Goal: Task Accomplishment & Management: Complete application form

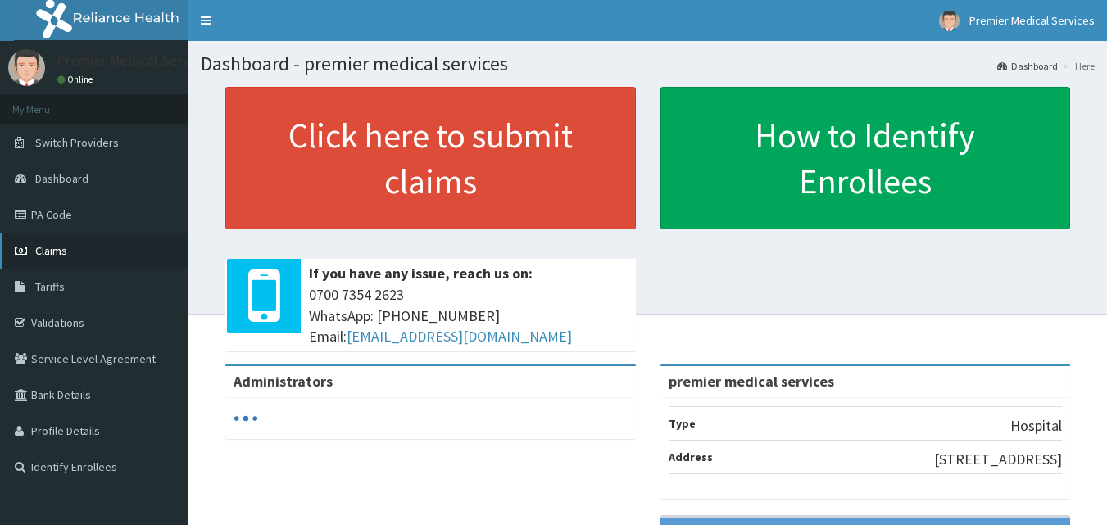
click at [49, 253] on span "Claims" at bounding box center [51, 250] width 32 height 15
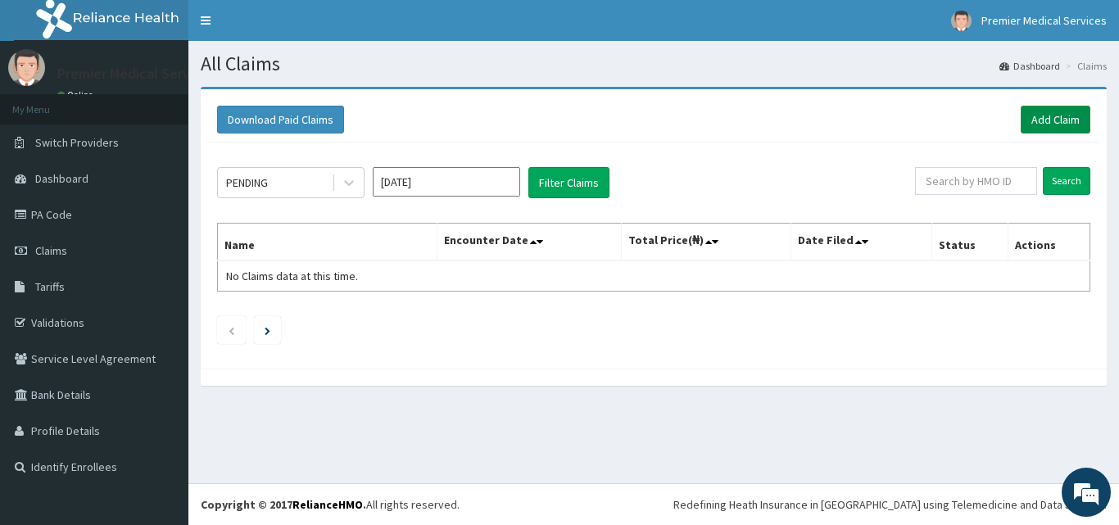
click at [1074, 116] on link "Add Claim" at bounding box center [1056, 120] width 70 height 28
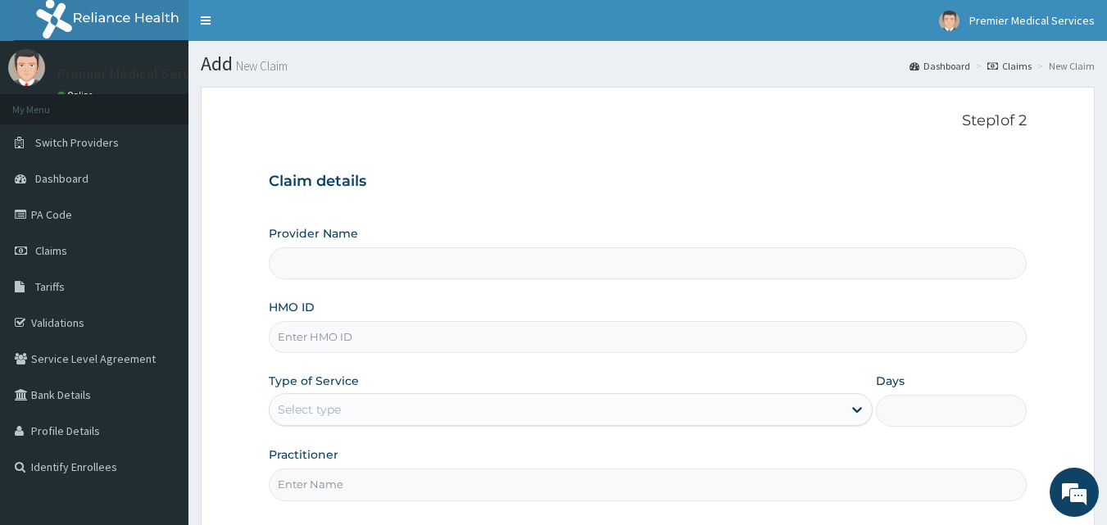
click at [315, 320] on div "HMO ID" at bounding box center [648, 326] width 759 height 54
type input "premier medical services"
click at [313, 327] on input "HMO ID" at bounding box center [648, 337] width 759 height 32
type input "l"
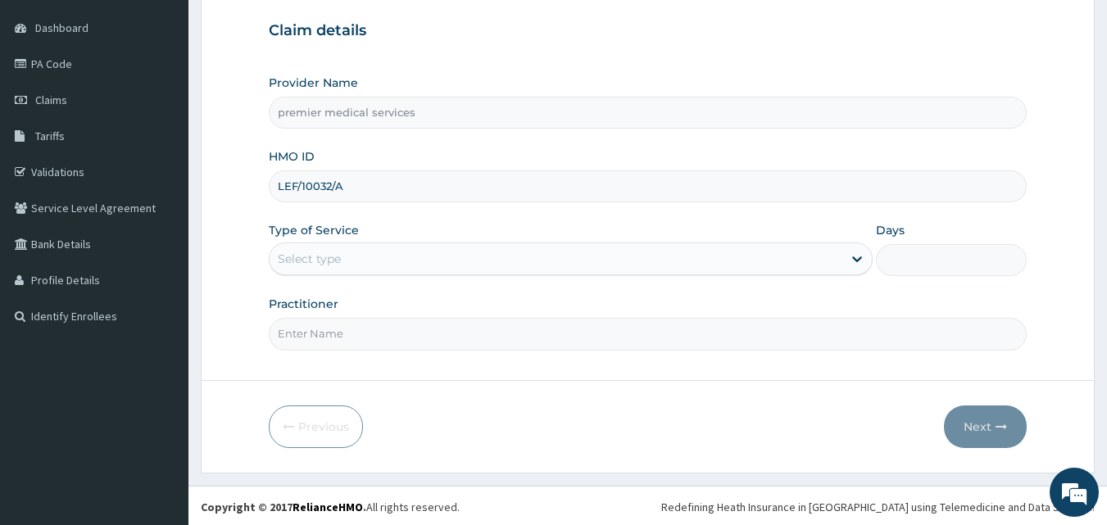
scroll to position [153, 0]
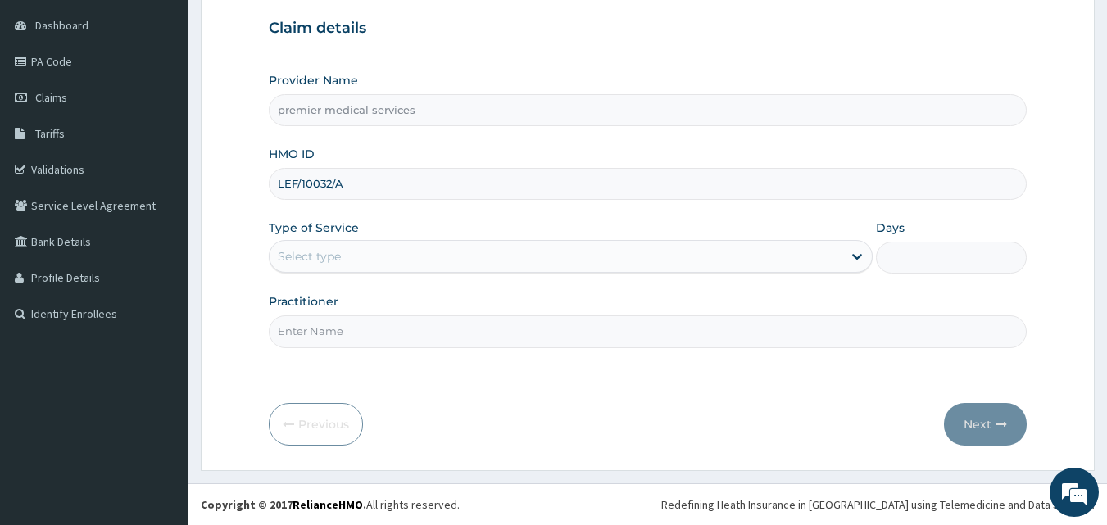
type input "LEF/10032/A"
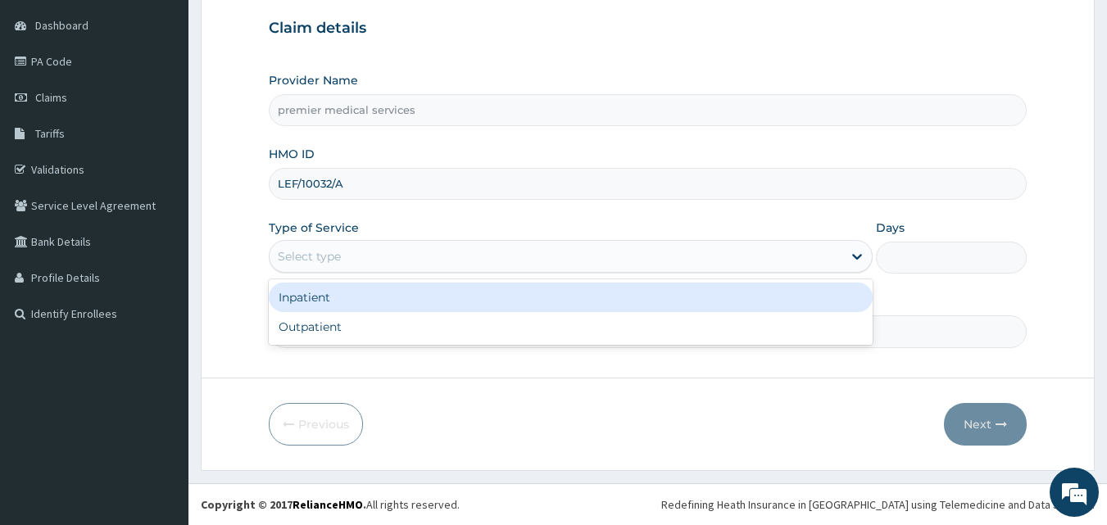
click at [292, 244] on div "Select type" at bounding box center [556, 256] width 573 height 26
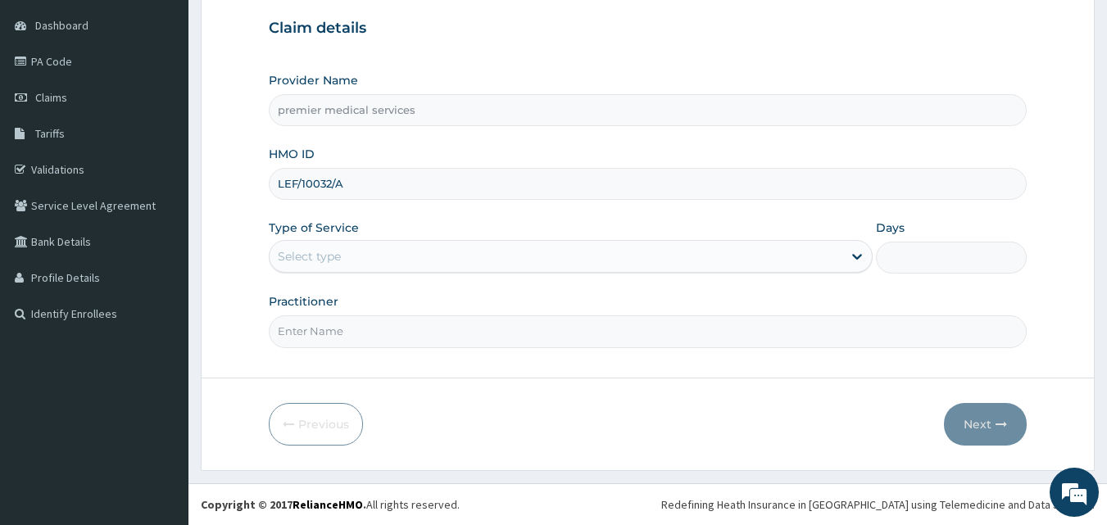
click at [312, 343] on input "Practitioner" at bounding box center [648, 331] width 759 height 32
click at [313, 337] on input "Practitioner" at bounding box center [648, 331] width 759 height 32
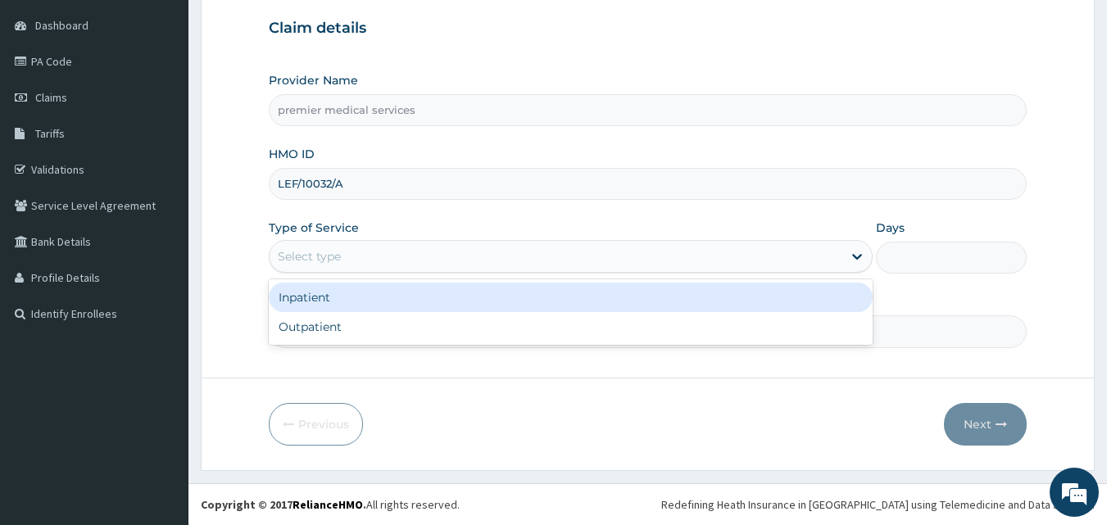
click at [344, 248] on div "Select type" at bounding box center [556, 256] width 573 height 26
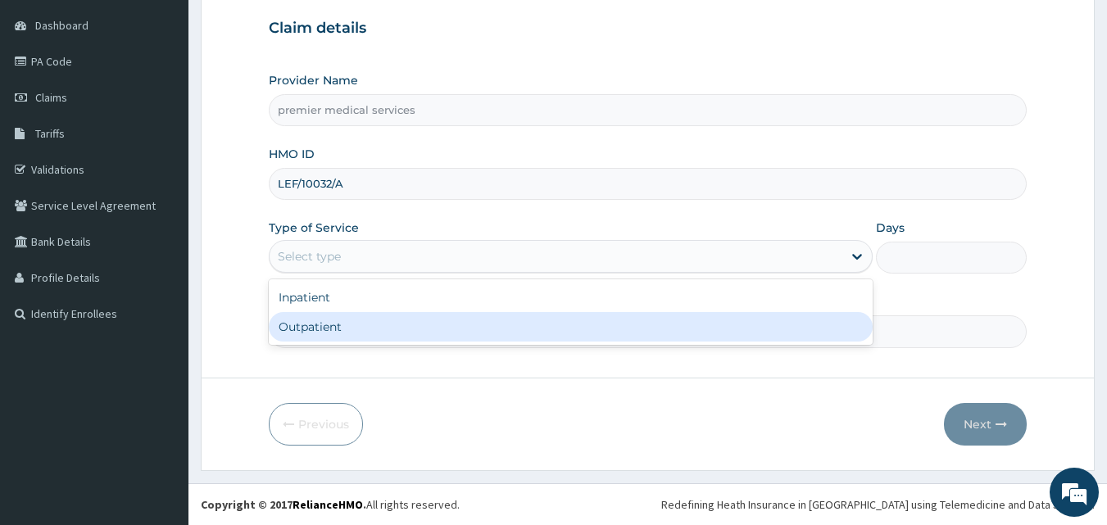
click at [331, 317] on div "Outpatient" at bounding box center [571, 326] width 604 height 29
type input "1"
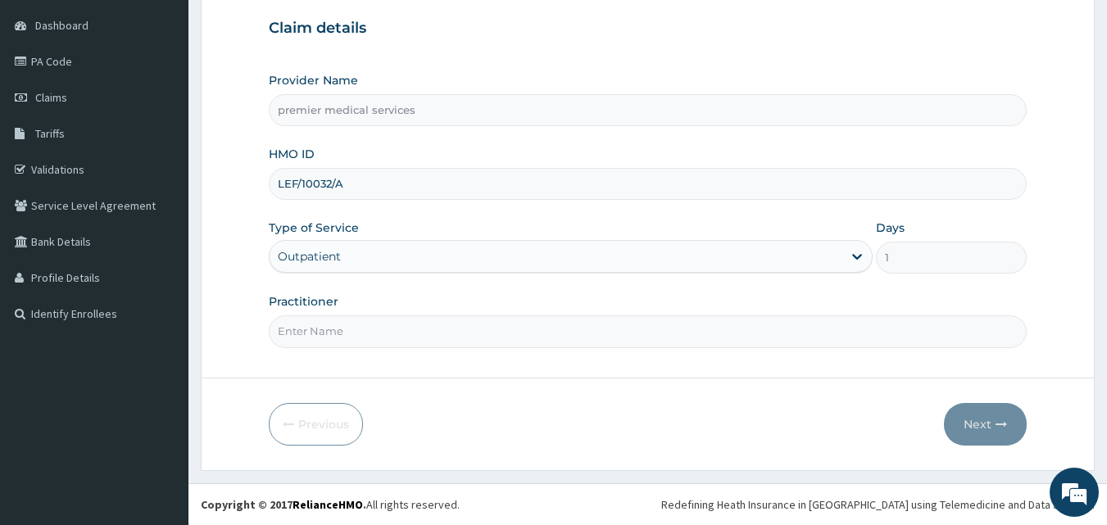
click at [333, 315] on input "Practitioner" at bounding box center [648, 331] width 759 height 32
type input "DR NSIKAK UDOKANG"
click at [975, 425] on button "Next" at bounding box center [985, 424] width 83 height 43
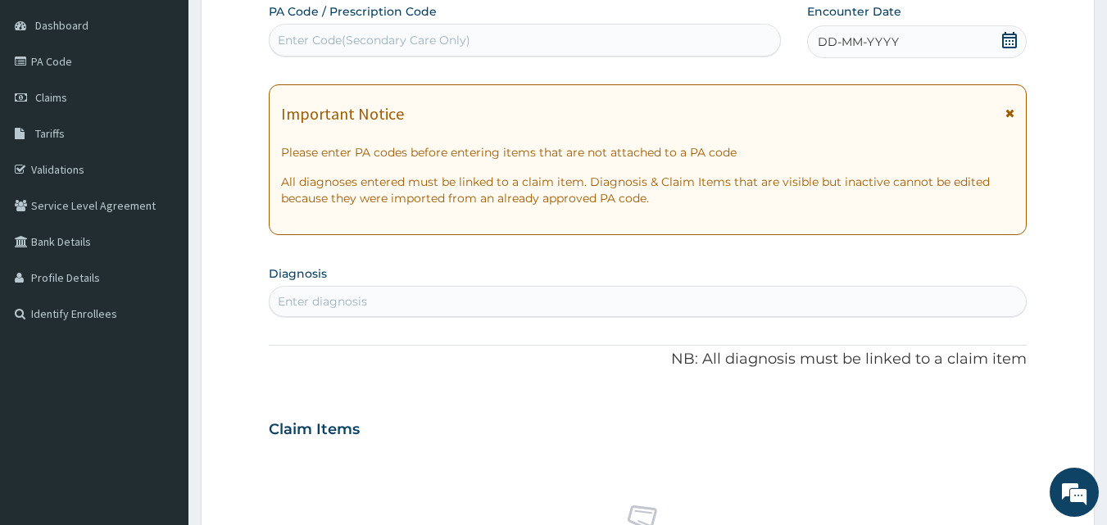
click at [876, 50] on div "DD-MM-YYYY" at bounding box center [917, 41] width 220 height 33
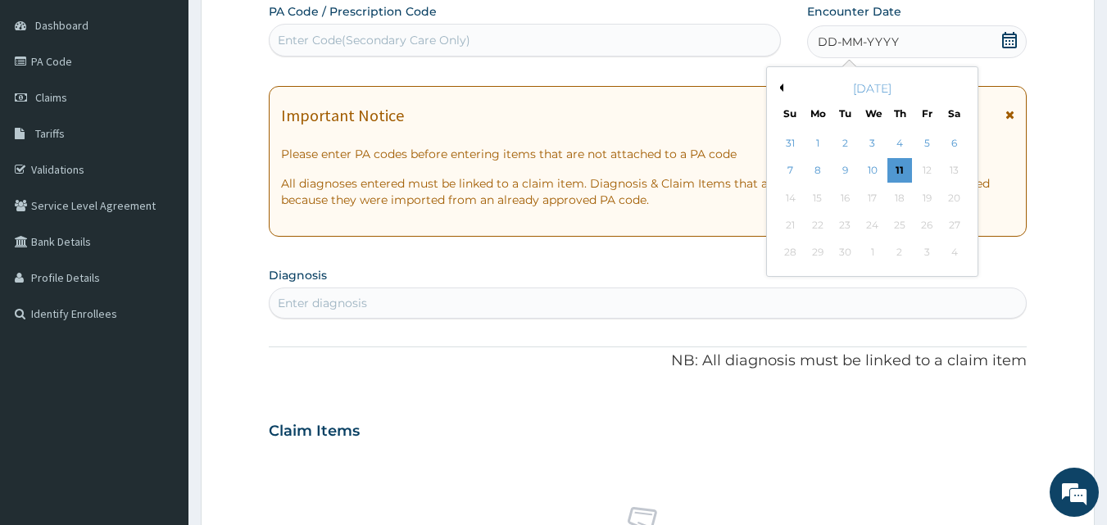
click at [781, 93] on div "September 2025" at bounding box center [871, 88] width 197 height 16
click at [780, 90] on button "Previous Month" at bounding box center [779, 88] width 8 height 8
click at [823, 250] on div "25" at bounding box center [817, 253] width 25 height 25
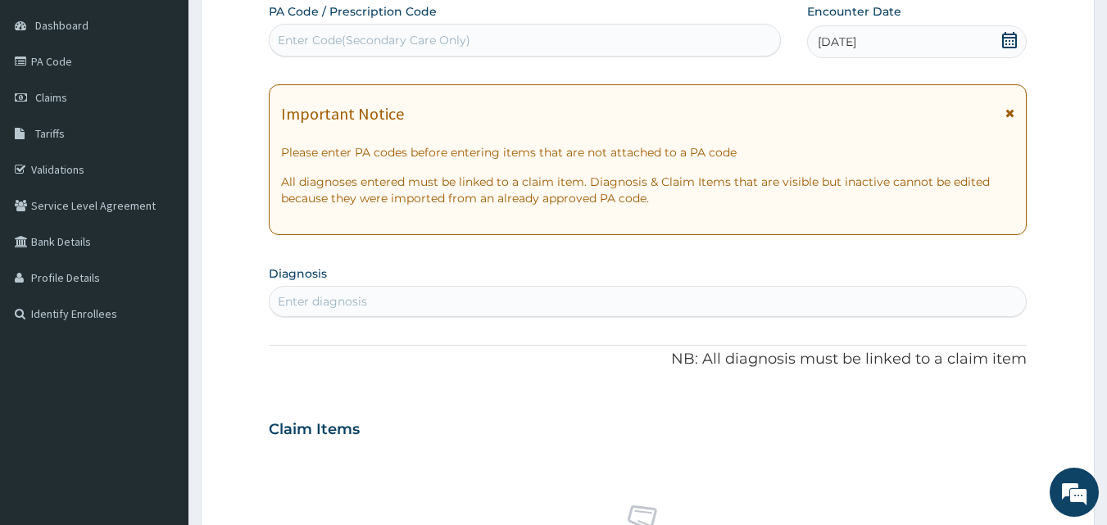
drag, startPoint x: 397, startPoint y: 306, endPoint x: 397, endPoint y: 292, distance: 13.9
click at [397, 293] on div "Enter diagnosis" at bounding box center [648, 301] width 757 height 26
type input "MALARIA"
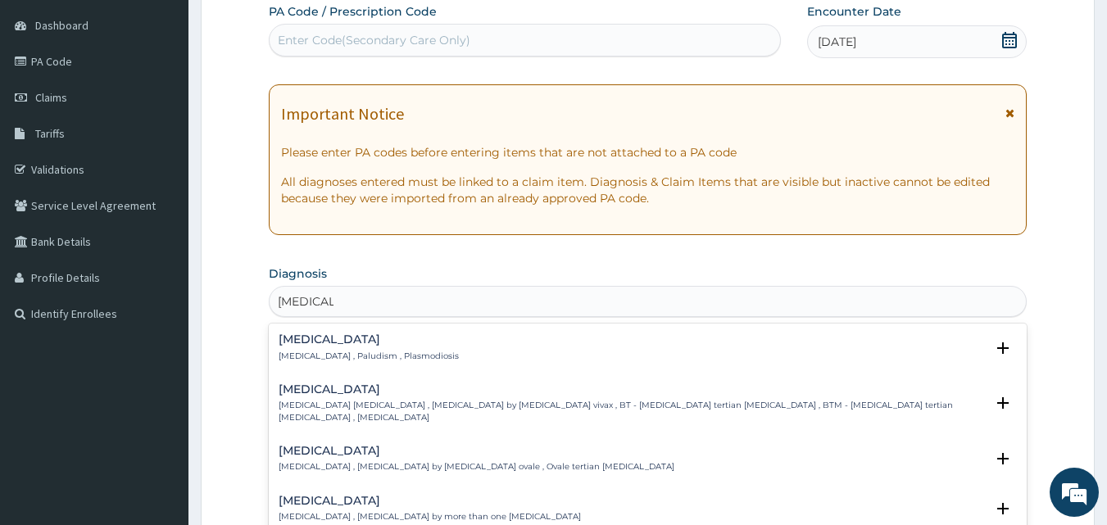
click at [412, 360] on p "Malaria , Paludism , Plasmodiosis" at bounding box center [369, 356] width 180 height 11
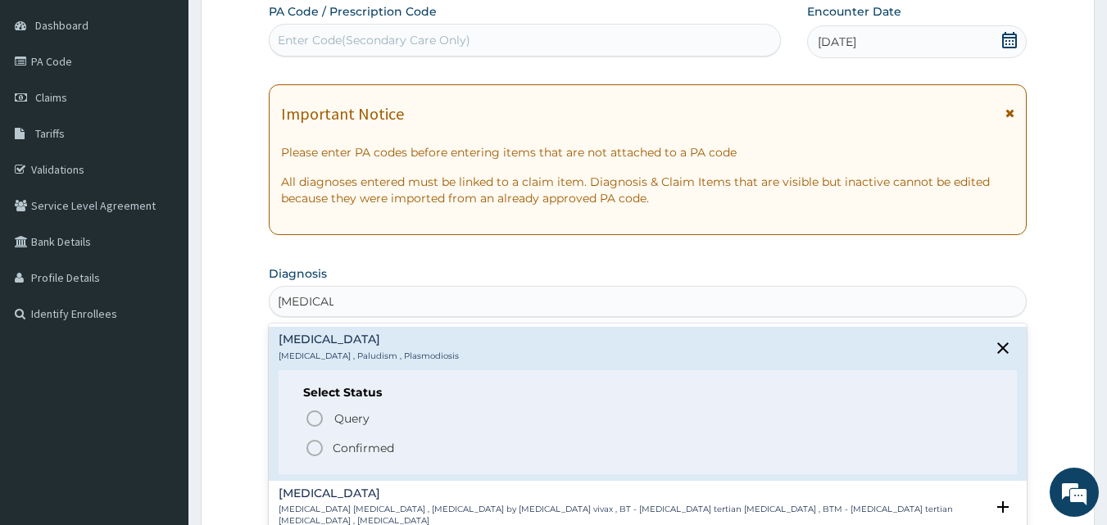
click at [346, 449] on p "Confirmed" at bounding box center [363, 448] width 61 height 16
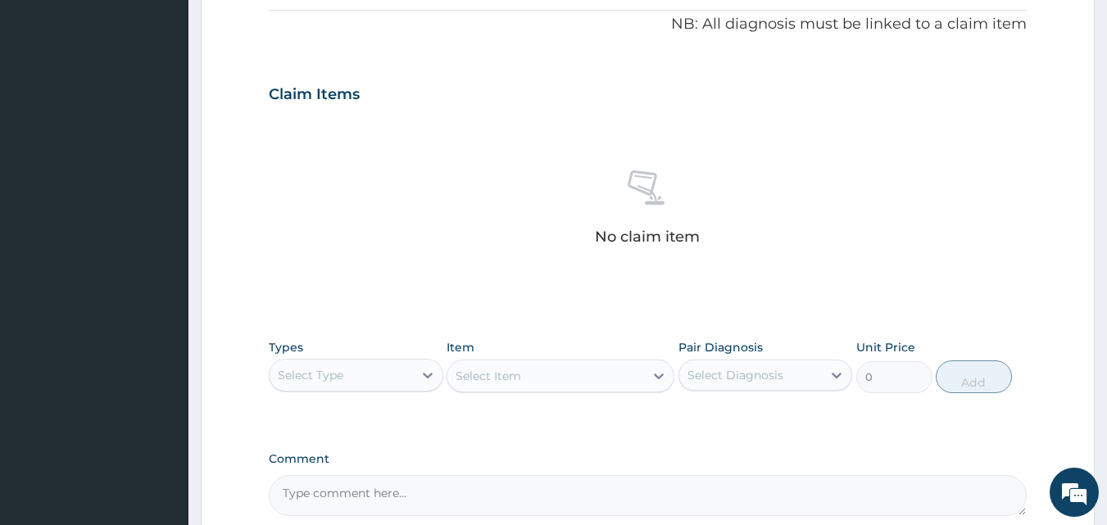
scroll to position [574, 0]
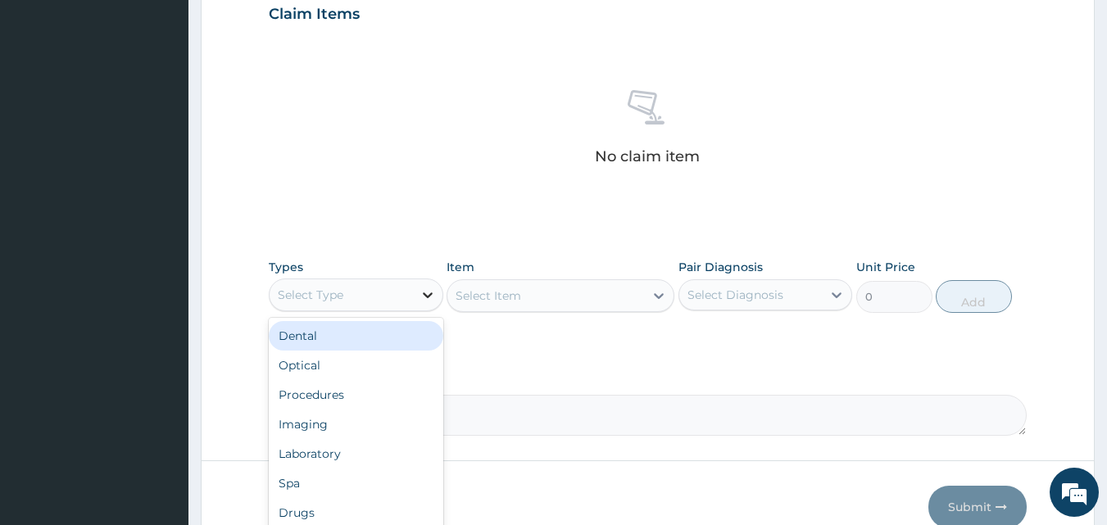
click at [413, 290] on div at bounding box center [427, 294] width 29 height 29
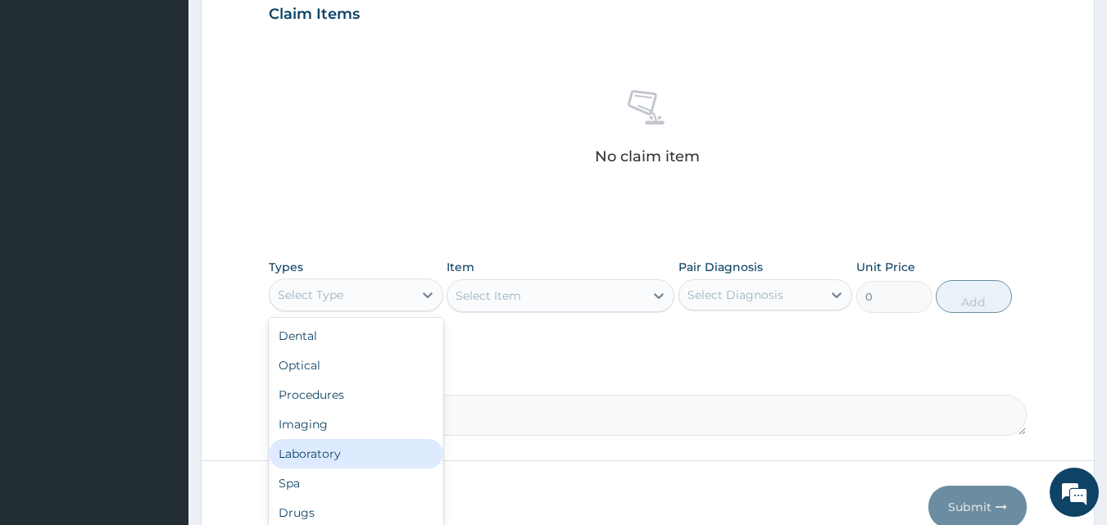
click at [298, 464] on div "Laboratory" at bounding box center [356, 453] width 175 height 29
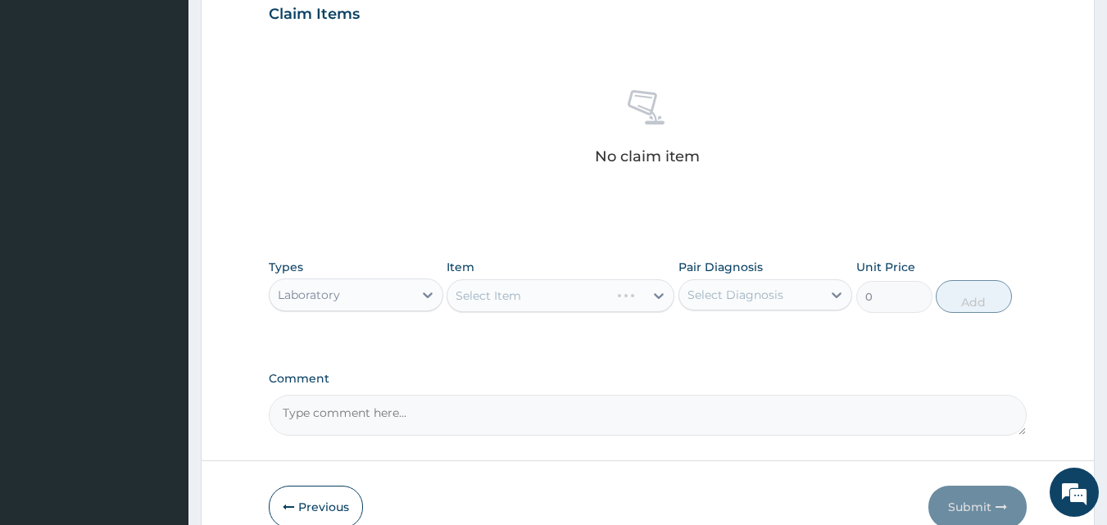
click at [572, 301] on div "Select Item" at bounding box center [561, 295] width 228 height 33
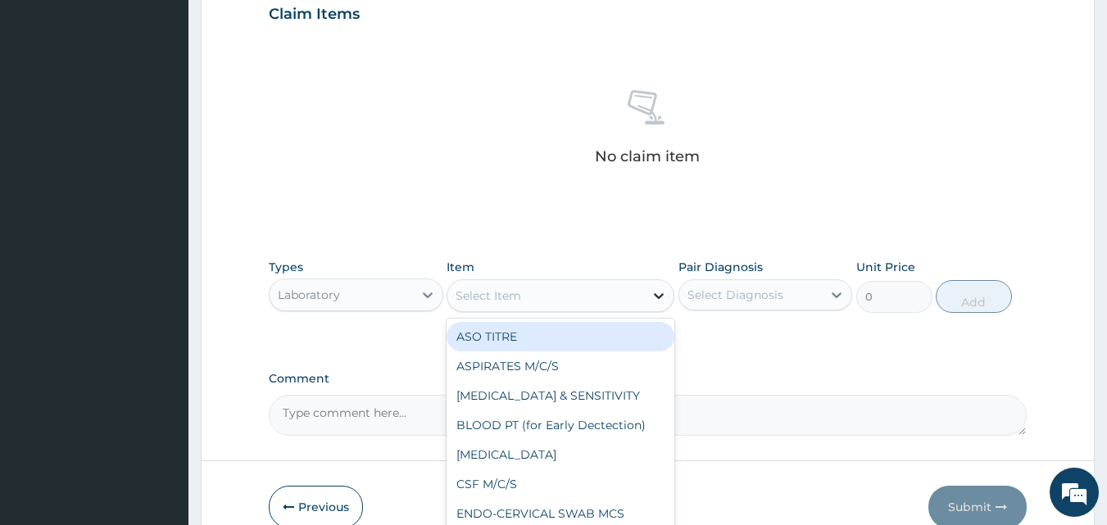
click at [656, 294] on icon at bounding box center [659, 296] width 16 height 16
type input "MP"
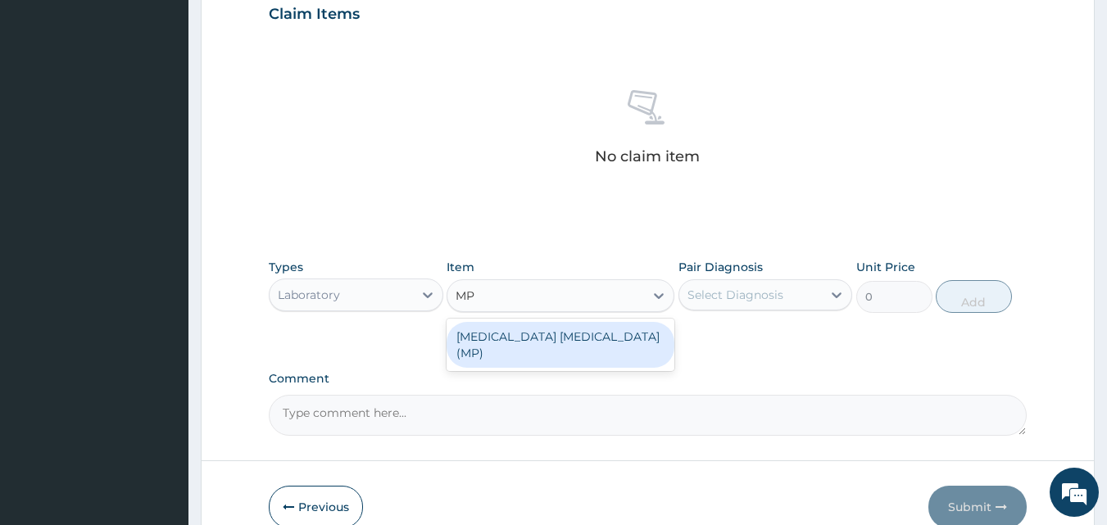
click at [588, 340] on div "MALARIA PARASITE (MP)" at bounding box center [561, 345] width 228 height 46
type input "560"
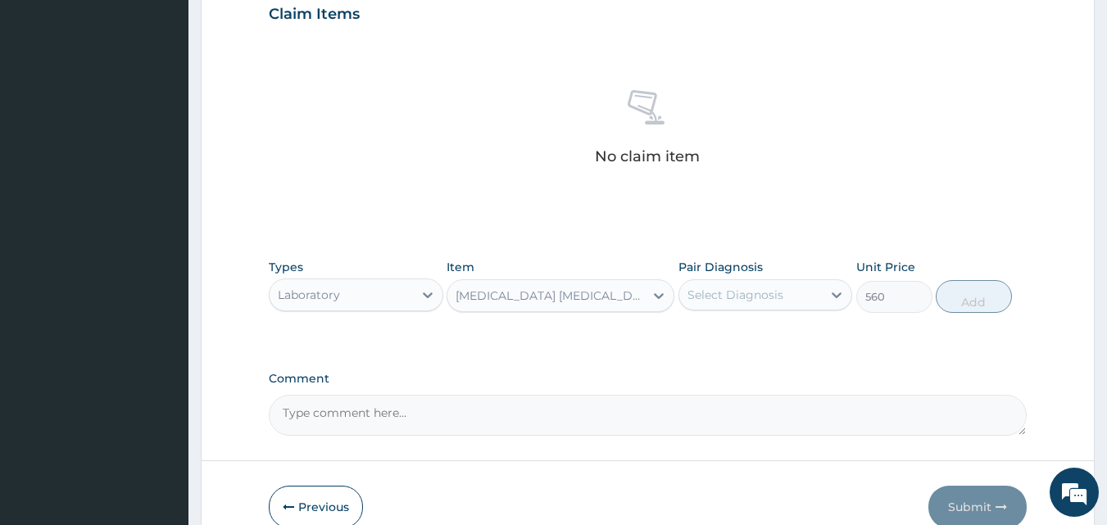
click at [763, 298] on div "Select Diagnosis" at bounding box center [735, 295] width 96 height 16
click at [755, 340] on div "Malaria" at bounding box center [765, 337] width 175 height 34
checkbox input "true"
click at [985, 297] on button "Add" at bounding box center [974, 296] width 76 height 33
type input "0"
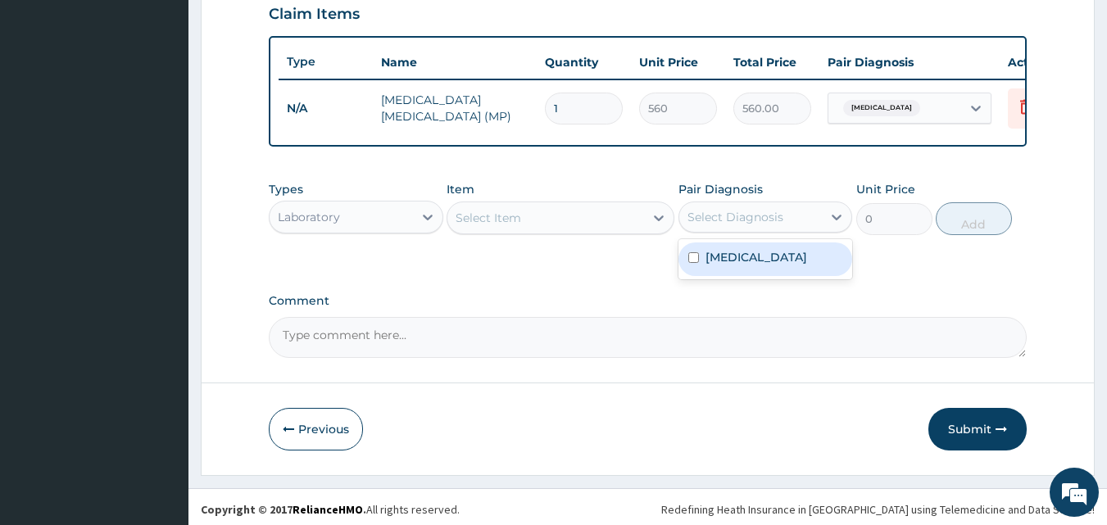
click at [693, 225] on div "Select Diagnosis" at bounding box center [735, 217] width 96 height 16
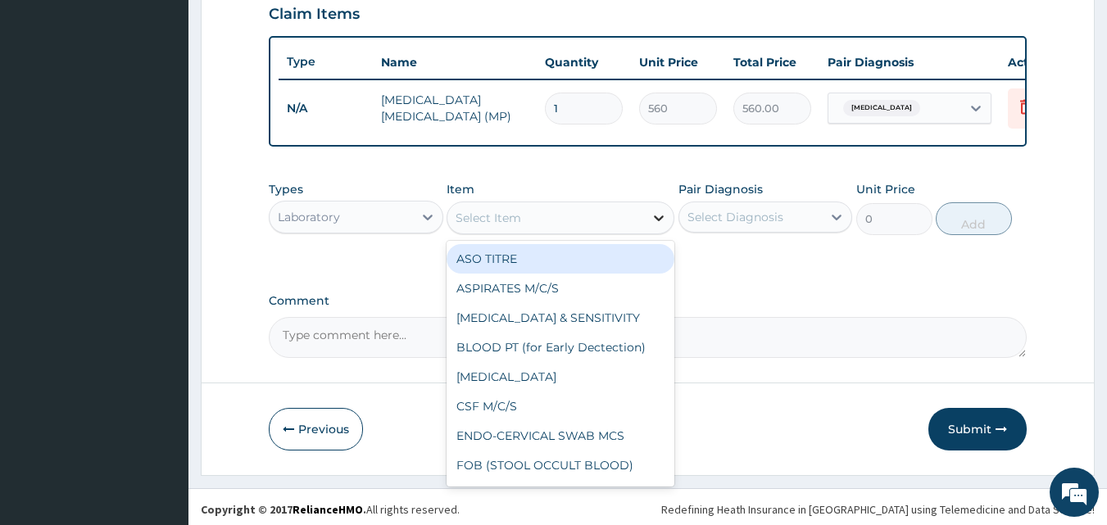
click at [666, 233] on div at bounding box center [658, 217] width 29 height 29
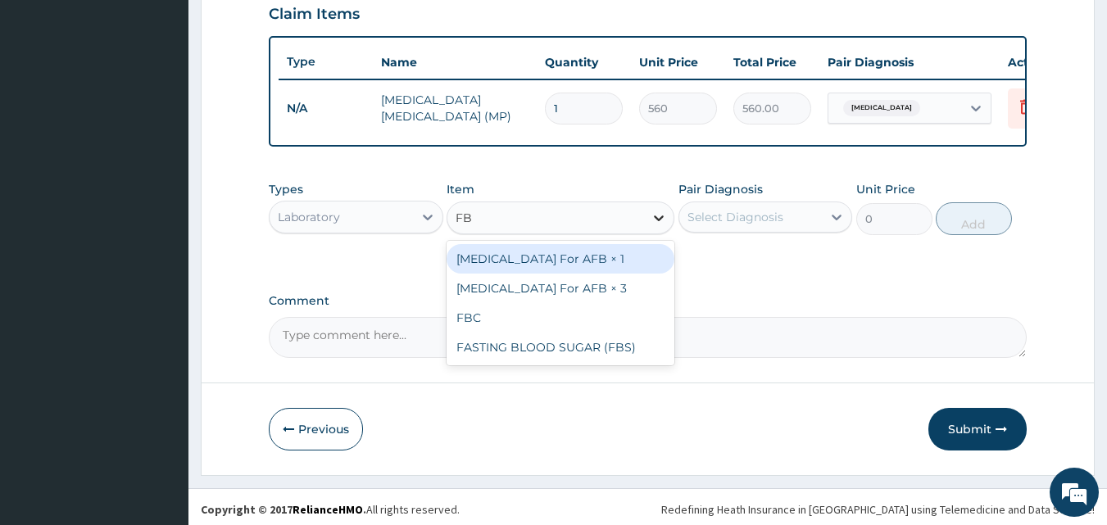
type input "FBC"
click at [620, 274] on div "FBC" at bounding box center [561, 258] width 228 height 29
type input "1600"
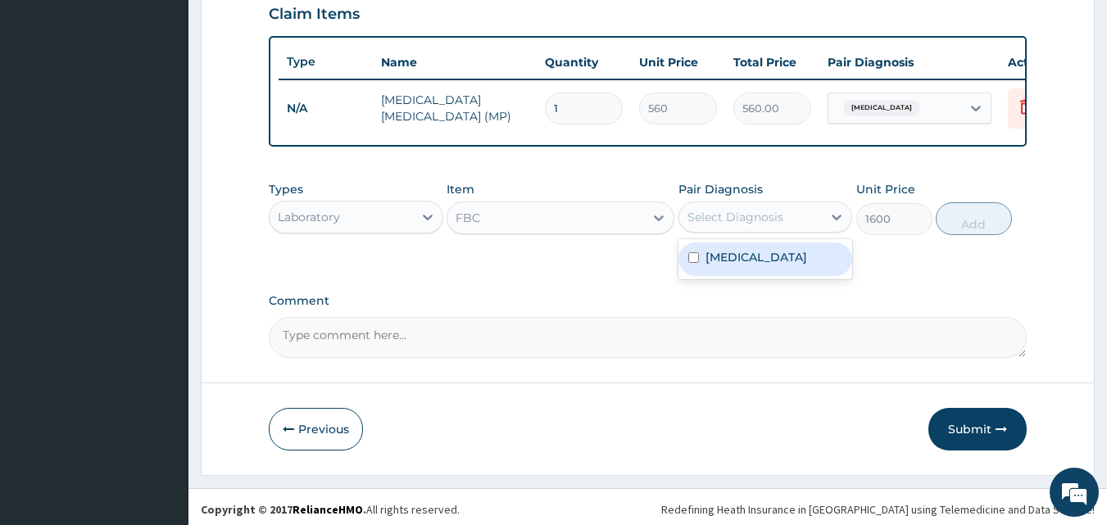
click at [748, 225] on div "Select Diagnosis" at bounding box center [735, 217] width 96 height 16
click at [732, 265] on label "Malaria" at bounding box center [756, 257] width 102 height 16
checkbox input "true"
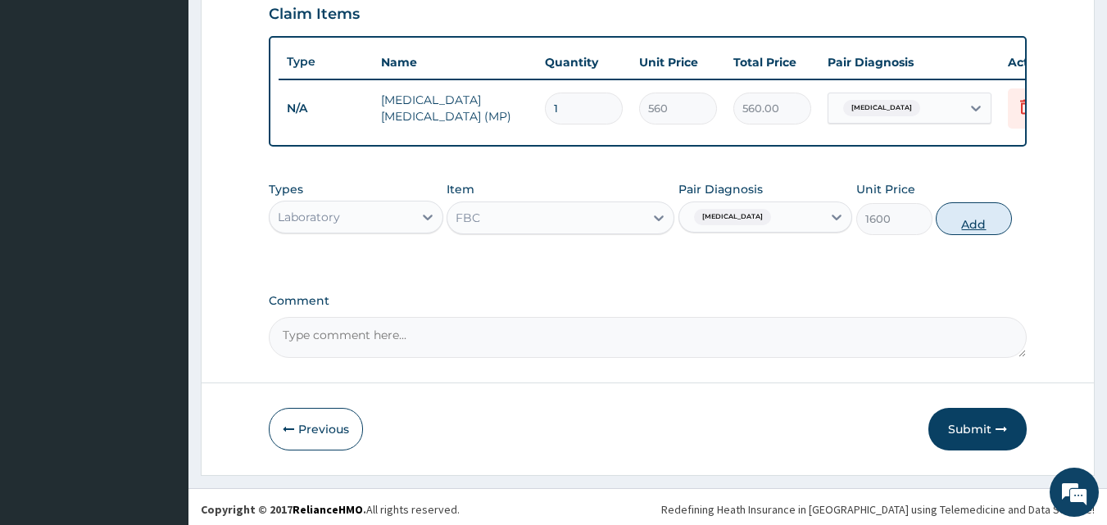
click at [969, 235] on button "Add" at bounding box center [974, 218] width 76 height 33
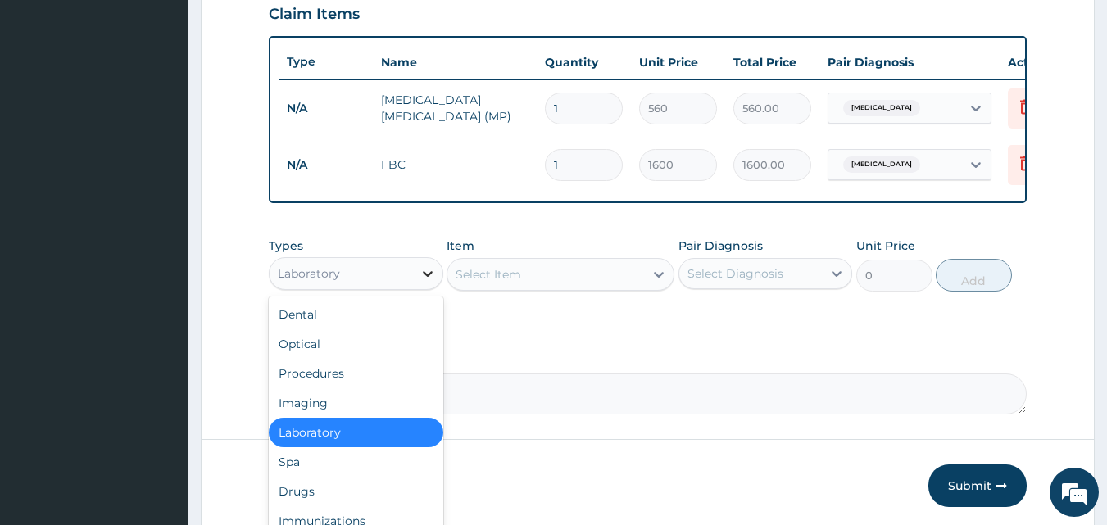
click at [436, 288] on div at bounding box center [427, 273] width 29 height 29
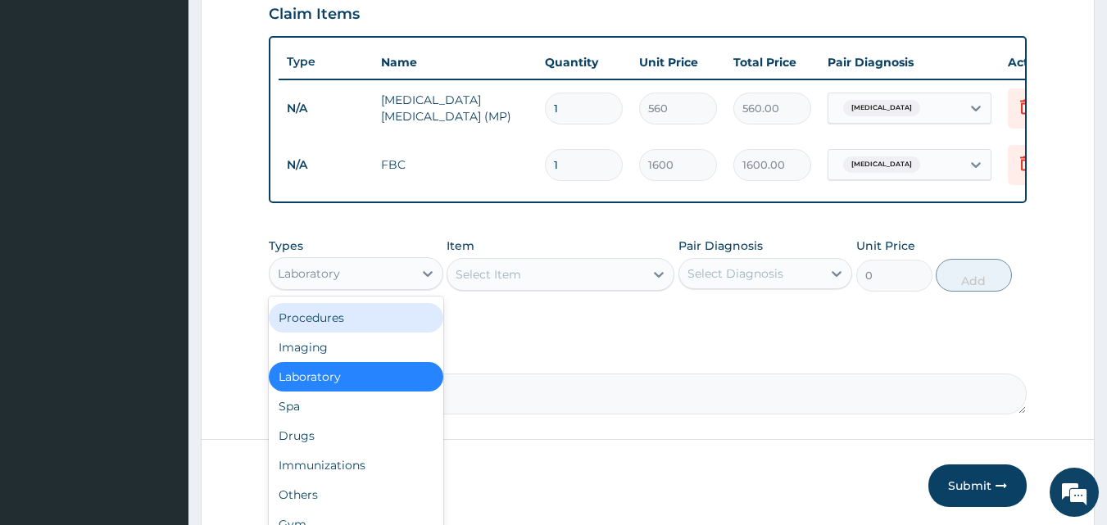
click at [329, 326] on div "Procedures" at bounding box center [356, 317] width 175 height 29
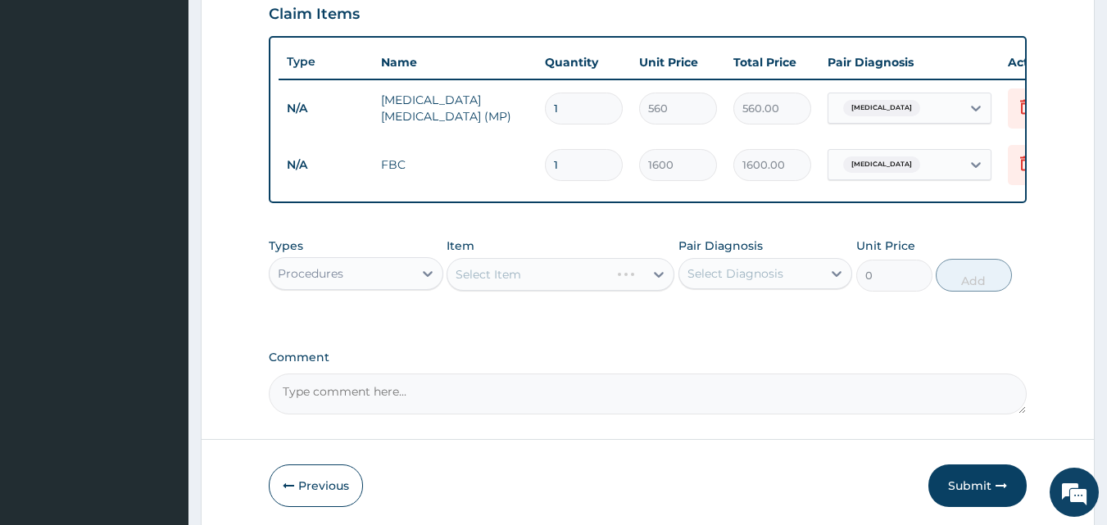
click at [530, 283] on div "Select Item" at bounding box center [561, 274] width 228 height 33
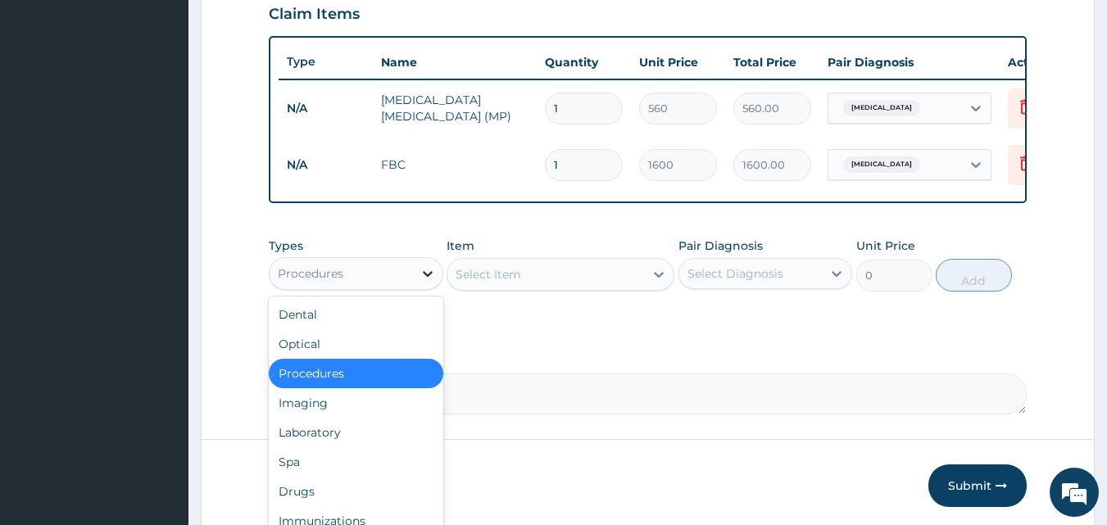
click at [431, 282] on icon at bounding box center [427, 273] width 16 height 16
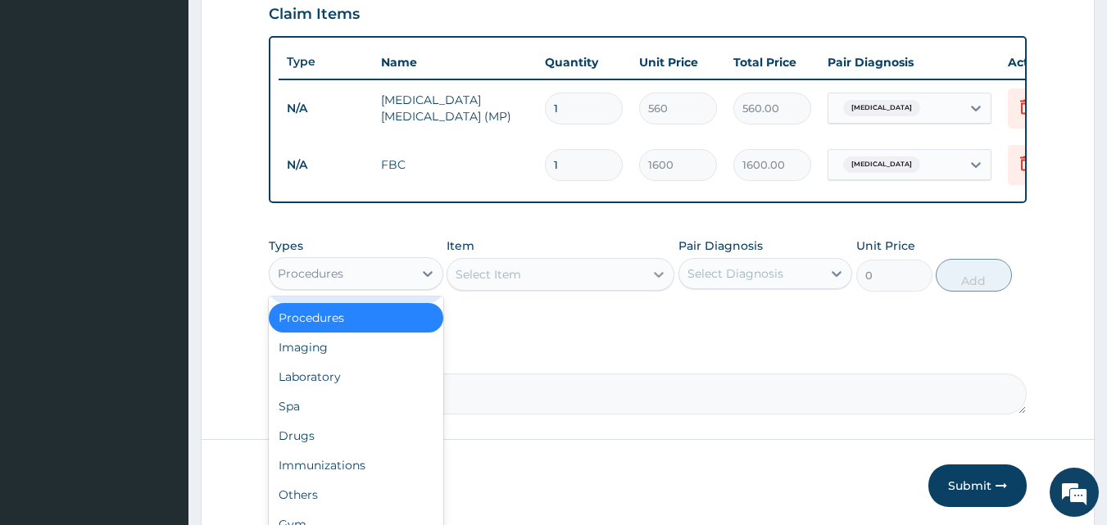
click at [656, 283] on icon at bounding box center [659, 274] width 16 height 16
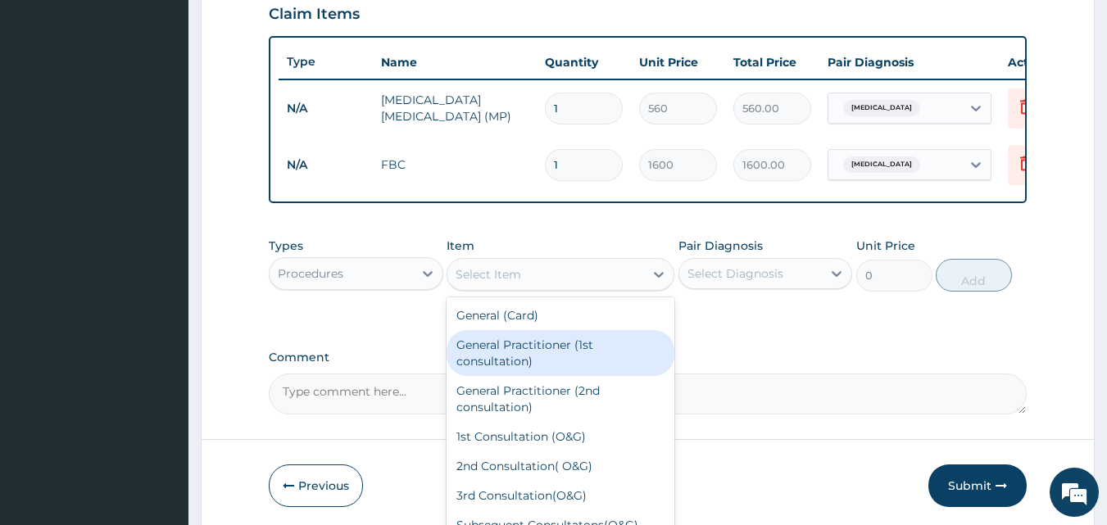
click at [563, 355] on div "General Practitioner (1st consultation)" at bounding box center [561, 353] width 228 height 46
type input "1500"
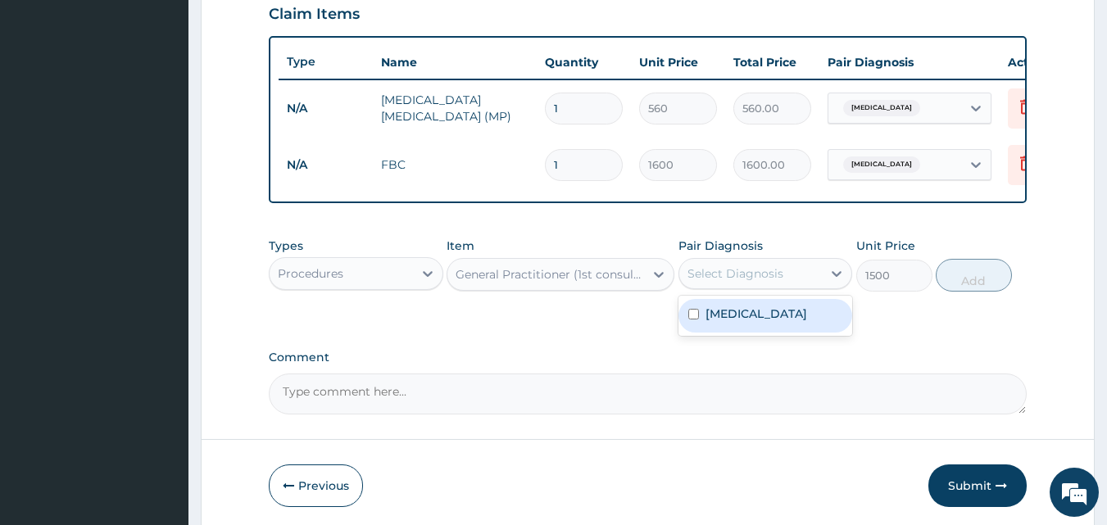
click at [785, 287] on div "Select Diagnosis" at bounding box center [750, 274] width 143 height 26
click at [773, 320] on div "Malaria" at bounding box center [765, 316] width 175 height 34
checkbox input "true"
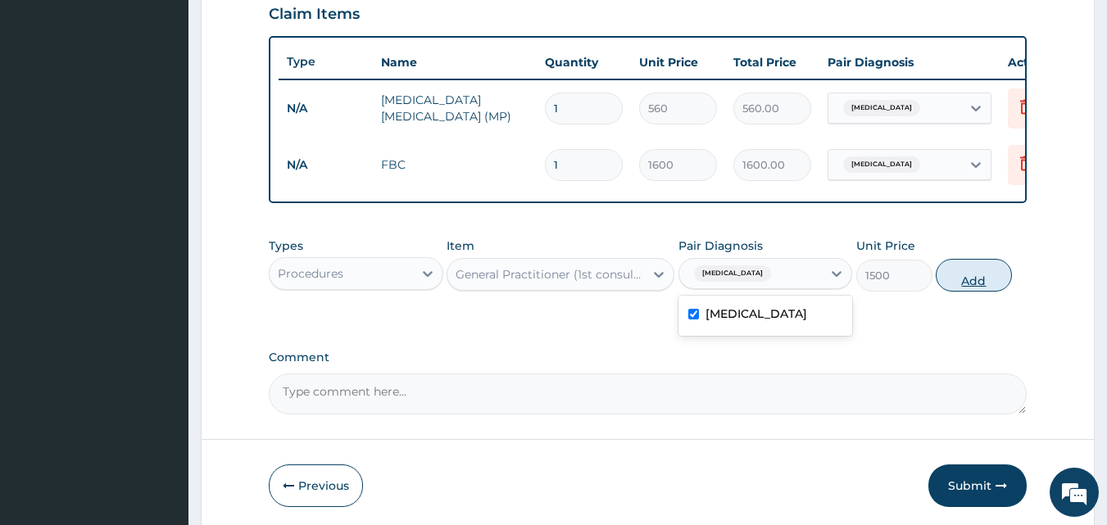
click at [1002, 273] on button "Add" at bounding box center [974, 275] width 76 height 33
type input "0"
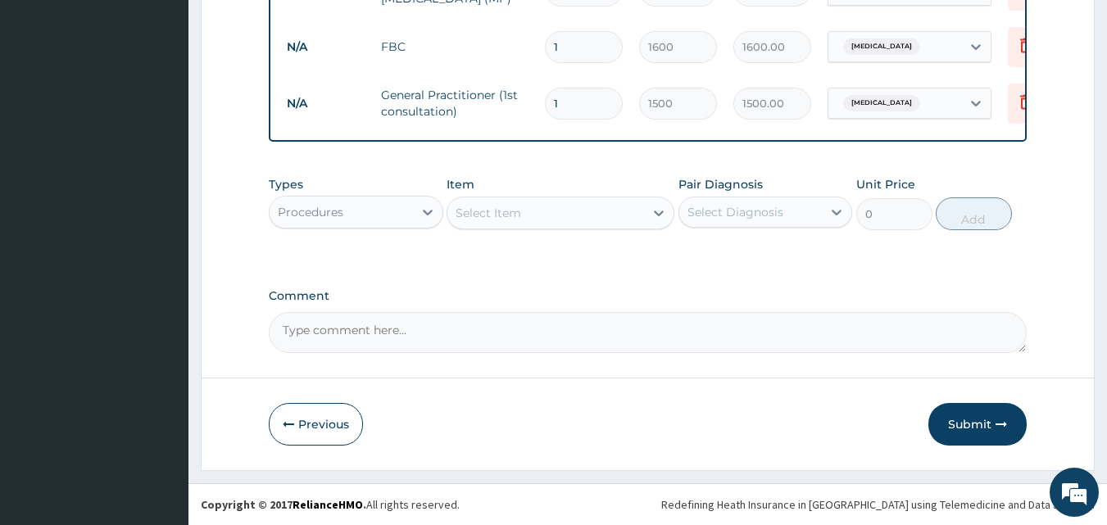
scroll to position [704, 0]
click at [977, 411] on button "Submit" at bounding box center [977, 424] width 98 height 43
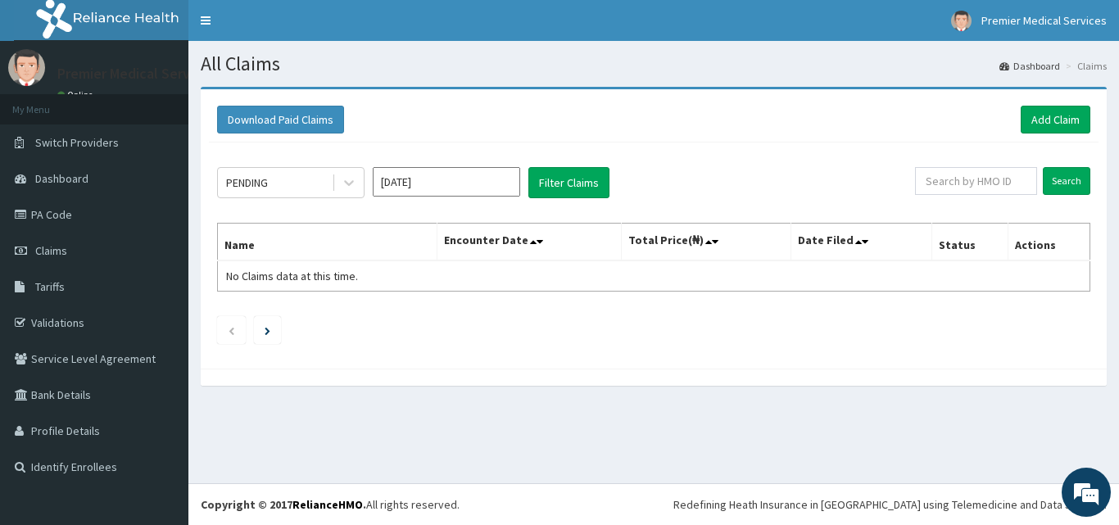
click at [446, 184] on input "[DATE]" at bounding box center [446, 181] width 147 height 29
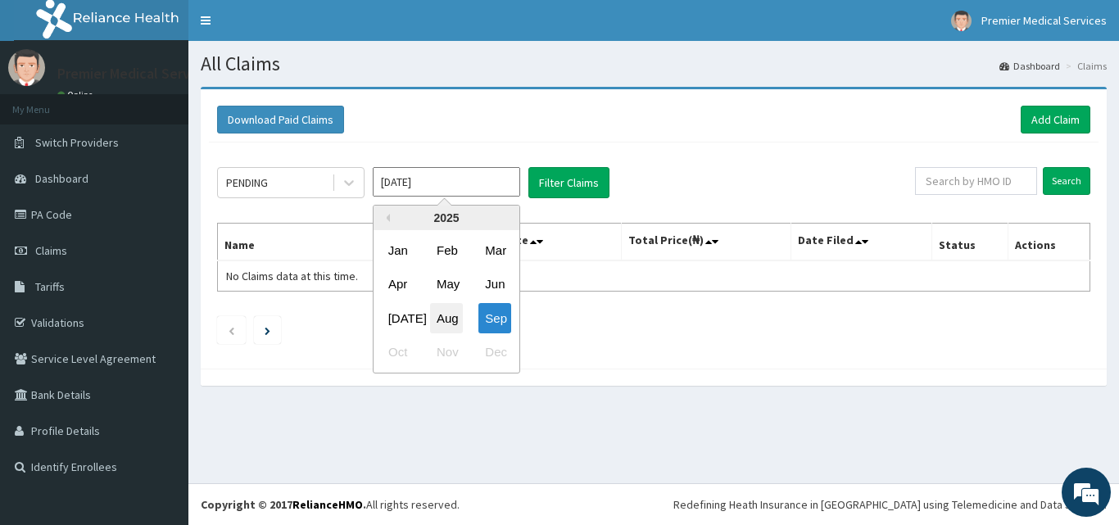
click at [434, 324] on div "Aug" at bounding box center [446, 318] width 33 height 30
type input "Aug 2025"
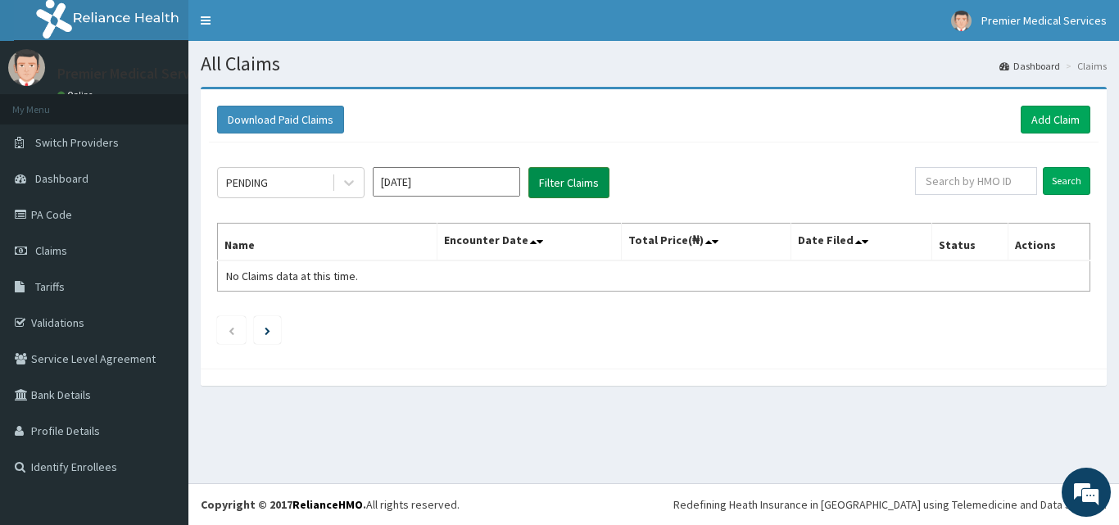
click at [576, 183] on button "Filter Claims" at bounding box center [568, 182] width 81 height 31
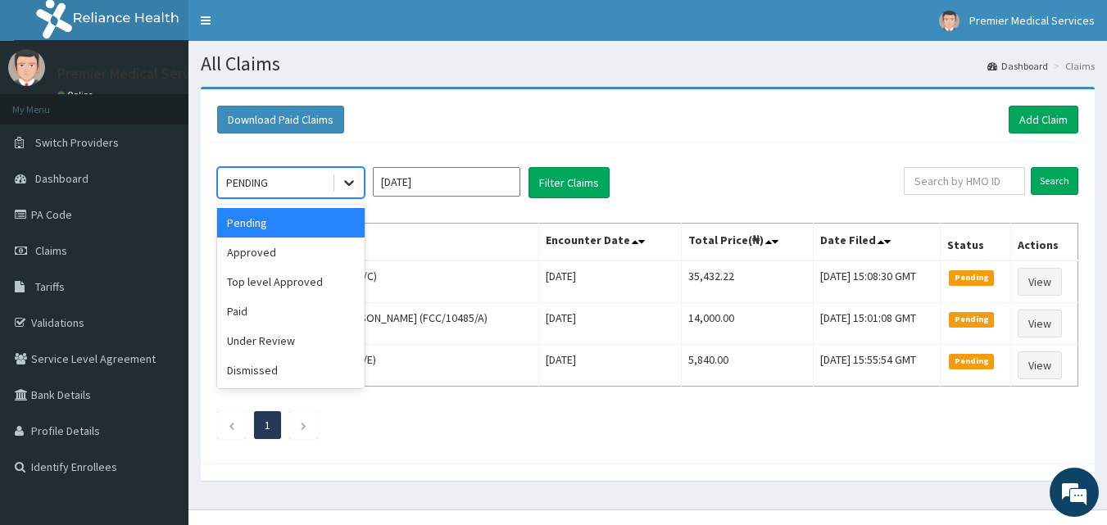
click at [348, 171] on div at bounding box center [348, 182] width 29 height 29
click at [315, 244] on div "Approved" at bounding box center [290, 252] width 147 height 29
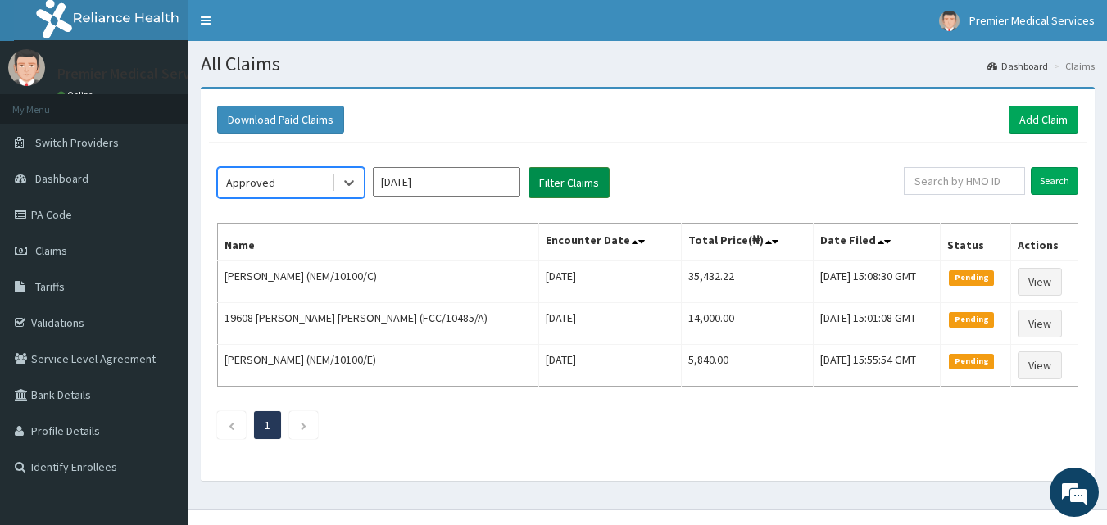
click at [559, 168] on button "Filter Claims" at bounding box center [568, 182] width 81 height 31
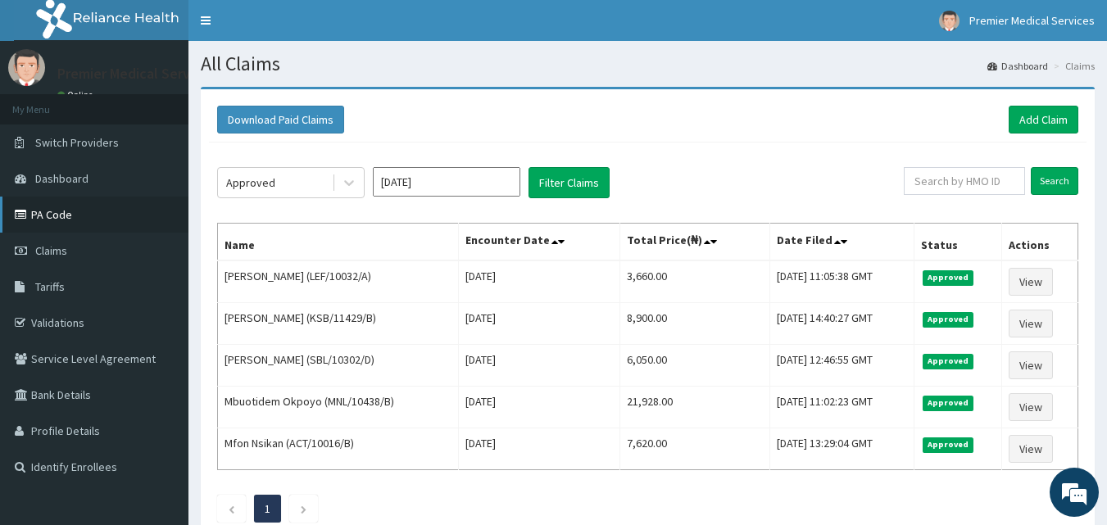
click at [57, 218] on link "PA Code" at bounding box center [94, 215] width 188 height 36
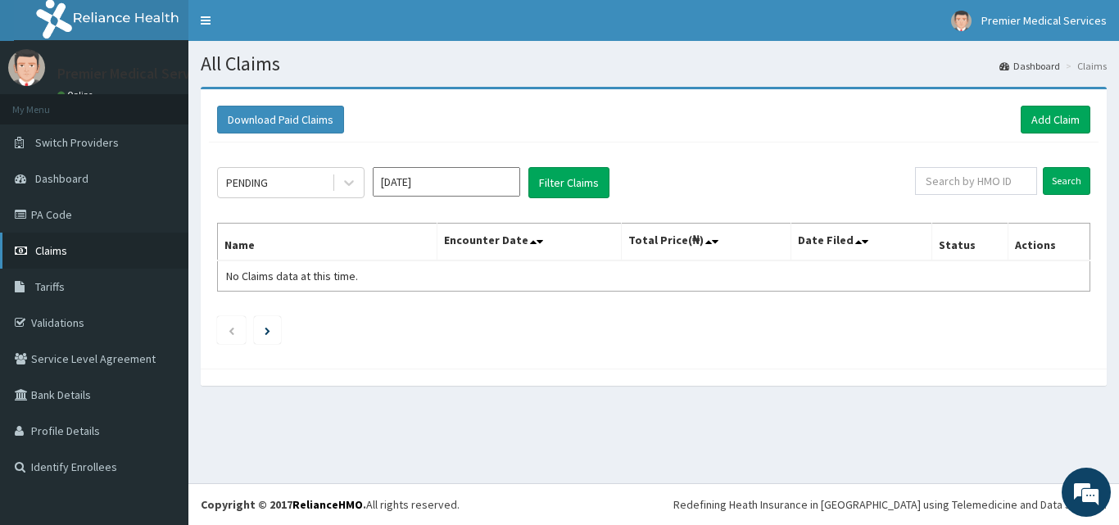
click at [51, 248] on span "Claims" at bounding box center [51, 250] width 32 height 15
click at [106, 247] on link "Claims" at bounding box center [94, 251] width 188 height 36
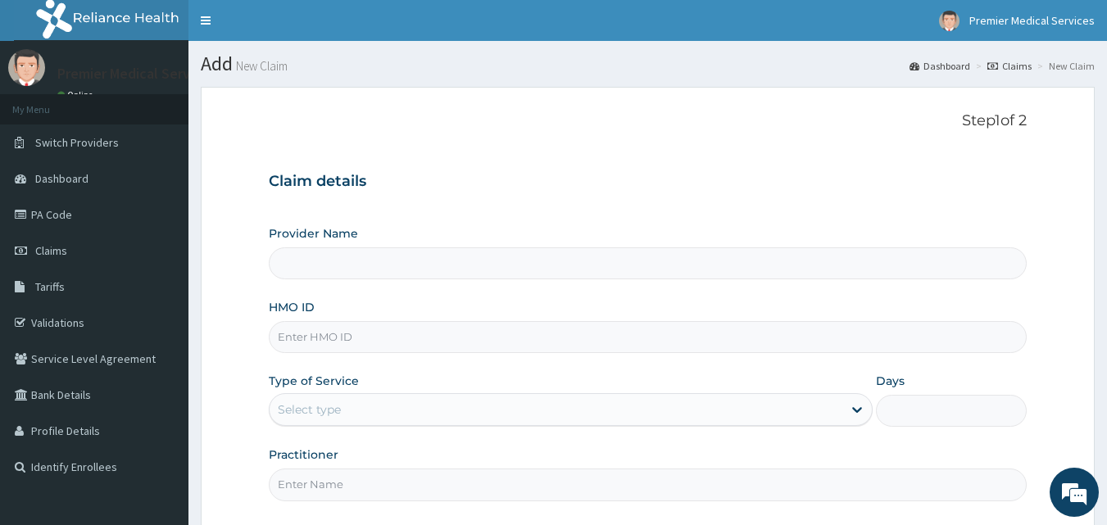
type input "premier medical services"
click at [520, 341] on input "HMO ID" at bounding box center [648, 337] width 759 height 32
type input "ENP/12057/A"
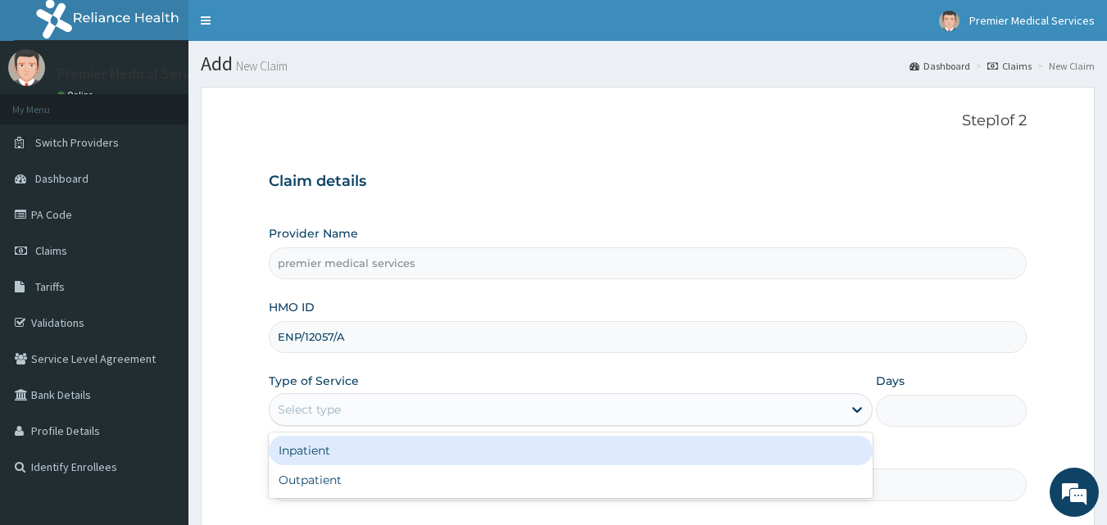
drag, startPoint x: 324, startPoint y: 410, endPoint x: 321, endPoint y: 398, distance: 12.7
click at [321, 399] on div "Select type" at bounding box center [556, 410] width 573 height 26
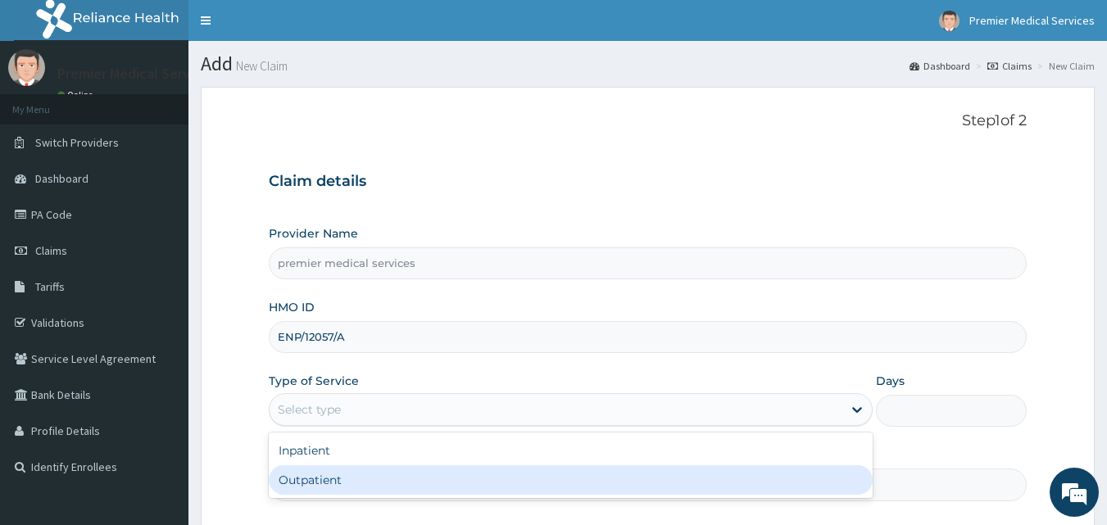
click at [290, 480] on div "Outpatient" at bounding box center [571, 479] width 604 height 29
type input "1"
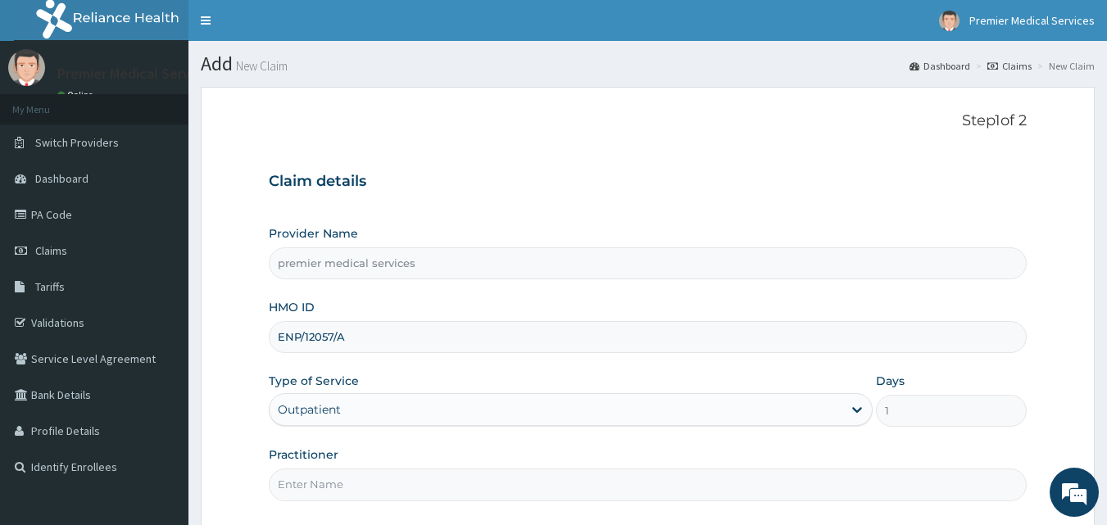
click at [441, 476] on input "Practitioner" at bounding box center [648, 485] width 759 height 32
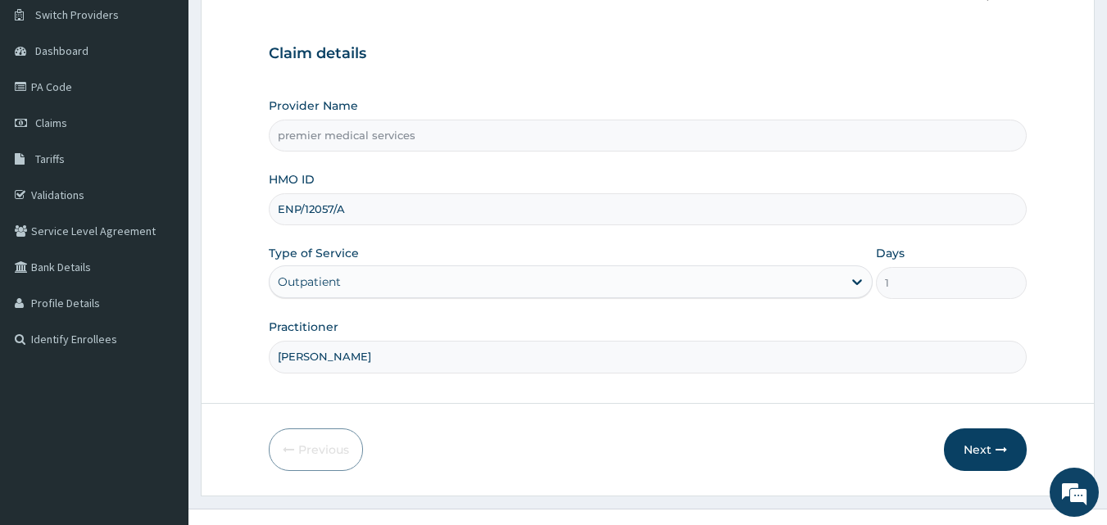
scroll to position [153, 0]
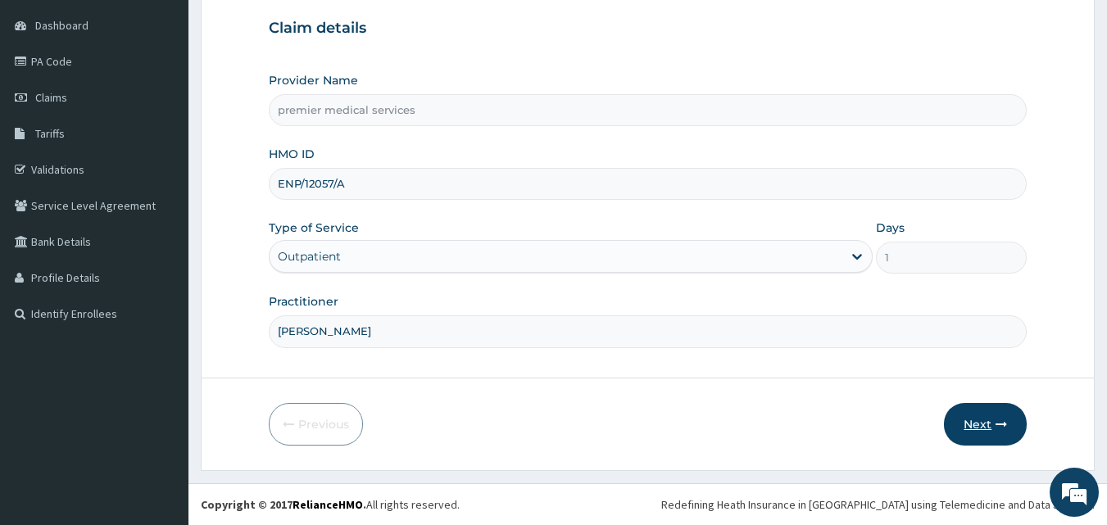
type input "DR NSIKAK UDOKANG"
click at [988, 427] on button "Next" at bounding box center [985, 424] width 83 height 43
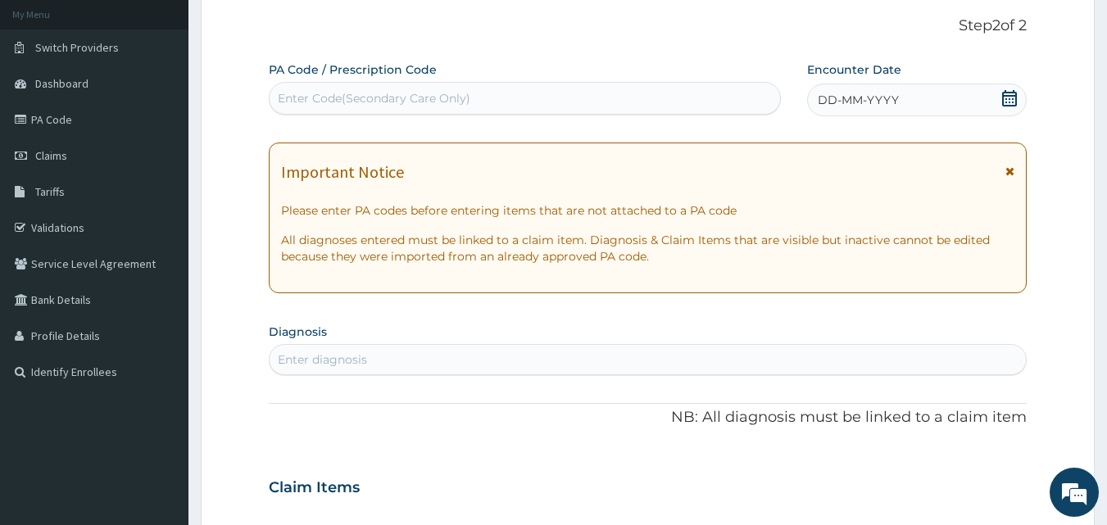
scroll to position [0, 0]
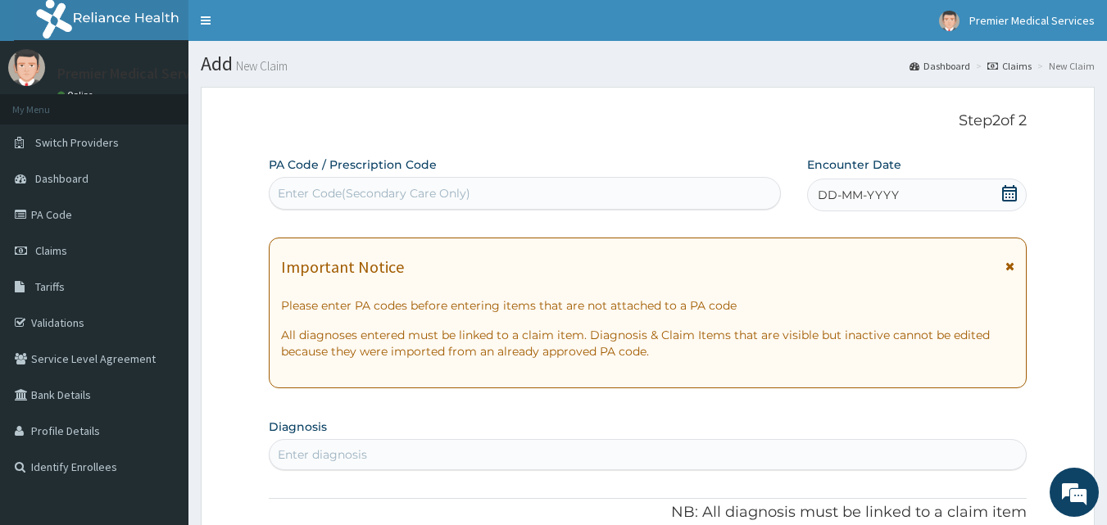
click at [914, 182] on div "DD-MM-YYYY" at bounding box center [917, 195] width 220 height 33
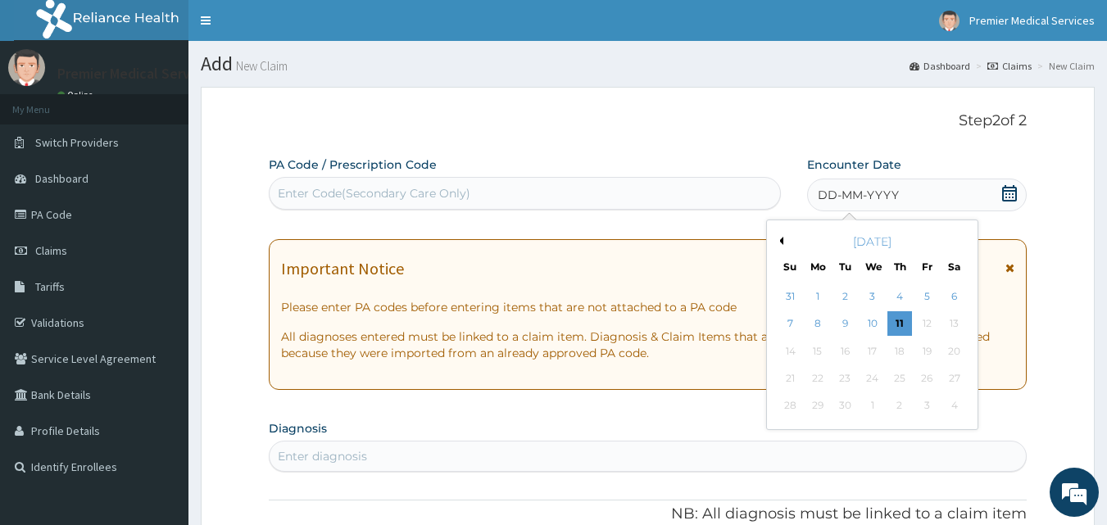
click at [779, 238] on button "Previous Month" at bounding box center [779, 241] width 8 height 8
click at [844, 320] on div "5" at bounding box center [845, 324] width 25 height 25
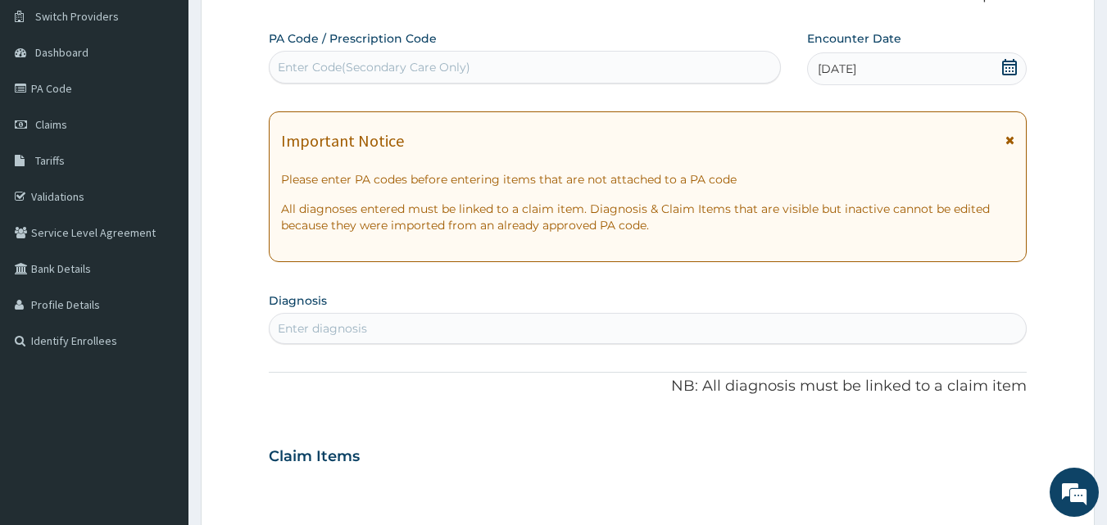
scroll to position [164, 0]
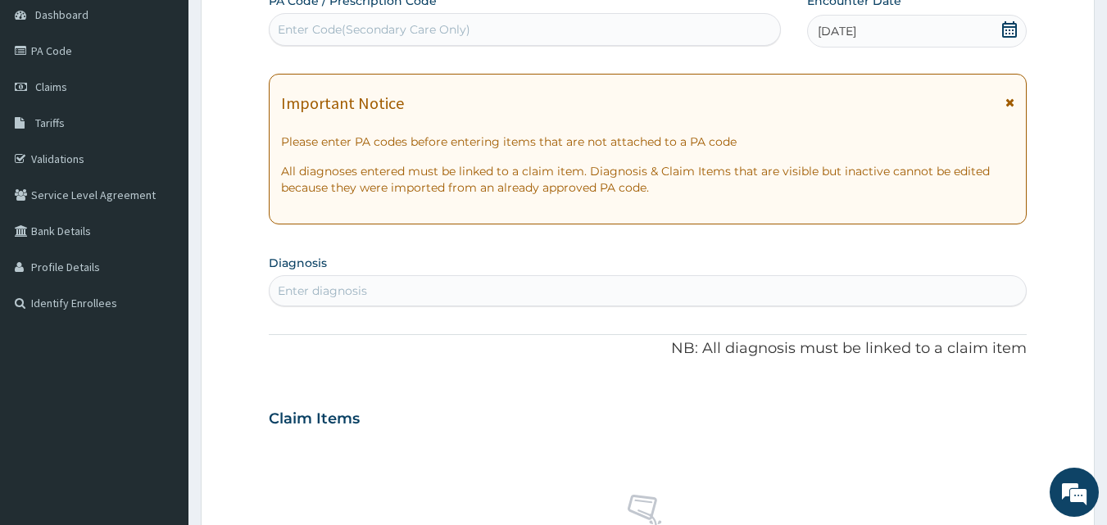
click at [551, 283] on div "Enter diagnosis" at bounding box center [648, 291] width 757 height 26
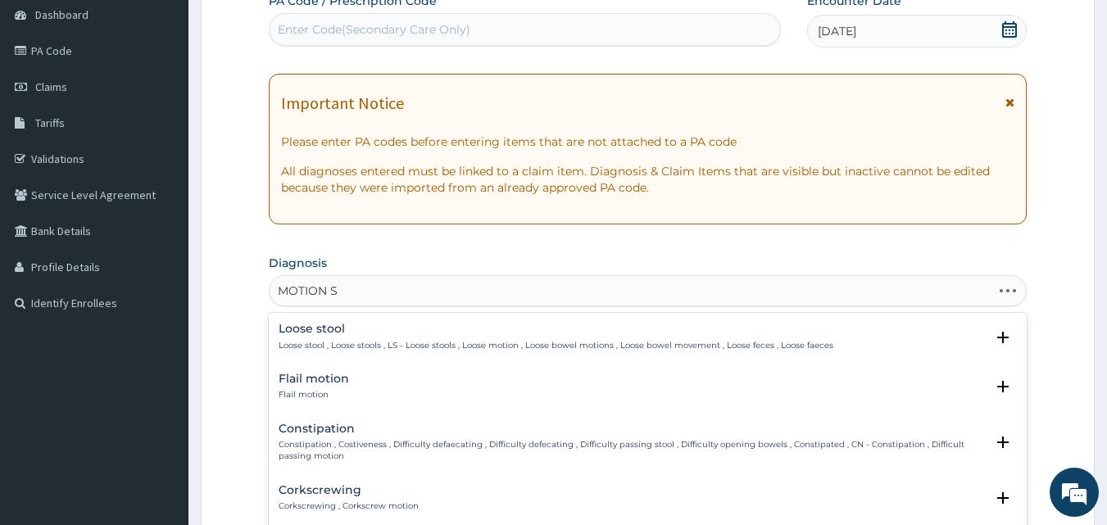
type input "MOTION SI"
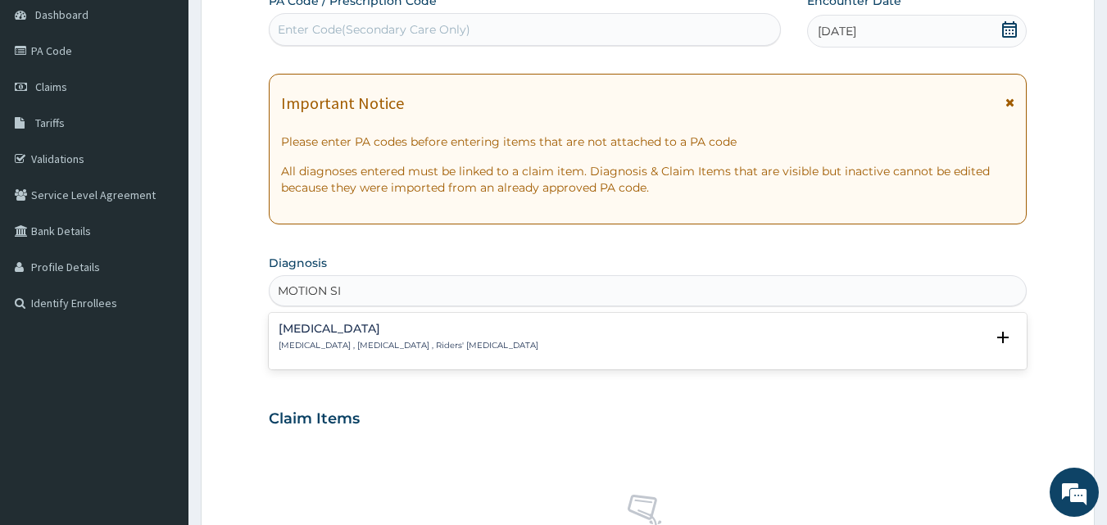
click at [360, 326] on h4 "Motion sickness" at bounding box center [409, 329] width 260 height 12
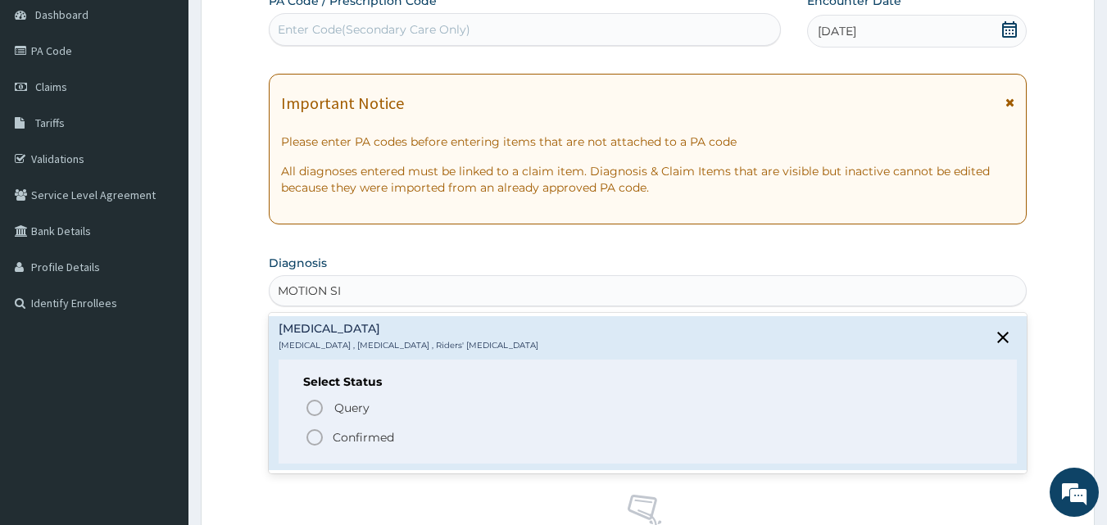
click at [341, 436] on p "Confirmed" at bounding box center [363, 437] width 61 height 16
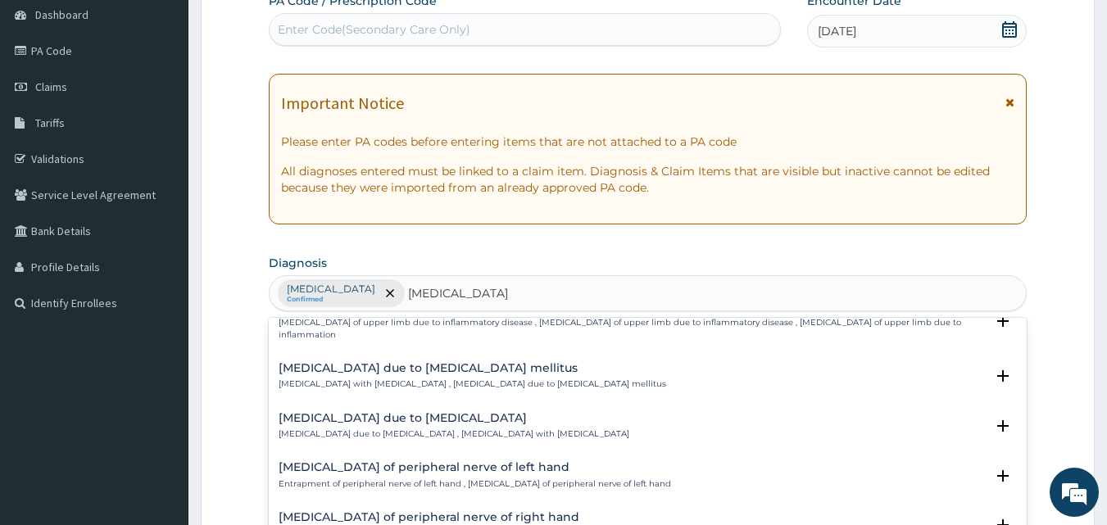
scroll to position [2129, 0]
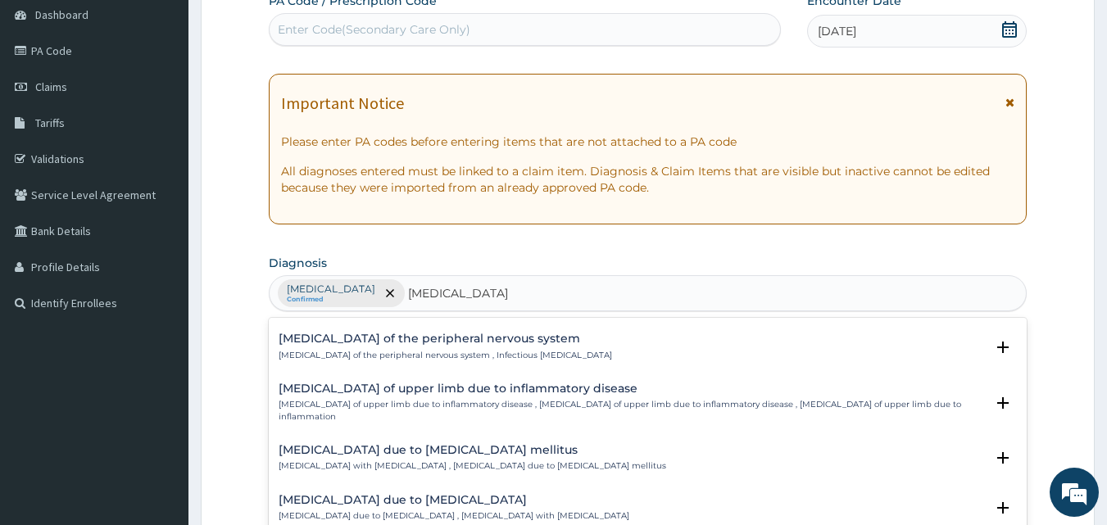
type input "PERIPHERAL NEUROPATHY"
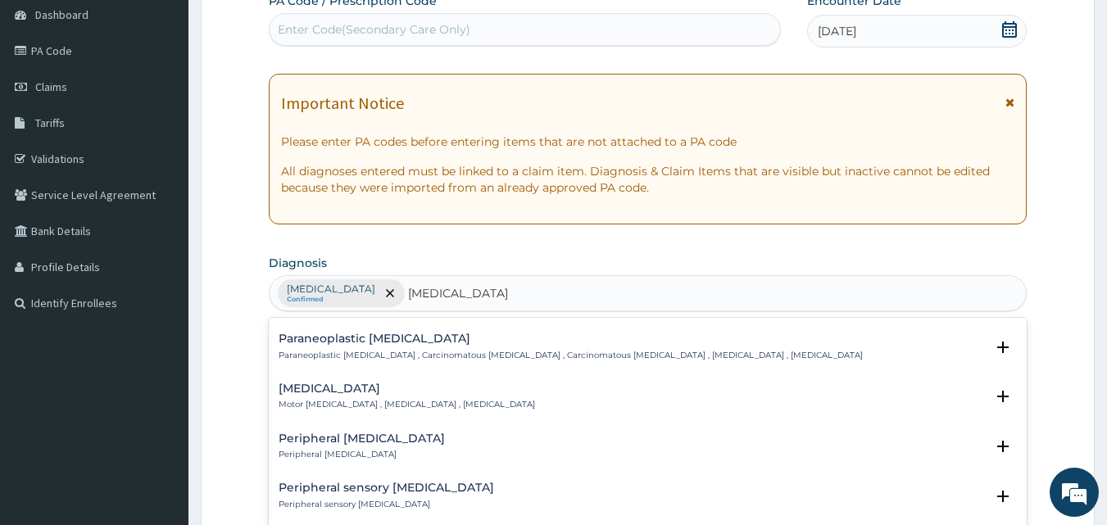
scroll to position [327, 0]
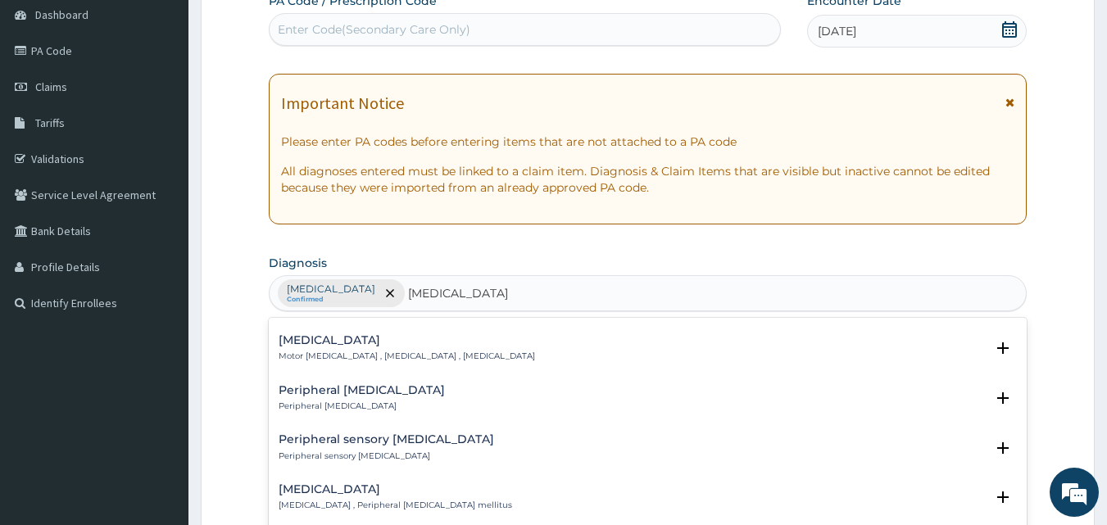
click at [451, 338] on div "Peripheral motor neuropathy Motor peripheral neuropathy , Motor neuritis , Peri…" at bounding box center [407, 348] width 256 height 29
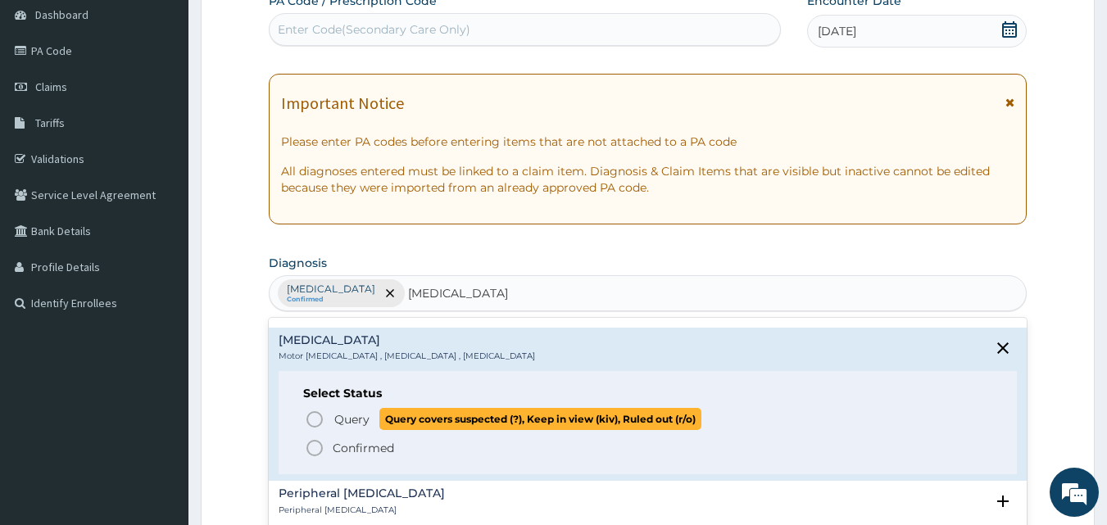
click at [343, 411] on span "Query" at bounding box center [351, 419] width 35 height 16
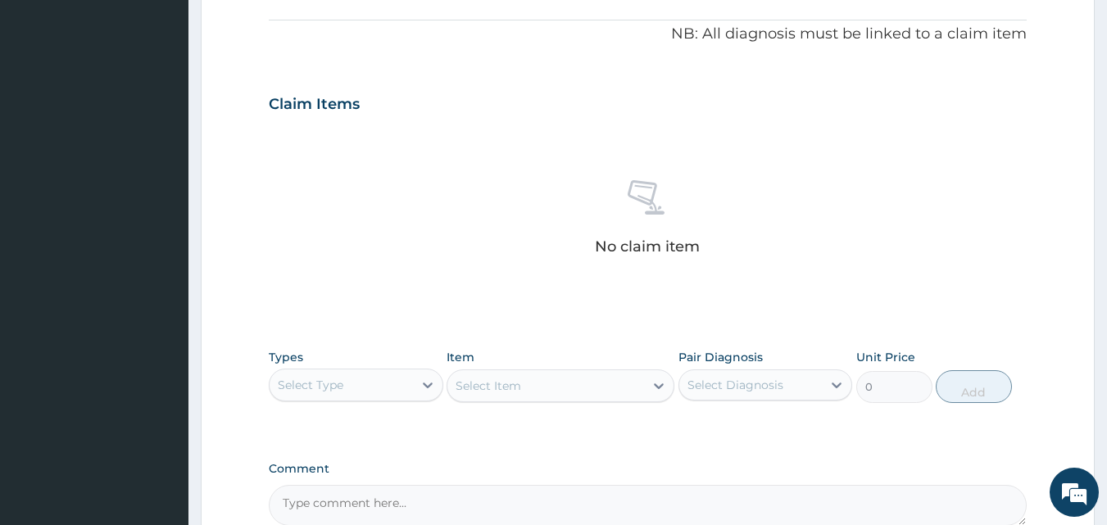
scroll to position [574, 0]
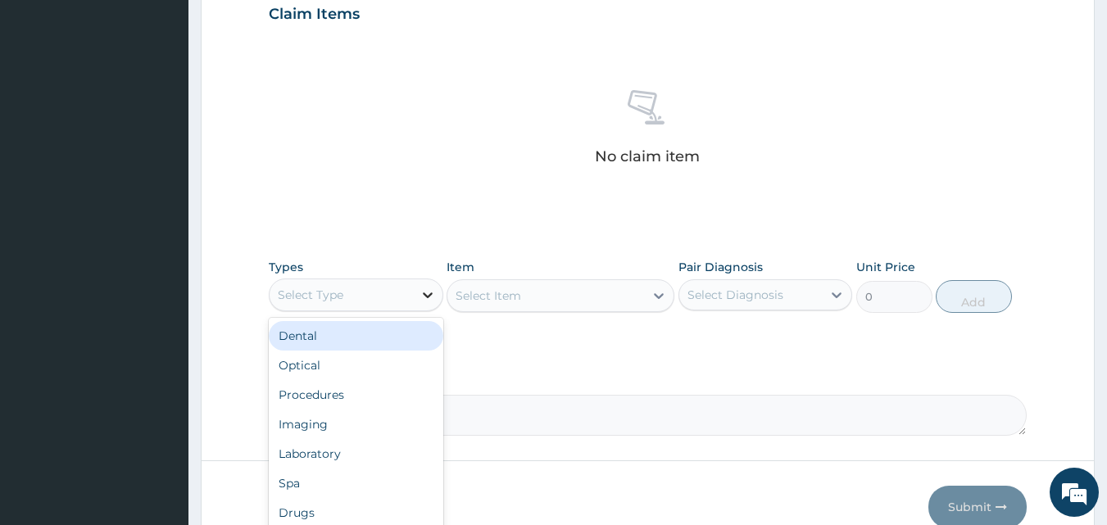
click at [435, 298] on icon at bounding box center [427, 295] width 16 height 16
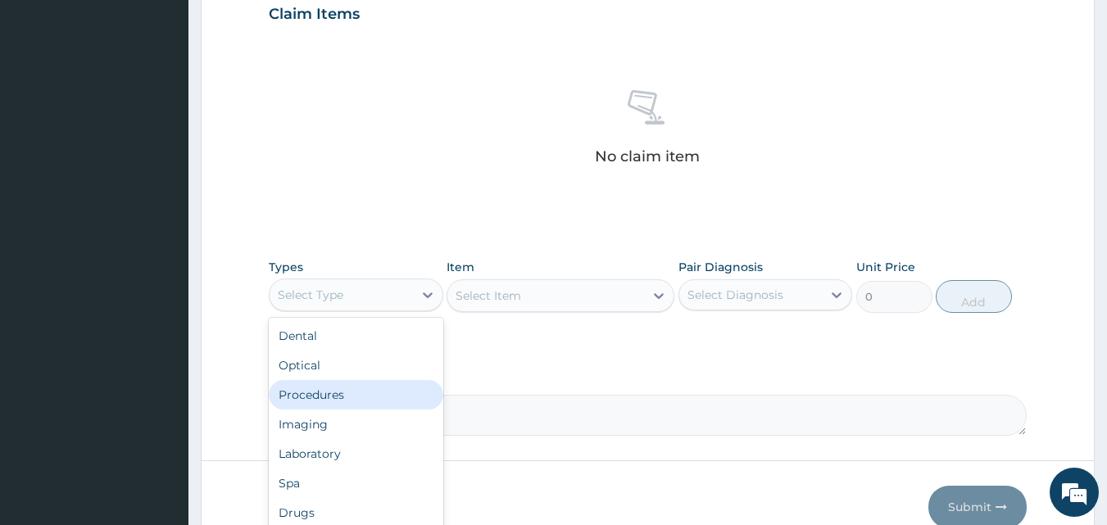
scroll to position [56, 0]
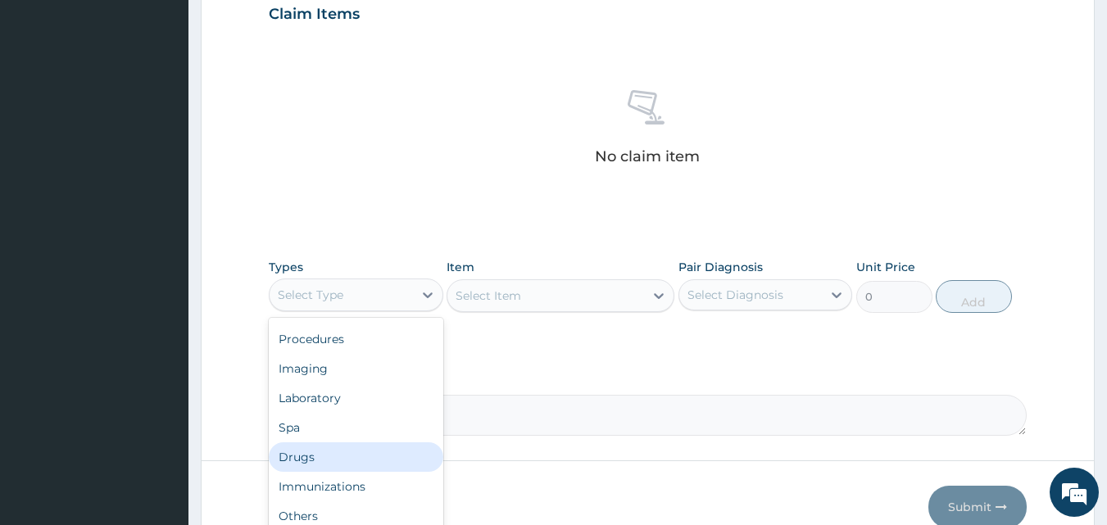
drag, startPoint x: 315, startPoint y: 458, endPoint x: 338, endPoint y: 435, distance: 32.4
click at [322, 451] on div "Drugs" at bounding box center [356, 456] width 175 height 29
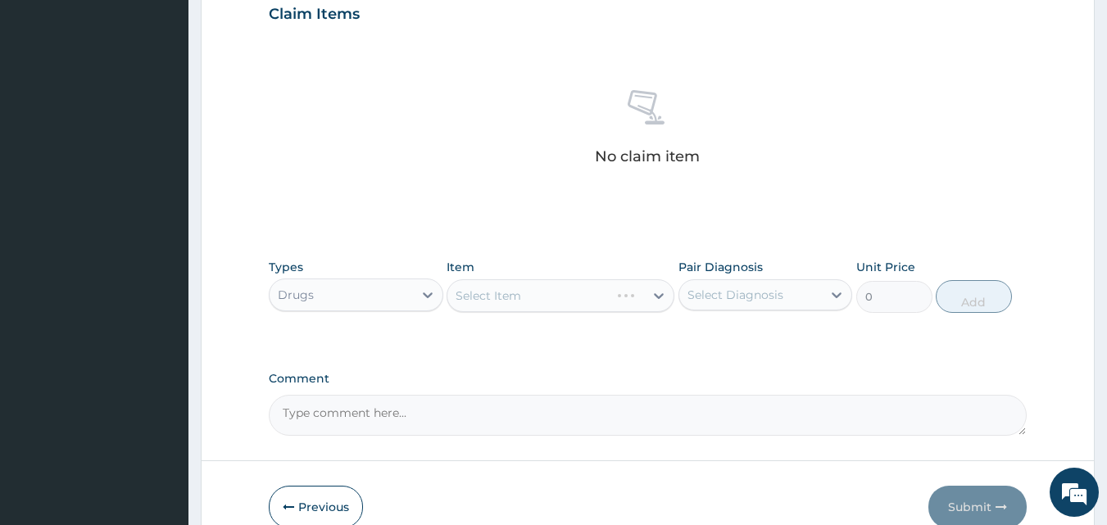
click at [649, 292] on div "Select Item" at bounding box center [561, 295] width 228 height 33
click at [655, 292] on div "Select Item" at bounding box center [561, 295] width 228 height 33
click at [659, 300] on icon at bounding box center [659, 296] width 16 height 16
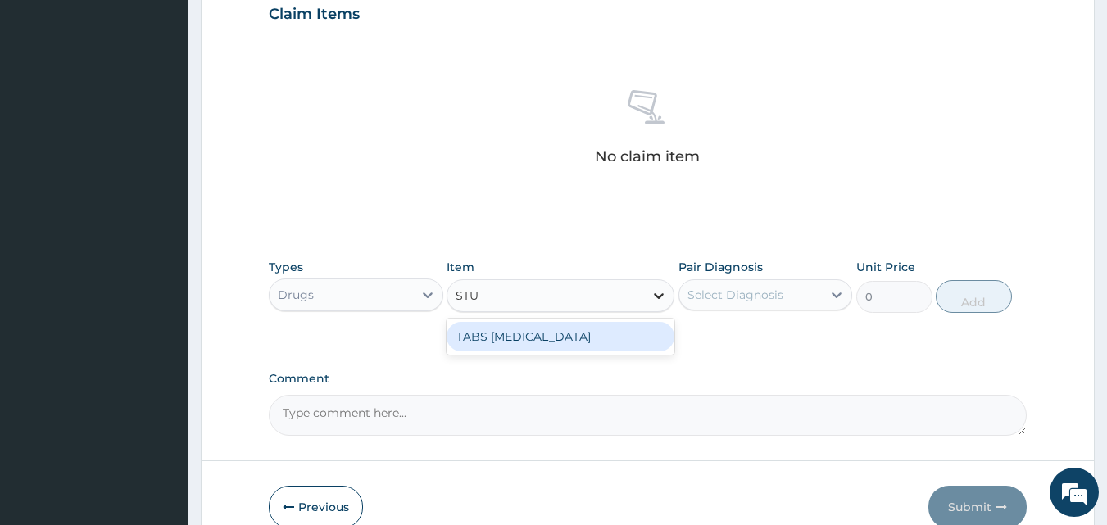
type input "STUG"
click at [611, 330] on div "TABS STUGERON" at bounding box center [561, 336] width 228 height 29
type input "120"
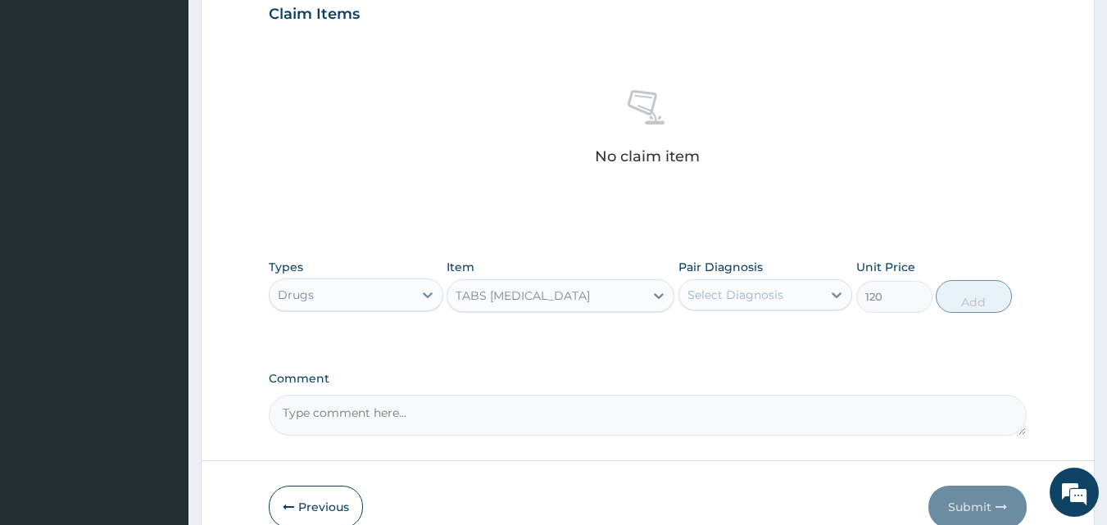
click at [791, 300] on div "Select Diagnosis" at bounding box center [750, 295] width 143 height 26
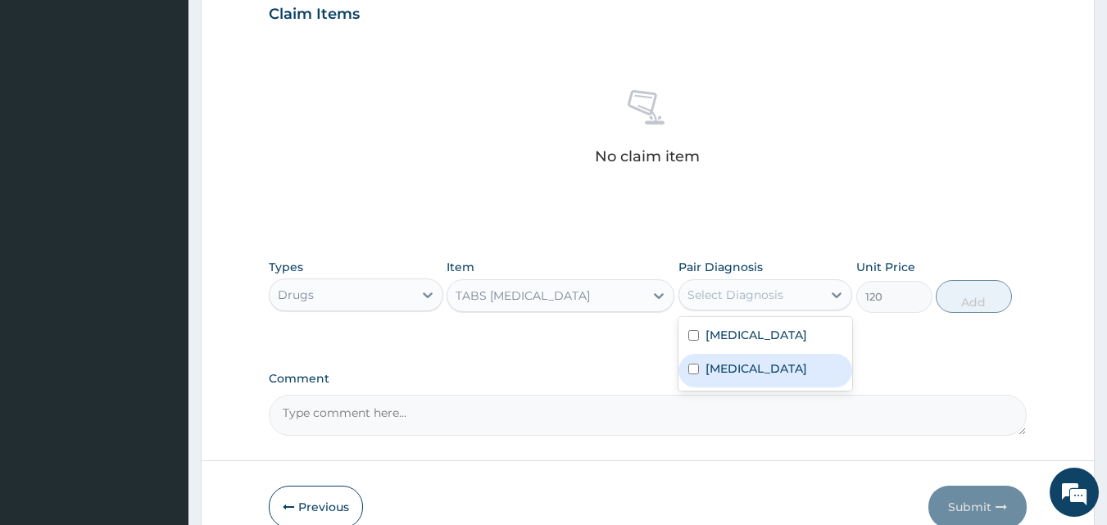
click at [759, 354] on div "Peripheral motor neuropathy" at bounding box center [765, 371] width 175 height 34
checkbox input "true"
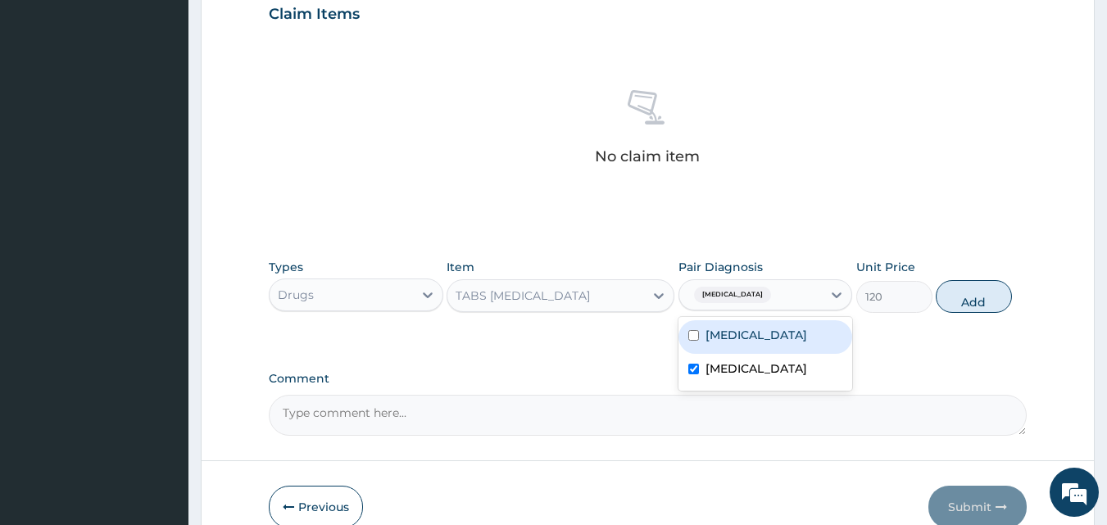
click at [764, 348] on div "[MEDICAL_DATA]" at bounding box center [765, 337] width 175 height 34
checkbox input "true"
click at [755, 377] on label "Peripheral motor neuropathy" at bounding box center [756, 368] width 102 height 16
checkbox input "false"
click at [755, 342] on label "[MEDICAL_DATA]" at bounding box center [756, 335] width 102 height 16
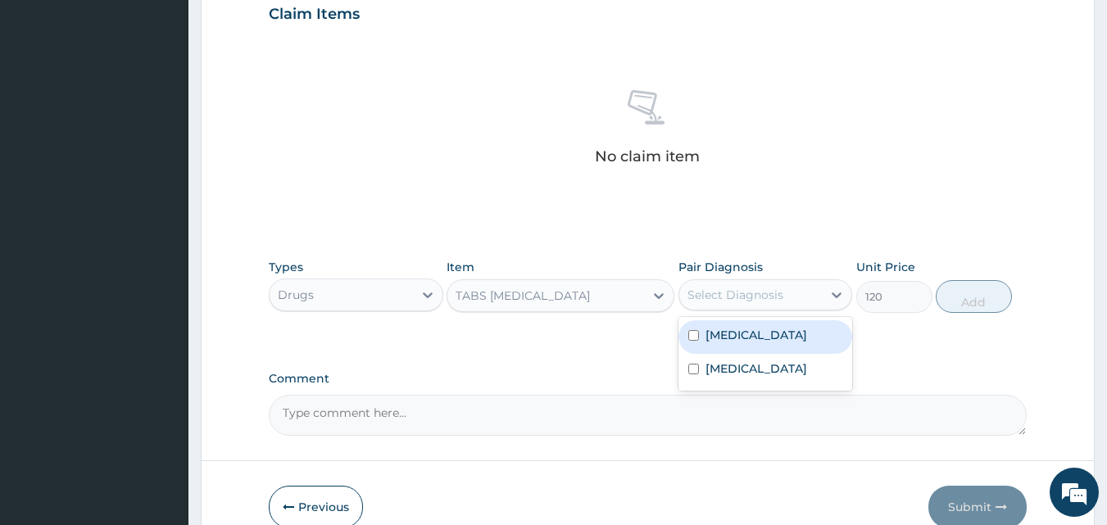
click at [755, 342] on label "[MEDICAL_DATA]" at bounding box center [756, 335] width 102 height 16
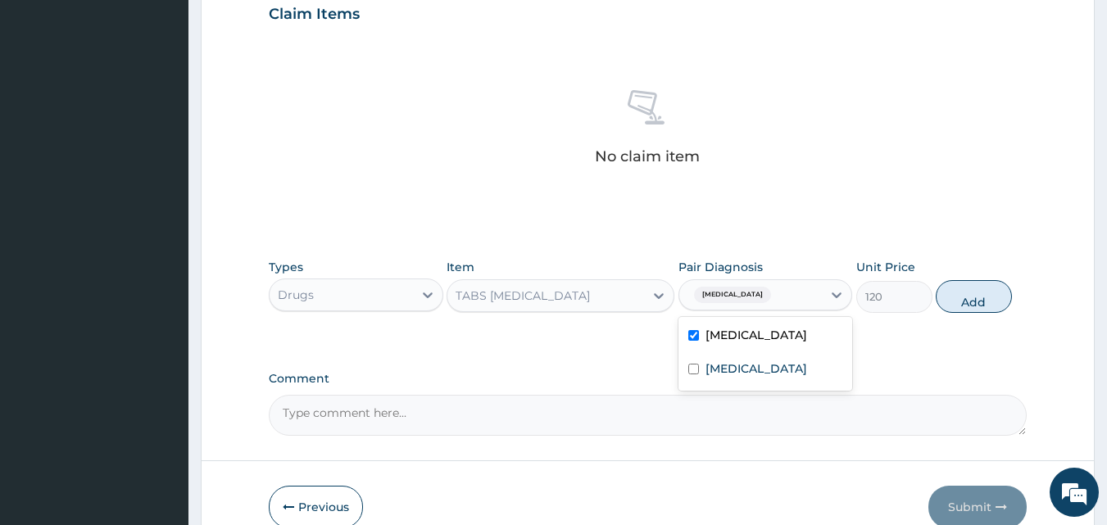
click at [755, 342] on label "[MEDICAL_DATA]" at bounding box center [756, 335] width 102 height 16
checkbox input "false"
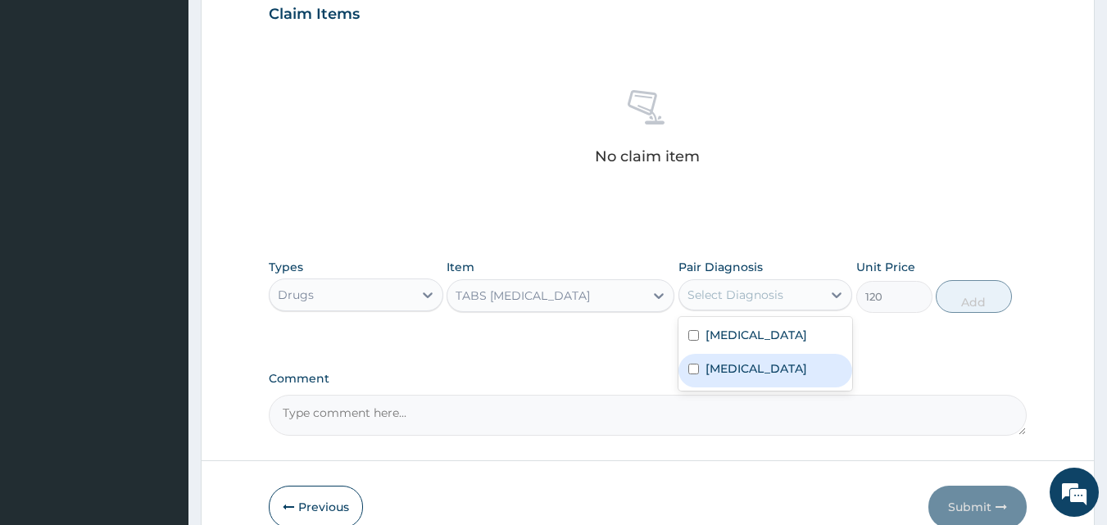
click at [756, 369] on label "Peripheral motor neuropathy" at bounding box center [756, 368] width 102 height 16
checkbox input "true"
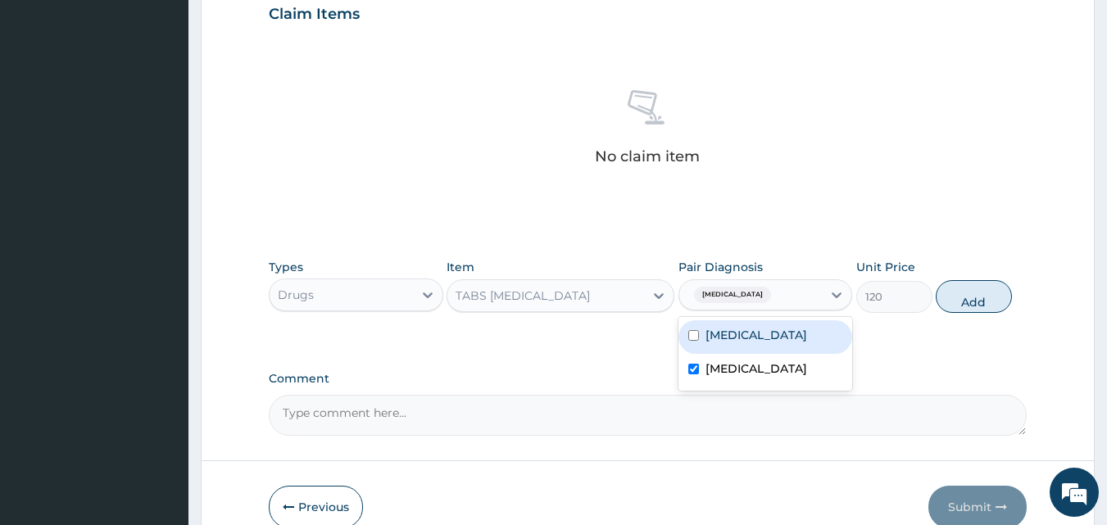
click at [753, 333] on label "[MEDICAL_DATA]" at bounding box center [756, 335] width 102 height 16
click at [732, 343] on label "Motion sickness" at bounding box center [756, 335] width 102 height 16
checkbox input "false"
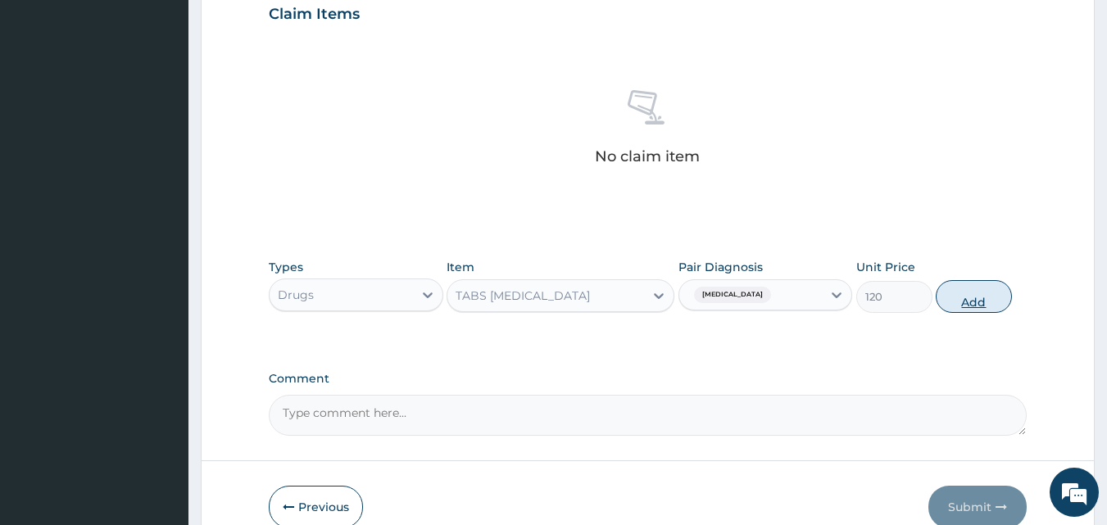
click at [963, 294] on button "Add" at bounding box center [974, 296] width 76 height 33
type input "0"
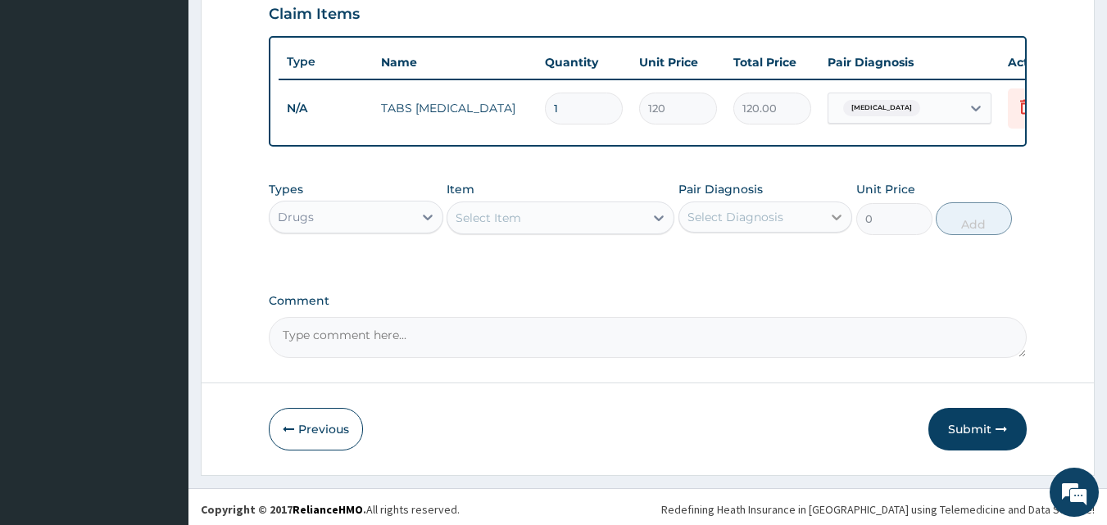
type input "0.00"
type input "3"
type input "360.00"
type input "30"
type input "3600.00"
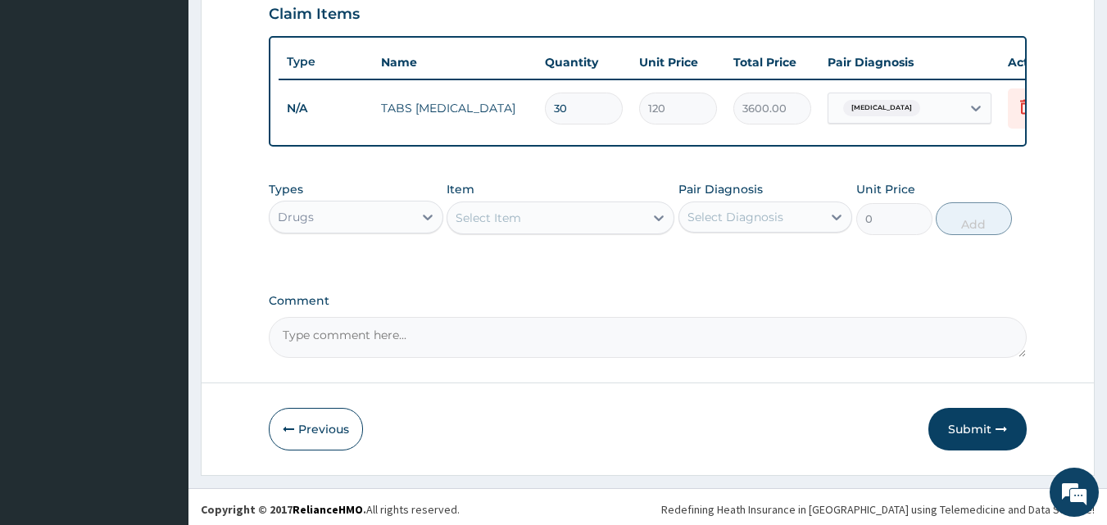
type input "30"
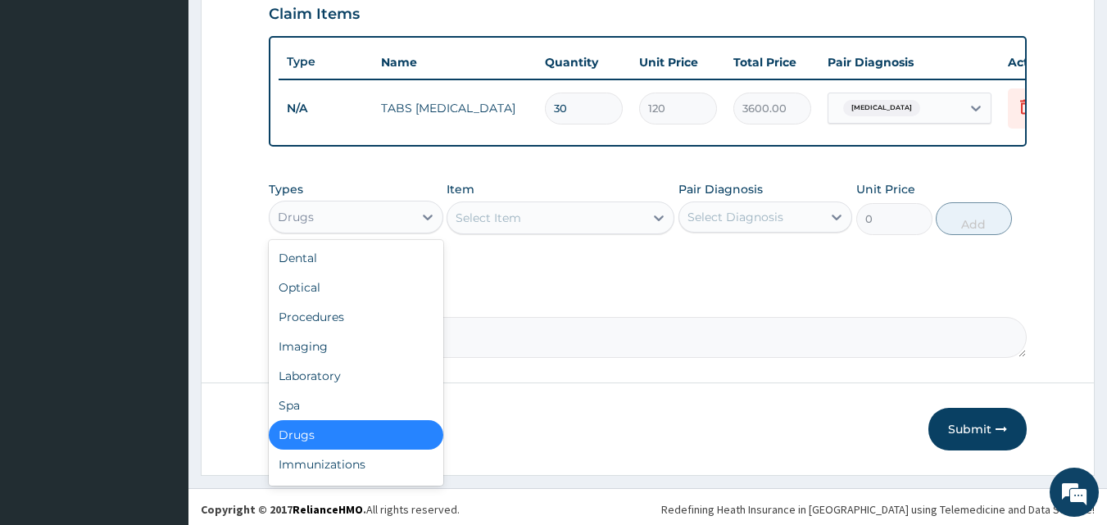
click at [314, 230] on div "Drugs" at bounding box center [341, 217] width 143 height 26
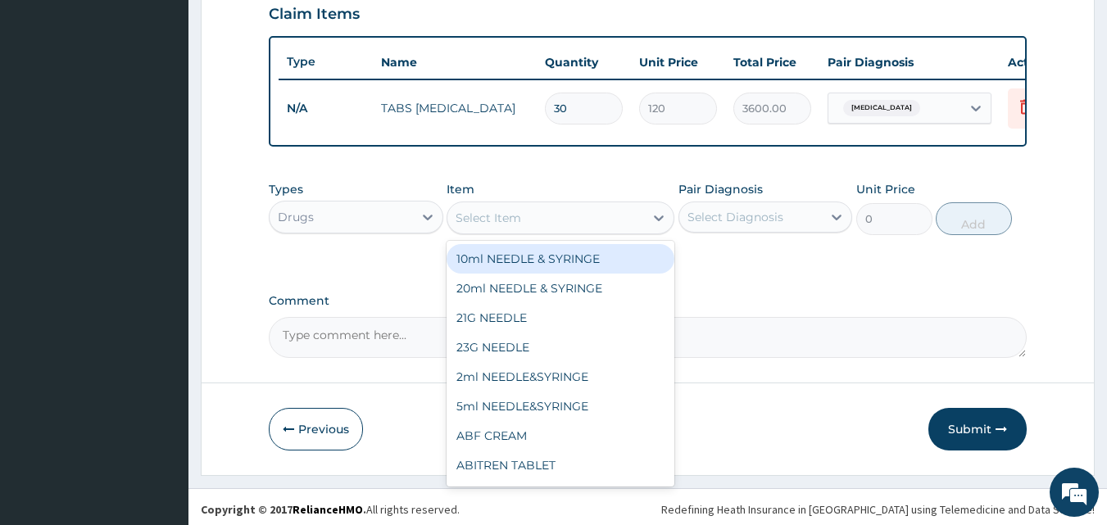
click at [605, 231] on div "Select Item" at bounding box center [545, 218] width 197 height 26
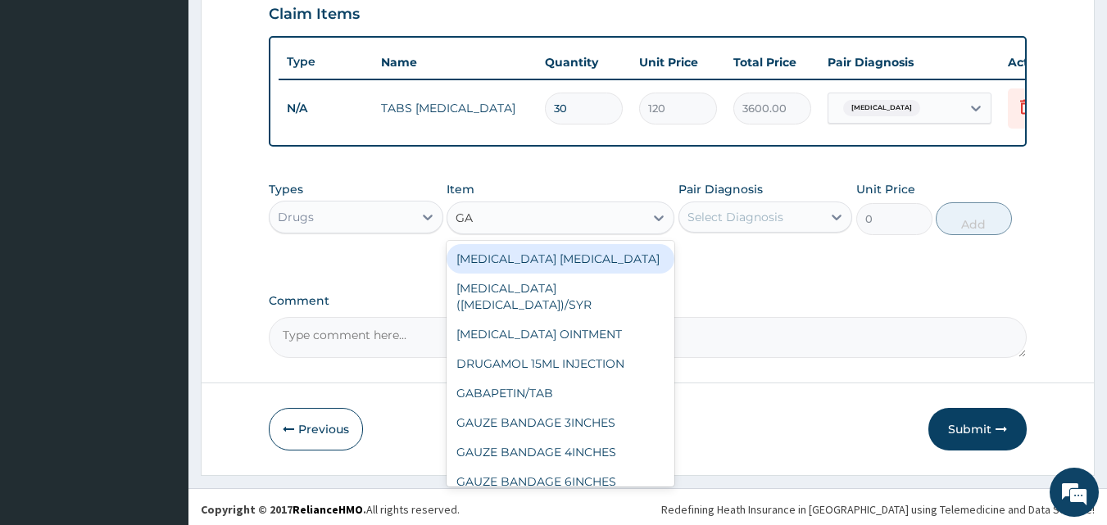
type input "G"
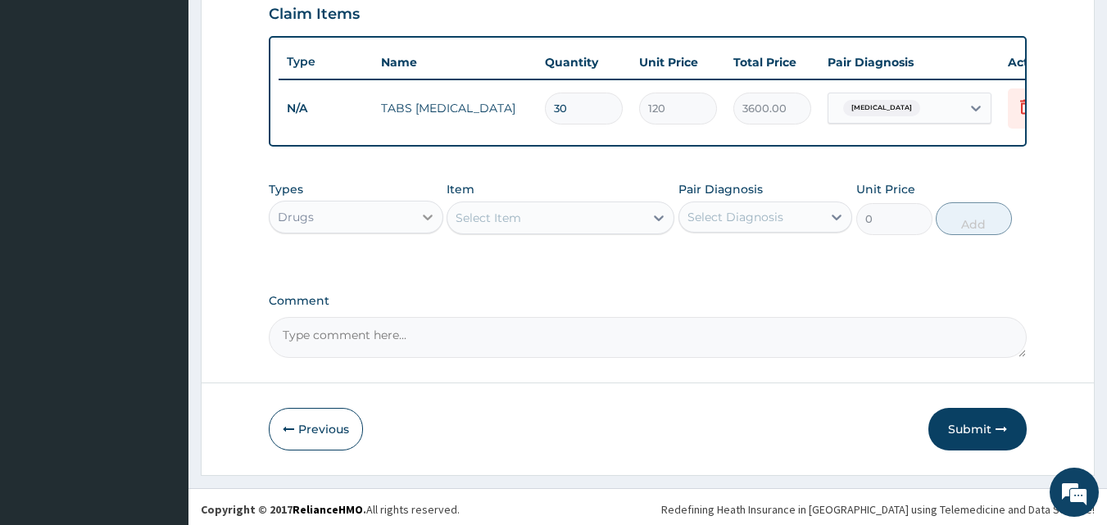
click at [425, 217] on div at bounding box center [427, 216] width 29 height 29
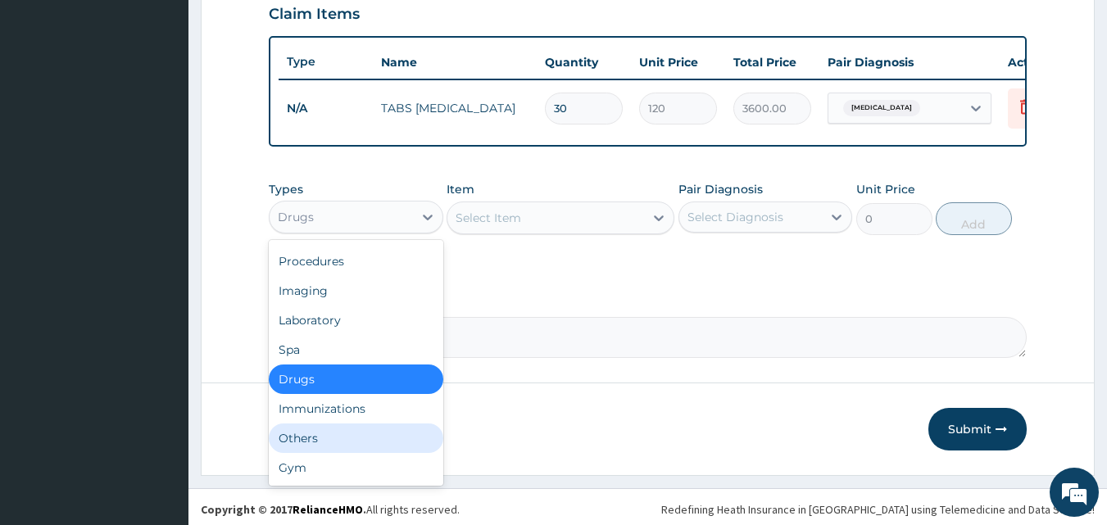
click at [402, 453] on div "Others" at bounding box center [356, 438] width 175 height 29
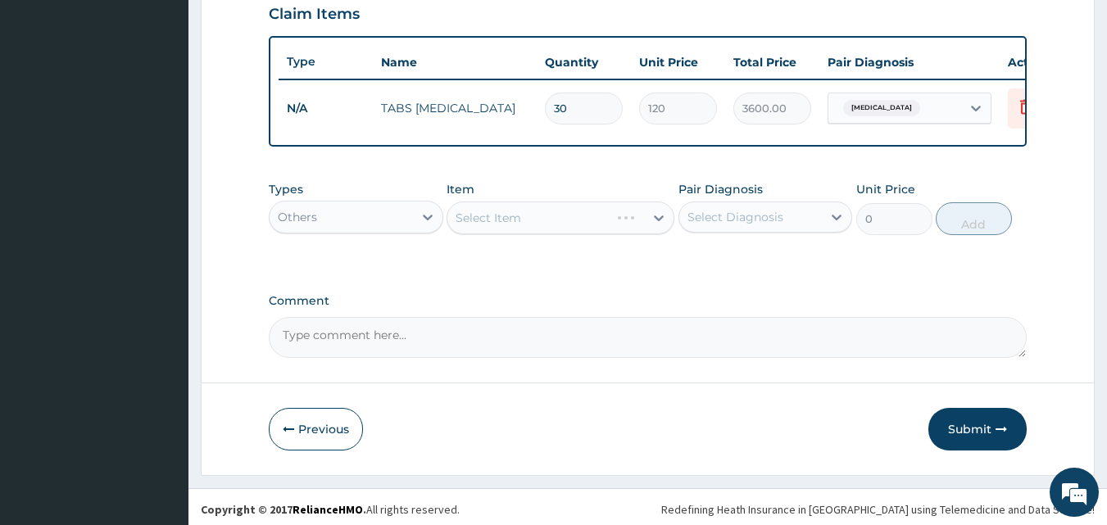
click at [592, 225] on div "Select Item" at bounding box center [561, 218] width 228 height 33
click at [664, 228] on div "Select Item" at bounding box center [561, 218] width 228 height 33
click at [658, 226] on icon at bounding box center [659, 218] width 16 height 16
type input "WOUND DRESSING"
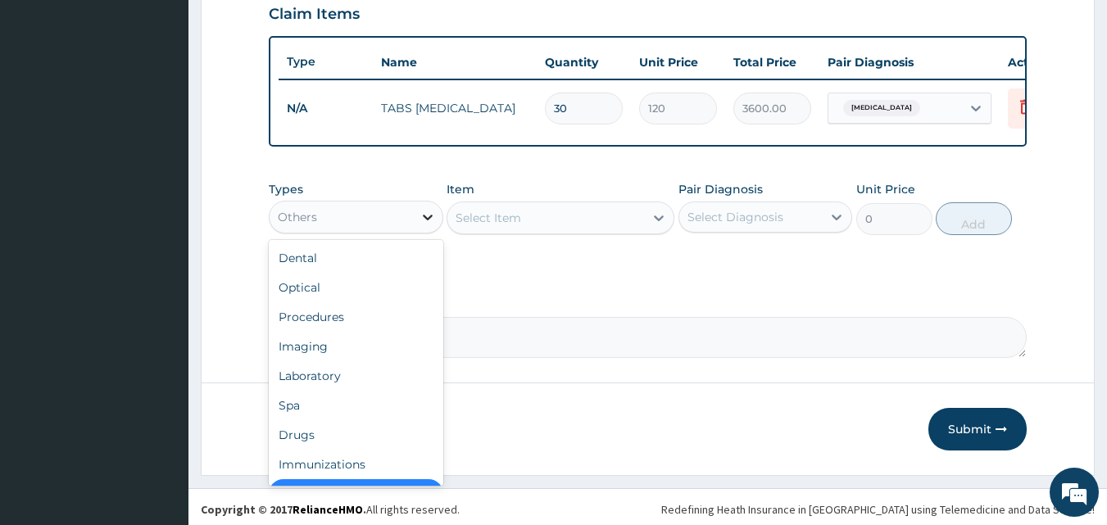
click at [419, 221] on icon at bounding box center [427, 217] width 16 height 16
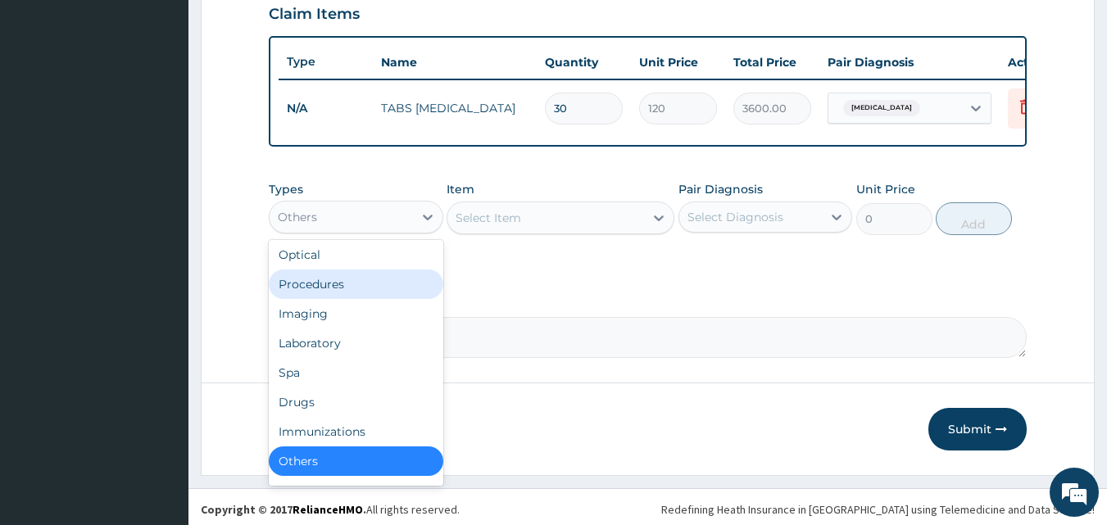
click at [361, 297] on div "Procedures" at bounding box center [356, 284] width 175 height 29
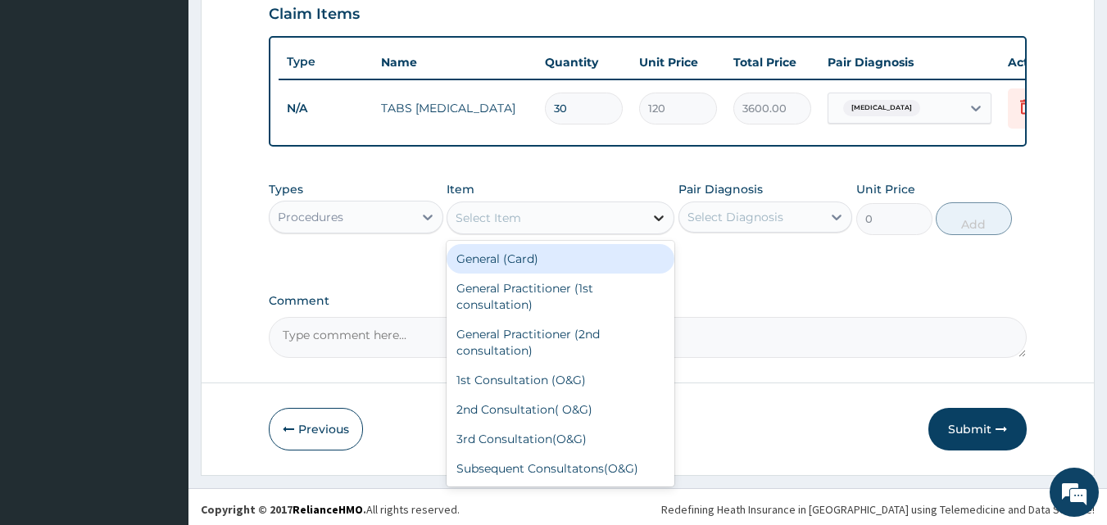
click at [667, 228] on div at bounding box center [658, 217] width 29 height 29
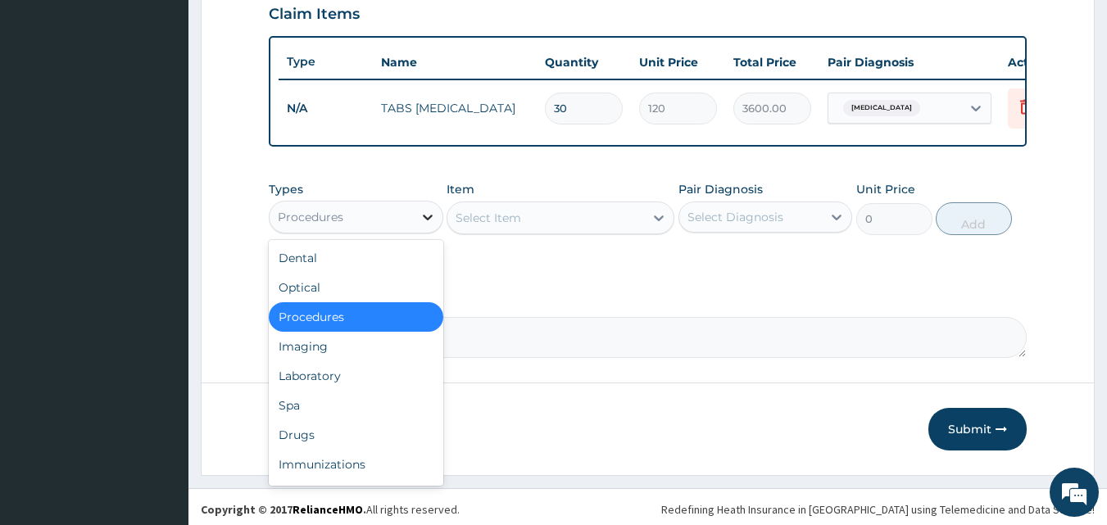
click at [421, 217] on div at bounding box center [427, 216] width 29 height 29
click at [371, 297] on div "Optical" at bounding box center [356, 287] width 175 height 29
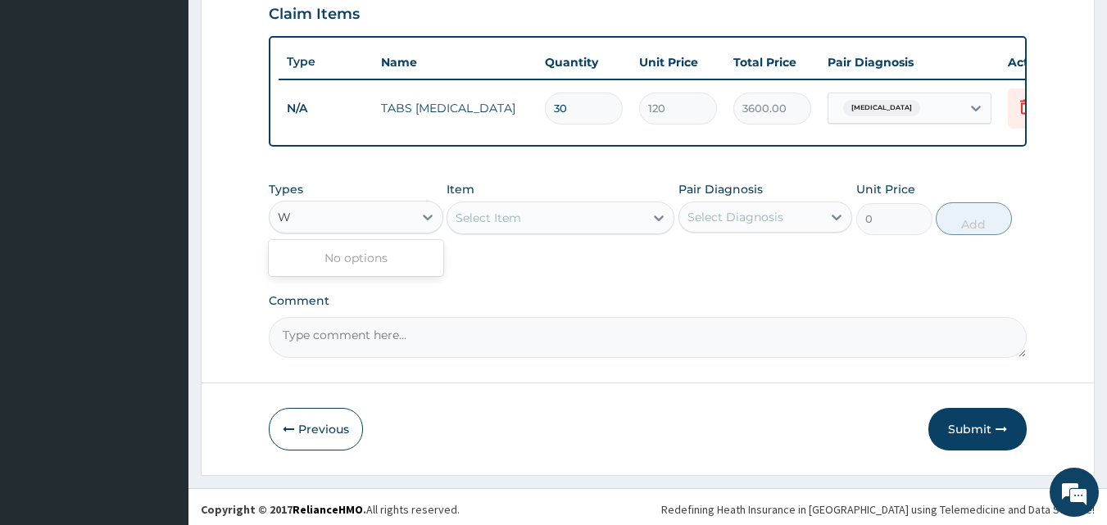
type input "W"
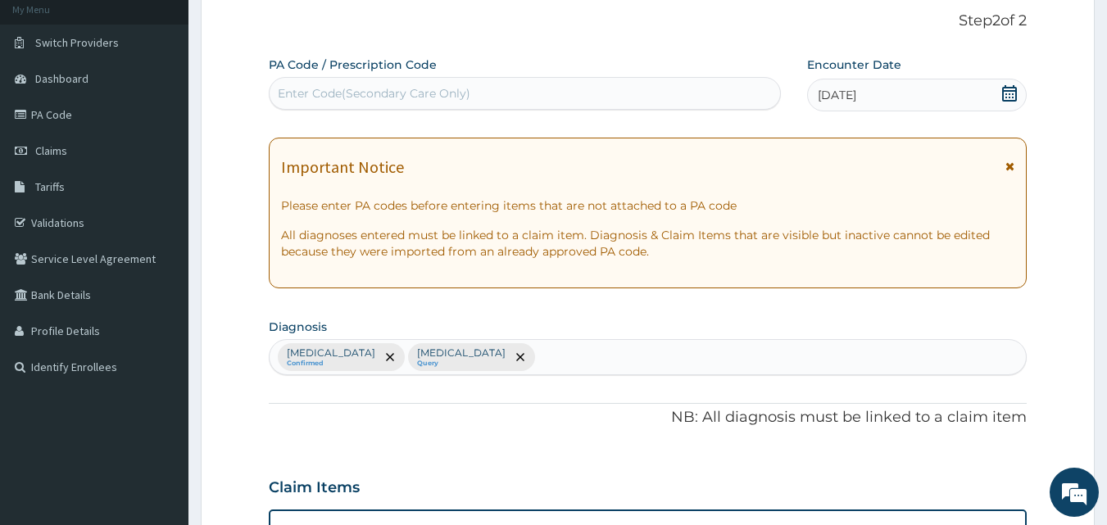
scroll to position [99, 0]
click at [669, 355] on div "Motion sickness Confirmed Peripheral motor neuropathy Query" at bounding box center [648, 358] width 757 height 34
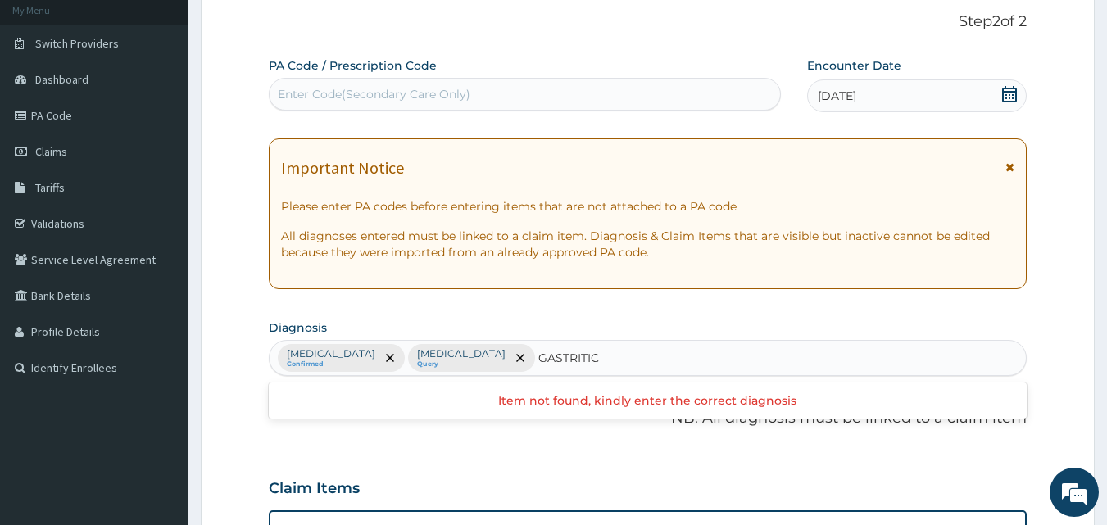
type input "GASTRITI"
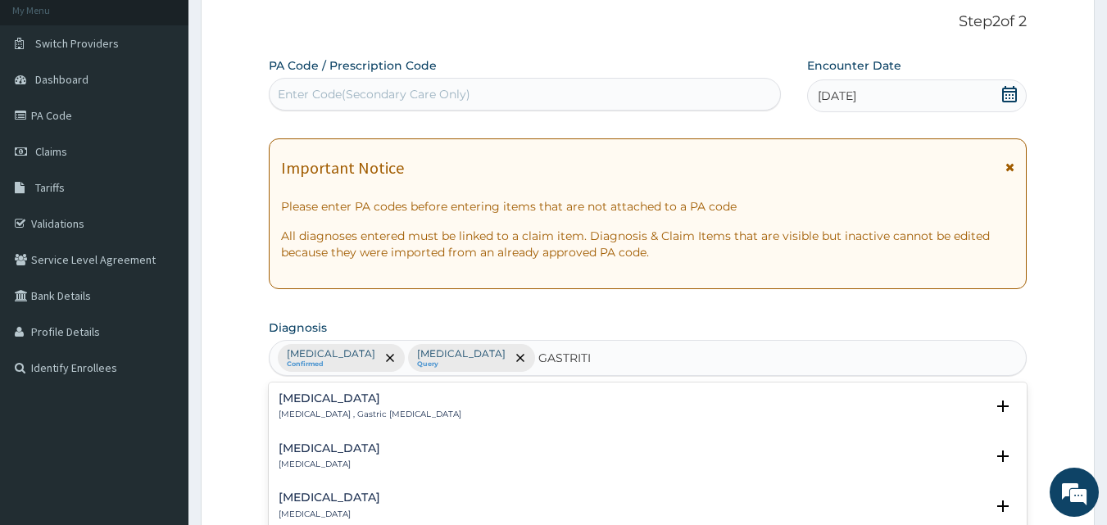
click at [388, 428] on div "Gastritis Gastritis , Gastric catarrh Select Status Query Query covers suspecte…" at bounding box center [648, 411] width 759 height 50
click at [380, 402] on div "Gastritis Gastritis , Gastric catarrh" at bounding box center [648, 406] width 739 height 29
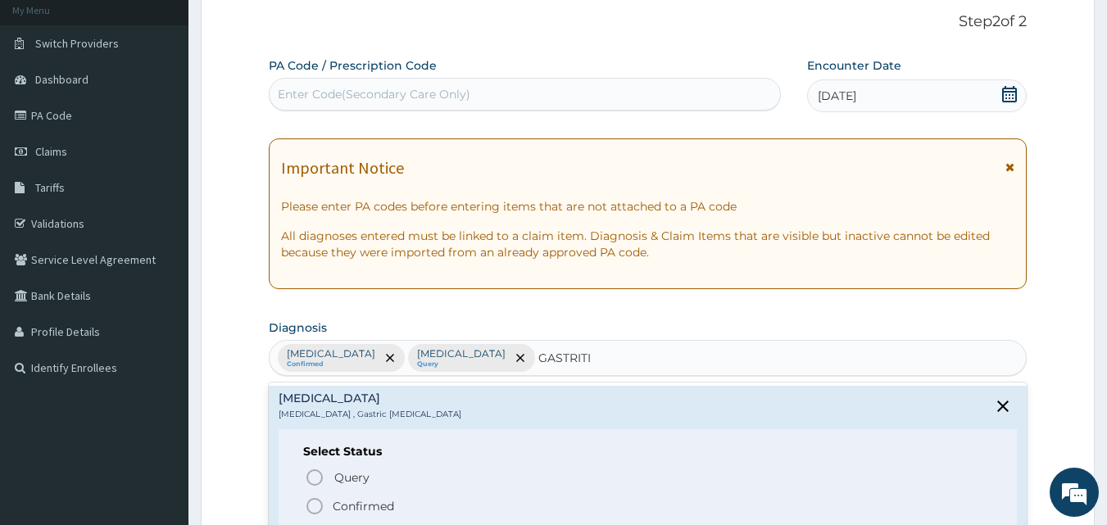
click at [322, 501] on icon "status option filled" at bounding box center [315, 506] width 20 height 20
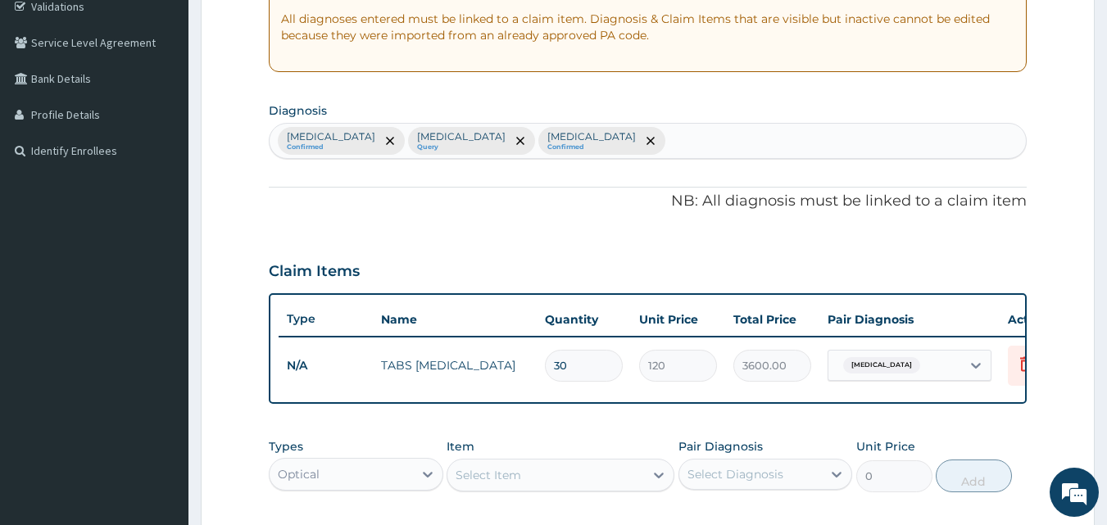
scroll to position [345, 0]
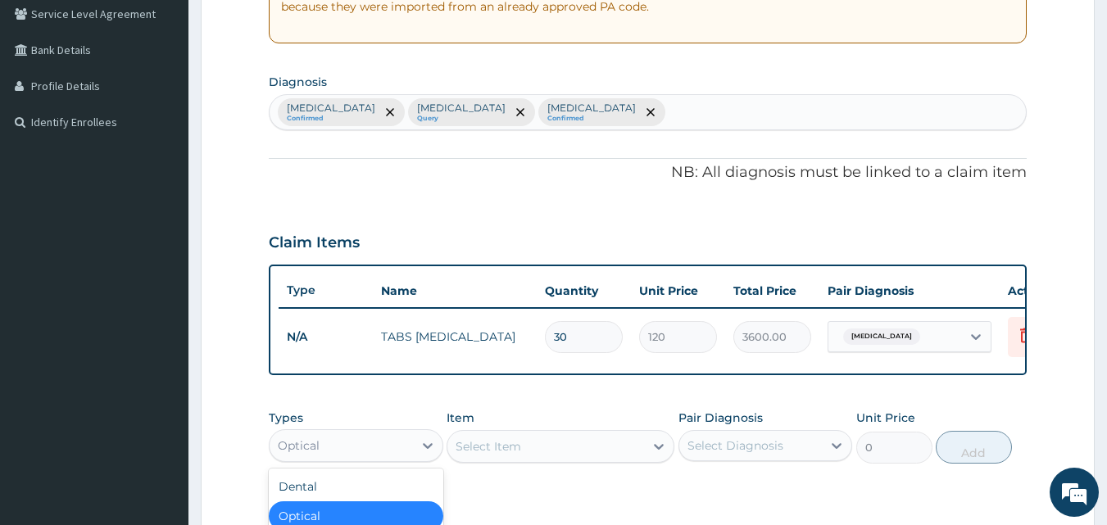
click at [408, 456] on div "Optical" at bounding box center [341, 446] width 143 height 26
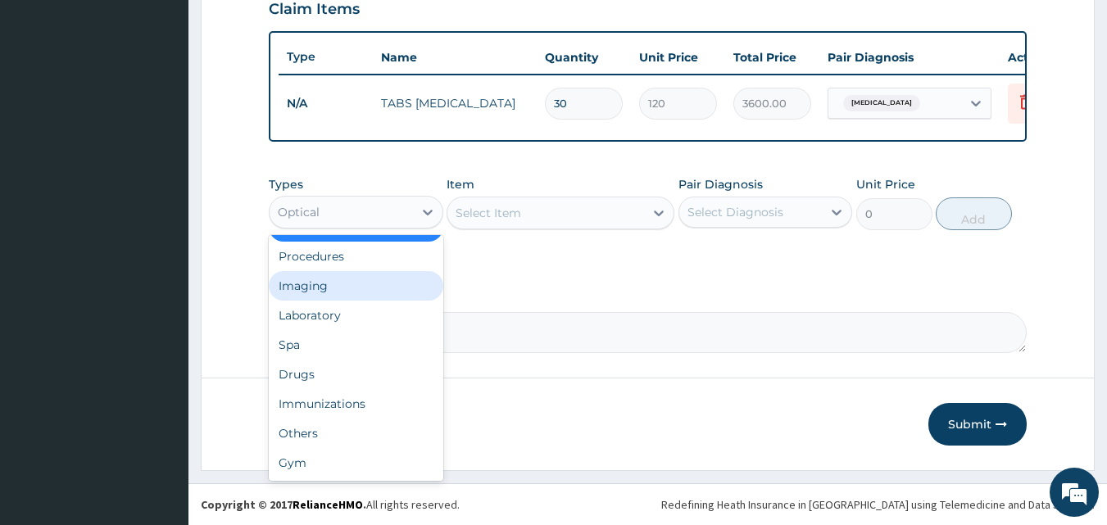
scroll to position [591, 0]
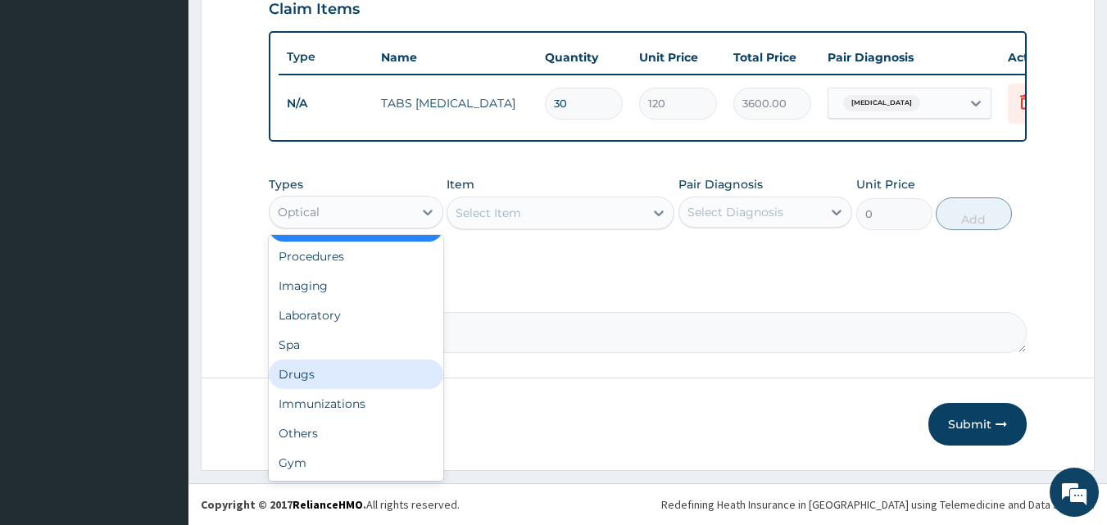
click at [312, 377] on div "Drugs" at bounding box center [356, 374] width 175 height 29
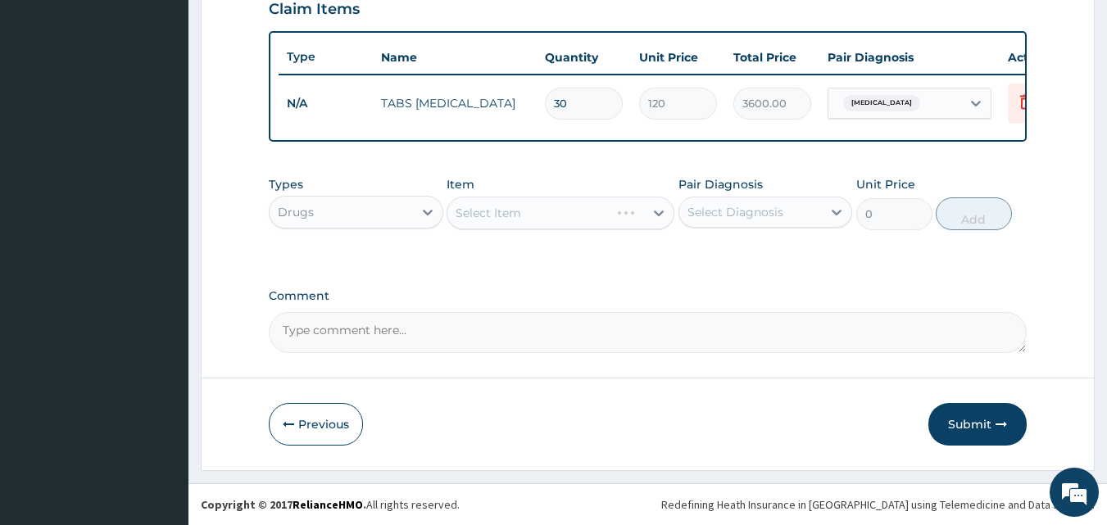
click at [660, 207] on div "Select Item" at bounding box center [561, 213] width 228 height 33
click at [655, 210] on div "Select Item" at bounding box center [561, 213] width 228 height 33
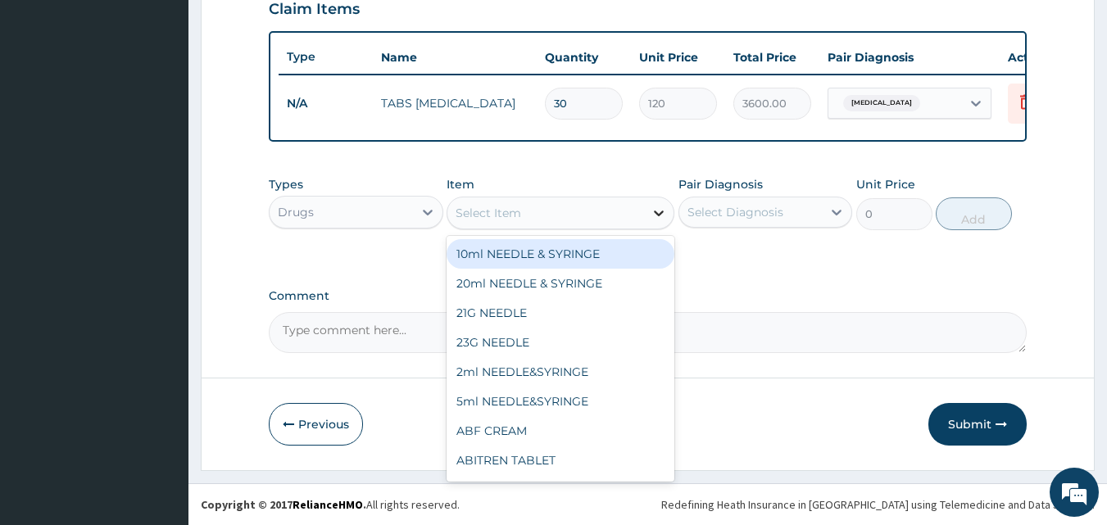
click at [651, 209] on icon at bounding box center [659, 213] width 16 height 16
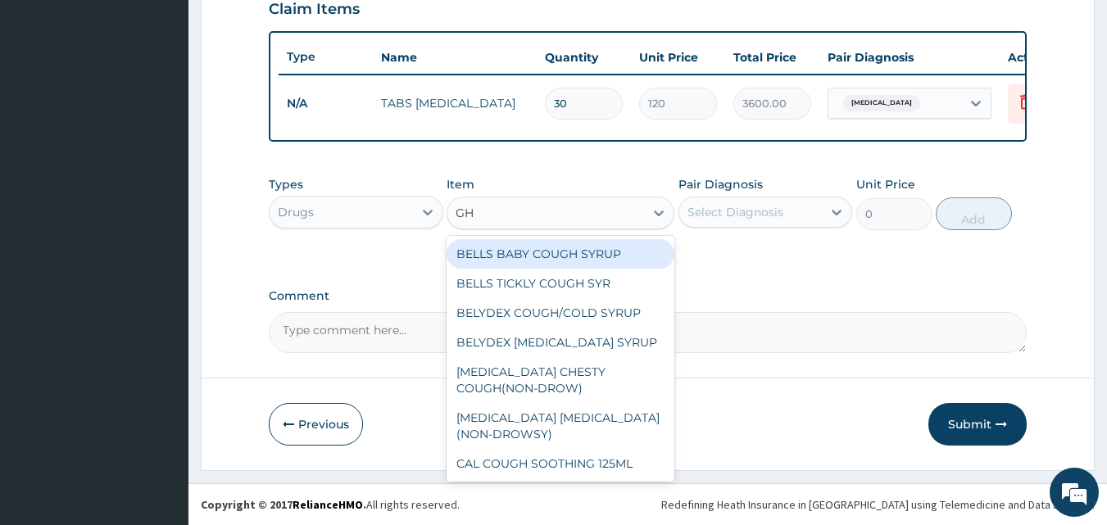
type input "G"
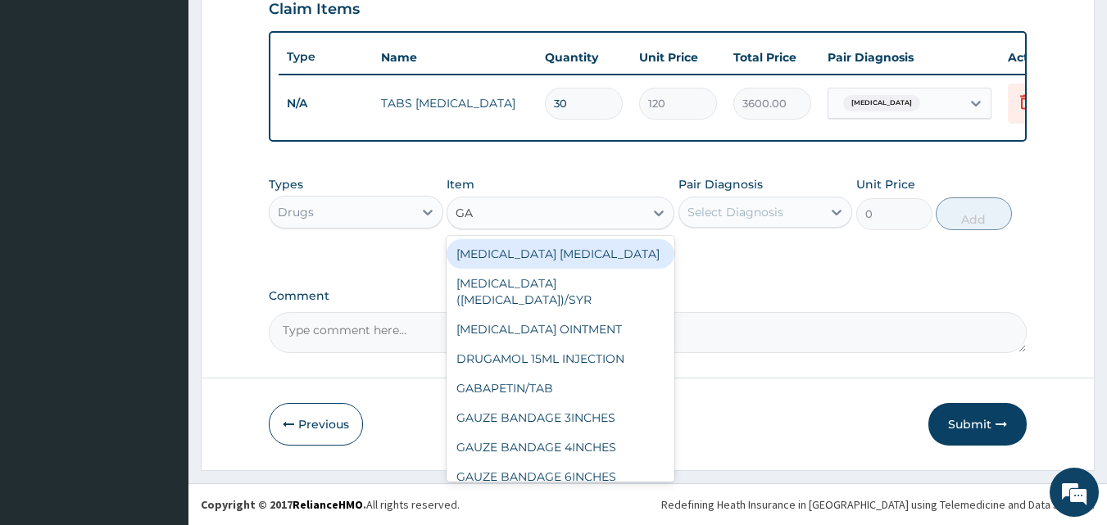
type input "G"
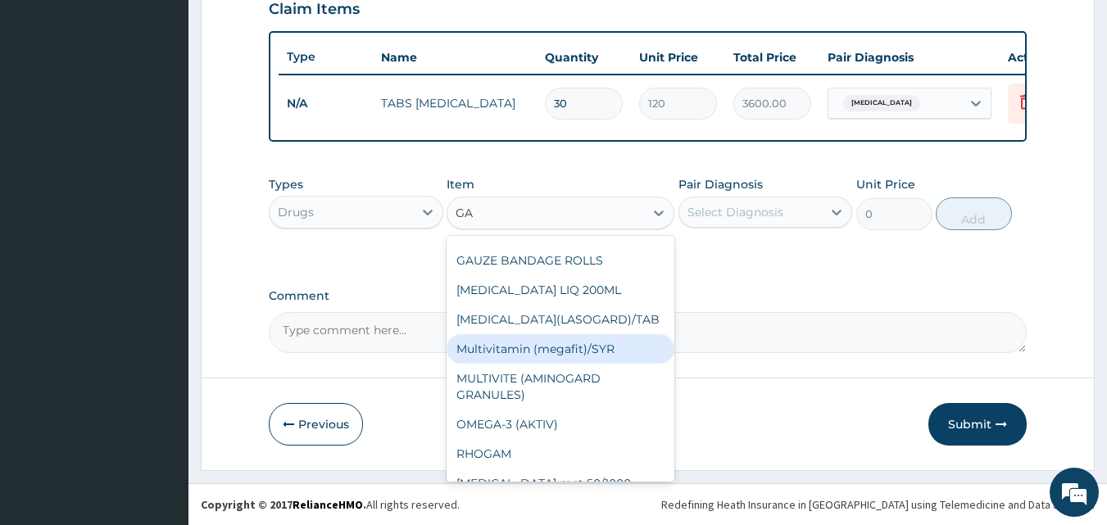
scroll to position [279, 0]
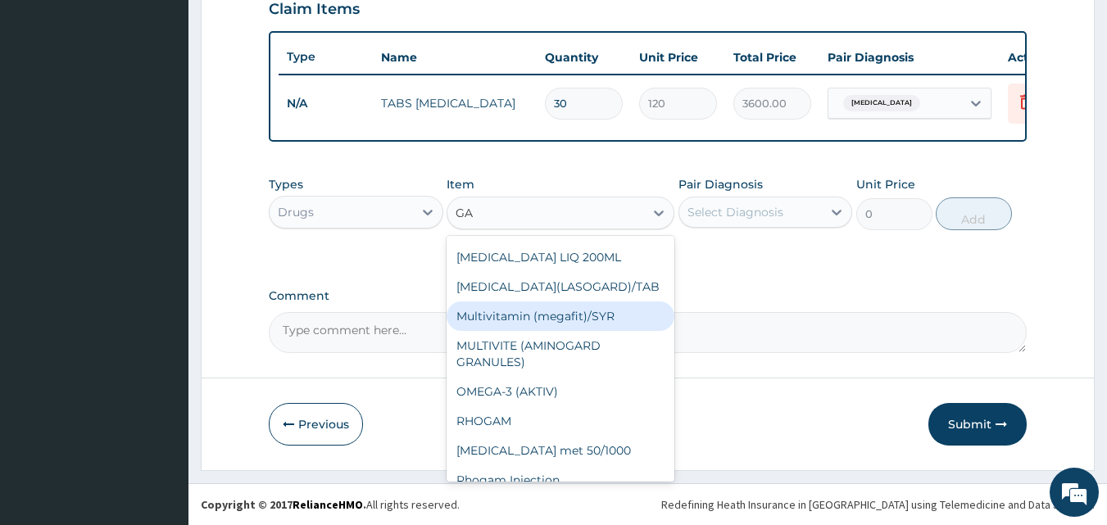
type input "GA"
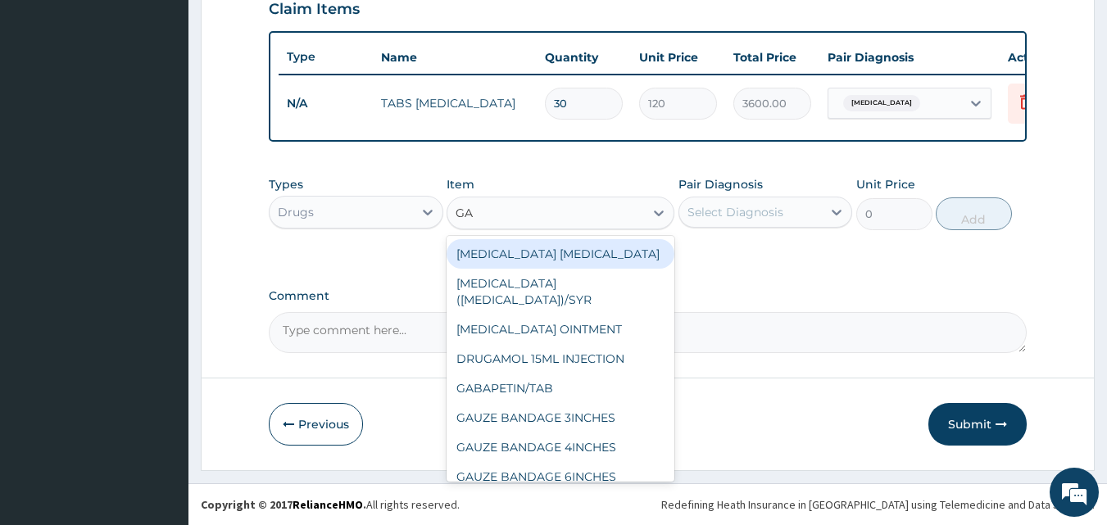
type input "G"
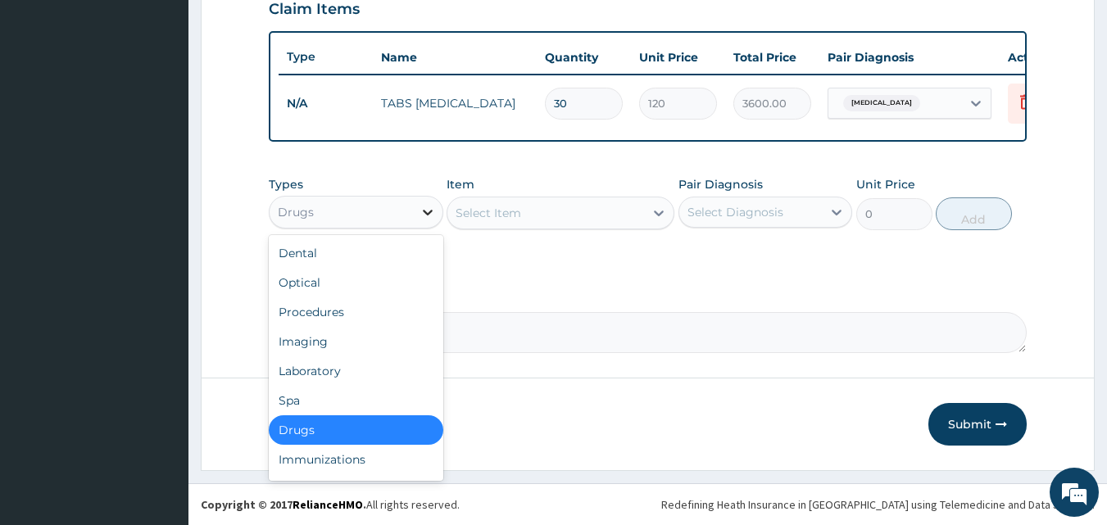
click at [419, 209] on icon at bounding box center [427, 212] width 16 height 16
click at [351, 301] on div "Procedures" at bounding box center [356, 311] width 175 height 29
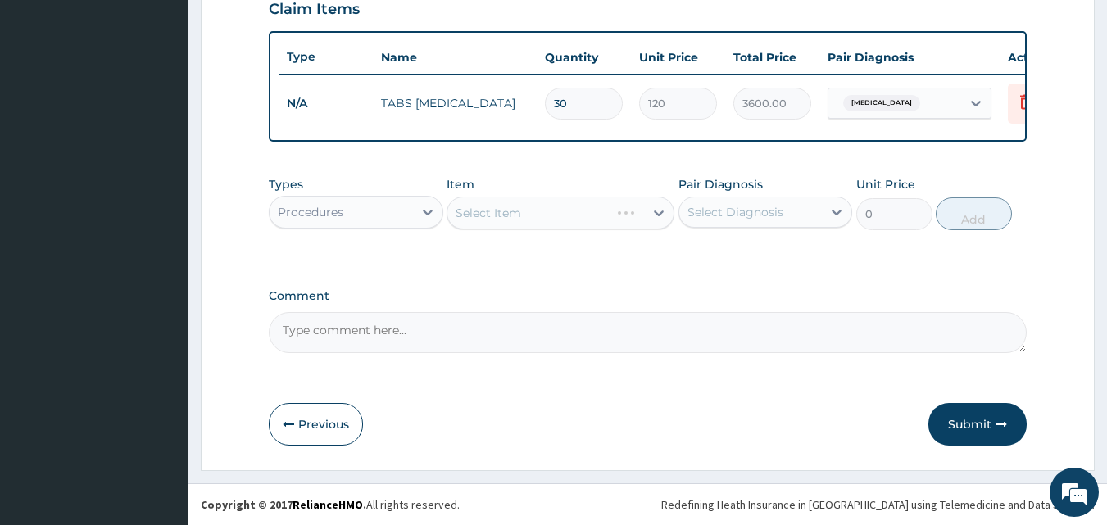
click at [510, 207] on div "Select Item" at bounding box center [561, 213] width 228 height 33
click at [574, 200] on div "Item Select Item" at bounding box center [561, 203] width 228 height 54
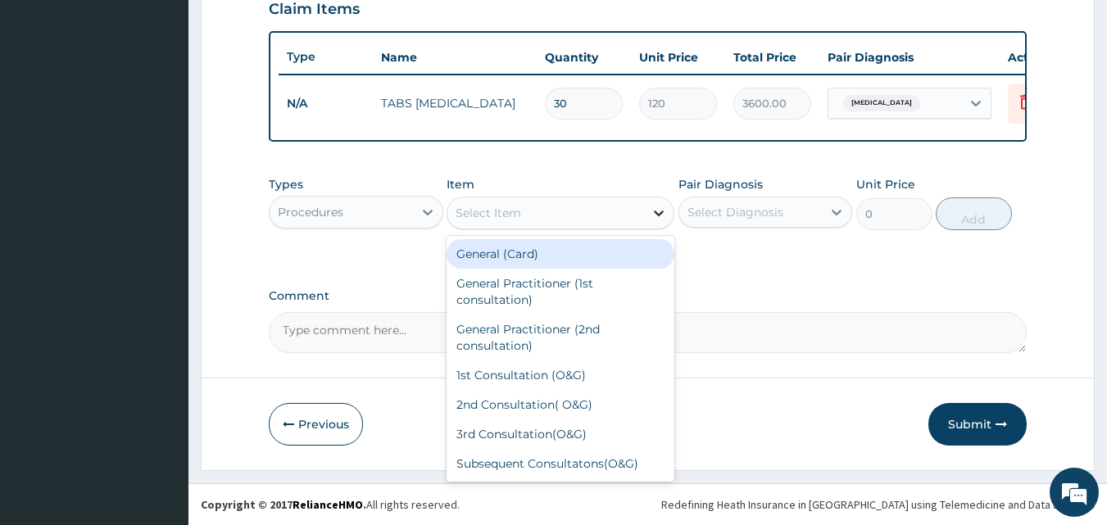
click at [659, 208] on icon at bounding box center [659, 213] width 16 height 16
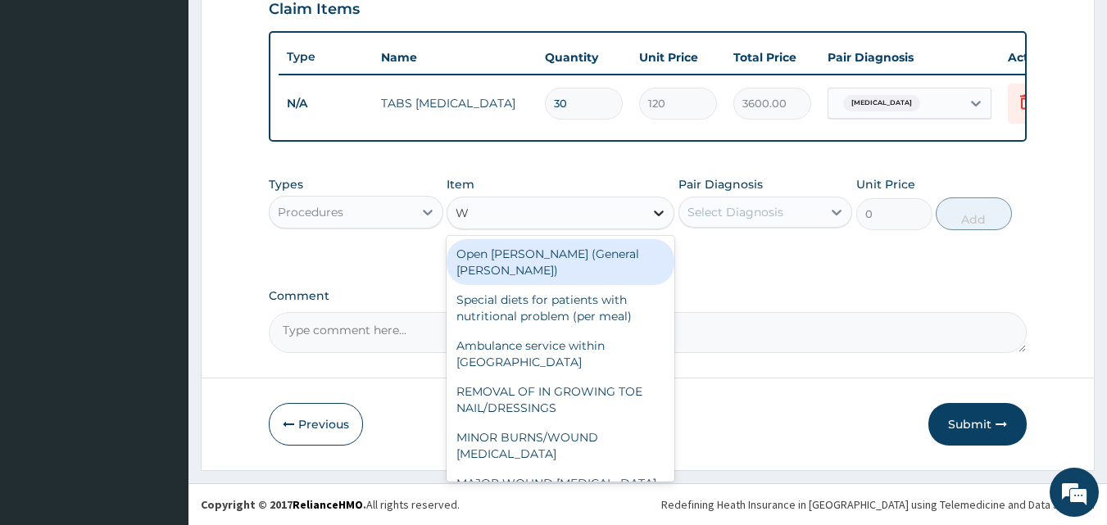
type input "WO"
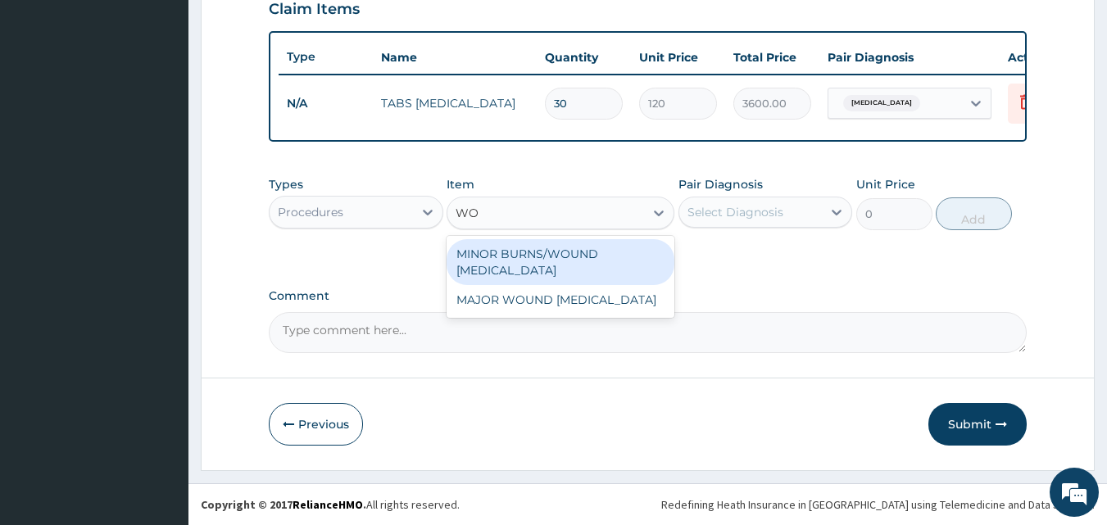
click at [579, 265] on div "MINOR BURNS/WOUND DEBRIDEMENT" at bounding box center [561, 262] width 228 height 46
type input "15000"
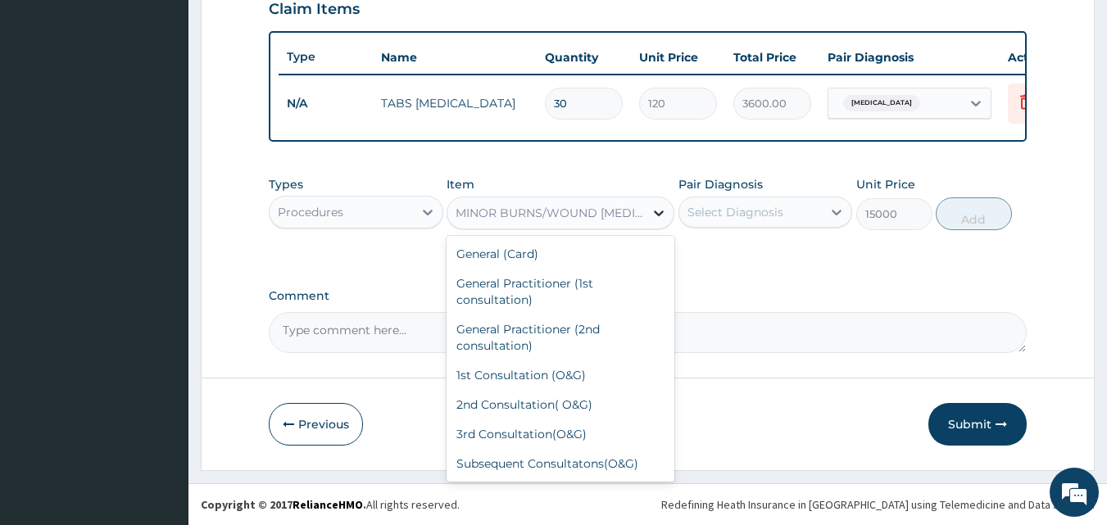
scroll to position [3480, 0]
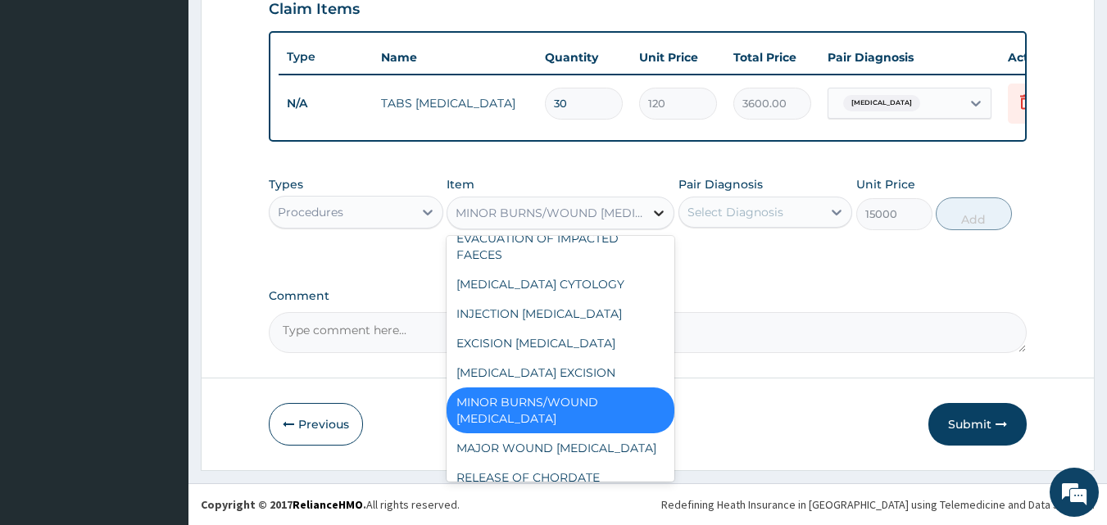
click at [660, 215] on icon at bounding box center [659, 214] width 10 height 6
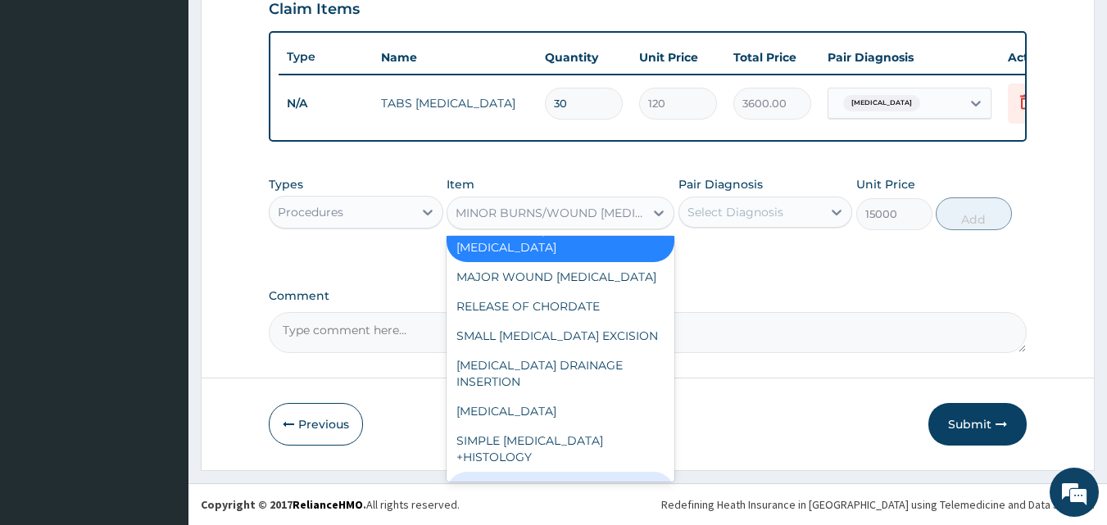
scroll to position [3643, 0]
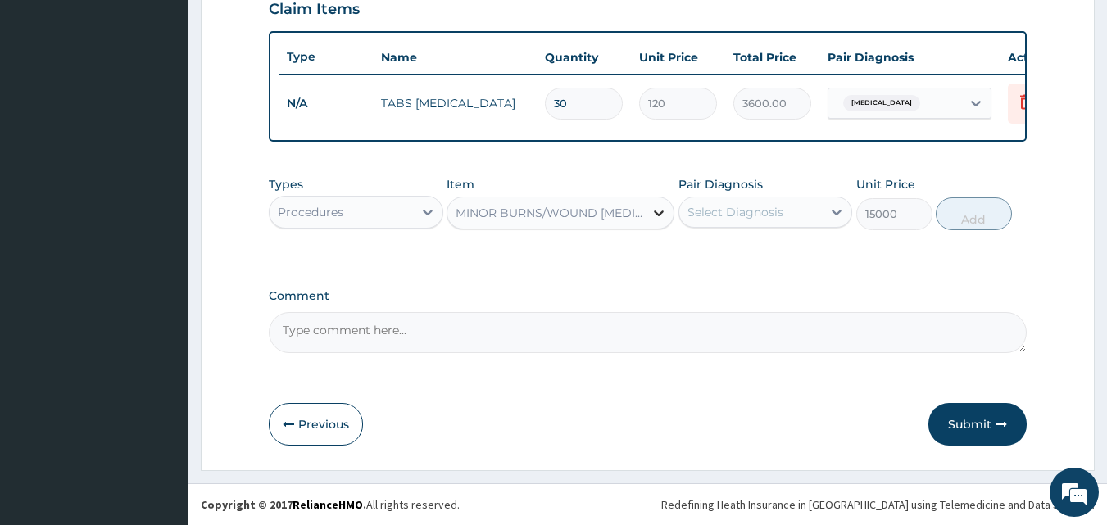
click at [651, 213] on icon at bounding box center [659, 213] width 16 height 16
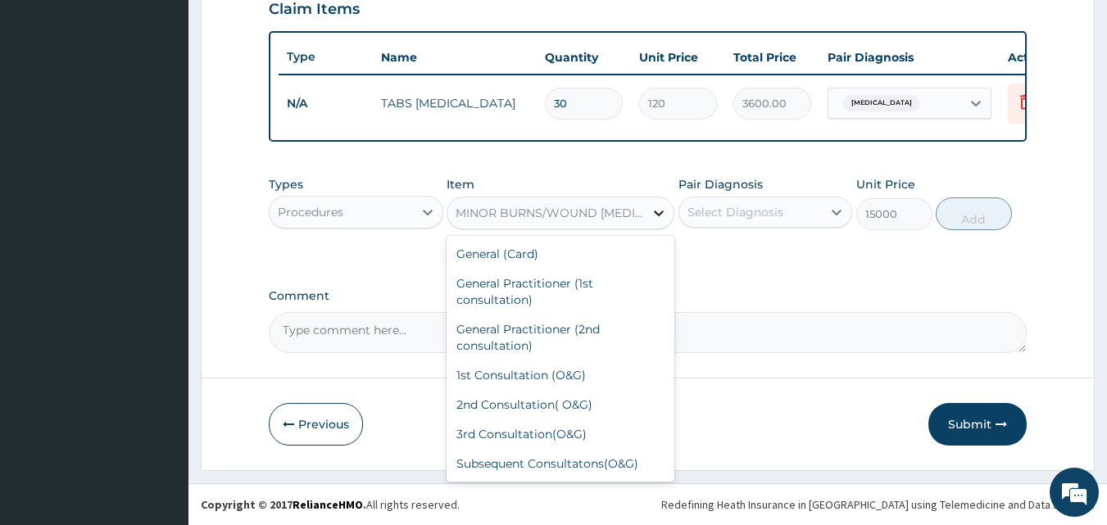
scroll to position [3480, 0]
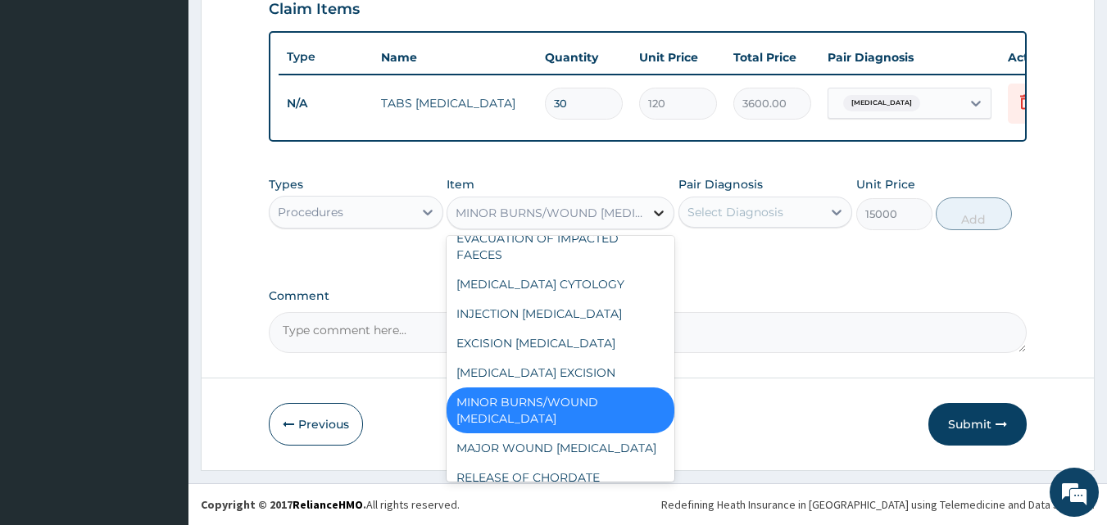
click at [651, 213] on icon at bounding box center [659, 213] width 16 height 16
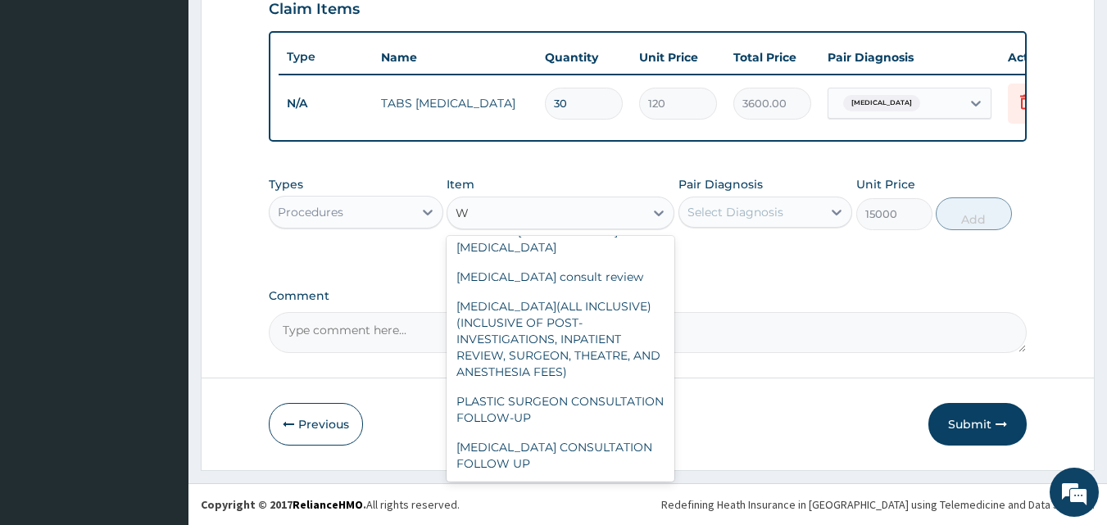
scroll to position [0, 0]
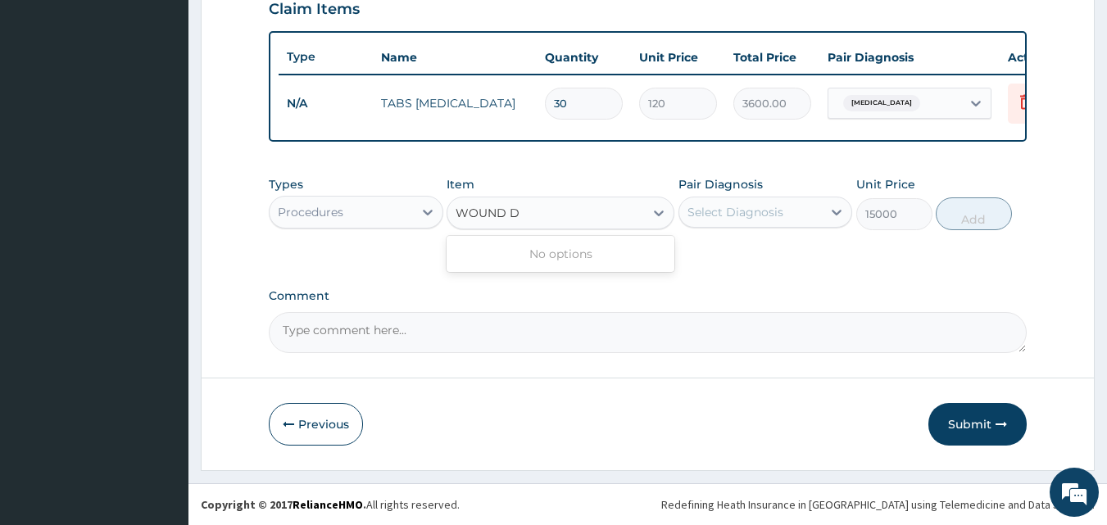
type input "WOUND"
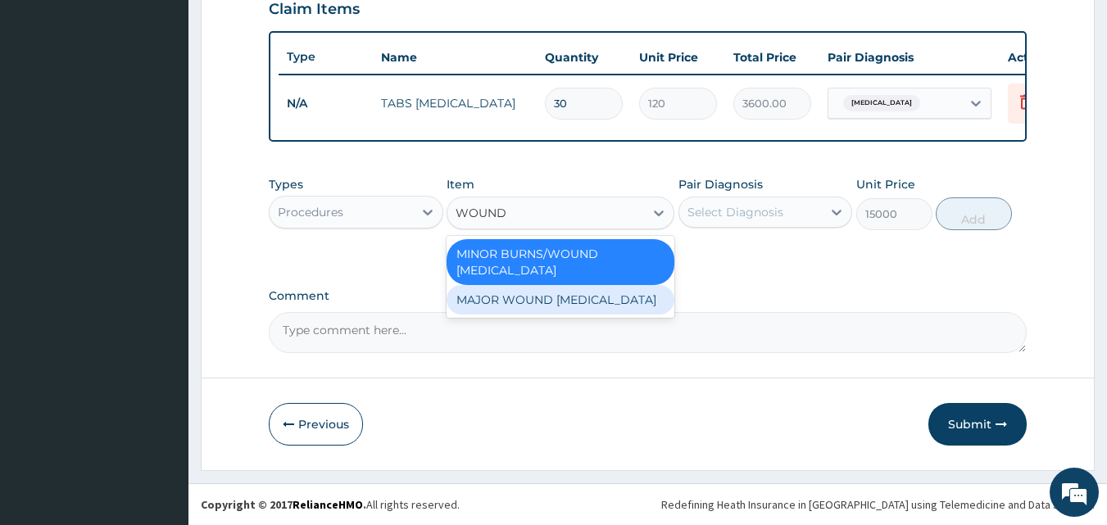
click at [556, 307] on div "MAJOR WOUND DEBRIDEMENT" at bounding box center [561, 299] width 228 height 29
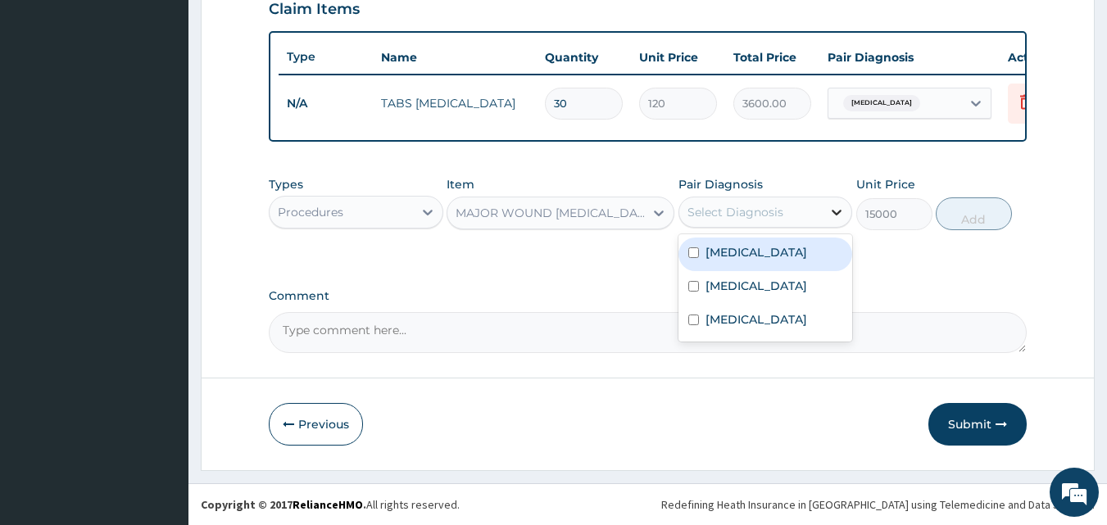
click at [832, 204] on icon at bounding box center [836, 212] width 16 height 16
click at [814, 209] on div "Select Diagnosis" at bounding box center [750, 212] width 143 height 26
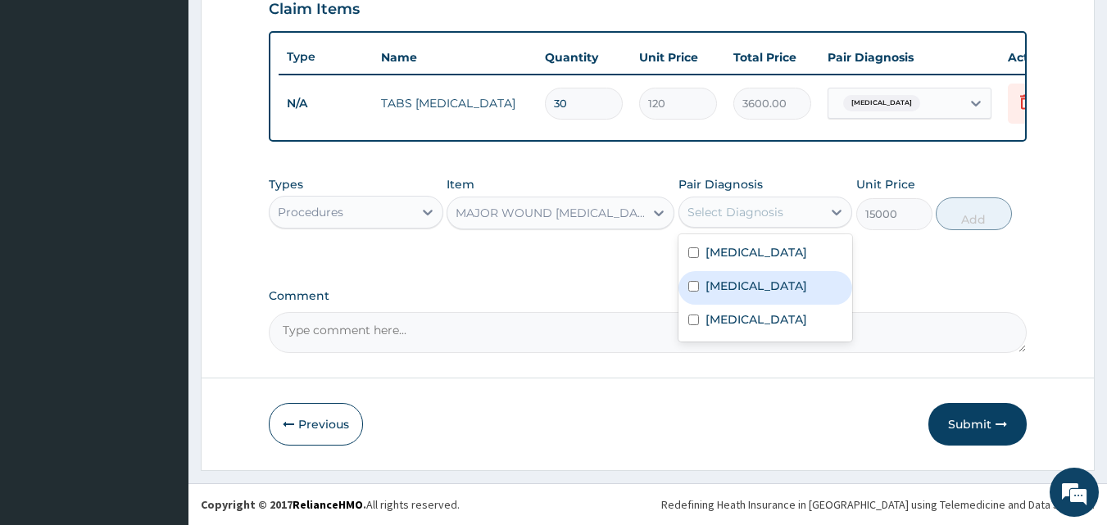
click at [801, 294] on label "Peripheral motor neuropathy" at bounding box center [756, 286] width 102 height 16
checkbox input "true"
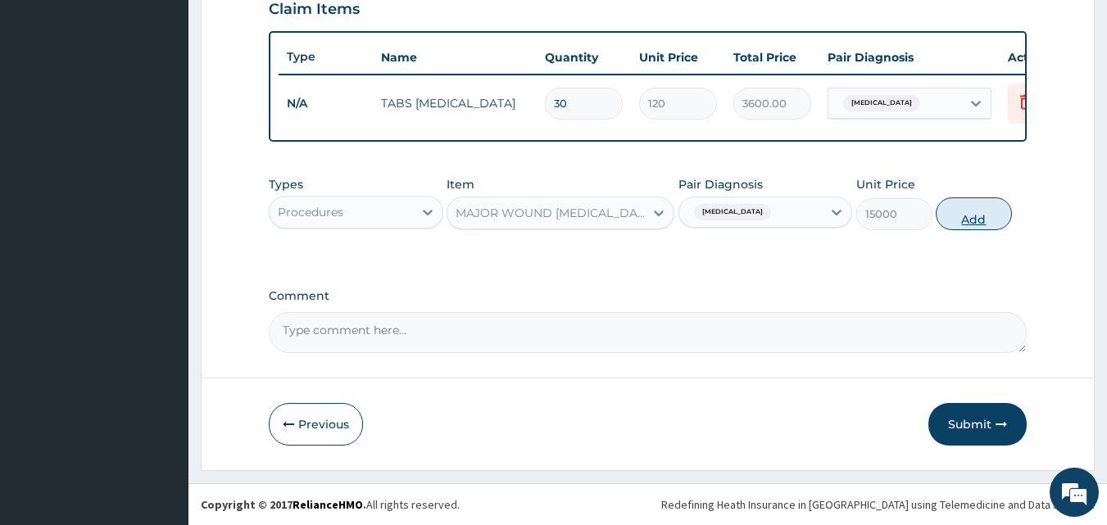
click at [967, 219] on button "Add" at bounding box center [974, 213] width 76 height 33
type input "0"
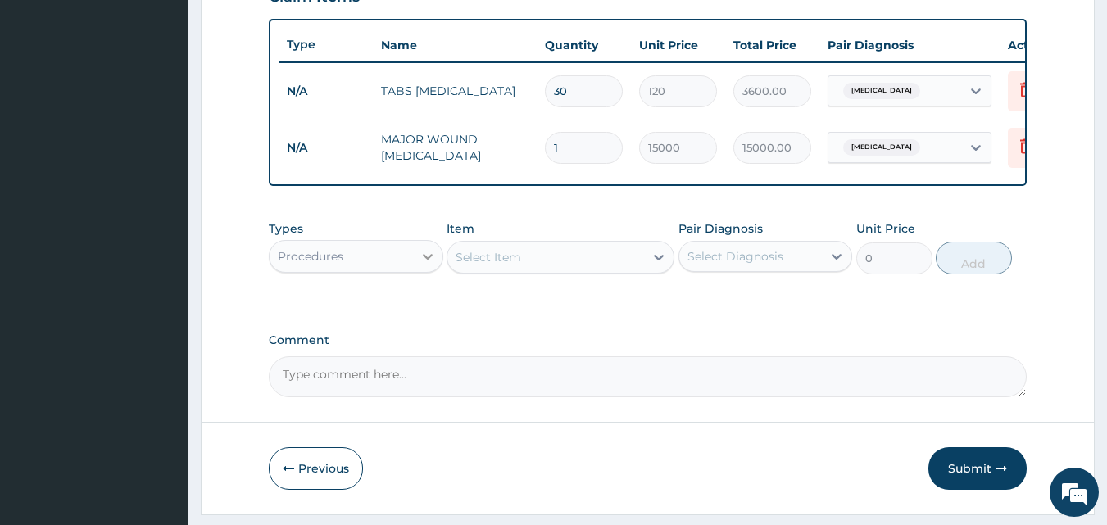
drag, startPoint x: 419, startPoint y: 276, endPoint x: 434, endPoint y: 276, distance: 15.6
click at [433, 265] on icon at bounding box center [427, 256] width 16 height 16
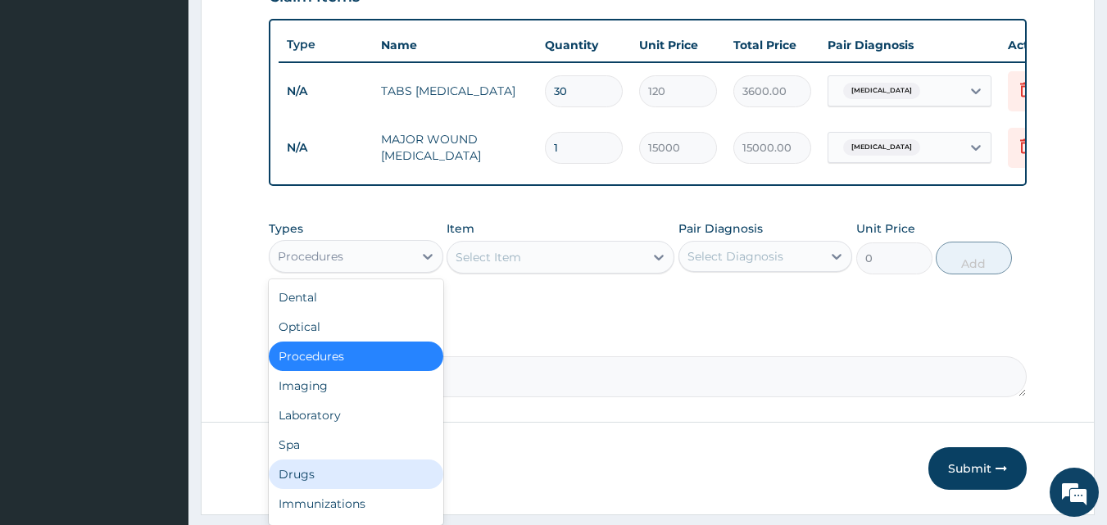
drag, startPoint x: 367, startPoint y: 493, endPoint x: 381, endPoint y: 433, distance: 61.4
click at [367, 489] on div "Drugs" at bounding box center [356, 474] width 175 height 29
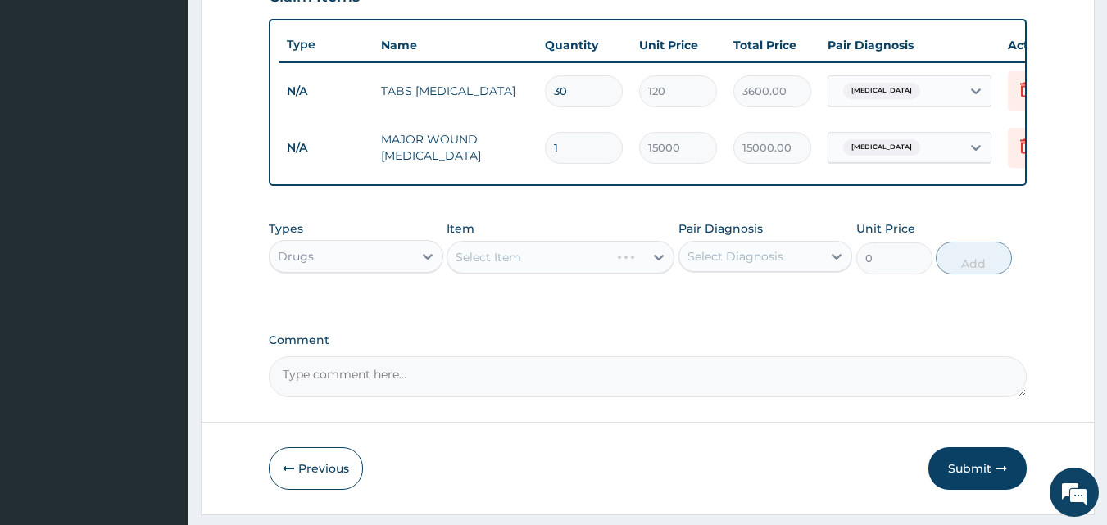
click at [476, 269] on div "Select Item" at bounding box center [561, 257] width 228 height 33
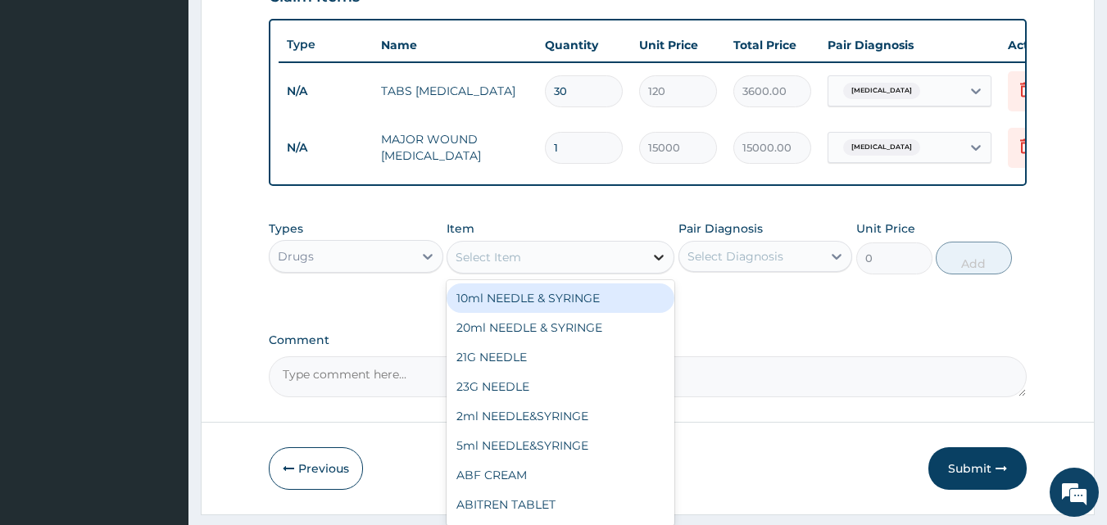
click at [647, 265] on div at bounding box center [658, 257] width 29 height 29
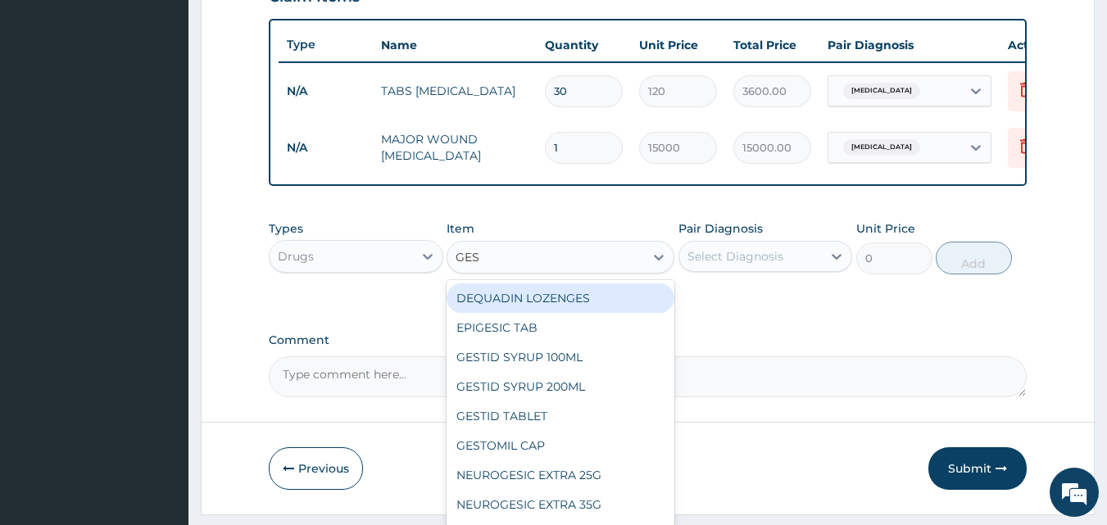
type input "GEST"
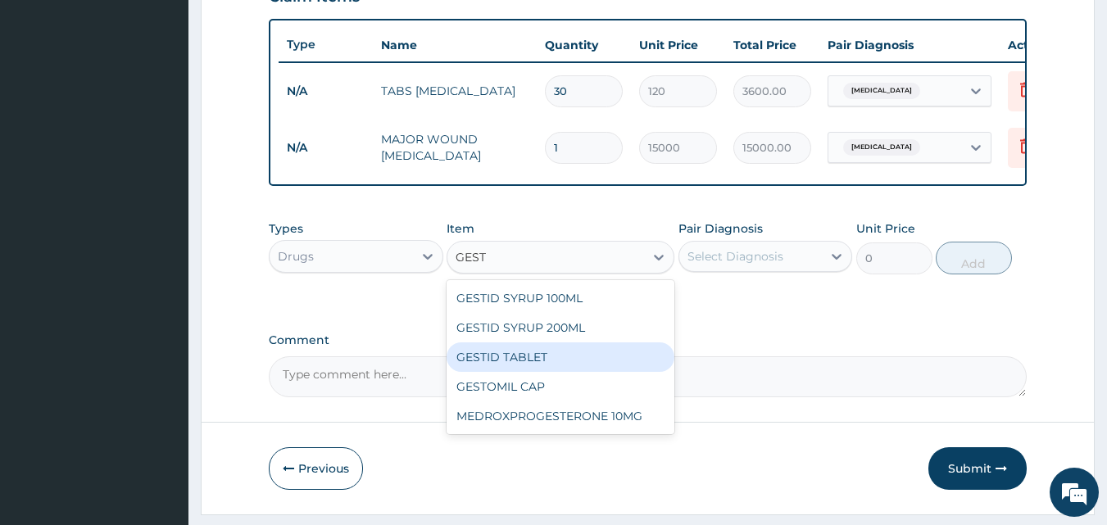
click at [551, 366] on div "GESTID TABLET" at bounding box center [561, 356] width 228 height 29
type input "20"
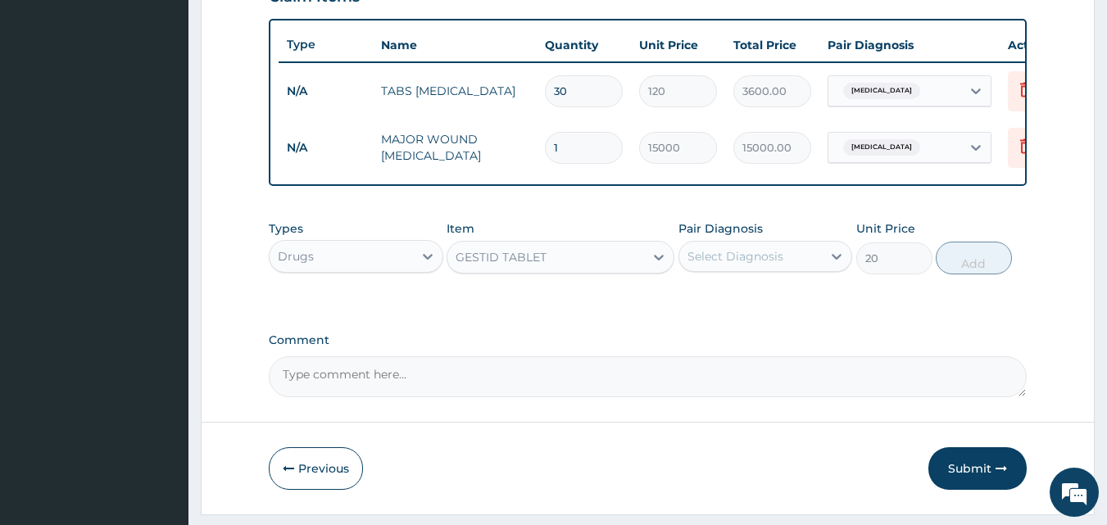
click at [815, 270] on div "Select Diagnosis" at bounding box center [750, 256] width 143 height 26
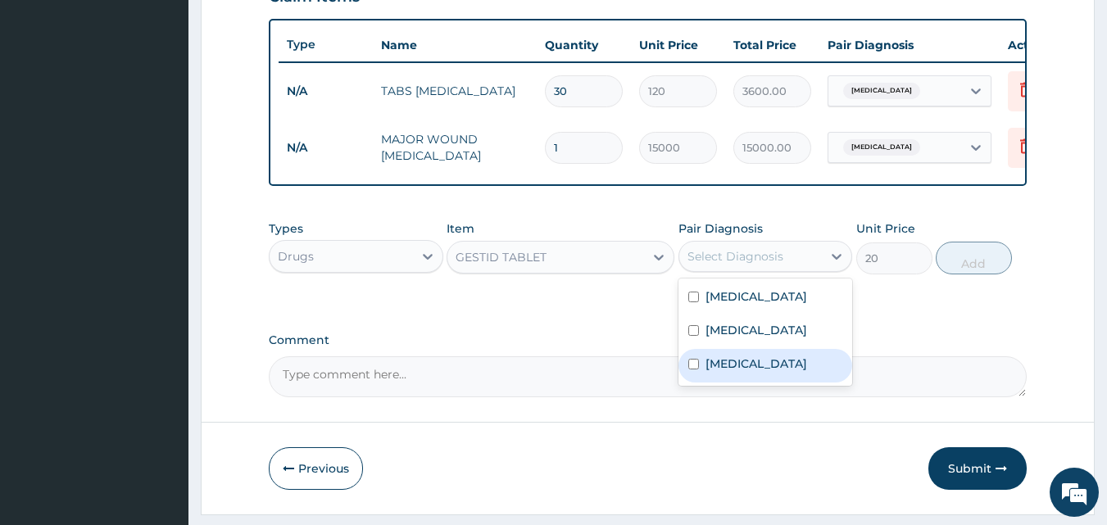
click at [750, 372] on label "Gastritis" at bounding box center [756, 364] width 102 height 16
checkbox input "true"
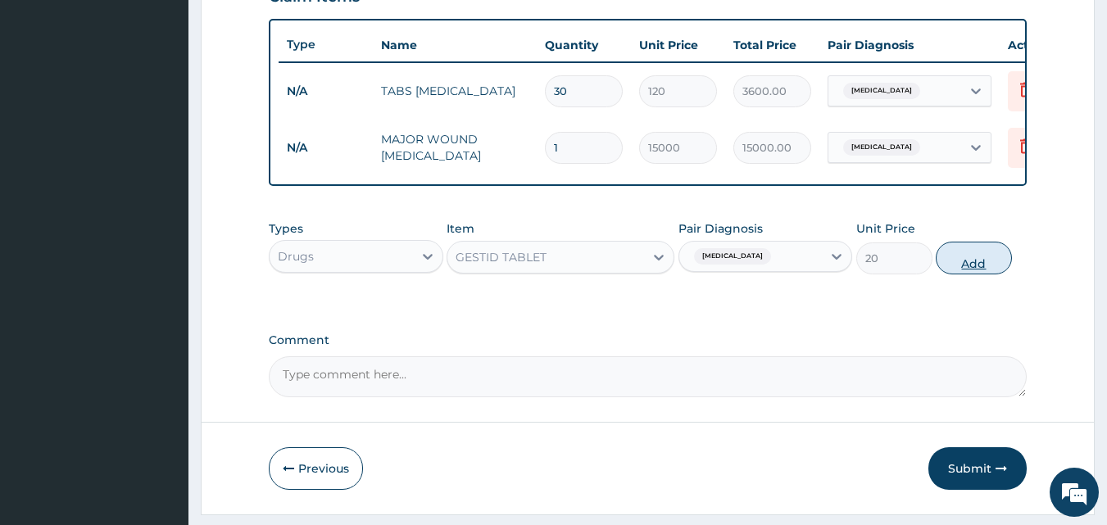
click at [986, 273] on button "Add" at bounding box center [974, 258] width 76 height 33
type input "0"
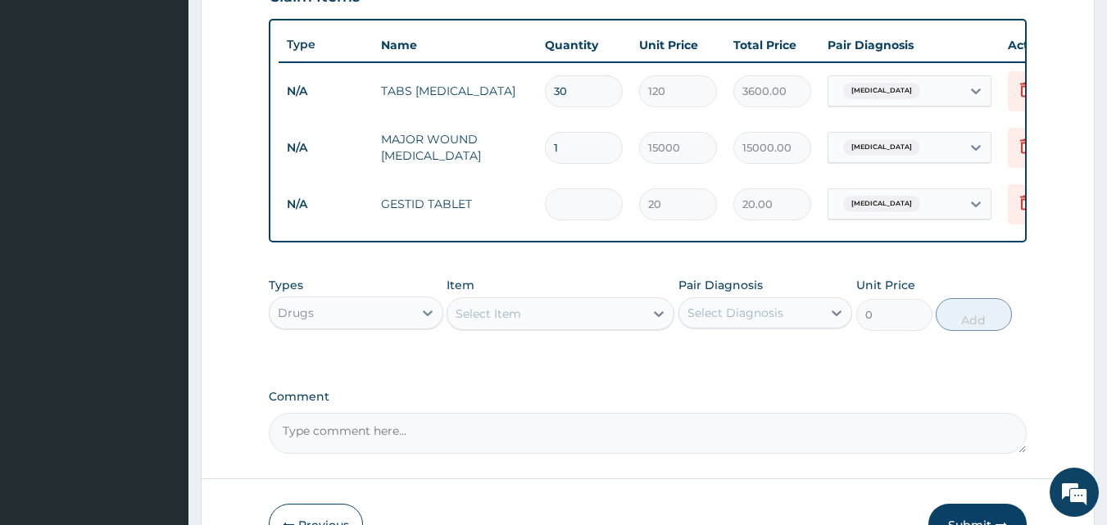
type input "0.00"
type input "3"
type input "60.00"
type input "30"
type input "600.00"
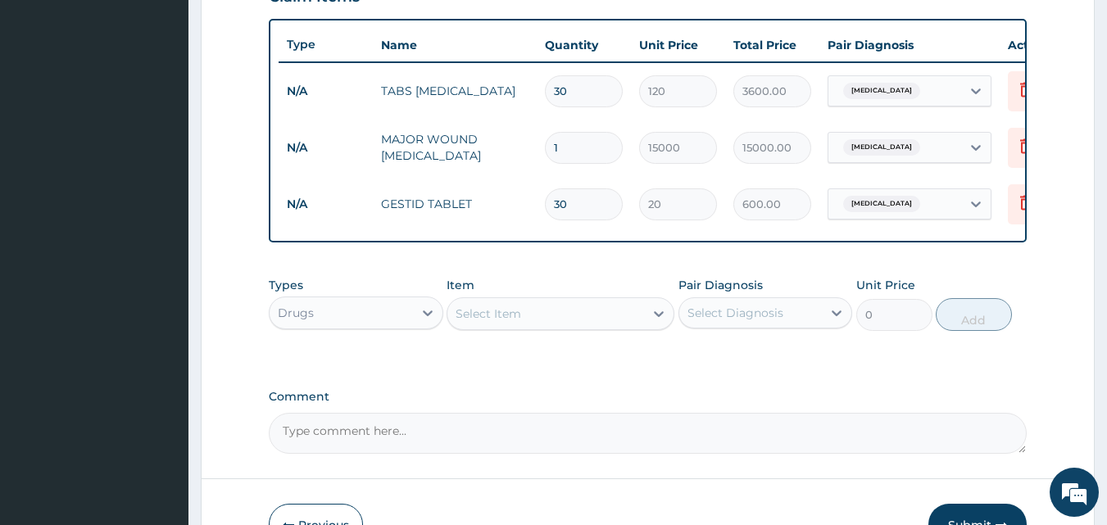
type input "3"
type input "60.00"
type input "0.00"
type input "1"
type input "20.00"
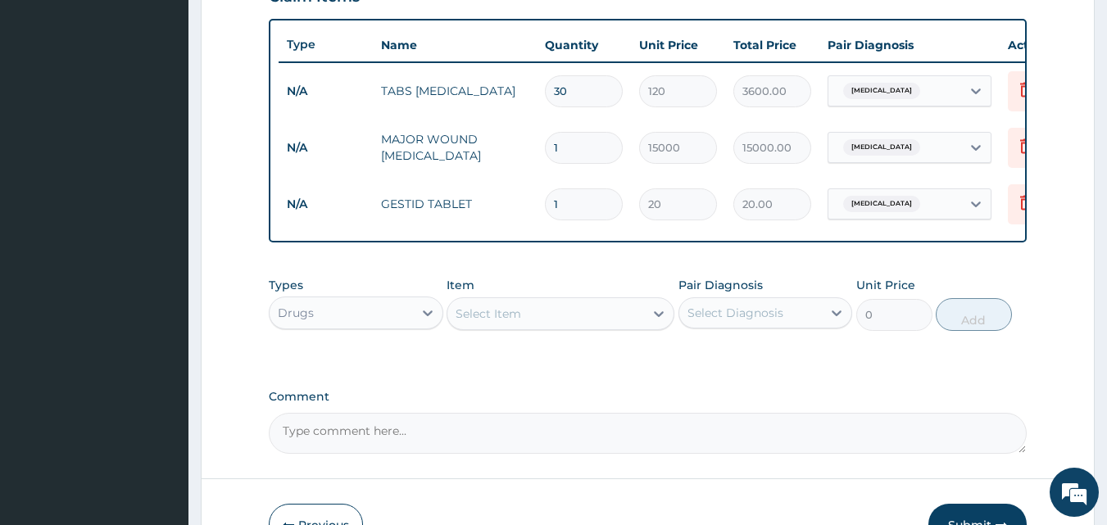
type input "14"
type input "280.00"
type input "14"
click at [584, 96] on input "30" at bounding box center [584, 91] width 78 height 32
type input "3"
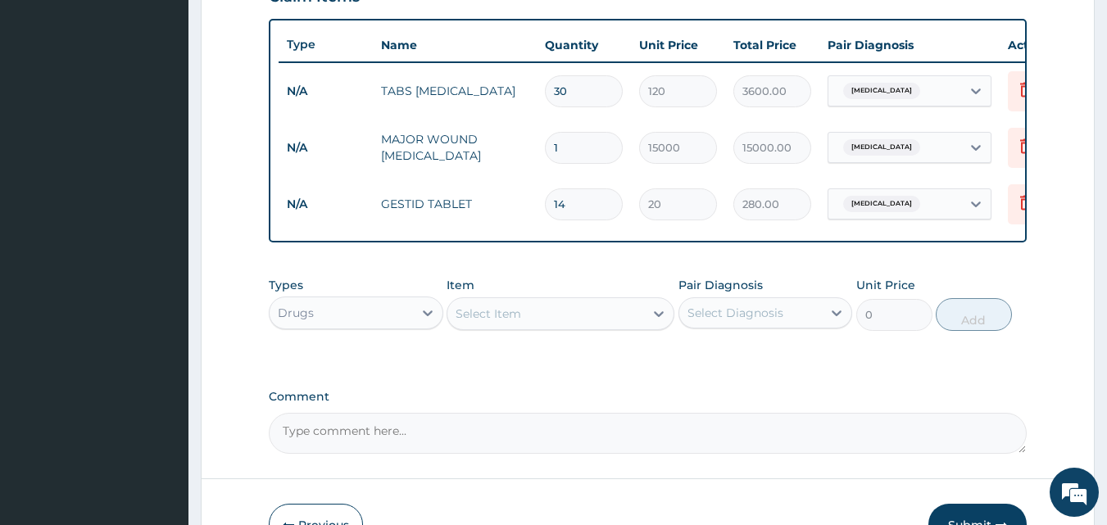
type input "360.00"
type input "0.00"
type input "1"
type input "120.00"
type input "14"
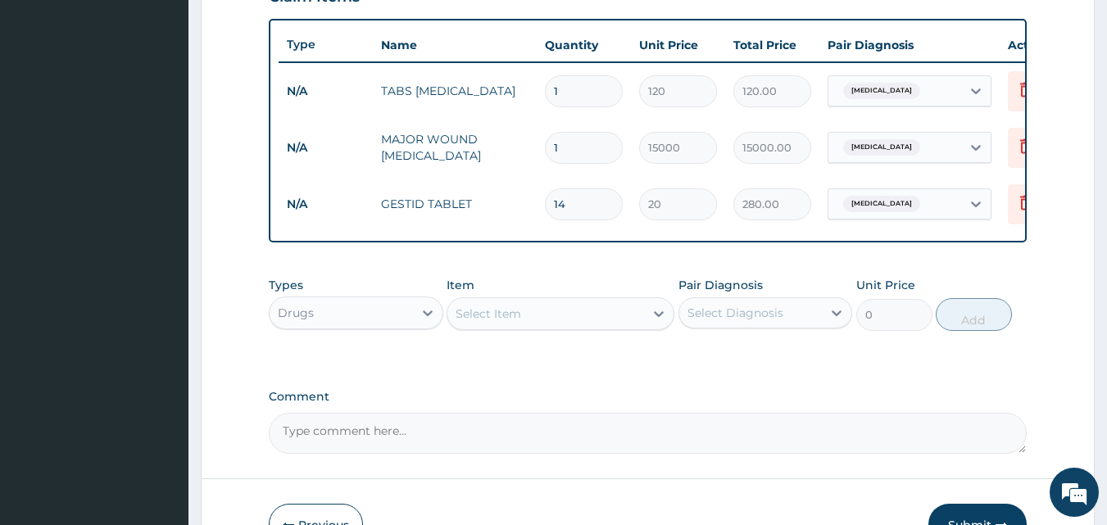
type input "1680.00"
type input "14"
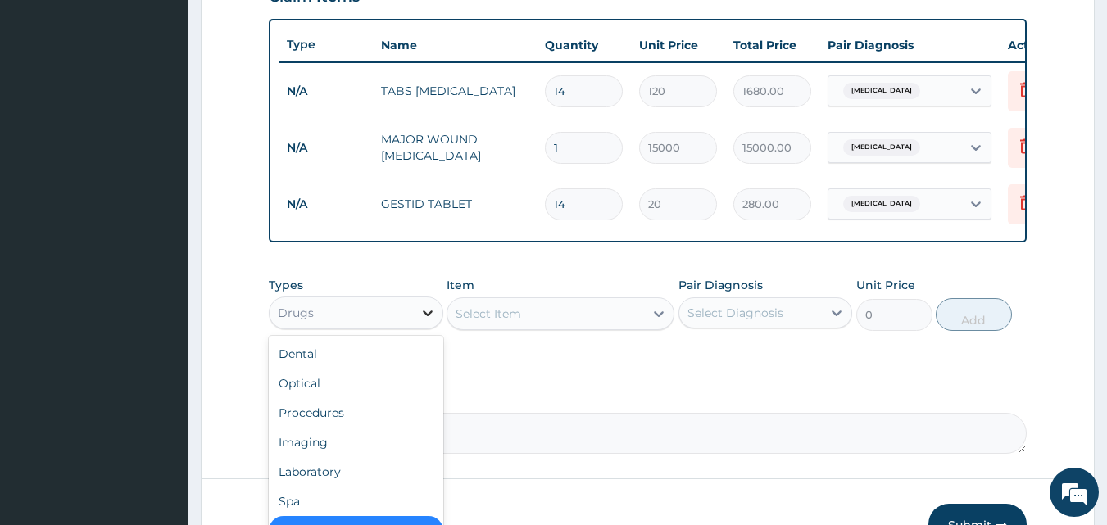
click at [415, 321] on div at bounding box center [427, 312] width 29 height 29
drag, startPoint x: 392, startPoint y: 433, endPoint x: 449, endPoint y: 401, distance: 65.7
click at [397, 428] on div "Procedures" at bounding box center [356, 412] width 175 height 29
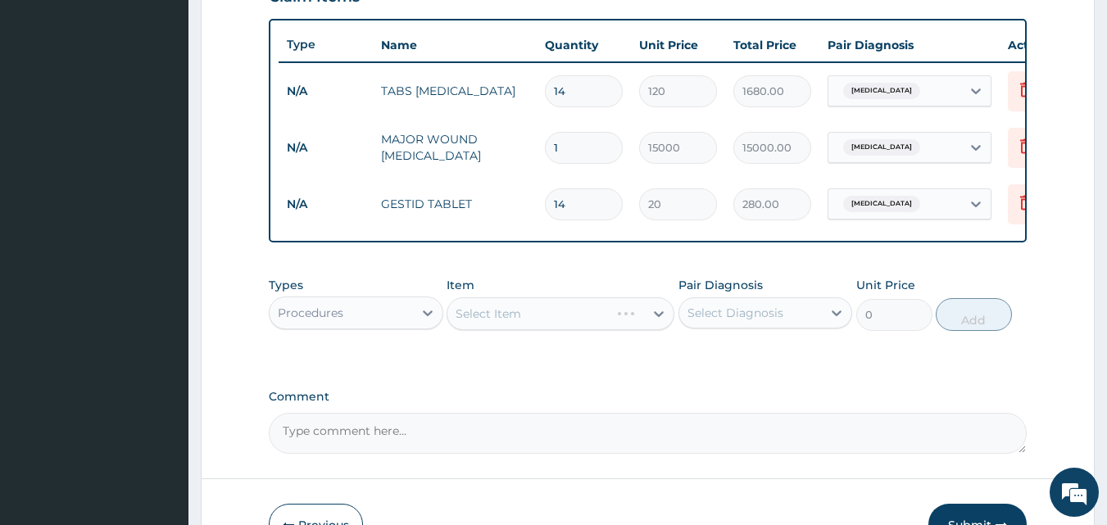
click at [544, 317] on div "Select Item" at bounding box center [561, 313] width 228 height 33
click at [660, 329] on div at bounding box center [658, 313] width 29 height 29
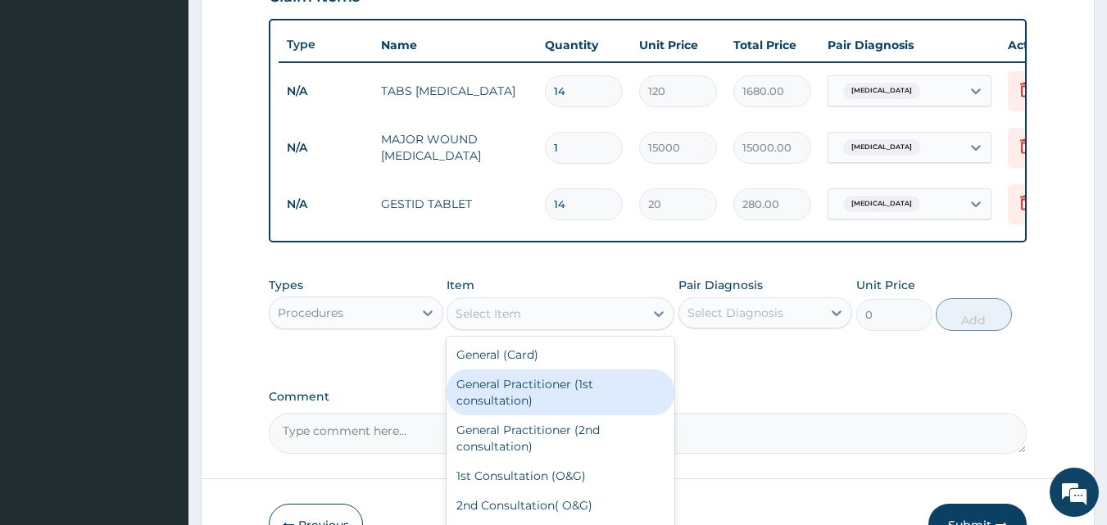
click at [625, 392] on div "General Practitioner (1st consultation)" at bounding box center [561, 392] width 228 height 46
type input "1500"
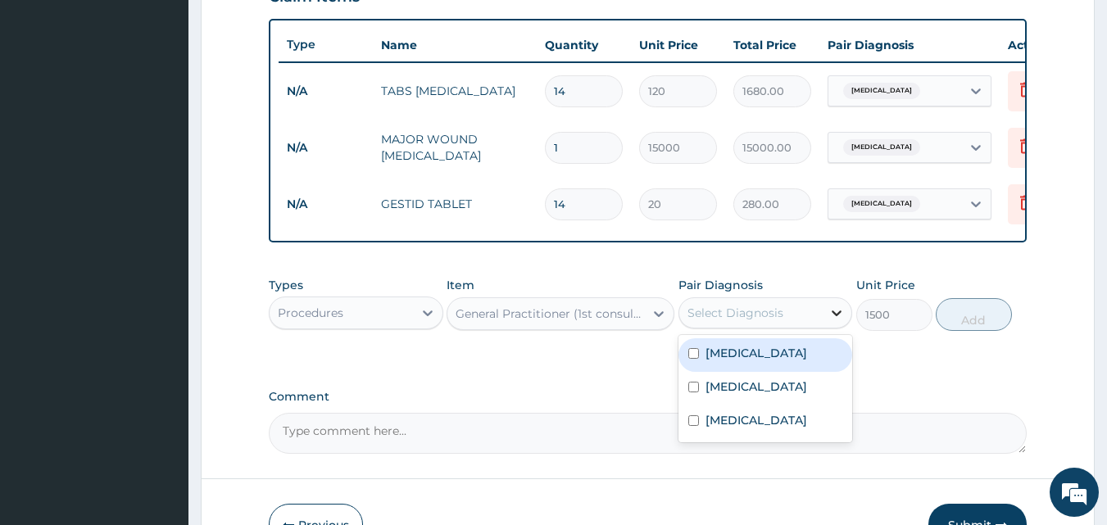
click at [831, 321] on icon at bounding box center [836, 313] width 16 height 16
drag, startPoint x: 701, startPoint y: 369, endPoint x: 691, endPoint y: 396, distance: 28.0
click at [694, 372] on div "Motion sickness" at bounding box center [765, 355] width 175 height 34
checkbox input "true"
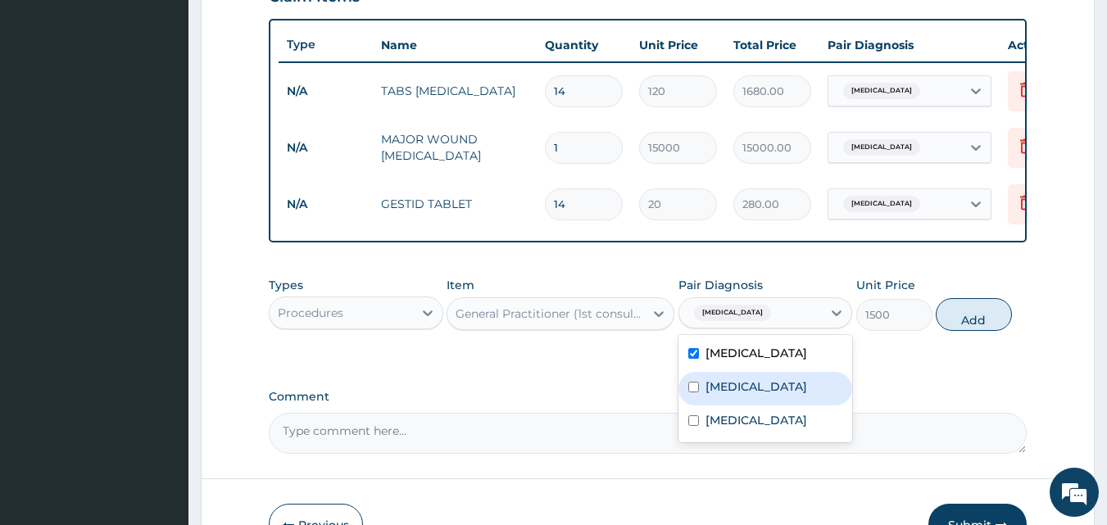
click at [692, 392] on input "checkbox" at bounding box center [693, 387] width 11 height 11
checkbox input "true"
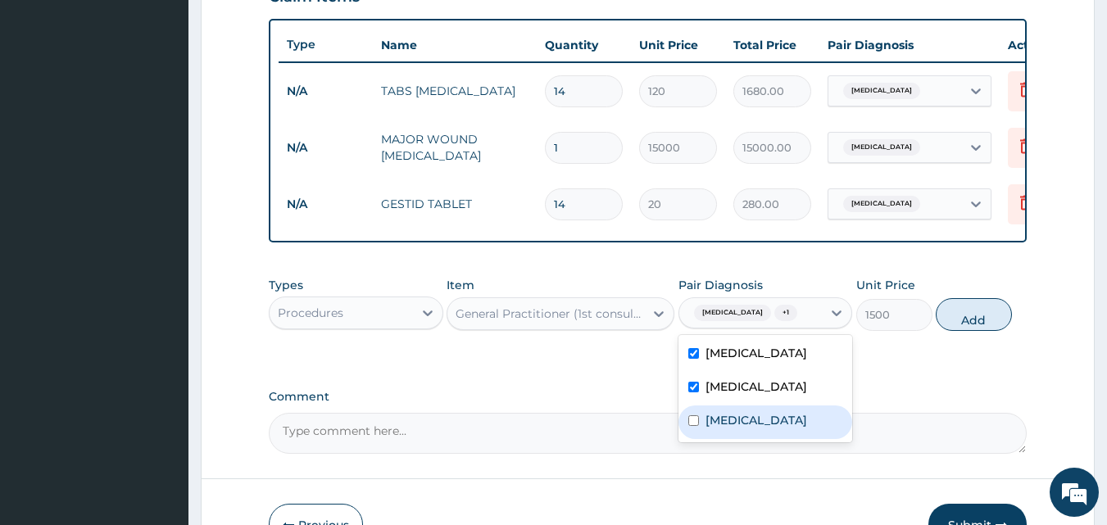
click at [695, 439] on div "Gastritis" at bounding box center [765, 423] width 175 height 34
checkbox input "true"
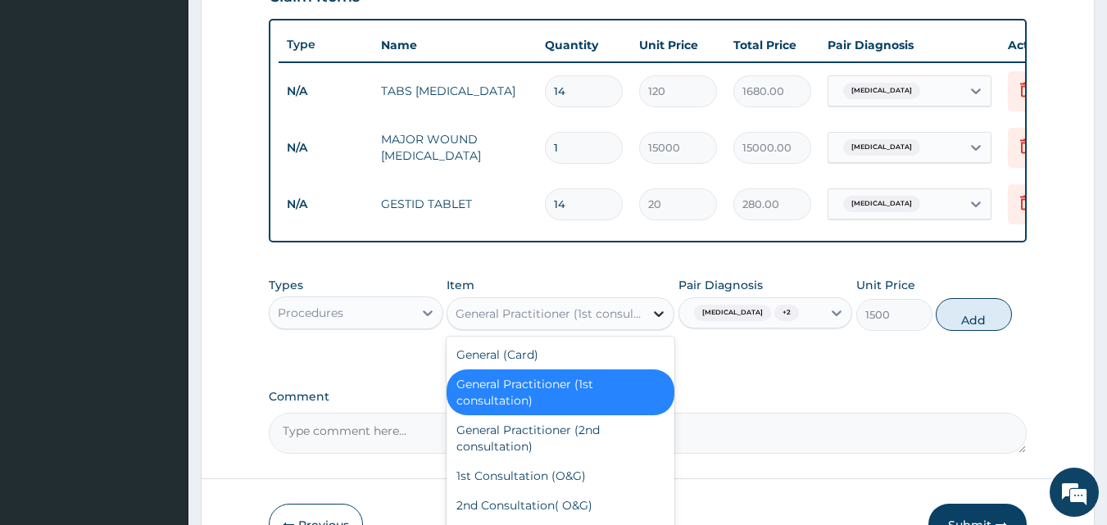
click at [658, 322] on icon at bounding box center [659, 314] width 16 height 16
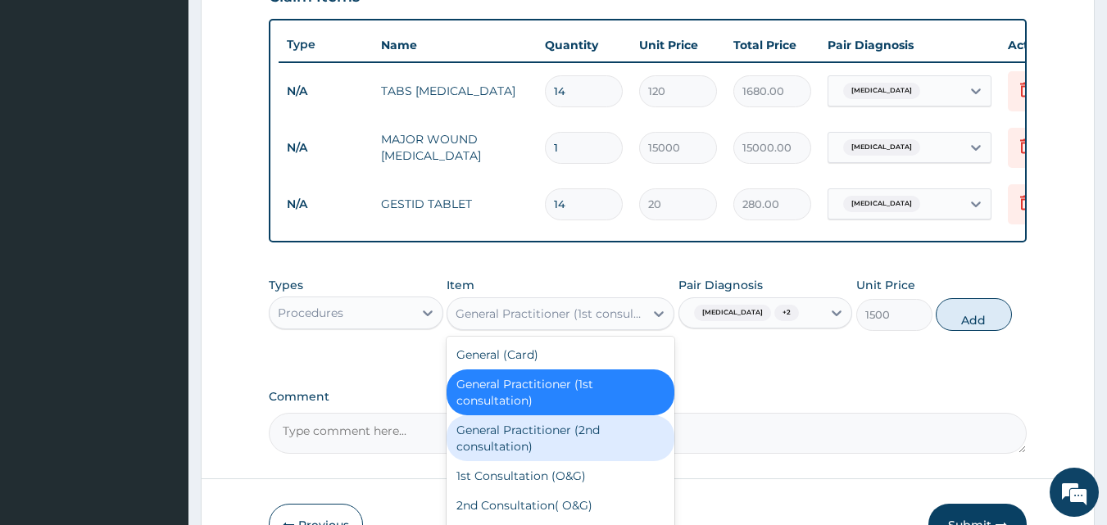
click at [545, 447] on div "General Practitioner (2nd consultation)" at bounding box center [561, 438] width 228 height 46
type input "800"
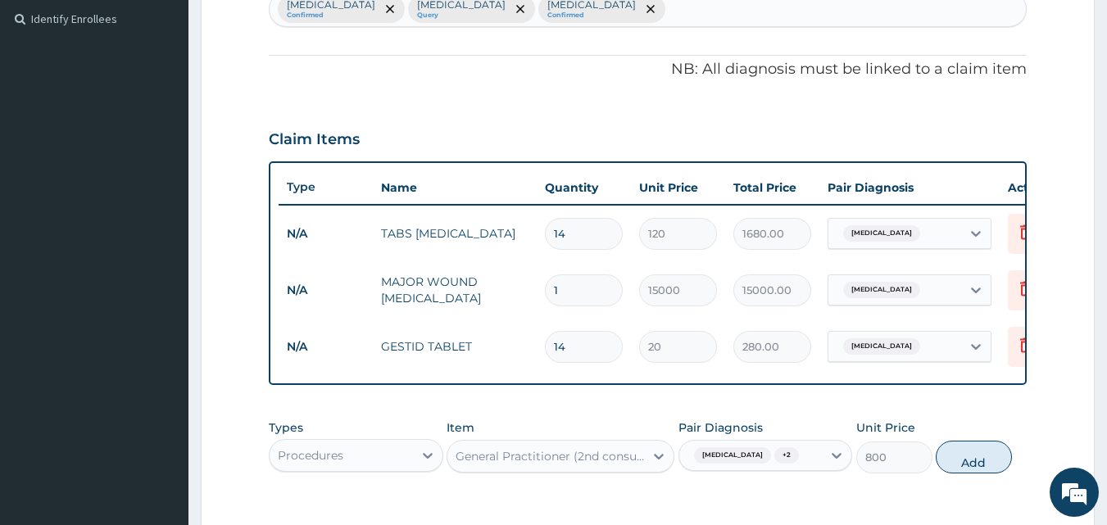
scroll to position [345, 0]
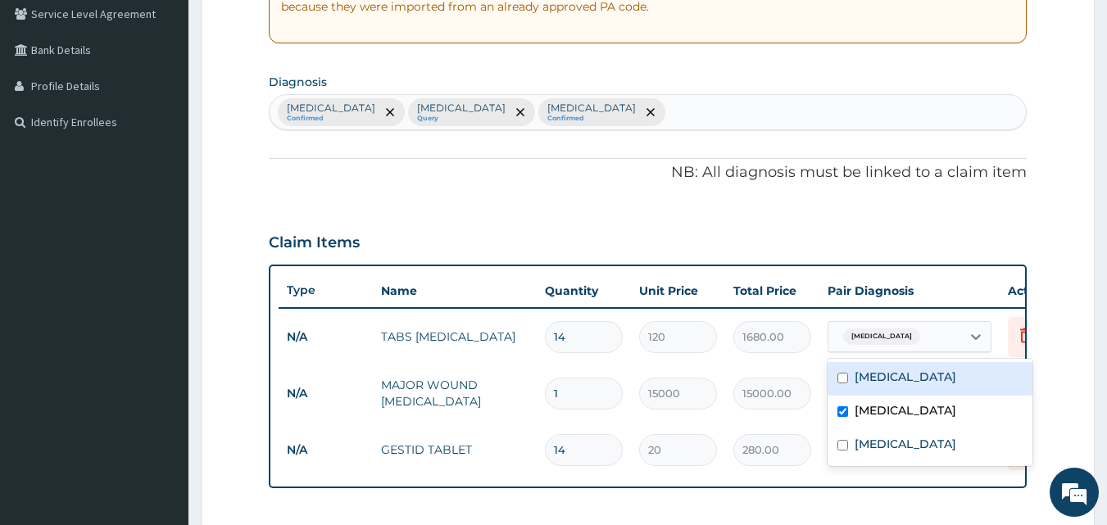
click at [922, 348] on div "Peripheral motor neuropathy" at bounding box center [894, 337] width 133 height 28
click at [885, 381] on label "Motion sickness" at bounding box center [906, 377] width 102 height 16
checkbox input "true"
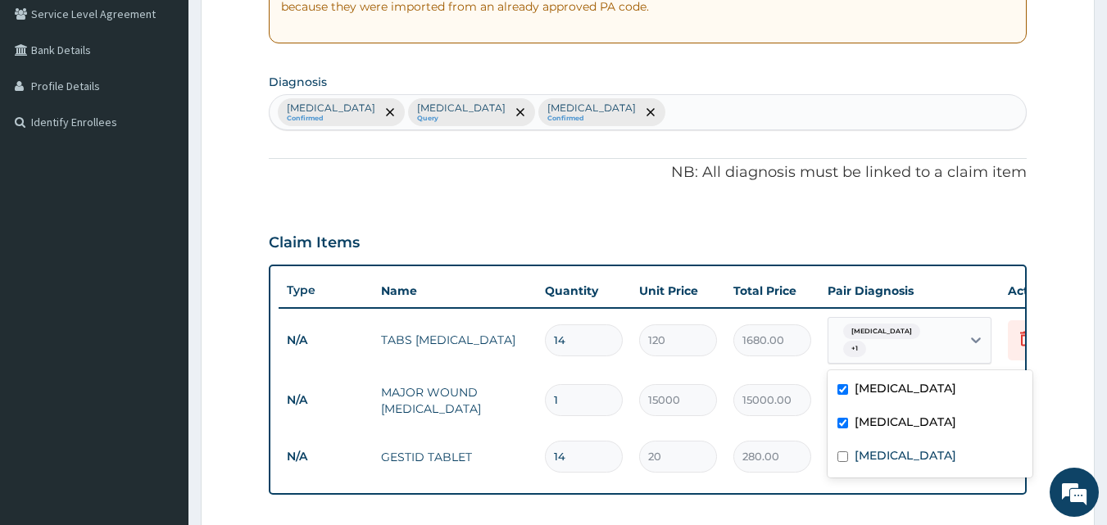
click at [837, 424] on div "Peripheral motor neuropathy" at bounding box center [929, 424] width 205 height 34
checkbox input "false"
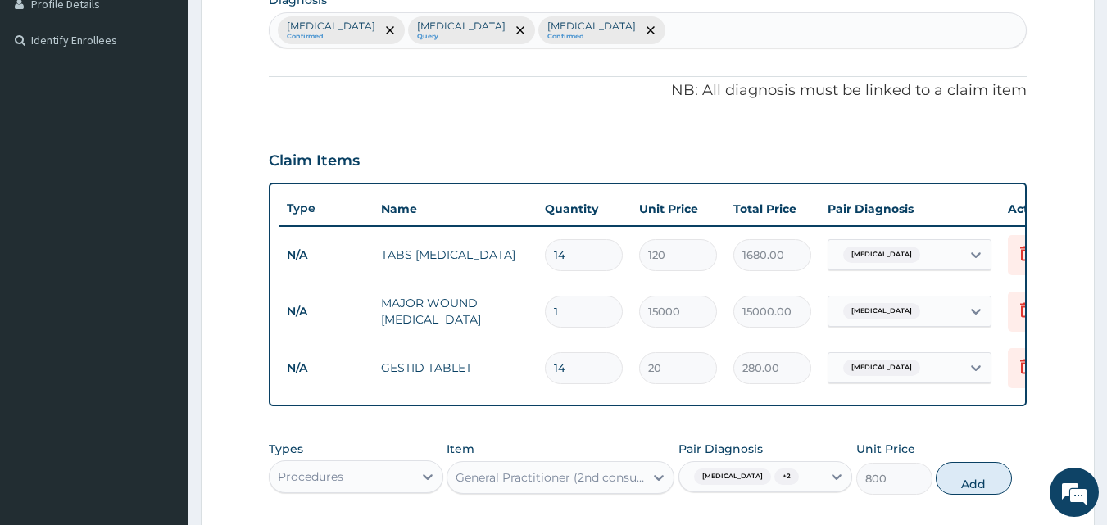
scroll to position [509, 0]
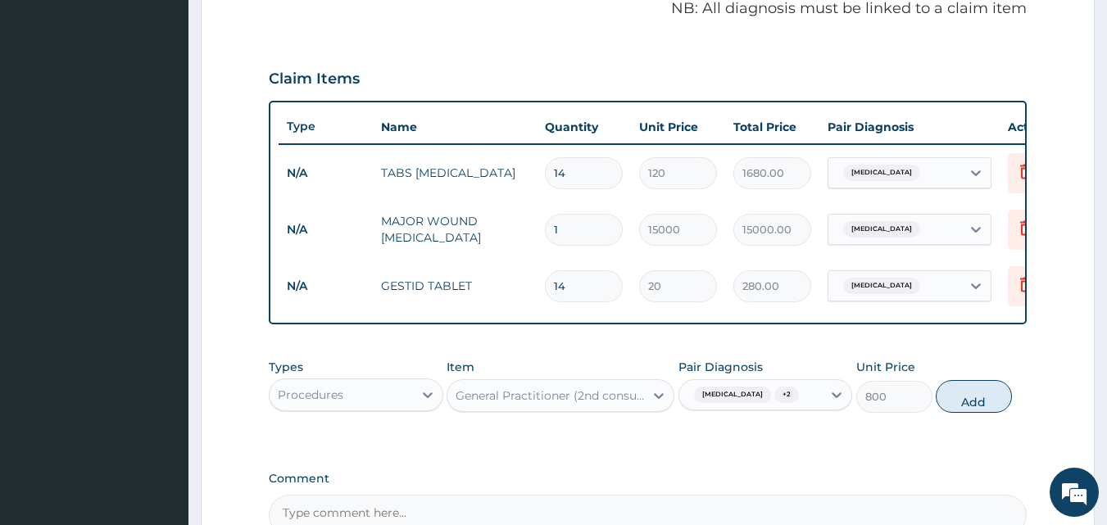
click at [427, 239] on td "MAJOR WOUND DEBRIDEMENT" at bounding box center [455, 229] width 164 height 49
click at [1013, 236] on icon at bounding box center [1026, 230] width 36 height 40
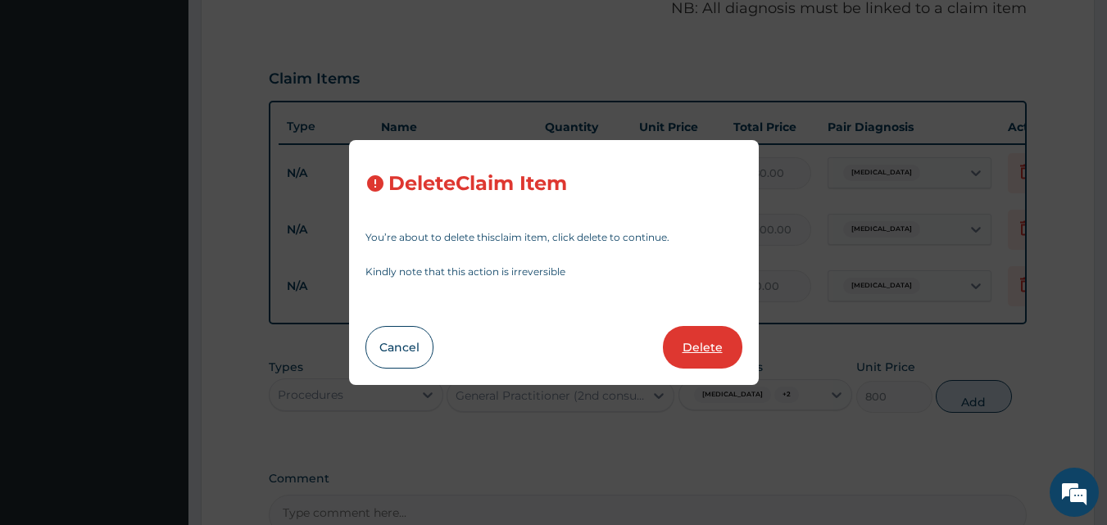
click at [726, 345] on button "Delete" at bounding box center [702, 347] width 79 height 43
type input "14"
type input "20"
type input "280.00"
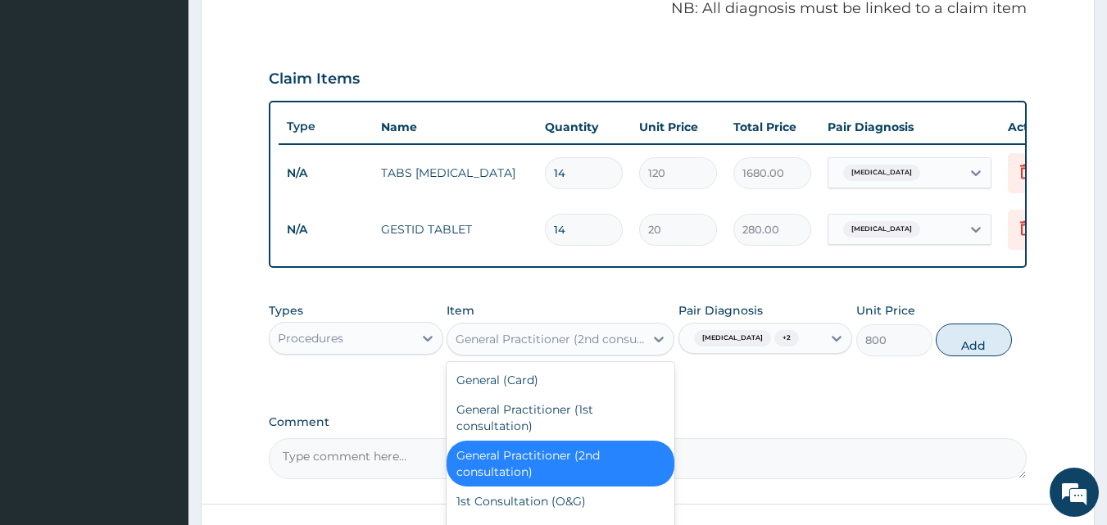
click at [543, 347] on div "General Practitioner (2nd consultation)" at bounding box center [551, 339] width 190 height 16
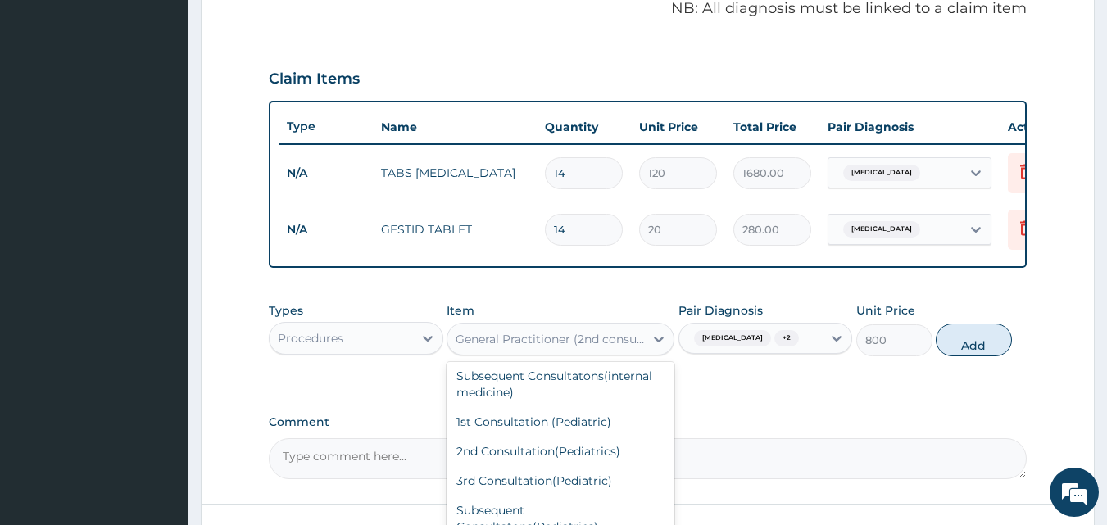
scroll to position [492, 0]
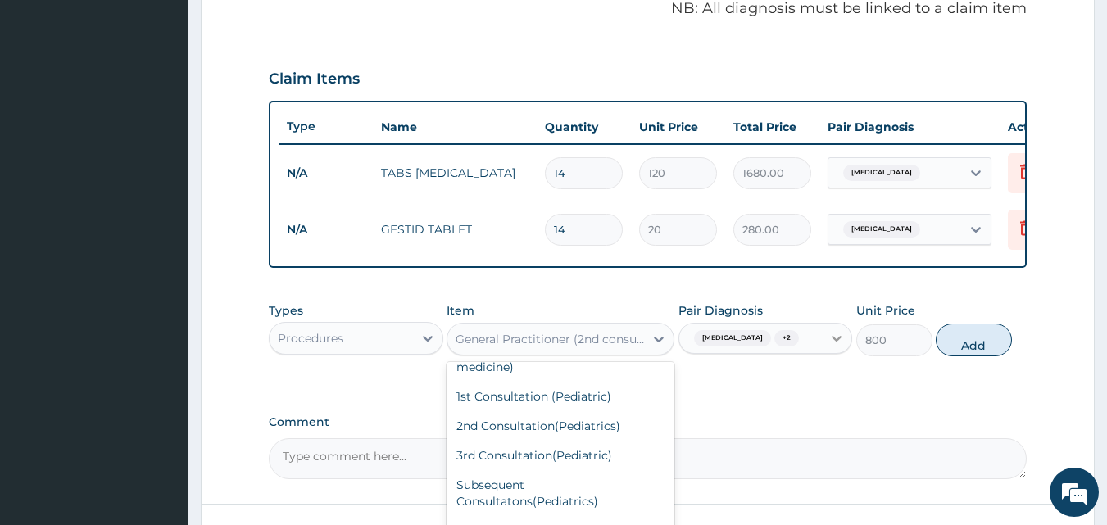
click at [827, 349] on div at bounding box center [836, 338] width 29 height 29
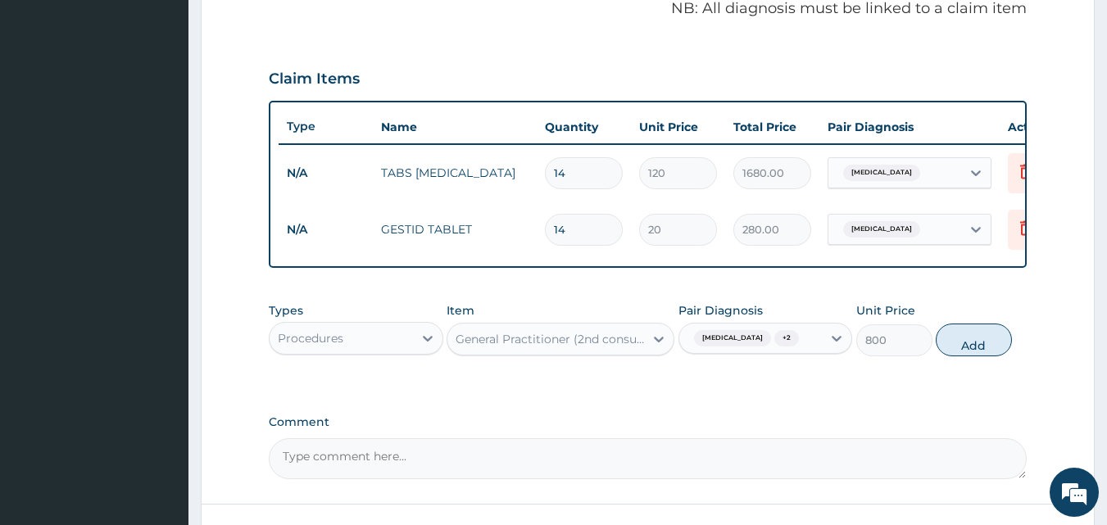
drag, startPoint x: 982, startPoint y: 355, endPoint x: 970, endPoint y: 361, distance: 13.2
click at [974, 356] on button "Add" at bounding box center [974, 340] width 76 height 33
type input "0"
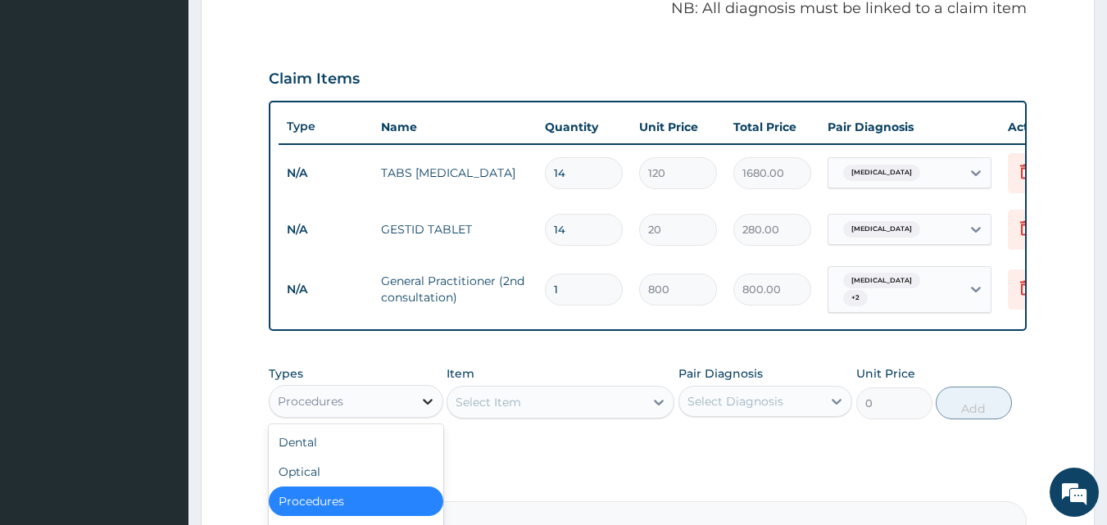
click at [419, 407] on div at bounding box center [427, 401] width 29 height 29
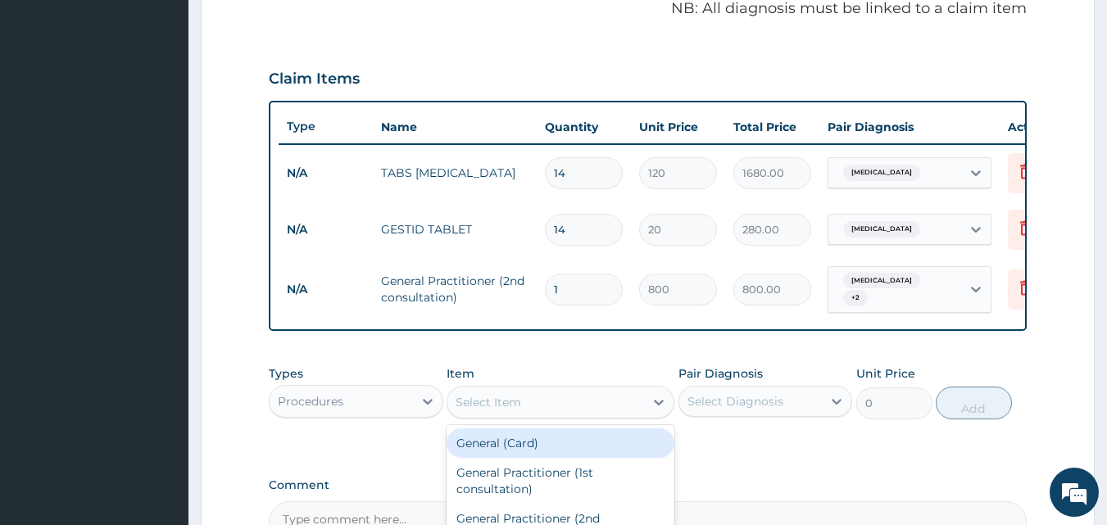
click at [547, 401] on div "Select Item" at bounding box center [545, 402] width 197 height 26
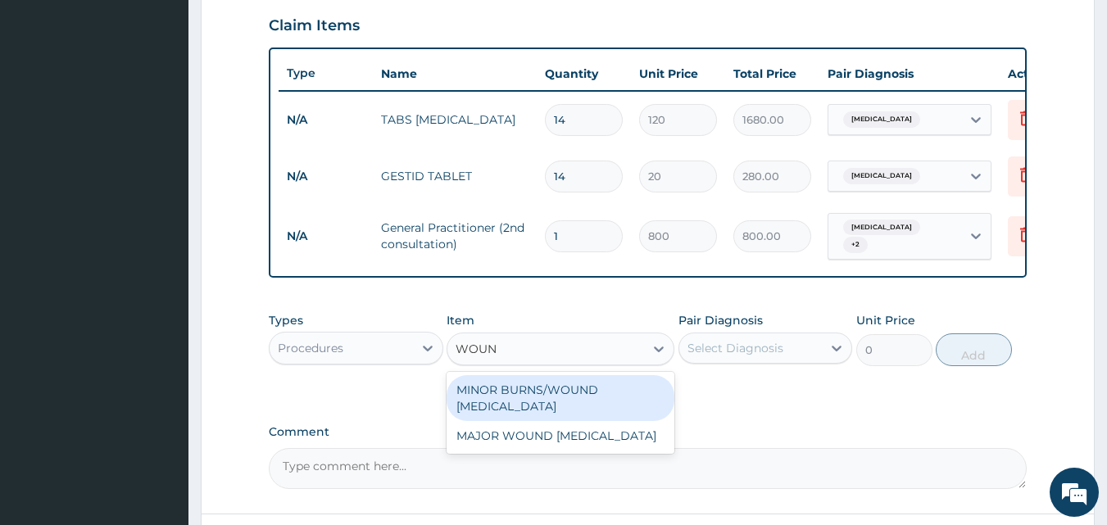
scroll to position [591, 0]
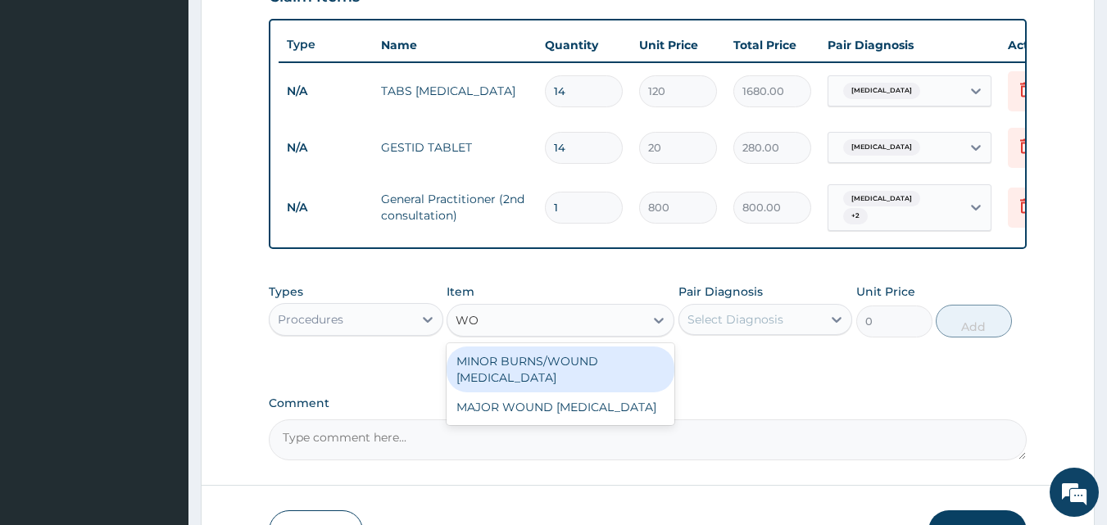
type input "W"
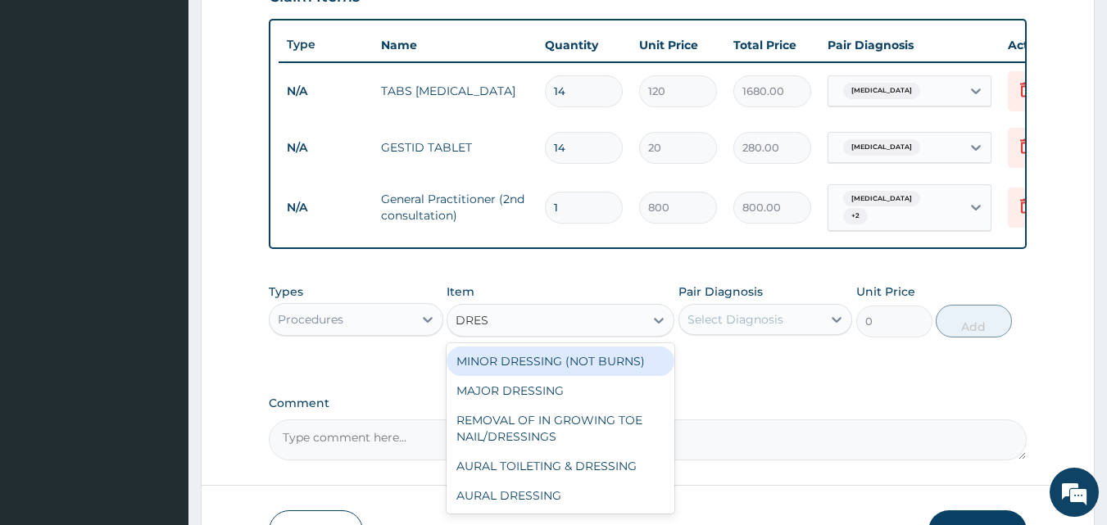
type input "DRESS"
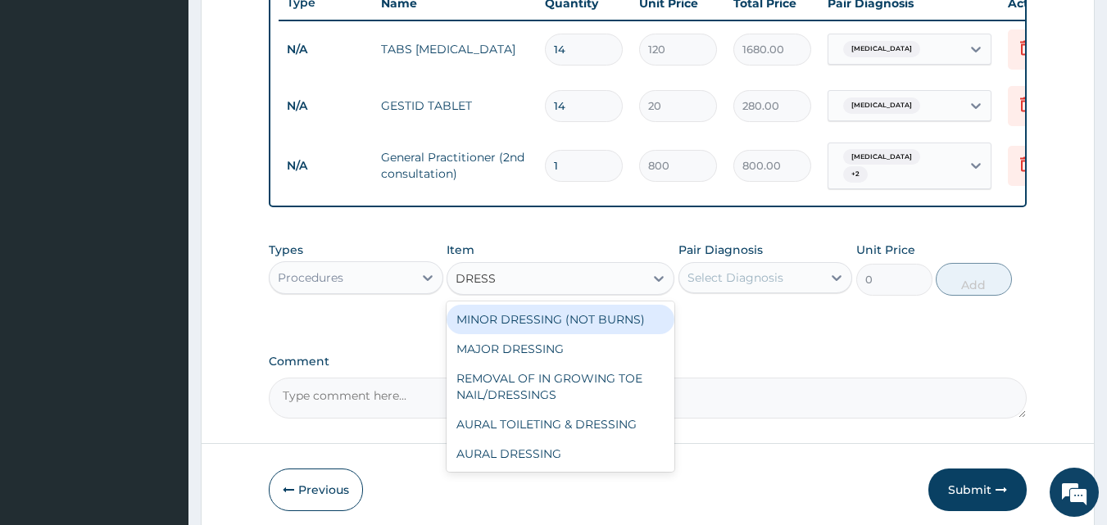
scroll to position [673, 0]
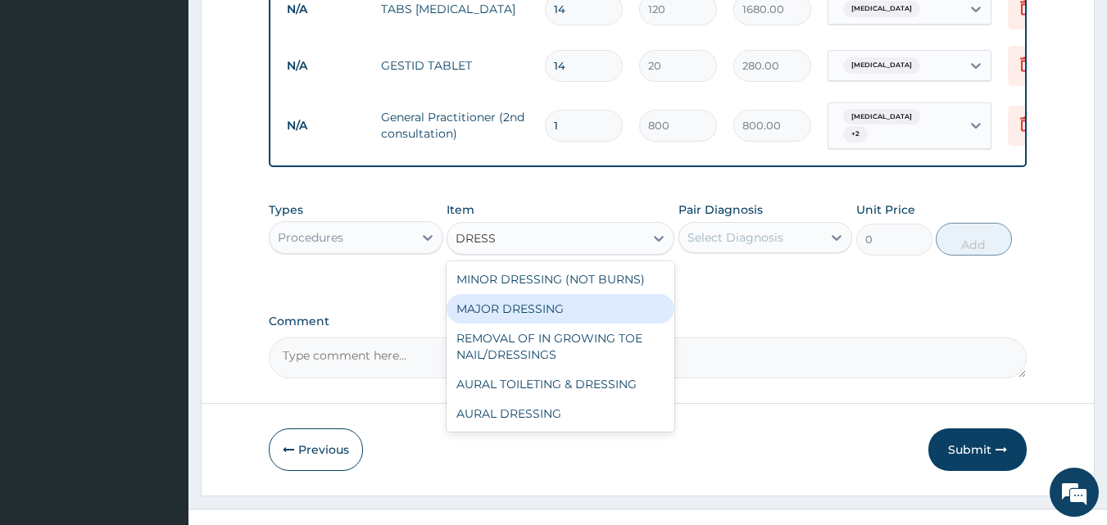
click at [588, 315] on div "MAJOR DRESSING" at bounding box center [561, 308] width 228 height 29
type input "2000"
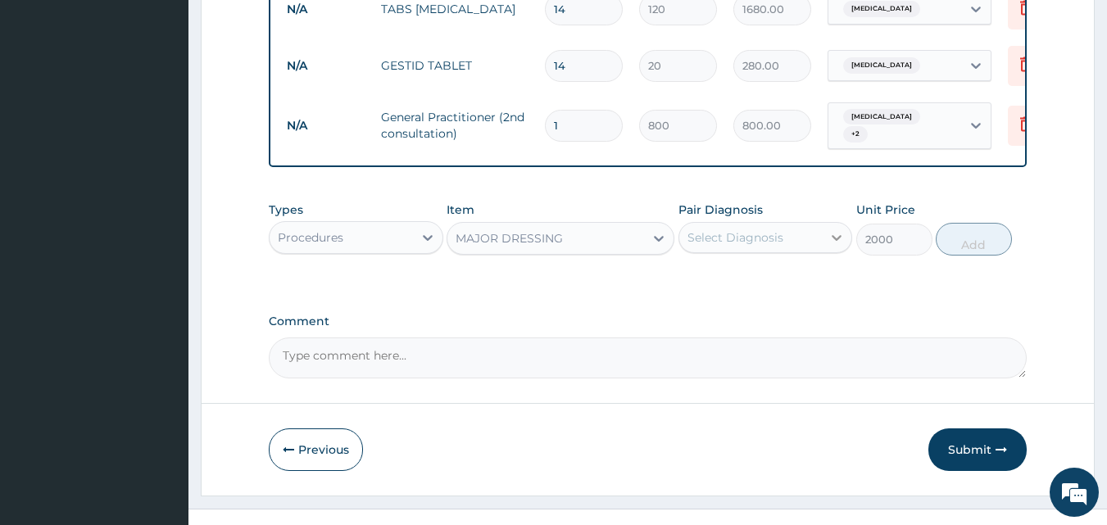
click at [827, 251] on div at bounding box center [836, 237] width 29 height 29
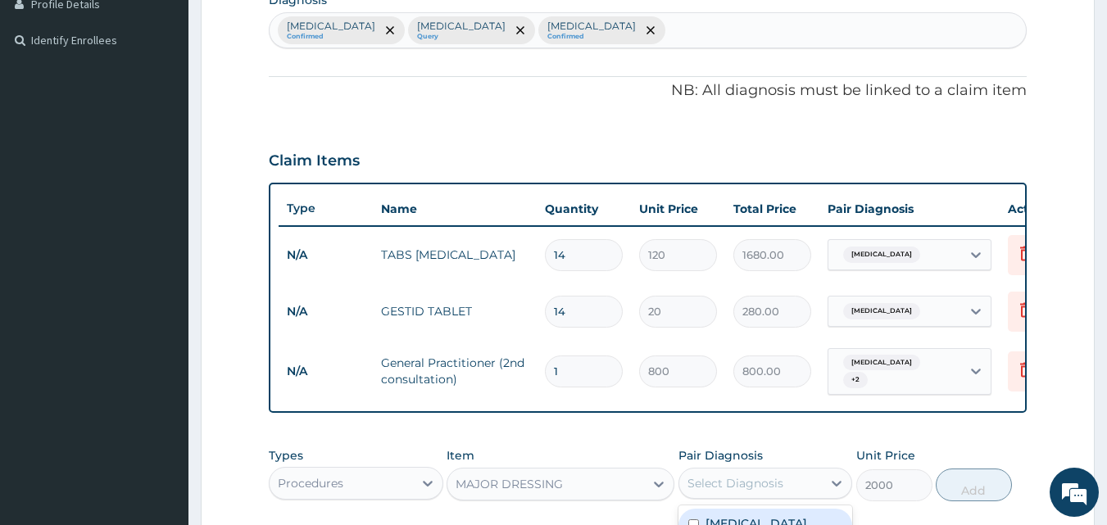
scroll to position [345, 0]
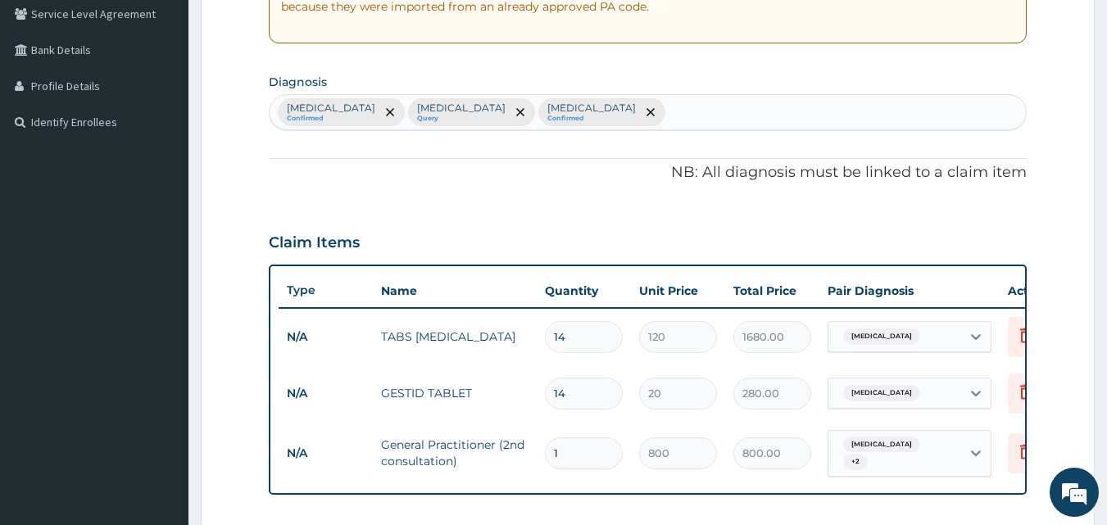
click at [697, 119] on div "Motion sickness Confirmed Peripheral motor neuropathy Query Gastritis Confirmed" at bounding box center [648, 112] width 757 height 34
type input "A"
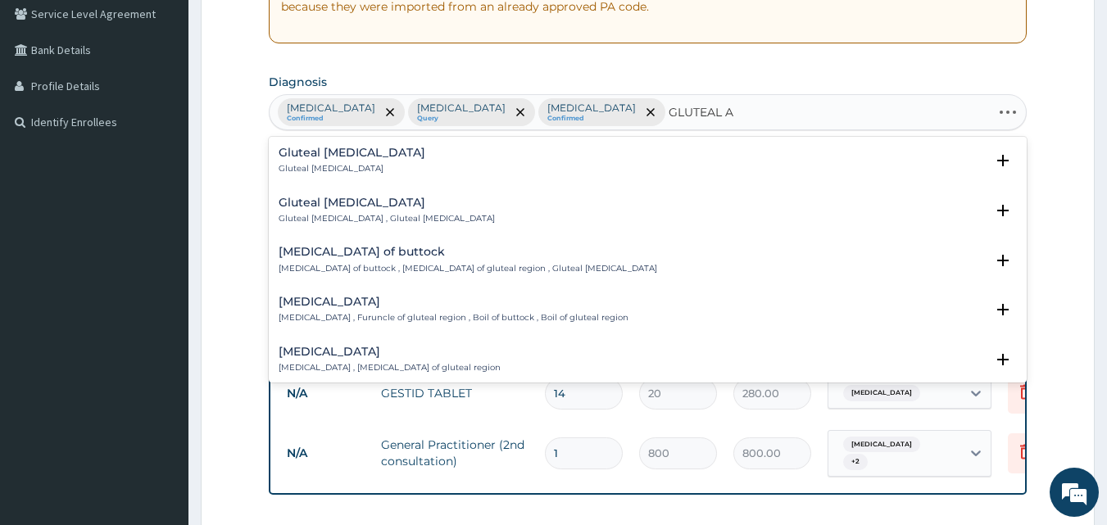
type input "GLUTEAL AB"
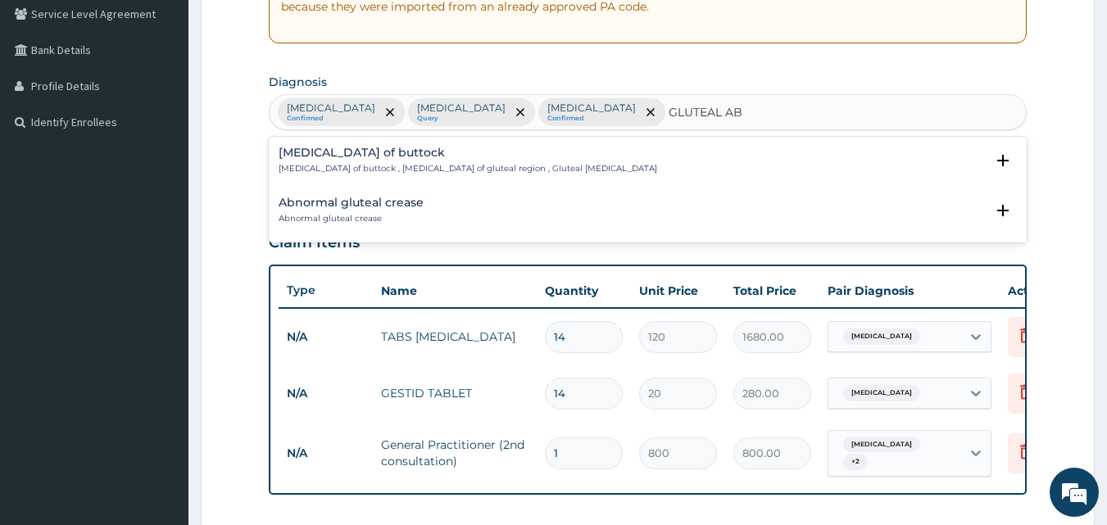
click at [392, 176] on div "Abscess of buttock Abscess of buttock , Abscess of gluteal region , Gluteal abs…" at bounding box center [648, 165] width 739 height 37
click at [392, 170] on p "Abscess of buttock , Abscess of gluteal region , Gluteal abscess" at bounding box center [468, 168] width 379 height 11
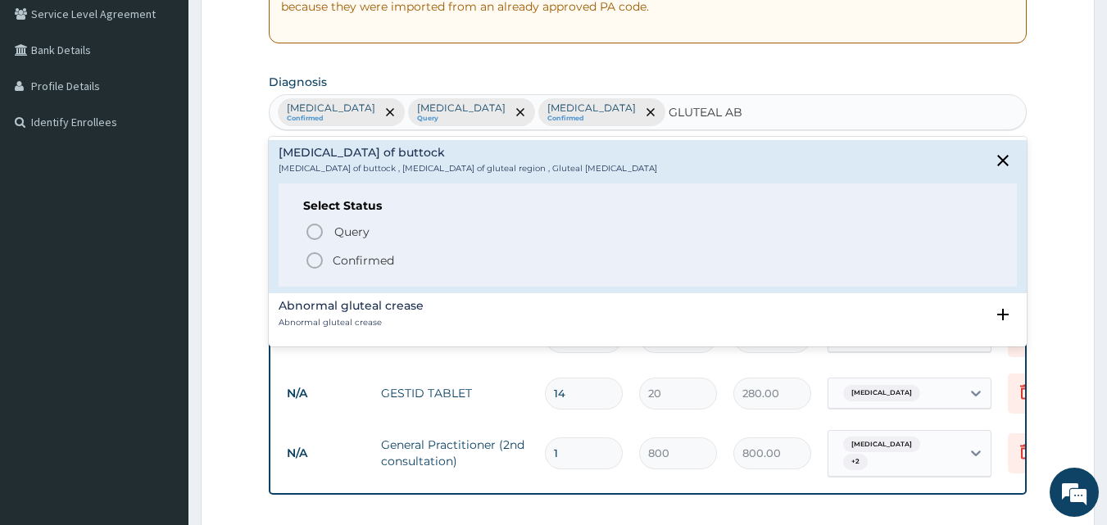
click at [368, 253] on p "Confirmed" at bounding box center [363, 260] width 61 height 16
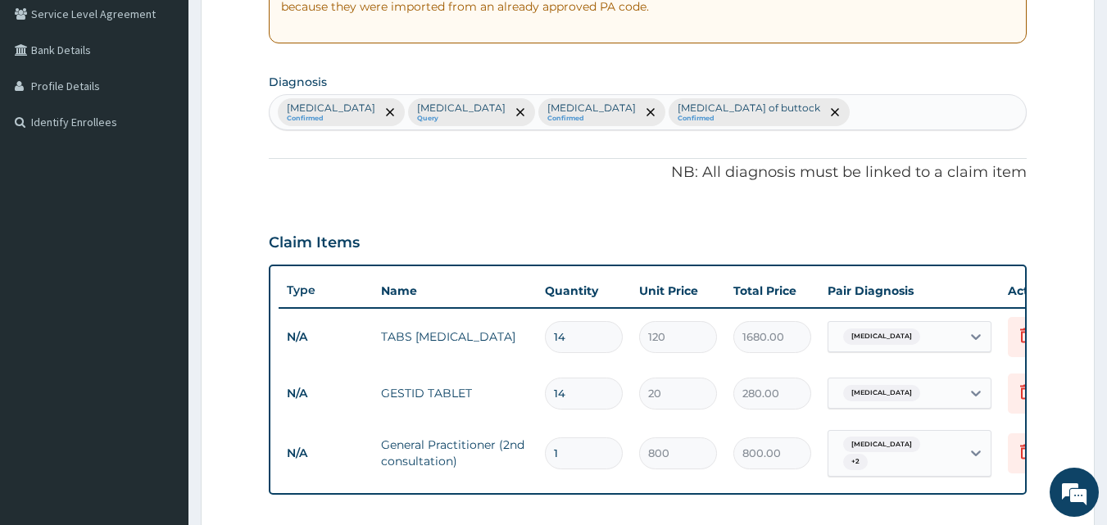
click at [805, 106] on div "Motion sickness Confirmed Peripheral motor neuropathy Query Gastritis Confirmed…" at bounding box center [648, 112] width 757 height 34
type input "H"
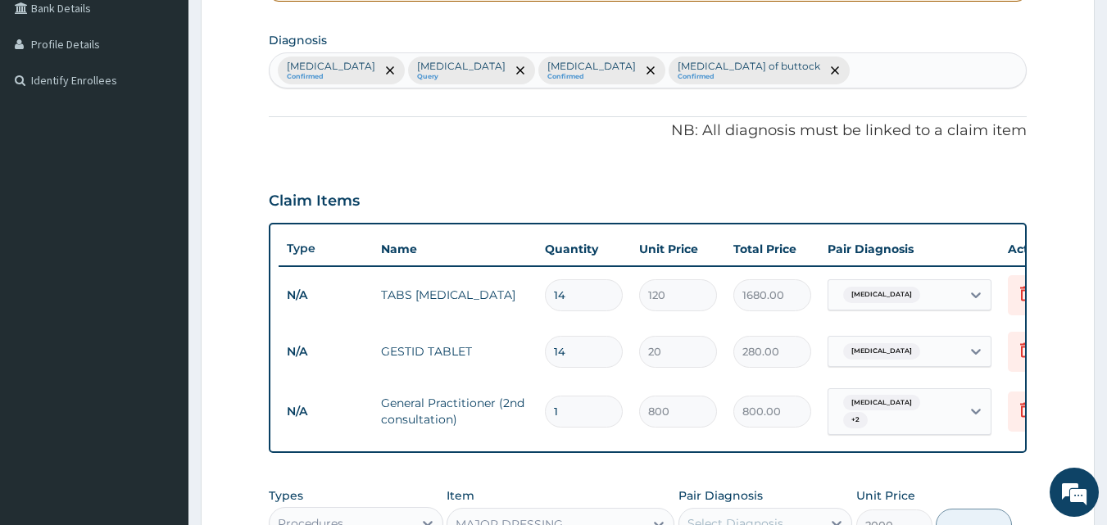
scroll to position [427, 0]
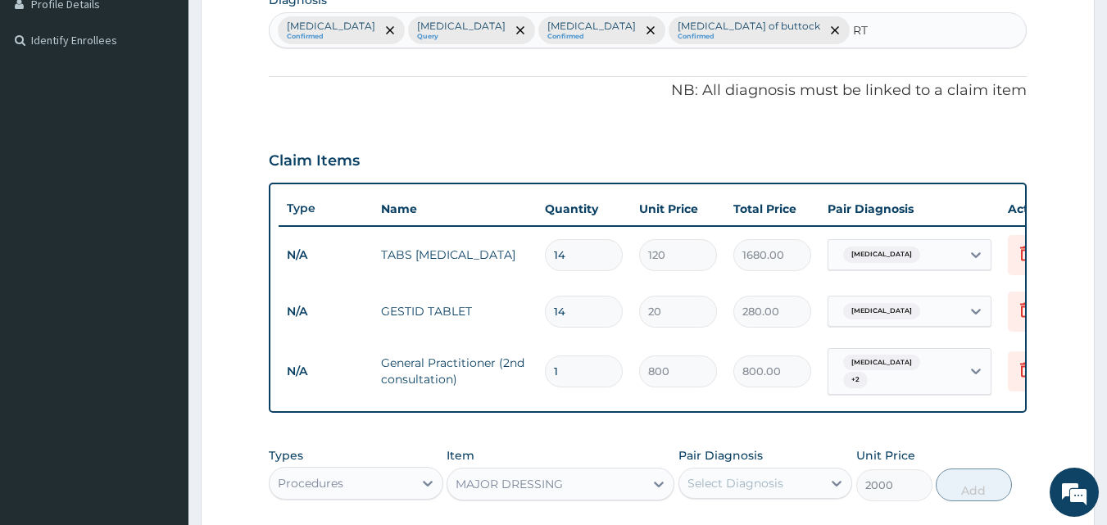
type input "R"
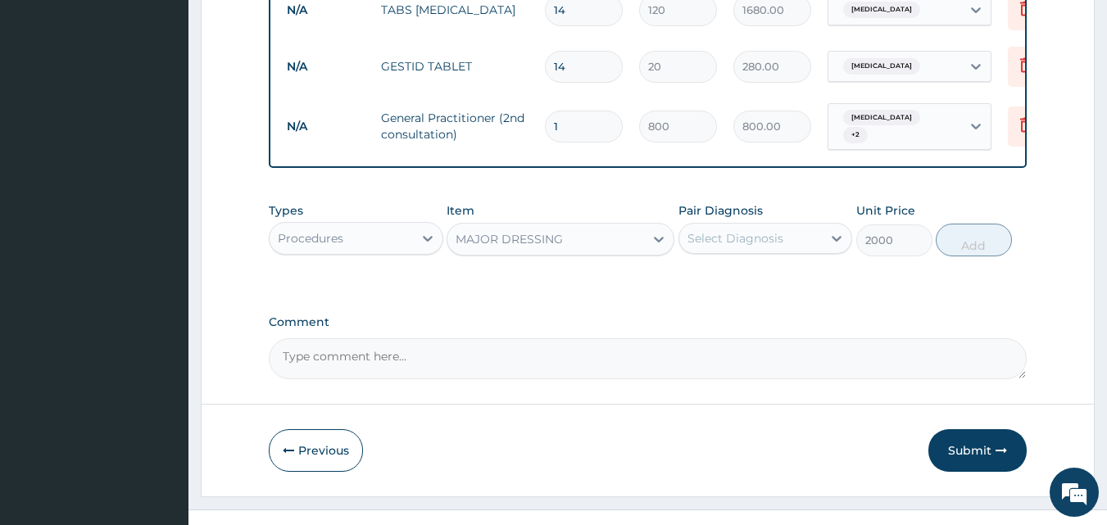
scroll to position [673, 0]
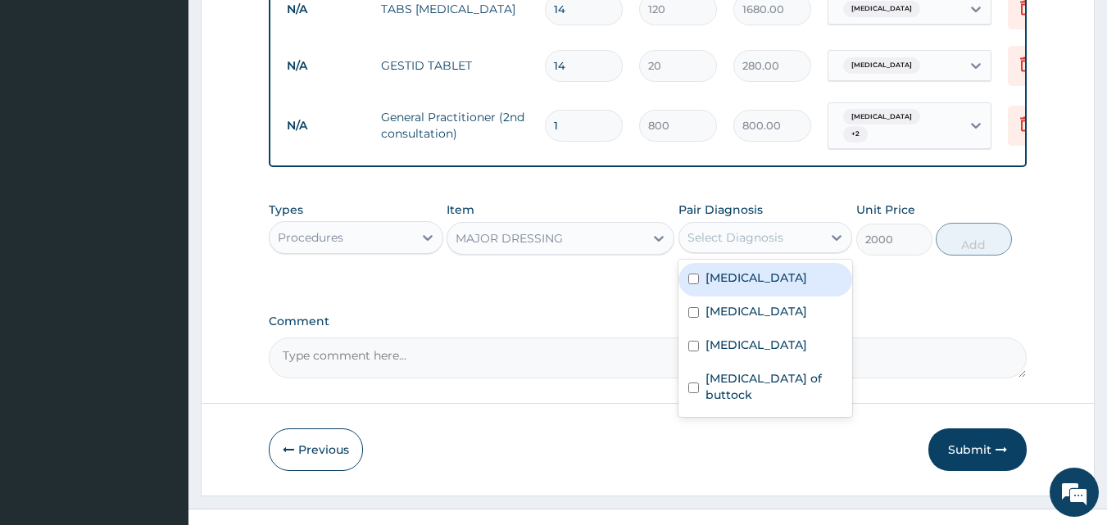
click at [732, 228] on div "Select Diagnosis" at bounding box center [765, 237] width 175 height 31
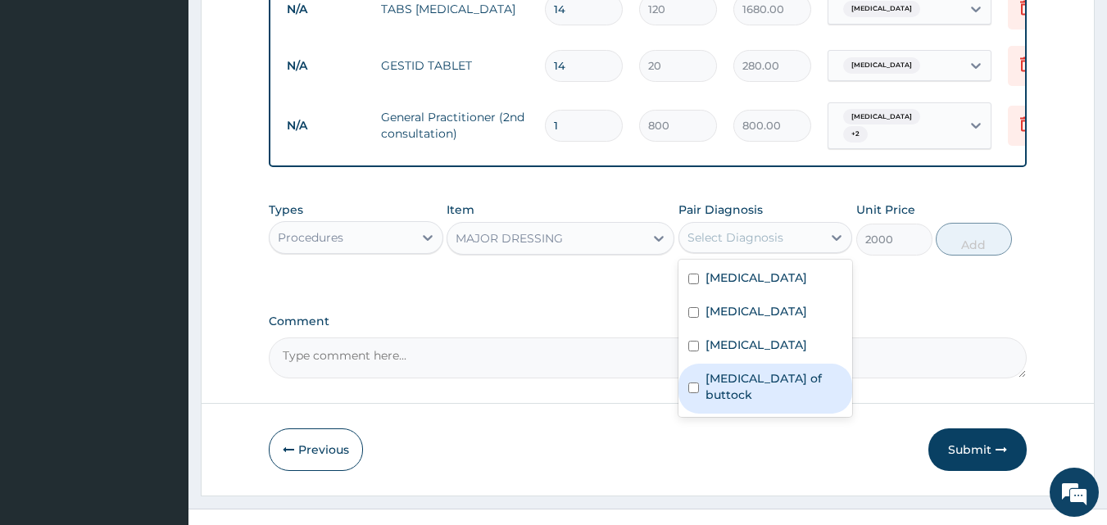
click at [734, 410] on div "Abscess of buttock" at bounding box center [765, 389] width 175 height 50
checkbox input "true"
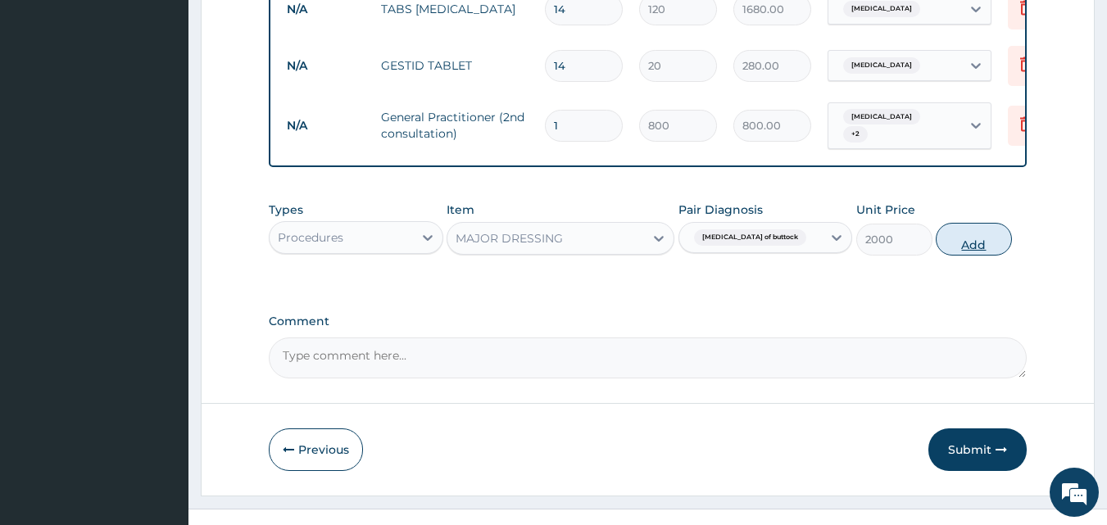
click at [956, 245] on button "Add" at bounding box center [974, 239] width 76 height 33
type input "0"
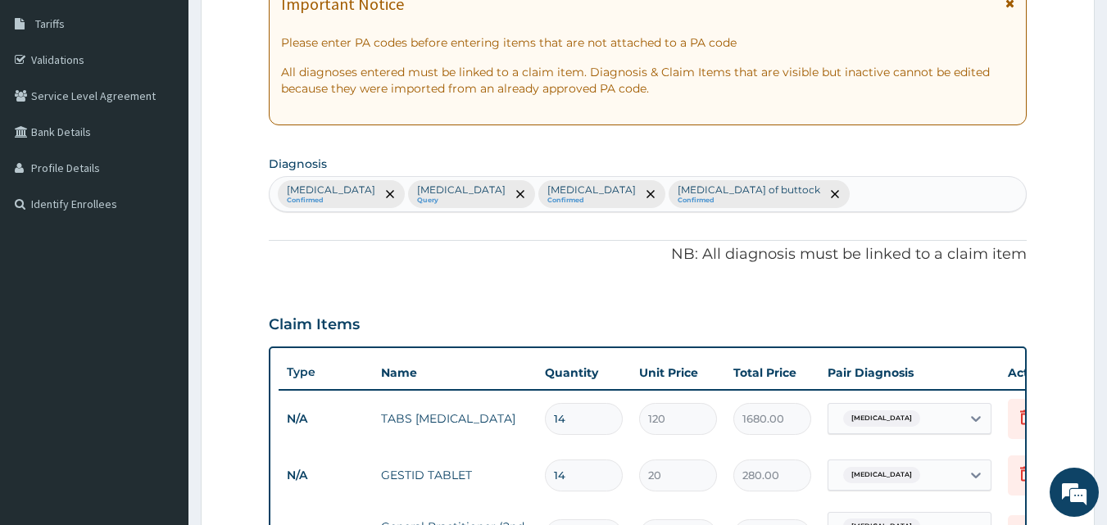
scroll to position [0, 0]
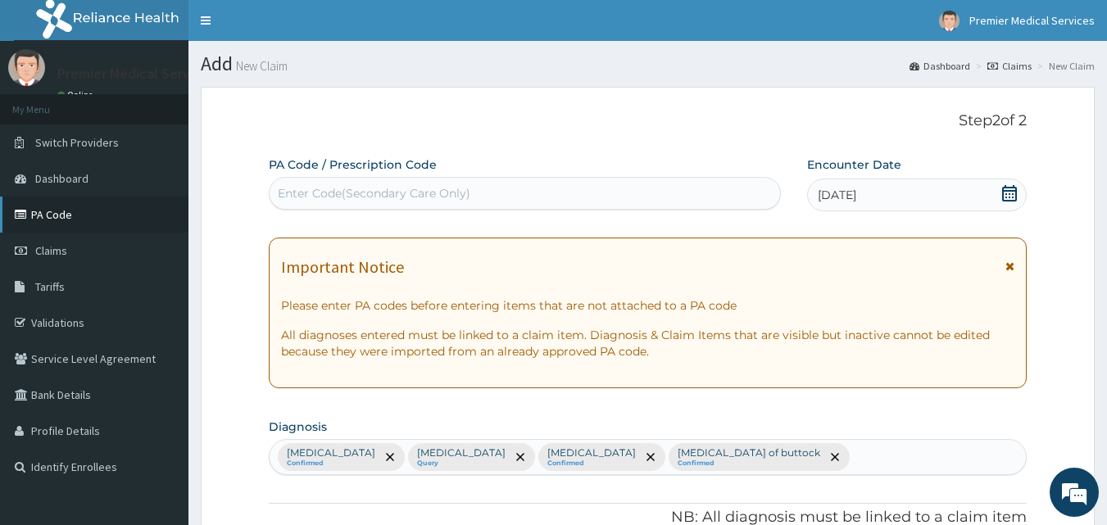
click at [100, 219] on link "PA Code" at bounding box center [94, 215] width 188 height 36
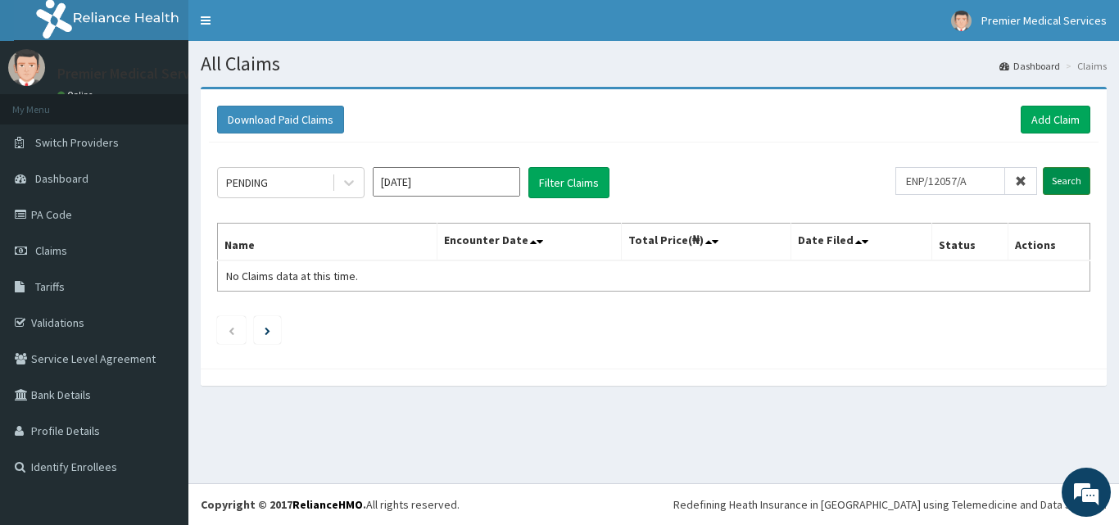
type input "ENP/12057/A"
click at [1061, 175] on input "Search" at bounding box center [1067, 181] width 48 height 28
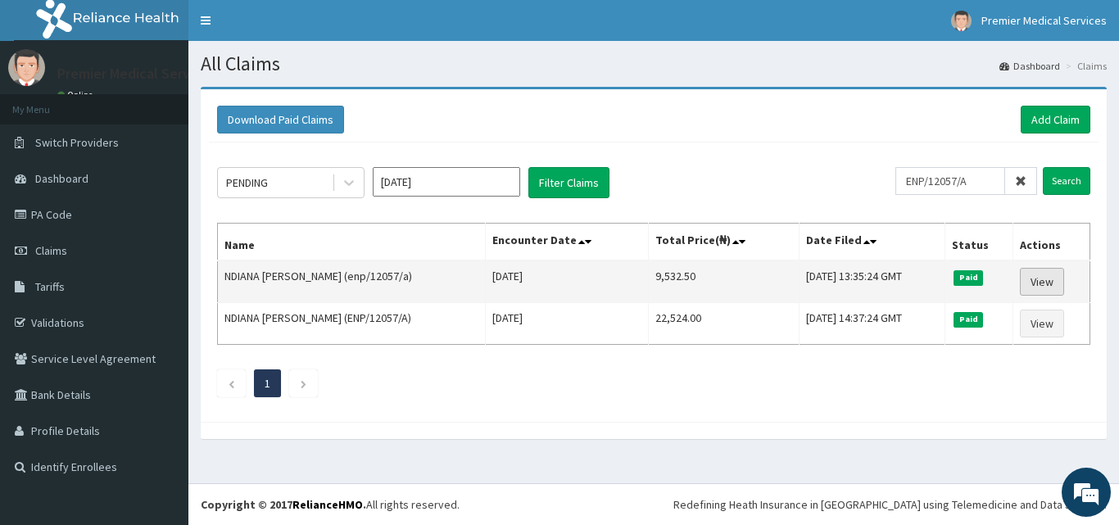
click at [1037, 280] on link "View" at bounding box center [1042, 282] width 44 height 28
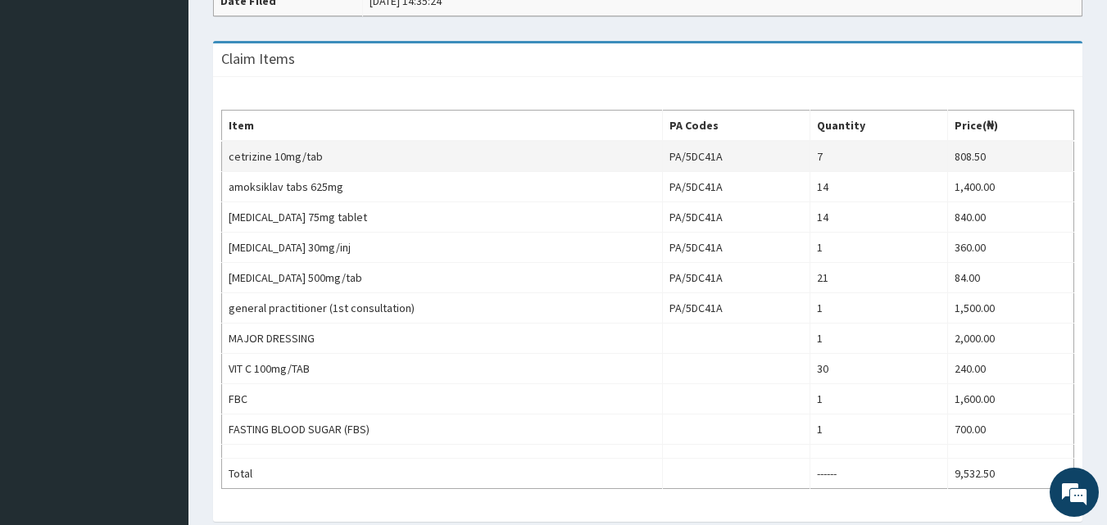
scroll to position [552, 0]
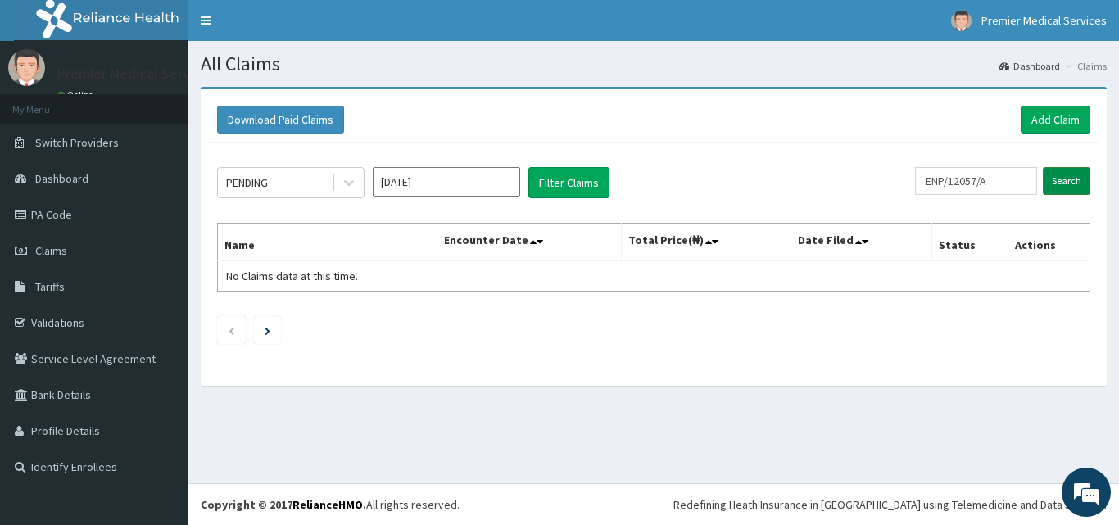
click at [1077, 179] on input "Search" at bounding box center [1067, 181] width 48 height 28
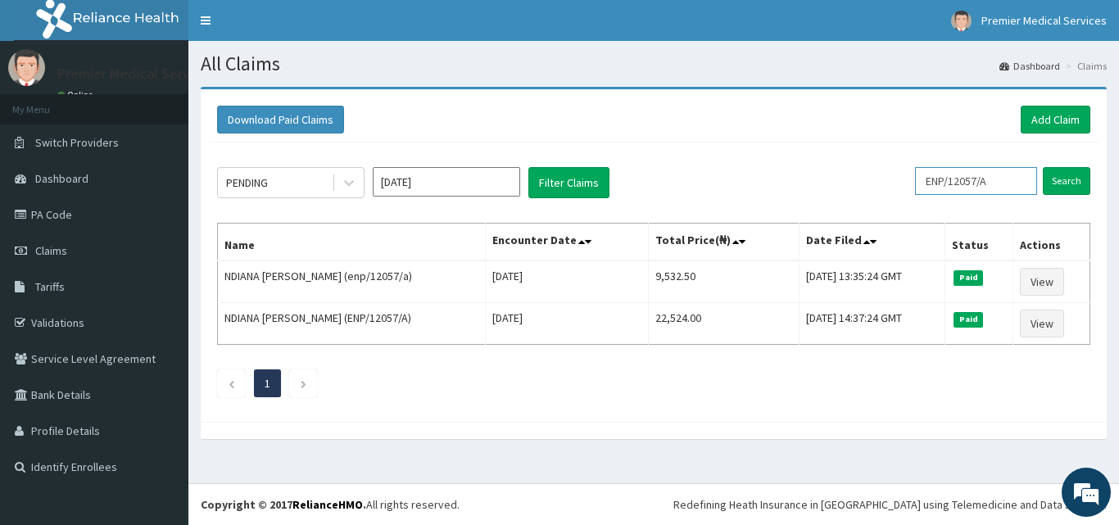
drag, startPoint x: 1022, startPoint y: 186, endPoint x: 698, endPoint y: 249, distance: 330.5
click at [698, 249] on div "PENDING [DATE] Filter Claims ENP/12057/A Search Name Encounter Date Total Price…" at bounding box center [654, 278] width 890 height 271
click at [915, 184] on div "PENDING [DATE] Filter Claims" at bounding box center [566, 182] width 698 height 31
click at [127, 217] on link "PA Code" at bounding box center [94, 215] width 188 height 36
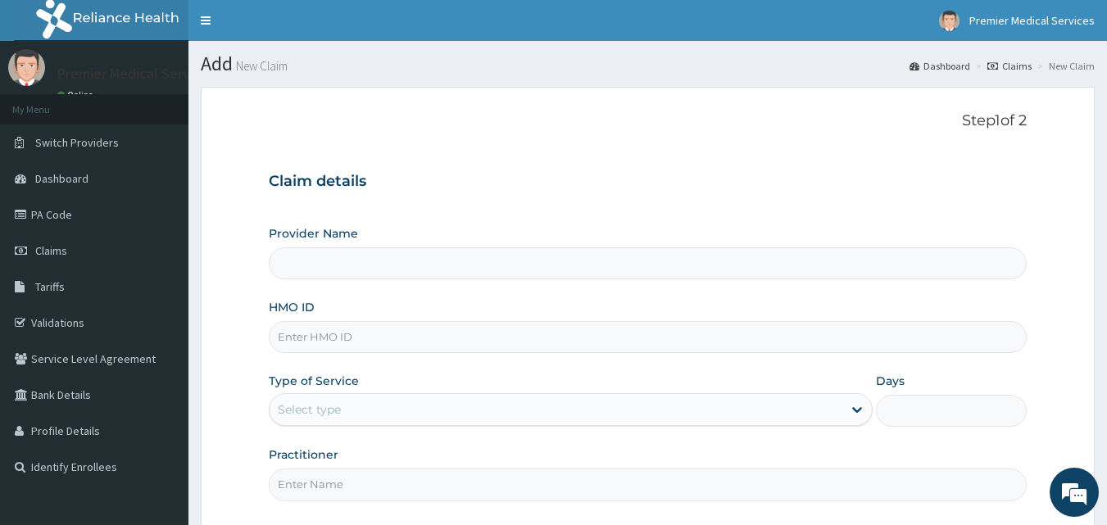
click at [421, 339] on input "HMO ID" at bounding box center [648, 337] width 759 height 32
click at [420, 340] on input "HMO ID" at bounding box center [648, 337] width 759 height 32
type input "premier medical services"
click at [420, 340] on input "HMO ID" at bounding box center [648, 337] width 759 height 32
type input "ENP/12057/A"
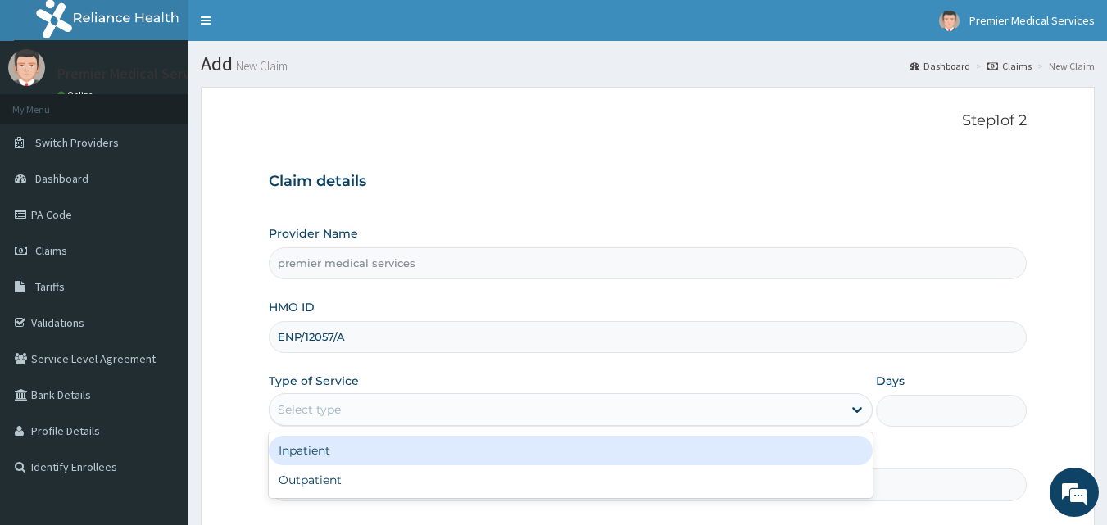
click at [442, 403] on div "Select type" at bounding box center [556, 410] width 573 height 26
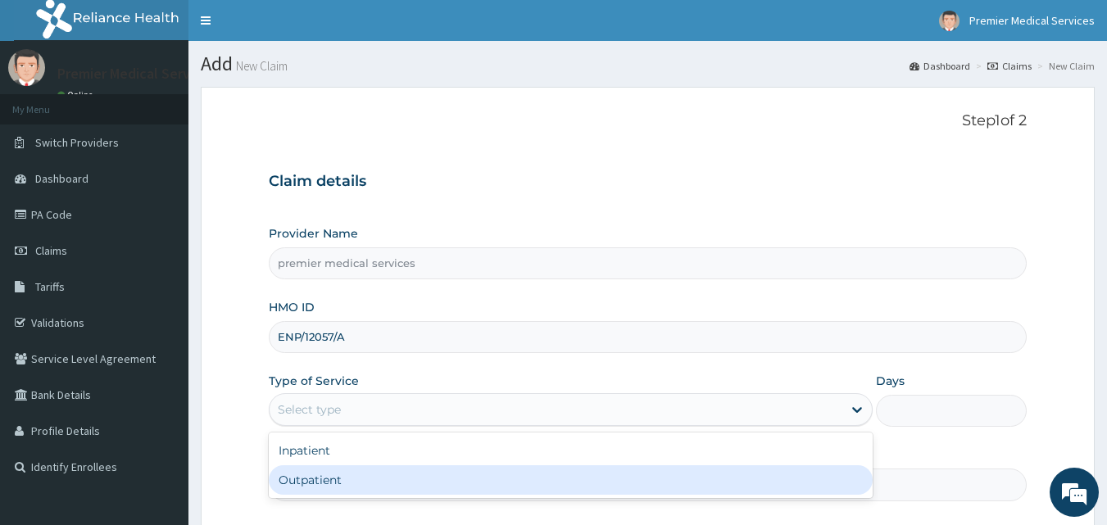
drag, startPoint x: 434, startPoint y: 471, endPoint x: 444, endPoint y: 452, distance: 21.3
click at [434, 469] on div "Outpatient" at bounding box center [571, 479] width 604 height 29
type input "1"
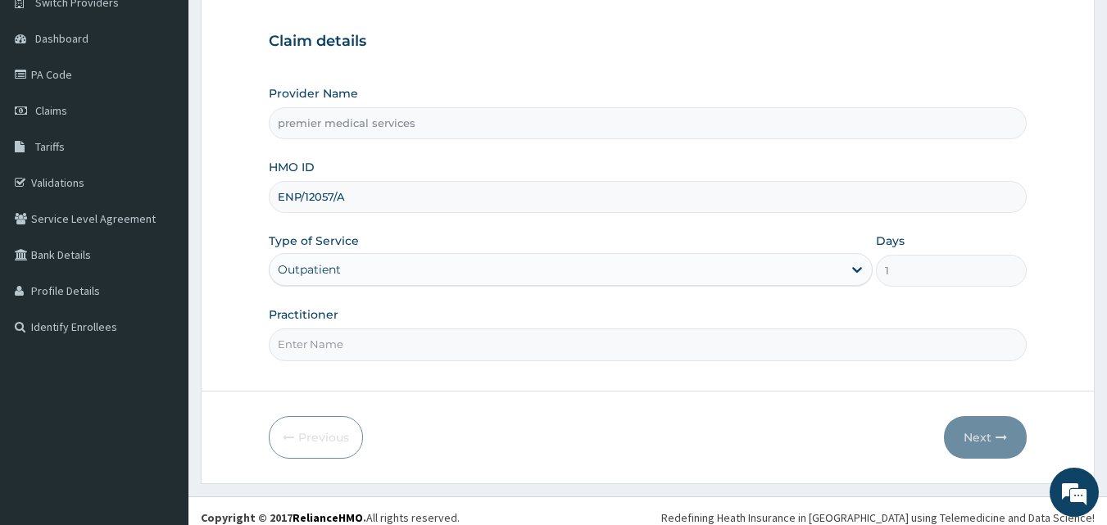
scroll to position [153, 0]
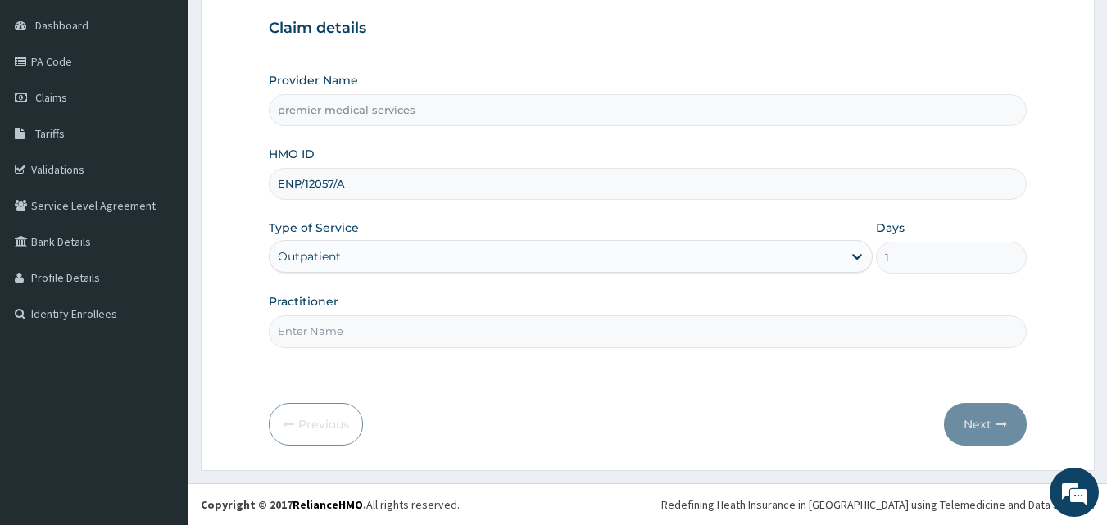
click at [492, 335] on input "Practitioner" at bounding box center [648, 331] width 759 height 32
type input "[PERSON_NAME]"
click at [997, 418] on button "Next" at bounding box center [985, 424] width 83 height 43
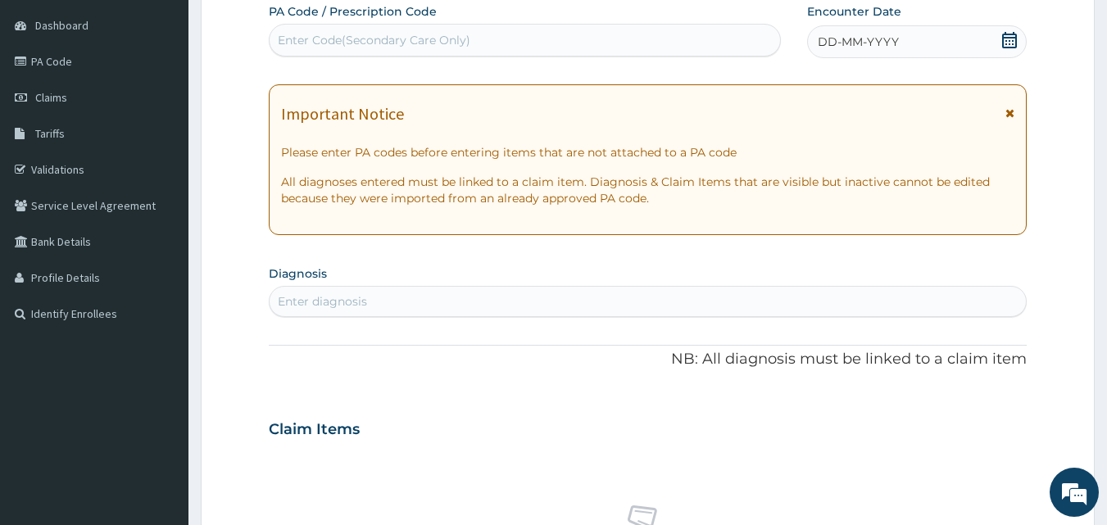
scroll to position [0, 0]
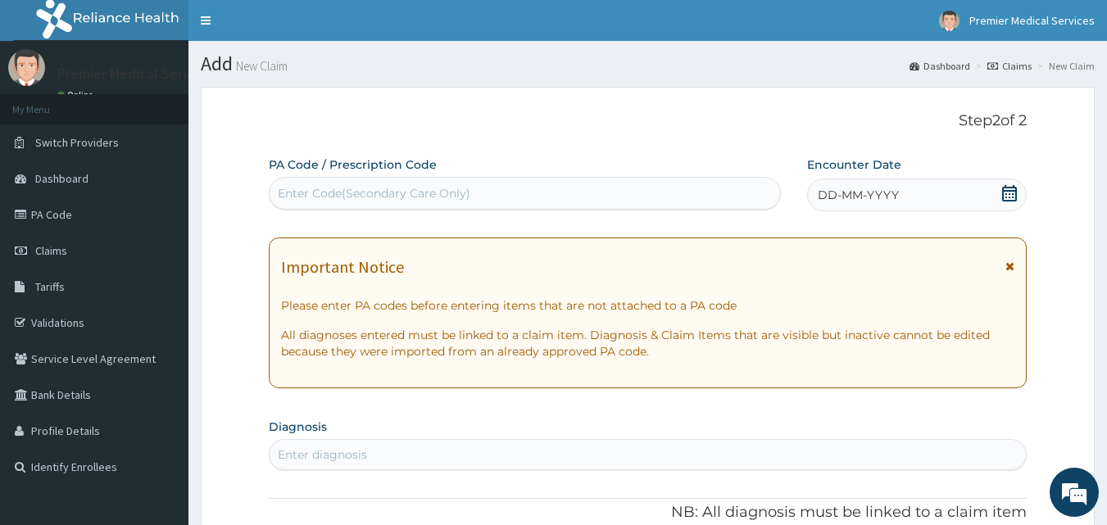
drag, startPoint x: 586, startPoint y: 197, endPoint x: 461, endPoint y: 193, distance: 124.6
drag, startPoint x: 461, startPoint y: 193, endPoint x: 355, endPoint y: 176, distance: 107.8
drag, startPoint x: 355, startPoint y: 176, endPoint x: 320, endPoint y: 184, distance: 35.4
click at [320, 184] on div "Enter Code(Secondary Care Only)" at bounding box center [525, 193] width 511 height 26
paste input "PA/B83D3A"
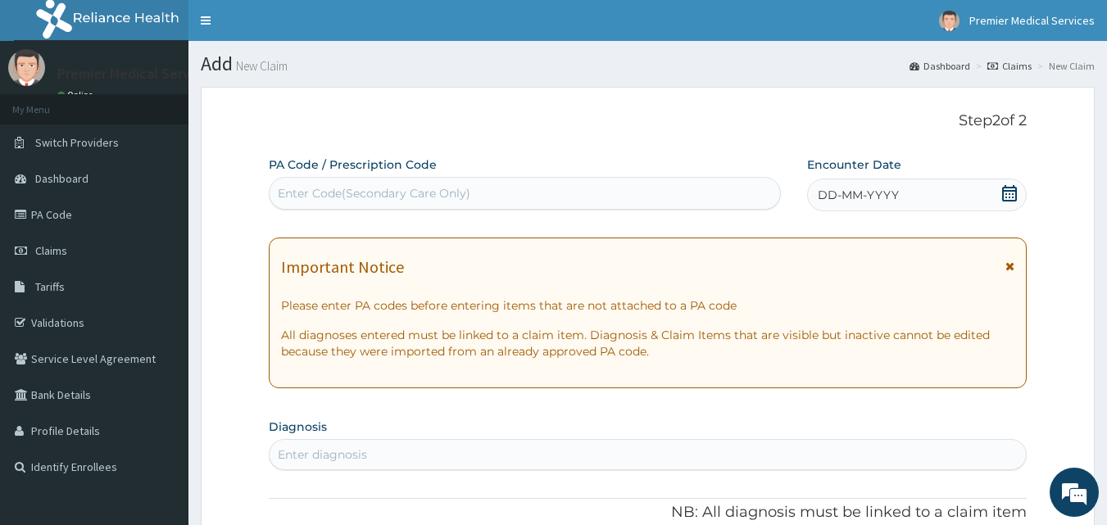
type input "PA/B83D3A"
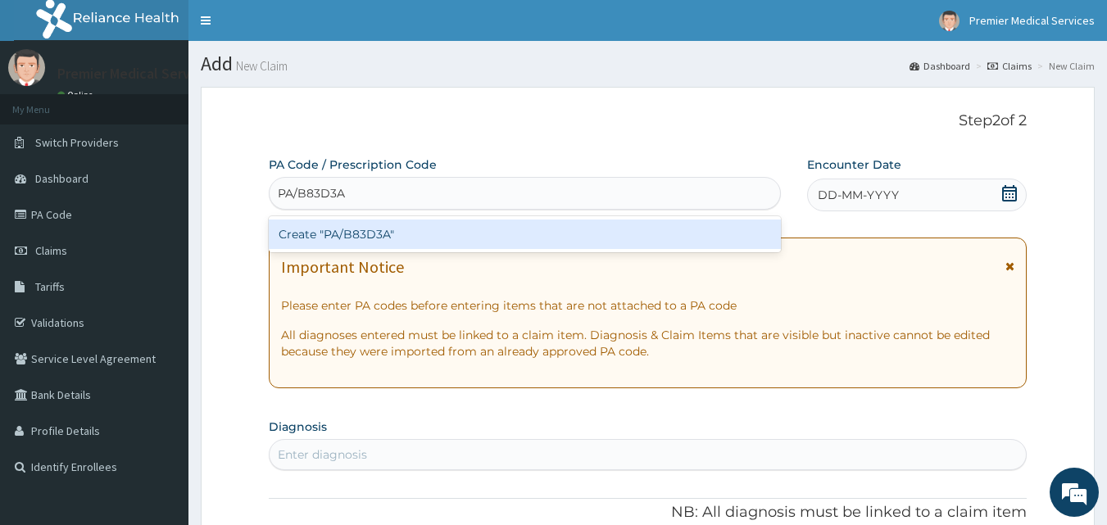
click at [424, 236] on div "Create "PA/B83D3A"" at bounding box center [525, 234] width 513 height 29
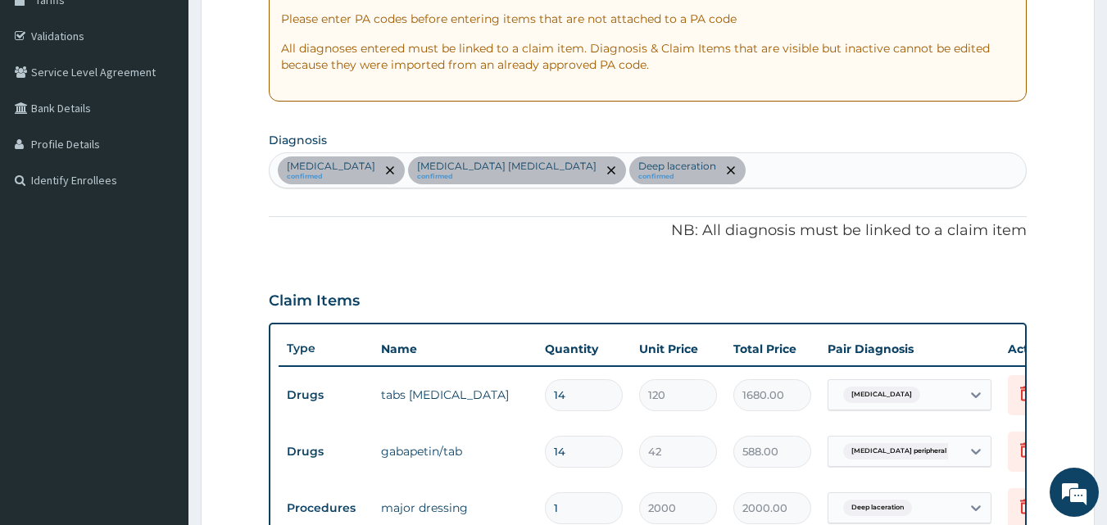
scroll to position [614, 0]
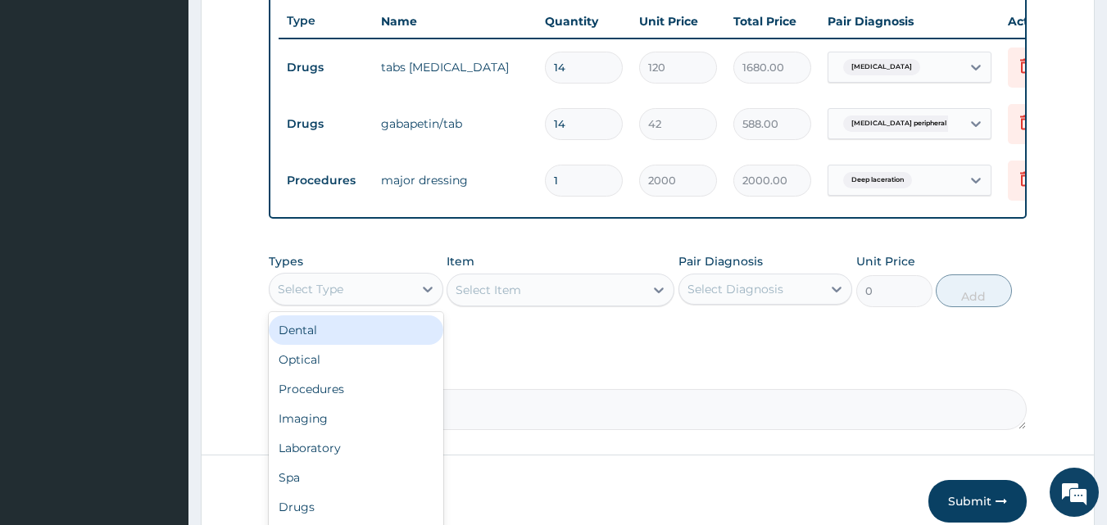
click at [403, 297] on div "Select Type" at bounding box center [341, 289] width 143 height 26
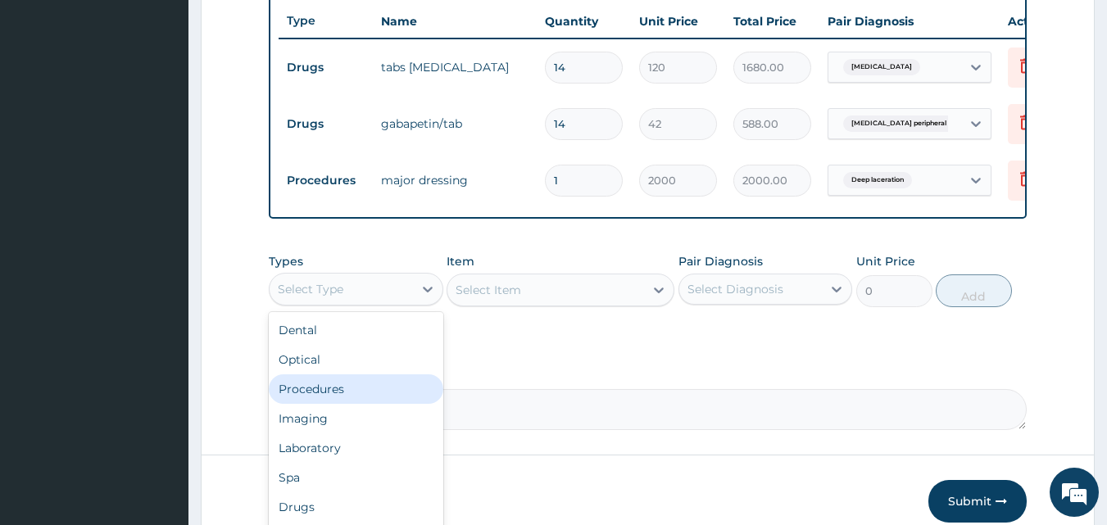
drag, startPoint x: 374, startPoint y: 399, endPoint x: 374, endPoint y: 390, distance: 9.0
click at [374, 396] on div "Procedures" at bounding box center [356, 388] width 175 height 29
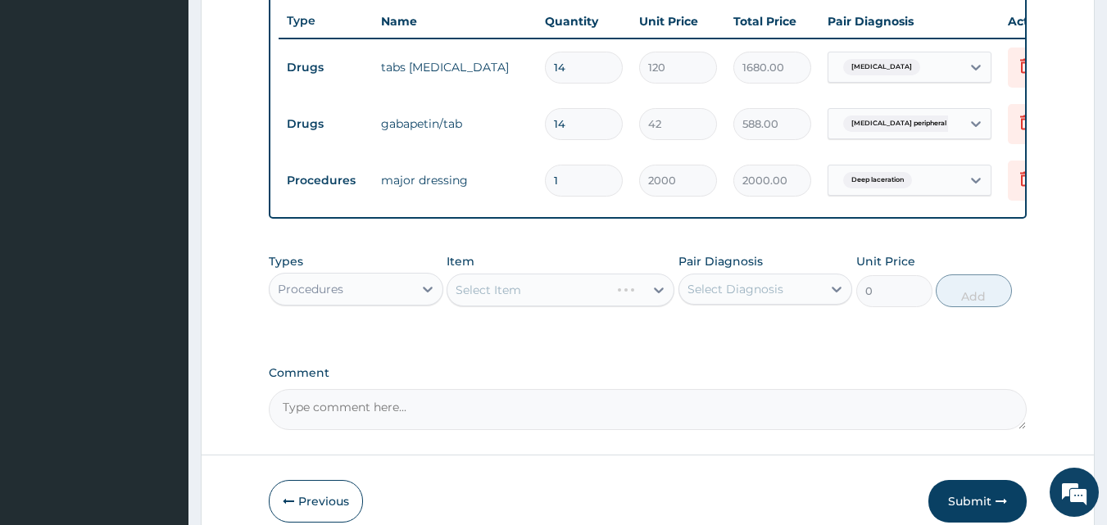
click at [588, 302] on div "Select Item" at bounding box center [561, 290] width 228 height 33
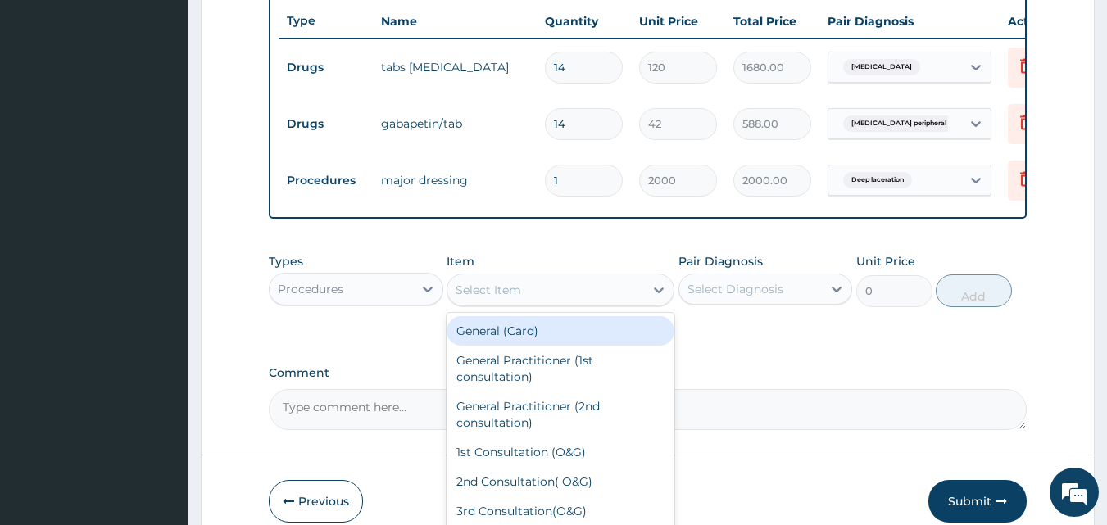
click at [588, 302] on div "Select Item" at bounding box center [545, 290] width 197 height 26
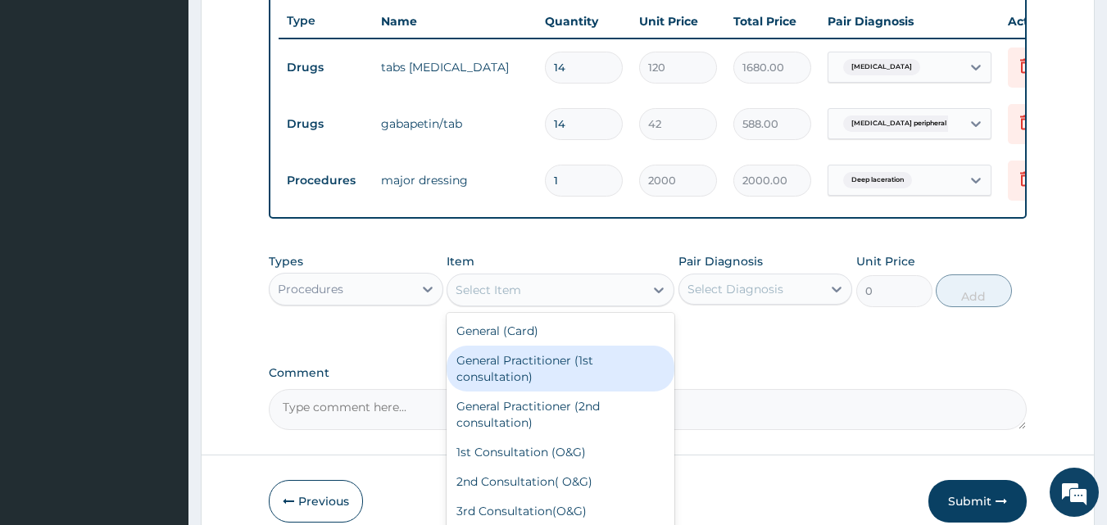
drag, startPoint x: 543, startPoint y: 383, endPoint x: 553, endPoint y: 378, distance: 11.4
click at [546, 382] on div "General Practitioner (1st consultation)" at bounding box center [561, 369] width 228 height 46
type input "1500"
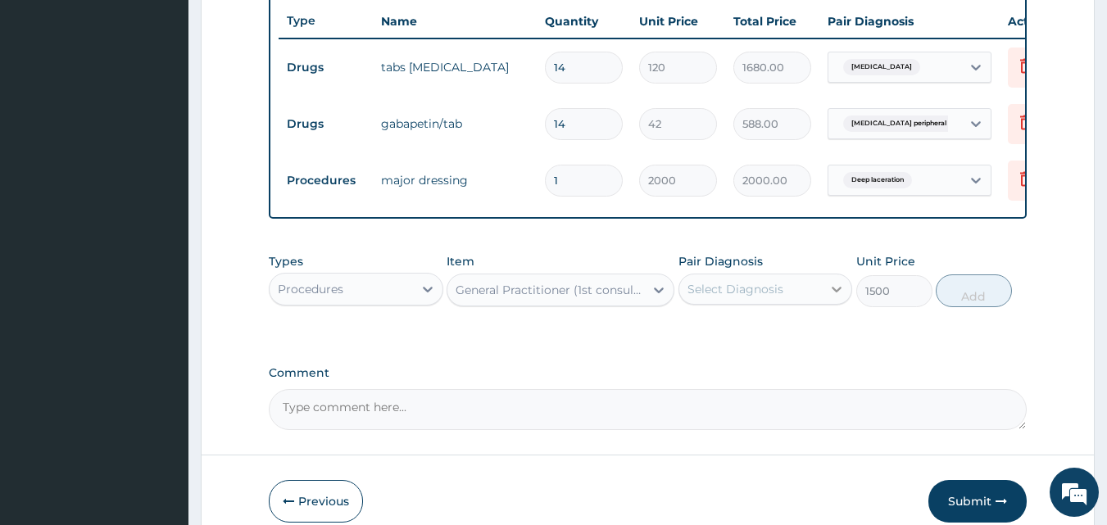
click at [825, 298] on div at bounding box center [836, 288] width 29 height 29
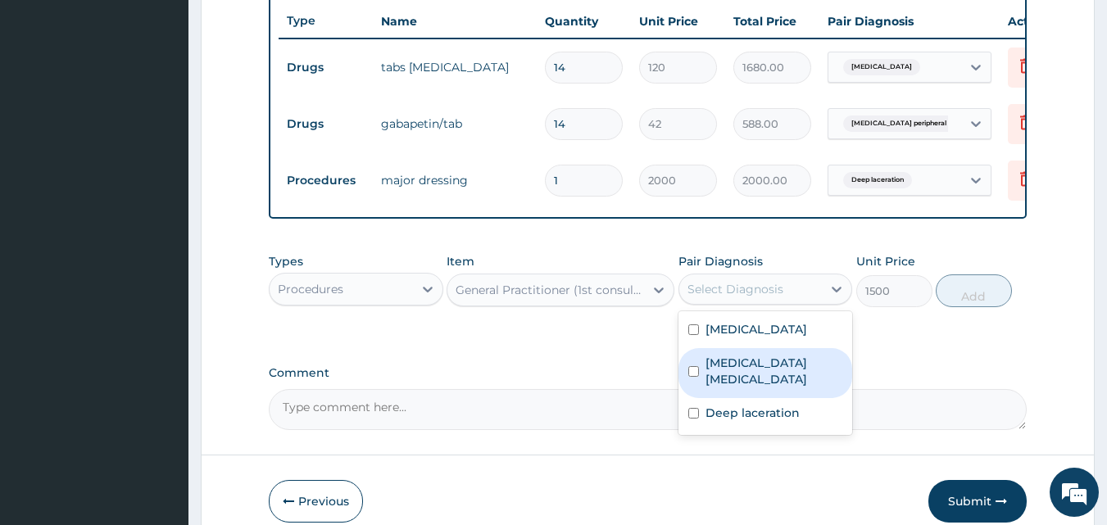
click at [779, 383] on label "Idiopathic peripheral neuropathy" at bounding box center [774, 371] width 138 height 33
checkbox input "true"
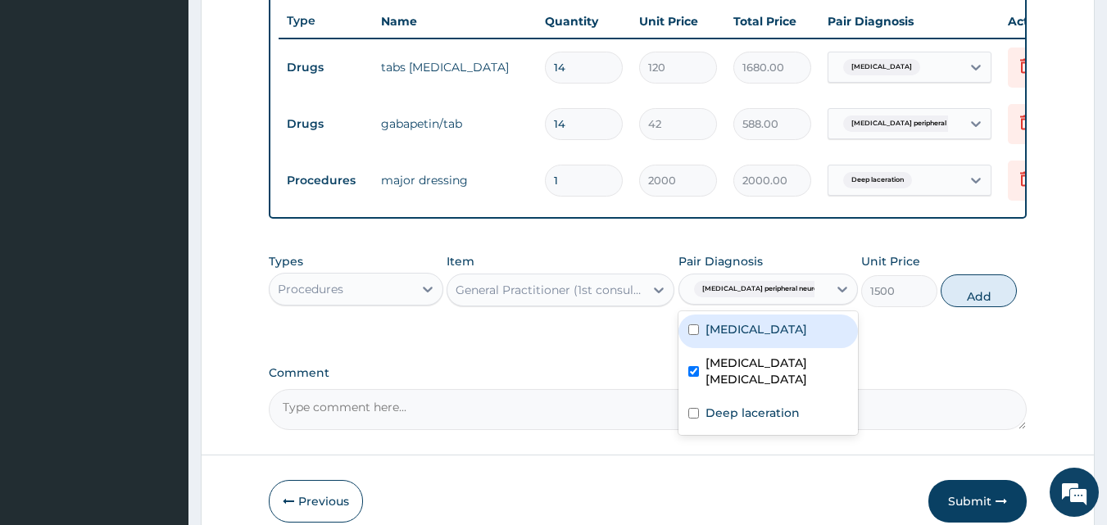
drag, startPoint x: 767, startPoint y: 333, endPoint x: 755, endPoint y: 365, distance: 34.2
click at [764, 338] on label "Motion sickness" at bounding box center [756, 329] width 102 height 16
checkbox input "true"
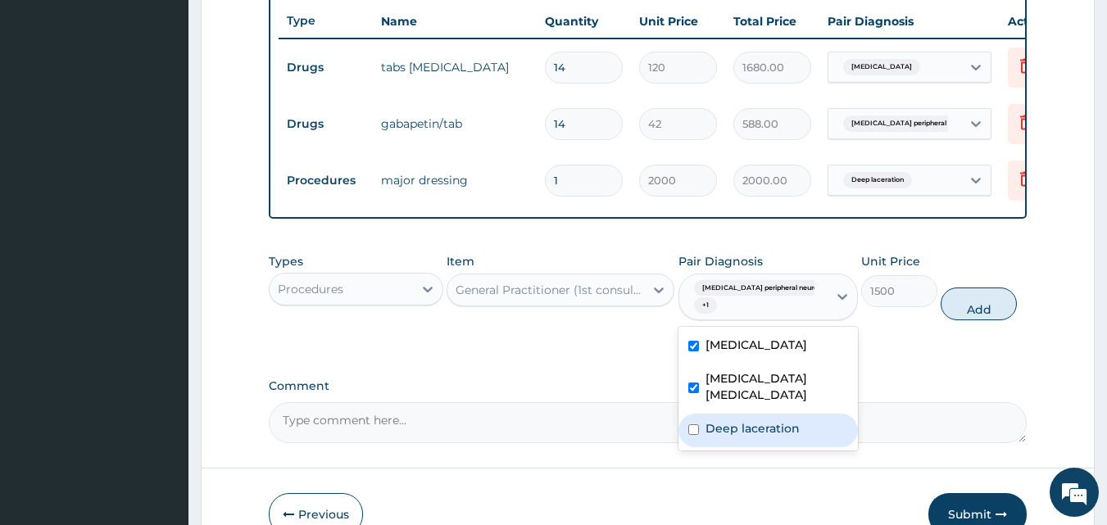
drag, startPoint x: 754, startPoint y: 428, endPoint x: 1014, endPoint y: 295, distance: 292.4
click at [766, 418] on div "Motion sickness Idiopathic peripheral neuropathy Deep laceration" at bounding box center [767, 389] width 179 height 124
click at [980, 311] on button "Add" at bounding box center [979, 304] width 76 height 33
type input "0"
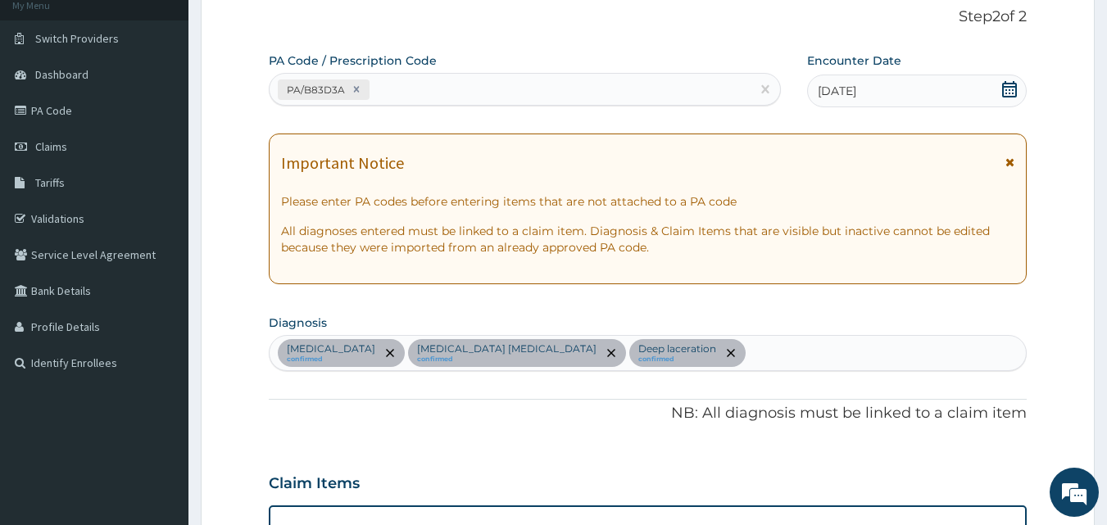
scroll to position [0, 0]
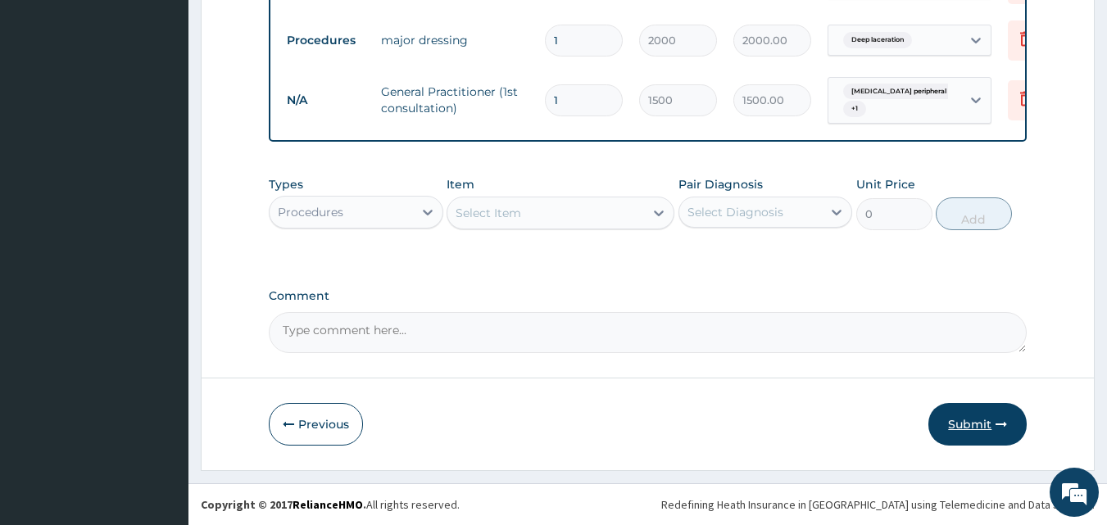
click at [997, 418] on button "Submit" at bounding box center [977, 424] width 98 height 43
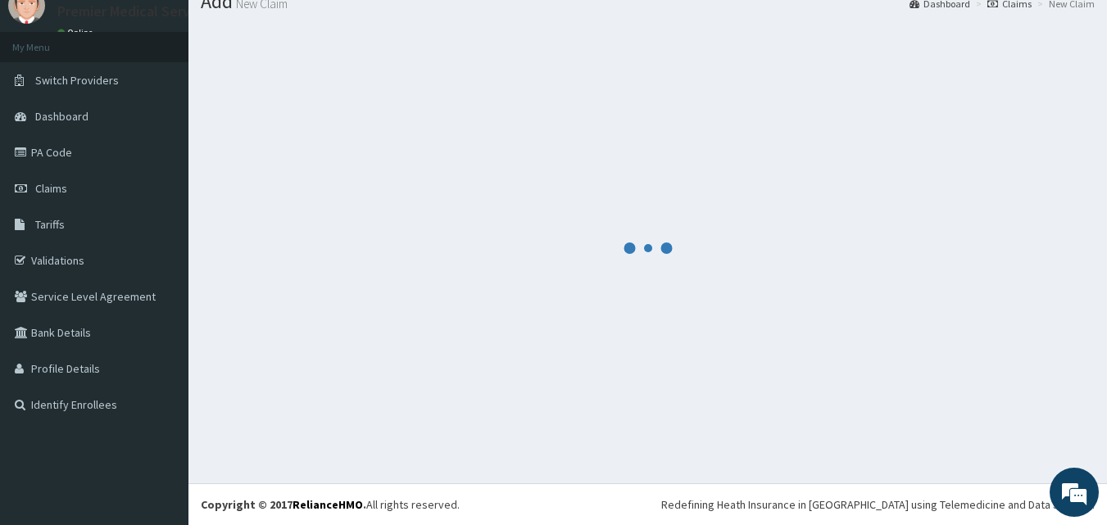
scroll to position [767, 0]
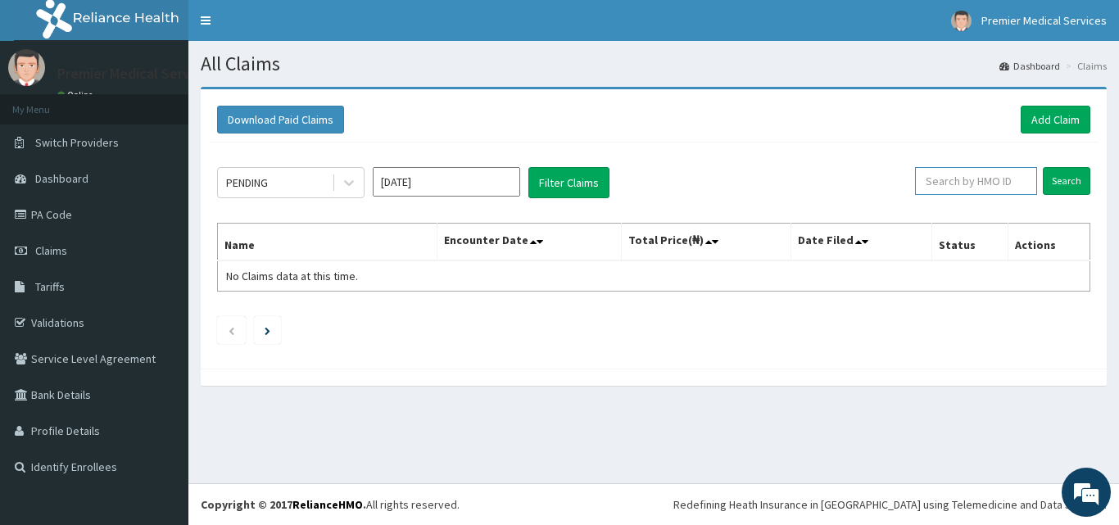
click at [989, 184] on input "text" at bounding box center [976, 181] width 122 height 28
drag, startPoint x: 990, startPoint y: 184, endPoint x: 1021, endPoint y: 184, distance: 31.1
click at [1021, 184] on input "text" at bounding box center [976, 181] width 122 height 28
type input "ENP/12057/A"
click at [1082, 175] on input "Search" at bounding box center [1067, 181] width 48 height 28
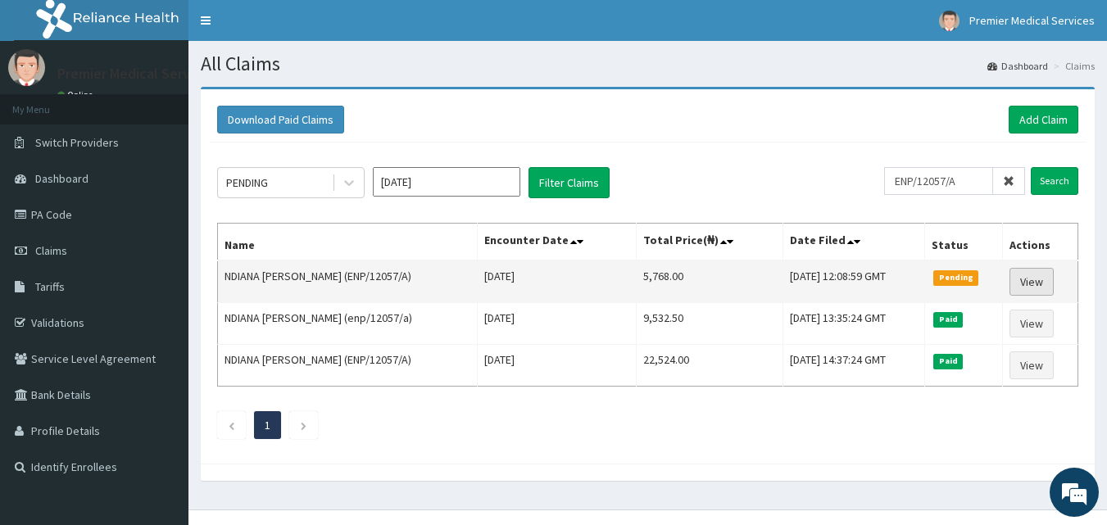
click at [1025, 291] on link "View" at bounding box center [1031, 282] width 44 height 28
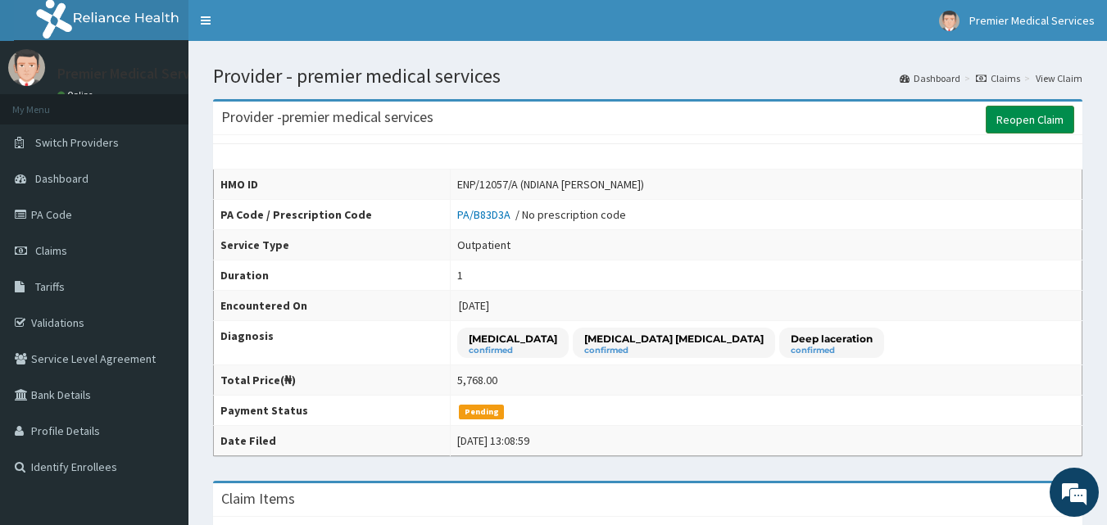
click at [1031, 119] on link "Reopen Claim" at bounding box center [1030, 120] width 88 height 28
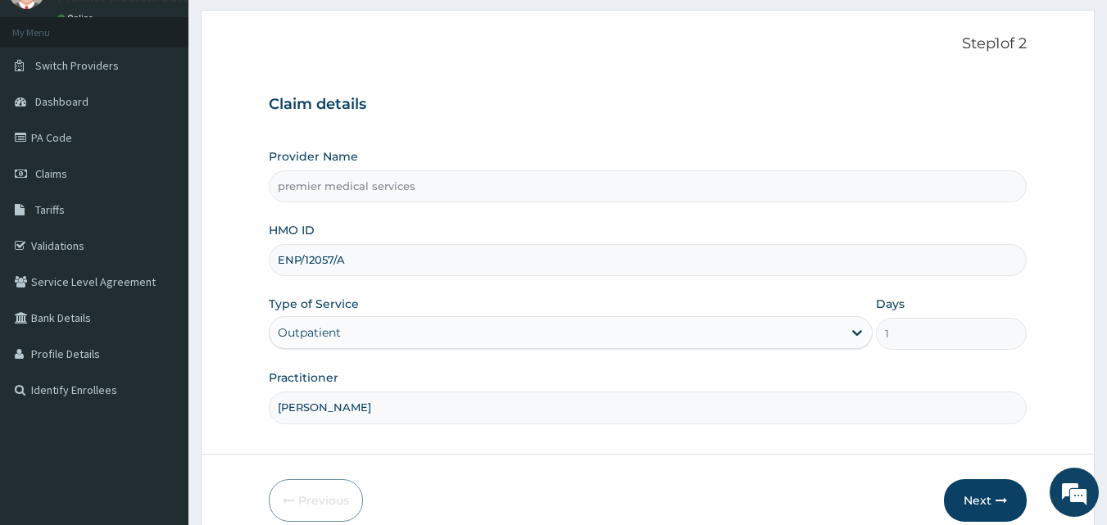
scroll to position [153, 0]
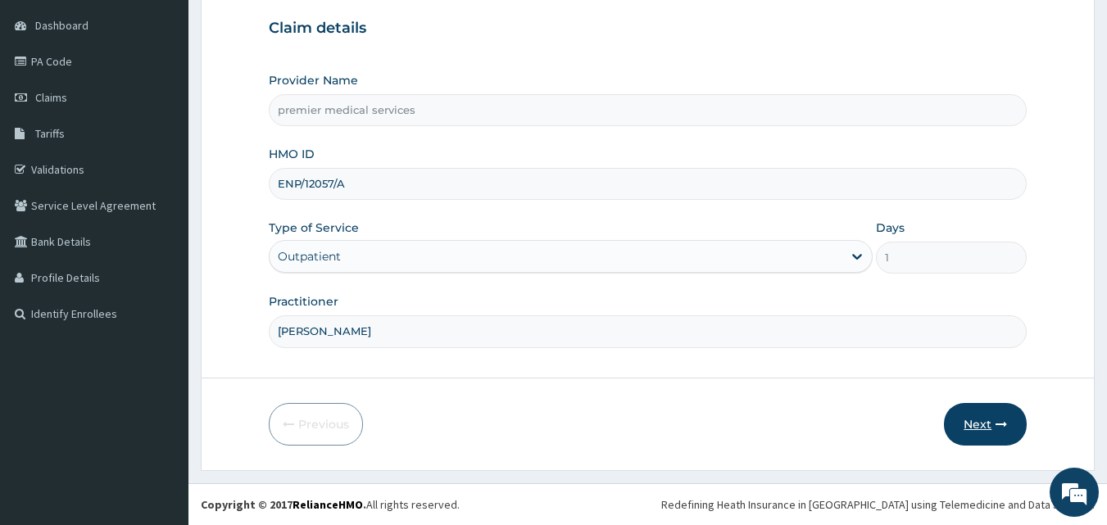
click at [972, 420] on button "Next" at bounding box center [985, 424] width 83 height 43
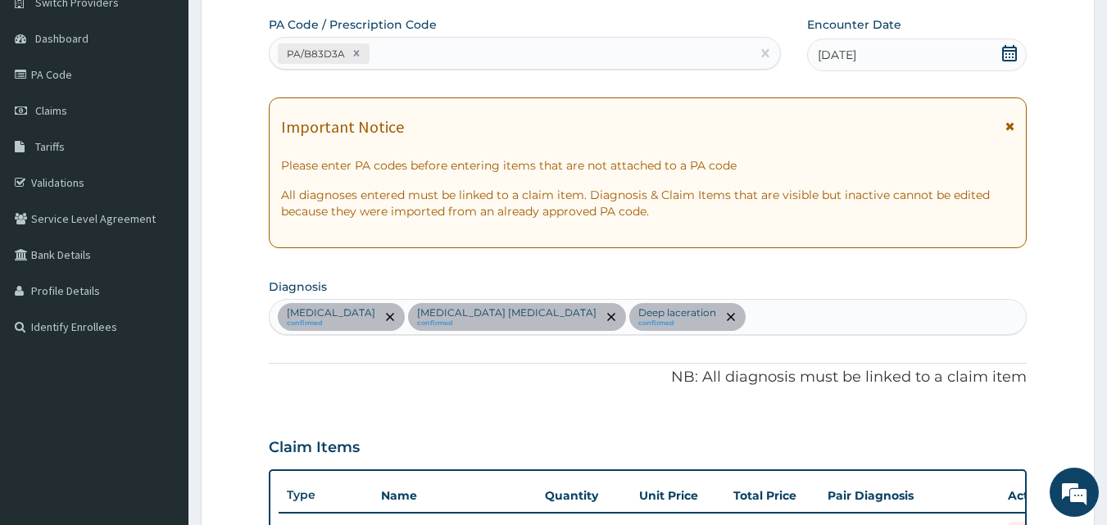
scroll to position [0, 0]
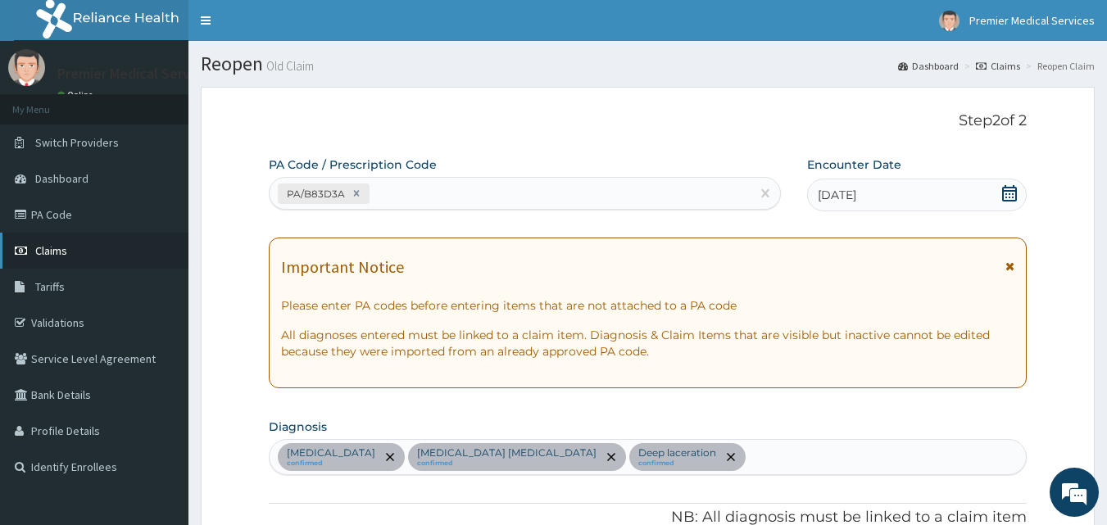
click at [64, 258] on link "Claims" at bounding box center [94, 251] width 188 height 36
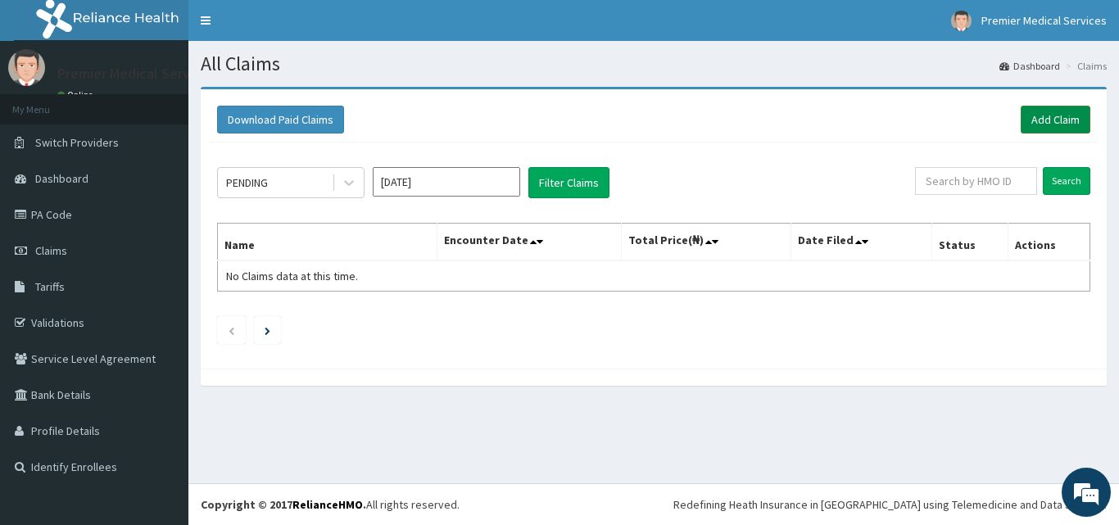
click at [1069, 124] on link "Add Claim" at bounding box center [1056, 120] width 70 height 28
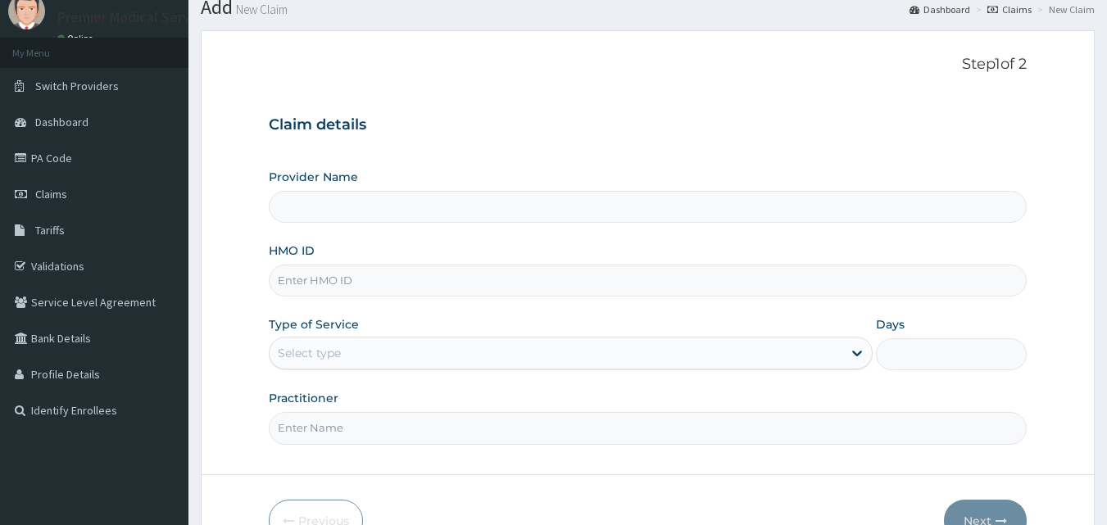
scroll to position [82, 0]
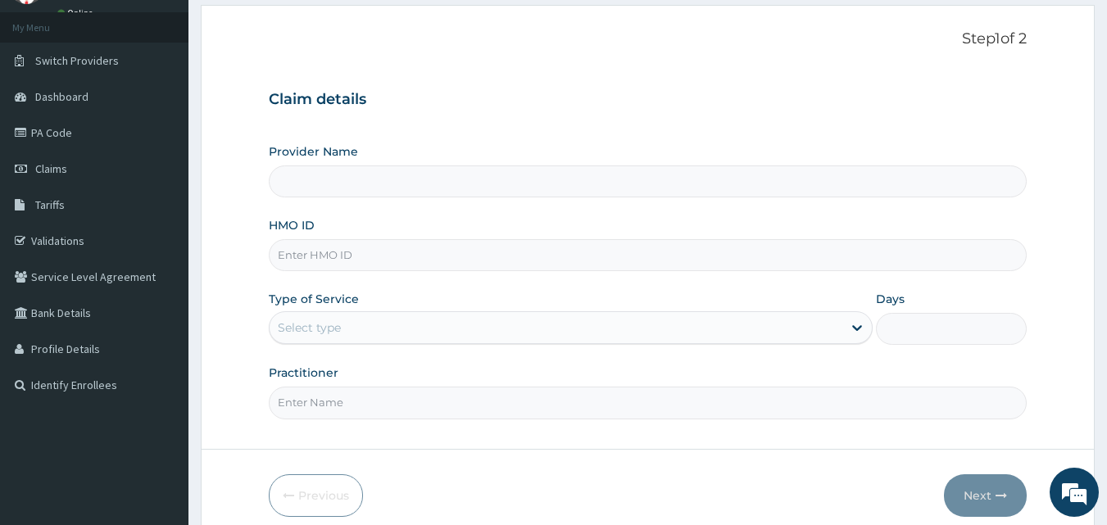
click at [409, 260] on input "HMO ID" at bounding box center [648, 255] width 759 height 32
type input "EN"
type input "premier medical services"
type input "ENP/12057/A"
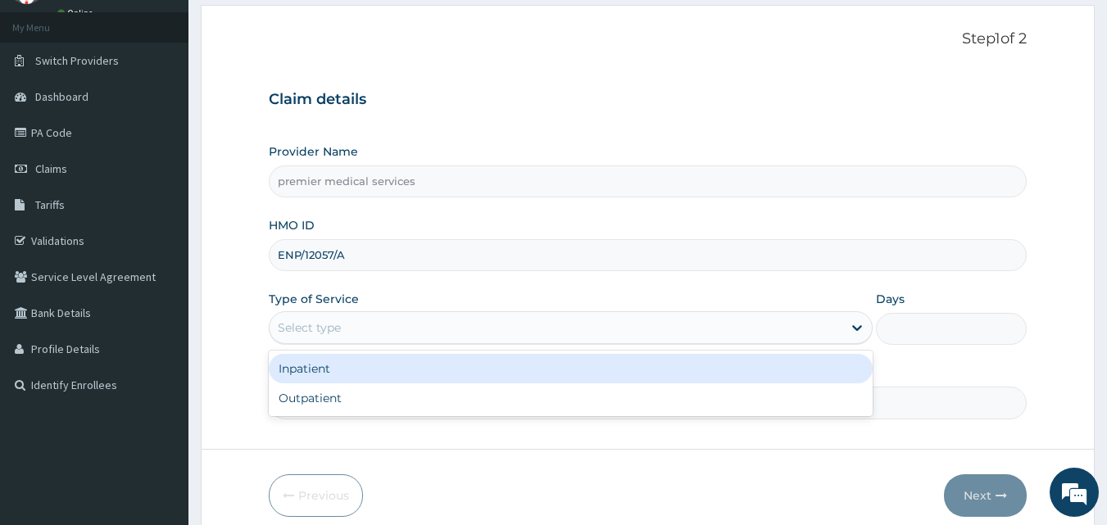
click at [438, 329] on div "Select type" at bounding box center [556, 328] width 573 height 26
click at [487, 361] on div "Inpatient" at bounding box center [571, 368] width 604 height 29
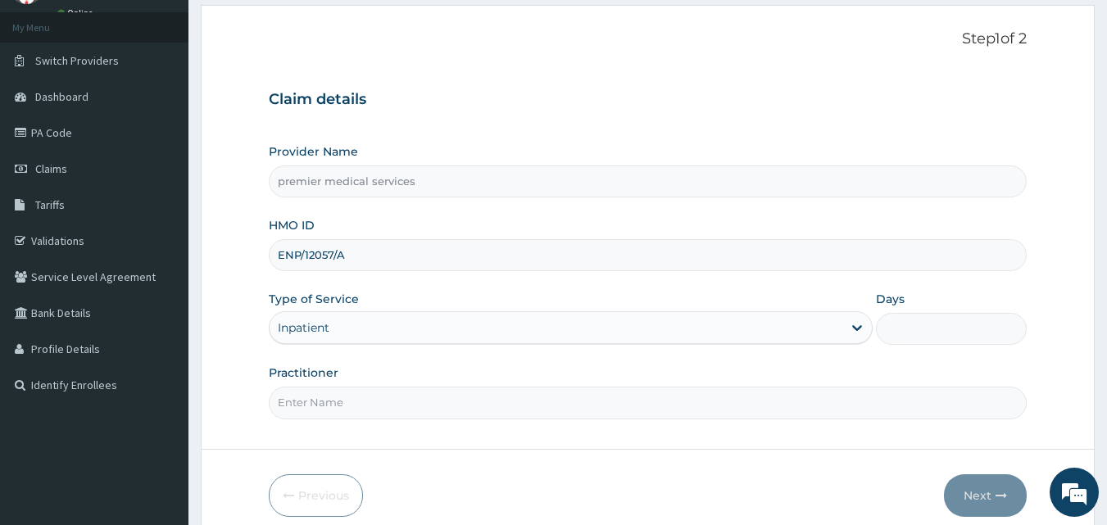
drag, startPoint x: 879, startPoint y: 367, endPoint x: 855, endPoint y: 374, distance: 24.9
click at [856, 374] on div "Practitioner" at bounding box center [648, 392] width 759 height 54
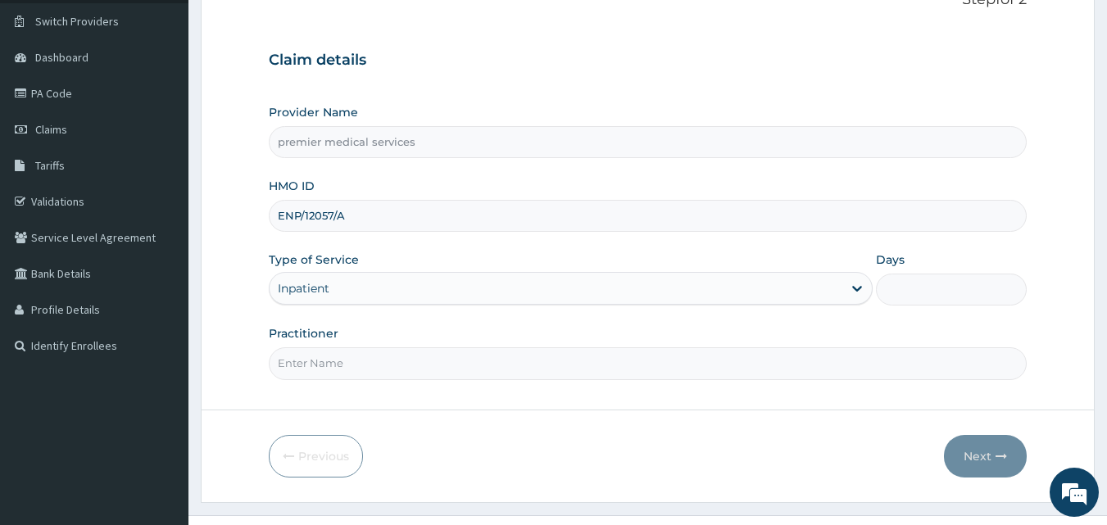
scroll to position [153, 0]
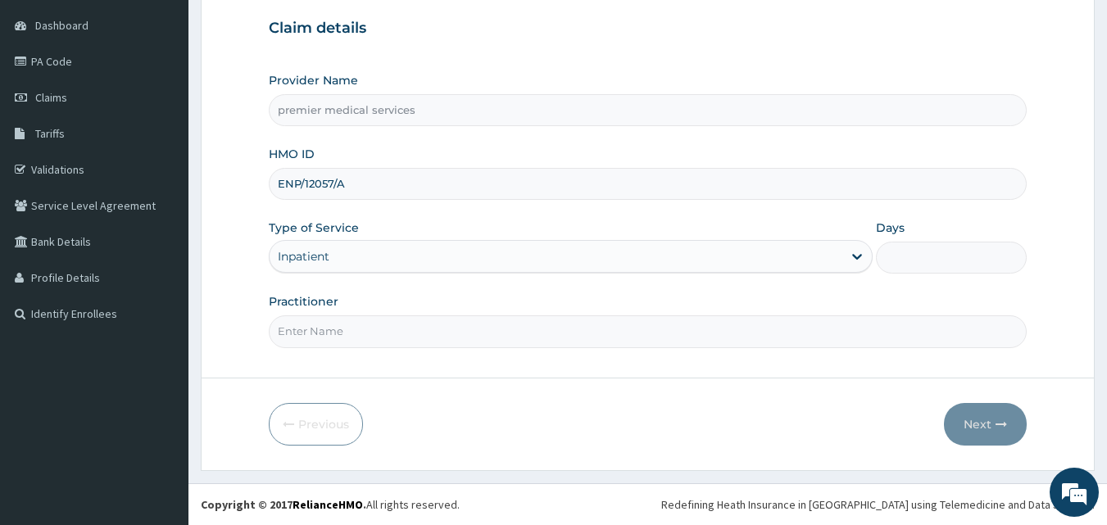
click at [906, 253] on input "Days" at bounding box center [951, 258] width 151 height 32
type input "3"
click at [846, 347] on div "Step 1 of 2 Claim details Provider Name premier medical services HMO ID ENP/120…" at bounding box center [648, 156] width 759 height 394
click at [846, 338] on input "Practitioner" at bounding box center [648, 331] width 759 height 32
click at [845, 335] on input "Practitioner" at bounding box center [648, 331] width 759 height 32
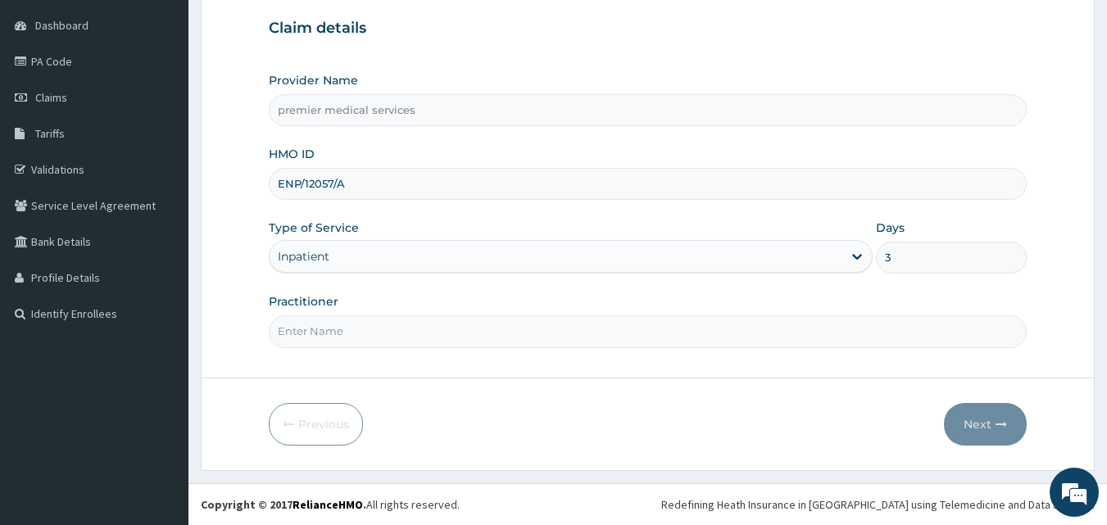
type input "S"
type input "DR. NSIKAK UDOKANG"
click at [1000, 416] on button "Next" at bounding box center [985, 424] width 83 height 43
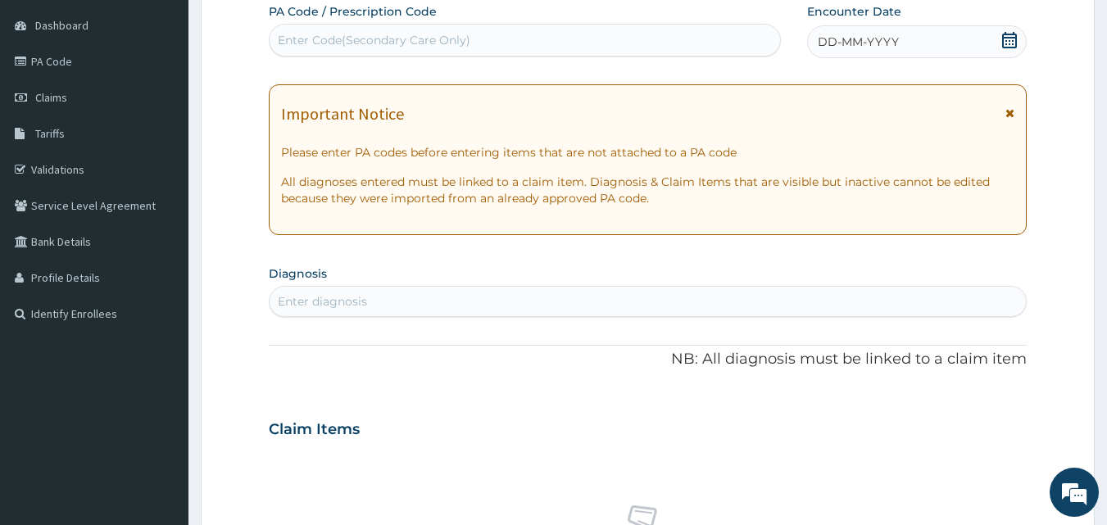
scroll to position [0, 0]
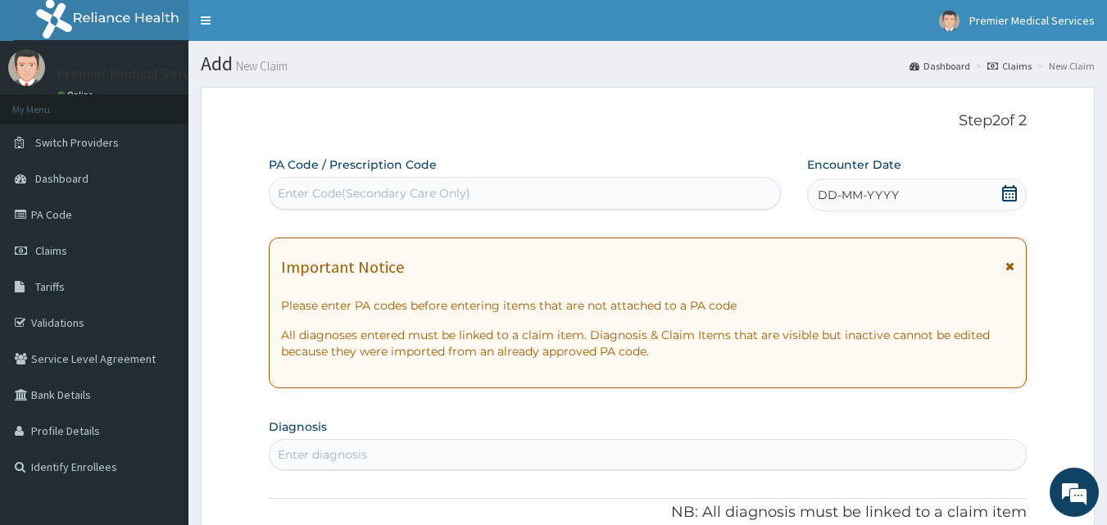
drag, startPoint x: 470, startPoint y: 201, endPoint x: 363, endPoint y: 205, distance: 107.4
click at [363, 205] on div "Enter Code(Secondary Care Only)" at bounding box center [525, 193] width 511 height 26
paste input "PA/F5E48D"
type input "PA/F5E48D"
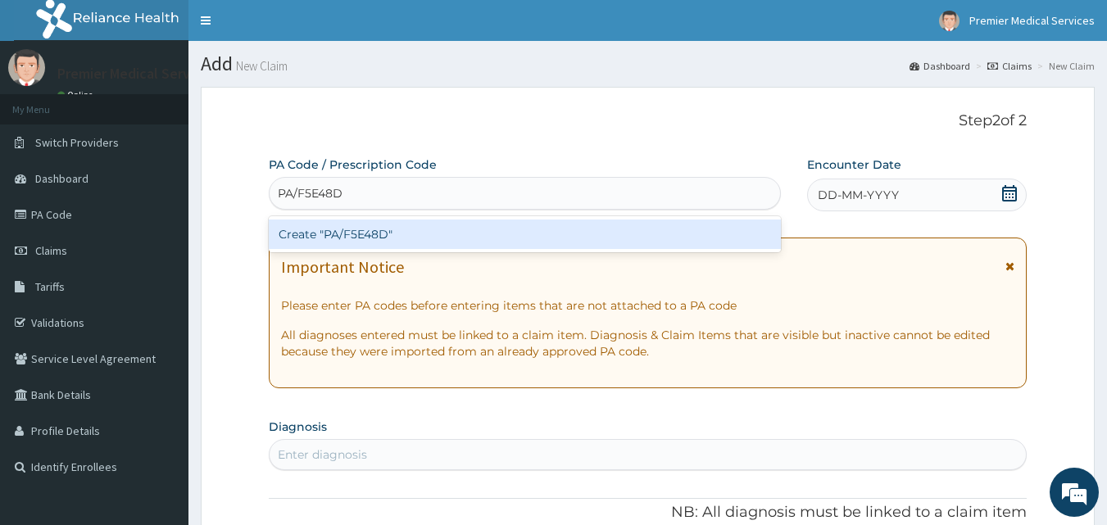
click at [377, 236] on div "Create "PA/F5E48D"" at bounding box center [525, 234] width 513 height 29
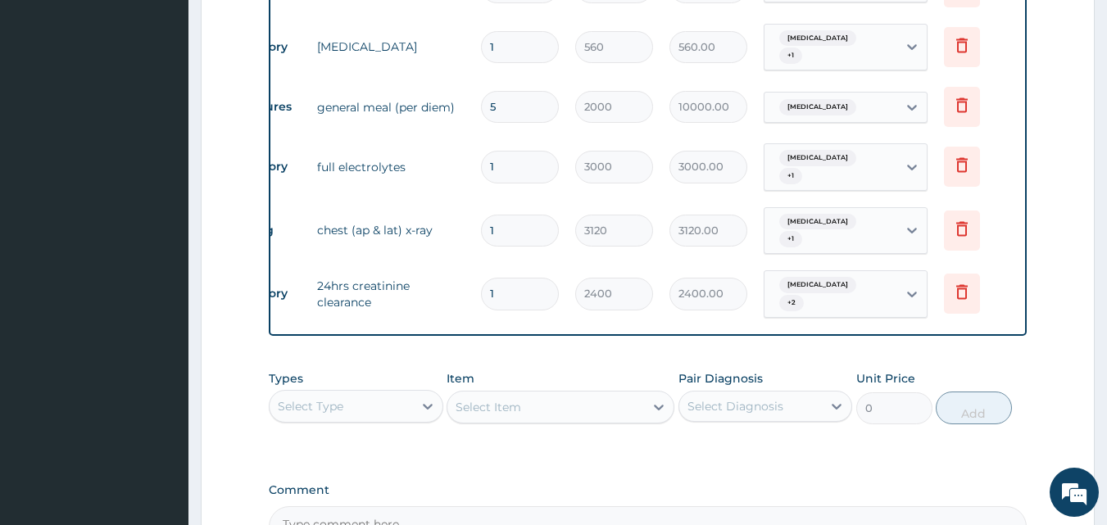
scroll to position [1050, 0]
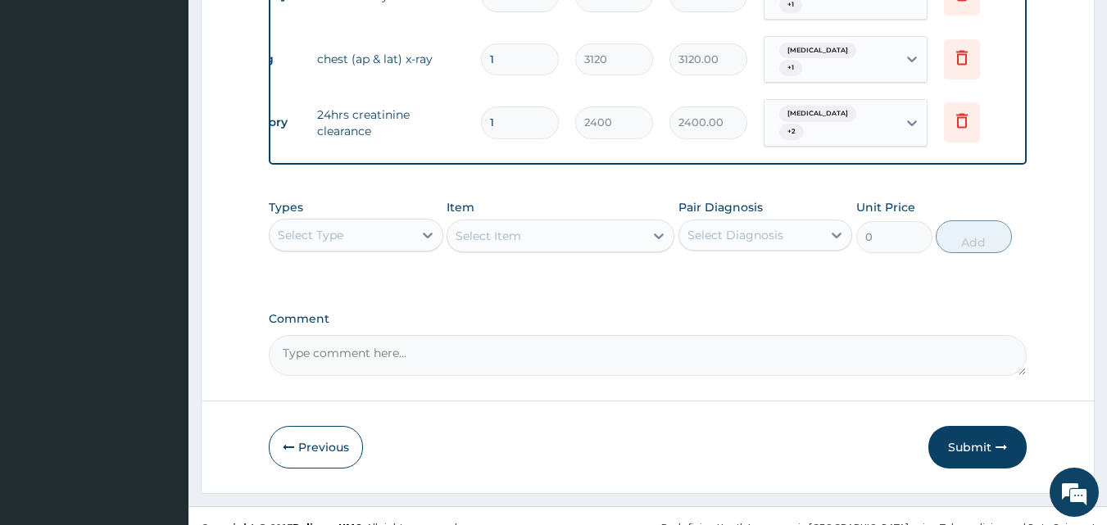
drag, startPoint x: 318, startPoint y: 416, endPoint x: 152, endPoint y: 371, distance: 172.3
click at [316, 426] on button "Previous" at bounding box center [316, 447] width 94 height 43
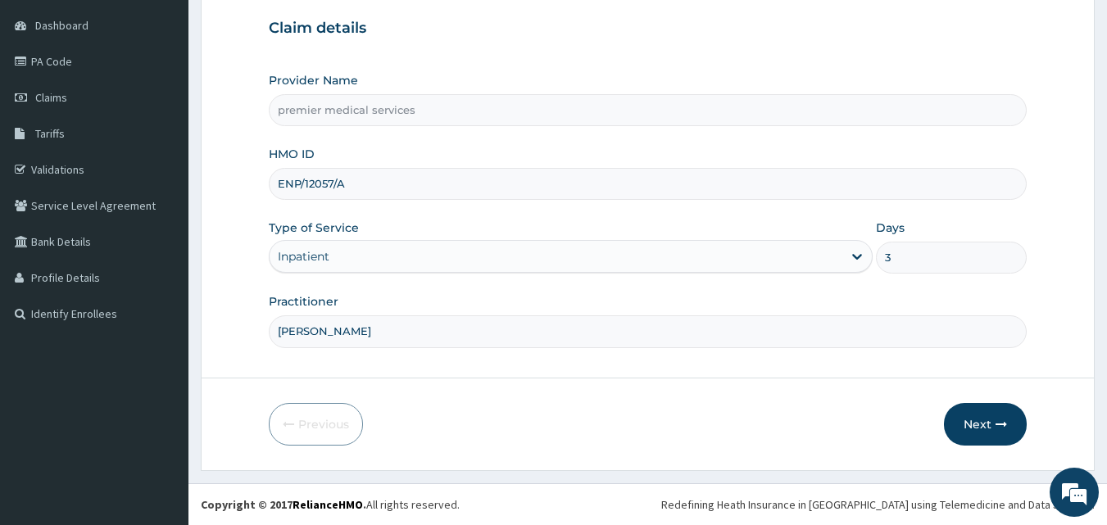
click at [314, 188] on input "ENP/12057/A" at bounding box center [648, 184] width 759 height 32
click at [995, 419] on icon "button" at bounding box center [1000, 424] width 11 height 11
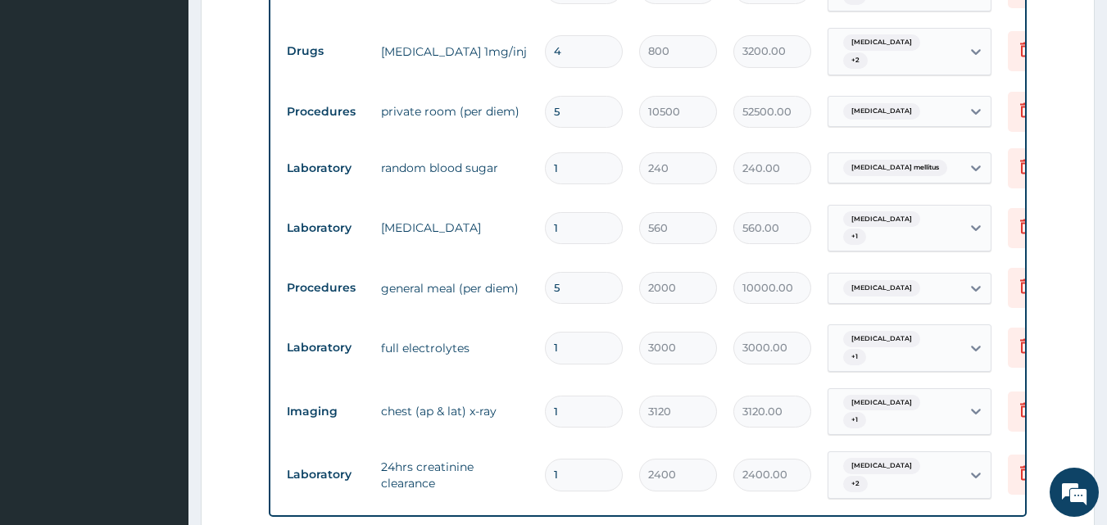
scroll to position [737, 0]
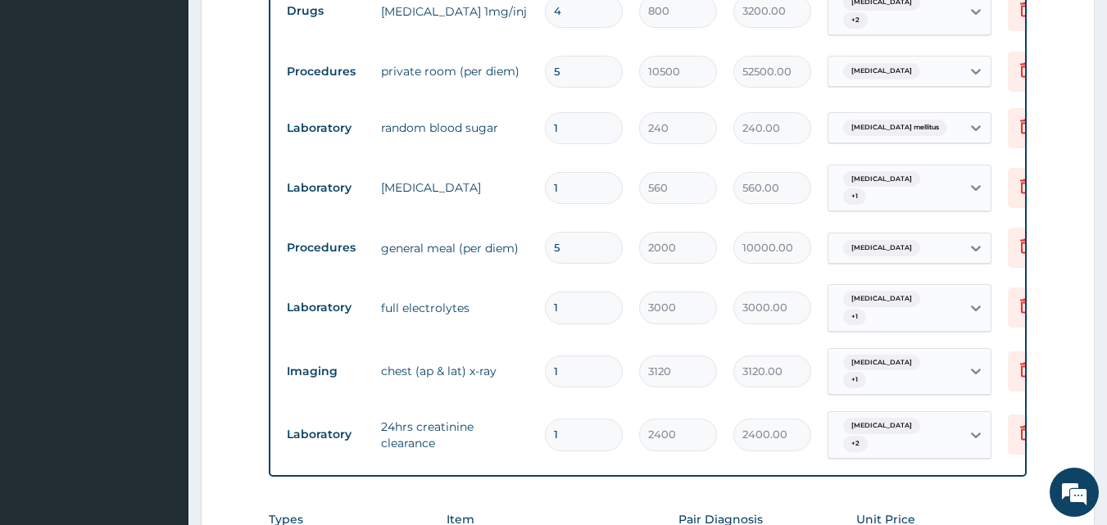
click at [467, 524] on html "R EL Toggle navigation Premier Medical Services Premier Medical Services - prem…" at bounding box center [553, 62] width 1107 height 1598
click at [575, 331] on tbody "Drugs gentamycin 80mg/inj 4 160 640.00 Coeliac disease + 1 Delete Drugs ceftria…" at bounding box center [680, 191] width 803 height 551
drag, startPoint x: 573, startPoint y: 356, endPoint x: 568, endPoint y: 406, distance: 50.2
click at [568, 406] on tbody "Drugs gentamycin 80mg/inj 4 160 640.00 Coeliac disease + 1 Delete Drugs ceftria…" at bounding box center [680, 191] width 803 height 551
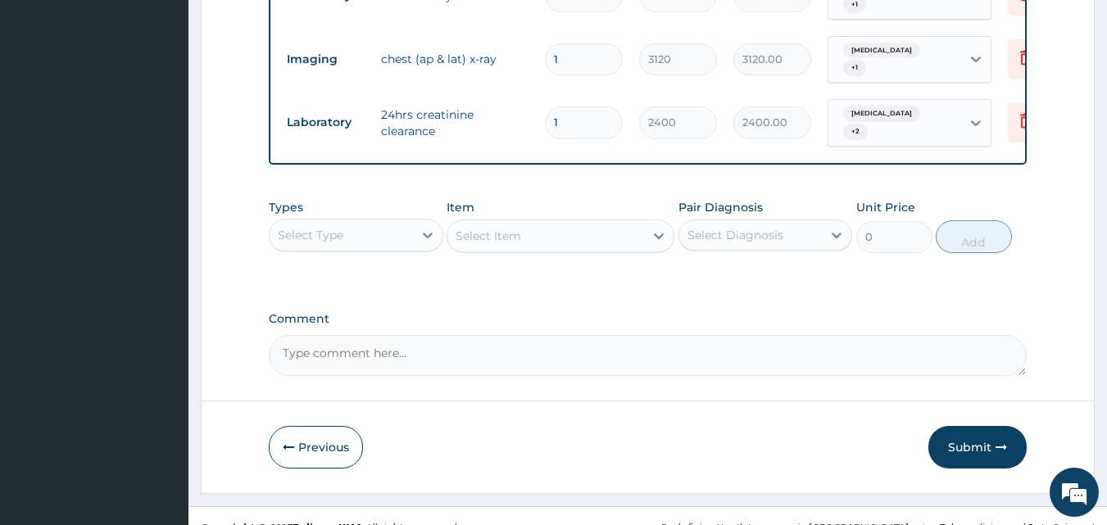
scroll to position [968, 0]
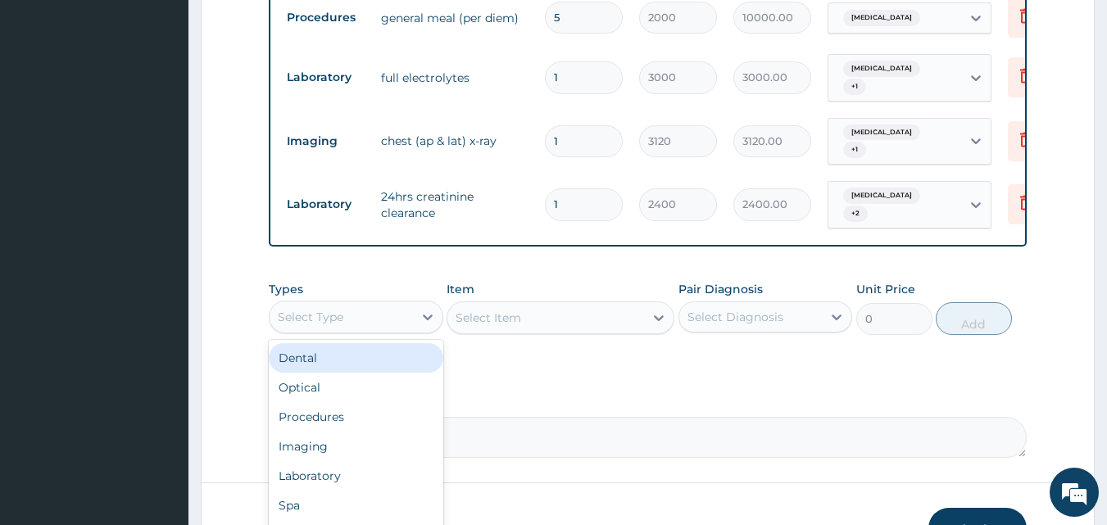
drag, startPoint x: 412, startPoint y: 284, endPoint x: 394, endPoint y: 348, distance: 66.4
click at [411, 304] on div "Select Type" at bounding box center [341, 317] width 143 height 26
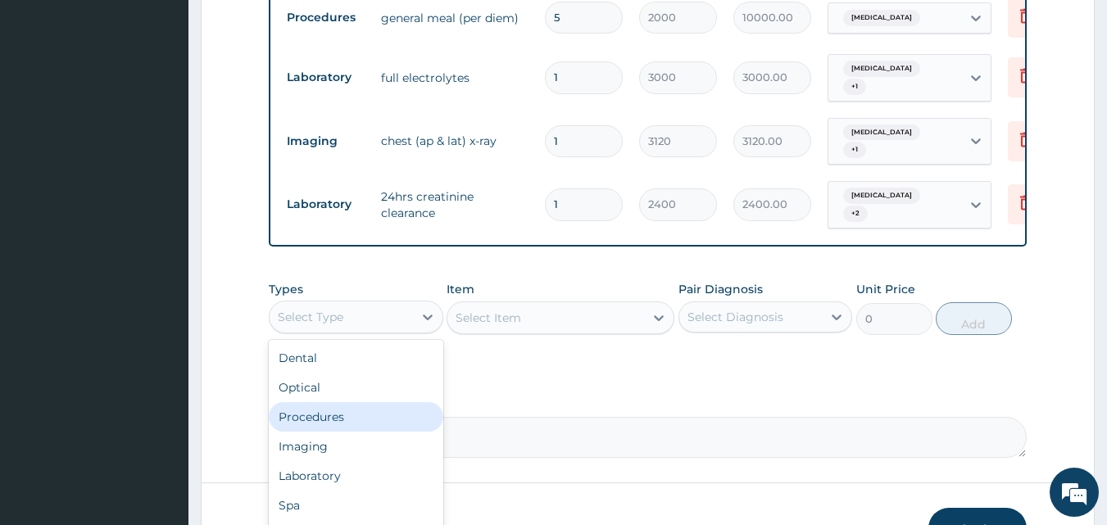
drag, startPoint x: 378, startPoint y: 387, endPoint x: 508, endPoint y: 311, distance: 150.9
click at [379, 402] on div "Procedures" at bounding box center [356, 416] width 175 height 29
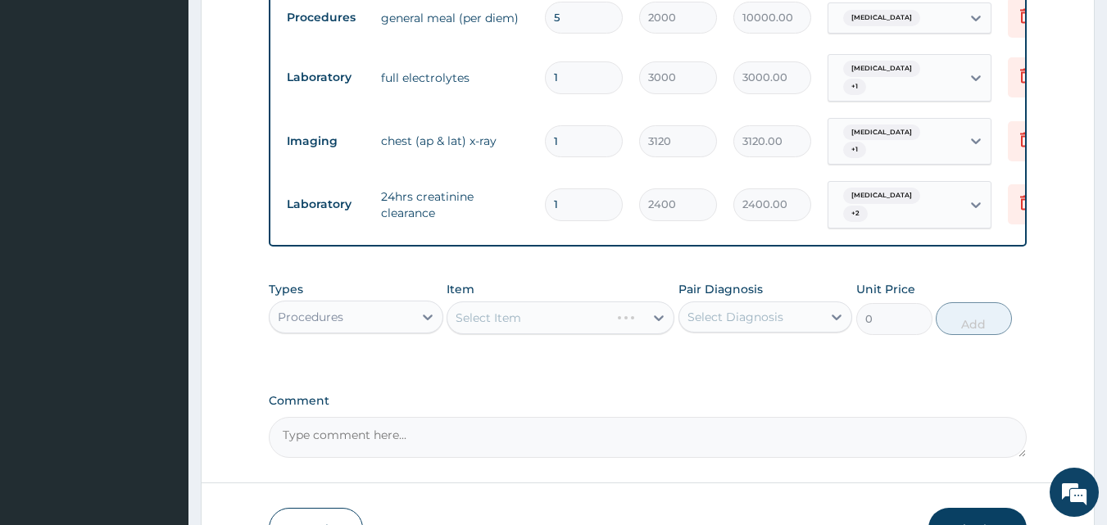
click at [526, 301] on div "Select Item" at bounding box center [561, 317] width 228 height 33
click at [556, 301] on div "Select Item" at bounding box center [561, 317] width 228 height 33
click at [614, 301] on div "Select Item" at bounding box center [561, 317] width 228 height 33
click at [615, 301] on div "Select Item" at bounding box center [561, 317] width 228 height 33
click at [616, 301] on div "Select Item" at bounding box center [561, 317] width 228 height 33
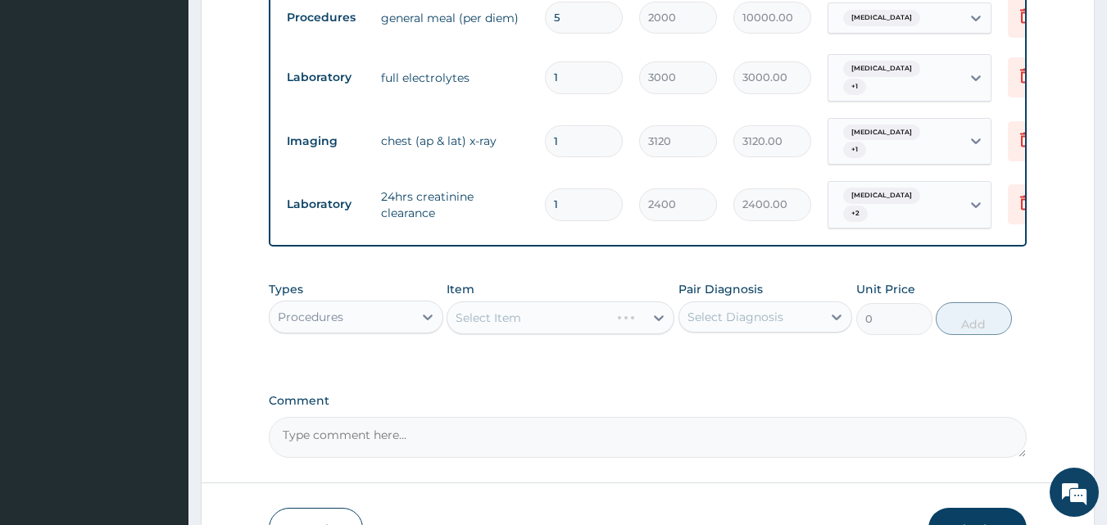
click at [616, 301] on div "Select Item" at bounding box center [561, 317] width 228 height 33
click at [618, 301] on div "Select Item" at bounding box center [561, 317] width 228 height 33
click at [620, 301] on div "Select Item" at bounding box center [561, 317] width 228 height 33
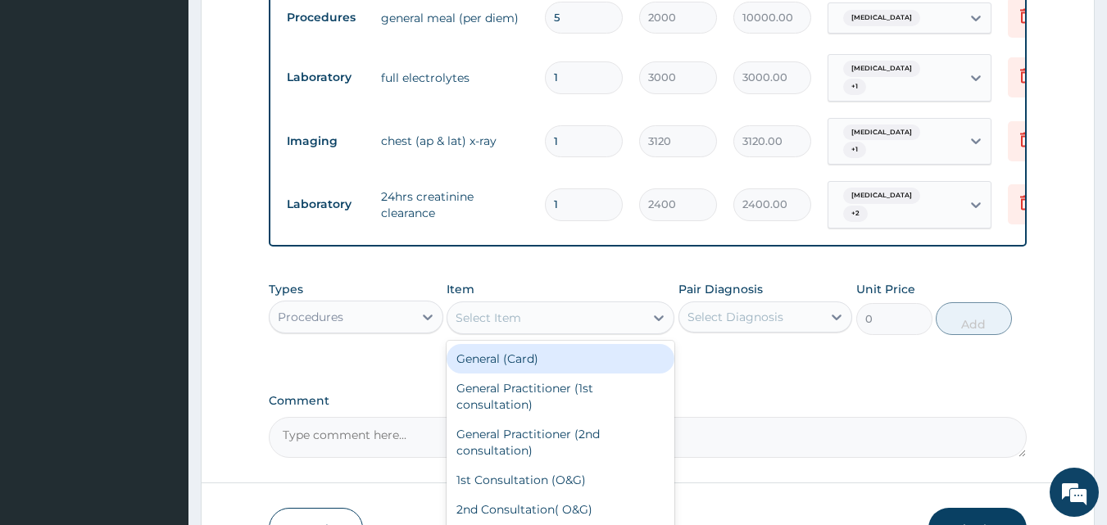
click at [637, 305] on div "Select Item" at bounding box center [545, 318] width 197 height 26
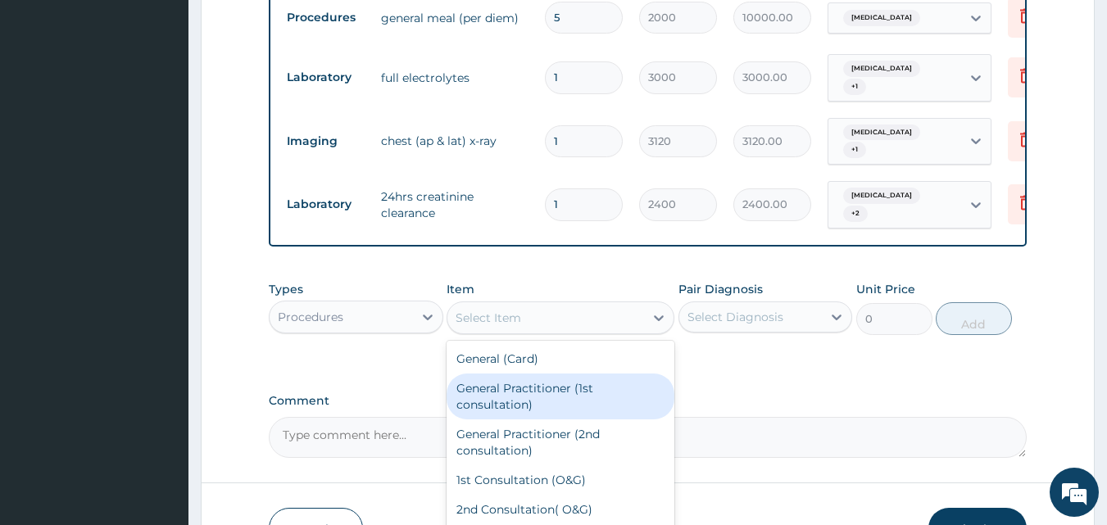
drag, startPoint x: 532, startPoint y: 377, endPoint x: 725, endPoint y: 310, distance: 204.7
click at [537, 374] on div "General Practitioner (1st consultation)" at bounding box center [561, 397] width 228 height 46
type input "1500"
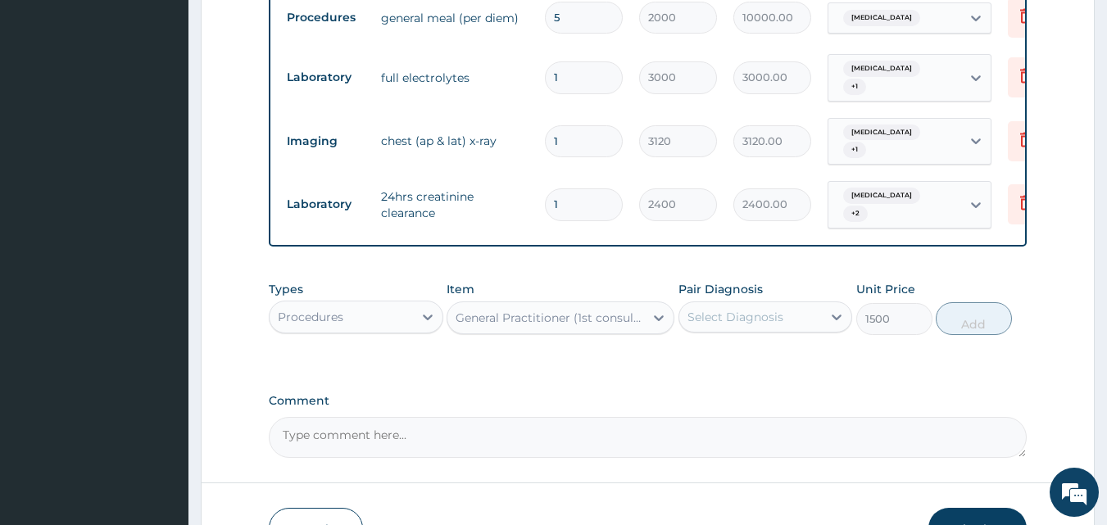
drag, startPoint x: 754, startPoint y: 292, endPoint x: 754, endPoint y: 301, distance: 9.0
click at [754, 309] on div "Select Diagnosis" at bounding box center [735, 317] width 96 height 16
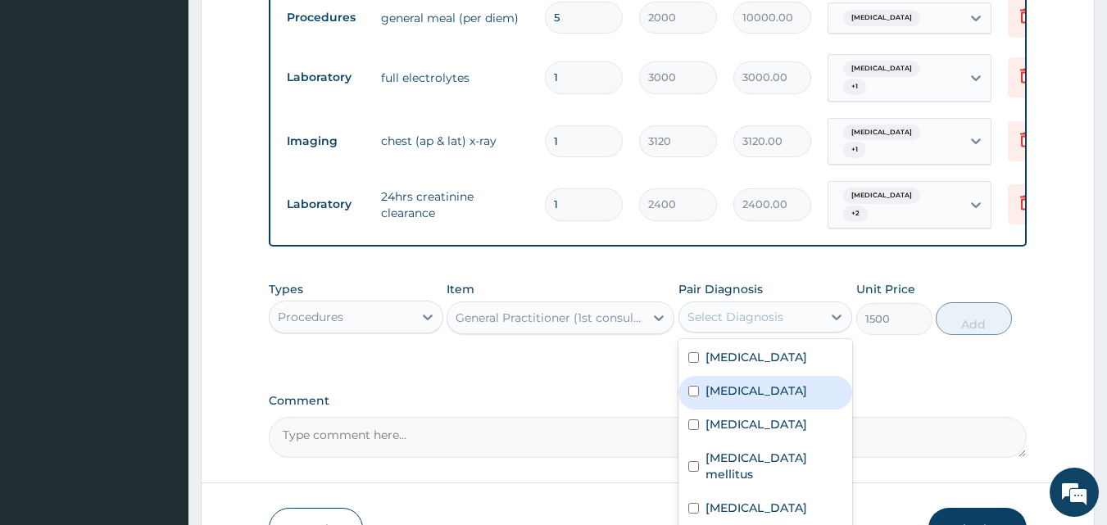
drag, startPoint x: 767, startPoint y: 363, endPoint x: 759, endPoint y: 386, distance: 24.1
click at [764, 383] on label "Ménière's disease" at bounding box center [756, 391] width 102 height 16
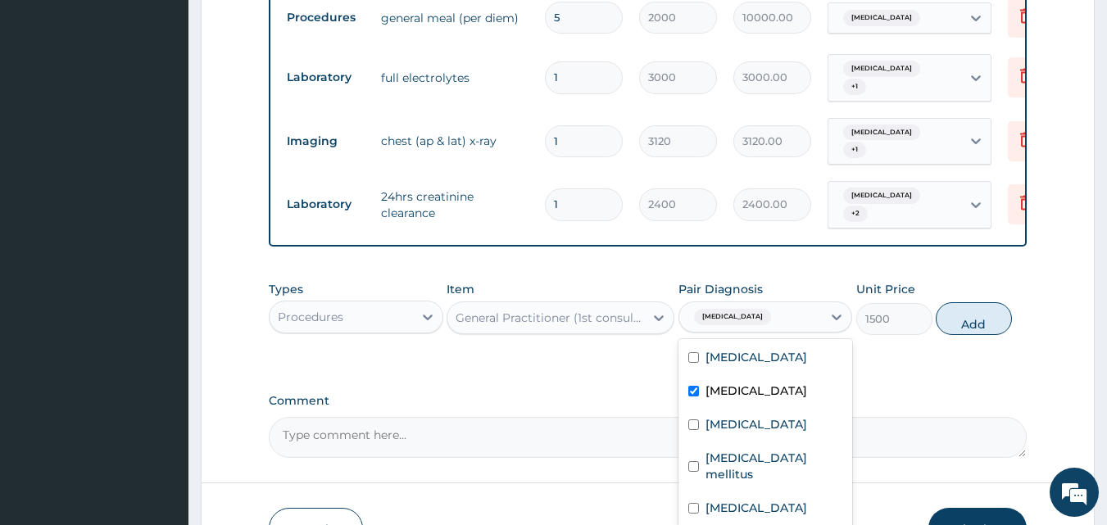
click at [759, 386] on div "Ménière's disease" at bounding box center [765, 393] width 175 height 34
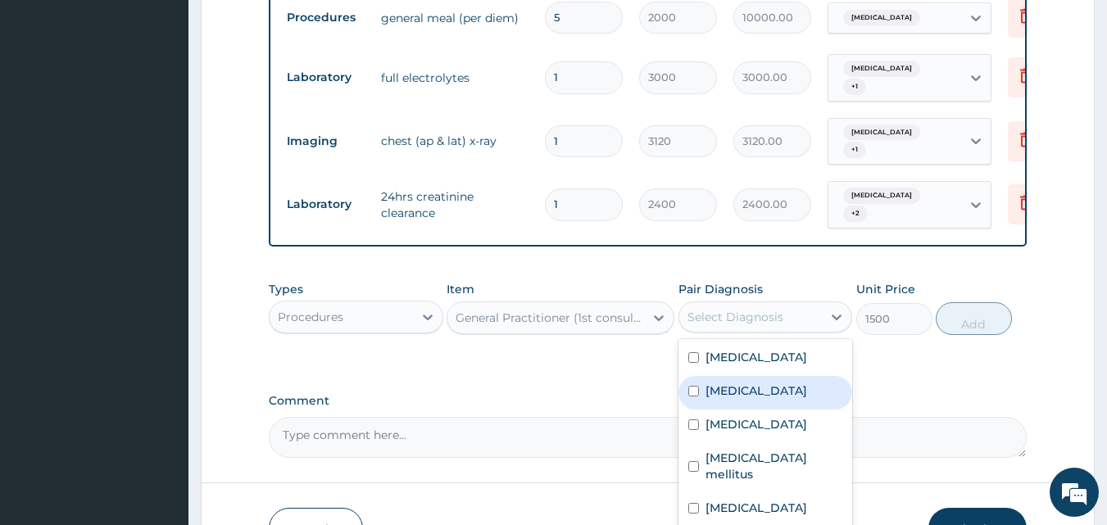
drag, startPoint x: 735, startPoint y: 374, endPoint x: 728, endPoint y: 399, distance: 26.2
click at [735, 383] on label "Ménière's disease" at bounding box center [756, 391] width 102 height 16
checkbox input "true"
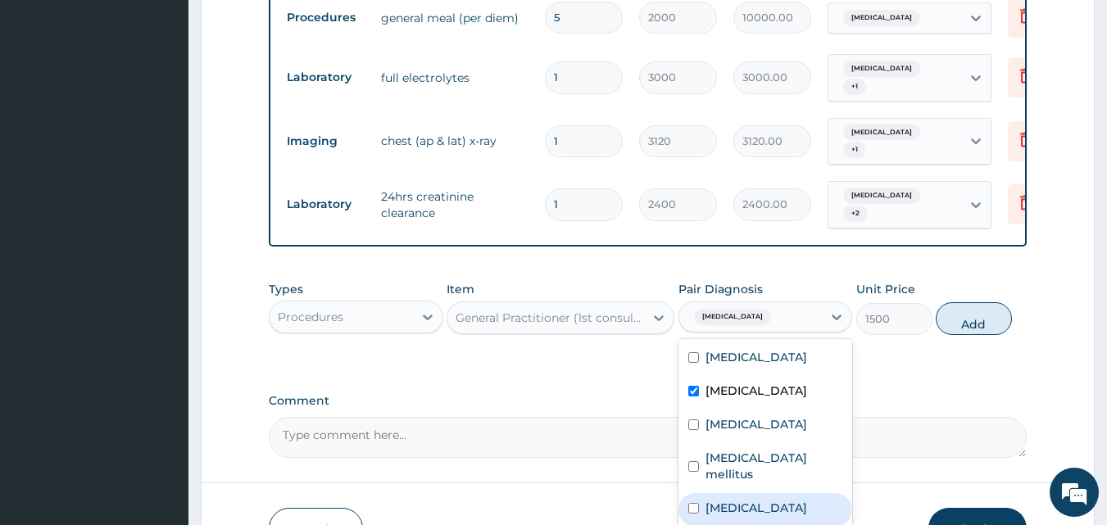
click at [700, 493] on div "Hypertensive heart disease" at bounding box center [765, 510] width 175 height 34
checkbox input "true"
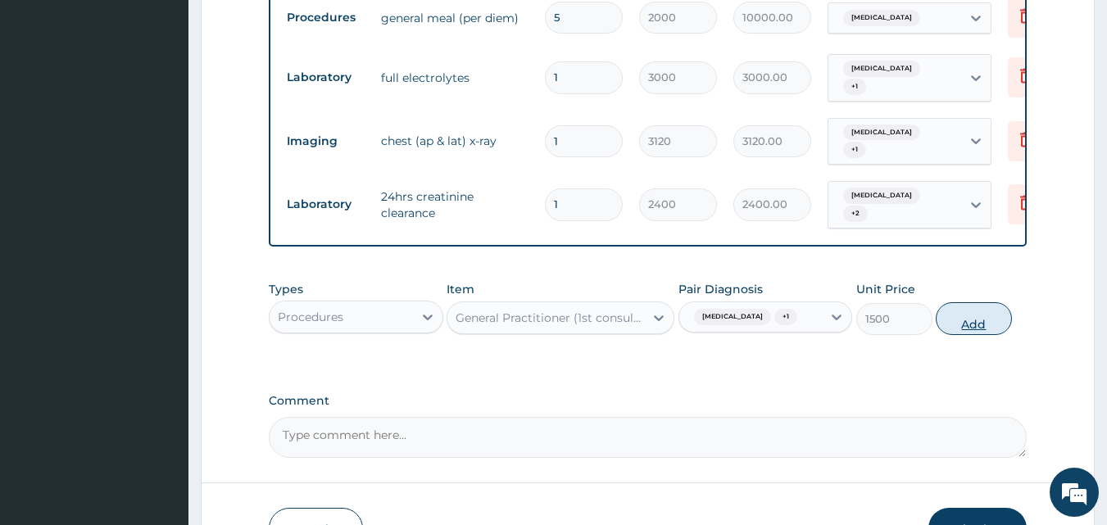
click at [967, 302] on button "Add" at bounding box center [974, 318] width 76 height 33
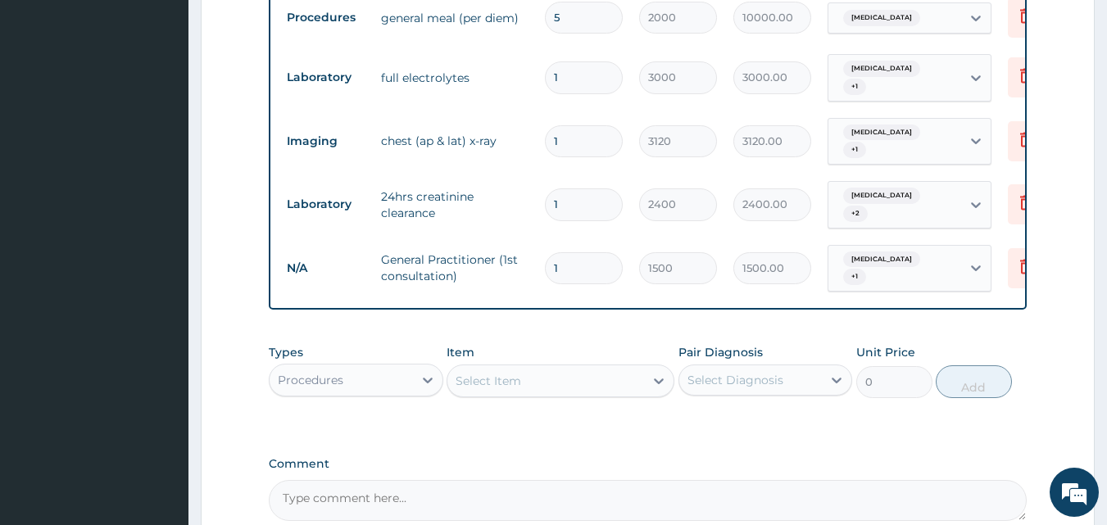
click at [646, 365] on div "Select Item" at bounding box center [561, 381] width 228 height 33
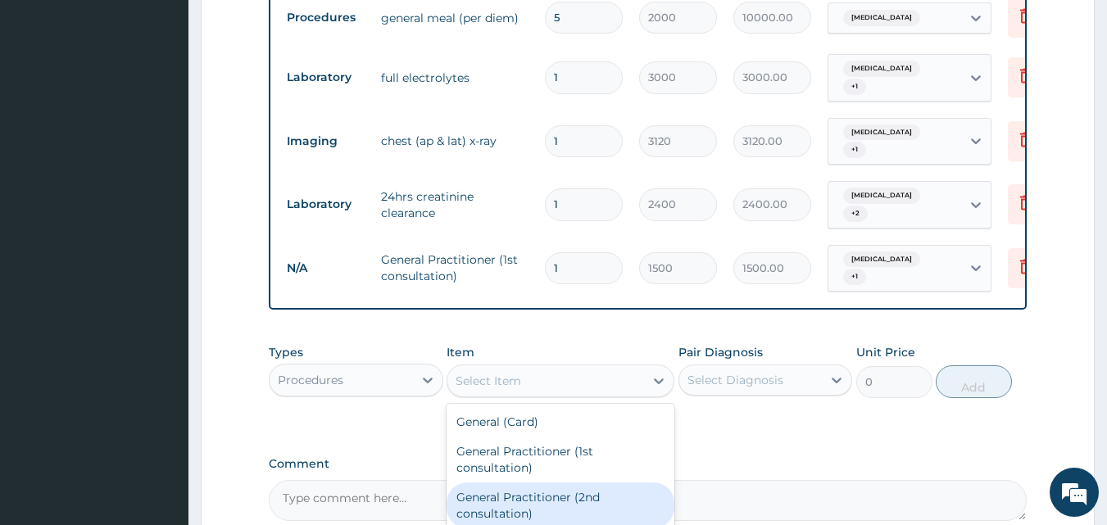
drag, startPoint x: 583, startPoint y: 463, endPoint x: 692, endPoint y: 400, distance: 125.9
click at [583, 483] on div "General Practitioner (2nd consultation)" at bounding box center [561, 506] width 228 height 46
type input "800"
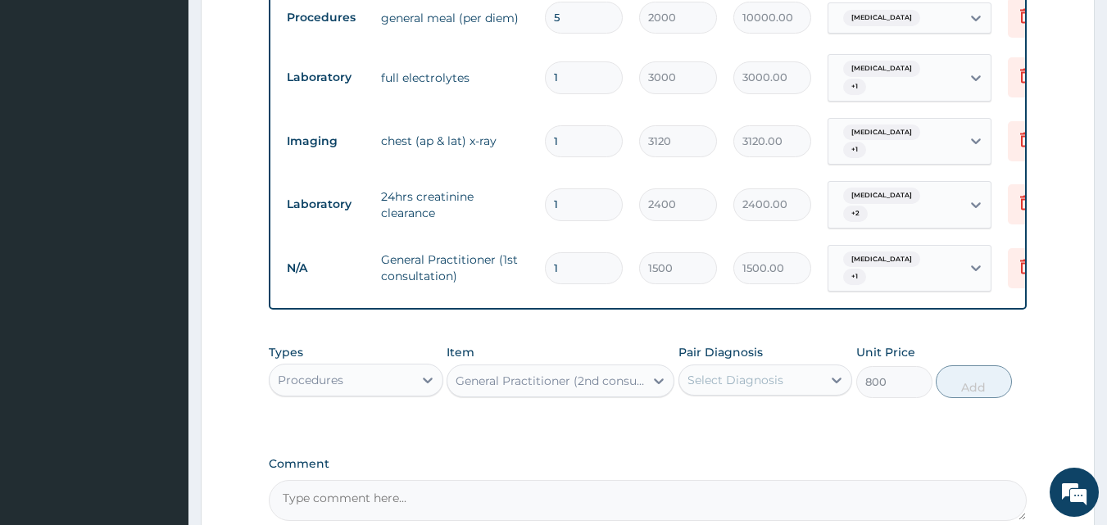
click at [741, 372] on div "Select Diagnosis" at bounding box center [735, 380] width 96 height 16
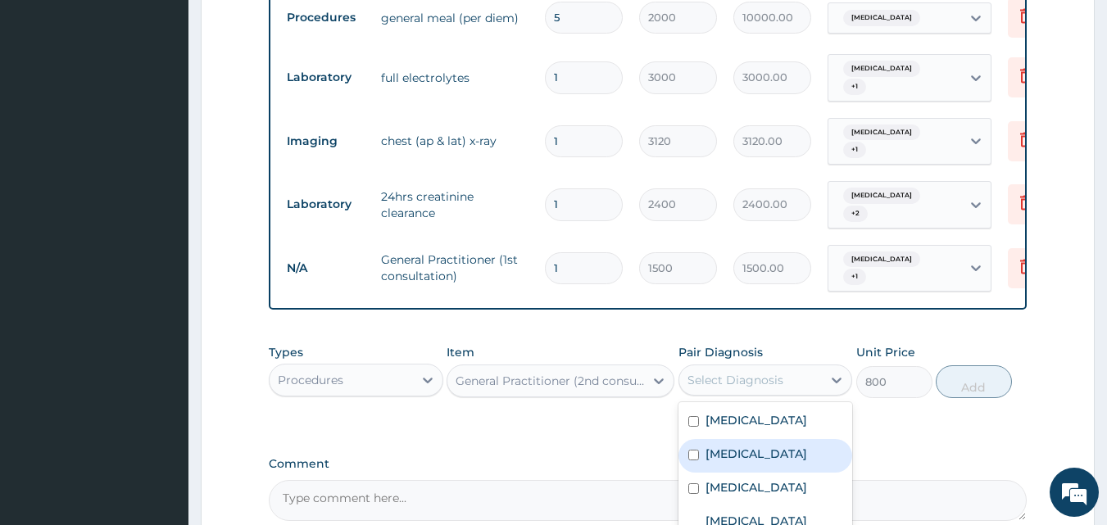
drag, startPoint x: 743, startPoint y: 425, endPoint x: 764, endPoint y: 386, distance: 44.3
click at [743, 446] on label "Ménière's disease" at bounding box center [756, 454] width 102 height 16
checkbox input "true"
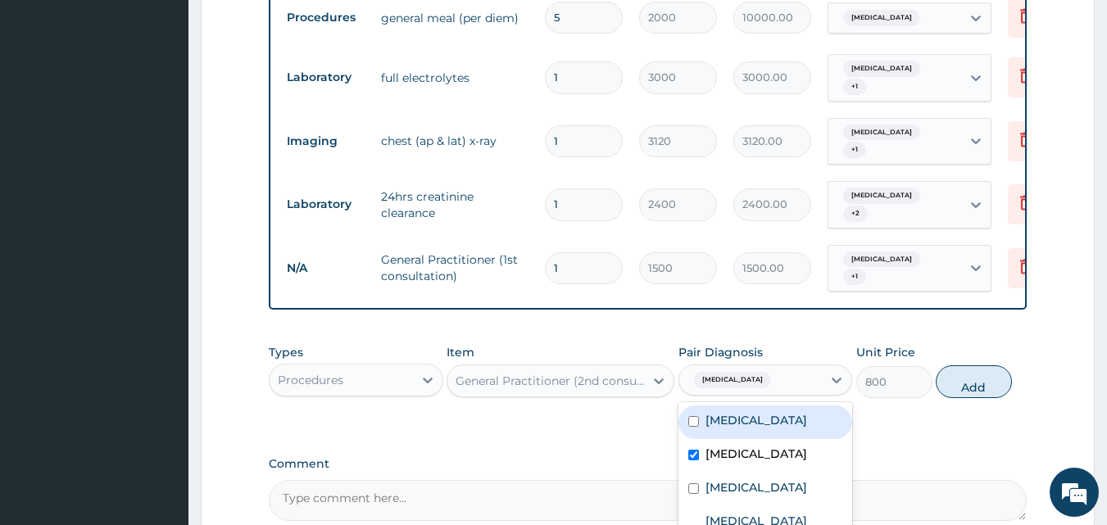
click at [774, 412] on label "Coeliac disease" at bounding box center [756, 420] width 102 height 16
checkbox input "true"
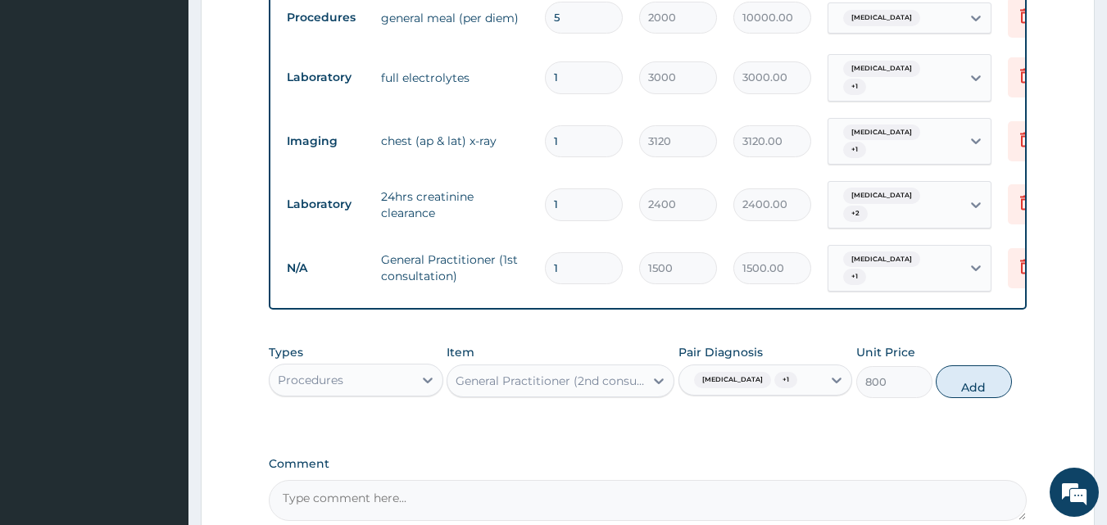
click at [941, 365] on button "Add" at bounding box center [974, 381] width 76 height 33
type input "0"
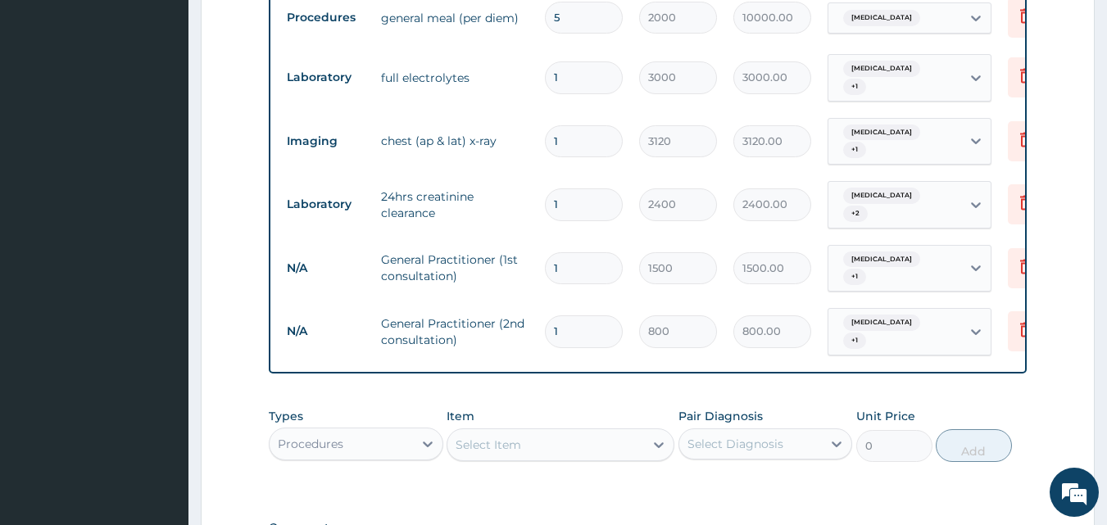
type input "2"
type input "1600.00"
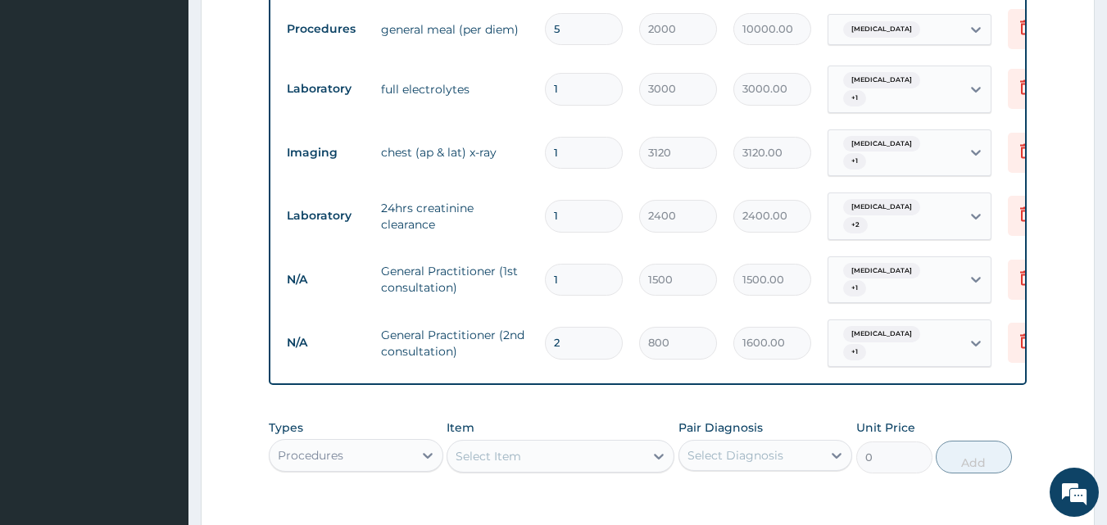
type input "3"
type input "2400.00"
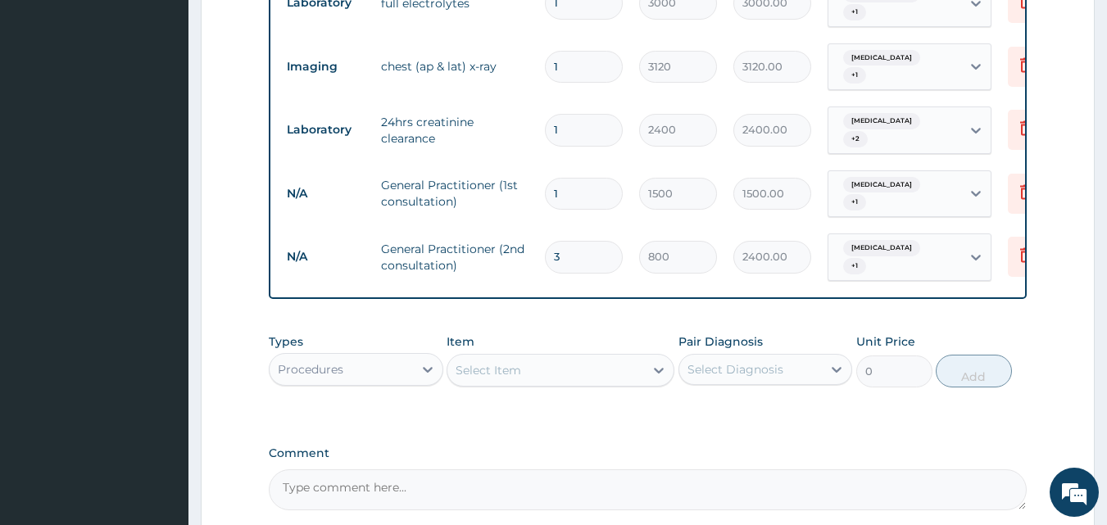
scroll to position [1163, 0]
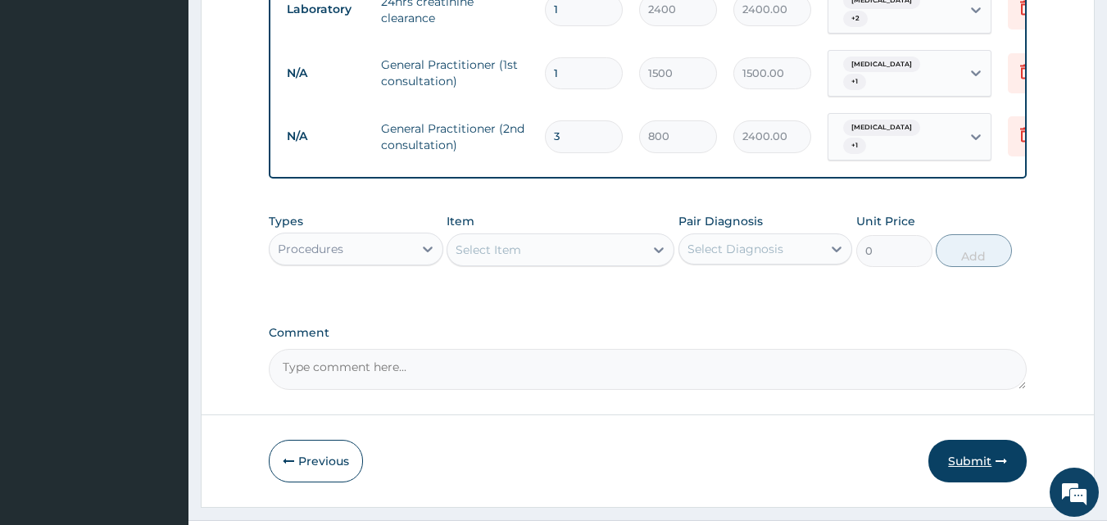
type input "3"
click at [978, 440] on button "Submit" at bounding box center [977, 461] width 98 height 43
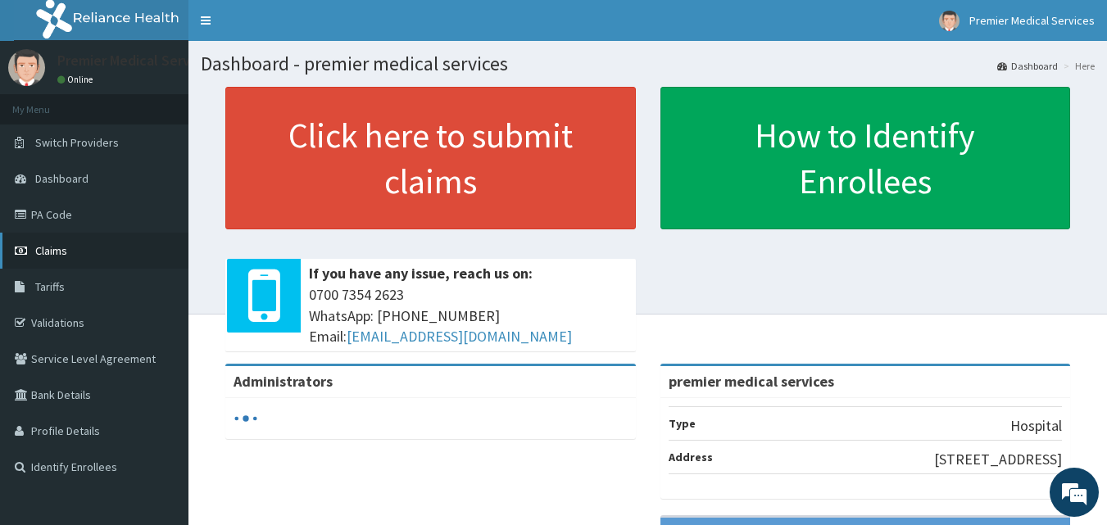
click at [68, 242] on link "Claims" at bounding box center [94, 251] width 188 height 36
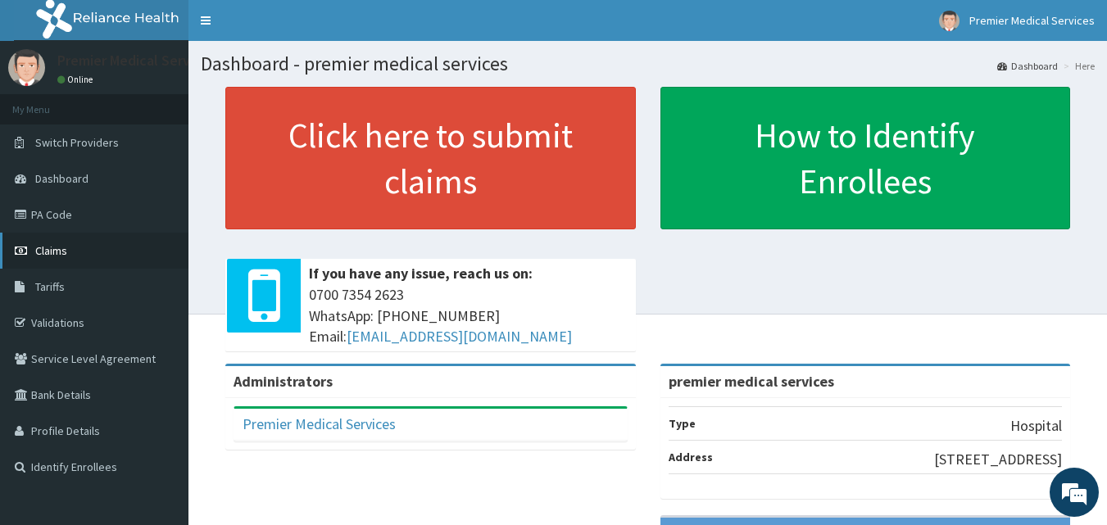
click at [76, 240] on link "Claims" at bounding box center [94, 251] width 188 height 36
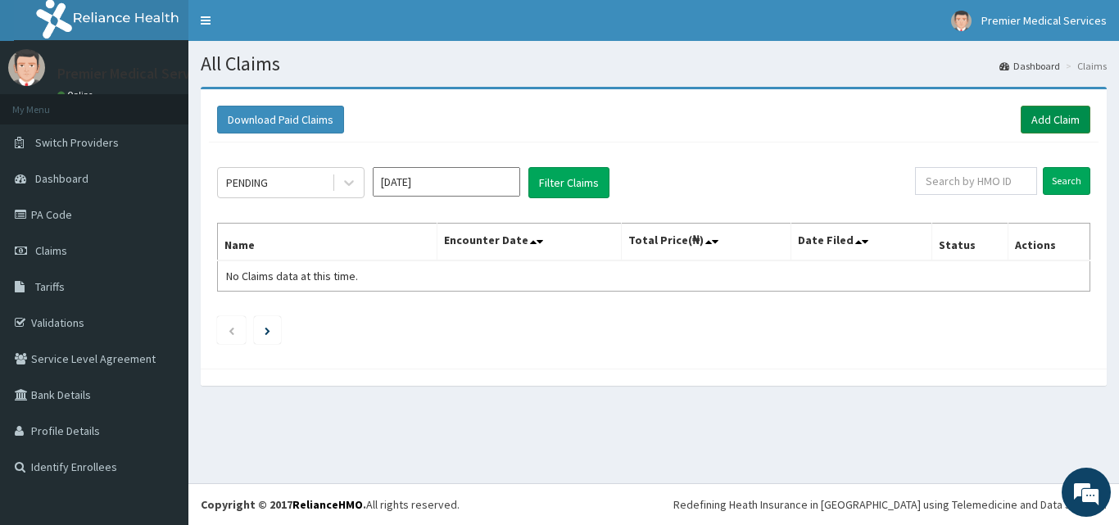
click at [1082, 119] on link "Add Claim" at bounding box center [1056, 120] width 70 height 28
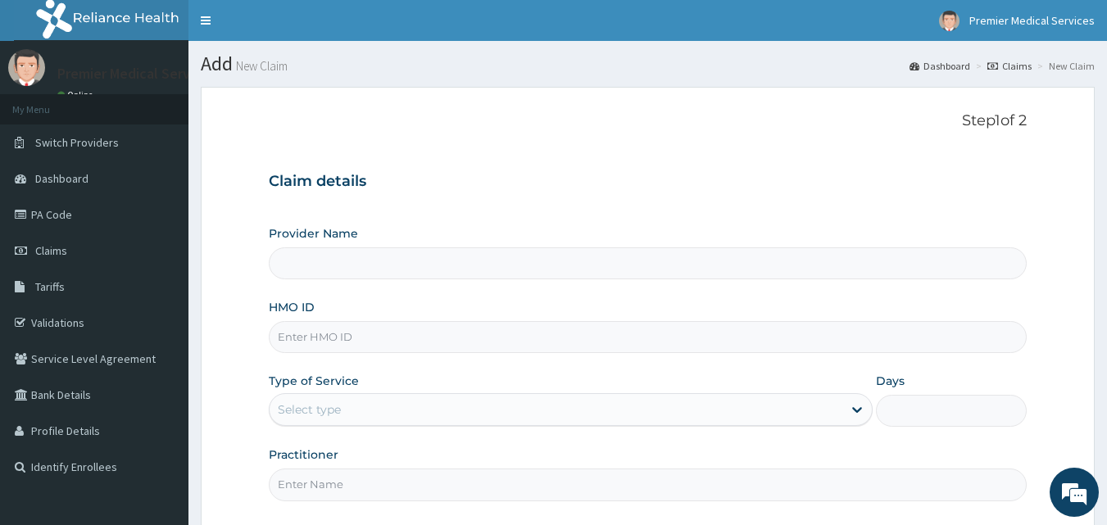
click at [404, 333] on input "HMO ID" at bounding box center [648, 337] width 759 height 32
type input "premier medical services"
drag, startPoint x: 336, startPoint y: 334, endPoint x: 326, endPoint y: 336, distance: 10.0
click at [326, 336] on input "HMO ID" at bounding box center [648, 337] width 759 height 32
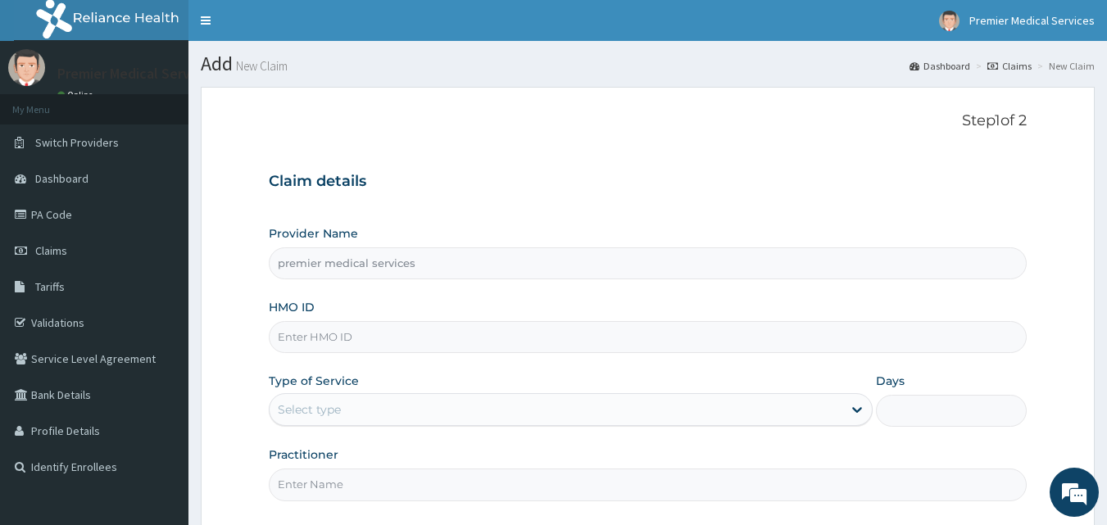
click at [326, 336] on input "HMO ID" at bounding box center [648, 337] width 759 height 32
type input "ENP/12057/A"
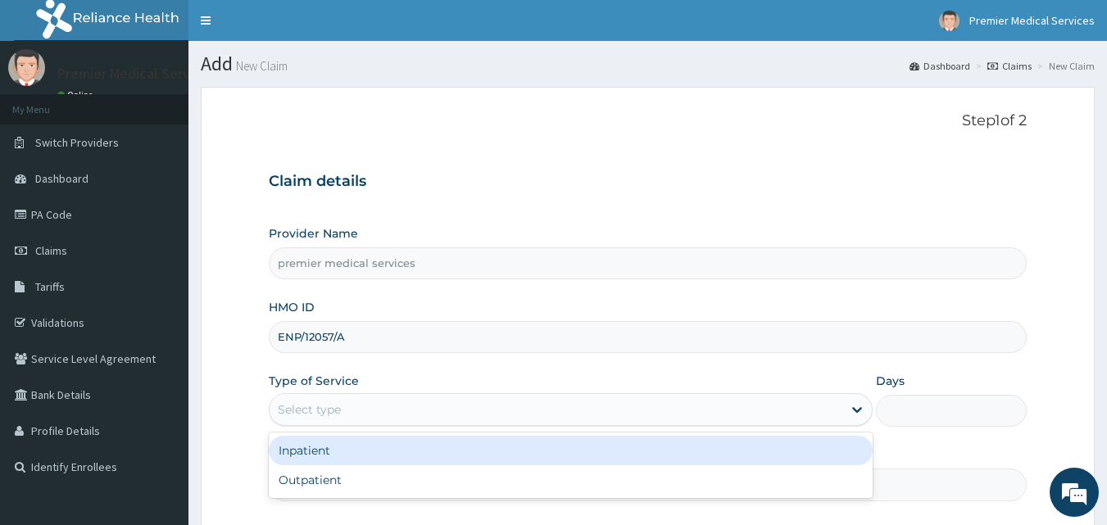
click at [383, 407] on div "Select type" at bounding box center [556, 410] width 573 height 26
click at [360, 459] on div "Inpatient" at bounding box center [571, 450] width 604 height 29
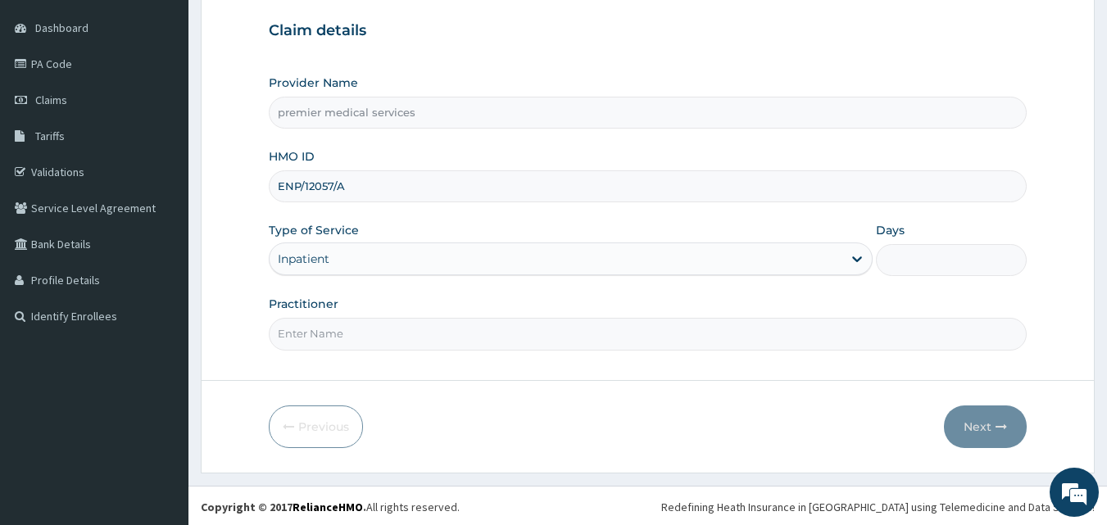
scroll to position [153, 0]
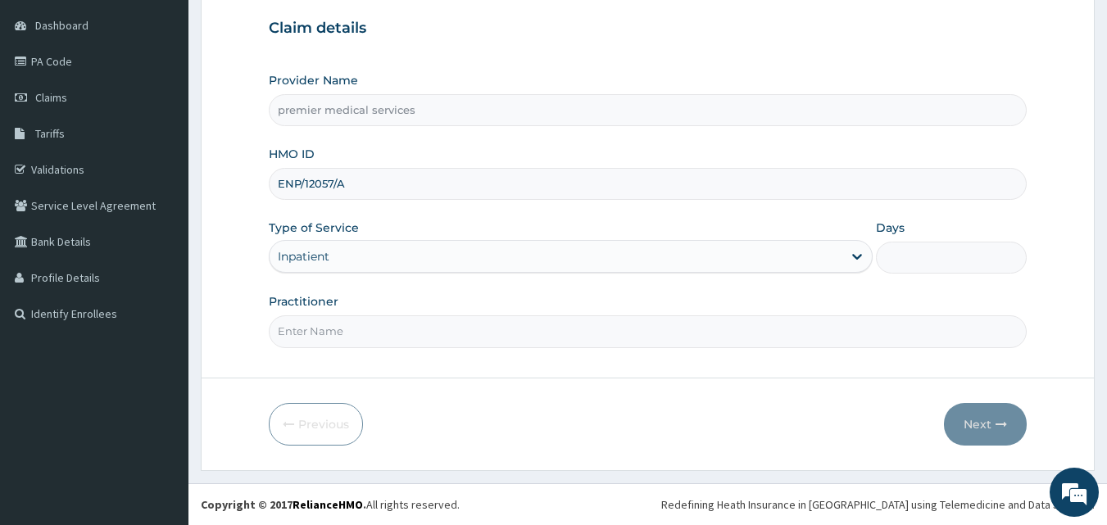
click at [894, 246] on input "Days" at bounding box center [951, 258] width 151 height 32
type input "3"
click at [748, 324] on input "Practitioner" at bounding box center [648, 331] width 759 height 32
type input "DR. NSIKAK UDOKANG"
click at [1000, 426] on icon "button" at bounding box center [1000, 424] width 11 height 11
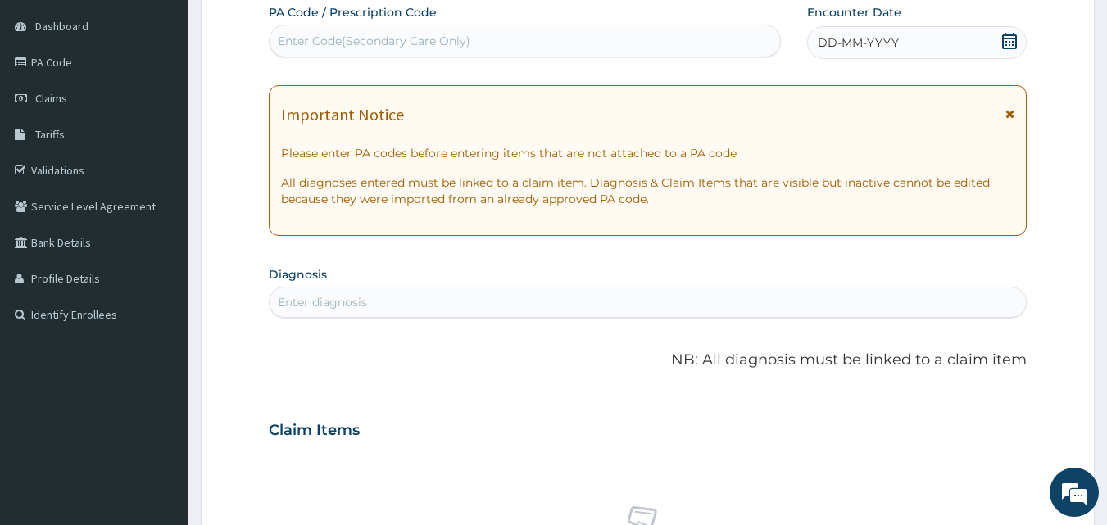
scroll to position [0, 0]
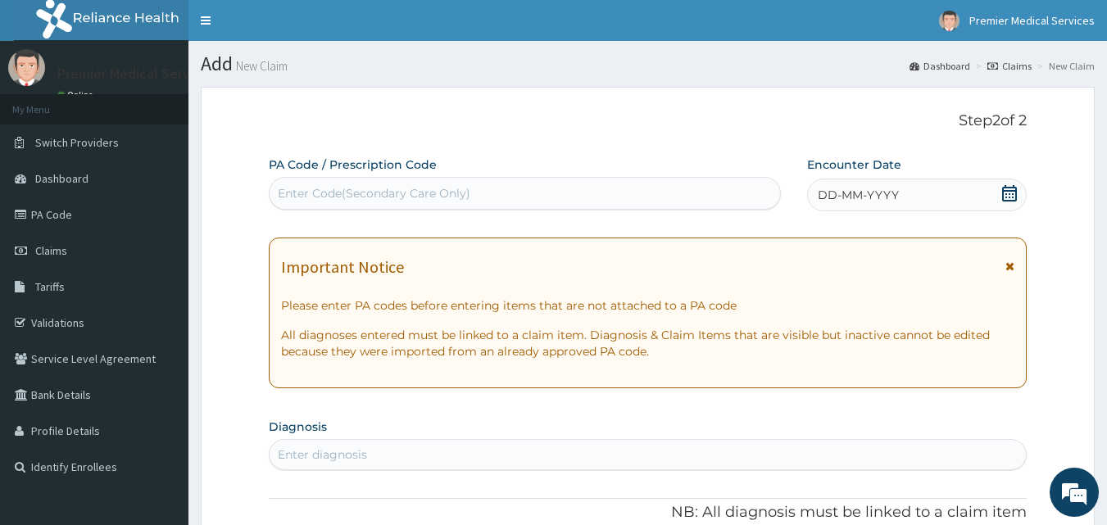
click at [634, 202] on div "Enter Code(Secondary Care Only)" at bounding box center [525, 193] width 511 height 26
click at [618, 201] on div "Enter Code(Secondary Care Only)" at bounding box center [525, 193] width 511 height 26
drag, startPoint x: 619, startPoint y: 196, endPoint x: 555, endPoint y: 197, distance: 64.7
click at [554, 197] on div "Enter Code(Secondary Care Only)" at bounding box center [525, 193] width 511 height 26
drag, startPoint x: 557, startPoint y: 187, endPoint x: 527, endPoint y: 199, distance: 32.7
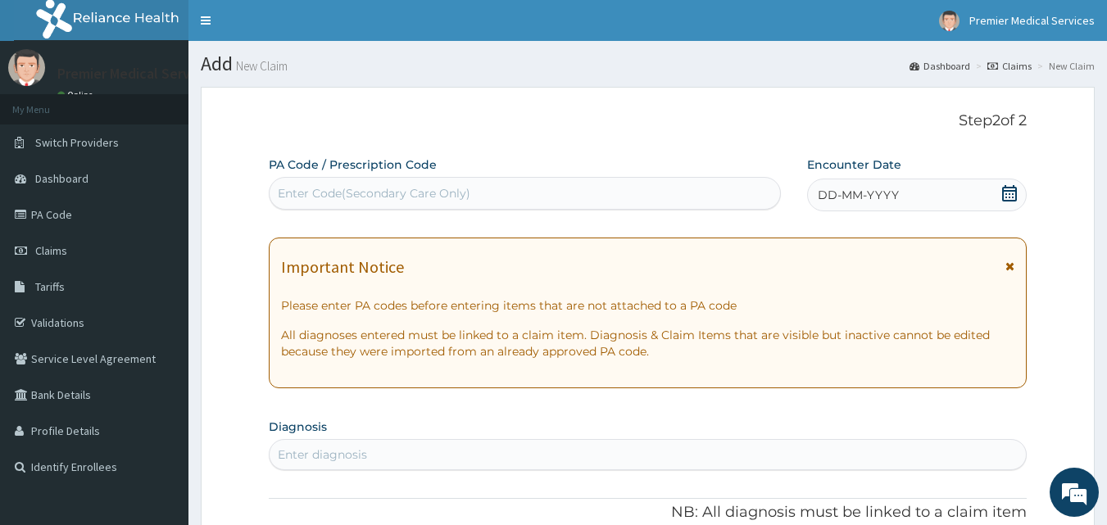
click at [527, 199] on div "Enter Code(Secondary Care Only)" at bounding box center [525, 193] width 511 height 26
paste input "PA/DF5CF5"
type input "PA/DF5CF5"
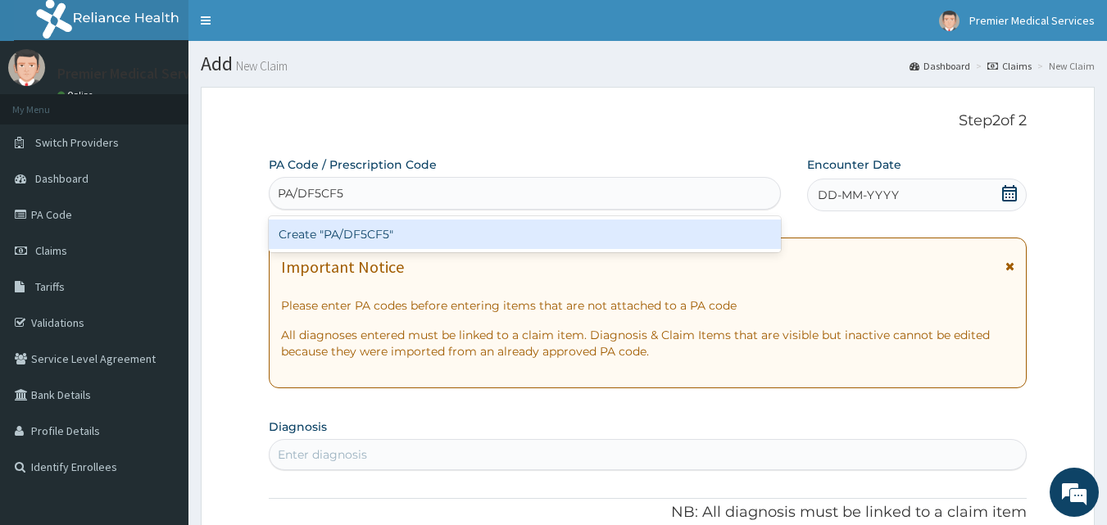
click at [523, 240] on div "Create "PA/DF5CF5"" at bounding box center [525, 234] width 513 height 29
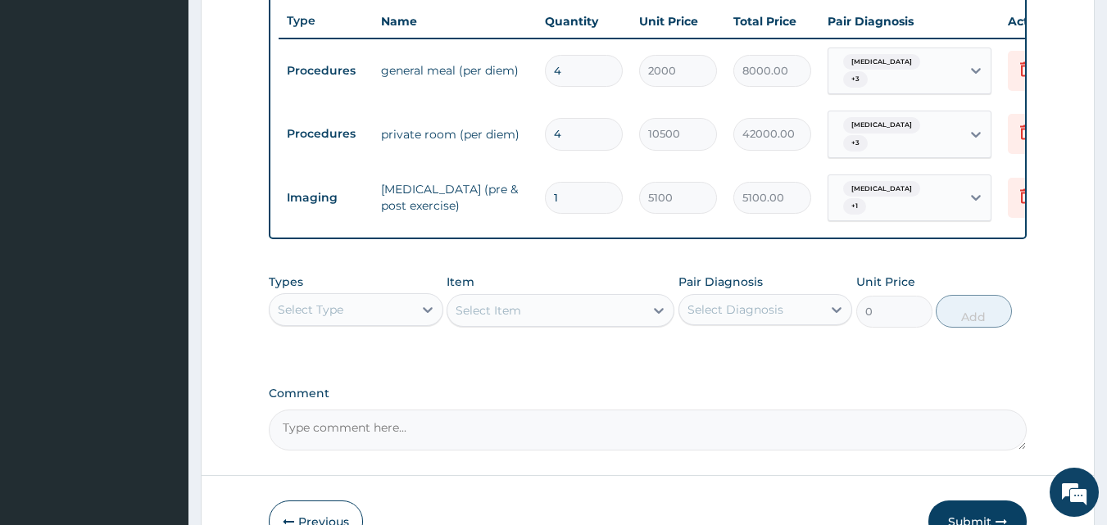
scroll to position [0, 2]
drag, startPoint x: 386, startPoint y: 279, endPoint x: 503, endPoint y: 303, distance: 119.7
click at [492, 290] on div "Types Select Type Item Select Item Pair Diagnosis Select Diagnosis Unit Price 0…" at bounding box center [648, 300] width 759 height 70
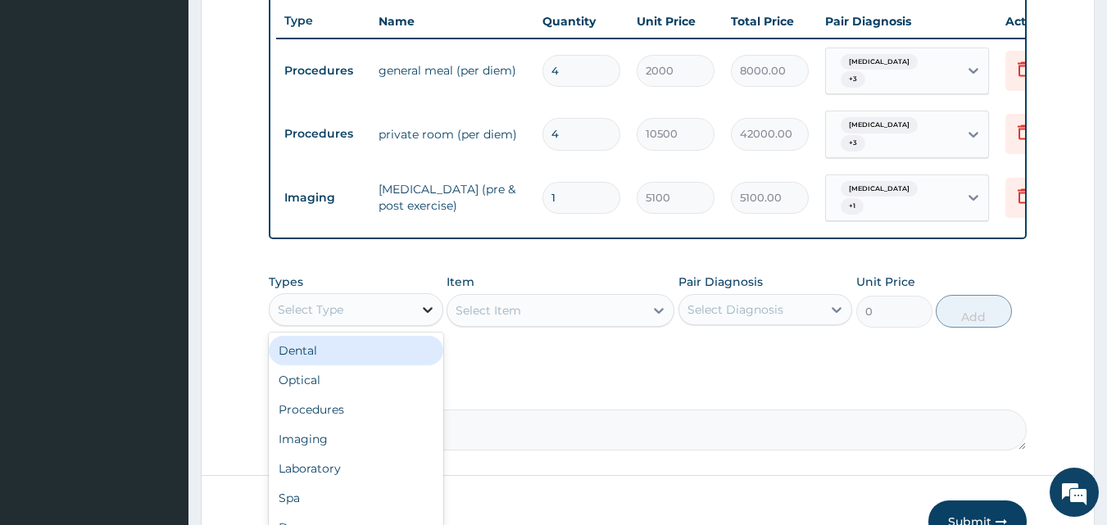
click at [433, 301] on icon at bounding box center [427, 309] width 16 height 16
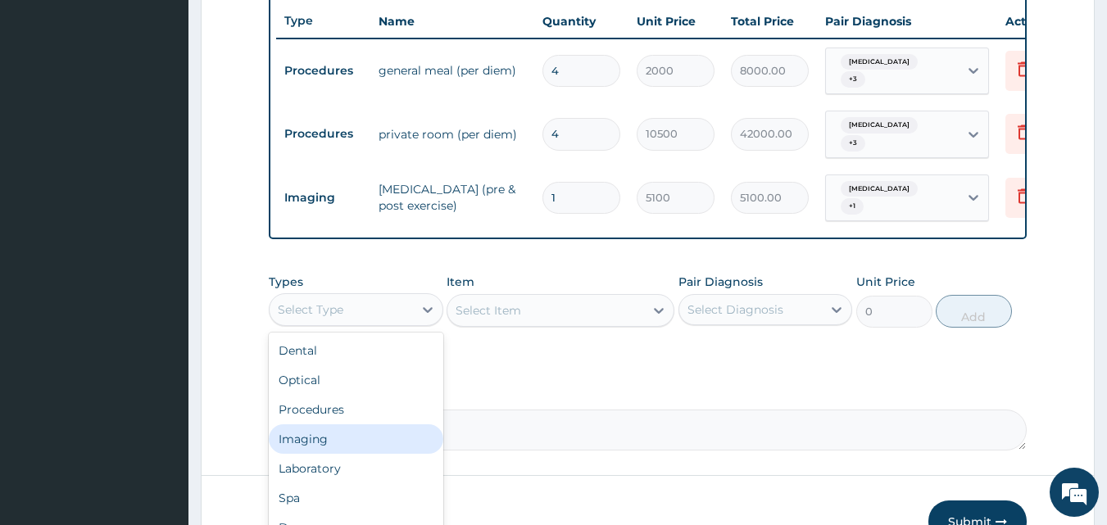
scroll to position [56, 0]
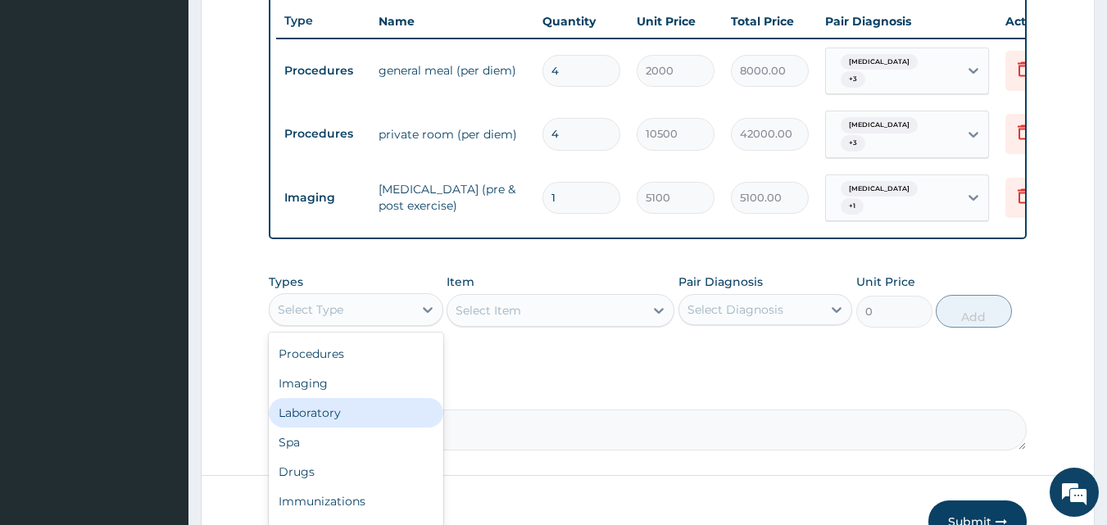
click at [362, 406] on div "Laboratory" at bounding box center [356, 412] width 175 height 29
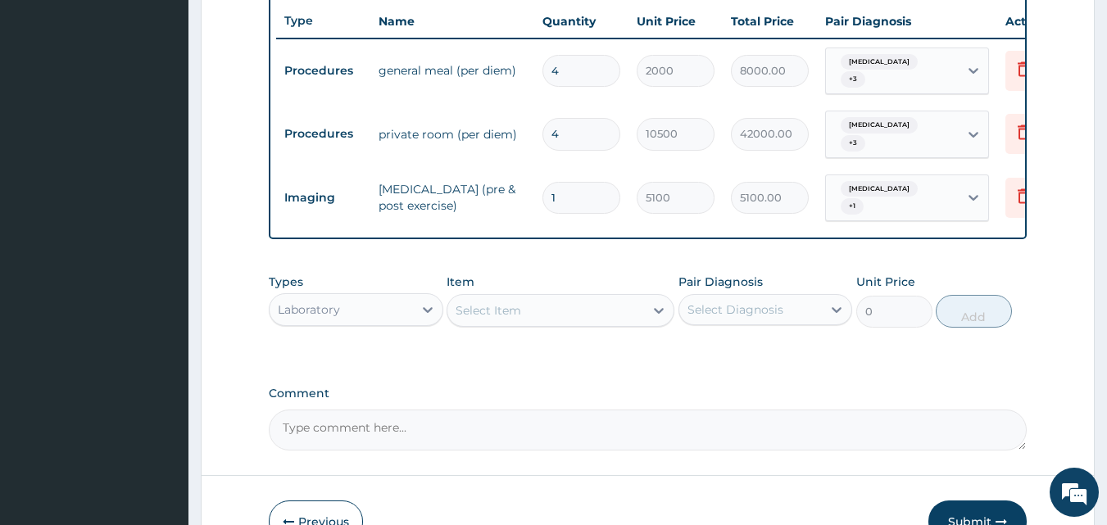
scroll to position [533, 0]
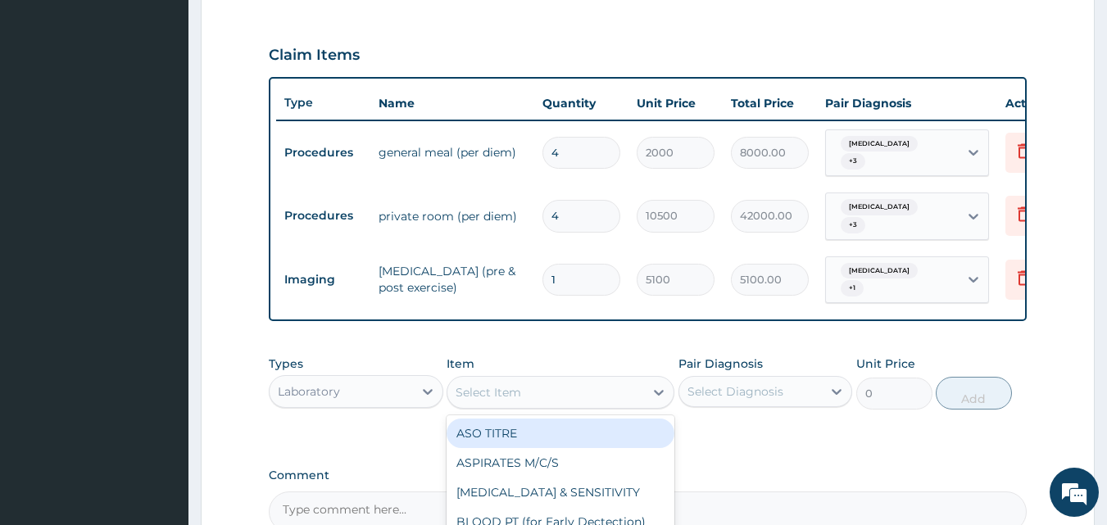
click at [628, 389] on div "Select Item" at bounding box center [545, 392] width 197 height 26
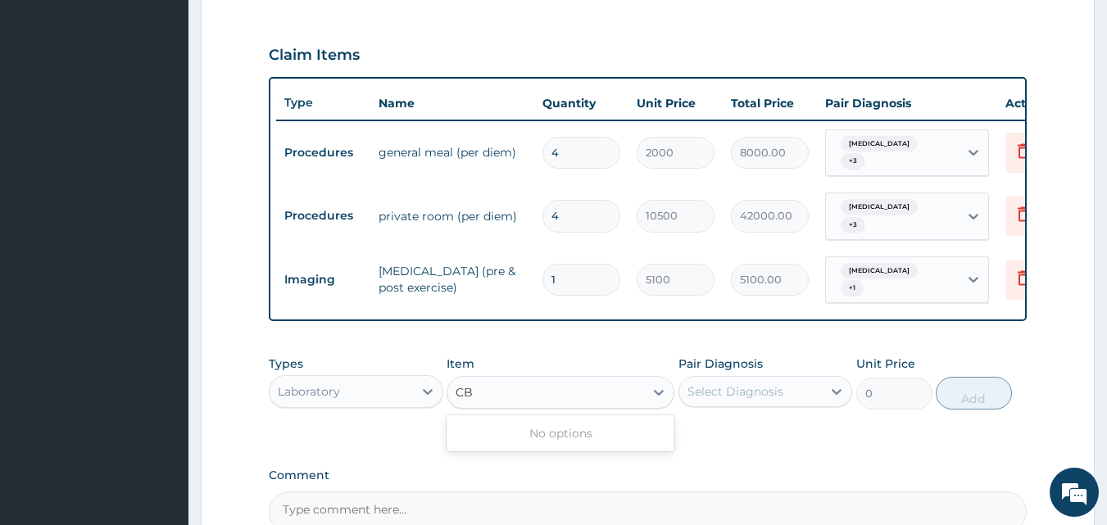
type input "C"
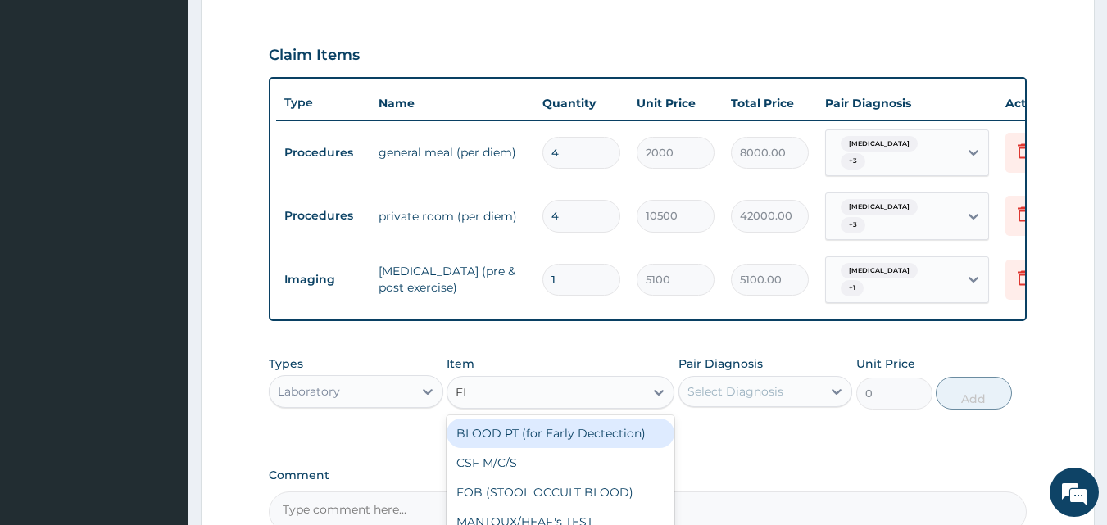
type input "FBC"
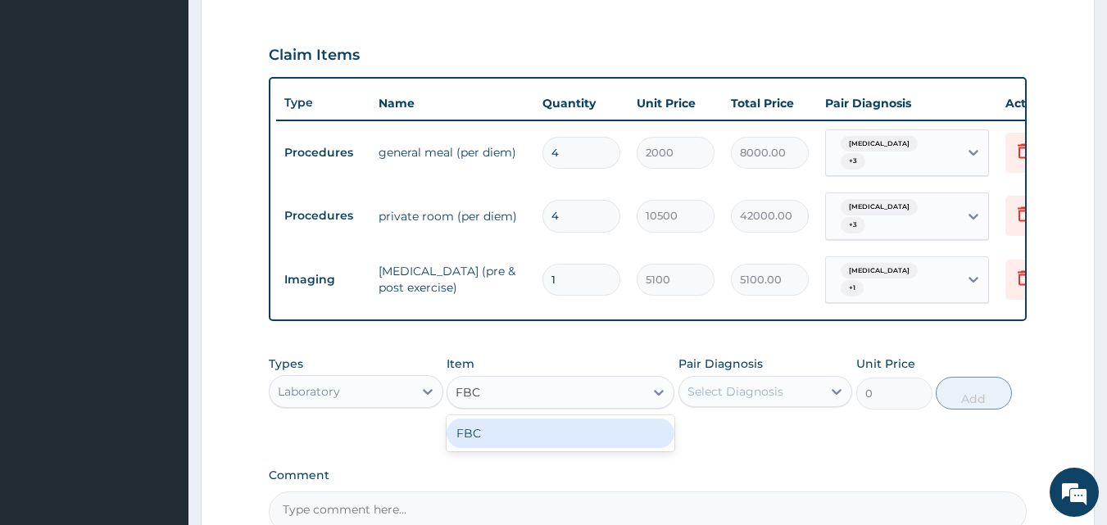
click at [610, 436] on div "FBC" at bounding box center [561, 433] width 228 height 29
type input "1600"
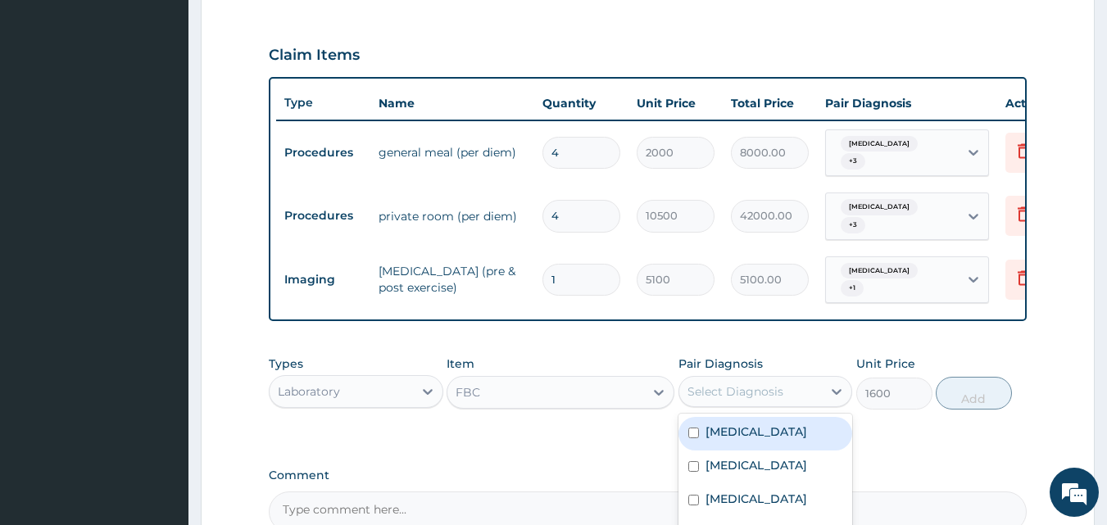
drag, startPoint x: 749, startPoint y: 380, endPoint x: 759, endPoint y: 420, distance: 41.3
click at [749, 383] on div "Select Diagnosis" at bounding box center [735, 391] width 96 height 16
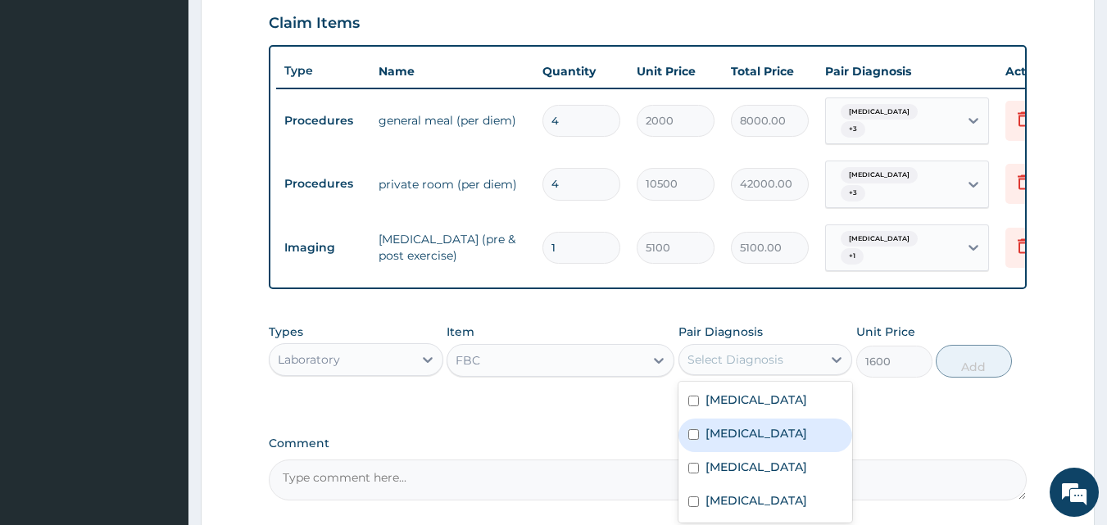
scroll to position [614, 0]
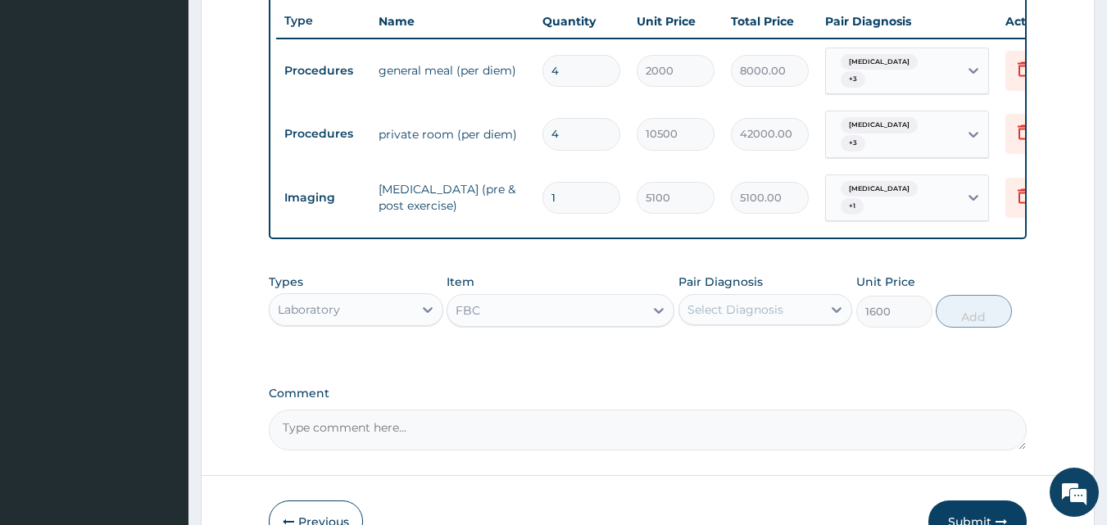
click at [795, 307] on div "Select Diagnosis" at bounding box center [750, 310] width 143 height 26
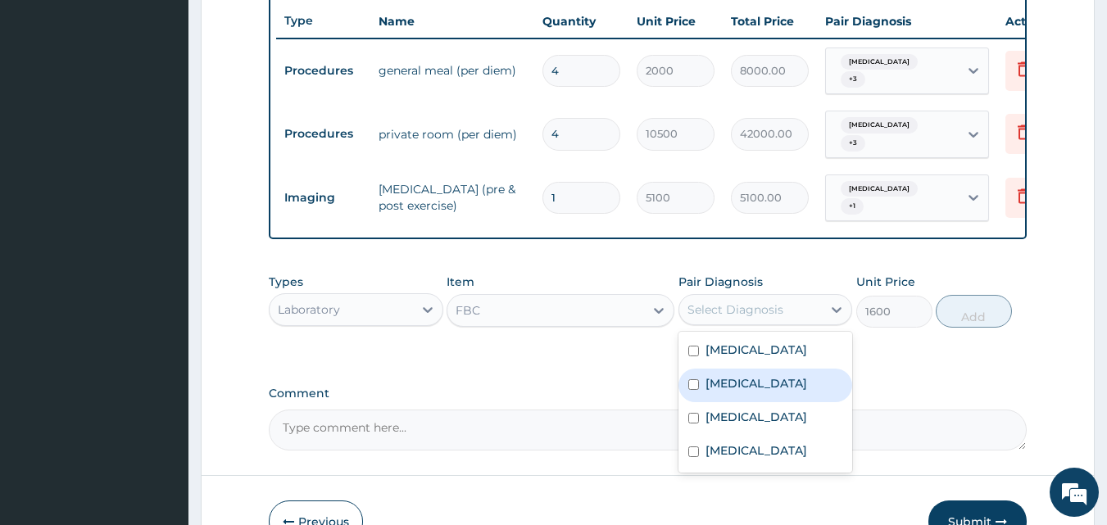
click at [743, 384] on label "Hypertensive heart disease" at bounding box center [756, 383] width 102 height 16
checkbox input "true"
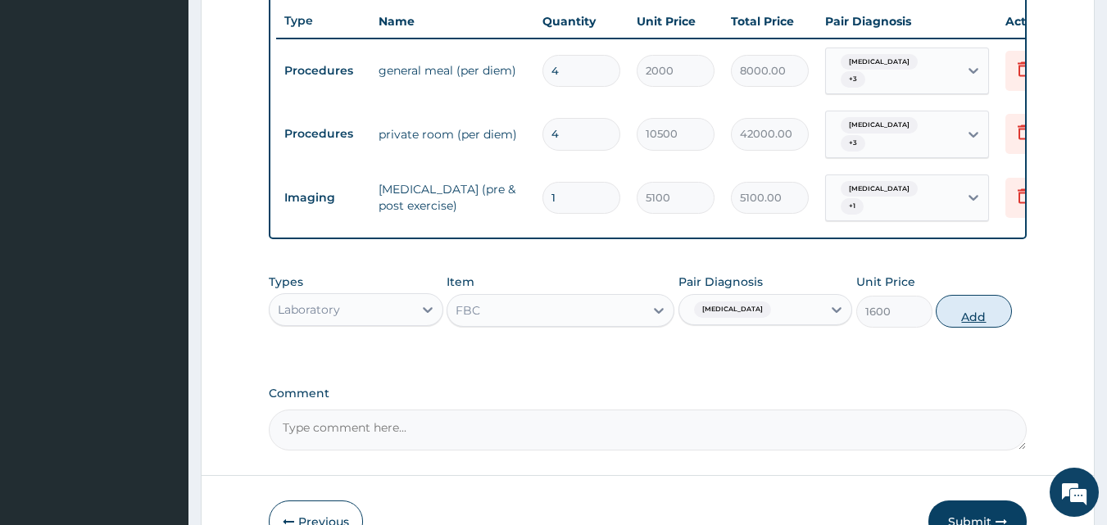
click at [971, 313] on button "Add" at bounding box center [974, 311] width 76 height 33
type input "0"
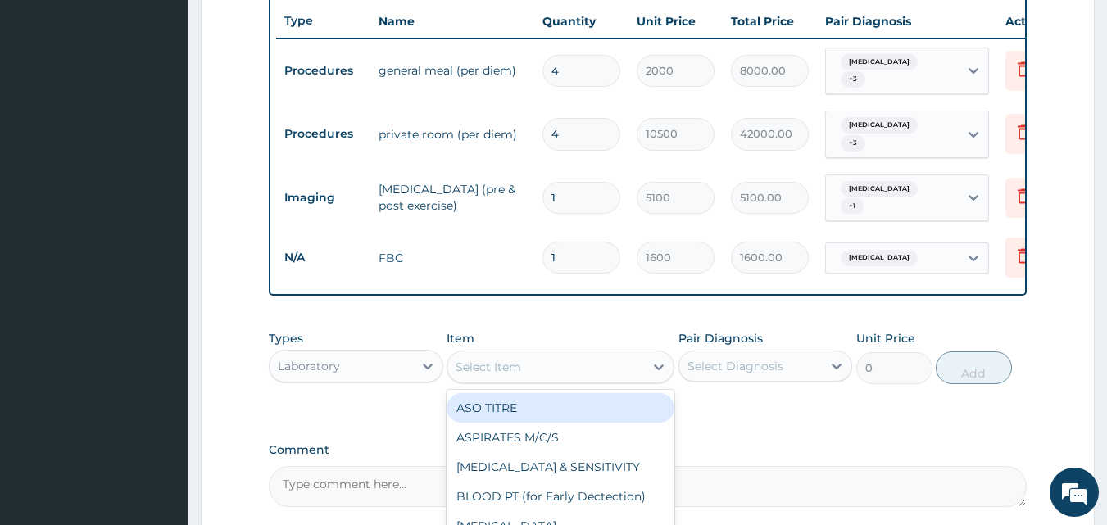
click at [542, 356] on div "Select Item" at bounding box center [545, 367] width 197 height 26
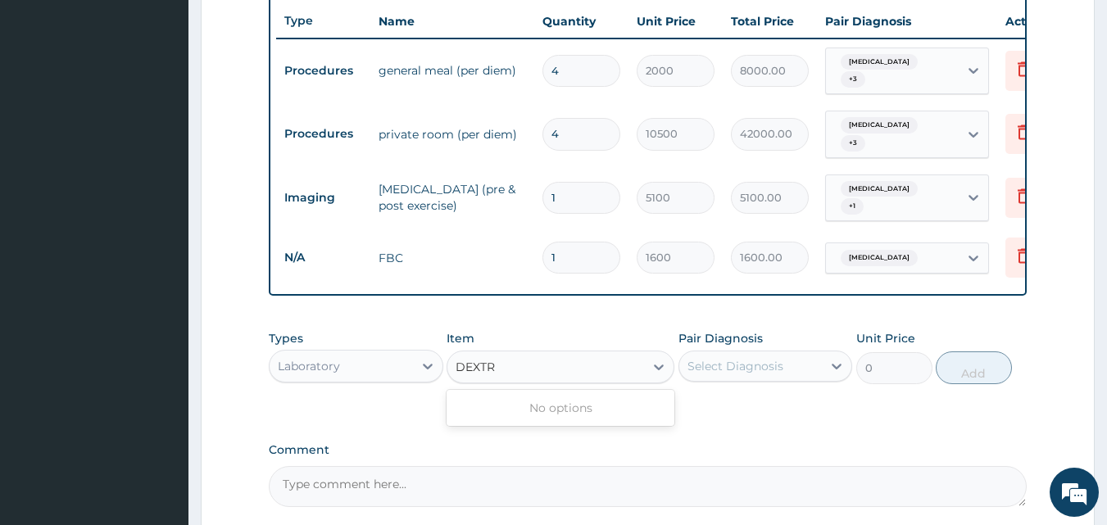
type input "DEXTR"
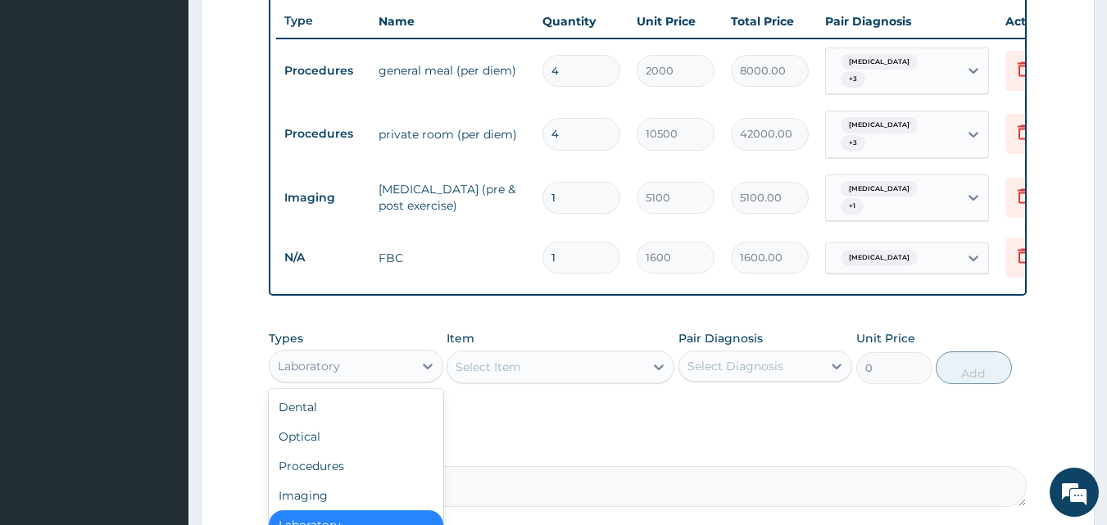
click at [289, 358] on div "Laboratory" at bounding box center [309, 366] width 62 height 16
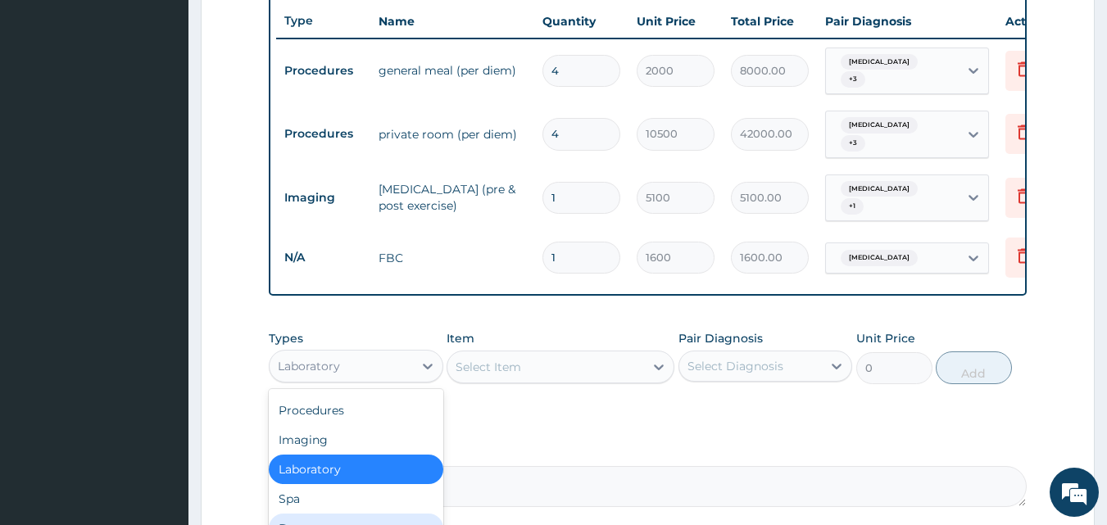
drag, startPoint x: 319, startPoint y: 514, endPoint x: 329, endPoint y: 474, distance: 40.7
click at [319, 515] on div "Drugs" at bounding box center [356, 528] width 175 height 29
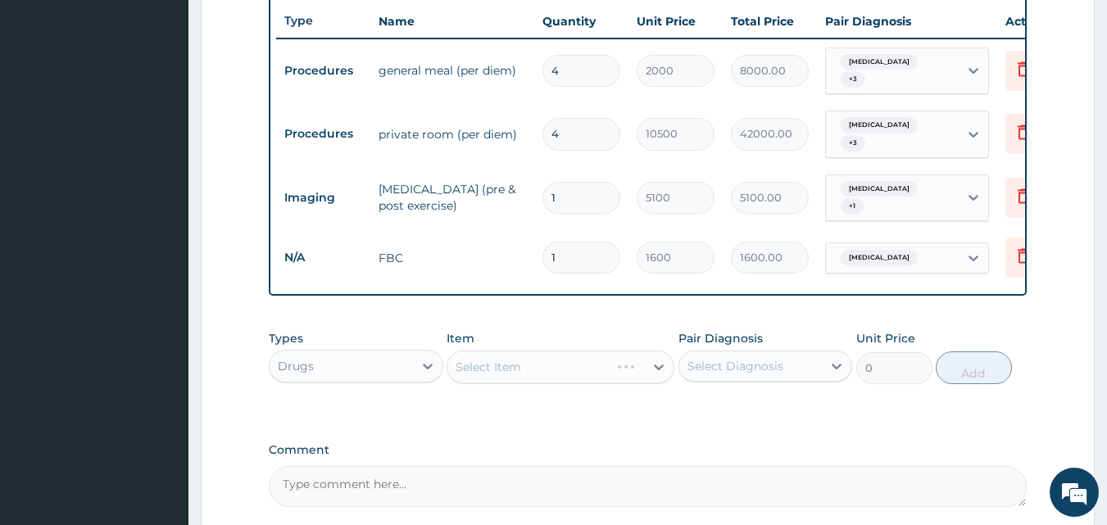
click at [642, 360] on div "Select Item" at bounding box center [561, 367] width 228 height 33
drag, startPoint x: 642, startPoint y: 360, endPoint x: 637, endPoint y: 388, distance: 29.2
click at [640, 363] on div "Select Item" at bounding box center [561, 367] width 228 height 33
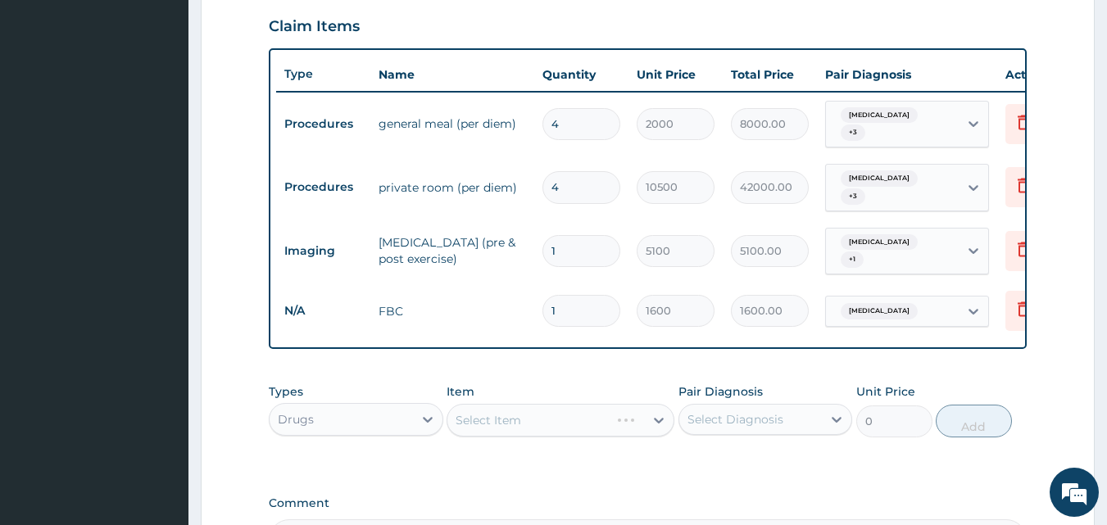
scroll to position [678, 0]
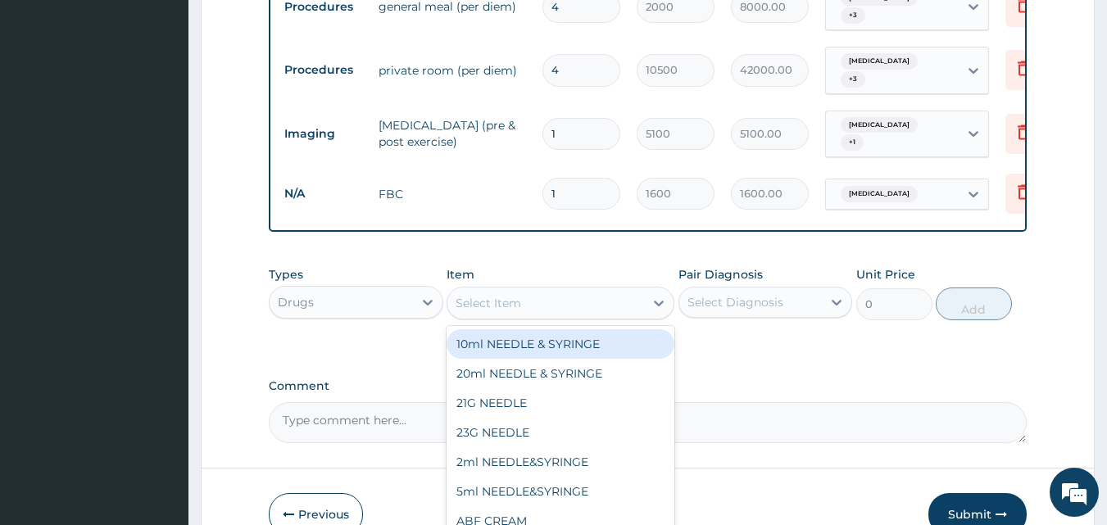
drag, startPoint x: 623, startPoint y: 292, endPoint x: 663, endPoint y: 330, distance: 54.5
click at [635, 308] on div "Select Item" at bounding box center [561, 303] width 228 height 33
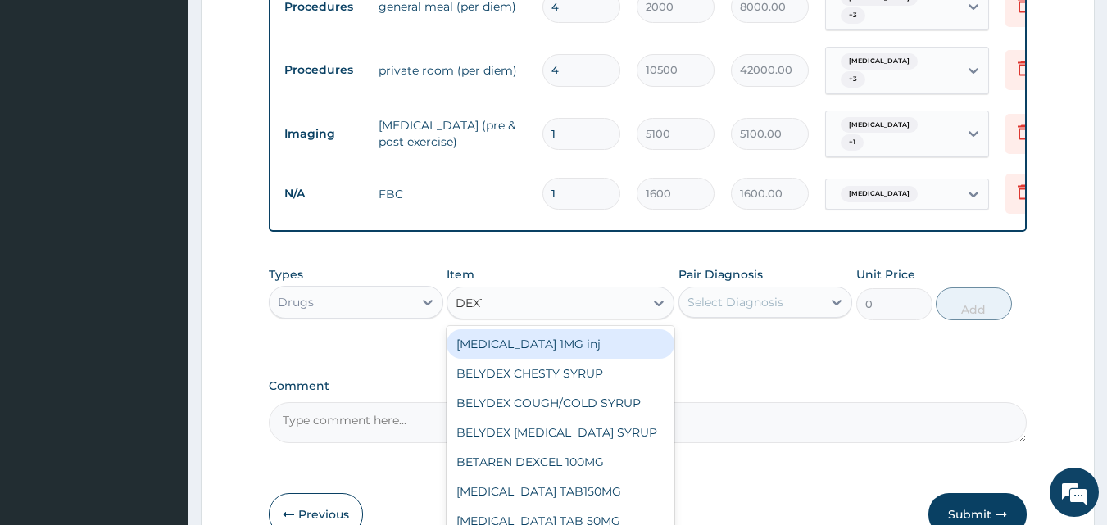
type input "DEXTR"
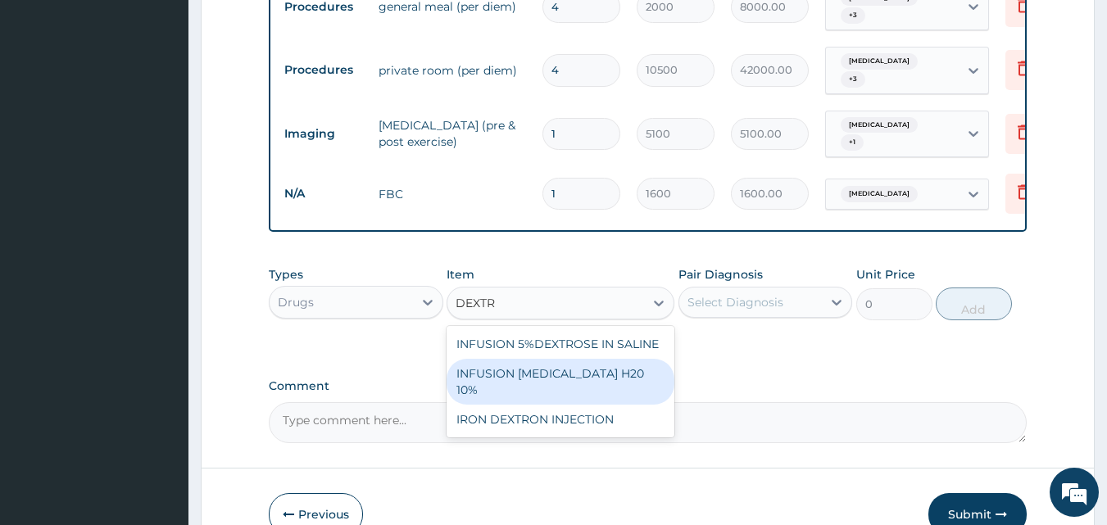
click at [595, 374] on div "INFUSION DEXTROSE H20 10%" at bounding box center [561, 382] width 228 height 46
type input "320"
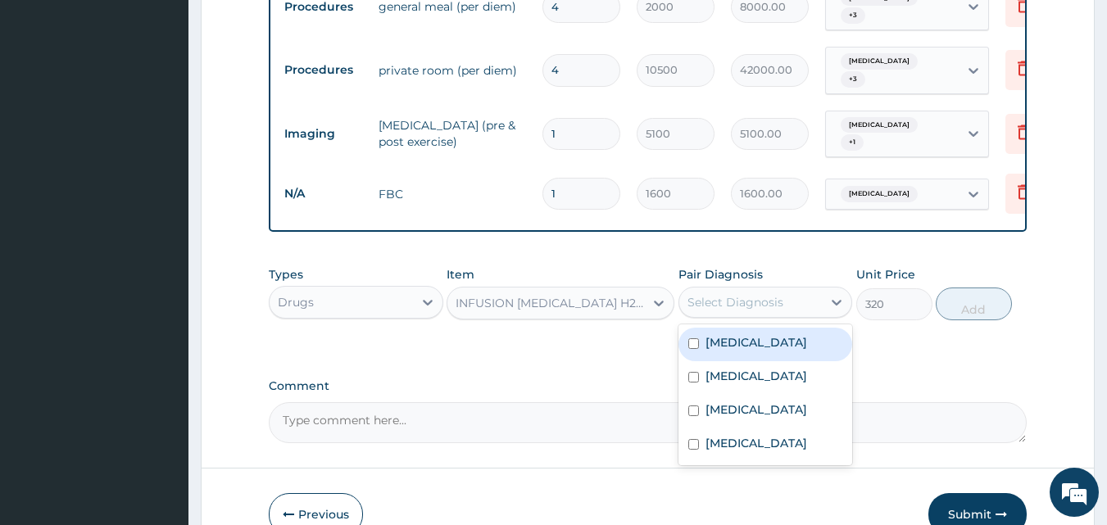
click at [765, 298] on div "Select Diagnosis" at bounding box center [735, 302] width 96 height 16
click at [702, 338] on div "Heartburn" at bounding box center [765, 345] width 175 height 34
checkbox input "true"
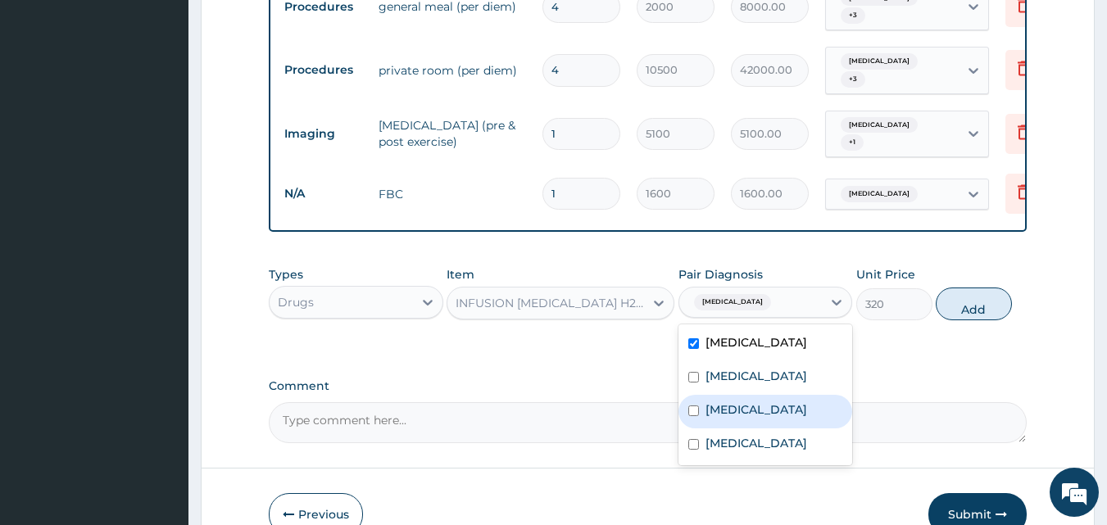
click at [696, 404] on div "Ascites" at bounding box center [765, 412] width 175 height 34
checkbox input "true"
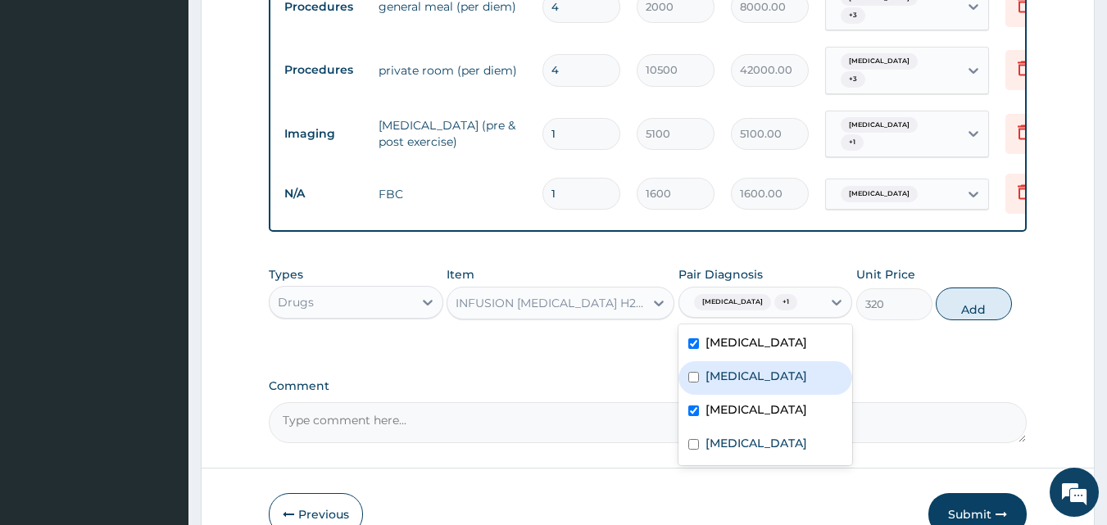
click at [693, 372] on input "checkbox" at bounding box center [693, 377] width 11 height 11
checkbox input "true"
click at [951, 301] on button "Add" at bounding box center [974, 304] width 76 height 33
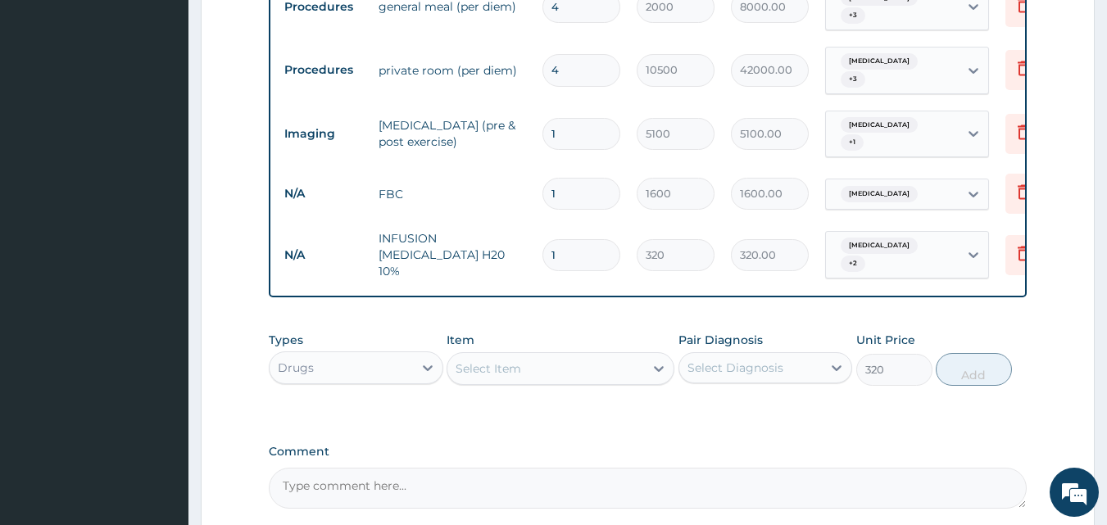
type input "0"
click at [608, 239] on input "1" at bounding box center [581, 255] width 78 height 32
drag, startPoint x: 601, startPoint y: 234, endPoint x: 519, endPoint y: 229, distance: 81.3
click at [520, 227] on tr "N/A INFUSION DEXTROSE H20 10% 1 320 320.00 Heartburn + 2 Delete" at bounding box center [677, 255] width 803 height 66
type input "4"
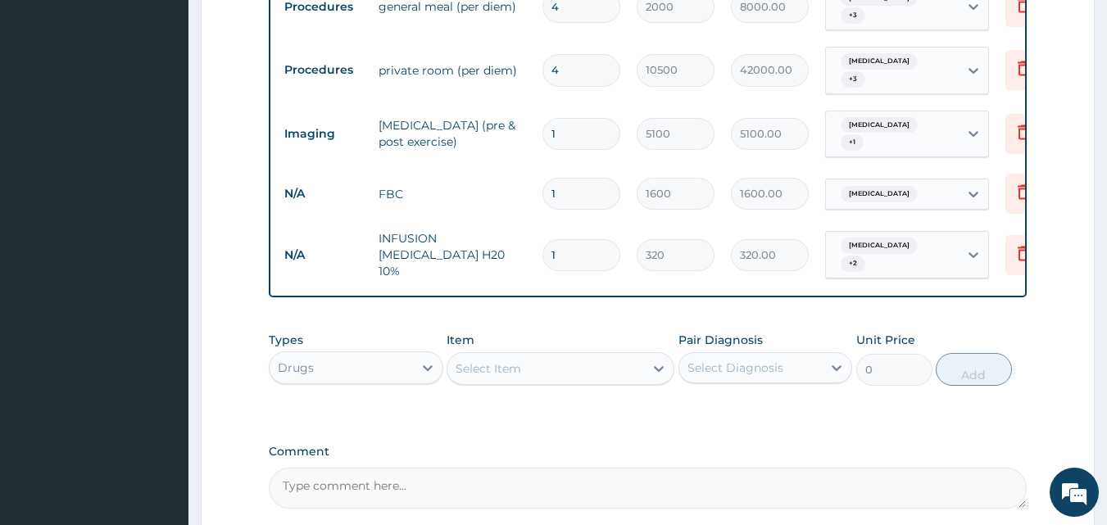
type input "1280.00"
type input "4"
click at [524, 360] on div "Select Item" at bounding box center [545, 369] width 197 height 26
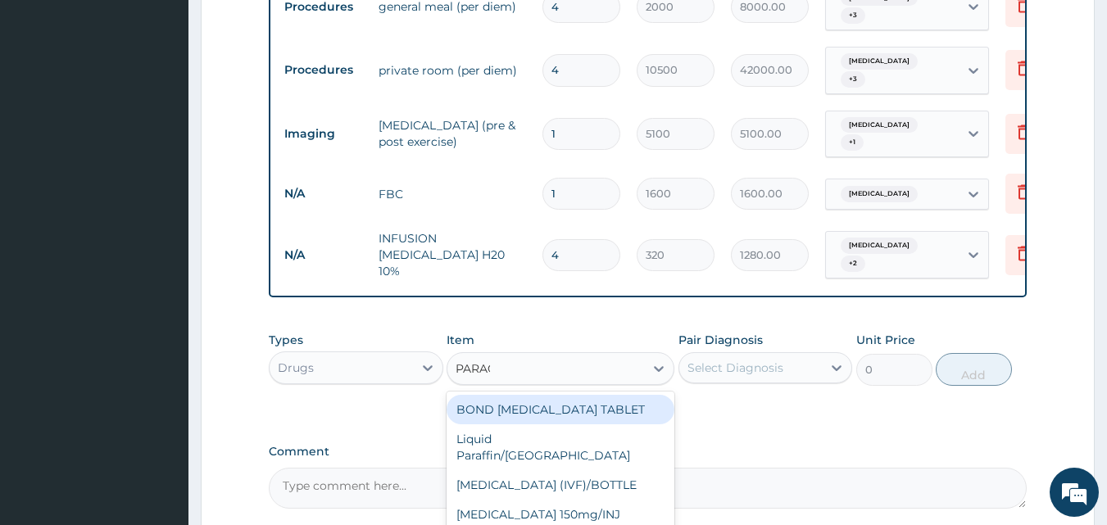
type input "PARACE"
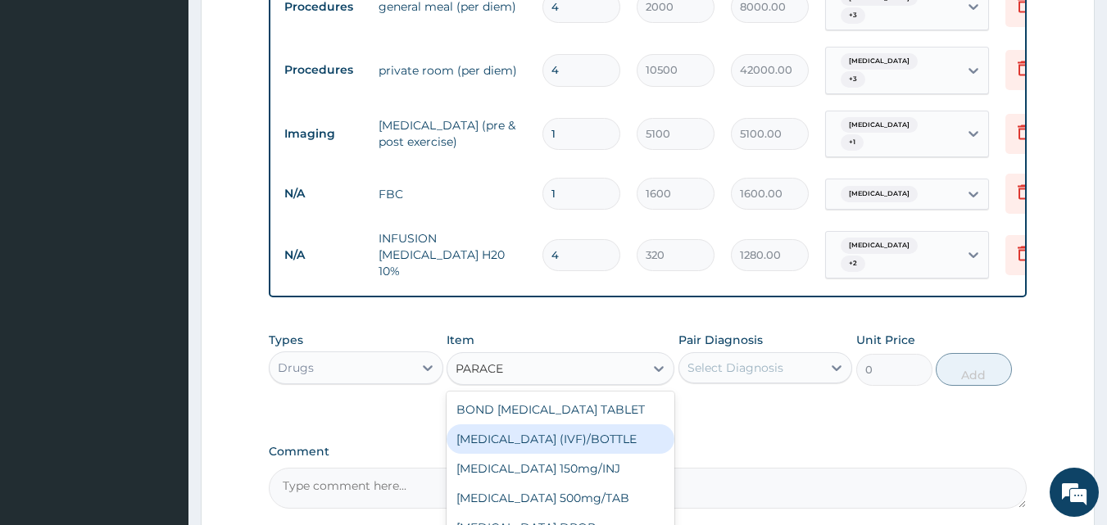
scroll to position [26, 0]
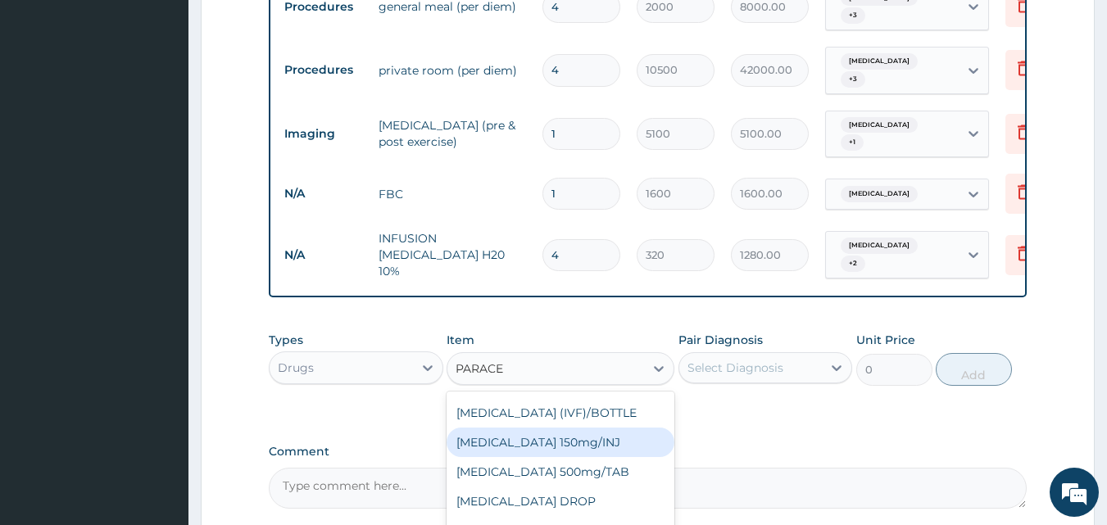
click at [604, 428] on div "Paracetamol 150mg/INJ" at bounding box center [561, 442] width 228 height 29
type input "180"
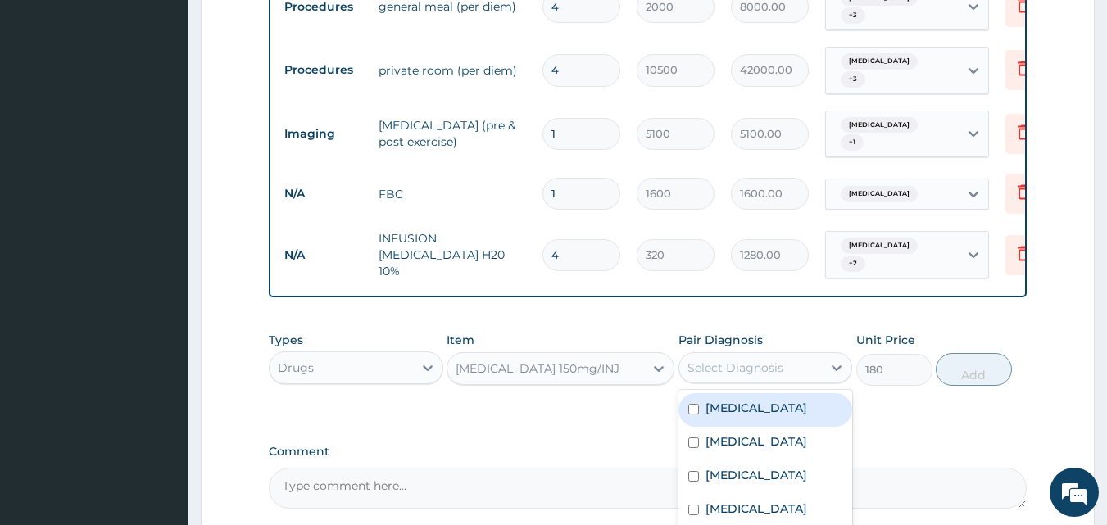
drag, startPoint x: 823, startPoint y: 351, endPoint x: 799, endPoint y: 395, distance: 49.5
click at [818, 354] on div "Select Diagnosis" at bounding box center [765, 367] width 175 height 31
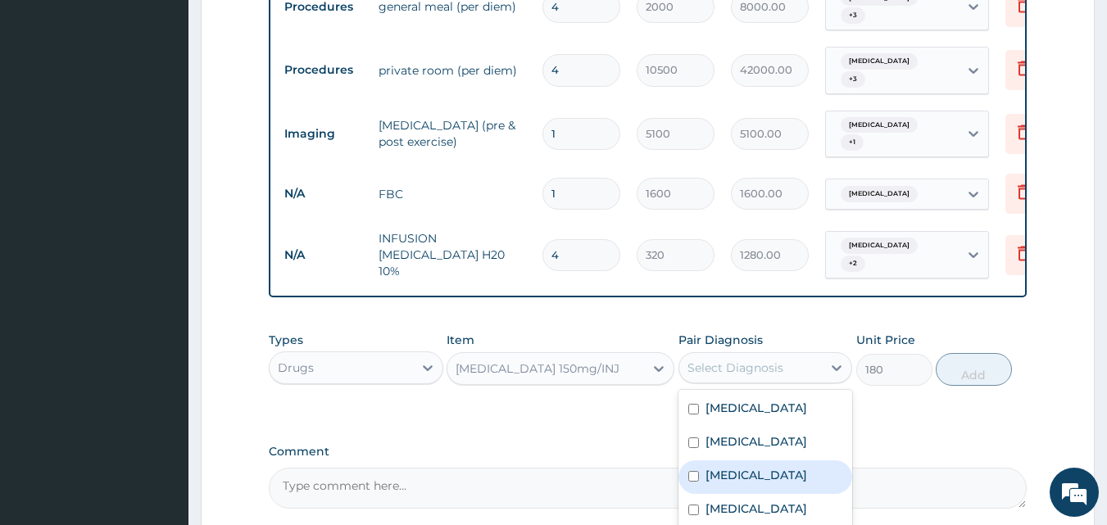
drag, startPoint x: 699, startPoint y: 471, endPoint x: 683, endPoint y: 434, distance: 40.0
click at [697, 471] on div "Ascites" at bounding box center [765, 477] width 175 height 34
checkbox input "true"
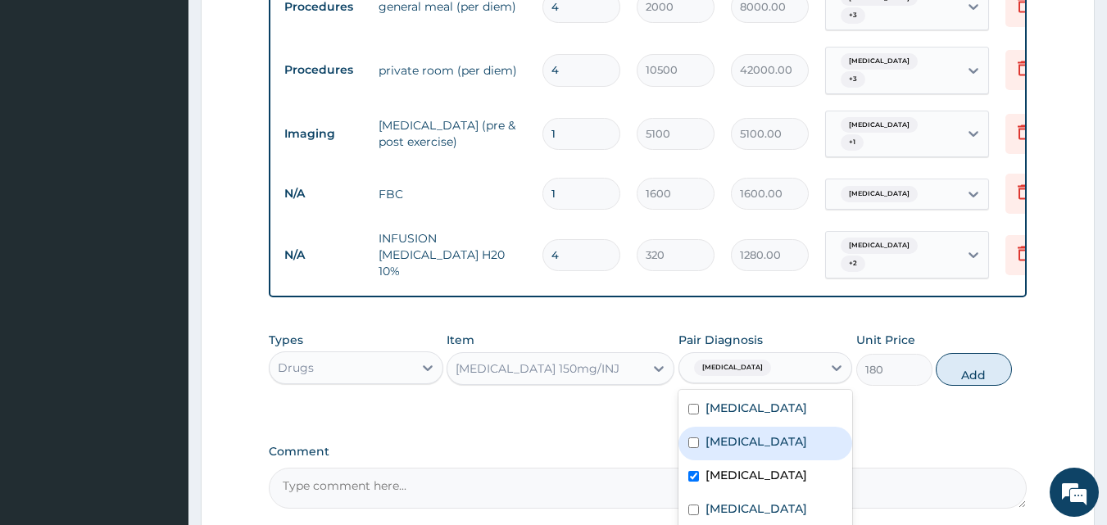
click at [680, 431] on div "Hypertensive heart disease" at bounding box center [765, 444] width 175 height 34
checkbox input "true"
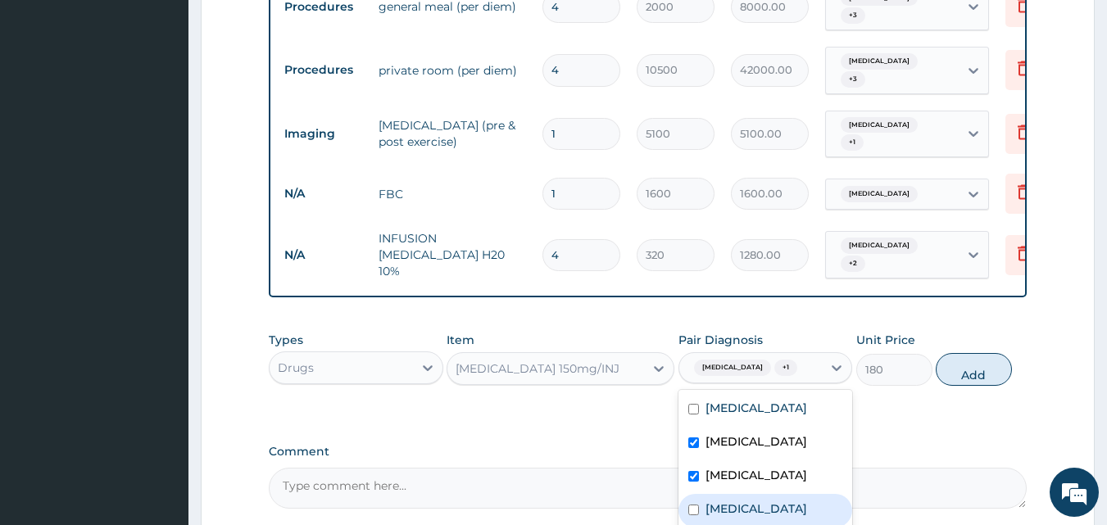
click at [738, 509] on label "Ménière's disease" at bounding box center [756, 509] width 102 height 16
checkbox input "true"
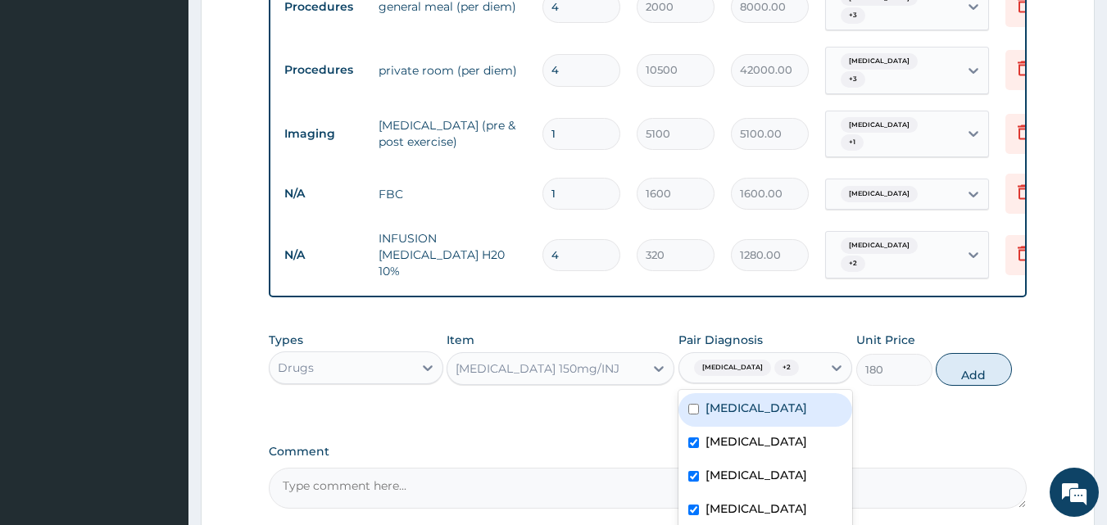
click at [699, 397] on div "Heartburn" at bounding box center [765, 410] width 175 height 34
checkbox input "true"
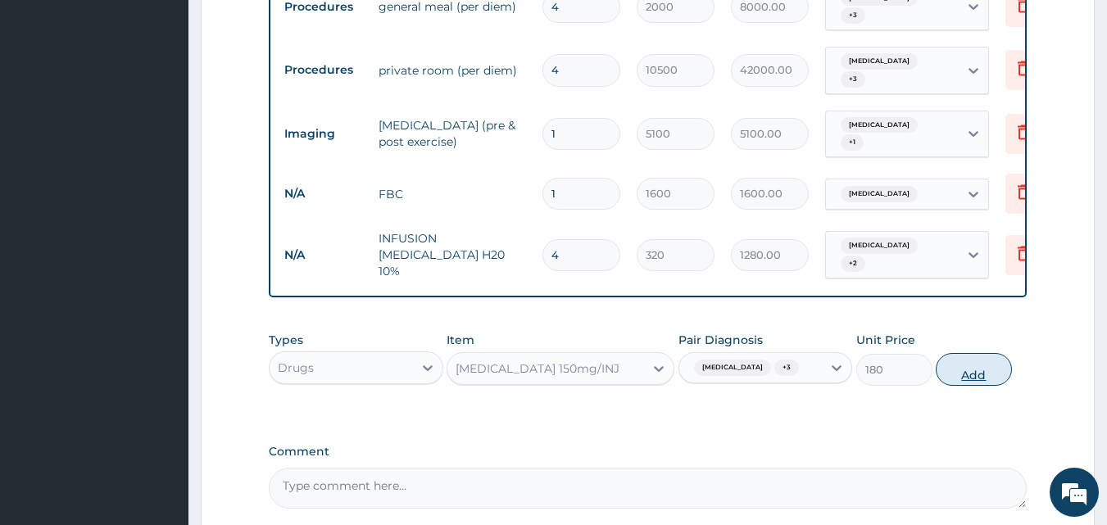
click at [958, 353] on button "Add" at bounding box center [974, 369] width 76 height 33
type input "0"
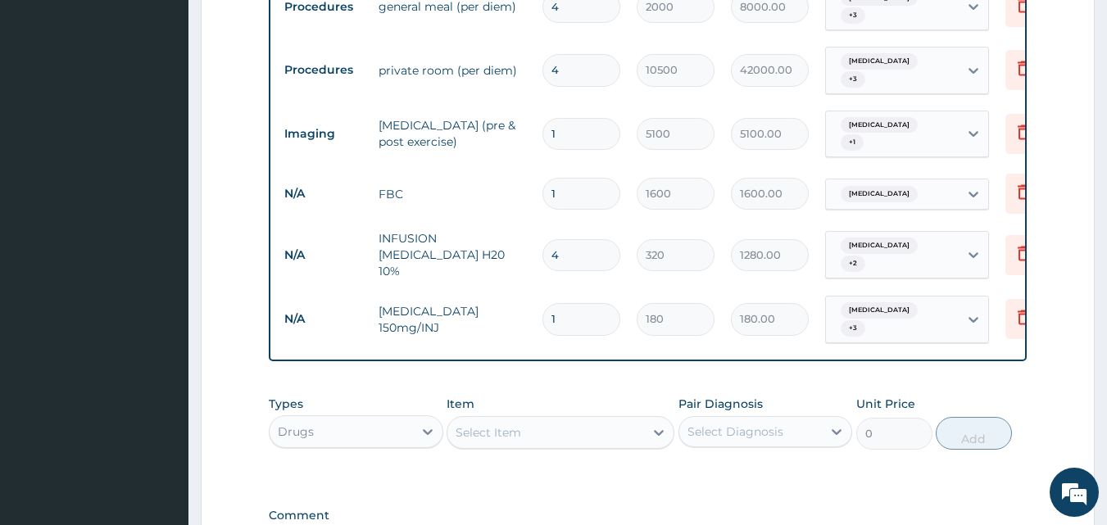
drag, startPoint x: 569, startPoint y: 283, endPoint x: 483, endPoint y: 283, distance: 86.8
click at [483, 288] on tr "N/A Paracetamol 150mg/INJ 1 180 180.00 Ascites + 3 Delete" at bounding box center [677, 320] width 803 height 64
click at [570, 303] on input "1" at bounding box center [581, 319] width 78 height 32
type input "12"
type input "2160.00"
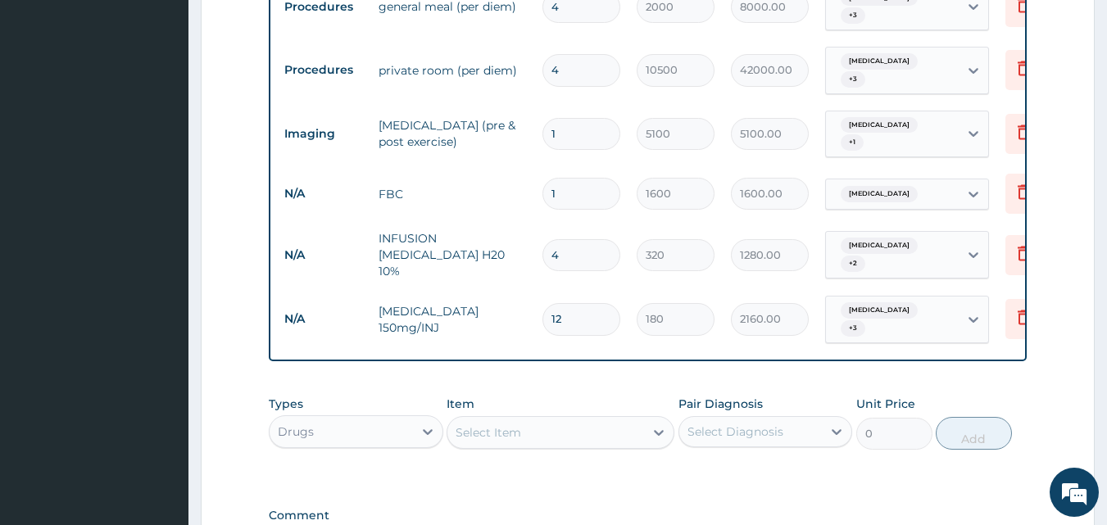
type input "12"
click at [998, 388] on div "Types Drugs Item Select Item Pair Diagnosis Select Diagnosis Unit Price 0 Add" at bounding box center [648, 423] width 759 height 70
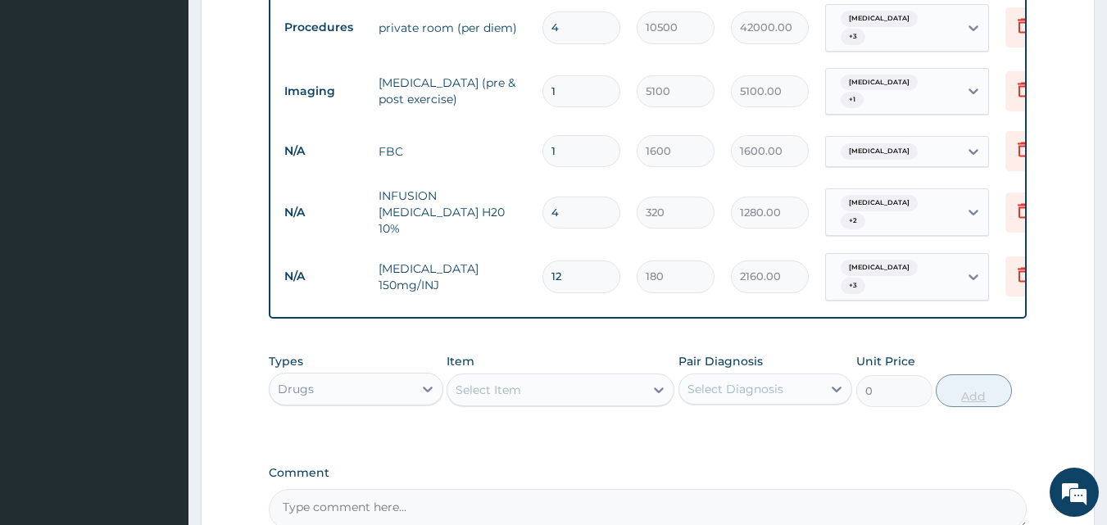
scroll to position [760, 0]
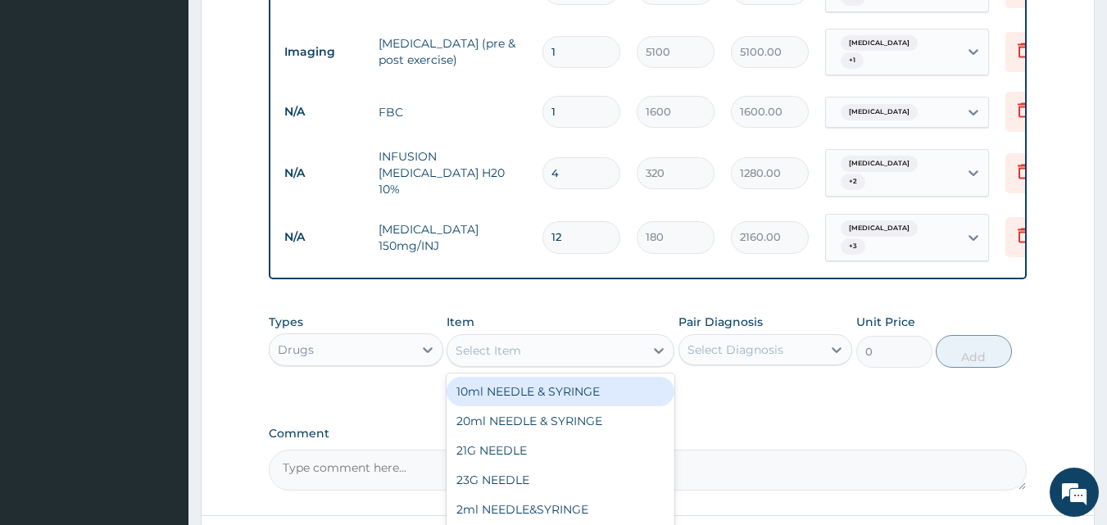
click at [502, 342] on div "Select Item" at bounding box center [489, 350] width 66 height 16
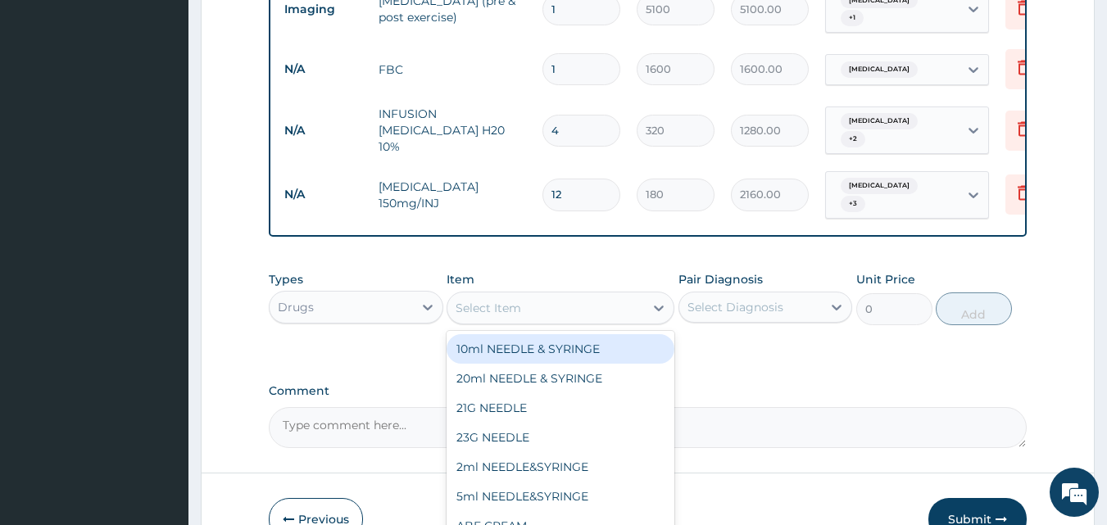
scroll to position [842, 0]
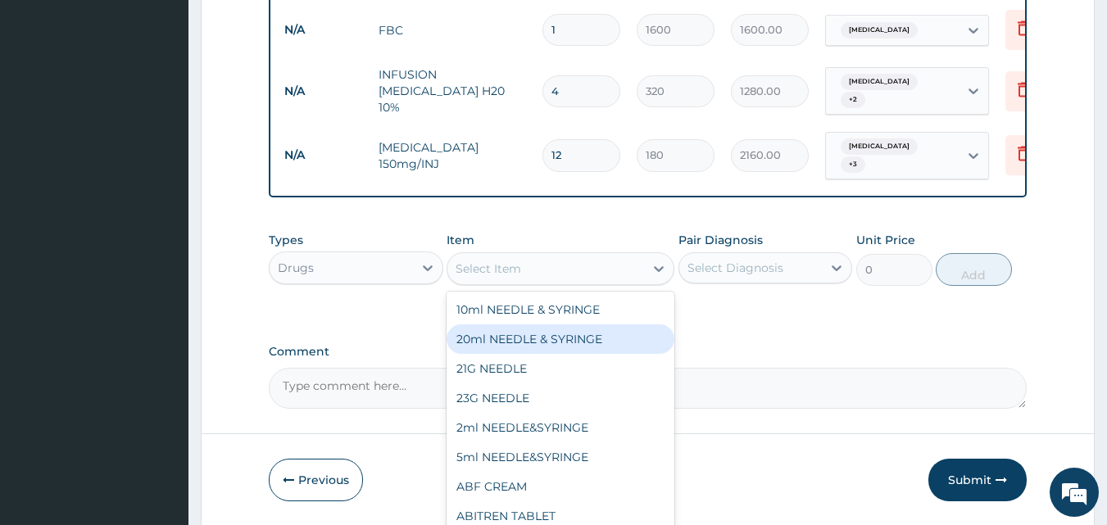
click at [538, 256] on div "Select Item" at bounding box center [545, 269] width 197 height 26
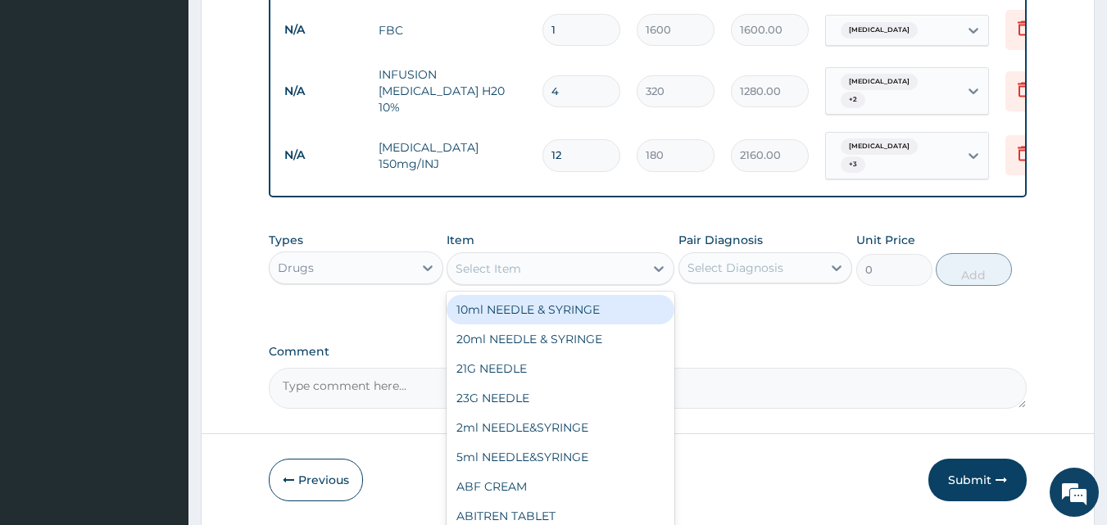
click at [538, 256] on div "Select Item" at bounding box center [545, 269] width 197 height 26
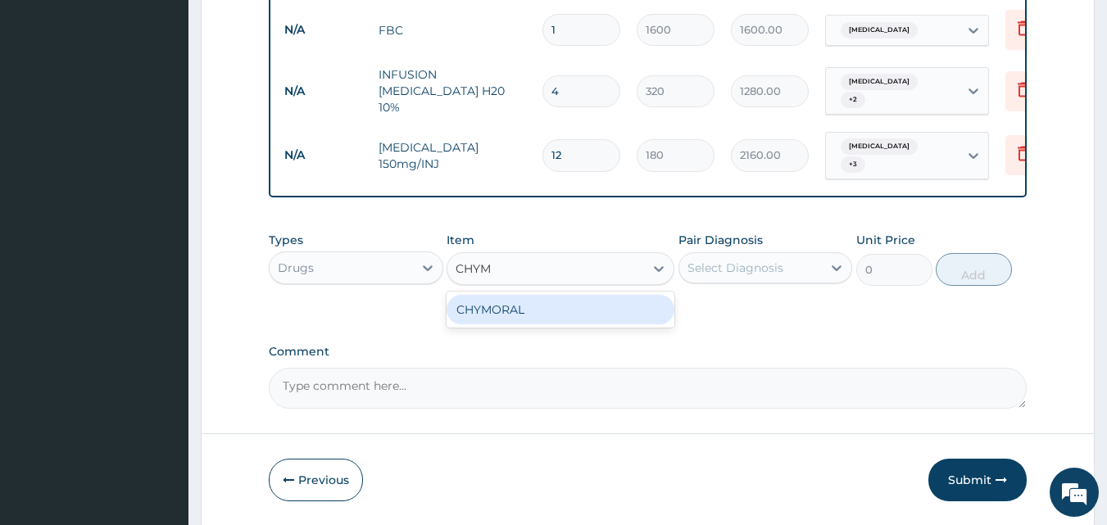
type input "CHYMO"
click at [546, 295] on div "CHYMORAL" at bounding box center [561, 309] width 228 height 29
type input "20"
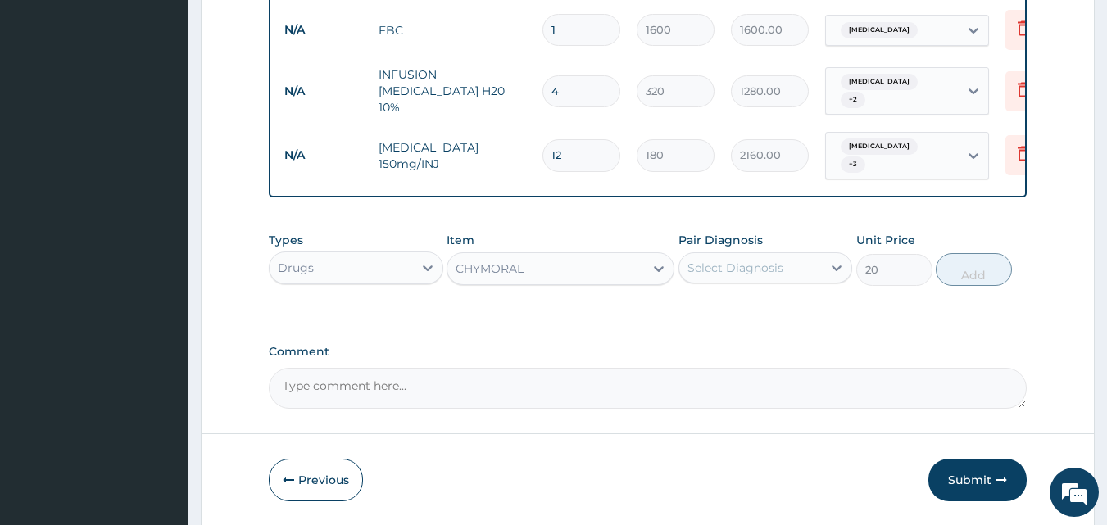
click at [764, 260] on div "Types Drugs Item option CHYMORAL, selected. Select is focused ,type to refine l…" at bounding box center [648, 259] width 759 height 70
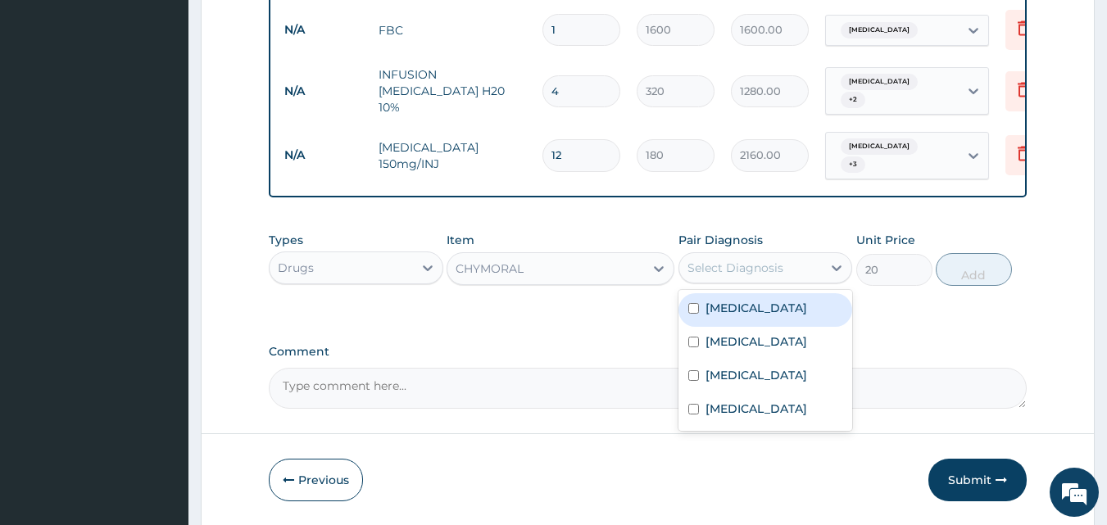
click at [764, 260] on div "Select Diagnosis" at bounding box center [735, 268] width 96 height 16
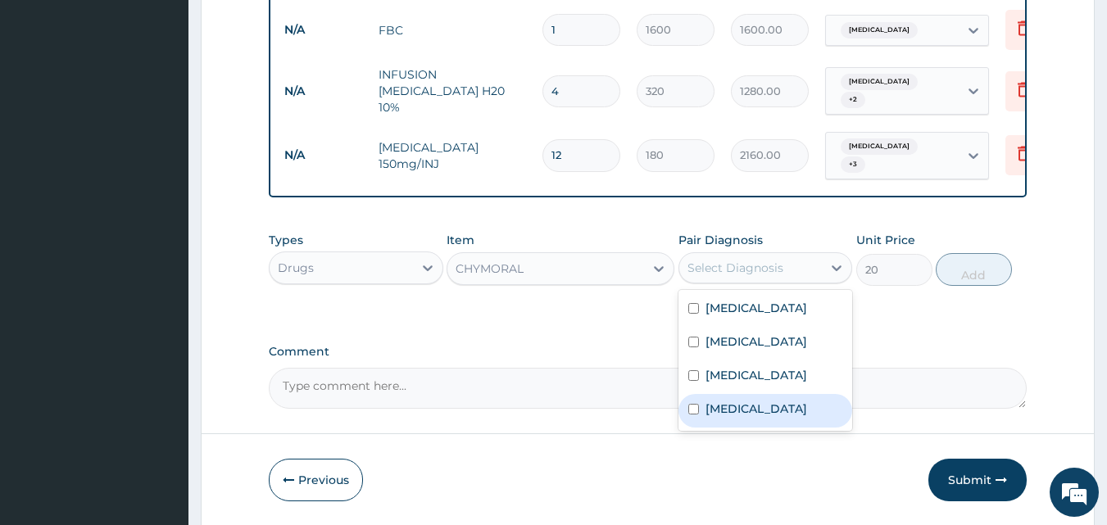
click at [694, 394] on div "Ménière's disease" at bounding box center [765, 411] width 175 height 34
checkbox input "true"
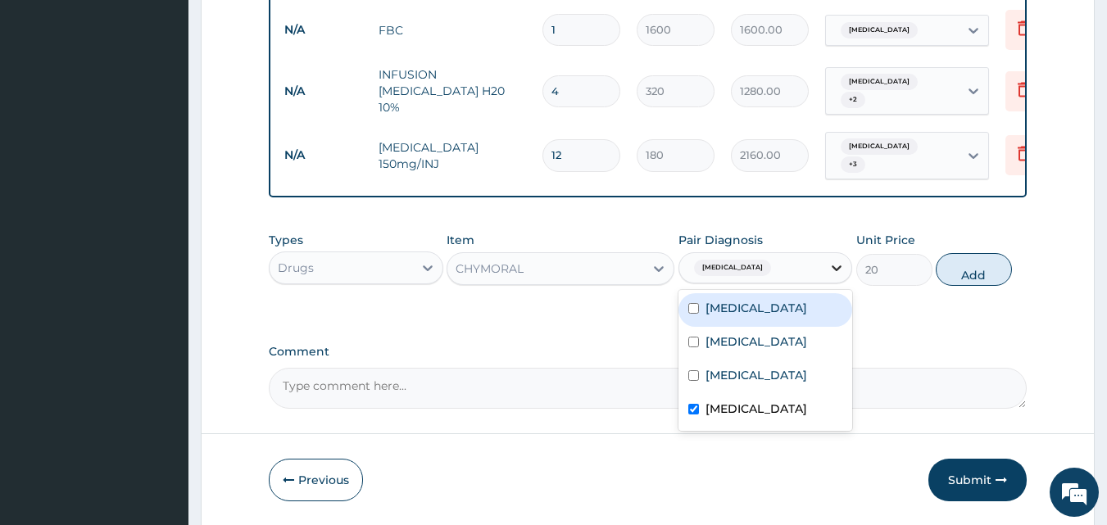
click at [824, 253] on div at bounding box center [836, 267] width 29 height 29
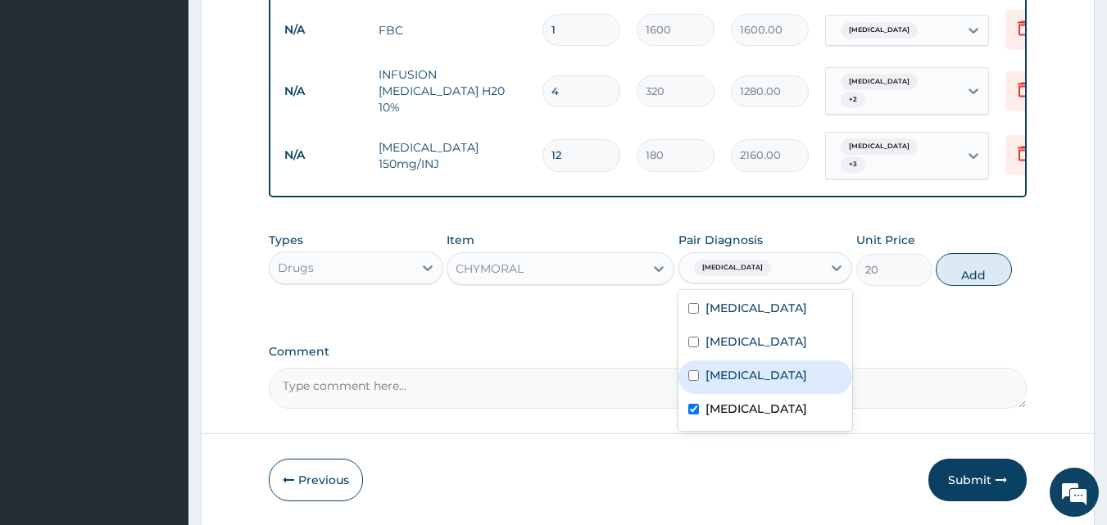
drag, startPoint x: 700, startPoint y: 366, endPoint x: 755, endPoint y: 297, distance: 88.0
click at [703, 367] on div "Ascites" at bounding box center [765, 377] width 175 height 34
checkbox input "true"
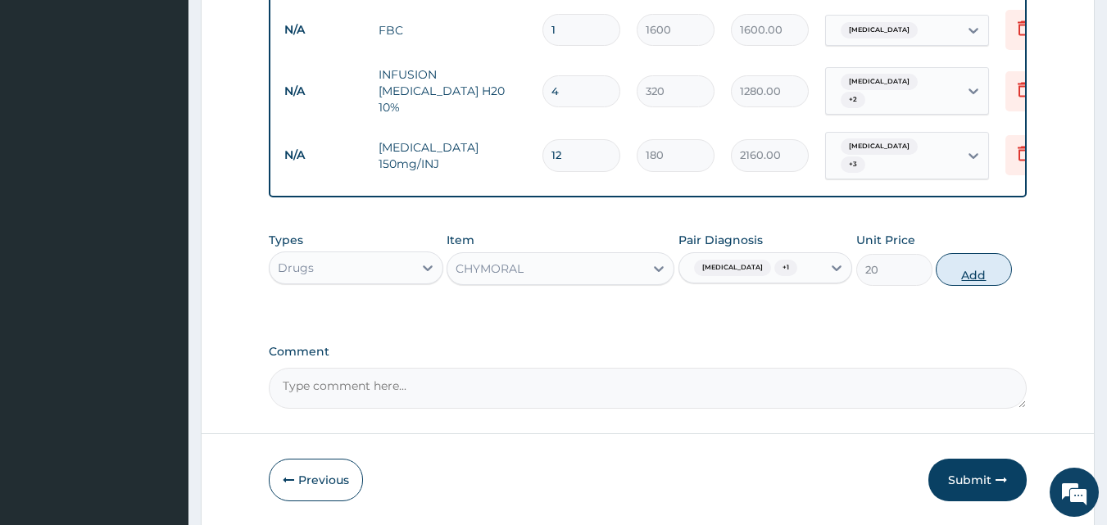
click at [971, 253] on button "Add" at bounding box center [974, 269] width 76 height 33
type input "0"
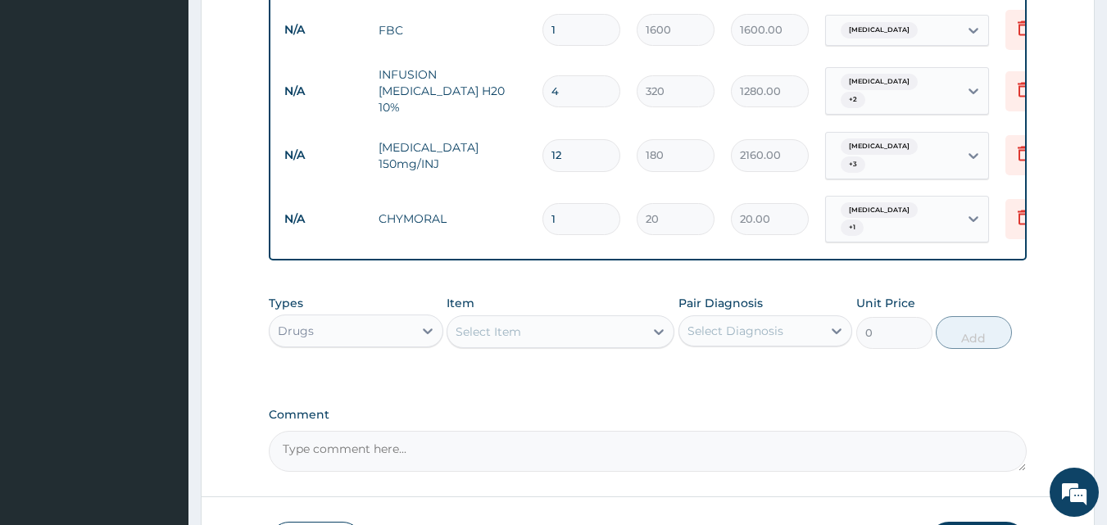
drag, startPoint x: 588, startPoint y: 183, endPoint x: 320, endPoint y: 191, distance: 268.0
click at [328, 188] on tr "N/A CHYMORAL 1 20 20.00 Ménière's disease + 1 Delete" at bounding box center [677, 220] width 803 height 64
type input "4"
type input "80.00"
type input "42"
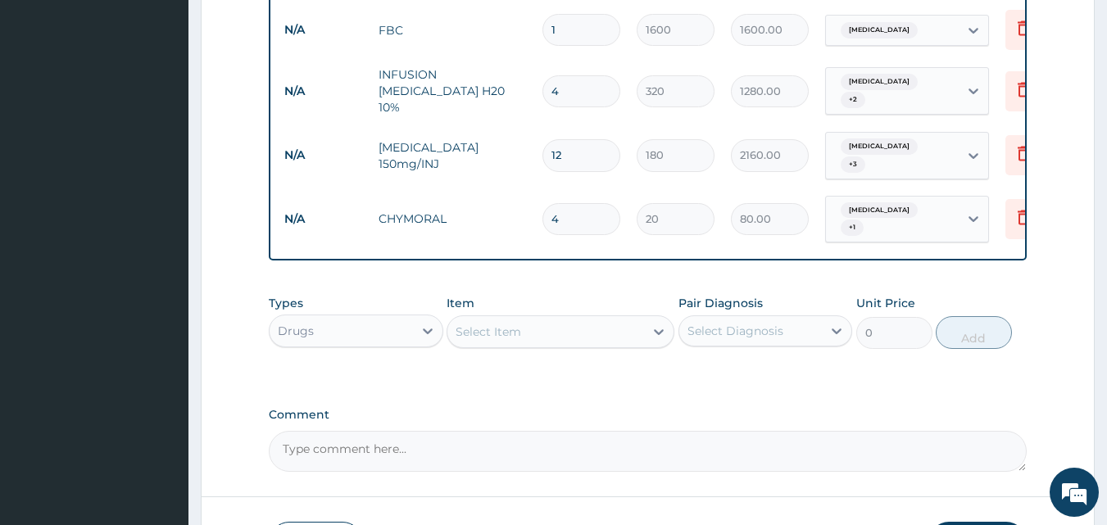
type input "840.00"
type input "42"
click at [731, 408] on label "Comment" at bounding box center [648, 415] width 759 height 14
click at [731, 431] on textarea "Comment" at bounding box center [648, 451] width 759 height 41
click at [407, 318] on div "Drugs" at bounding box center [341, 331] width 143 height 26
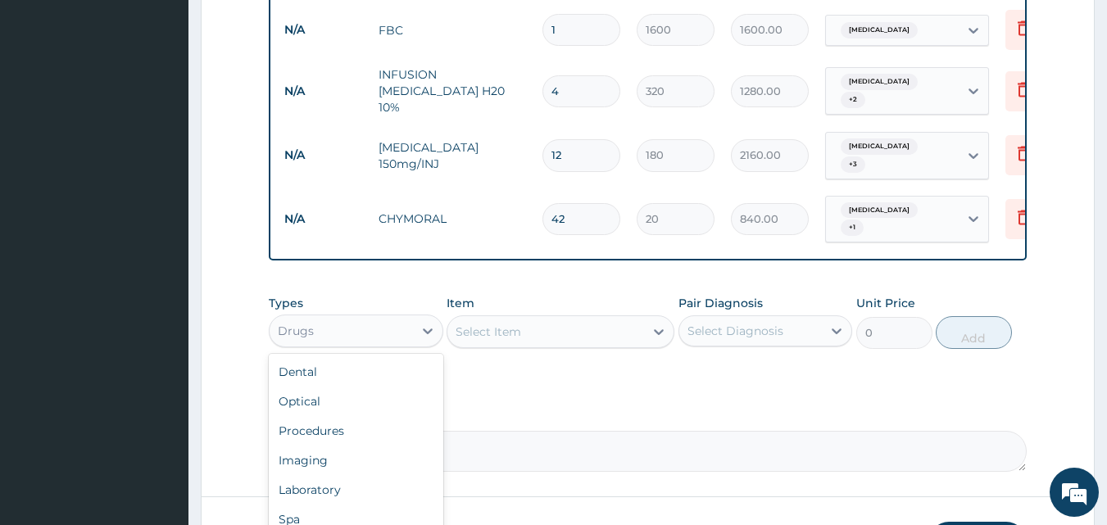
click at [591, 319] on div "Select Item" at bounding box center [545, 332] width 197 height 26
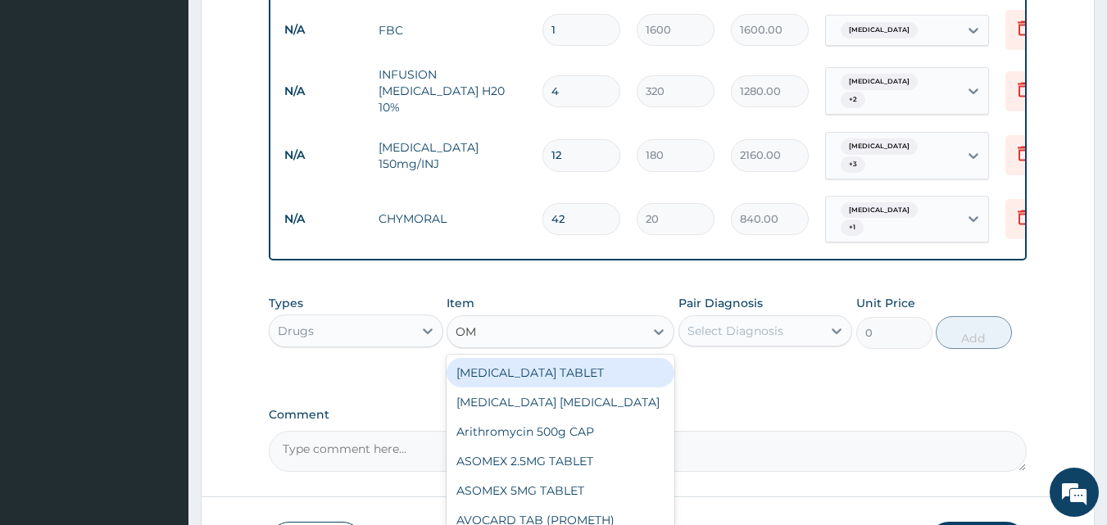
type input "OM"
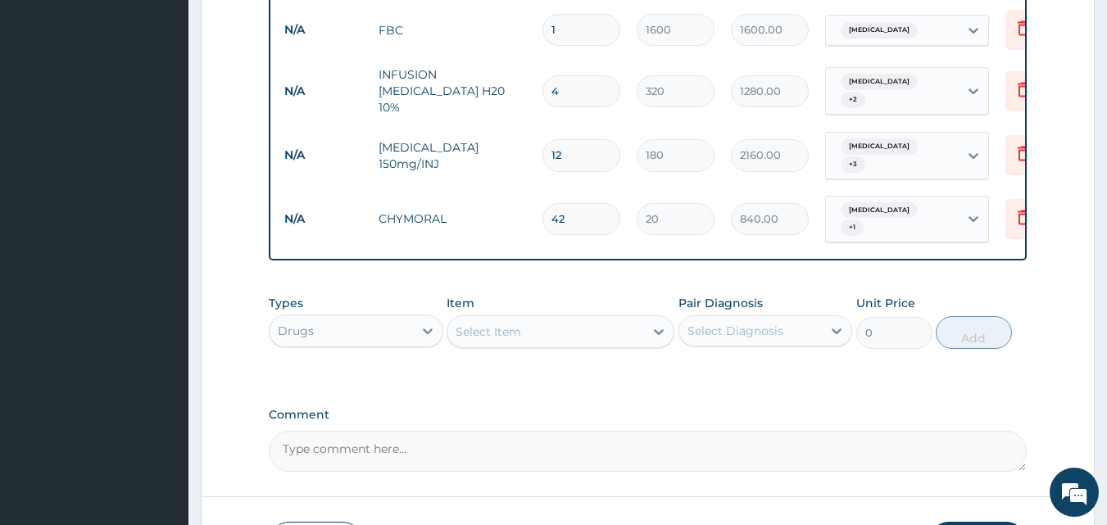
click at [855, 408] on label "Comment" at bounding box center [648, 415] width 759 height 14
click at [855, 431] on textarea "Comment" at bounding box center [648, 451] width 759 height 41
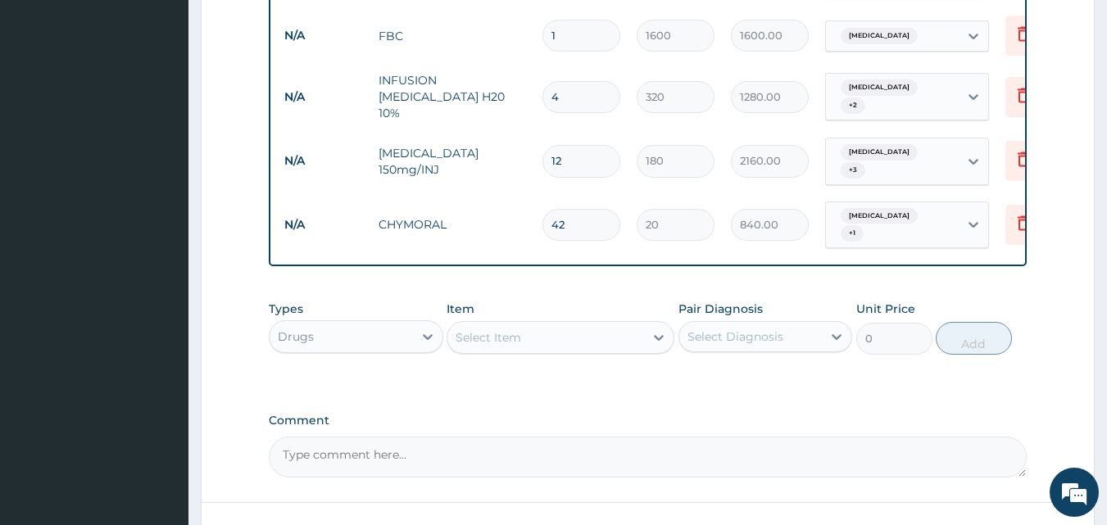
scroll to position [930, 0]
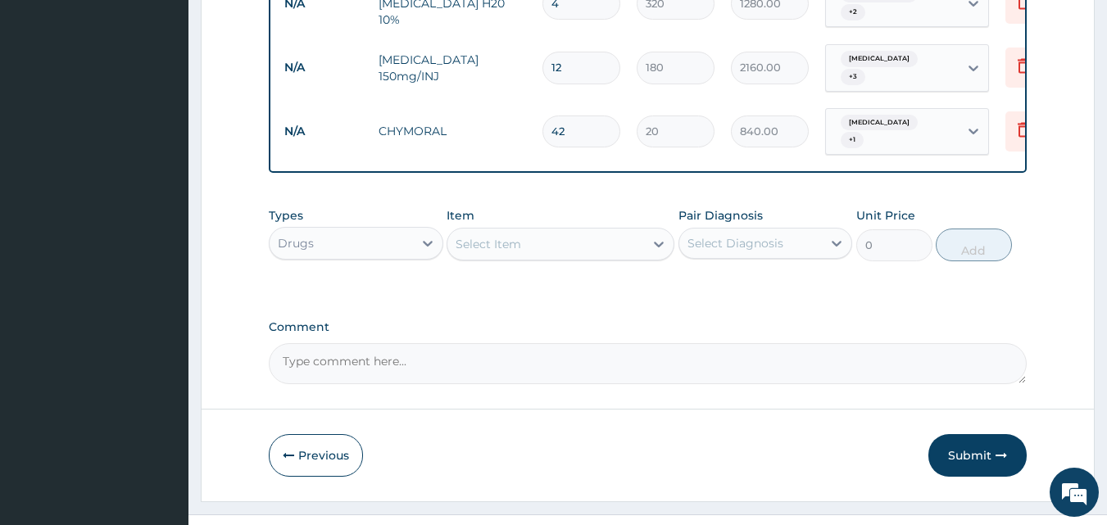
drag, startPoint x: 542, startPoint y: 197, endPoint x: 534, endPoint y: 230, distance: 33.6
click at [537, 228] on div "Select Item" at bounding box center [561, 244] width 228 height 33
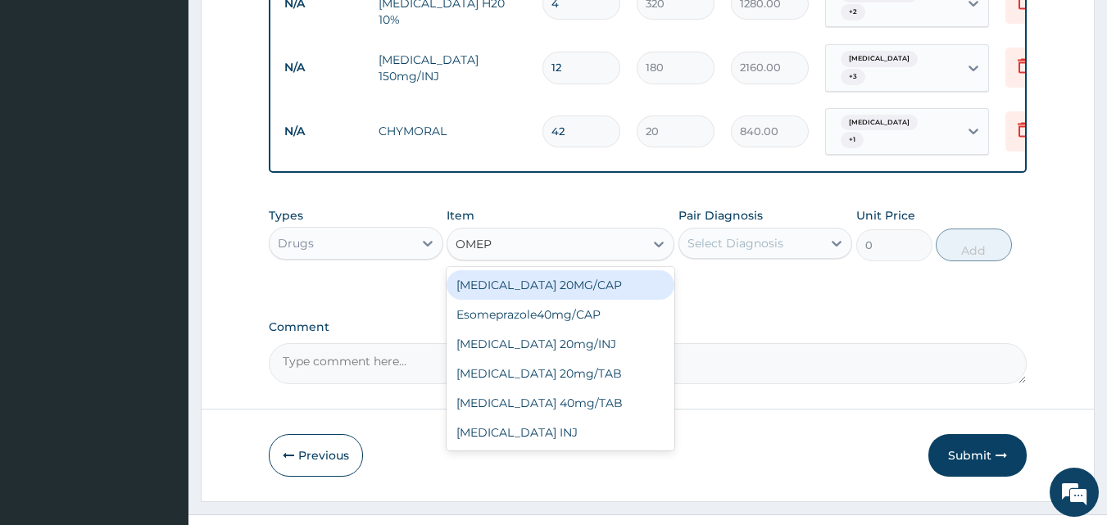
type input "OMEPR"
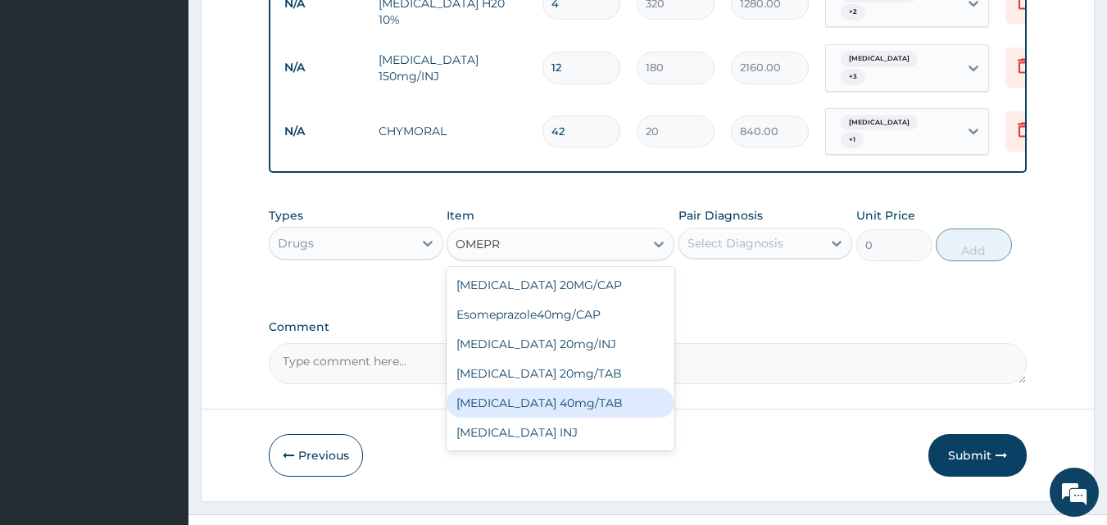
click at [587, 388] on div "OMEPRAZOLE 40mg/TAB" at bounding box center [561, 402] width 228 height 29
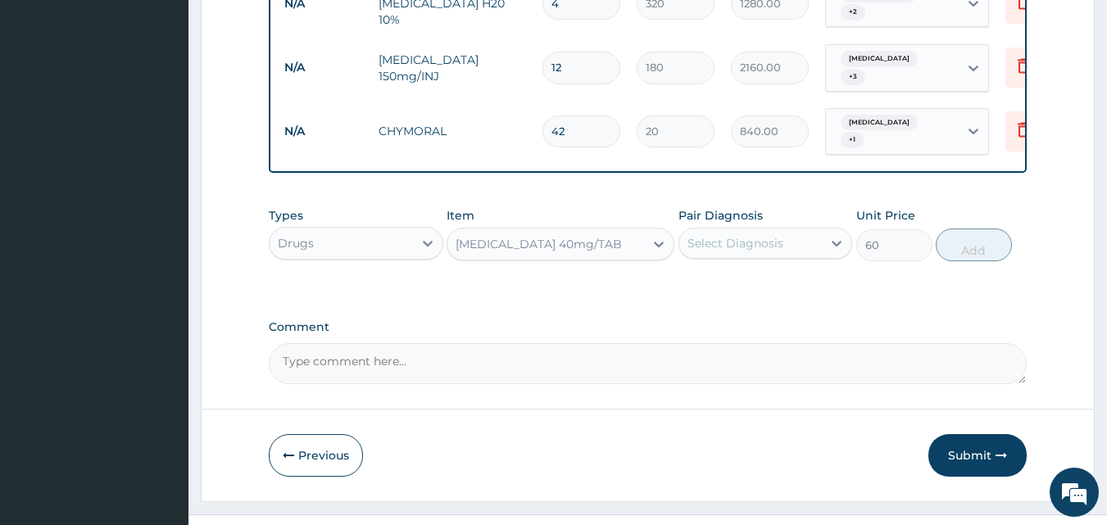
click at [609, 231] on div "OMEPRAZOLE 40mg/TAB" at bounding box center [545, 244] width 197 height 26
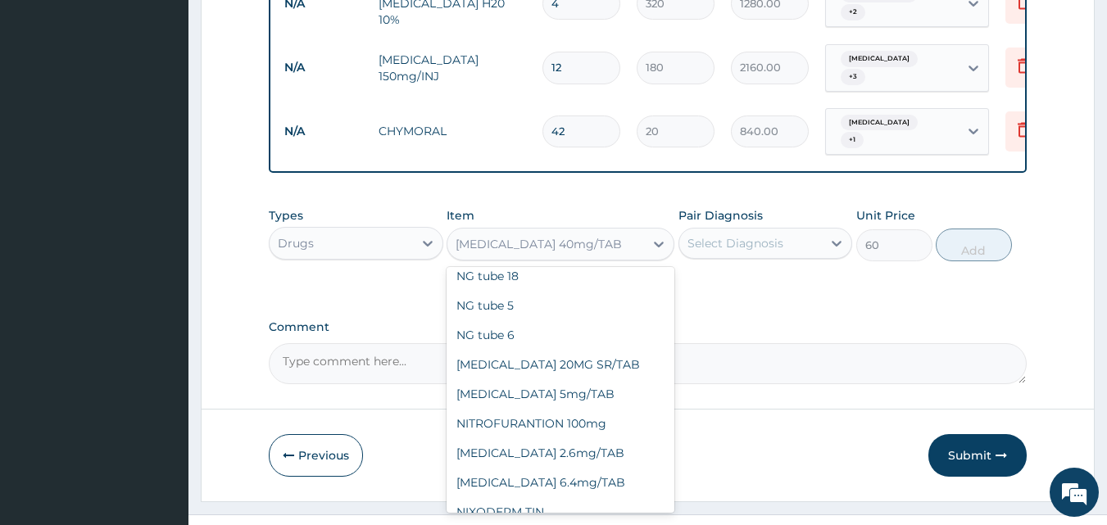
scroll to position [27233, 0]
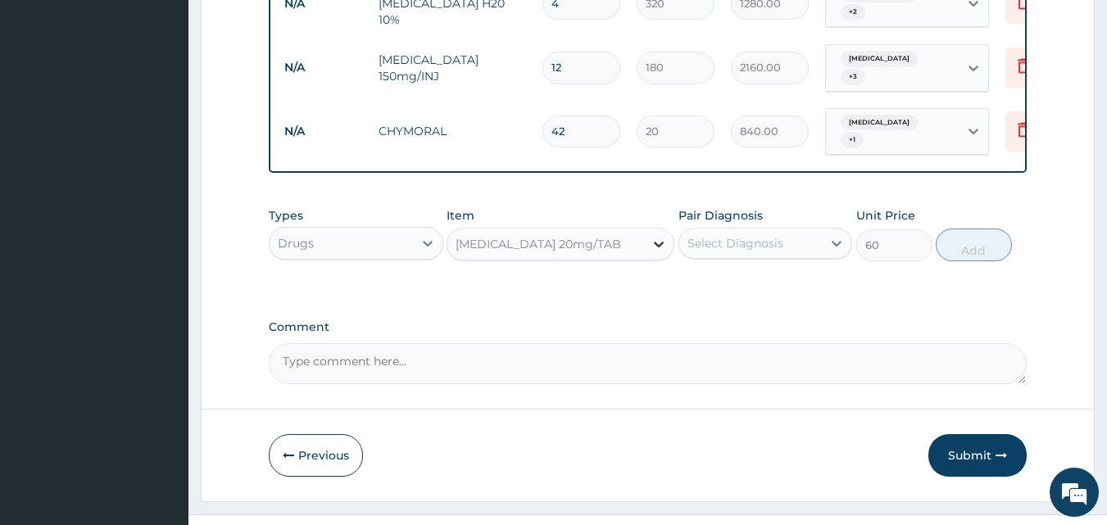
click at [653, 236] on icon at bounding box center [659, 244] width 16 height 16
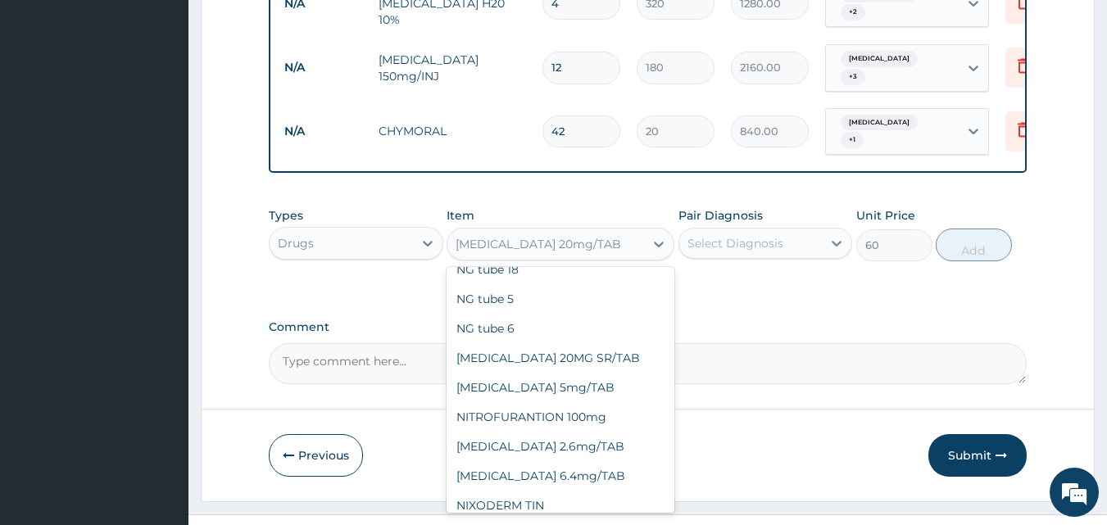
scroll to position [27204, 0]
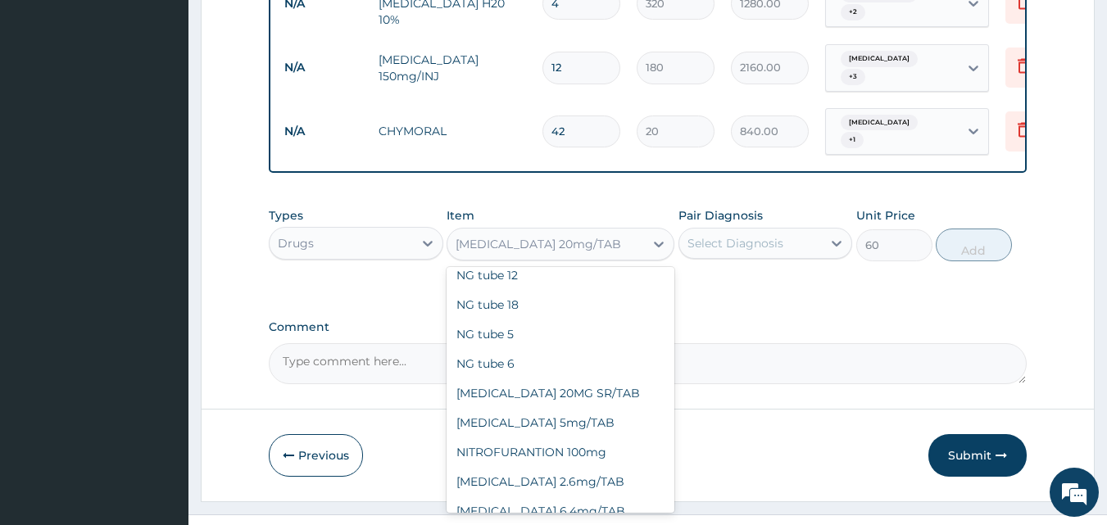
type input "480"
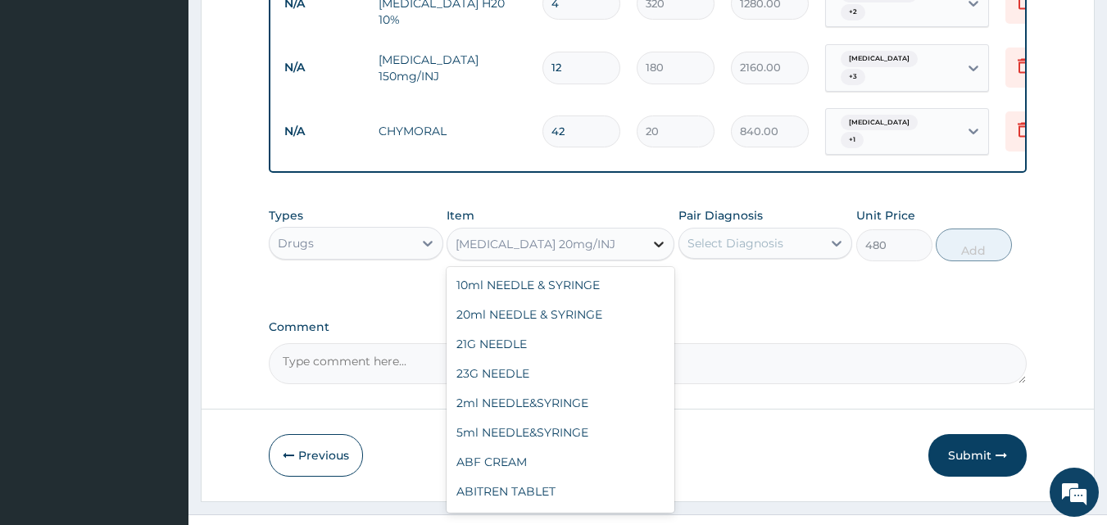
click at [663, 236] on icon at bounding box center [659, 244] width 16 height 16
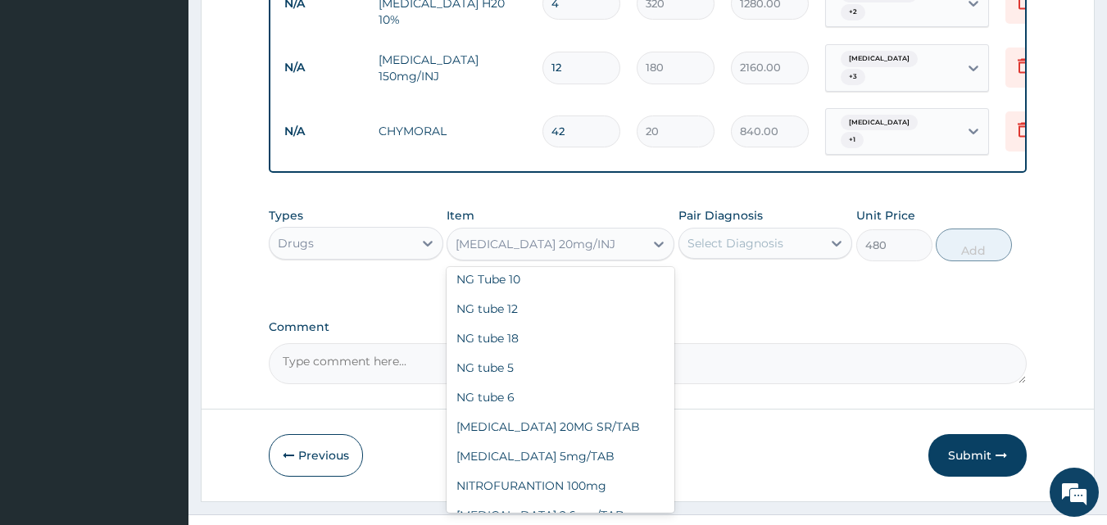
scroll to position [27174, 0]
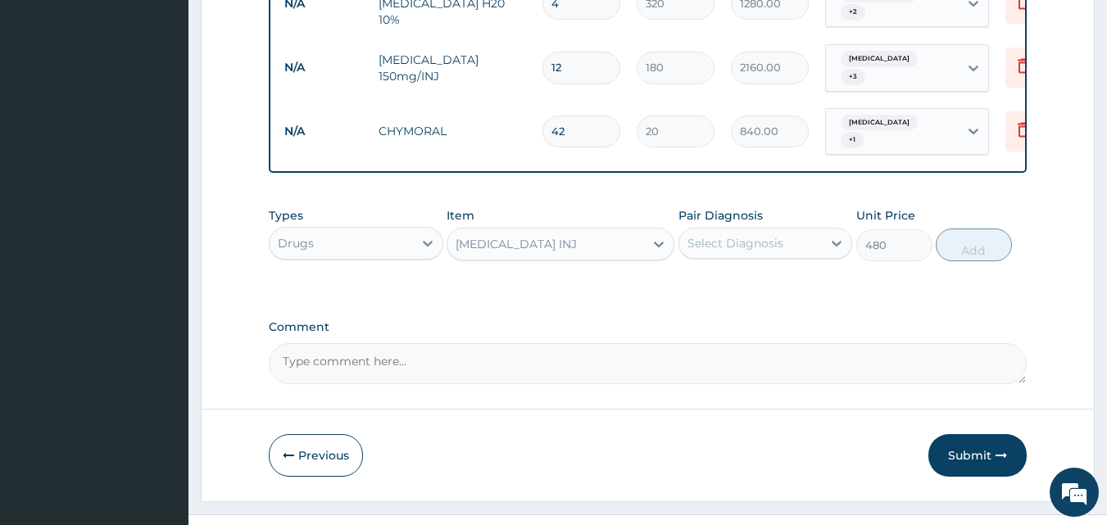
drag, startPoint x: 653, startPoint y: 213, endPoint x: 653, endPoint y: 229, distance: 15.6
click at [653, 236] on icon at bounding box center [659, 244] width 16 height 16
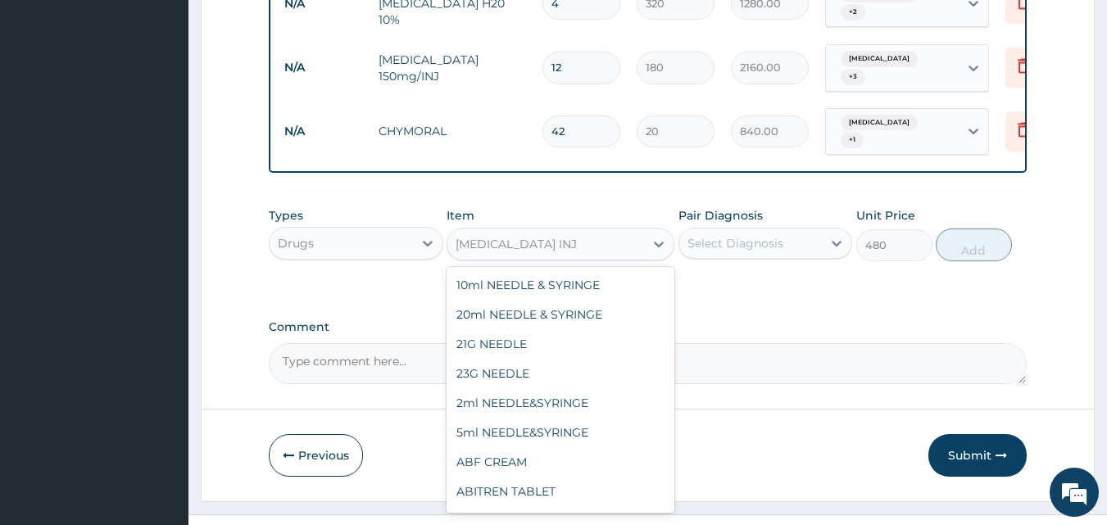
scroll to position [27181, 0]
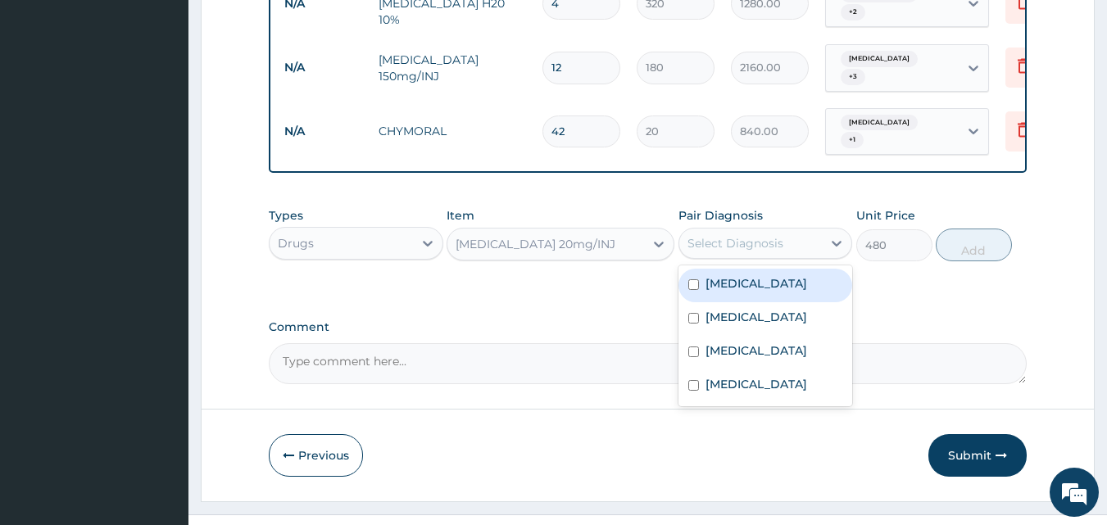
click at [796, 230] on div "Select Diagnosis" at bounding box center [750, 243] width 143 height 26
click at [694, 279] on input "checkbox" at bounding box center [693, 284] width 11 height 11
checkbox input "true"
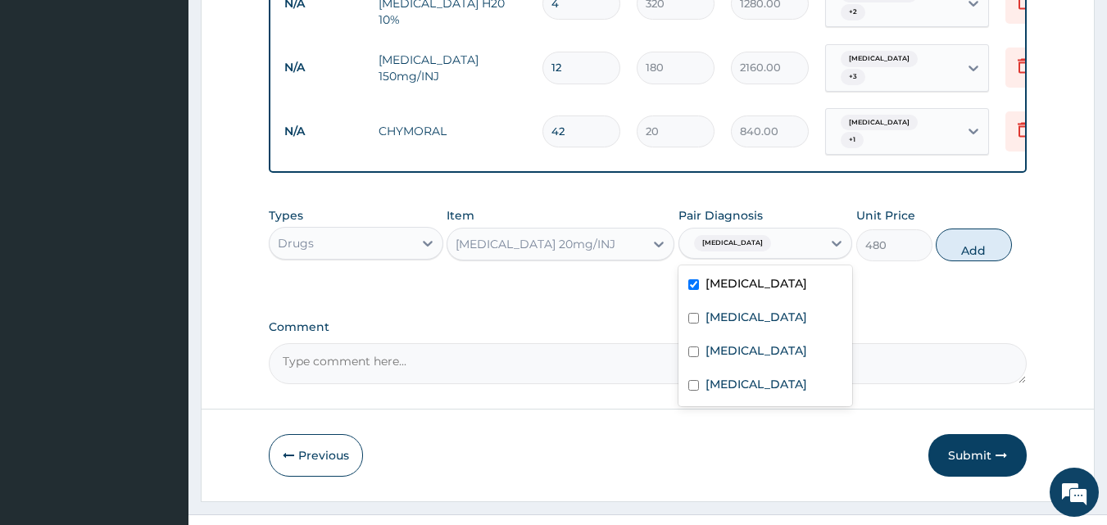
drag, startPoint x: 963, startPoint y: 218, endPoint x: 934, endPoint y: 221, distance: 29.7
click at [962, 229] on button "Add" at bounding box center [974, 245] width 76 height 33
type input "0"
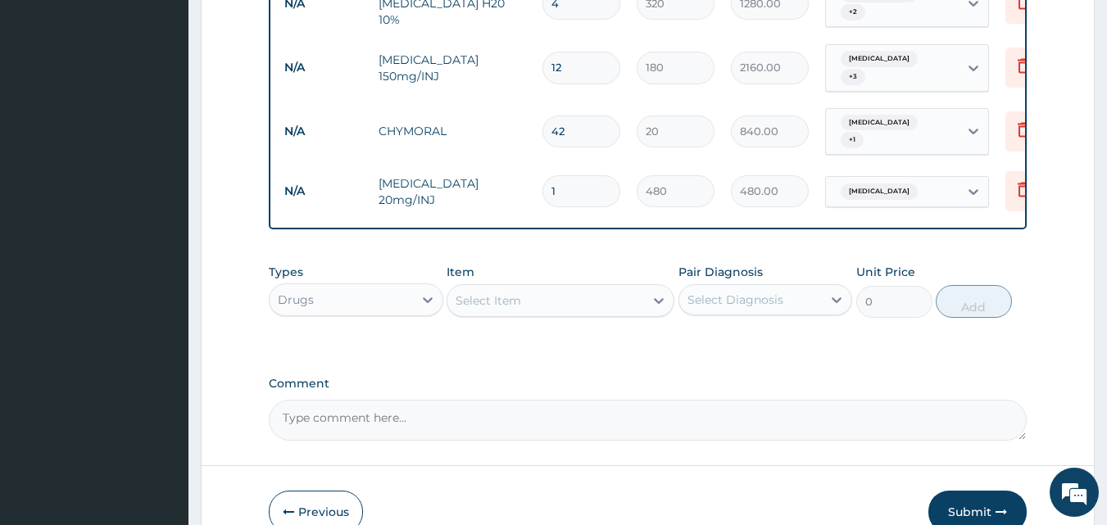
drag, startPoint x: 566, startPoint y: 151, endPoint x: 507, endPoint y: 169, distance: 61.7
click at [507, 169] on tr "N/A Omeprazole 20mg/INJ 1 480 480.00 Heartburn Delete" at bounding box center [677, 191] width 803 height 57
type input "6"
type input "2880.00"
type input "6"
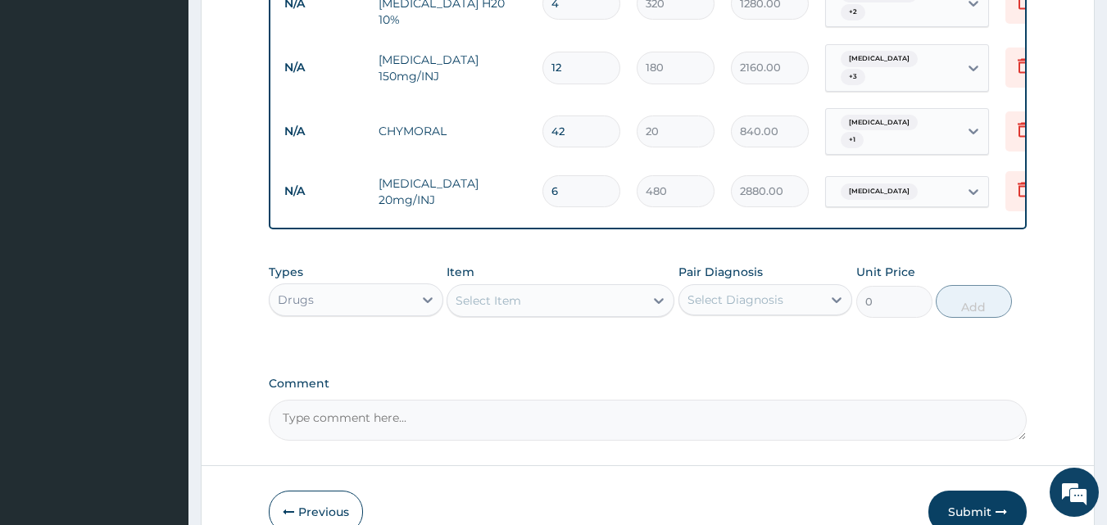
click at [905, 308] on div "Types Drugs Item Select Item Pair Diagnosis Select Diagnosis Unit Price 0 Add" at bounding box center [648, 303] width 759 height 95
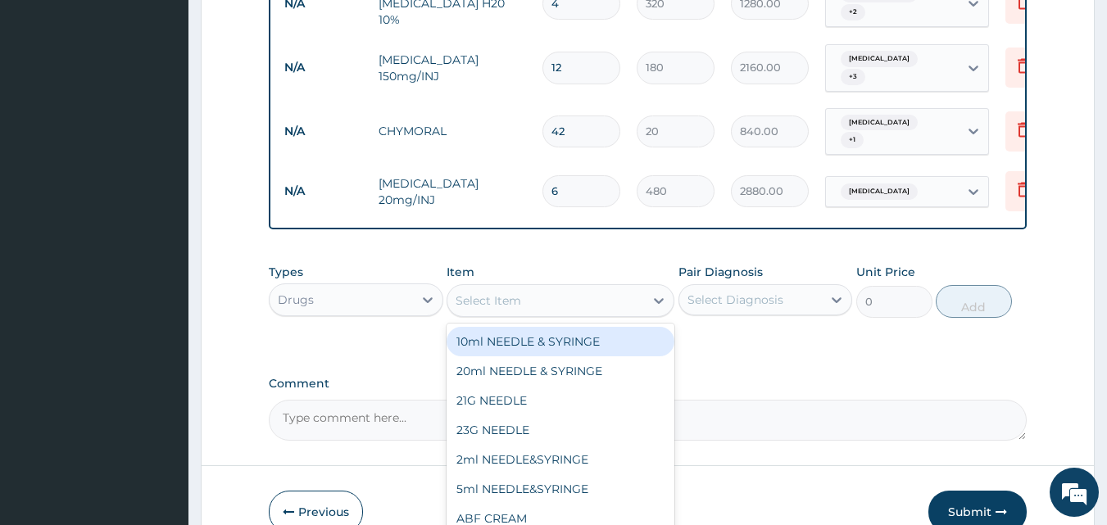
drag, startPoint x: 633, startPoint y: 278, endPoint x: 611, endPoint y: 315, distance: 43.7
click at [632, 288] on div "Select Item" at bounding box center [545, 301] width 197 height 26
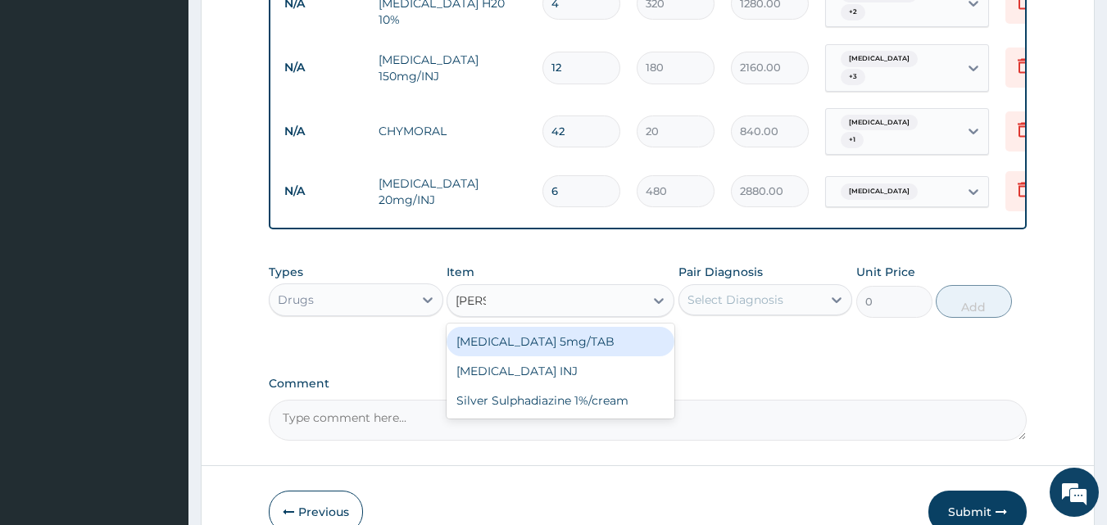
type input "DIAZE"
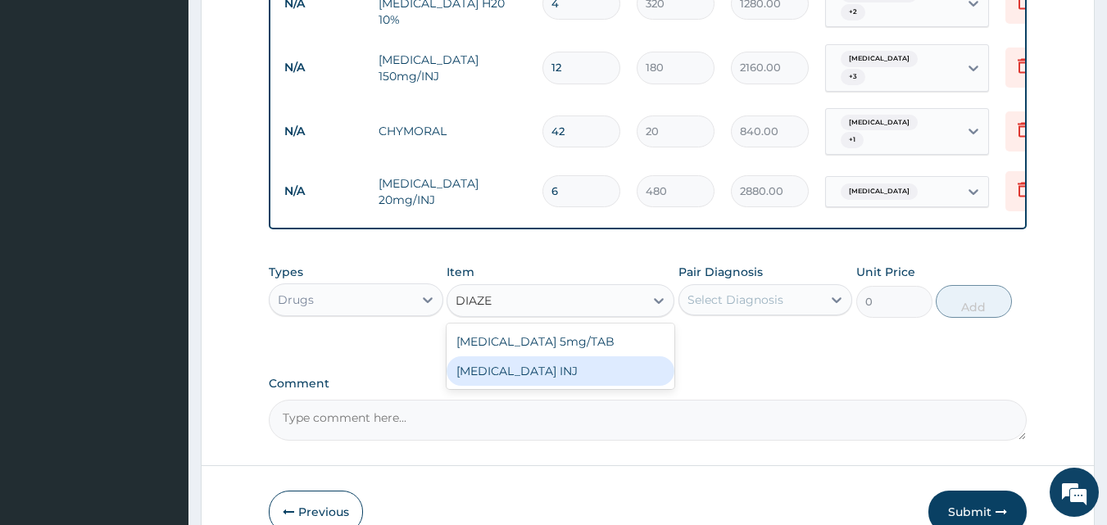
click at [573, 356] on div "DIAZEPAM INJ" at bounding box center [561, 370] width 228 height 29
type input "160"
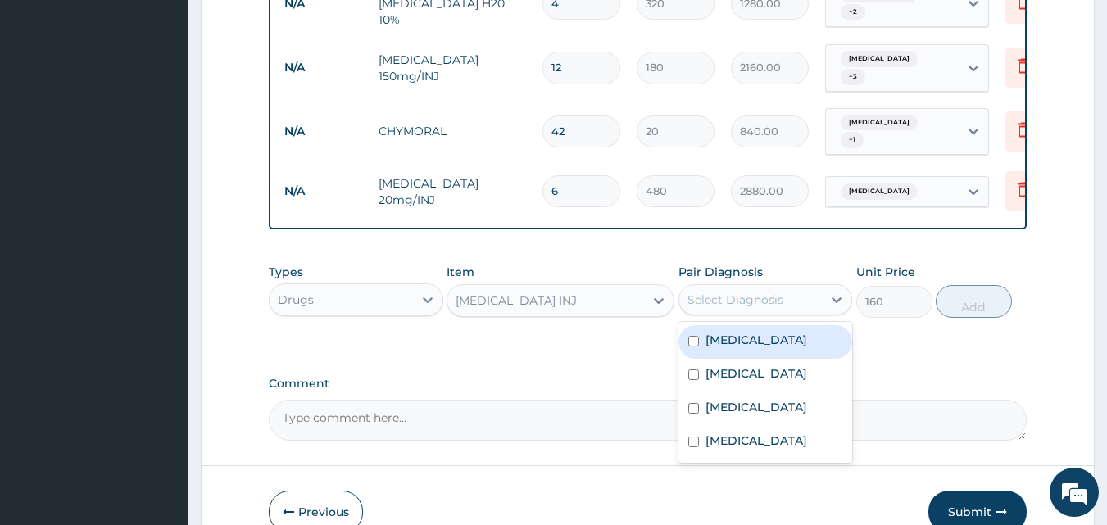
drag, startPoint x: 724, startPoint y: 265, endPoint x: 724, endPoint y: 297, distance: 31.1
click at [724, 292] on div "Select Diagnosis" at bounding box center [735, 300] width 96 height 16
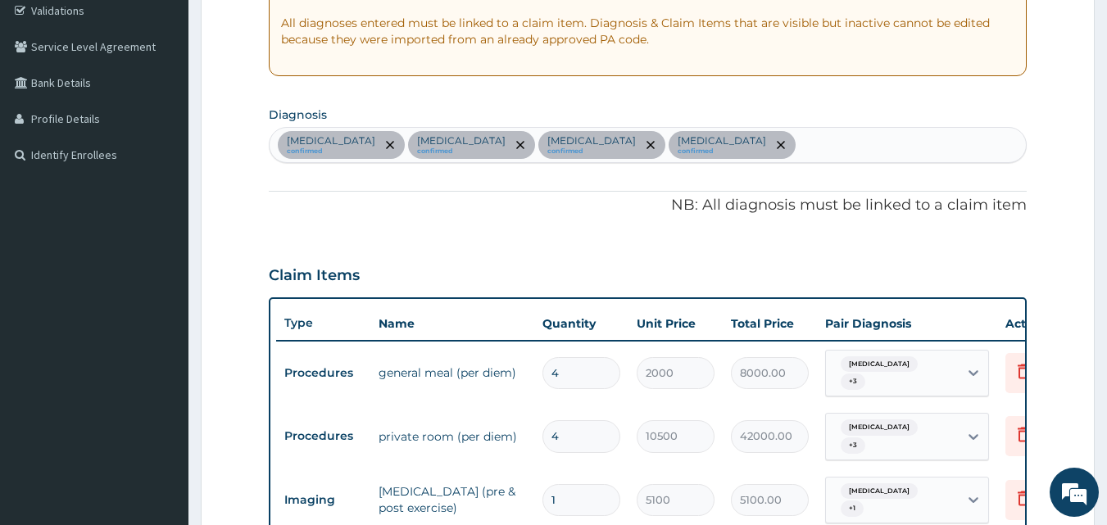
scroll to position [111, 0]
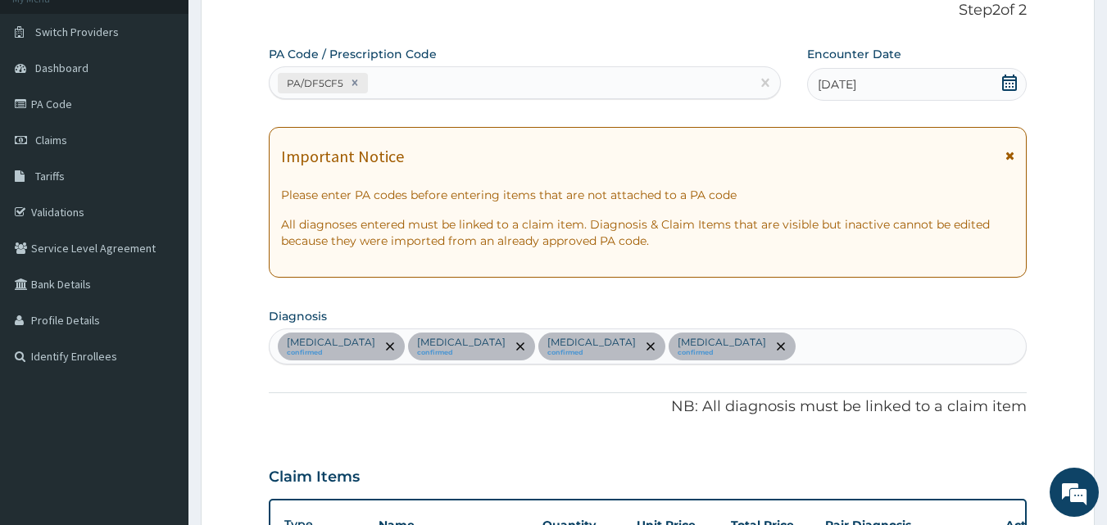
click at [824, 355] on div "Heartburn confirmed Hypertensive heart disease confirmed Ascites confirmed Méni…" at bounding box center [648, 346] width 757 height 34
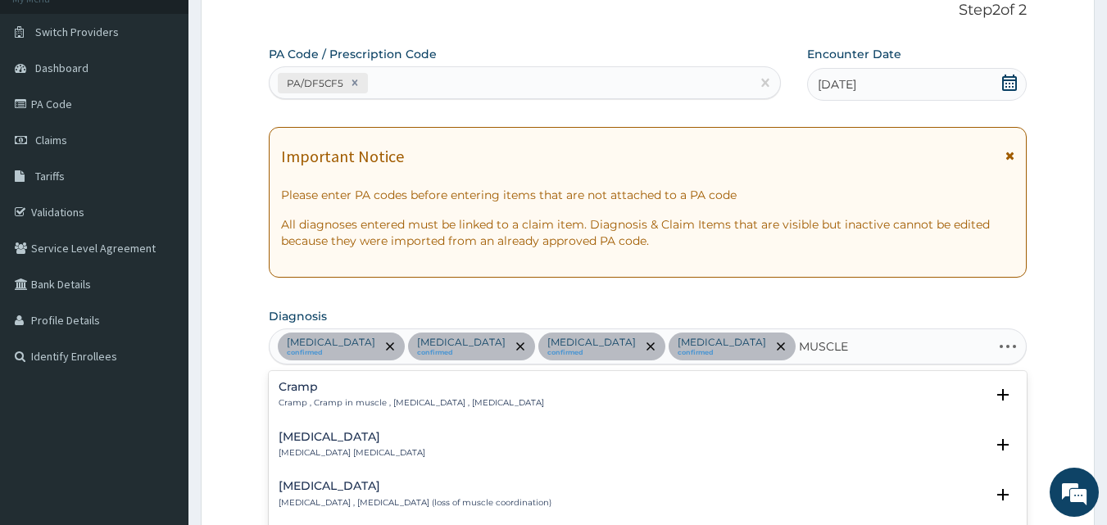
type input "MUSCLE S"
click at [373, 401] on div "Spasm Spasm , Muscle spasm" at bounding box center [648, 395] width 739 height 29
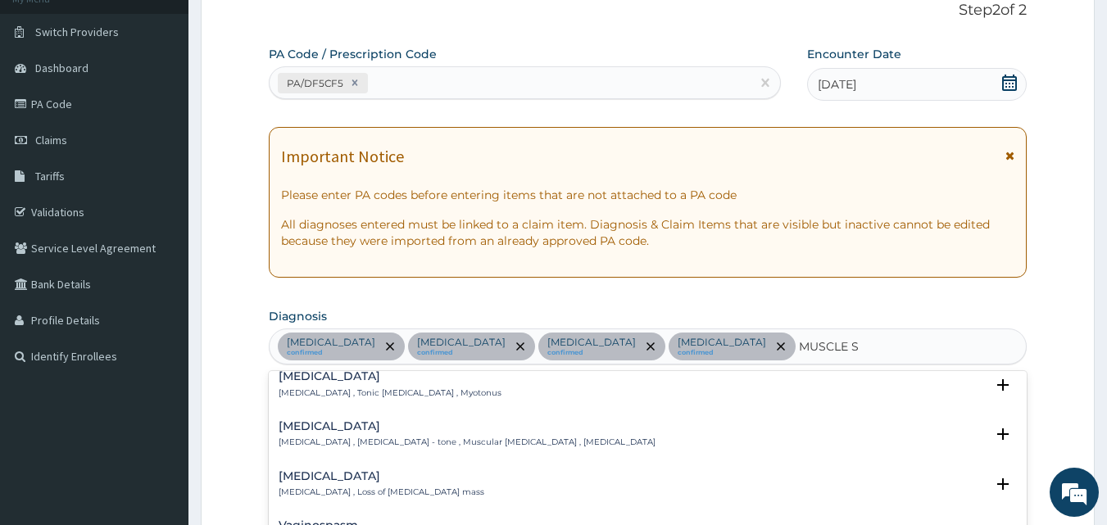
scroll to position [82, 0]
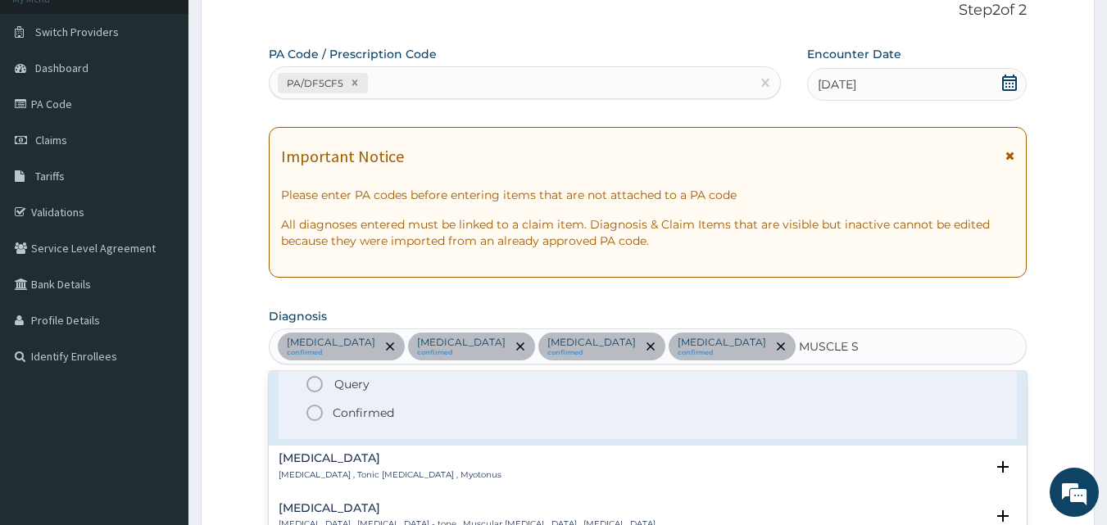
click at [320, 413] on icon "status option filled" at bounding box center [315, 413] width 20 height 20
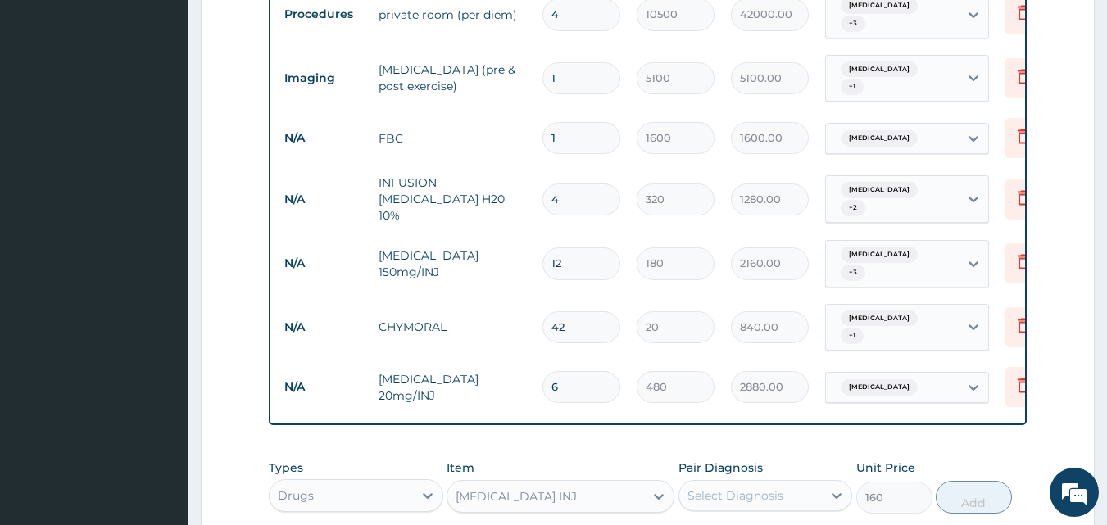
scroll to position [986, 0]
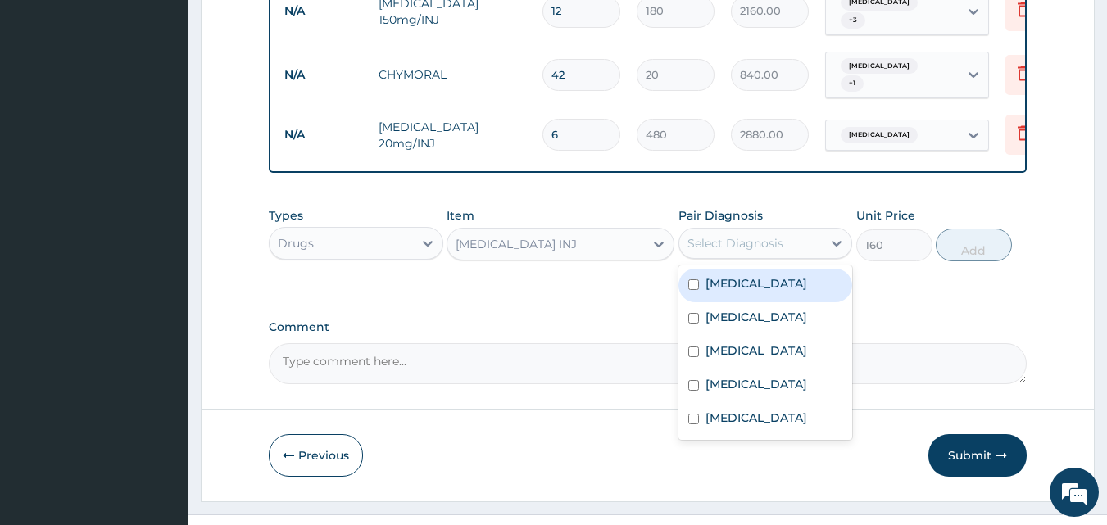
click at [819, 230] on div "Select Diagnosis" at bounding box center [750, 243] width 143 height 26
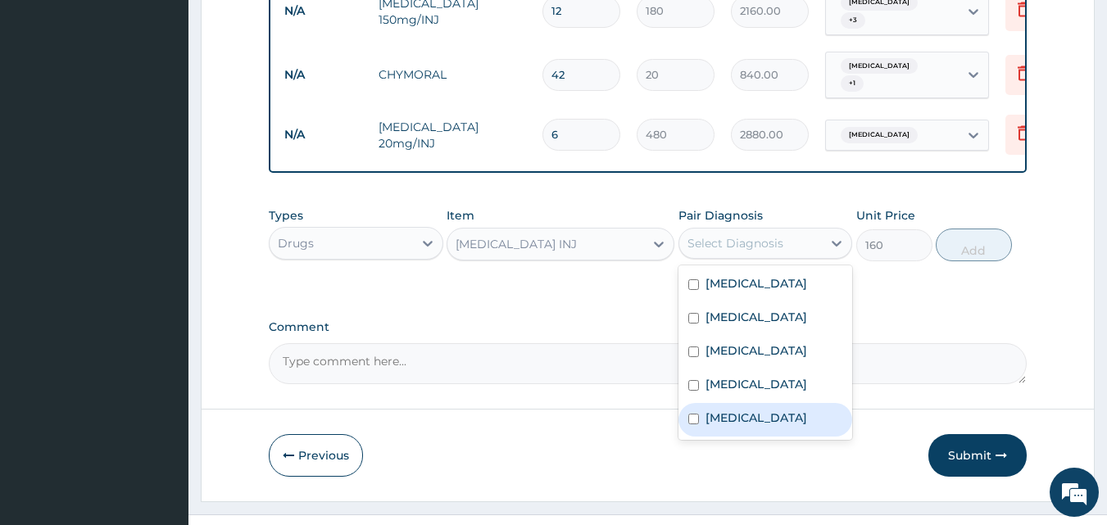
click at [704, 403] on div "Spasm" at bounding box center [765, 420] width 175 height 34
checkbox input "true"
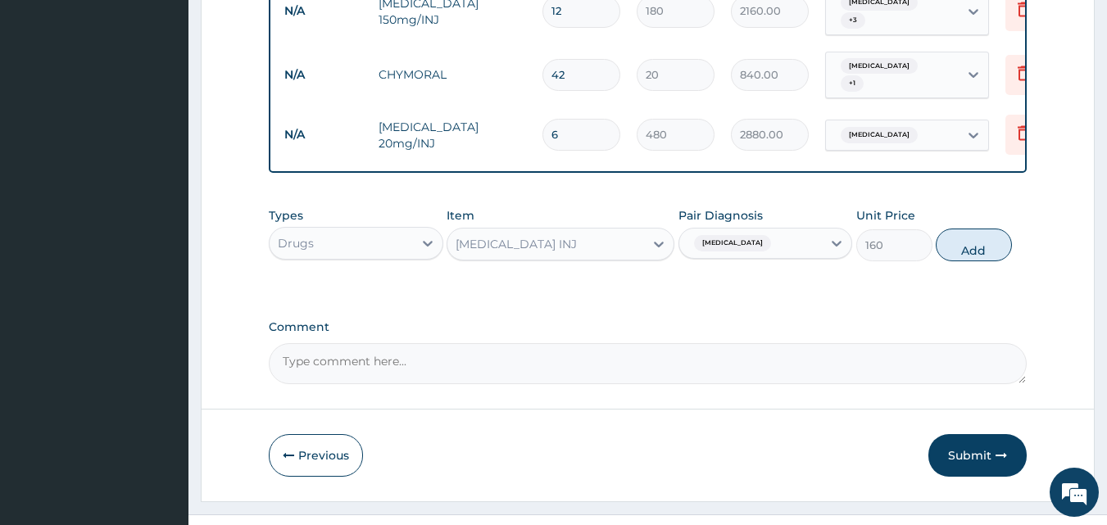
drag, startPoint x: 985, startPoint y: 213, endPoint x: 961, endPoint y: 220, distance: 24.6
click at [983, 229] on button "Add" at bounding box center [974, 245] width 76 height 33
type input "0"
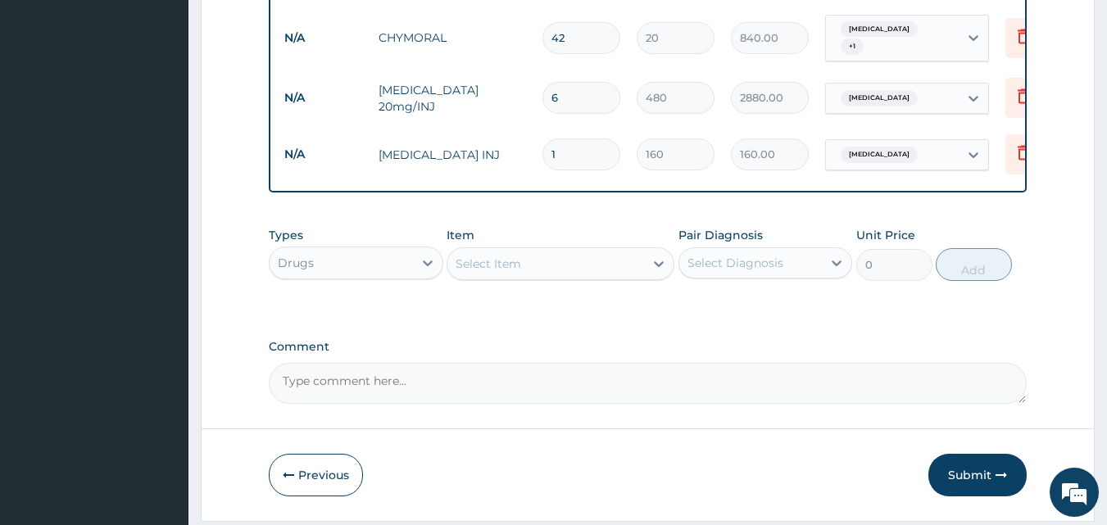
scroll to position [1043, 0]
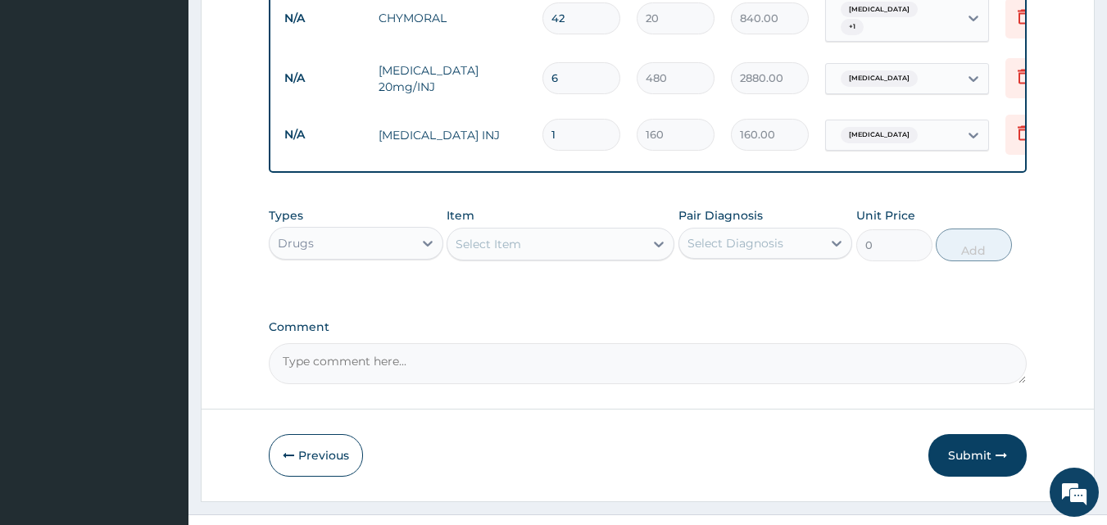
drag, startPoint x: 561, startPoint y: 93, endPoint x: 501, endPoint y: 105, distance: 61.7
click at [501, 107] on tr "N/A DIAZEPAM INJ 1 160 160.00 Spasm Delete" at bounding box center [677, 135] width 803 height 57
type input "2"
type input "320.00"
type input "2"
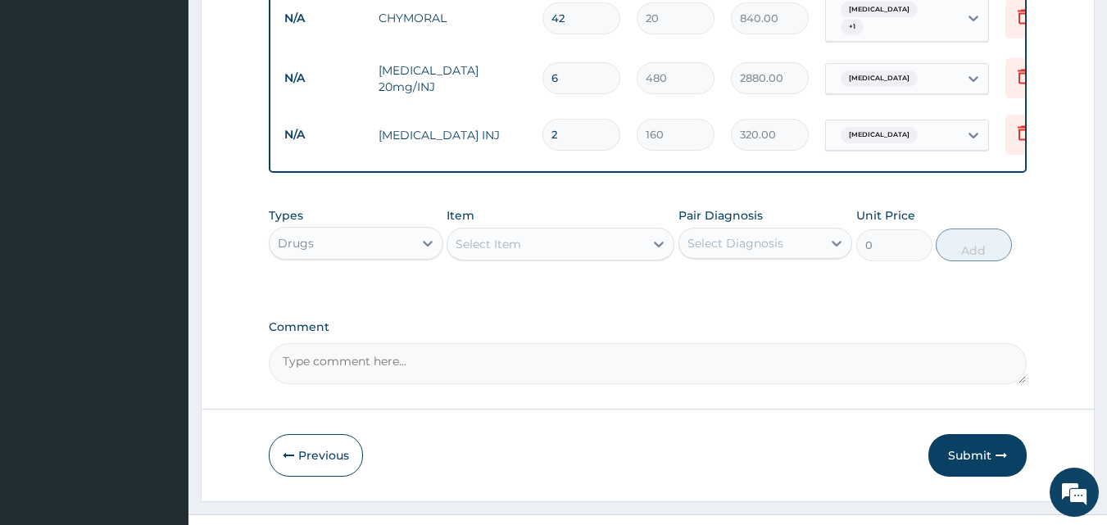
drag, startPoint x: 846, startPoint y: 275, endPoint x: 831, endPoint y: 261, distance: 20.3
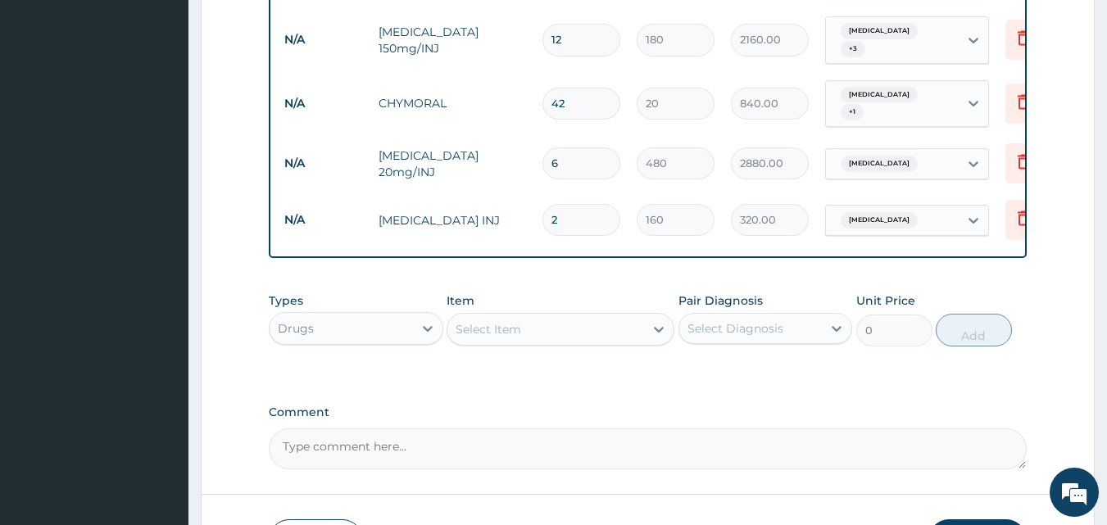
scroll to position [879, 0]
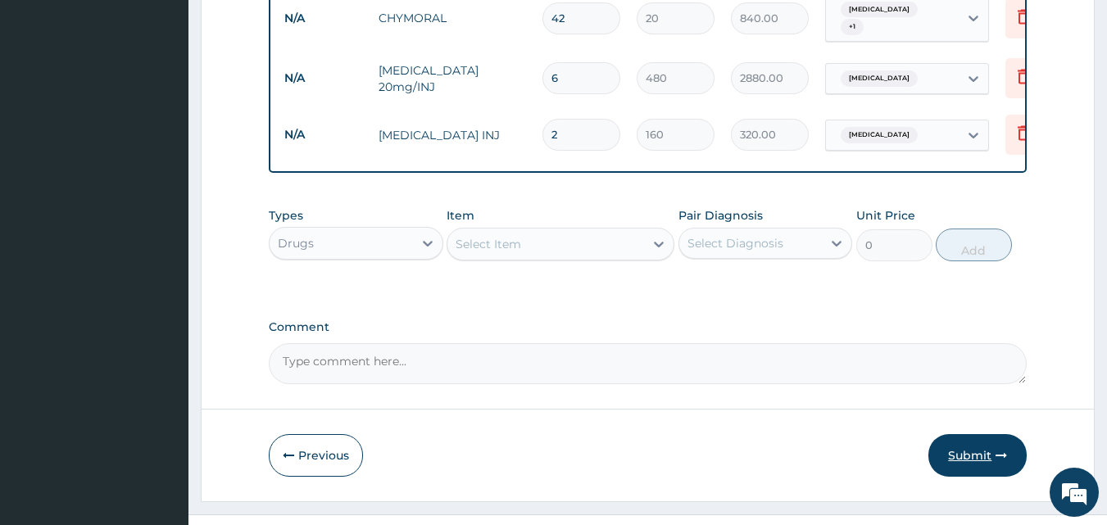
click at [976, 434] on button "Submit" at bounding box center [977, 455] width 98 height 43
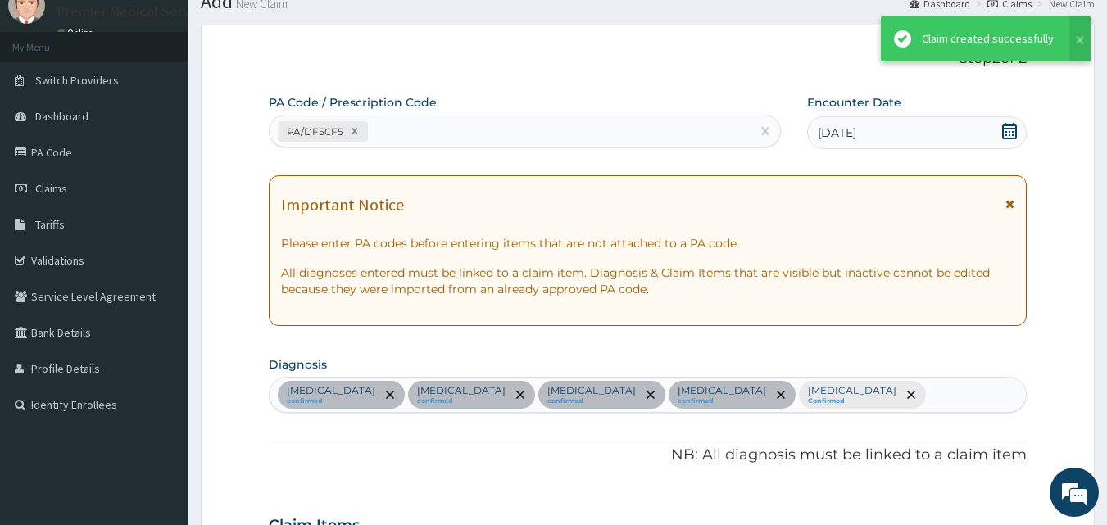
scroll to position [1043, 0]
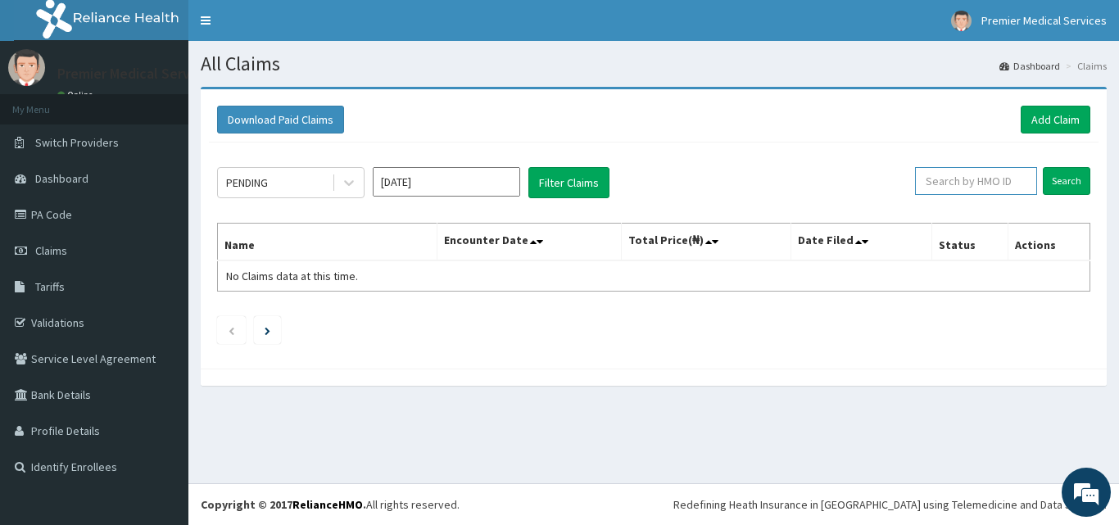
click at [1014, 184] on input "text" at bounding box center [976, 181] width 122 height 28
drag, startPoint x: 1012, startPoint y: 180, endPoint x: 1019, endPoint y: 118, distance: 62.7
click at [1019, 118] on div "Download Paid Claims Add Claim" at bounding box center [653, 120] width 873 height 28
click at [1063, 123] on link "Add Claim" at bounding box center [1056, 120] width 70 height 28
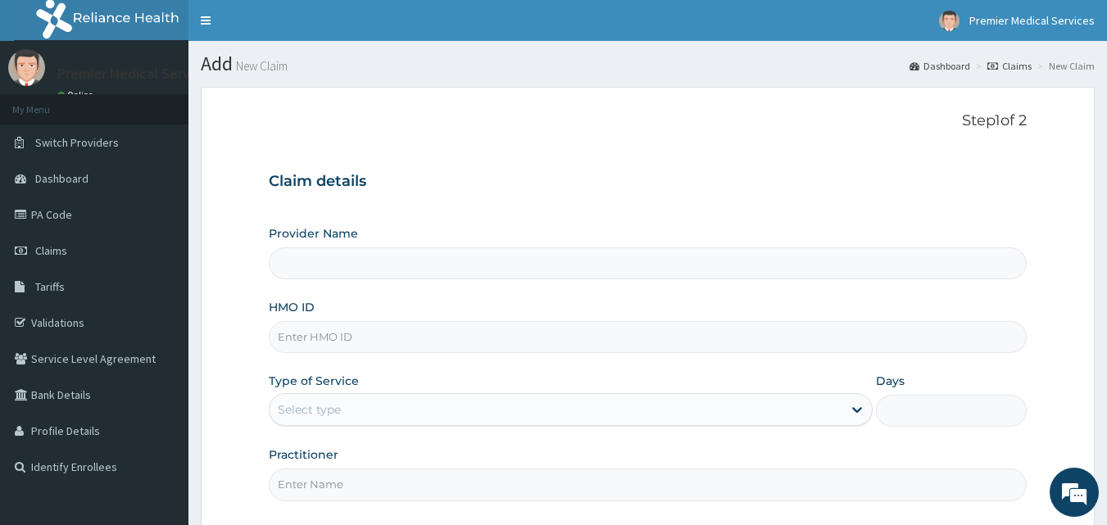
scroll to position [82, 0]
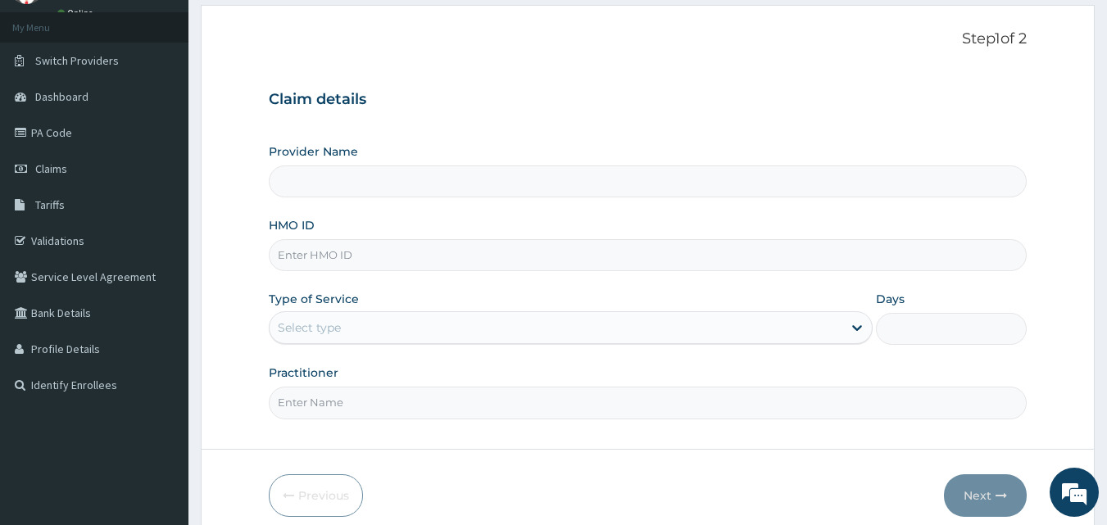
click at [477, 256] on input "HMO ID" at bounding box center [648, 255] width 759 height 32
type input "premier medical services"
type input "ENP/12057/A"
click at [664, 334] on div "Select type" at bounding box center [556, 328] width 573 height 26
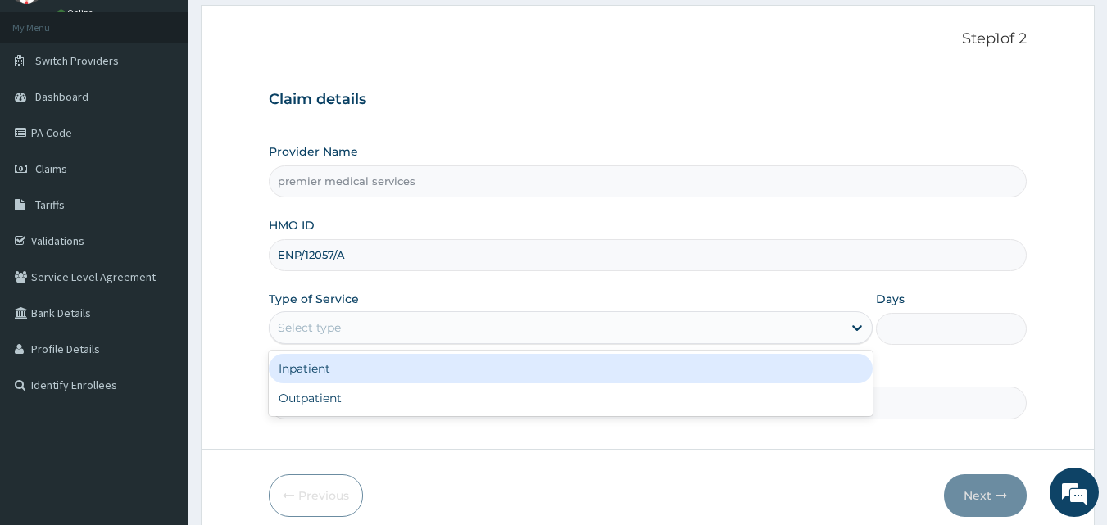
click at [623, 368] on div "Inpatient" at bounding box center [571, 368] width 604 height 29
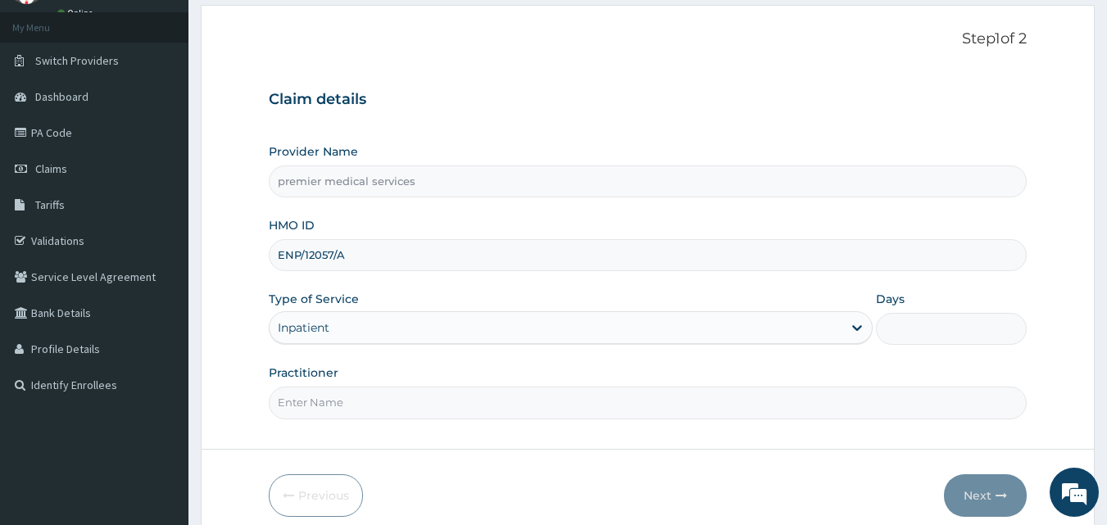
click at [939, 333] on input "Days" at bounding box center [951, 329] width 151 height 32
type input "3"
click at [610, 402] on input "Practitioner" at bounding box center [648, 403] width 759 height 32
type input "[PERSON_NAME]"
click at [985, 492] on button "Next" at bounding box center [985, 495] width 83 height 43
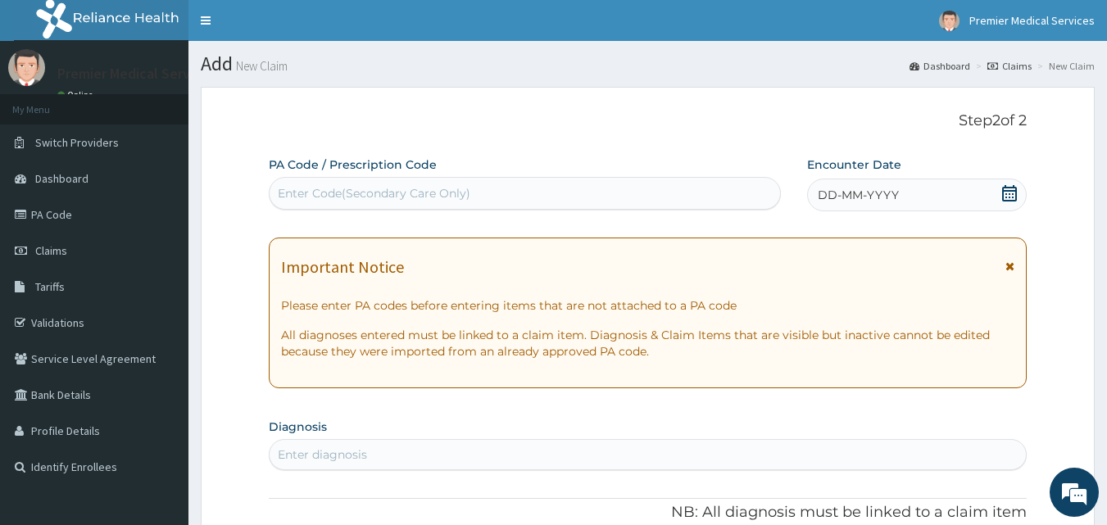
drag, startPoint x: 506, startPoint y: 202, endPoint x: 840, endPoint y: 133, distance: 340.6
click at [468, 197] on div "Enter Code(Secondary Care Only)" at bounding box center [374, 193] width 193 height 16
paste input "PA/29D11E"
type input "PA/29D11E"
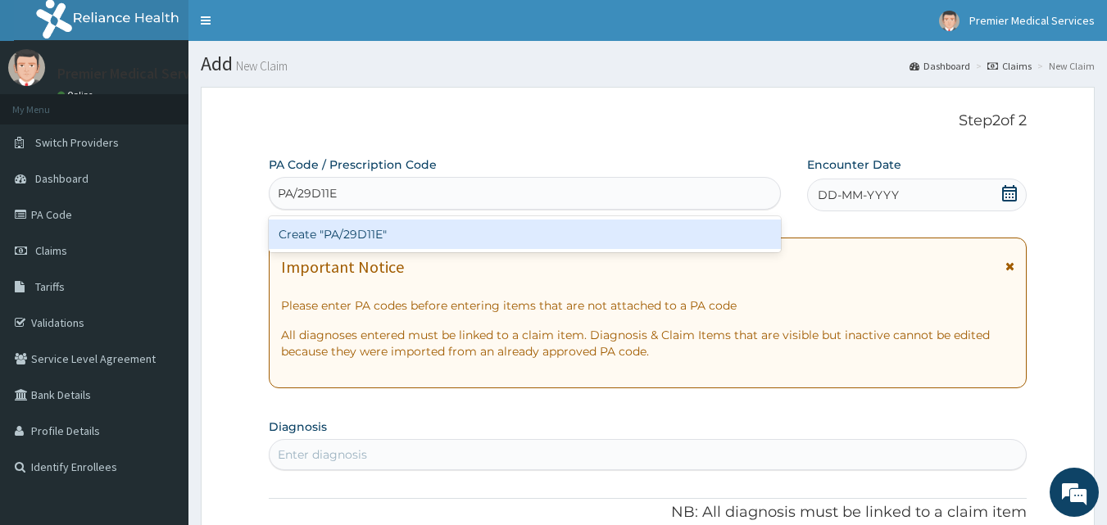
click at [692, 229] on div "Create "PA/29D11E"" at bounding box center [525, 234] width 513 height 29
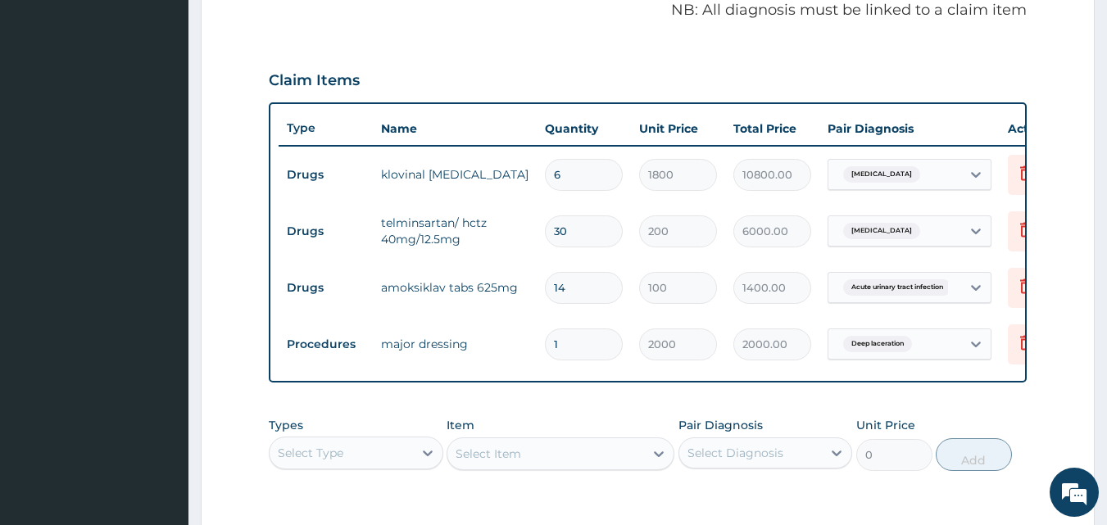
scroll to position [48, 0]
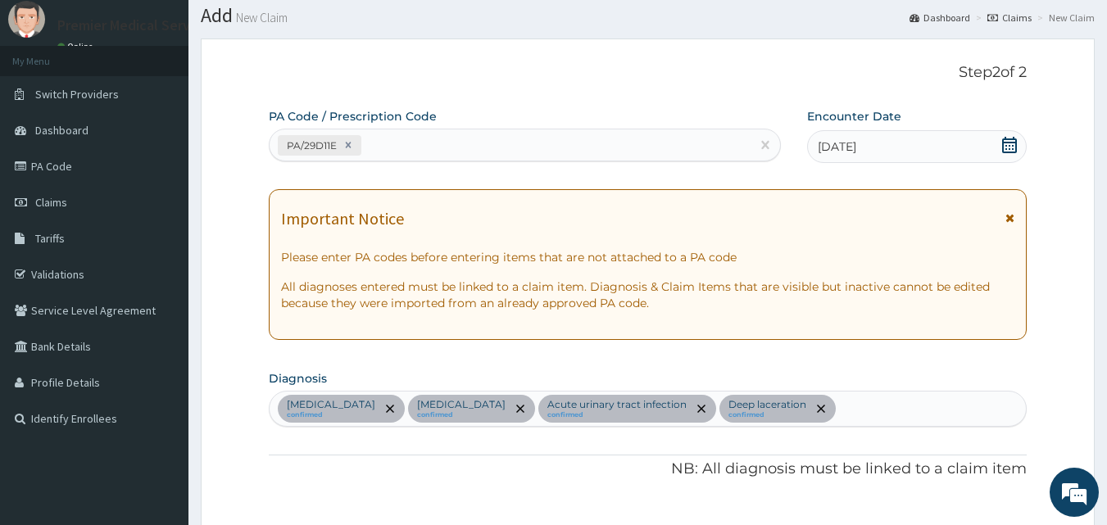
drag, startPoint x: 1118, startPoint y: 59, endPoint x: 601, endPoint y: 53, distance: 517.0
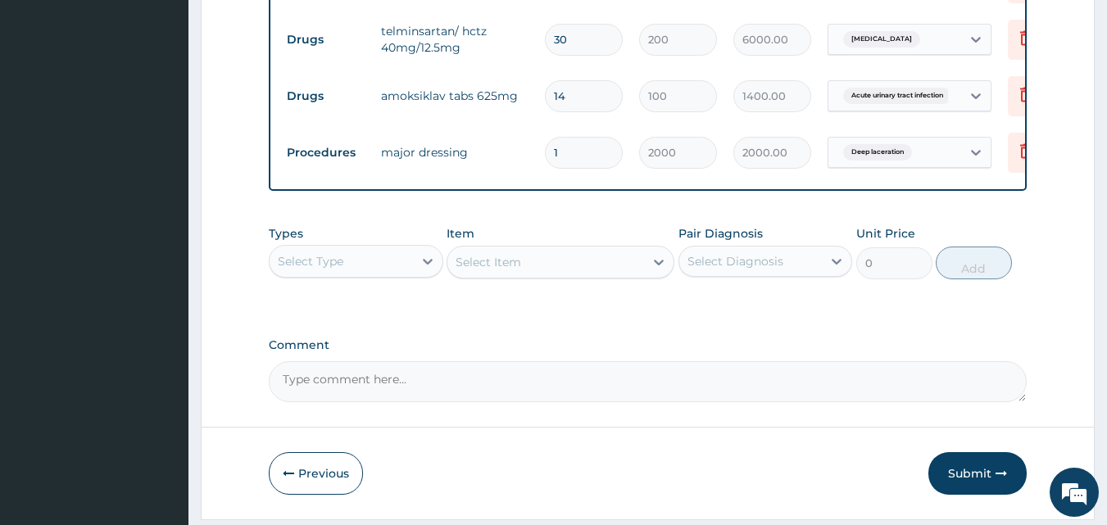
scroll to position [596, 0]
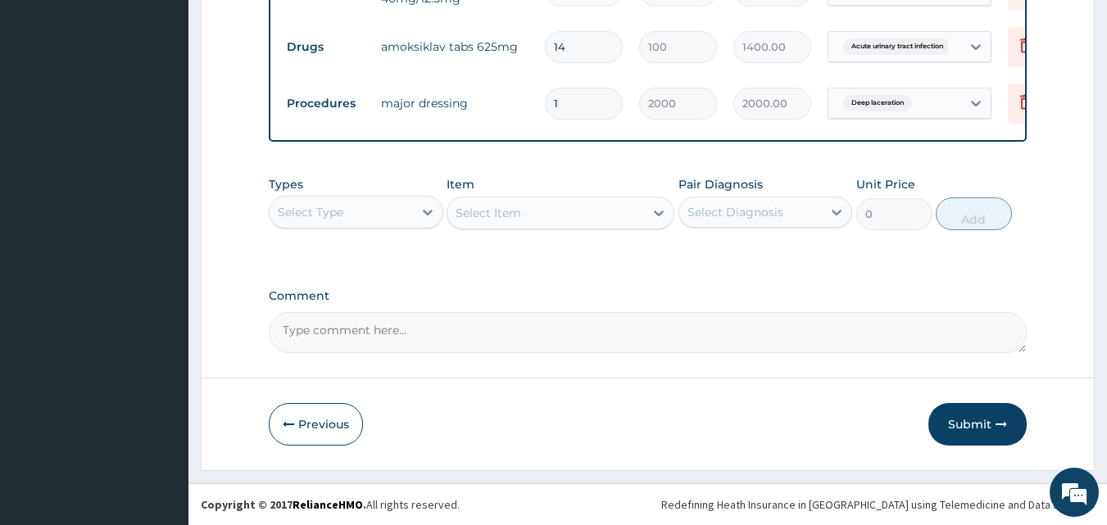
drag, startPoint x: 1002, startPoint y: 419, endPoint x: 988, endPoint y: 426, distance: 15.8
click at [1002, 422] on icon "button" at bounding box center [1000, 424] width 11 height 11
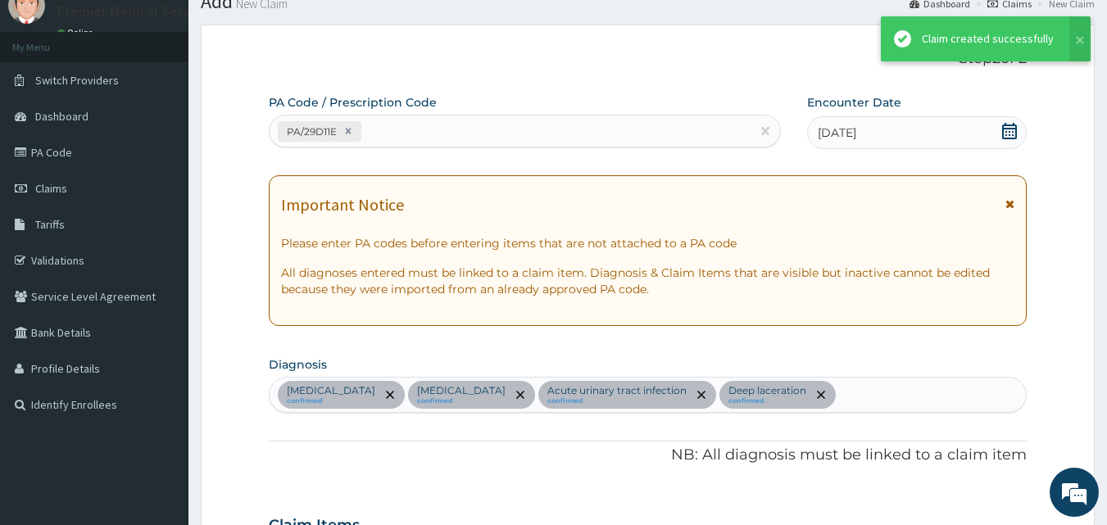
scroll to position [760, 0]
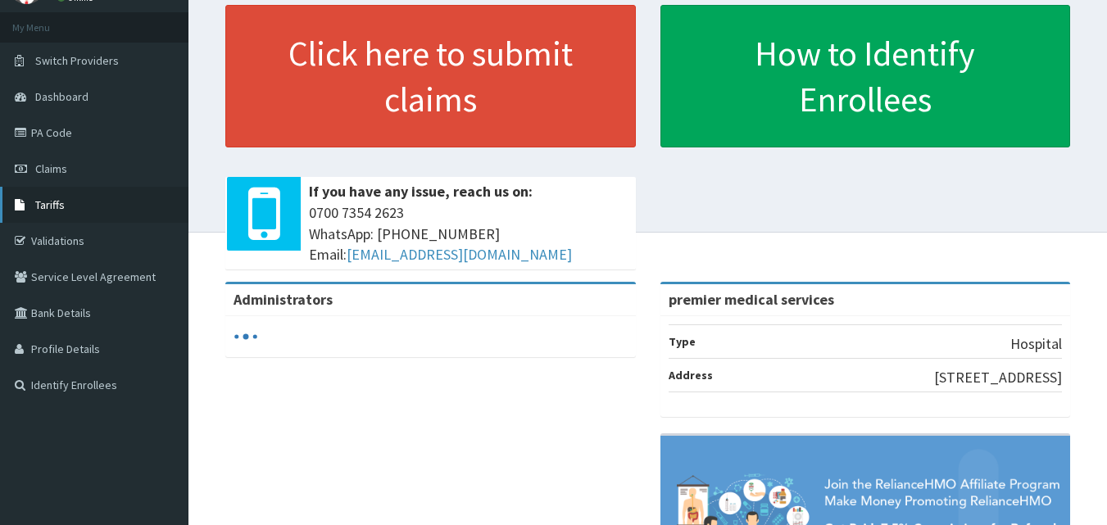
click at [48, 204] on span "Tariffs" at bounding box center [49, 204] width 29 height 15
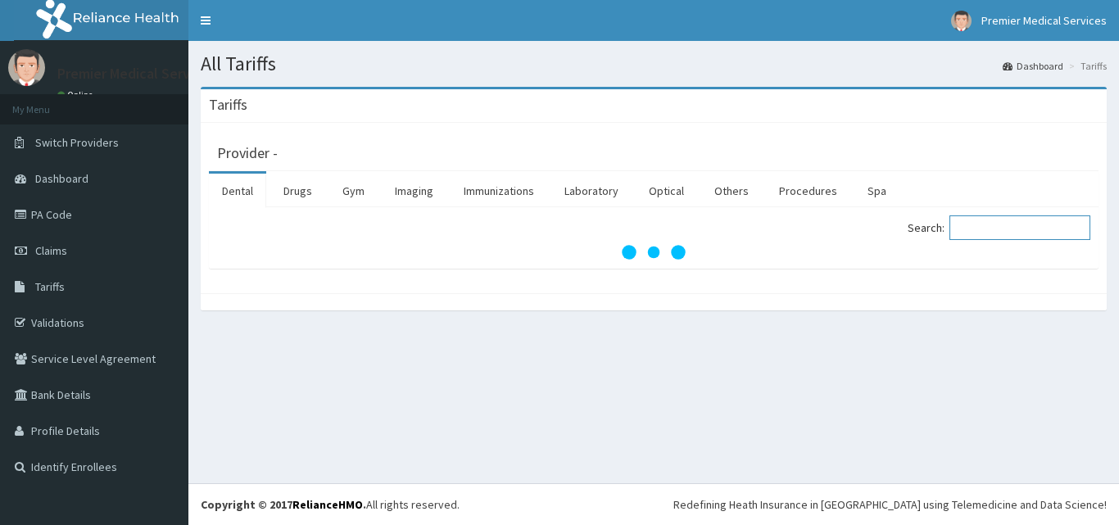
click at [993, 219] on input "Search:" at bounding box center [1020, 227] width 141 height 25
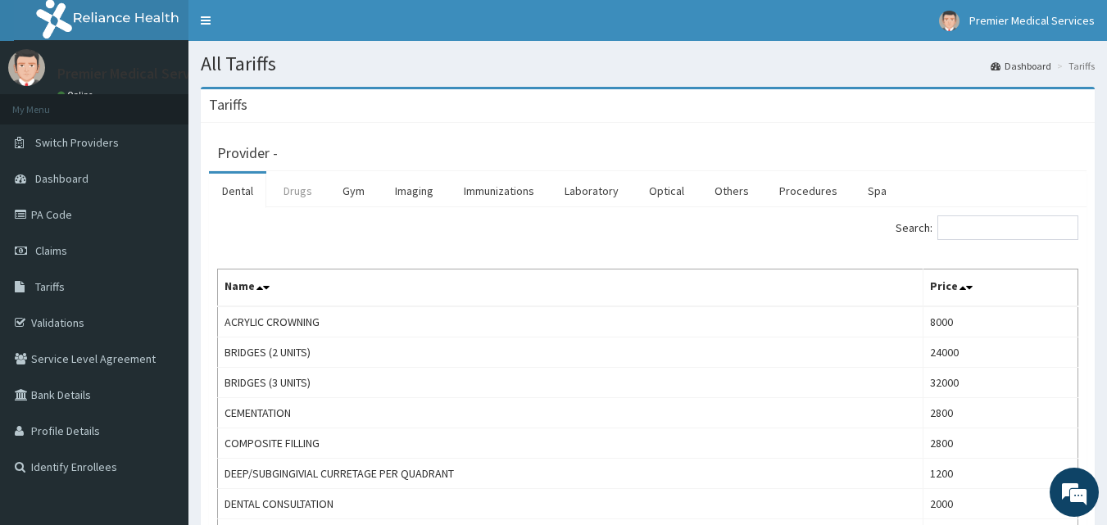
click at [282, 198] on link "Drugs" at bounding box center [297, 191] width 55 height 34
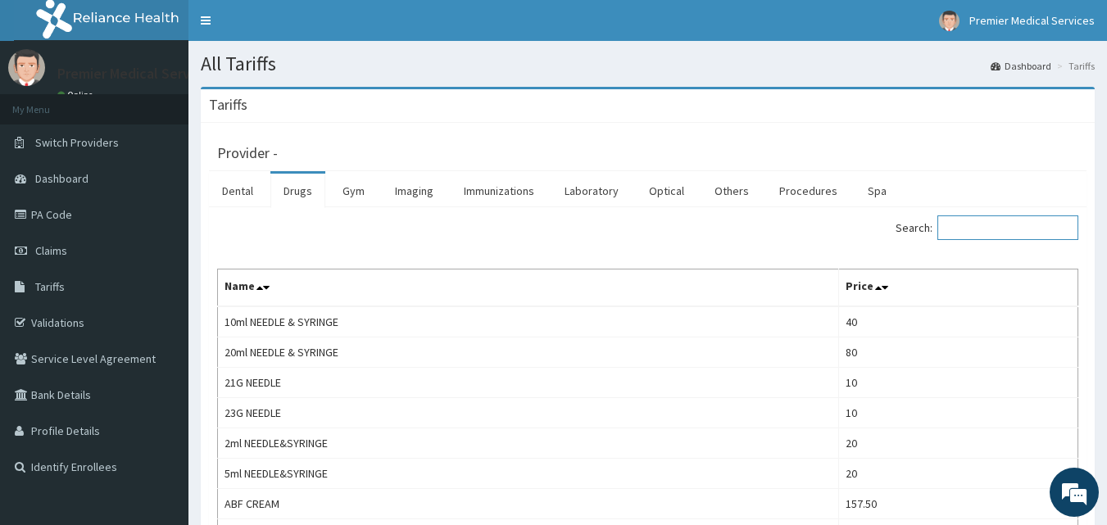
click at [1004, 235] on input "Search:" at bounding box center [1007, 227] width 141 height 25
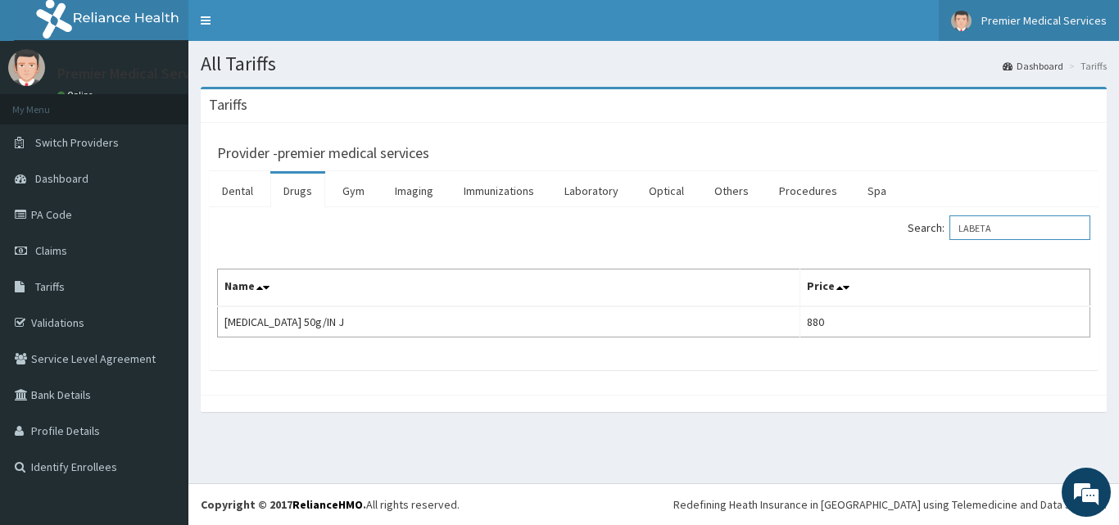
type input "LABETA"
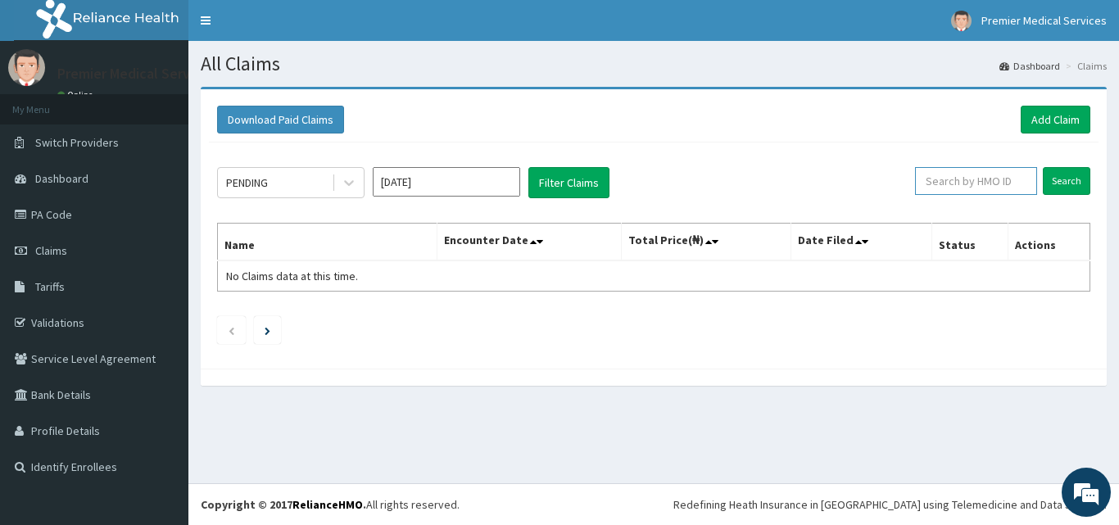
click at [991, 189] on input "text" at bounding box center [976, 181] width 122 height 28
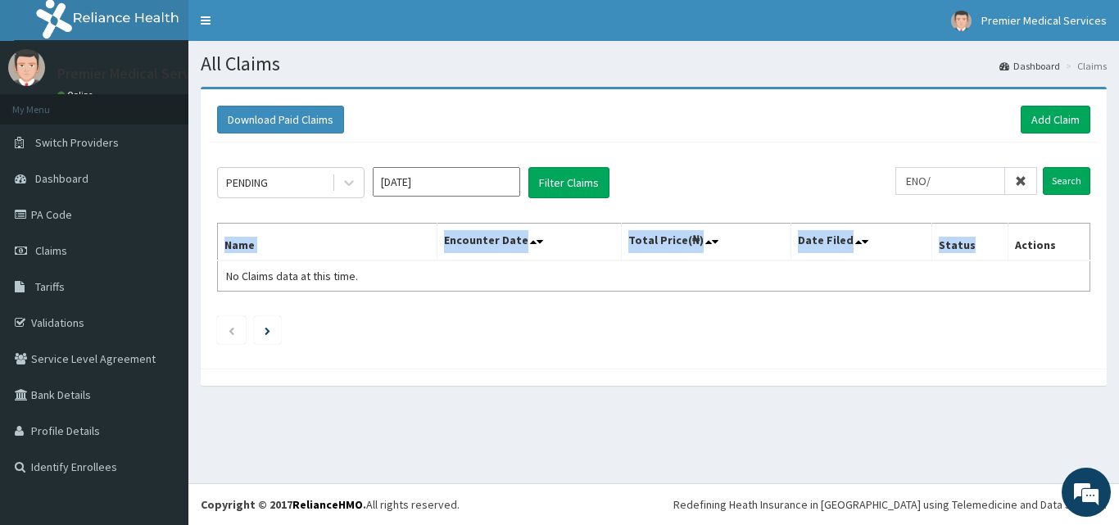
drag, startPoint x: 977, startPoint y: 203, endPoint x: 981, endPoint y: 262, distance: 59.1
click at [981, 258] on div "PENDING [DATE] Filter Claims ENO/ Search Name Encounter Date Total Price(₦) Dat…" at bounding box center [654, 252] width 890 height 218
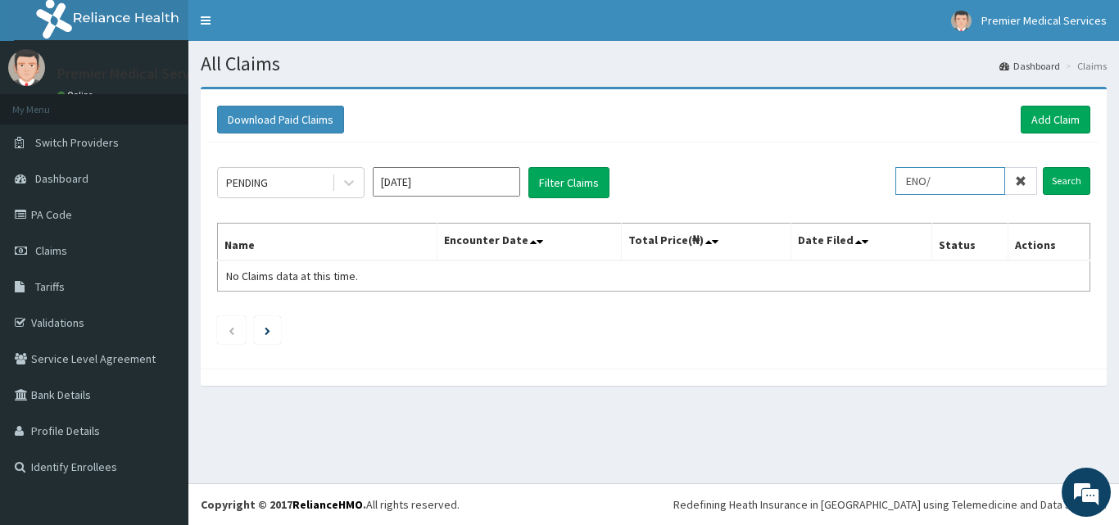
click at [957, 186] on input "ENO/" at bounding box center [950, 181] width 110 height 28
type input "ENP/12057/A"
click at [1059, 184] on input "Search" at bounding box center [1067, 181] width 48 height 28
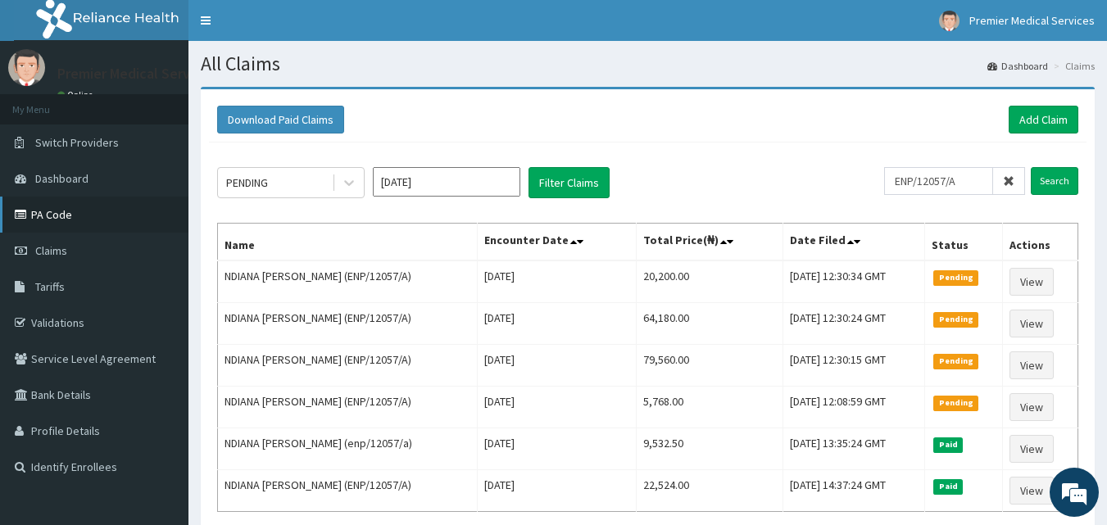
click at [67, 218] on link "PA Code" at bounding box center [94, 215] width 188 height 36
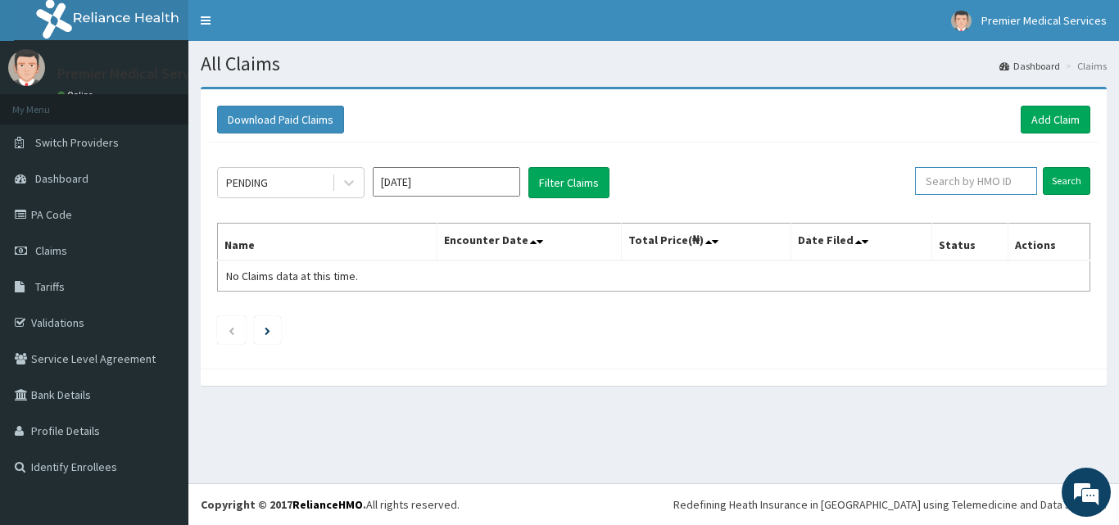
drag, startPoint x: 964, startPoint y: 191, endPoint x: 963, endPoint y: 183, distance: 8.2
click at [963, 183] on input "text" at bounding box center [976, 181] width 122 height 28
click at [1055, 119] on link "Add Claim" at bounding box center [1056, 120] width 70 height 28
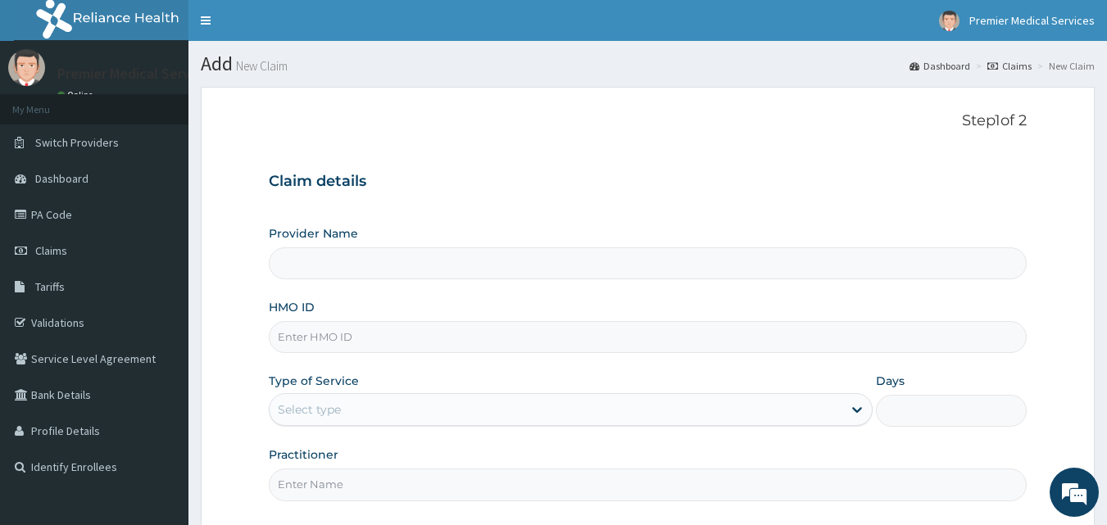
click at [311, 329] on input "HMO ID" at bounding box center [648, 337] width 759 height 32
type input "premier medical services"
type input "ALD/10056/A"
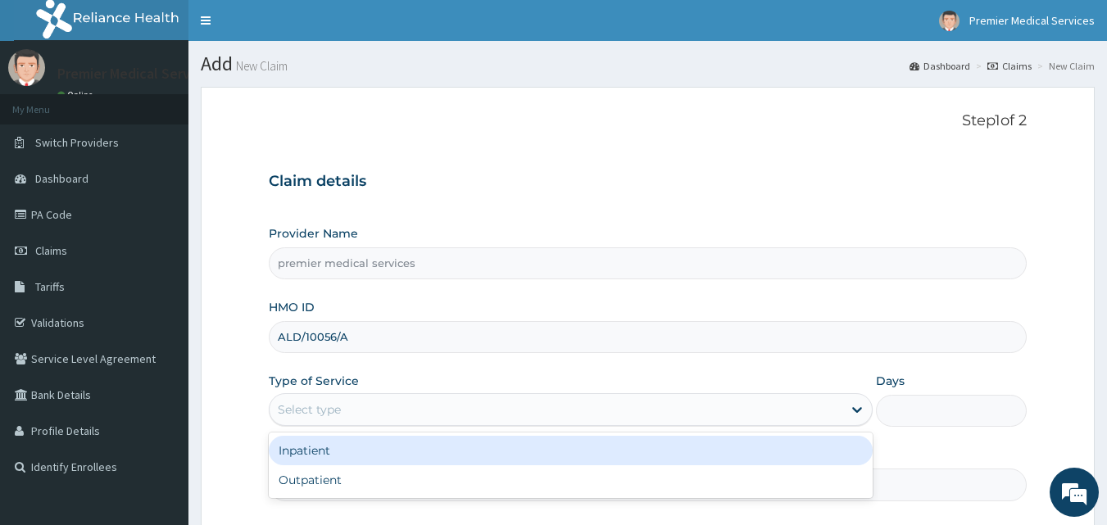
click at [400, 400] on div "Select type" at bounding box center [556, 410] width 573 height 26
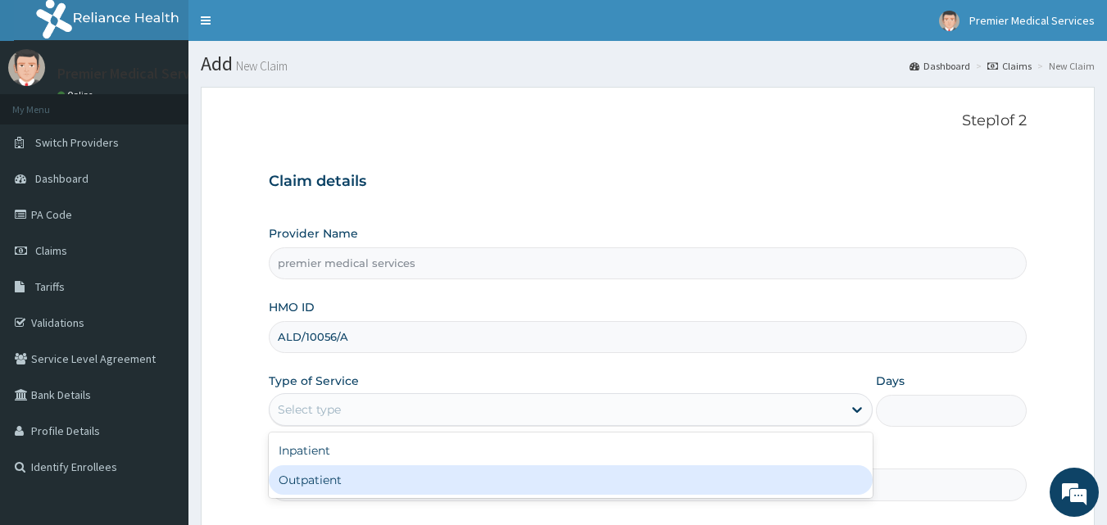
click at [401, 475] on div "Outpatient" at bounding box center [571, 479] width 604 height 29
type input "1"
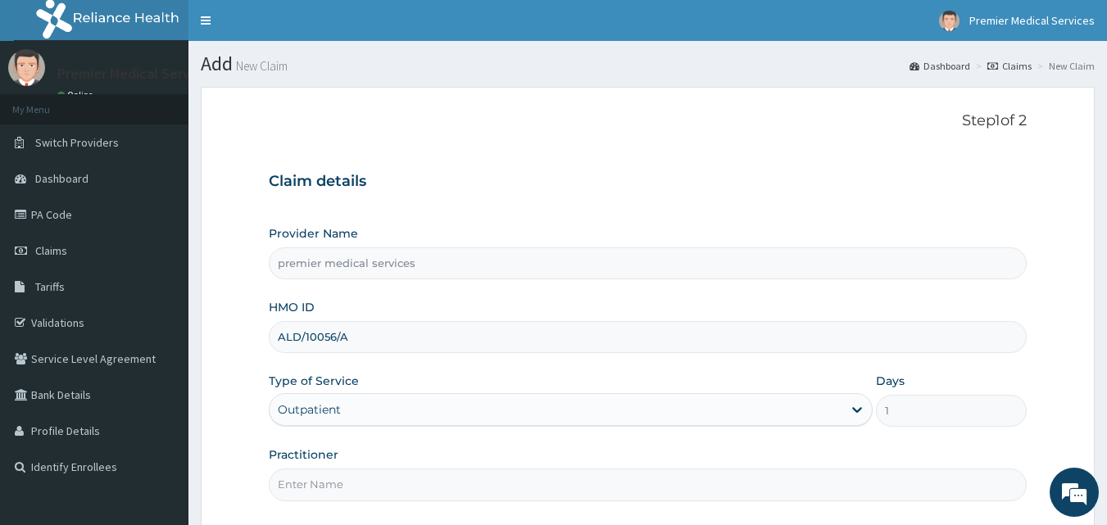
click at [398, 483] on input "Practitioner" at bounding box center [648, 485] width 759 height 32
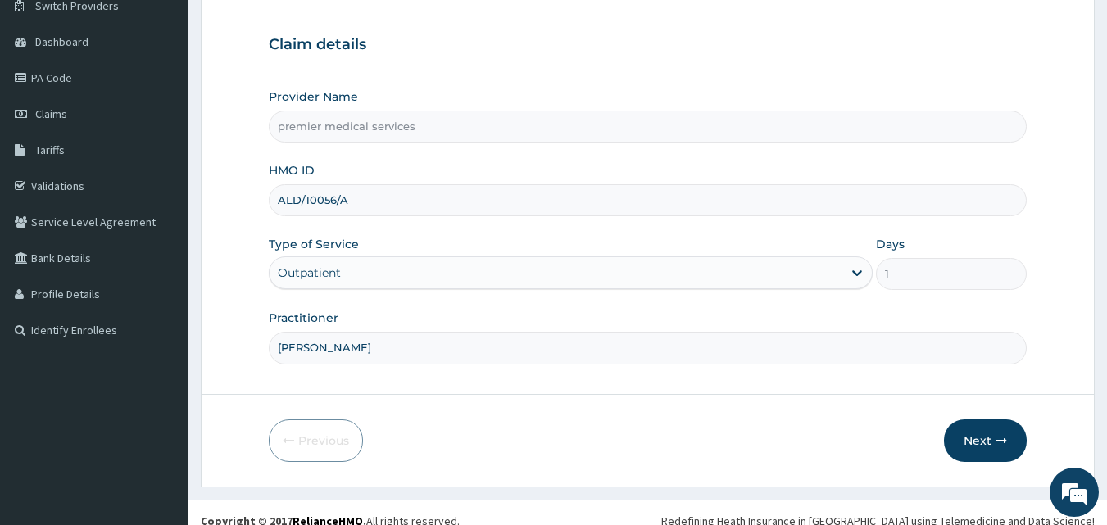
scroll to position [153, 0]
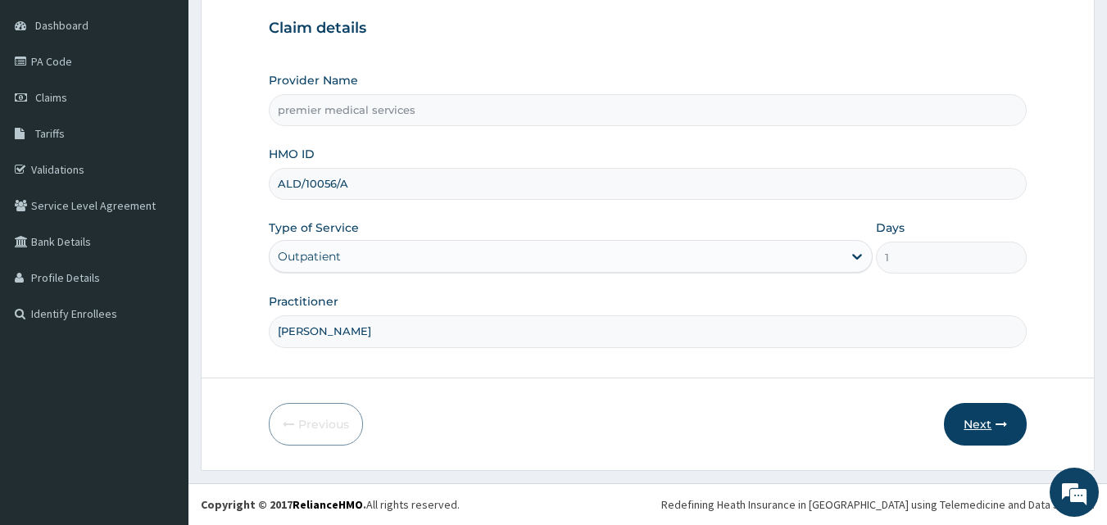
type input "DR. NSIKAK UDOKANG"
click at [984, 422] on button "Next" at bounding box center [985, 424] width 83 height 43
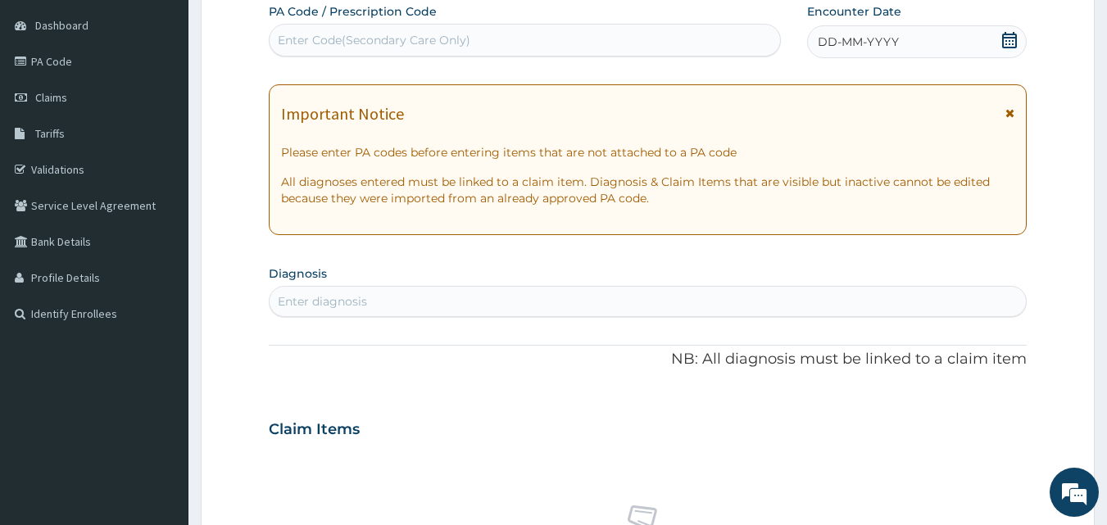
click at [479, 34] on div "Enter Code(Secondary Care Only)" at bounding box center [525, 40] width 511 height 26
drag, startPoint x: 464, startPoint y: 25, endPoint x: 412, endPoint y: 44, distance: 55.2
click at [412, 44] on div "Enter Code(Secondary Care Only)" at bounding box center [525, 40] width 511 height 26
click at [412, 42] on div "Enter Code(Secondary Care Only)" at bounding box center [374, 40] width 193 height 16
drag, startPoint x: 412, startPoint y: 42, endPoint x: 392, endPoint y: 44, distance: 20.6
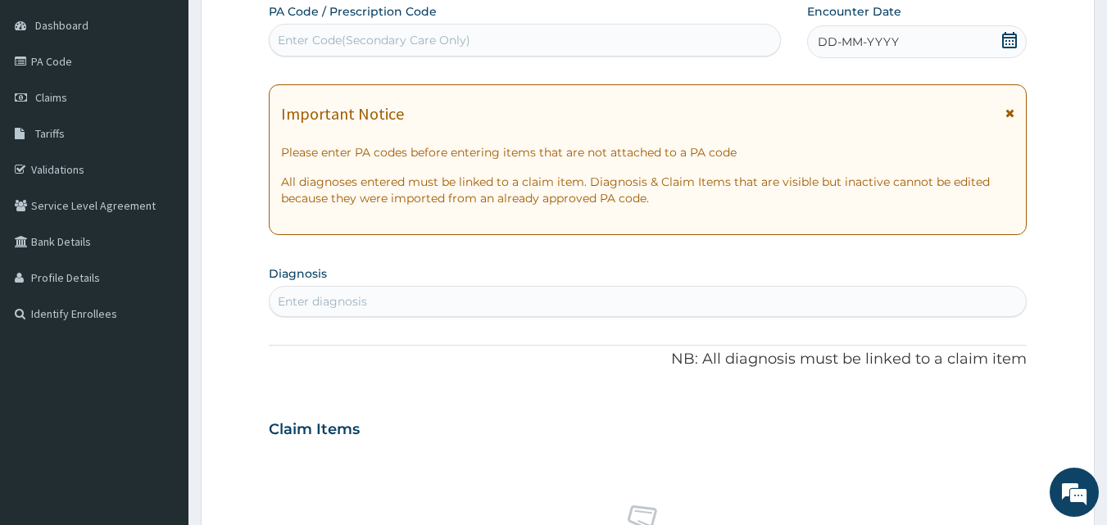
click at [392, 45] on div "Enter Code(Secondary Care Only)" at bounding box center [374, 40] width 193 height 16
paste input "PA/E56C59"
type input "PA/E56C59"
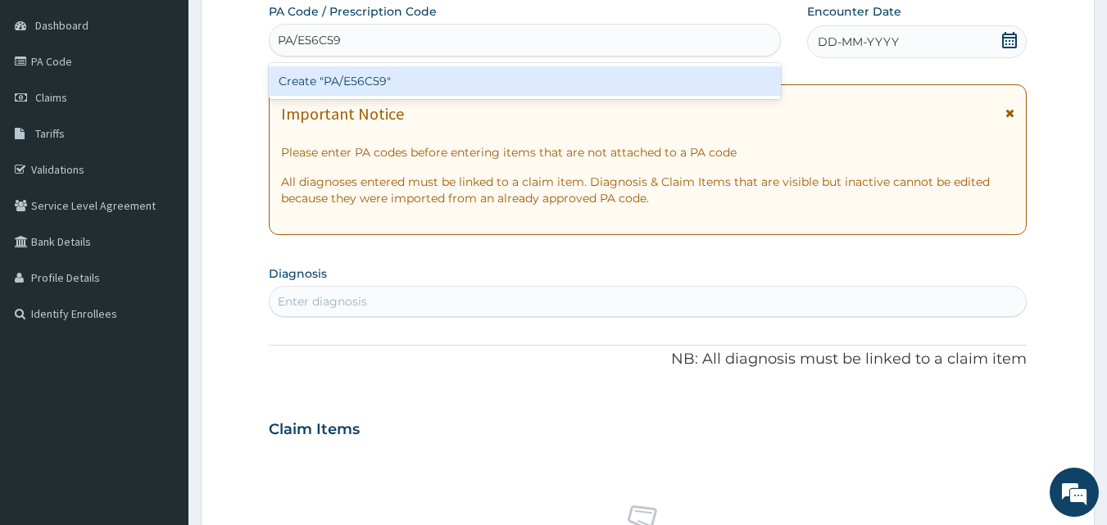
click at [414, 83] on div "Create "PA/E56C59"" at bounding box center [525, 80] width 513 height 29
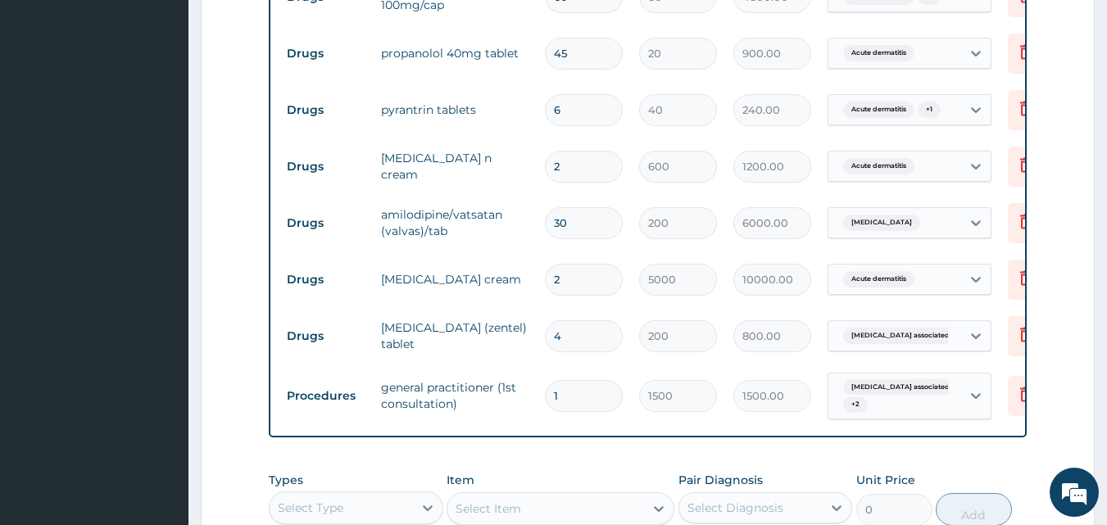
scroll to position [906, 0]
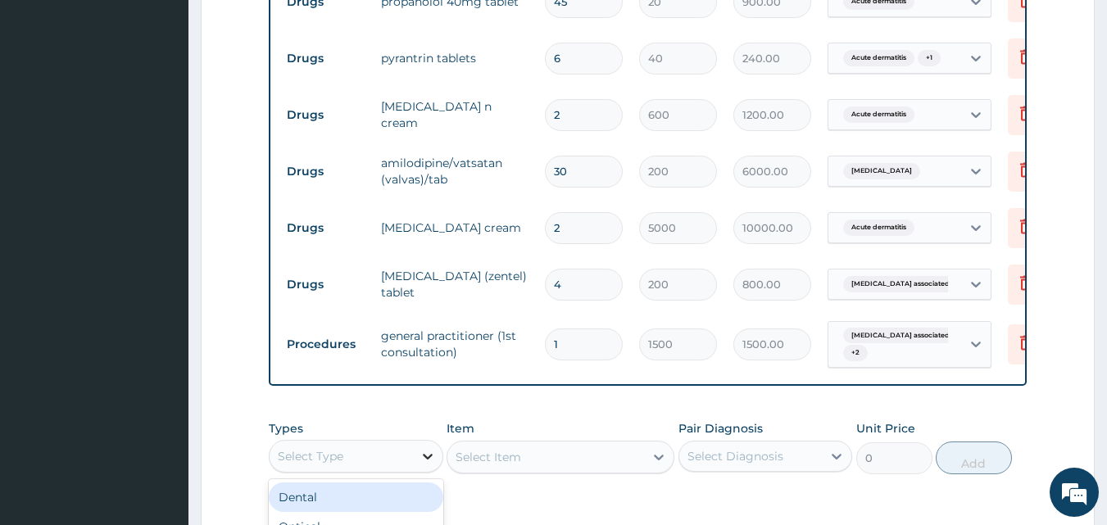
click at [428, 471] on div at bounding box center [427, 456] width 29 height 29
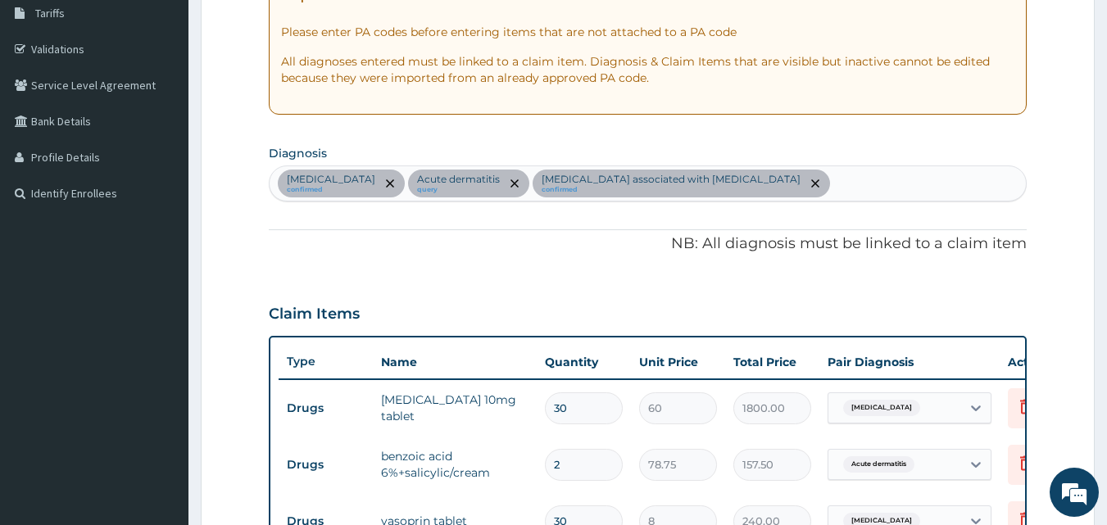
scroll to position [251, 0]
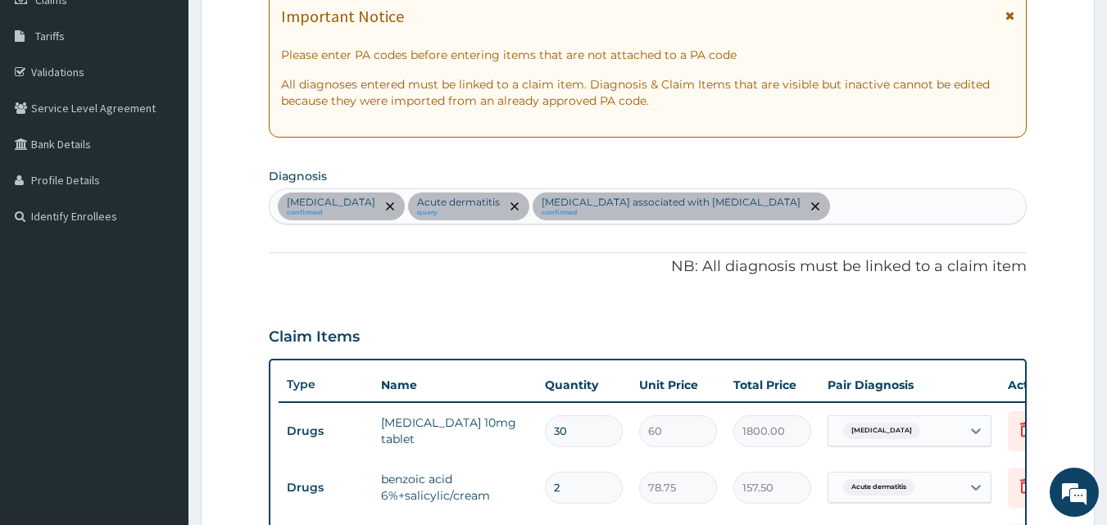
click at [875, 206] on div "Secondary hypertension confirmed Acute dermatitis query Arthropathy associated …" at bounding box center [648, 206] width 757 height 34
type input "R"
type input "ITCHI"
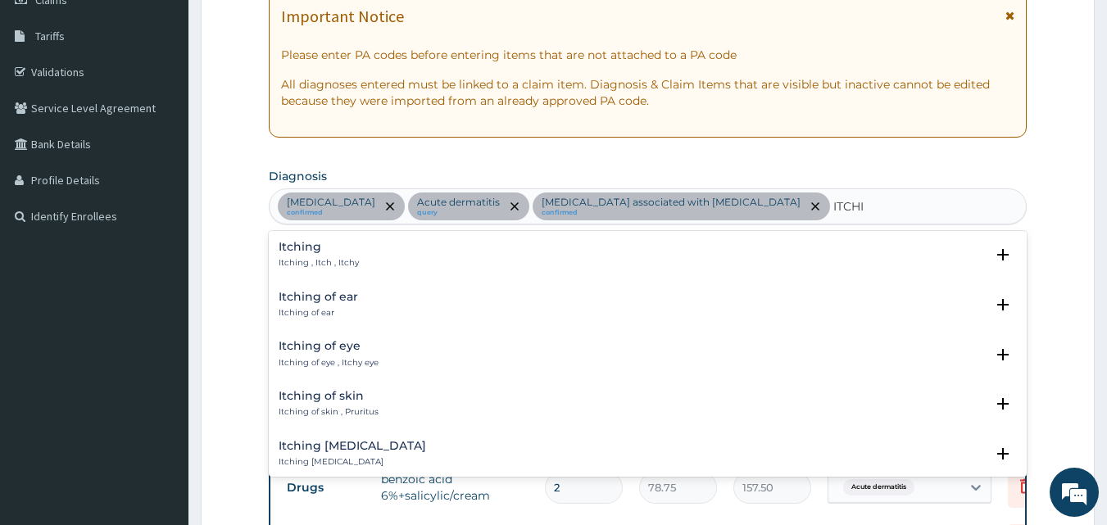
click at [305, 406] on div "Itching of skin Itching of skin , Pruritus" at bounding box center [329, 404] width 100 height 29
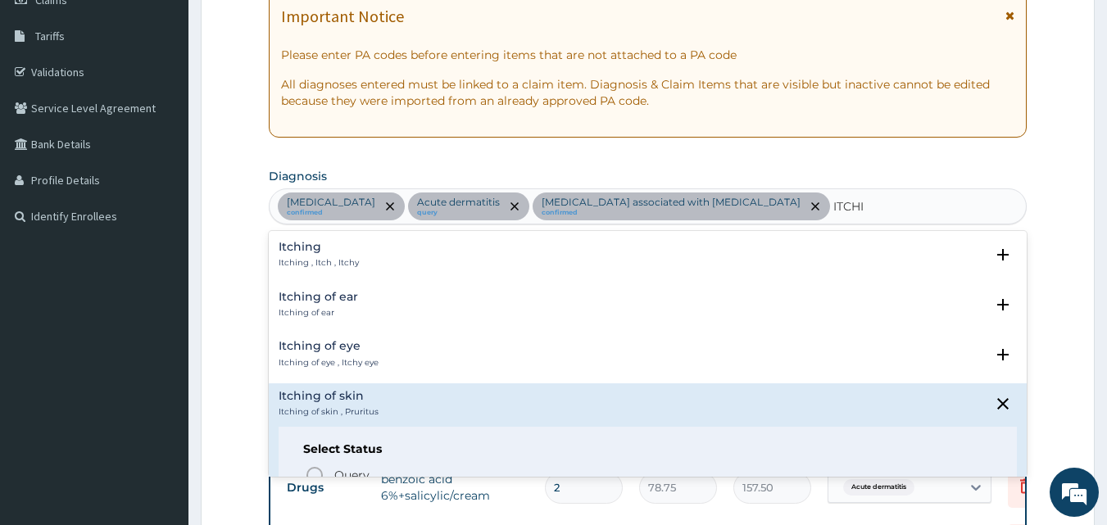
scroll to position [82, 0]
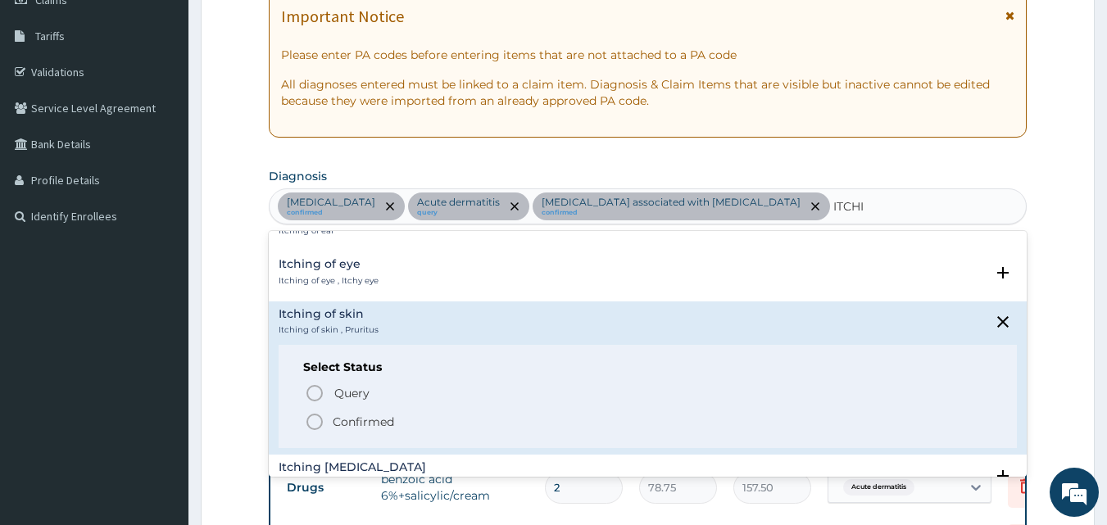
click at [324, 419] on span "Confirmed" at bounding box center [649, 422] width 688 height 20
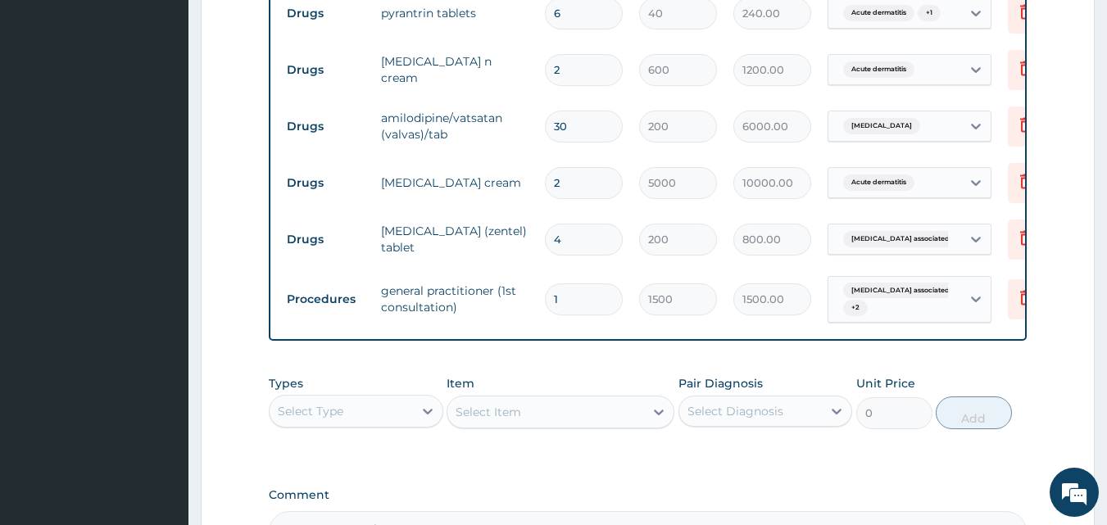
scroll to position [988, 0]
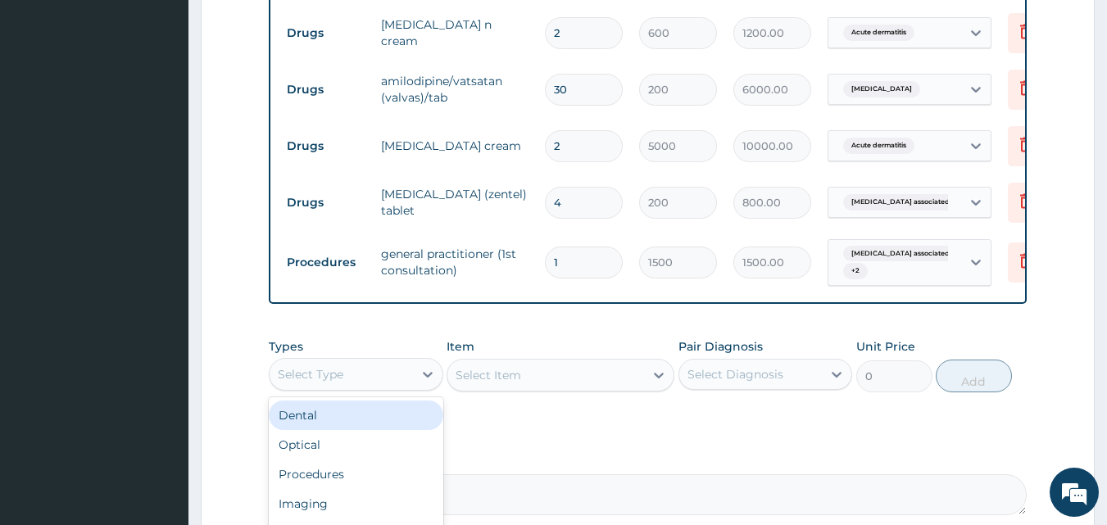
click at [358, 388] on div "Select Type" at bounding box center [341, 374] width 143 height 26
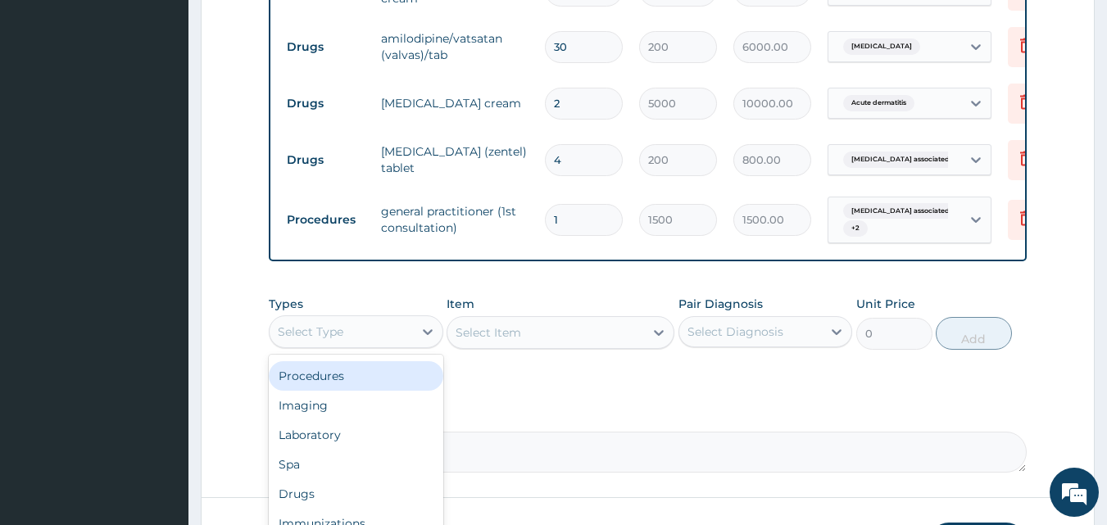
scroll to position [1152, 0]
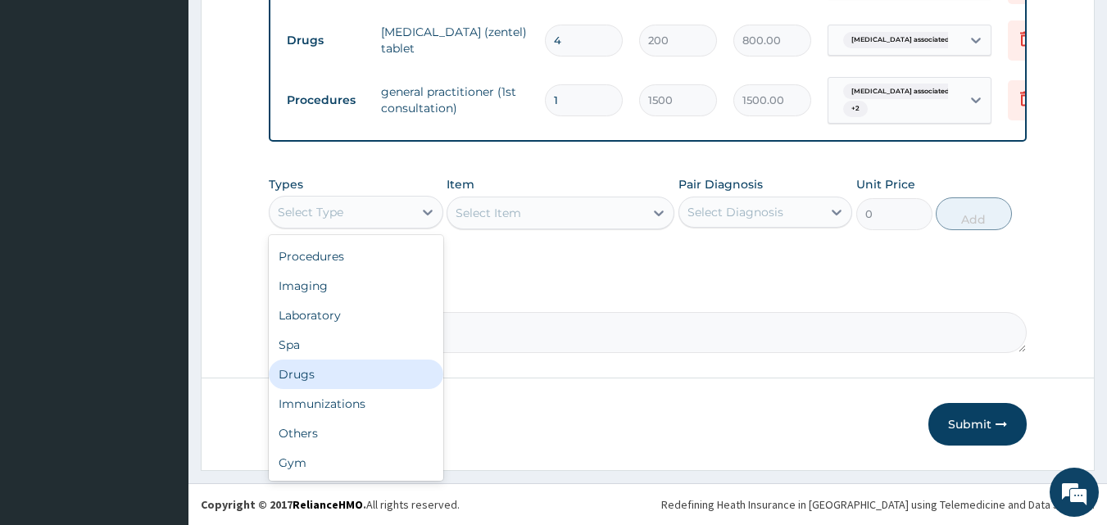
click at [296, 384] on div "Drugs" at bounding box center [356, 374] width 175 height 29
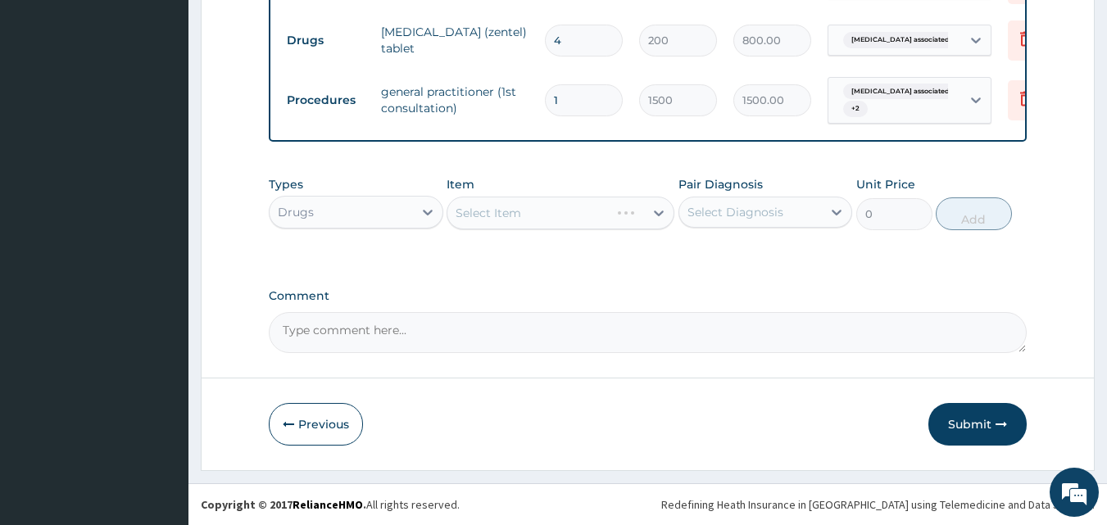
click at [485, 216] on div "Select Item" at bounding box center [561, 213] width 228 height 33
click at [651, 219] on div "Select Item" at bounding box center [561, 213] width 228 height 33
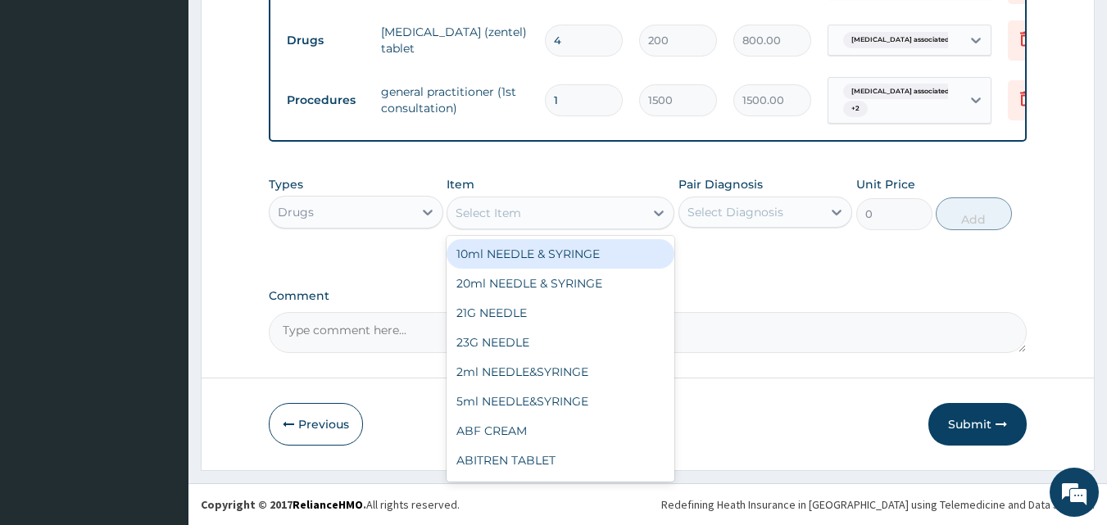
click at [657, 220] on icon at bounding box center [659, 213] width 16 height 16
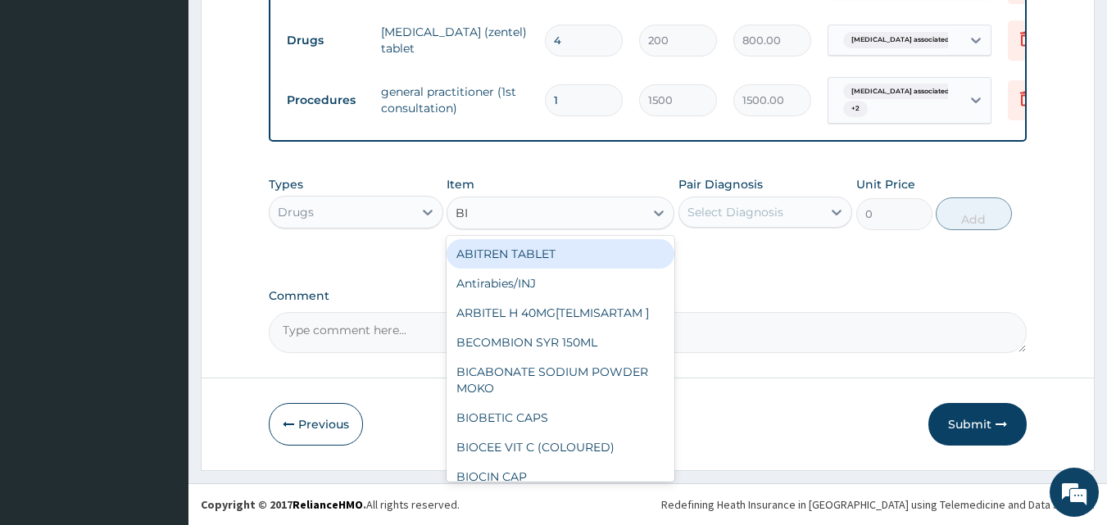
type input "B"
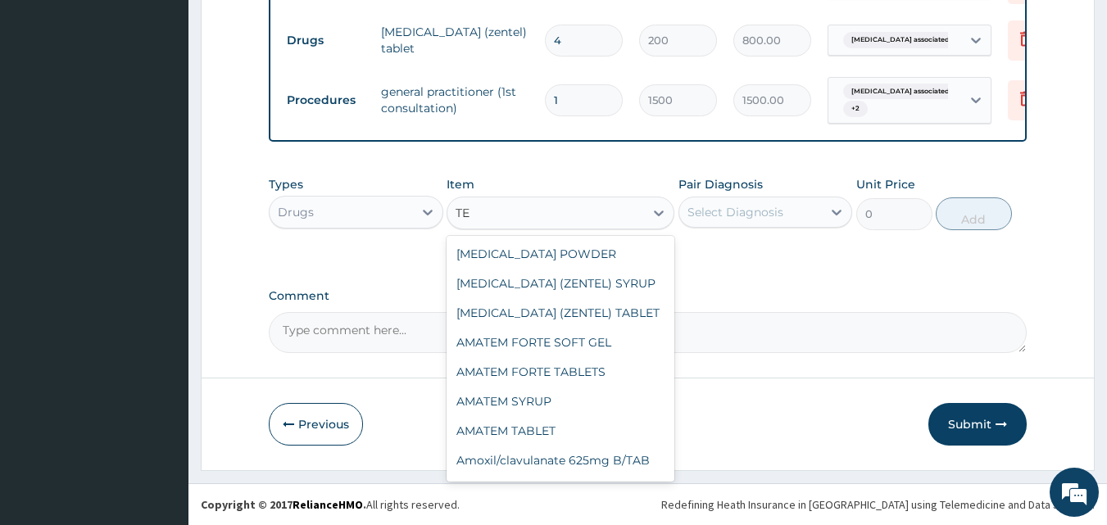
type input "T"
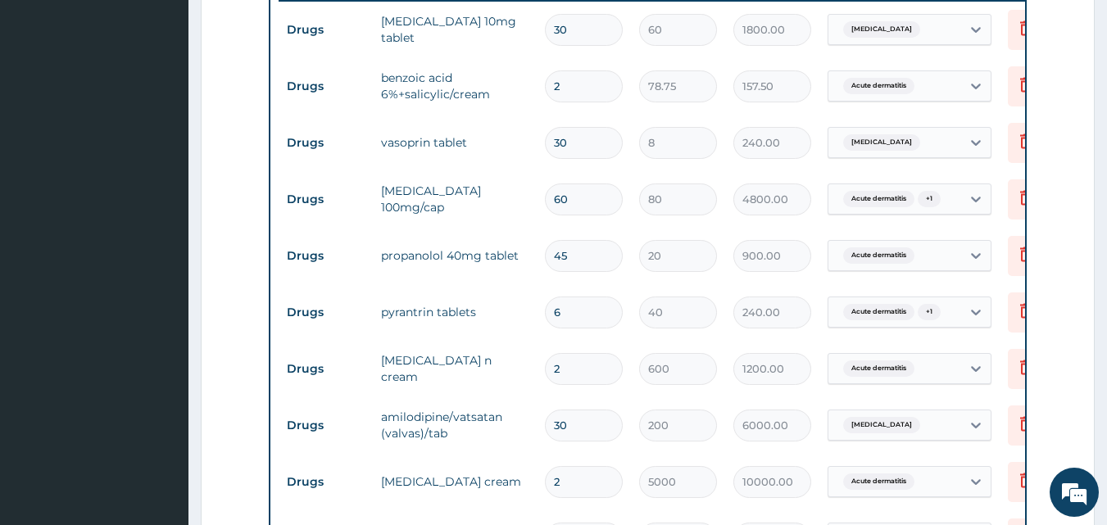
scroll to position [613, 0]
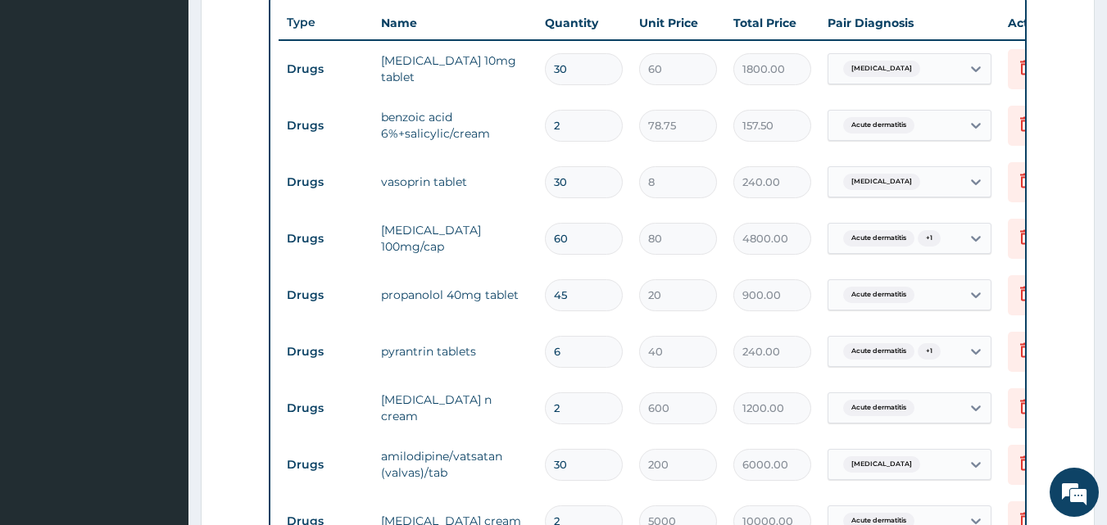
type input "VA"
click at [567, 122] on input "2" at bounding box center [584, 126] width 78 height 32
type input "0.00"
type input "3"
type input "236.25"
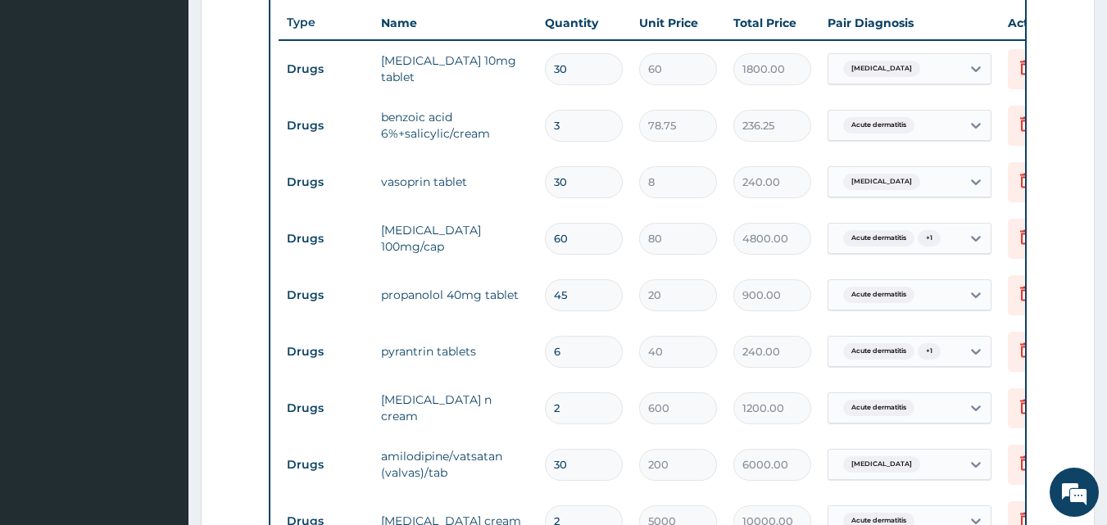
type input "30"
type input "2362.50"
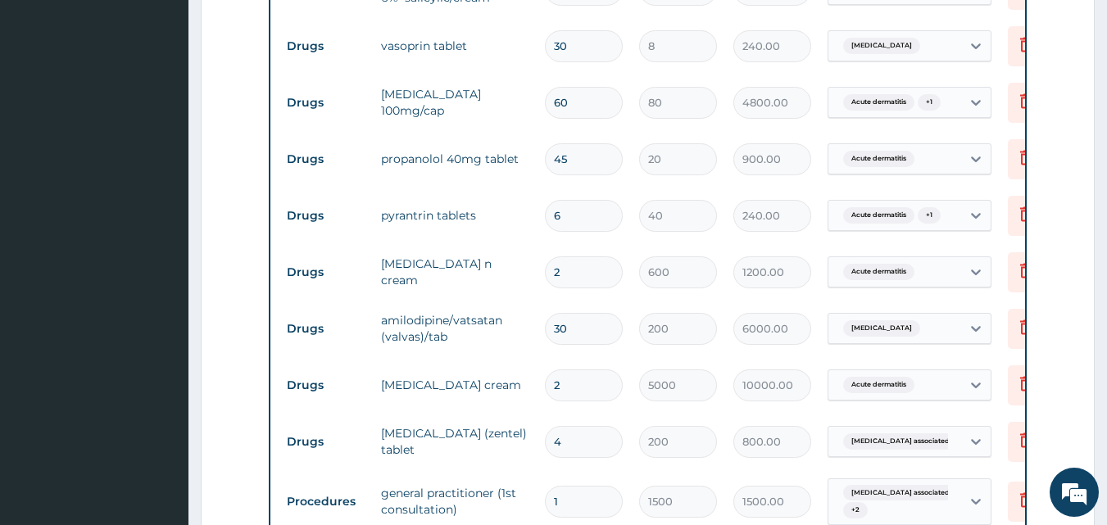
scroll to position [777, 0]
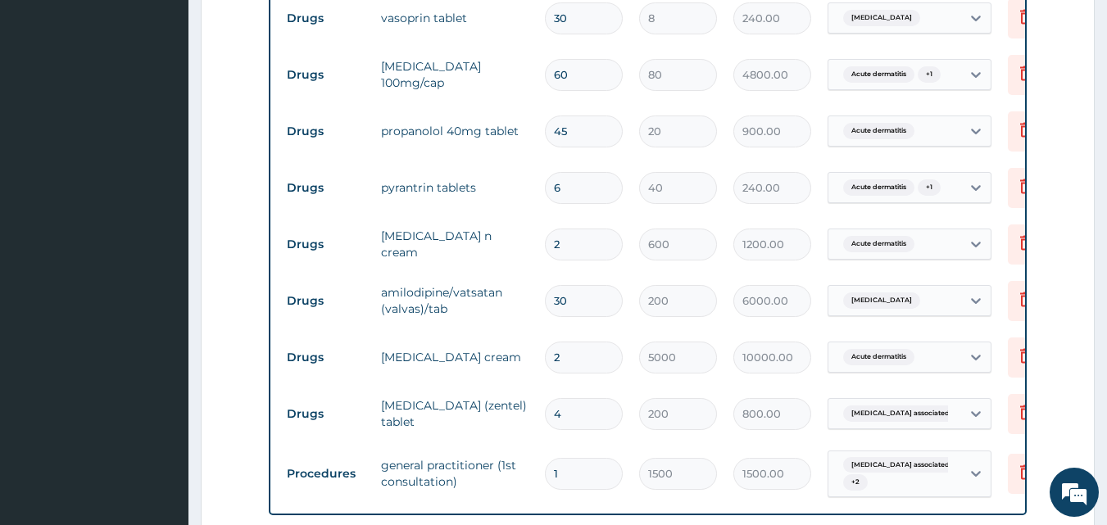
type input "30"
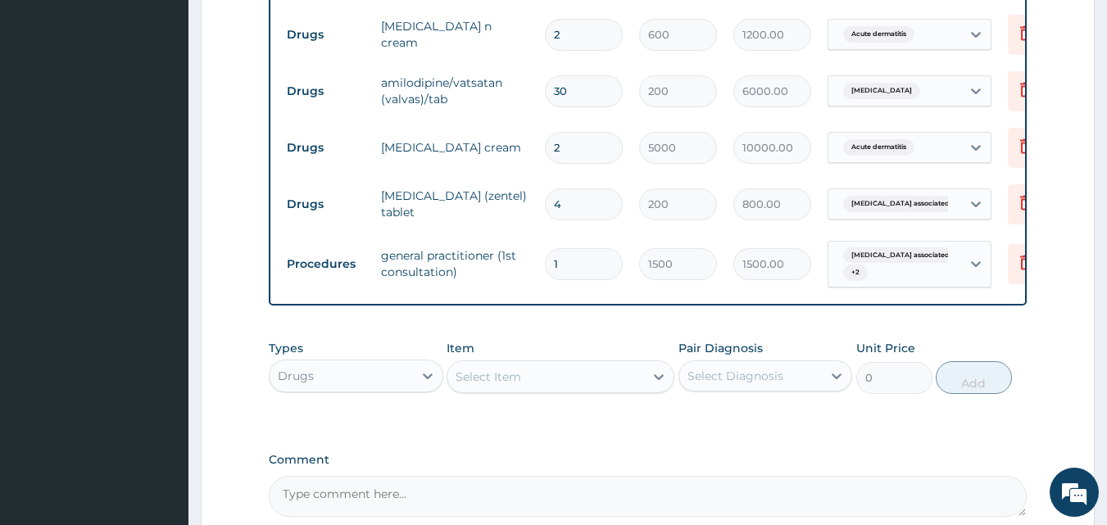
scroll to position [1022, 0]
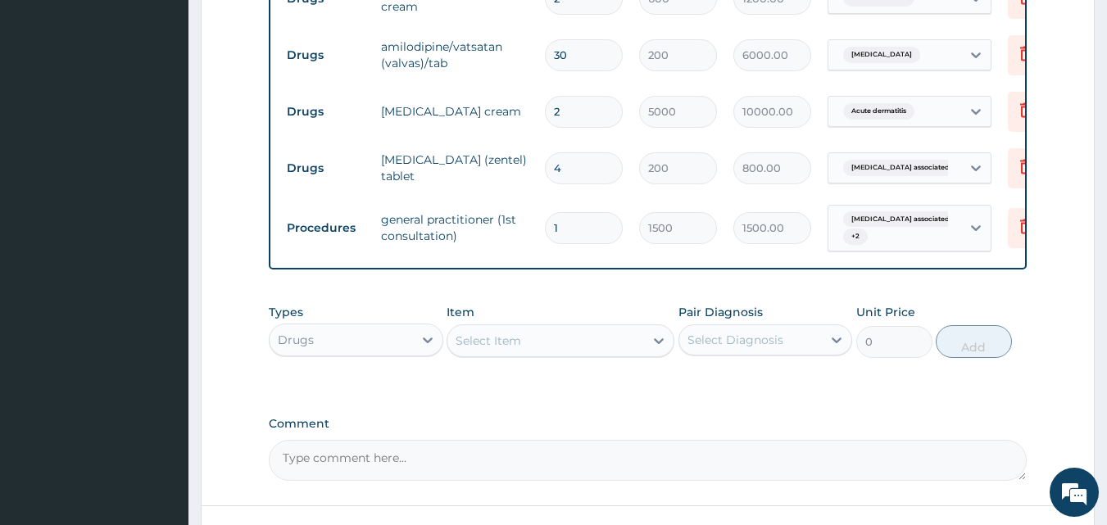
click at [473, 349] on div "Select Item" at bounding box center [489, 341] width 66 height 16
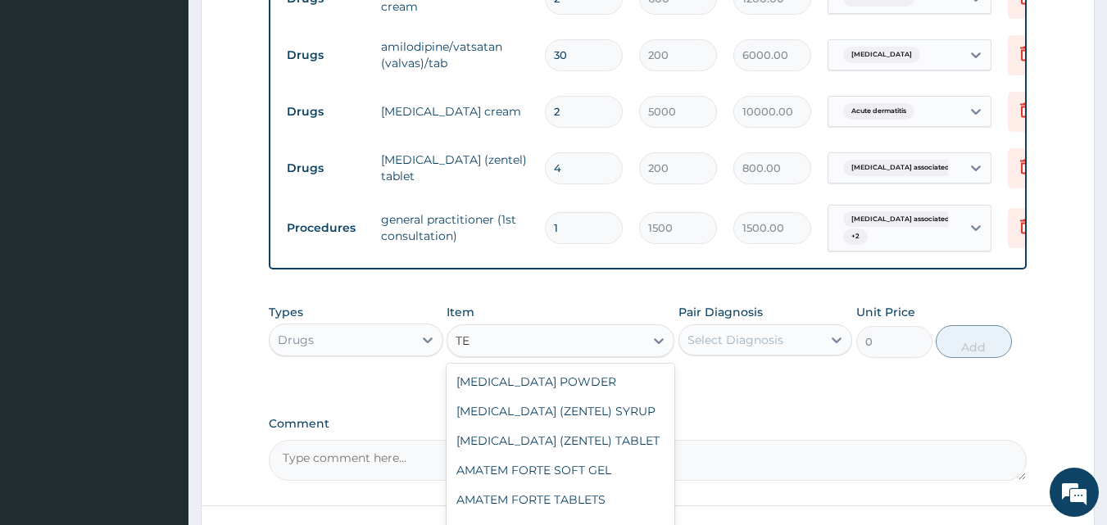
type input "T"
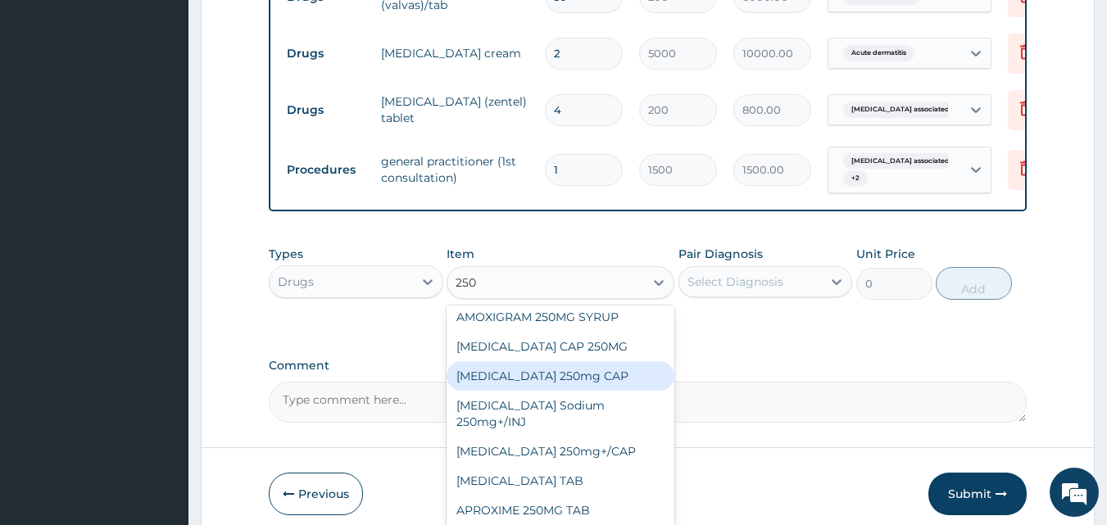
scroll to position [0, 0]
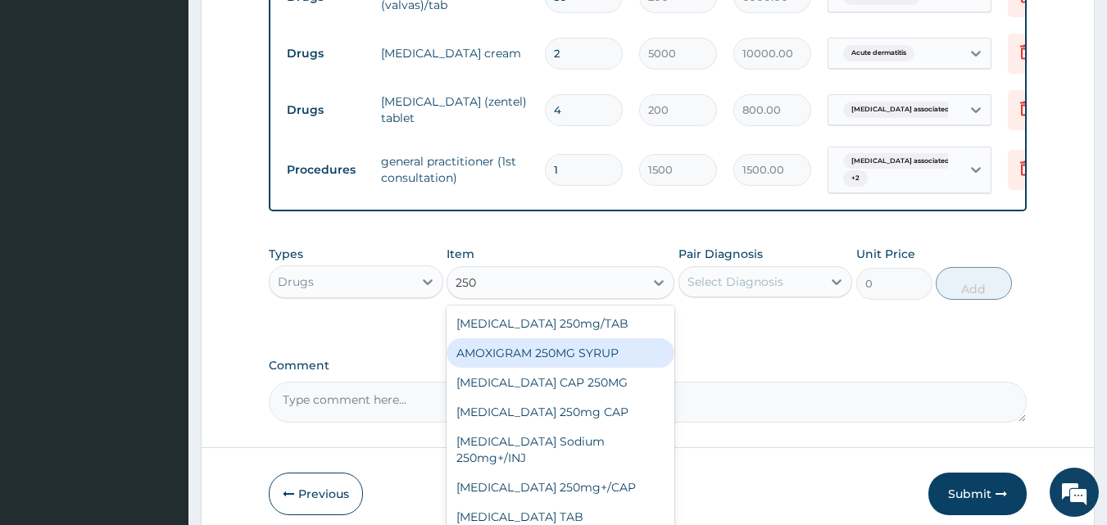
type input "250"
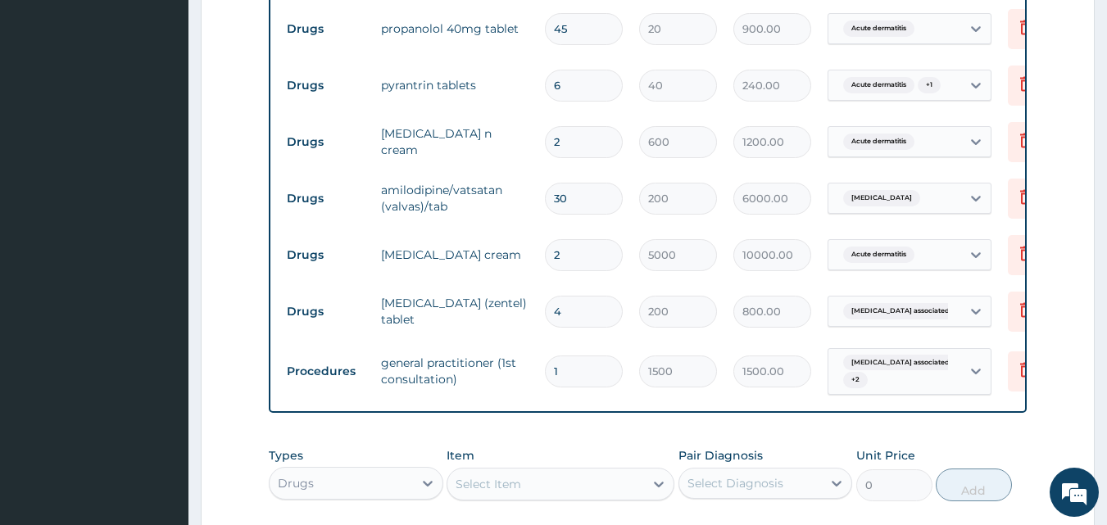
scroll to position [917, 0]
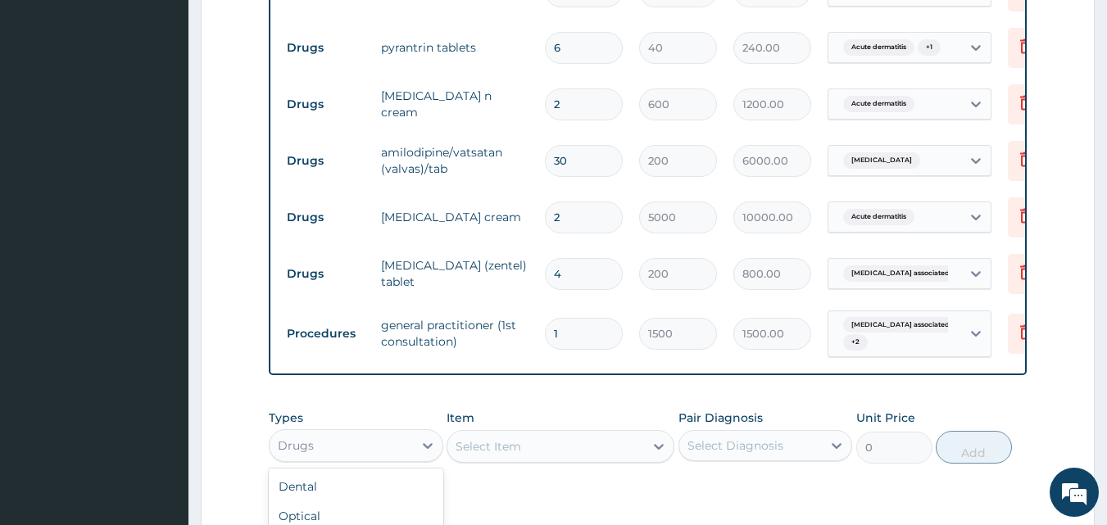
click at [400, 451] on div "Drugs" at bounding box center [341, 446] width 143 height 26
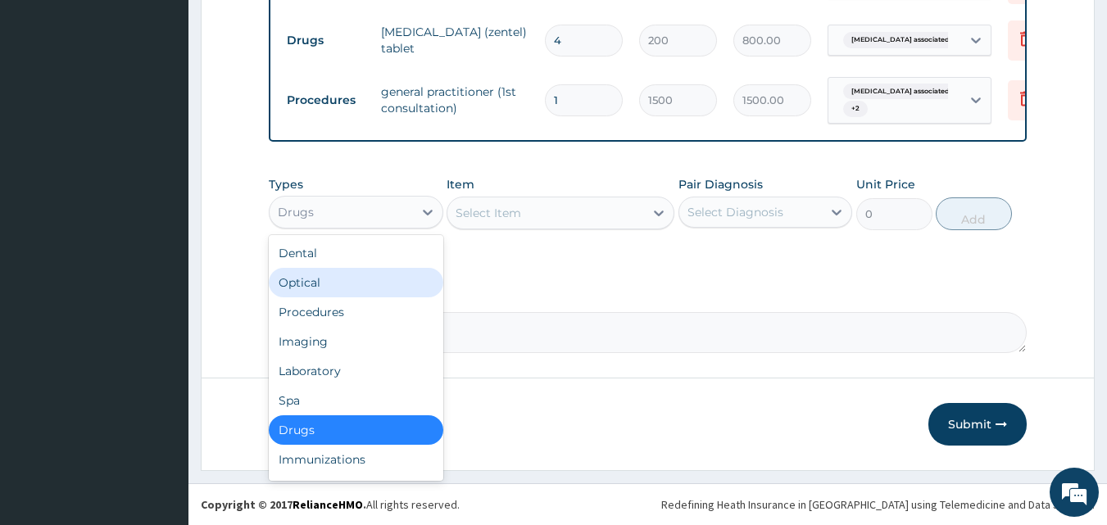
scroll to position [1163, 0]
click at [501, 204] on div "Select Item" at bounding box center [545, 213] width 197 height 26
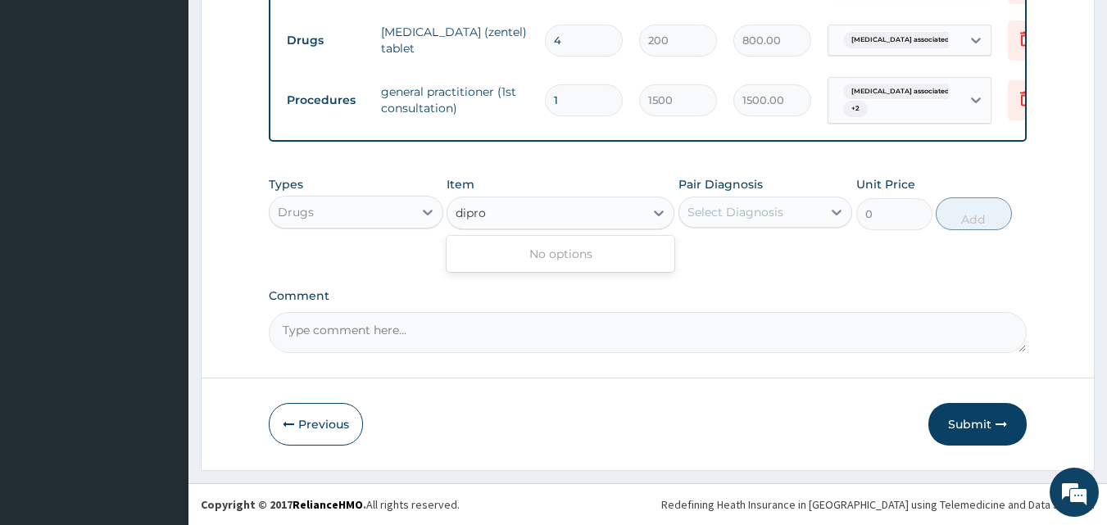
type input "dipro"
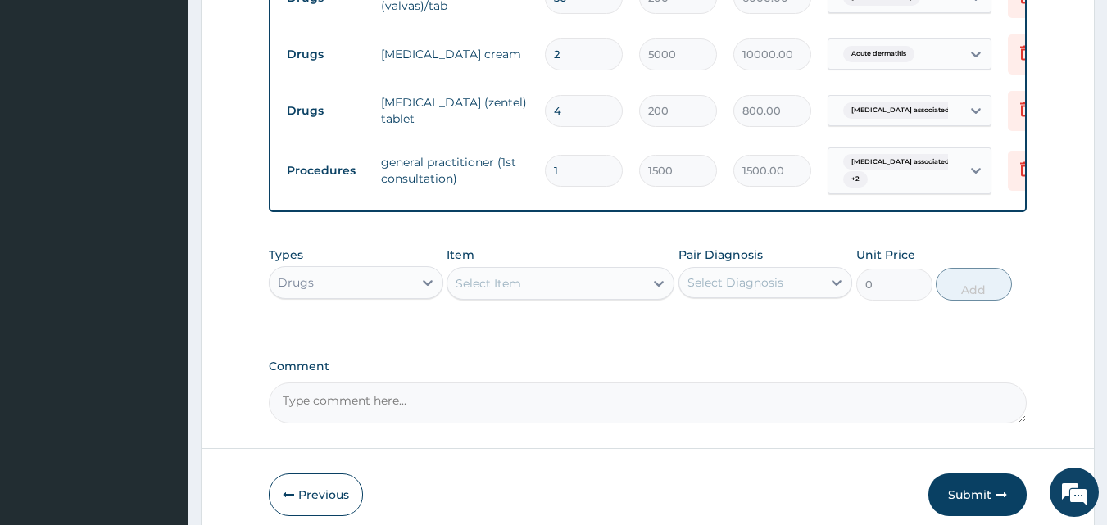
scroll to position [1081, 0]
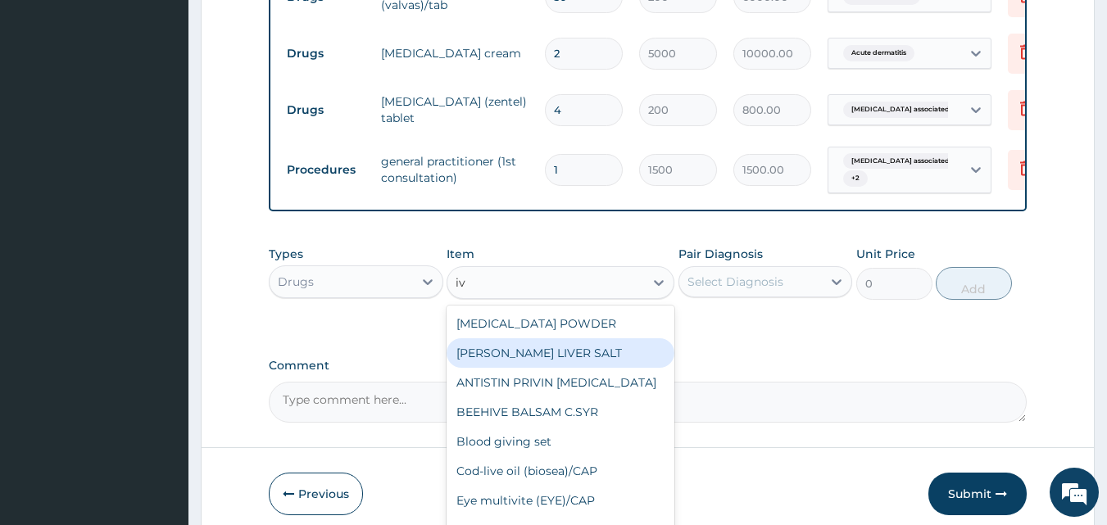
type input "i"
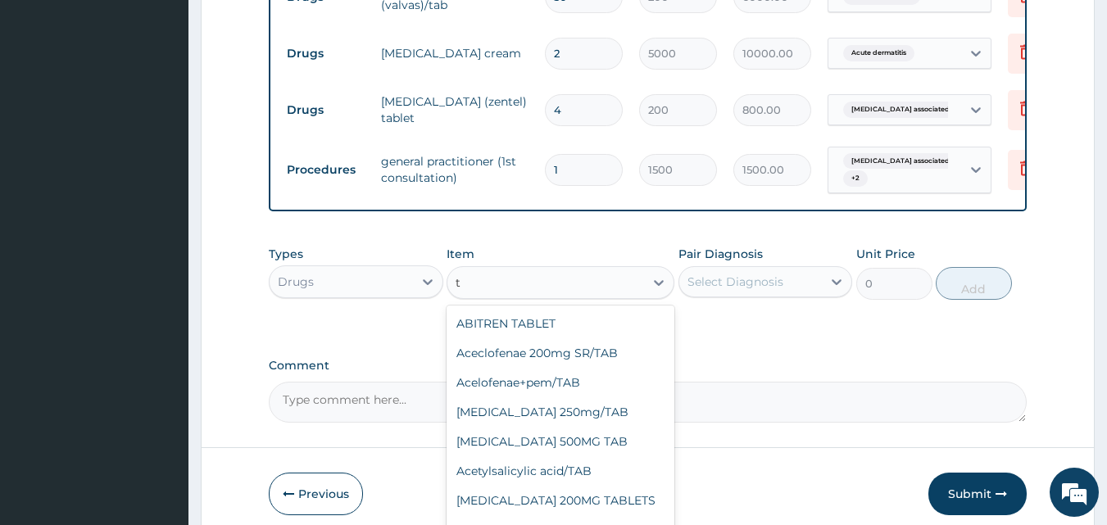
type input "t"
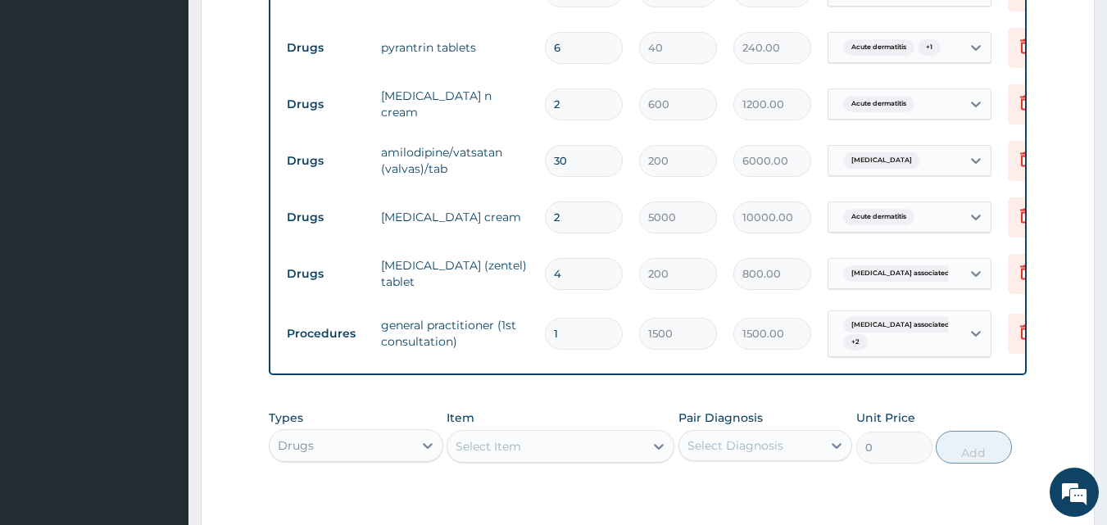
scroll to position [999, 0]
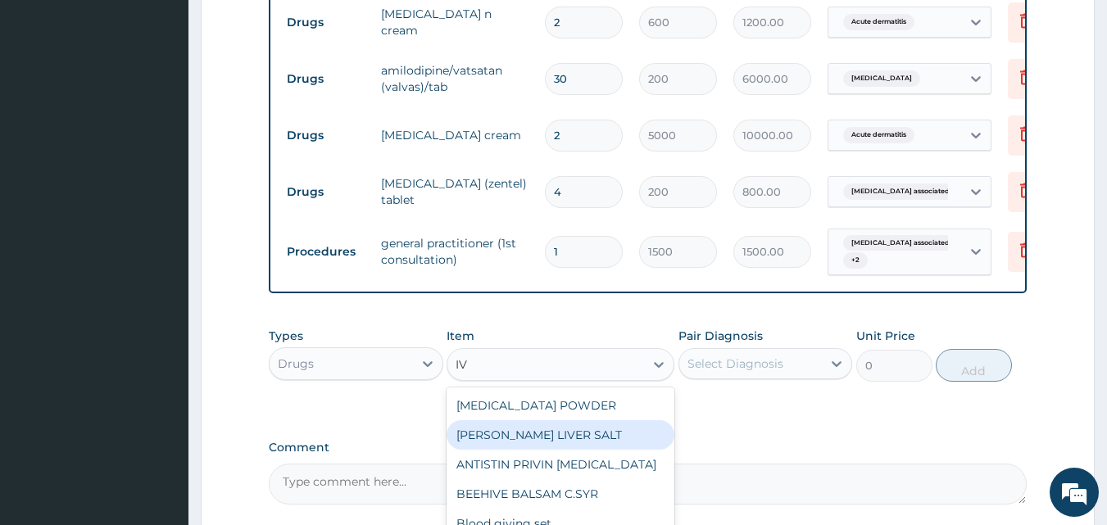
type input "I"
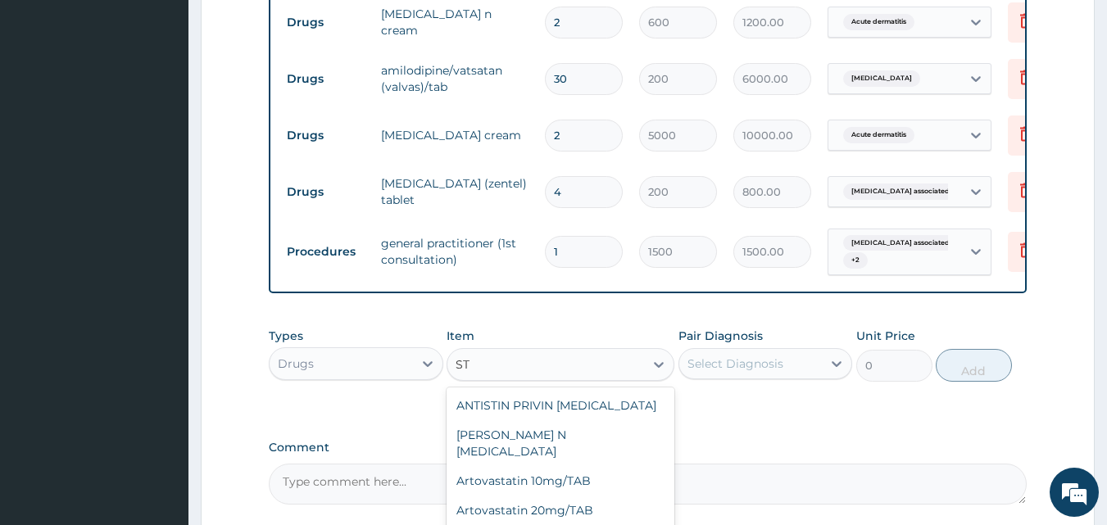
type input "S"
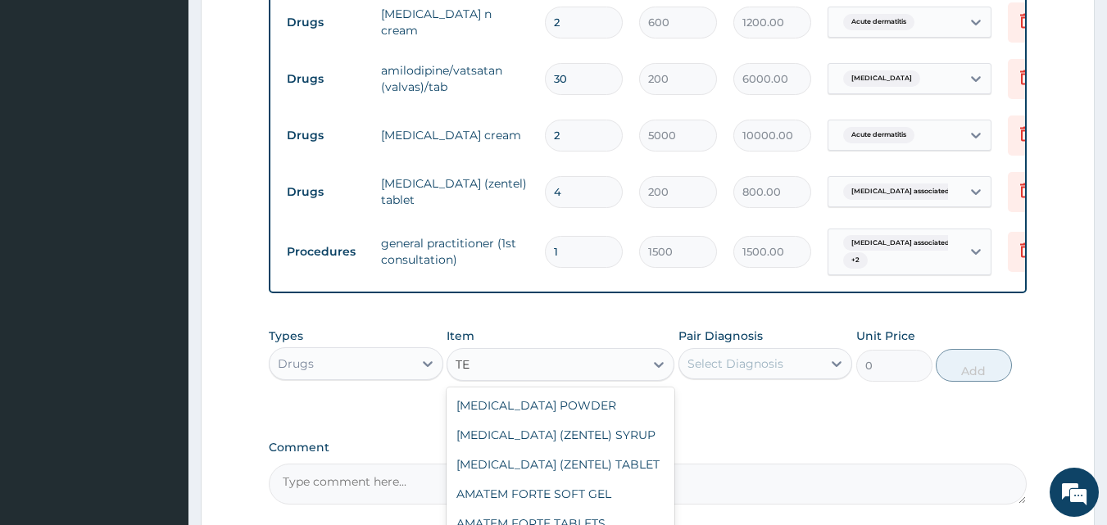
type input "T"
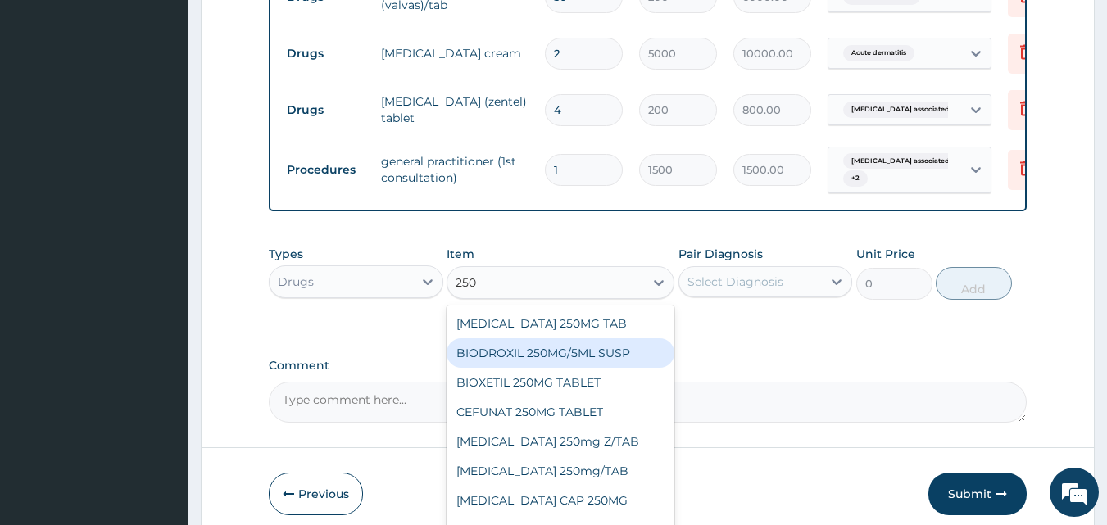
scroll to position [36, 0]
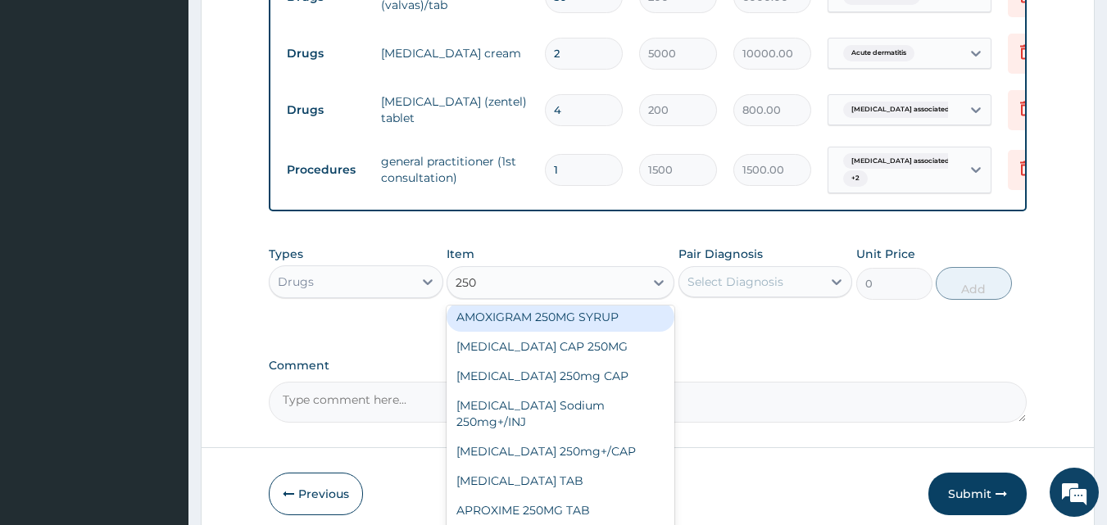
type input "250"
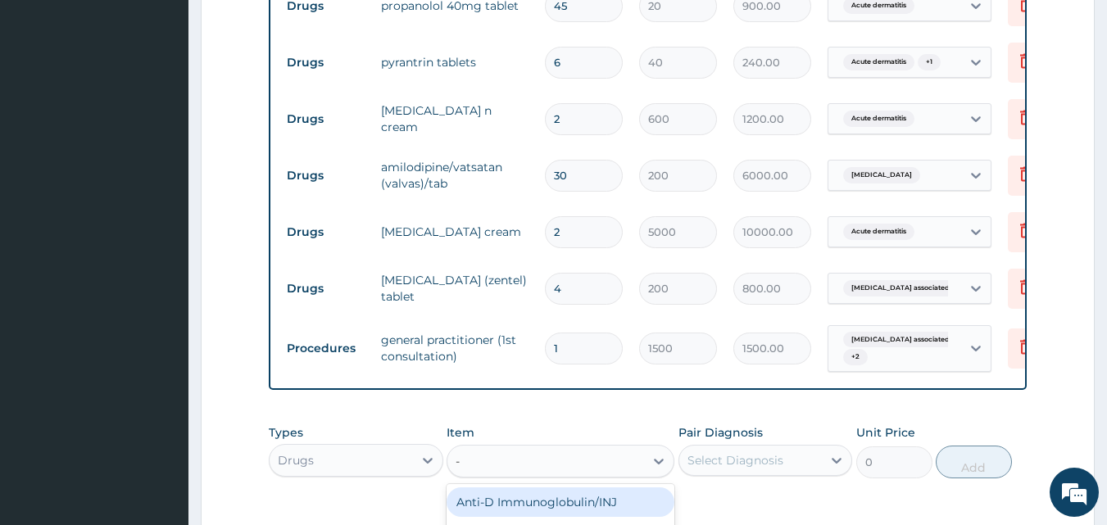
scroll to position [941, 0]
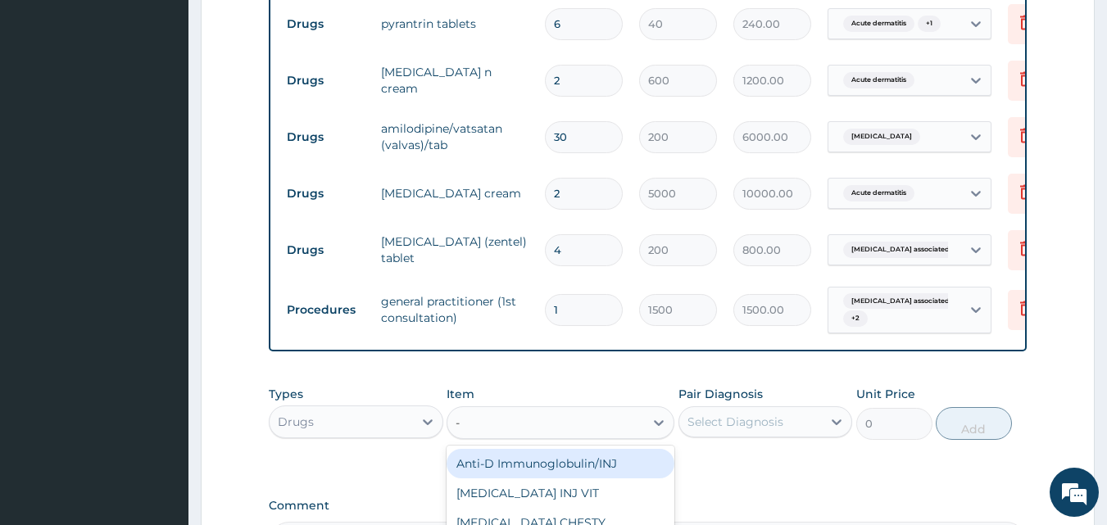
type input "-"
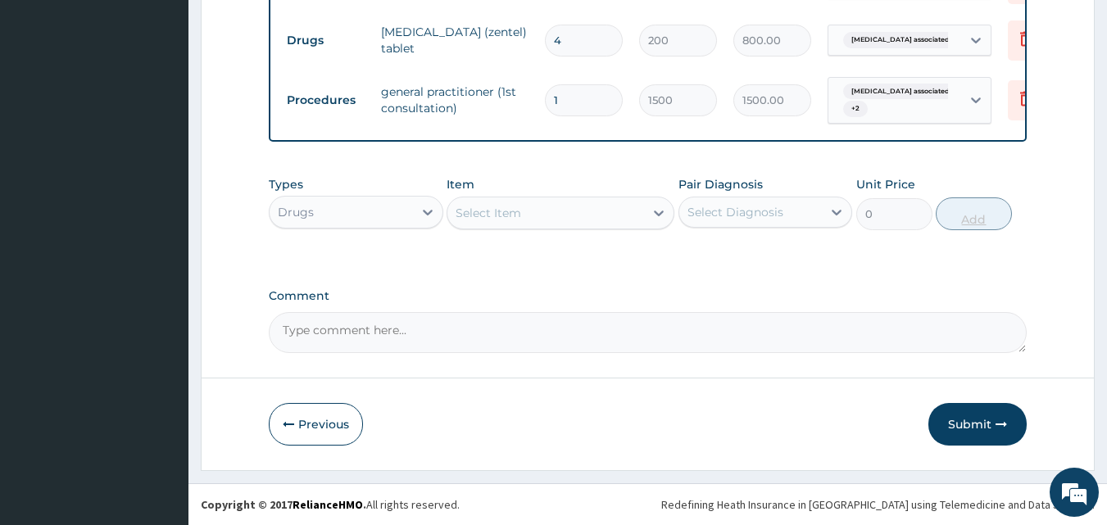
scroll to position [1163, 0]
click at [985, 423] on button "Submit" at bounding box center [977, 424] width 98 height 43
click at [985, 422] on button "Submit" at bounding box center [977, 424] width 98 height 43
click at [985, 421] on button "Submit" at bounding box center [977, 424] width 98 height 43
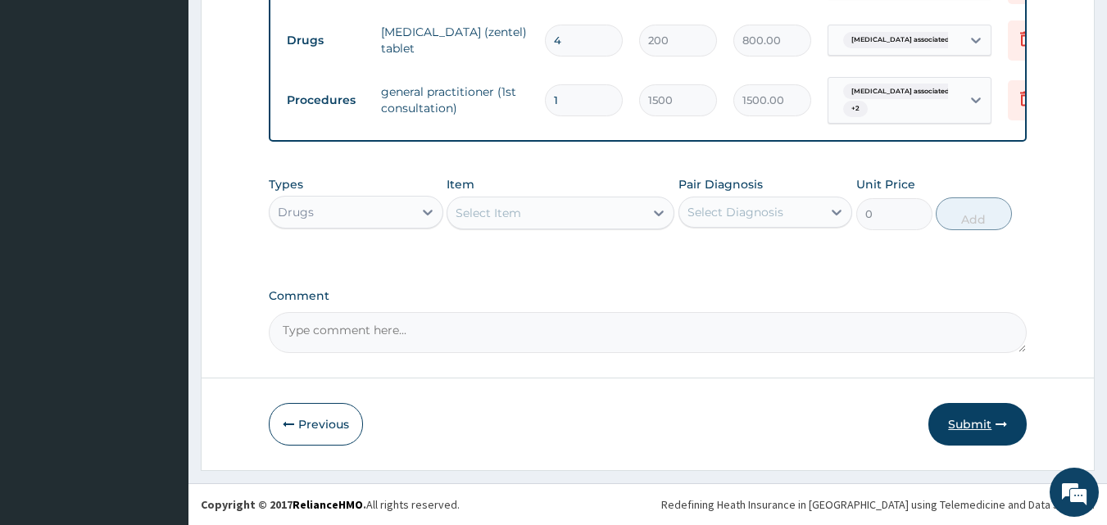
click at [985, 419] on button "Submit" at bounding box center [977, 424] width 98 height 43
click at [985, 417] on button "Submit" at bounding box center [977, 424] width 98 height 43
drag, startPoint x: 985, startPoint y: 417, endPoint x: 985, endPoint y: 406, distance: 10.7
click at [985, 415] on button "Submit" at bounding box center [977, 424] width 98 height 43
click at [985, 404] on button "Submit" at bounding box center [977, 424] width 98 height 43
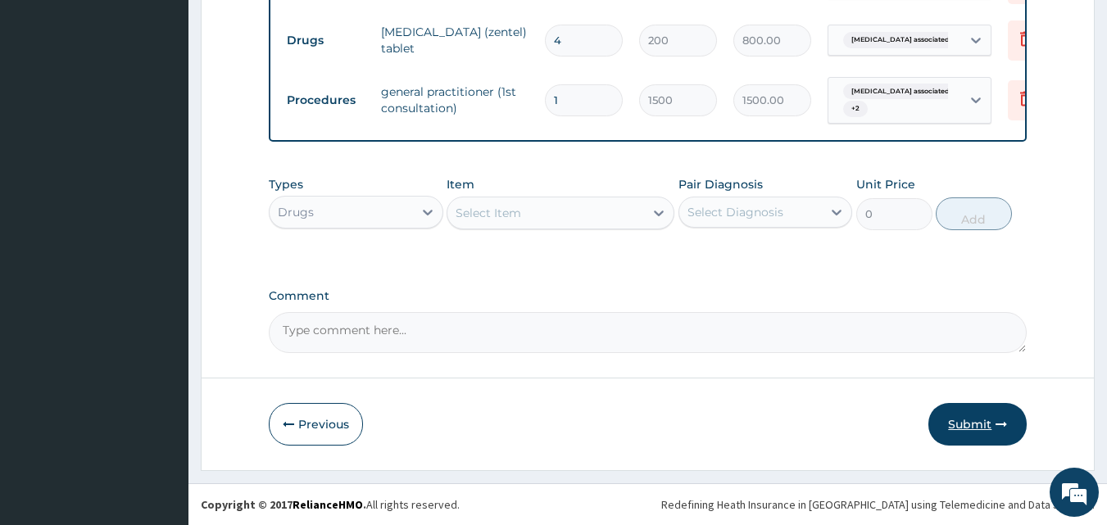
click at [985, 404] on button "Submit" at bounding box center [977, 424] width 98 height 43
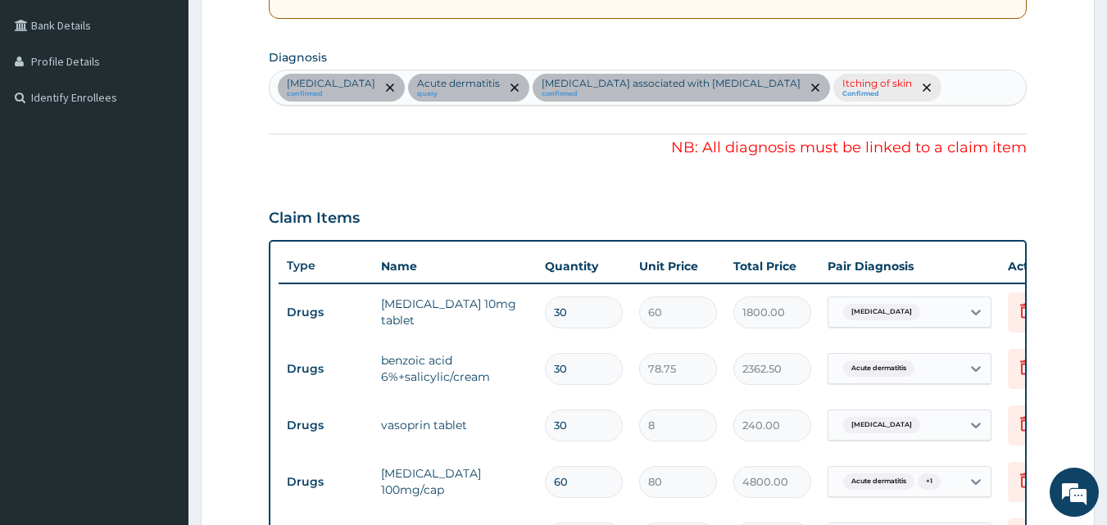
scroll to position [343, 0]
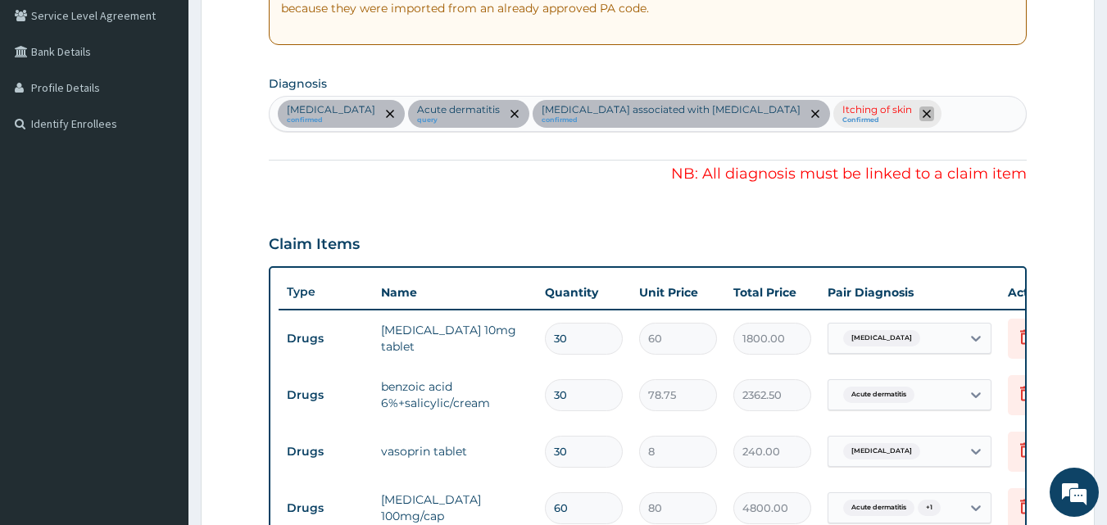
click at [923, 115] on icon "remove selection option" at bounding box center [927, 114] width 8 height 8
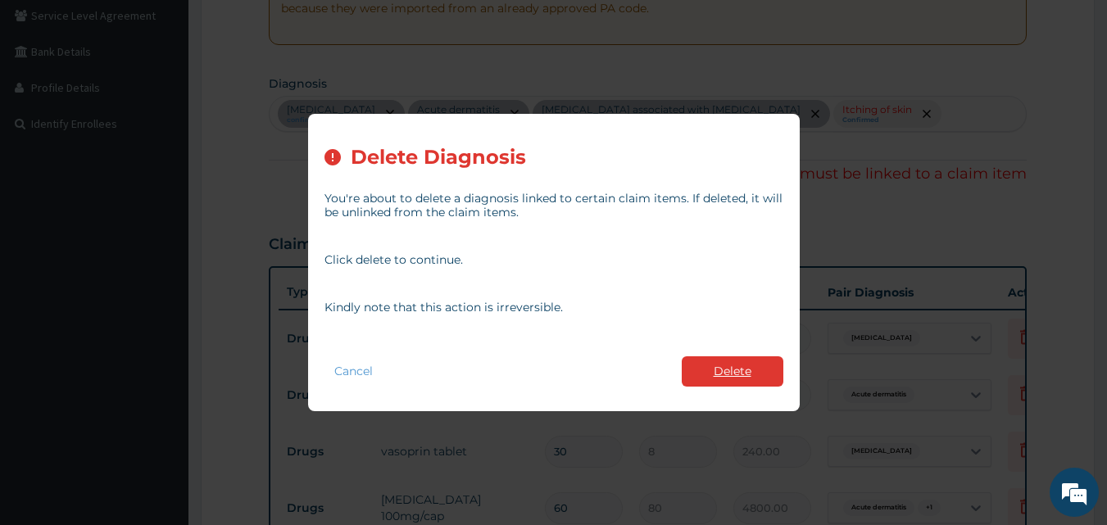
click at [748, 365] on button "Delete" at bounding box center [733, 371] width 102 height 30
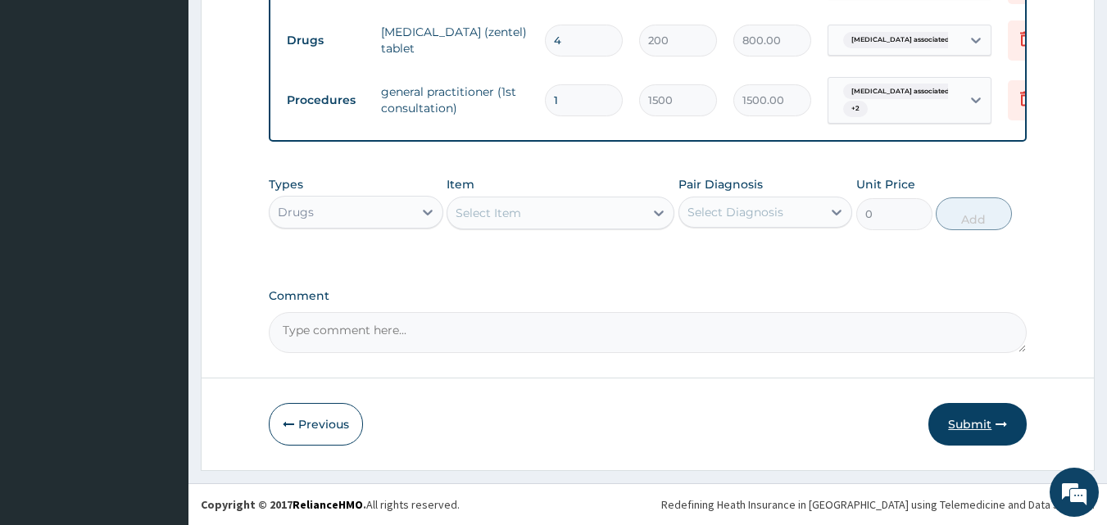
click at [968, 415] on button "Submit" at bounding box center [977, 424] width 98 height 43
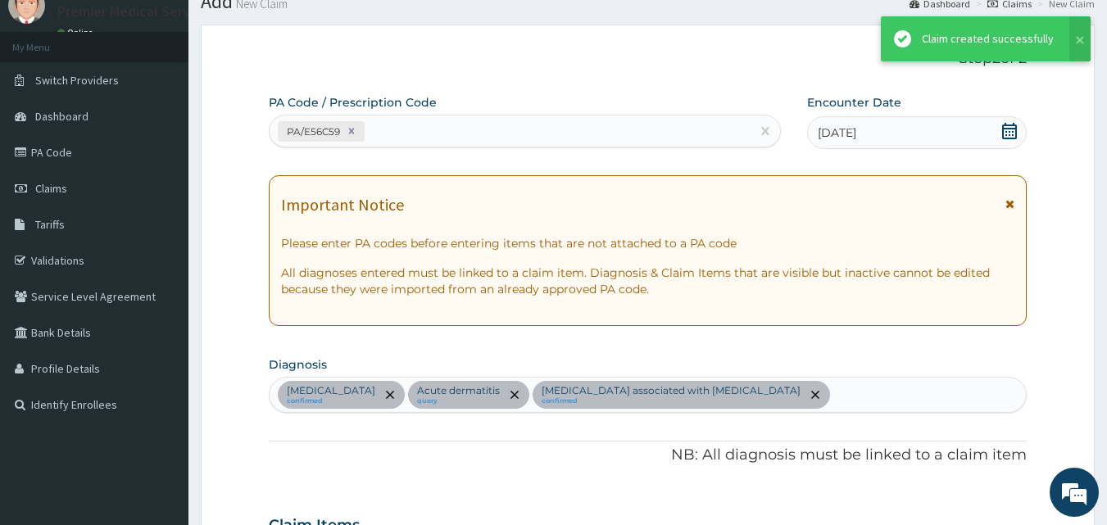
scroll to position [1163, 0]
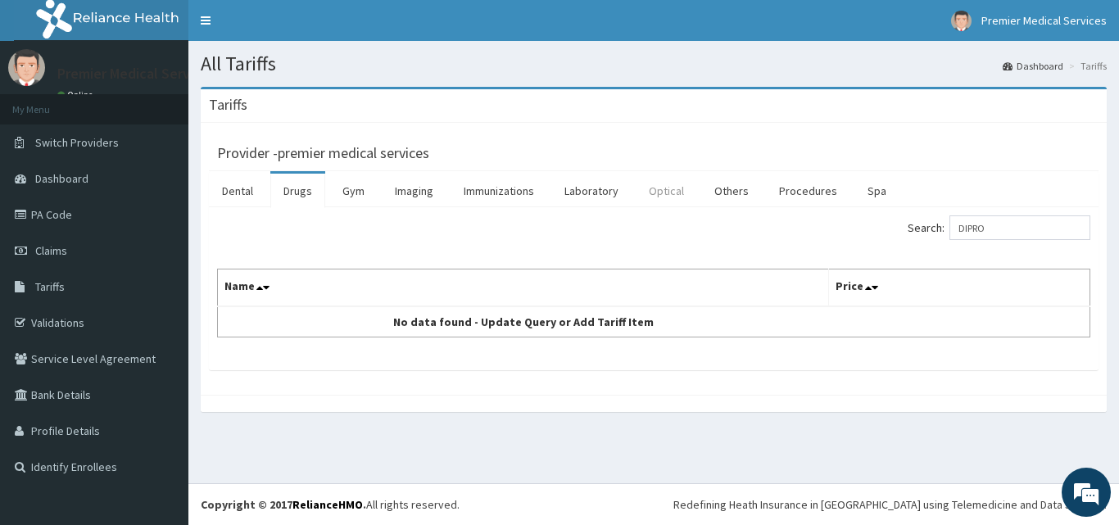
type input "DIPRO"
click at [669, 192] on link "Optical" at bounding box center [666, 191] width 61 height 34
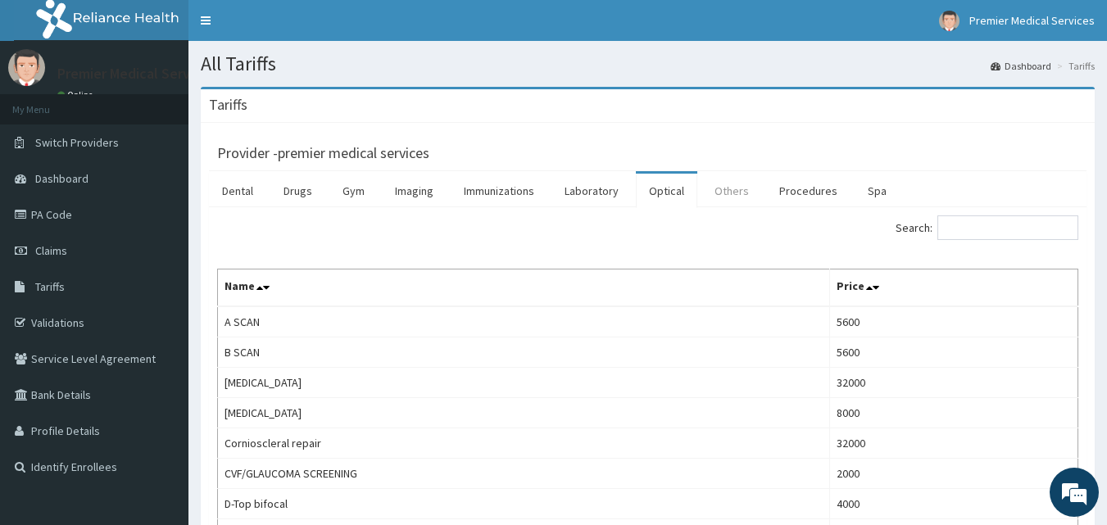
click at [737, 188] on link "Others" at bounding box center [731, 191] width 61 height 34
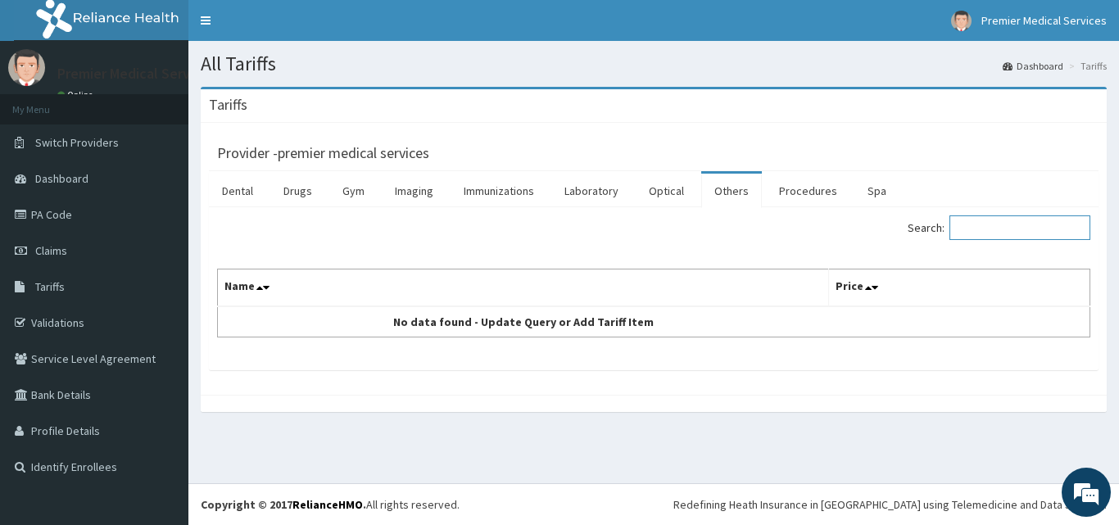
click at [978, 230] on input "Search:" at bounding box center [1020, 227] width 141 height 25
type input "D"
click at [296, 190] on link "Drugs" at bounding box center [297, 191] width 55 height 34
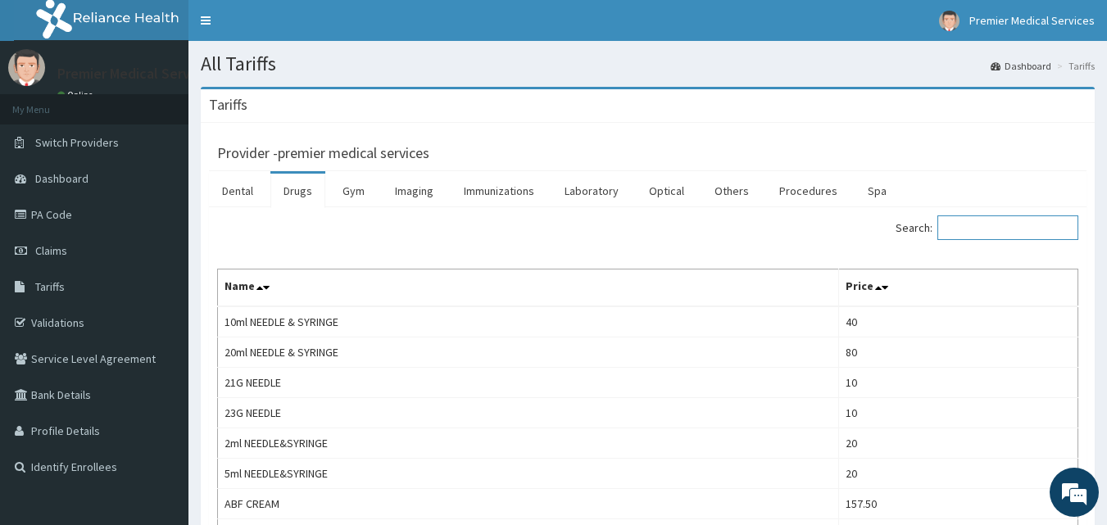
click at [972, 234] on input "Search:" at bounding box center [1007, 227] width 141 height 25
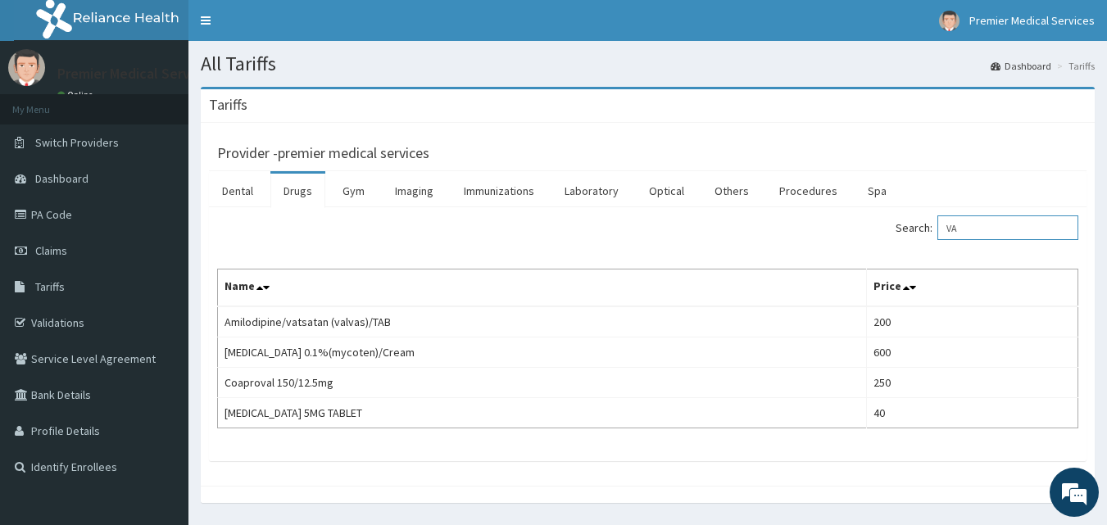
type input "V"
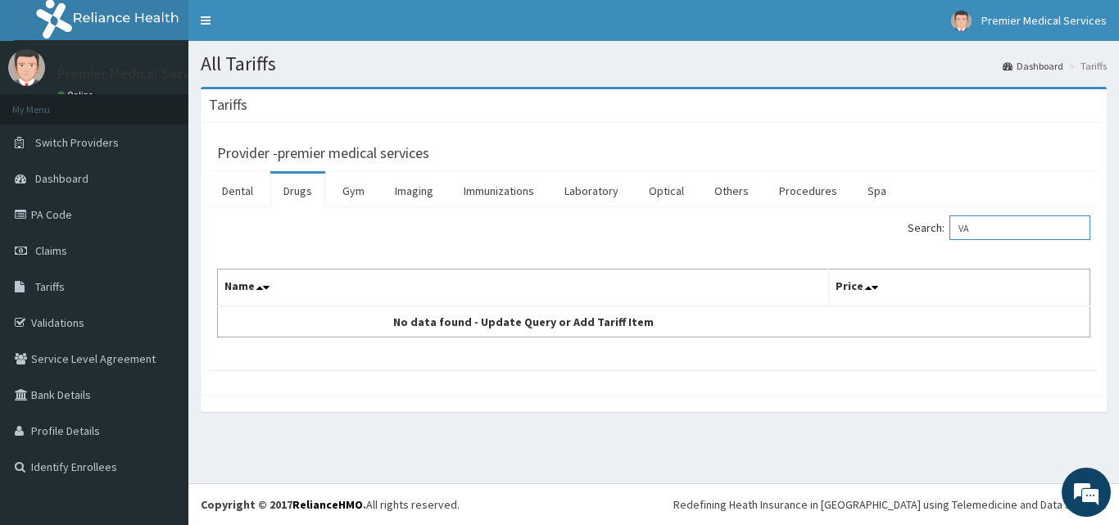
type input "V"
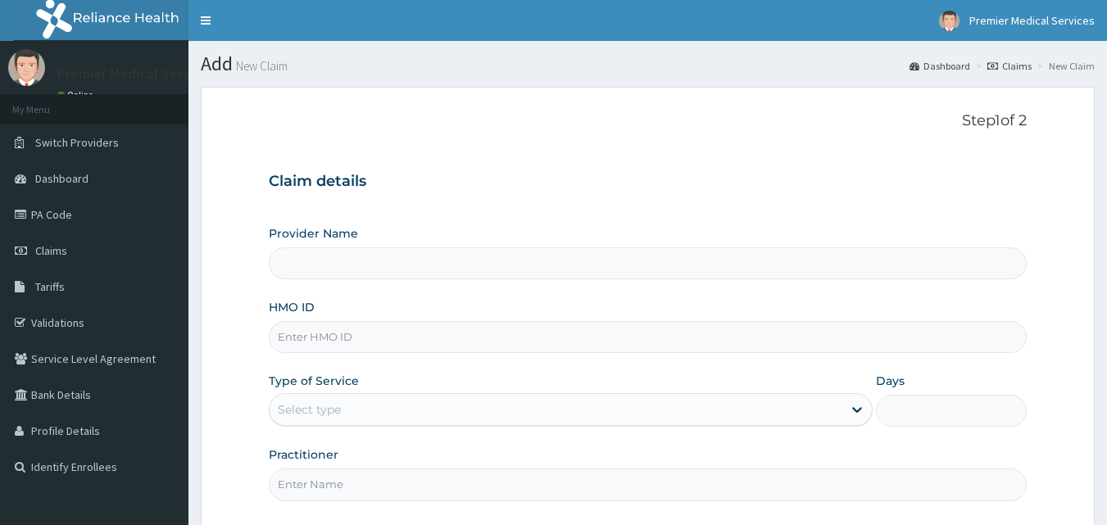
drag, startPoint x: 0, startPoint y: 0, endPoint x: 515, endPoint y: 337, distance: 615.6
click at [516, 337] on input "HMO ID" at bounding box center [648, 337] width 759 height 32
type input "premier medical services"
type input "ald/10056/a"
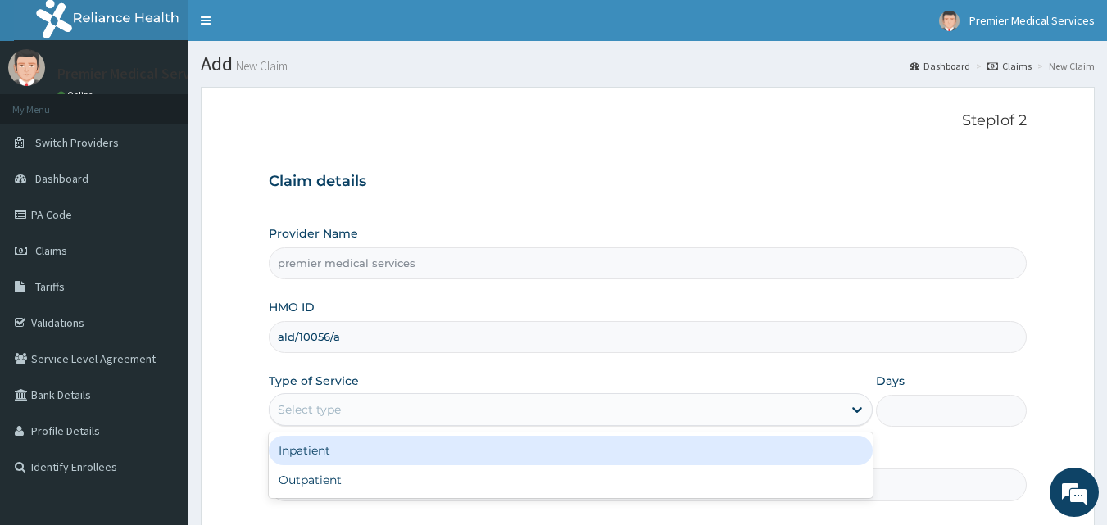
click at [496, 404] on div "Select type" at bounding box center [556, 410] width 573 height 26
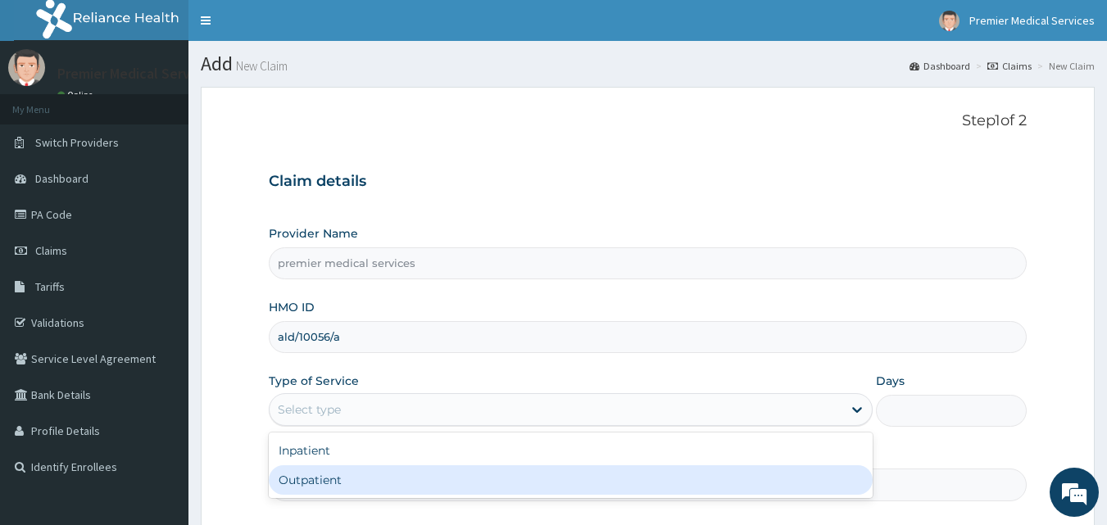
click at [419, 475] on div "Outpatient" at bounding box center [571, 479] width 604 height 29
type input "1"
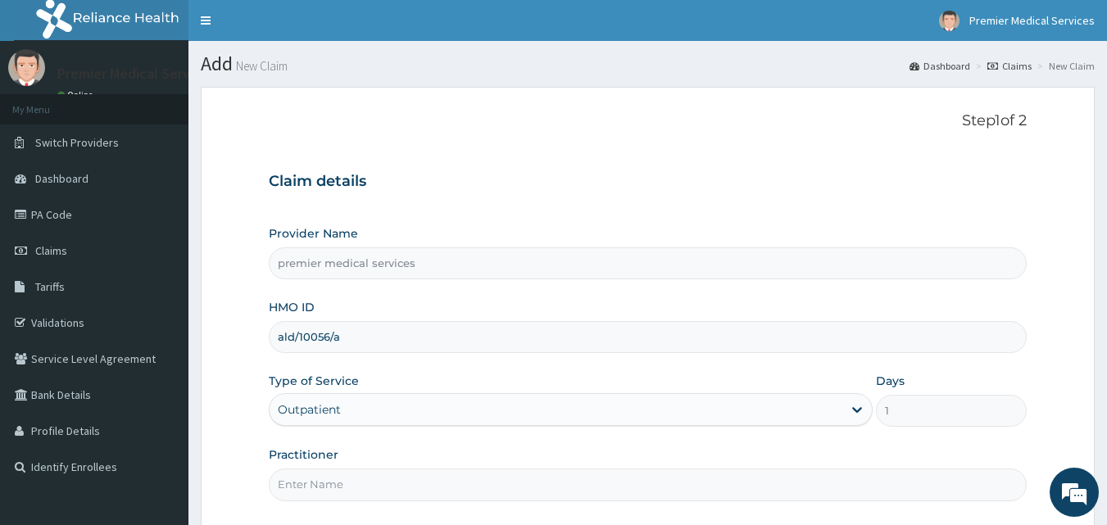
click at [417, 474] on input "Practitioner" at bounding box center [648, 485] width 759 height 32
type input "d"
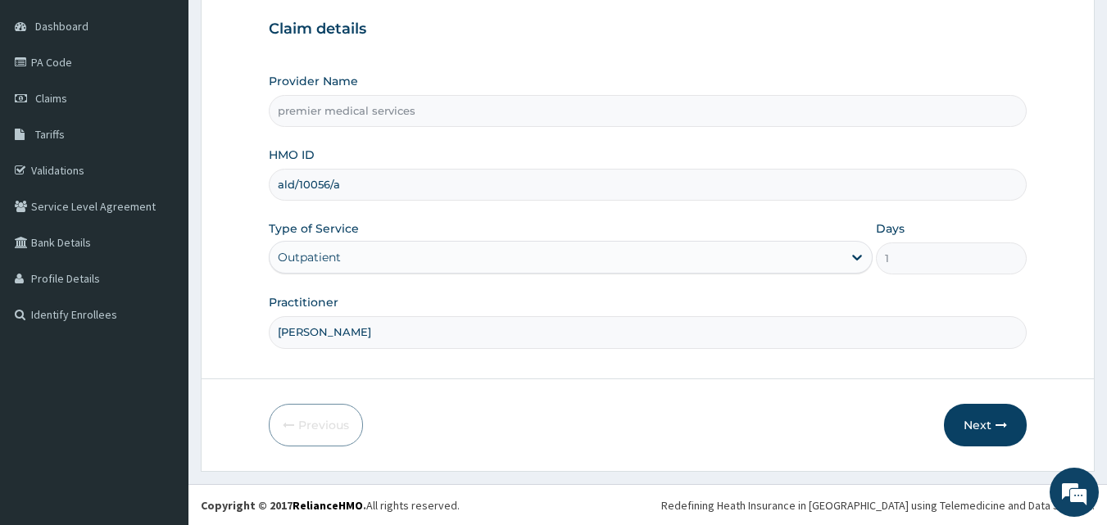
scroll to position [153, 0]
type input "[PERSON_NAME]"
click at [983, 416] on button "Next" at bounding box center [985, 424] width 83 height 43
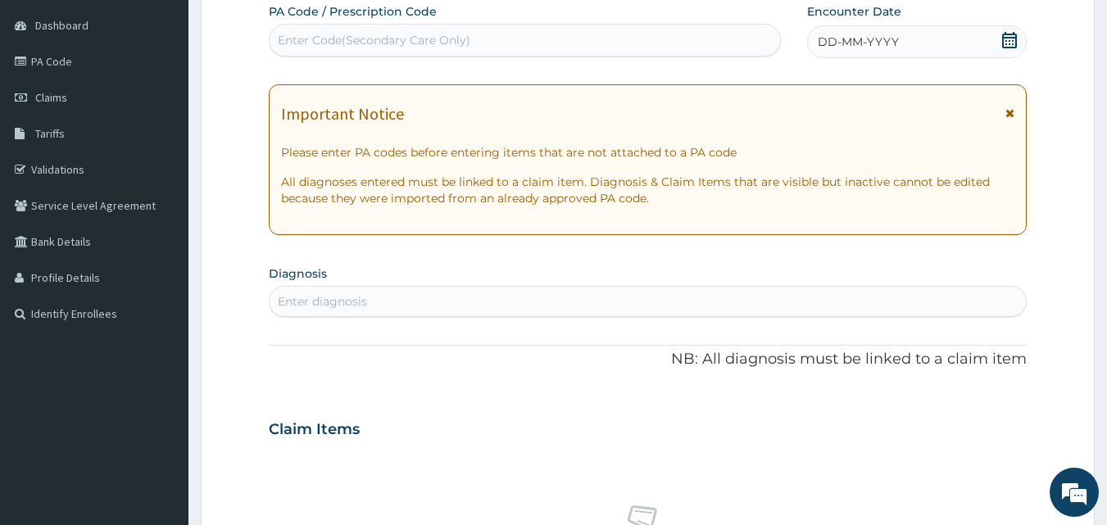
click at [892, 42] on span "DD-MM-YYYY" at bounding box center [858, 42] width 81 height 16
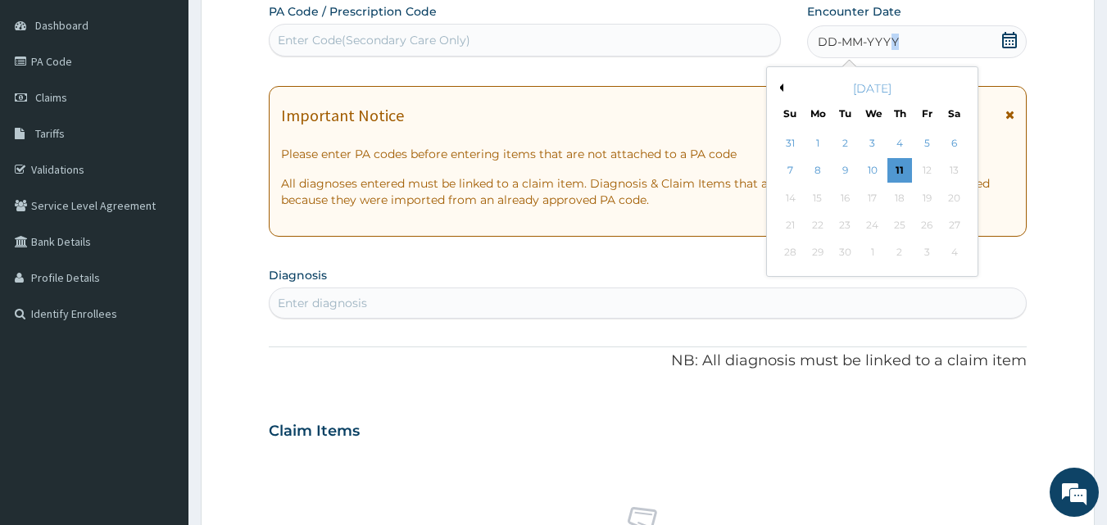
click at [779, 88] on button "Previous Month" at bounding box center [779, 88] width 8 height 8
click at [900, 255] on div "28" at bounding box center [899, 253] width 25 height 25
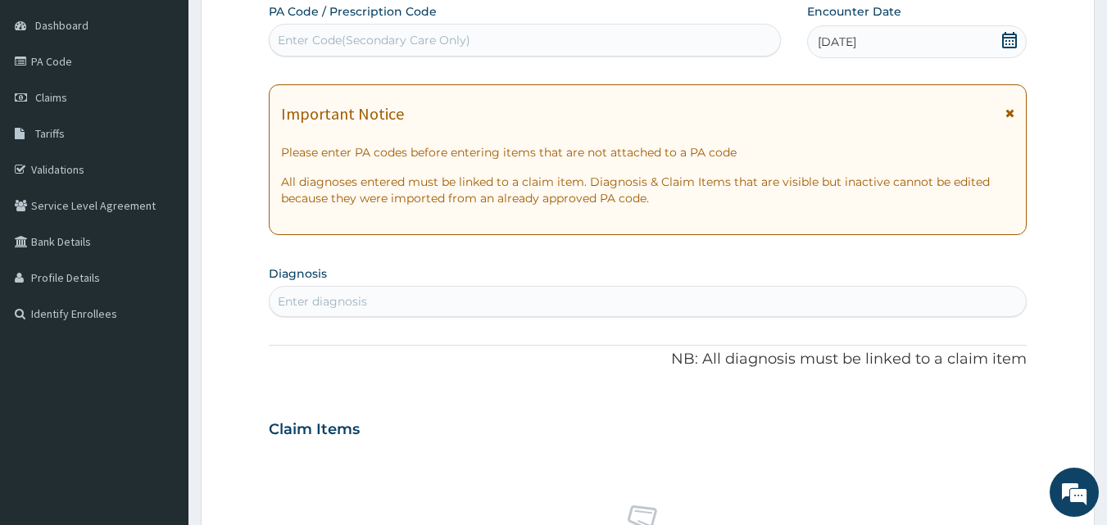
click at [508, 301] on div "Enter diagnosis" at bounding box center [648, 301] width 757 height 26
type input "H"
type input "M"
type input "S"
type input "ITCHING"
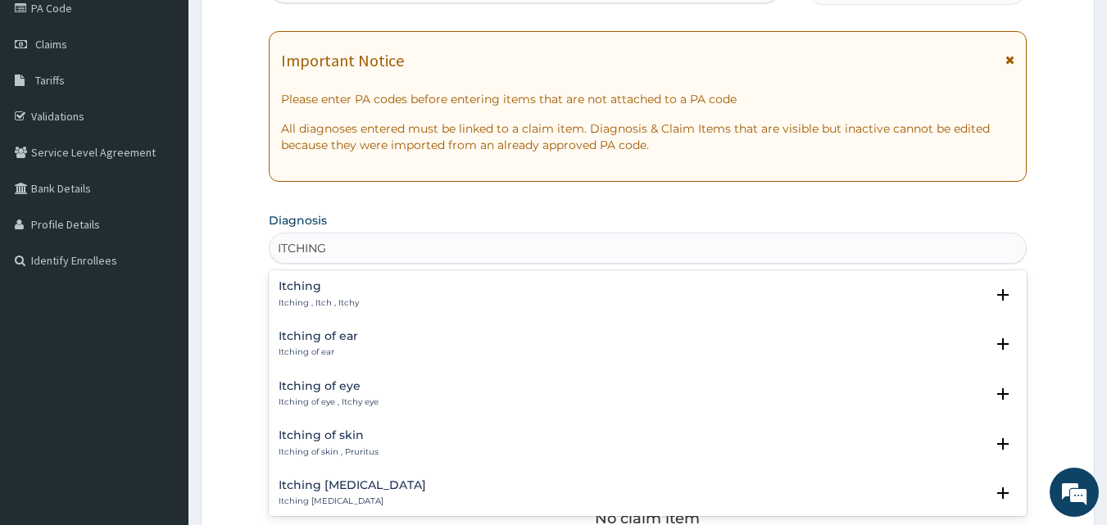
scroll to position [235, 0]
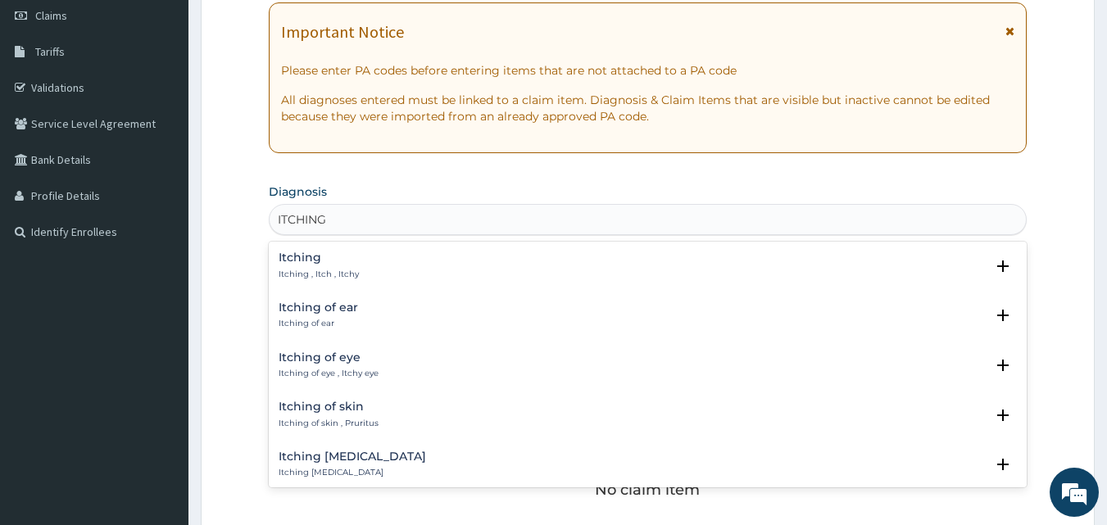
click at [307, 415] on div "Itching of skin Itching of skin , Pruritus" at bounding box center [329, 415] width 100 height 29
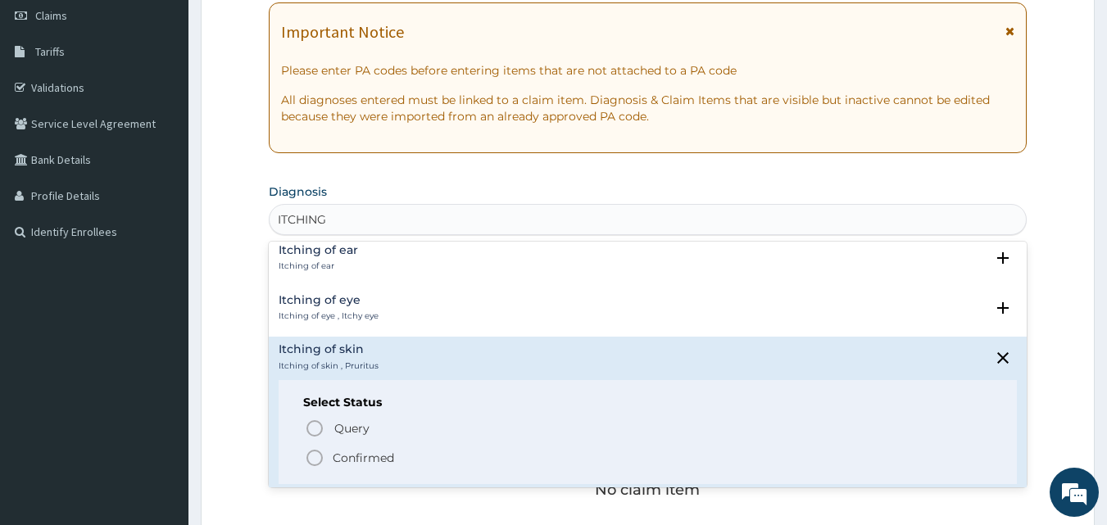
scroll to position [82, 0]
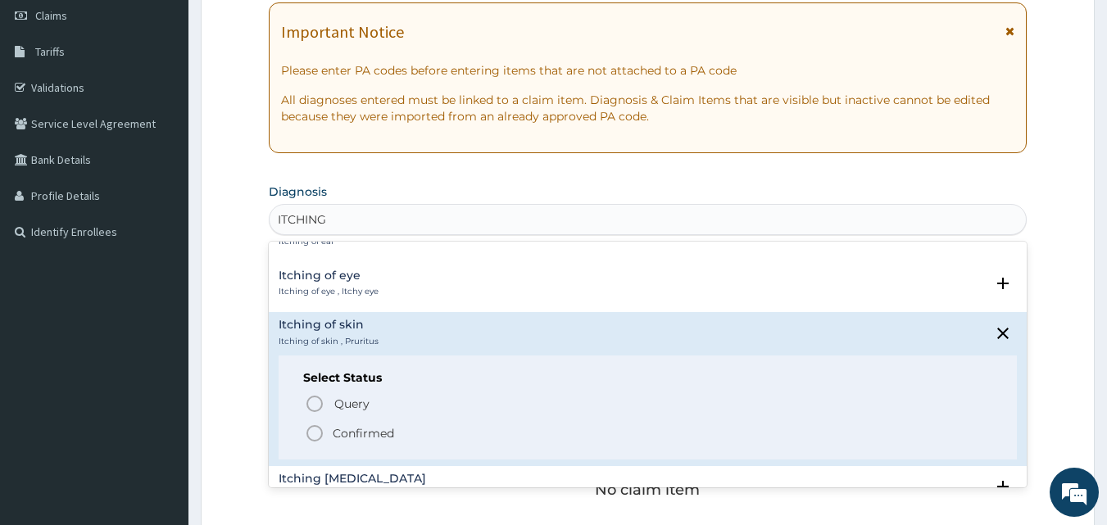
drag, startPoint x: 311, startPoint y: 438, endPoint x: 323, endPoint y: 426, distance: 16.8
click at [314, 437] on icon "status option filled" at bounding box center [315, 434] width 20 height 20
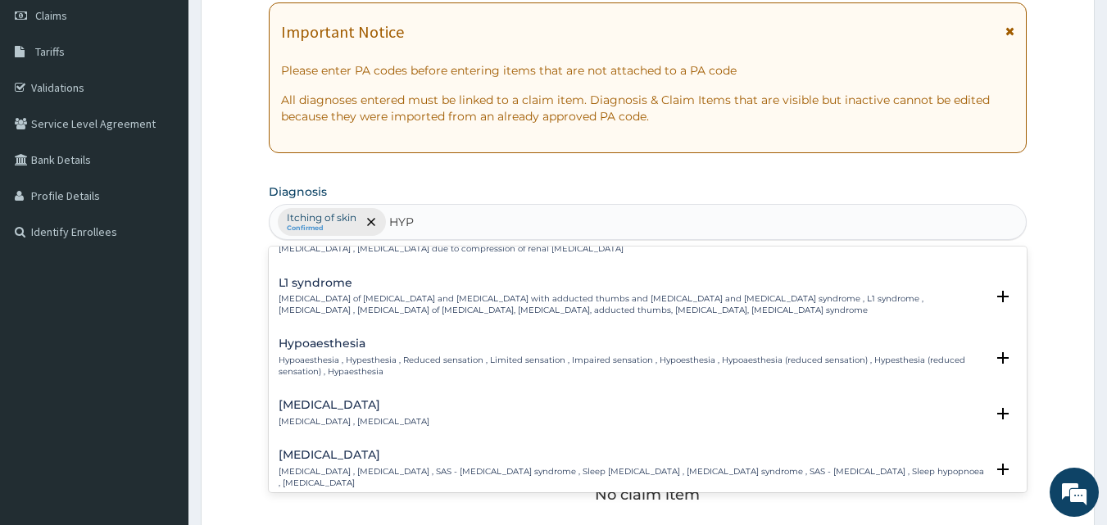
scroll to position [2059, 0]
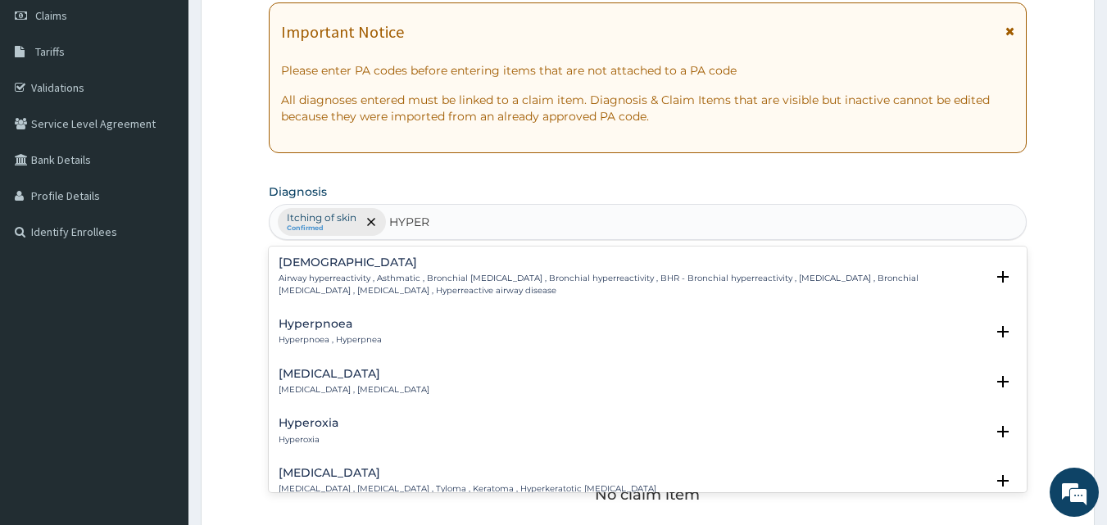
type input "HYPER"
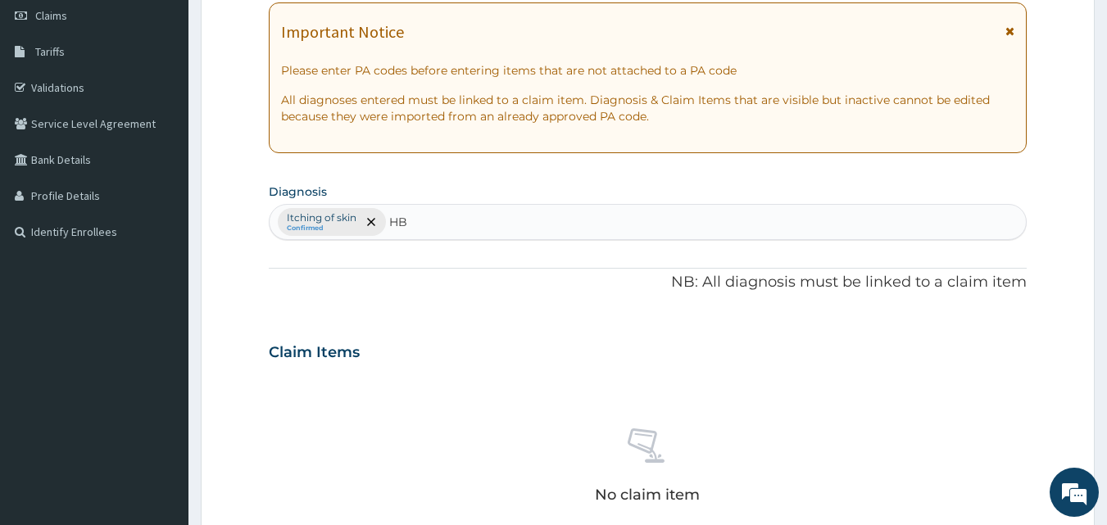
type input "HBP"
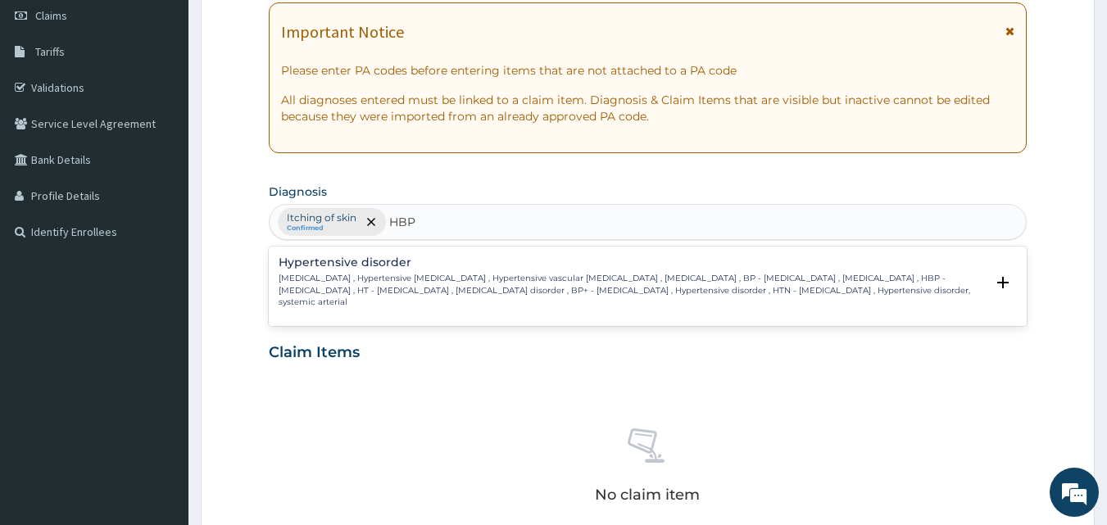
click at [457, 288] on p "[MEDICAL_DATA] , Hypertensive [MEDICAL_DATA] , Hypertensive vascular [MEDICAL_D…" at bounding box center [632, 290] width 707 height 35
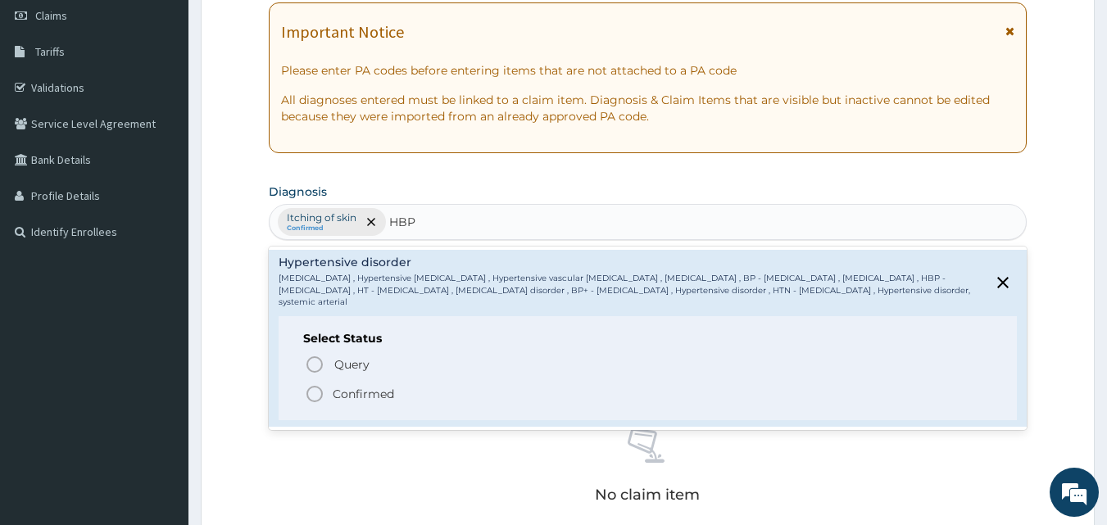
click at [315, 397] on icon "status option filled" at bounding box center [315, 394] width 20 height 20
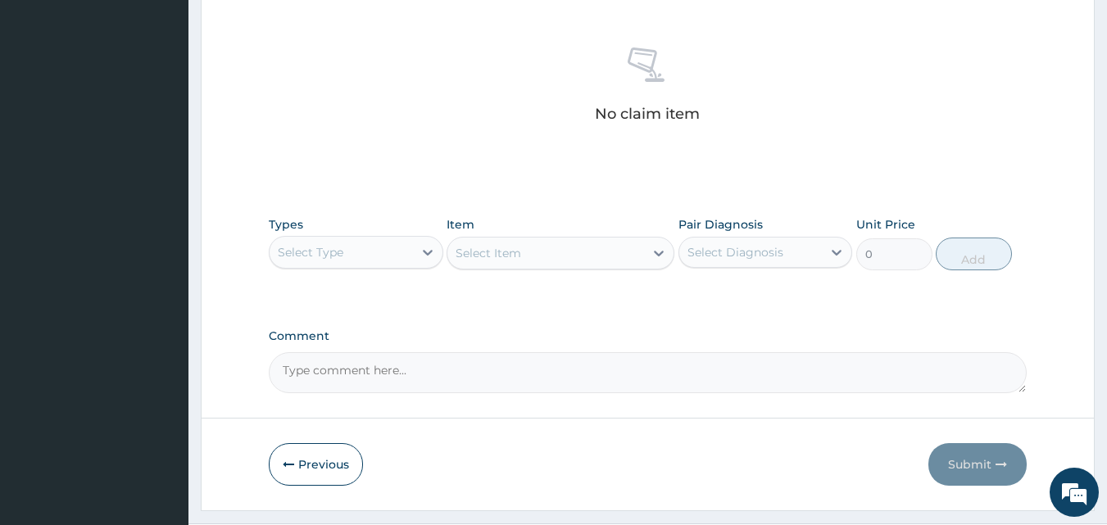
scroll to position [645, 0]
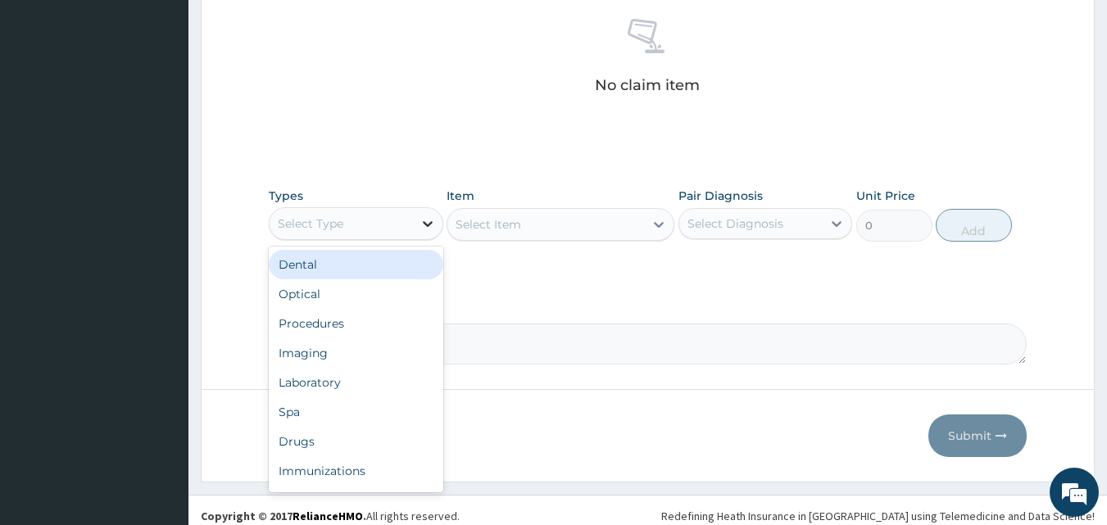
click at [428, 224] on icon at bounding box center [428, 224] width 10 height 6
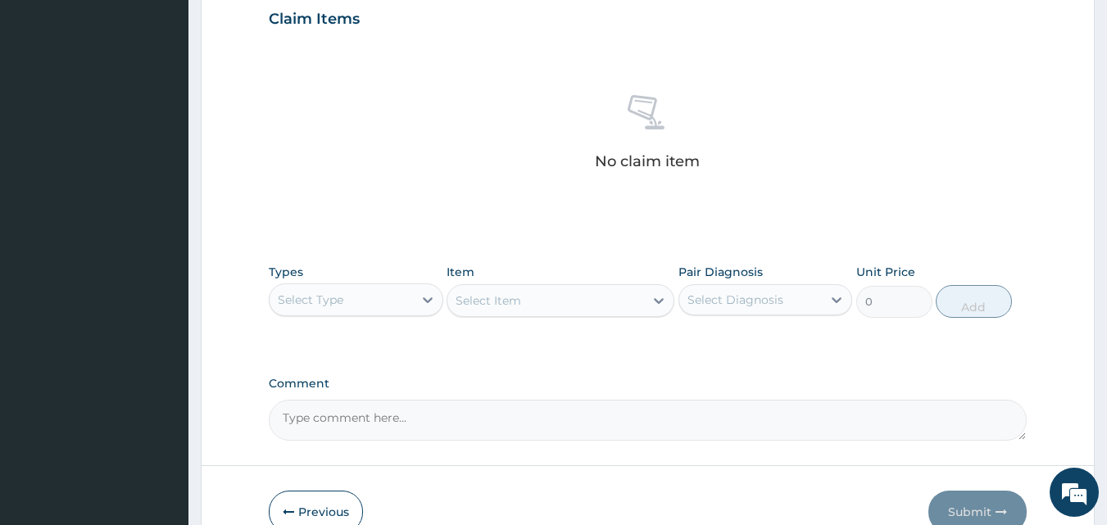
scroll to position [574, 0]
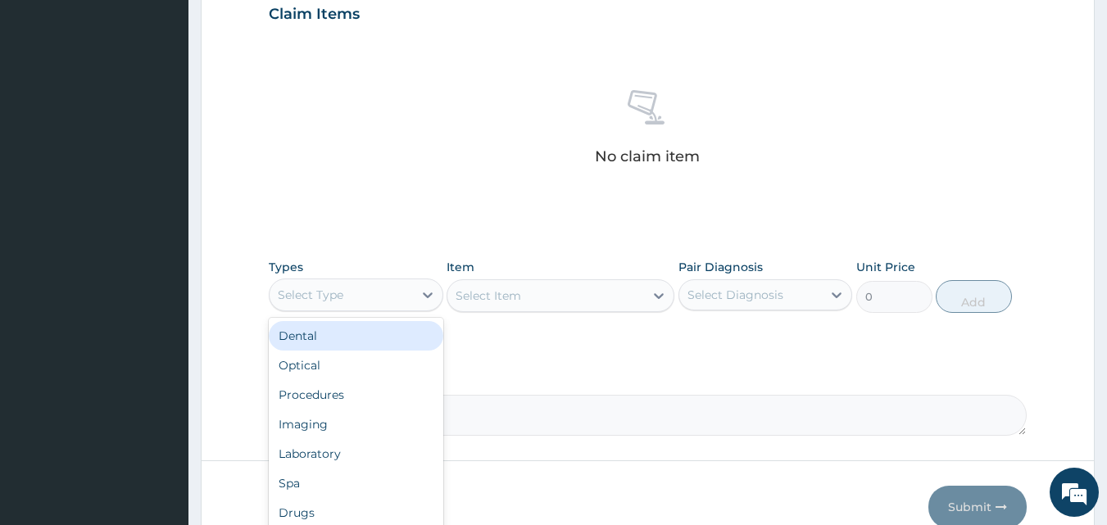
click at [341, 296] on div "Select Type" at bounding box center [311, 295] width 66 height 16
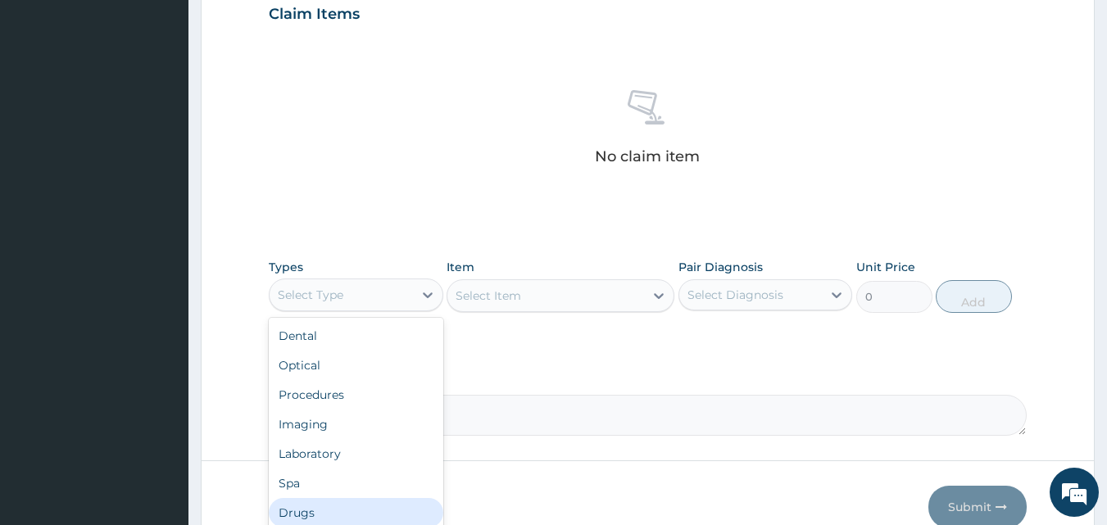
click at [333, 510] on div "Drugs" at bounding box center [356, 512] width 175 height 29
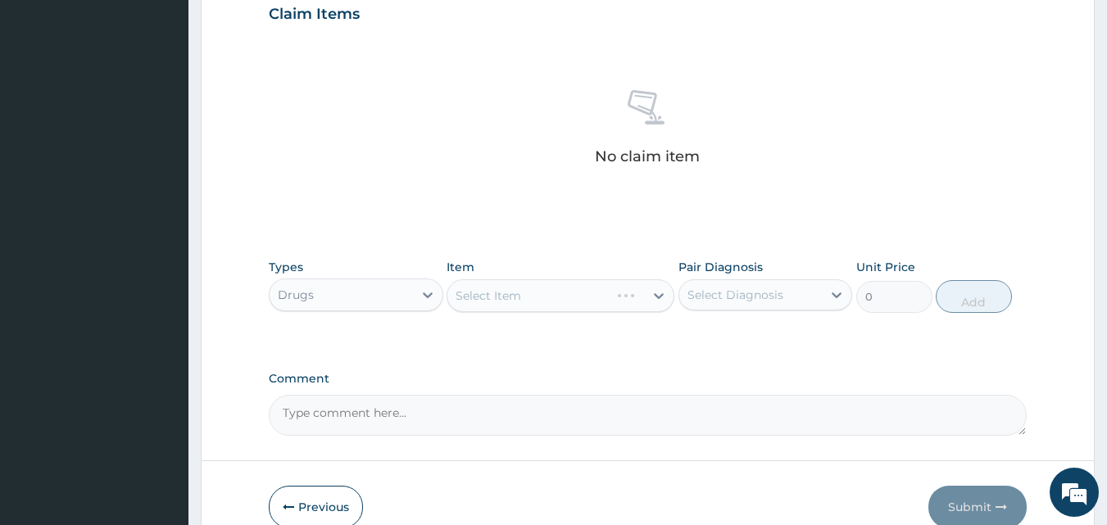
click at [601, 283] on div "Select Item" at bounding box center [561, 295] width 228 height 33
click at [664, 293] on div "Select Item" at bounding box center [561, 295] width 228 height 33
click at [659, 293] on div "Select Item" at bounding box center [561, 295] width 228 height 33
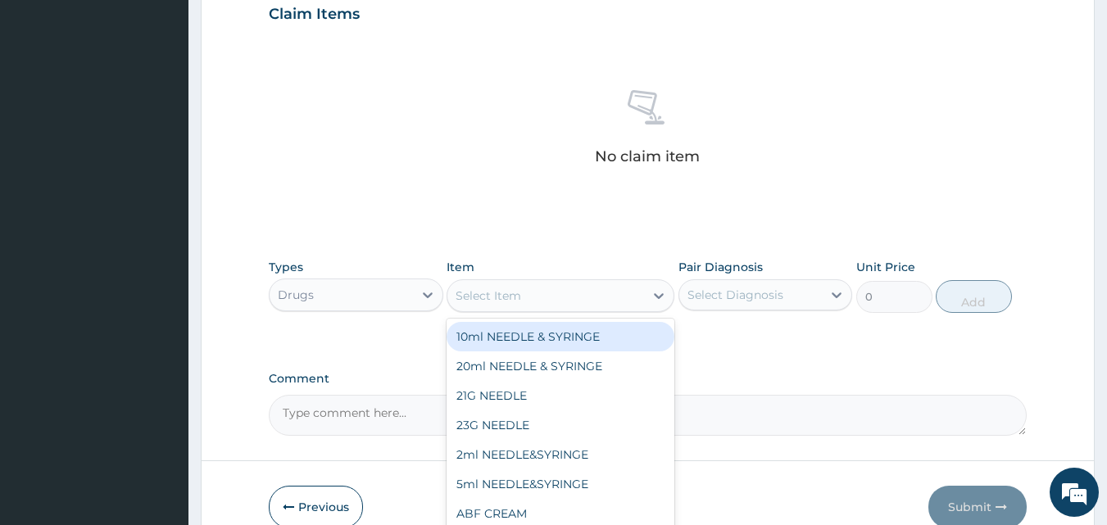
click at [486, 300] on div "Select Item" at bounding box center [489, 296] width 66 height 16
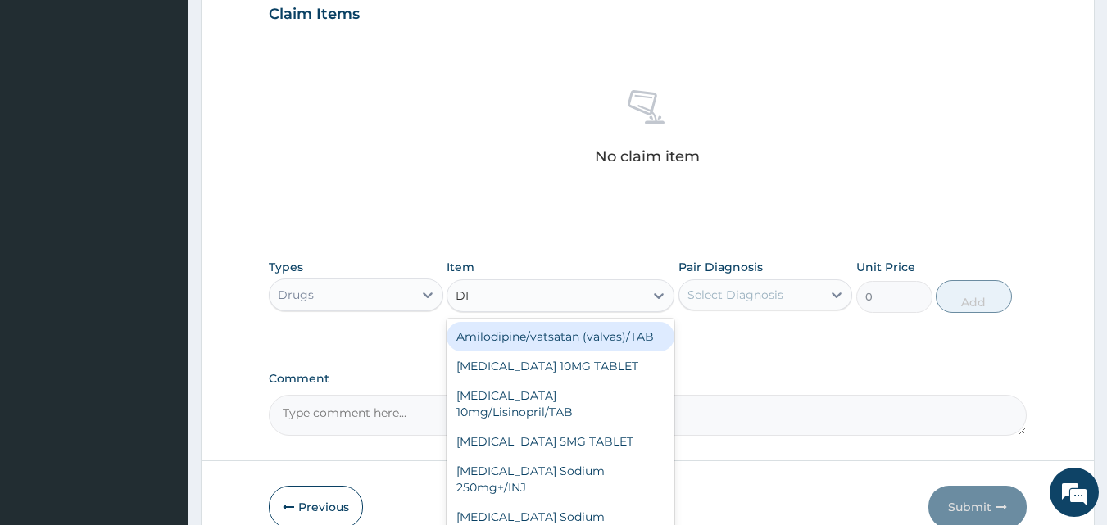
type input "DIF"
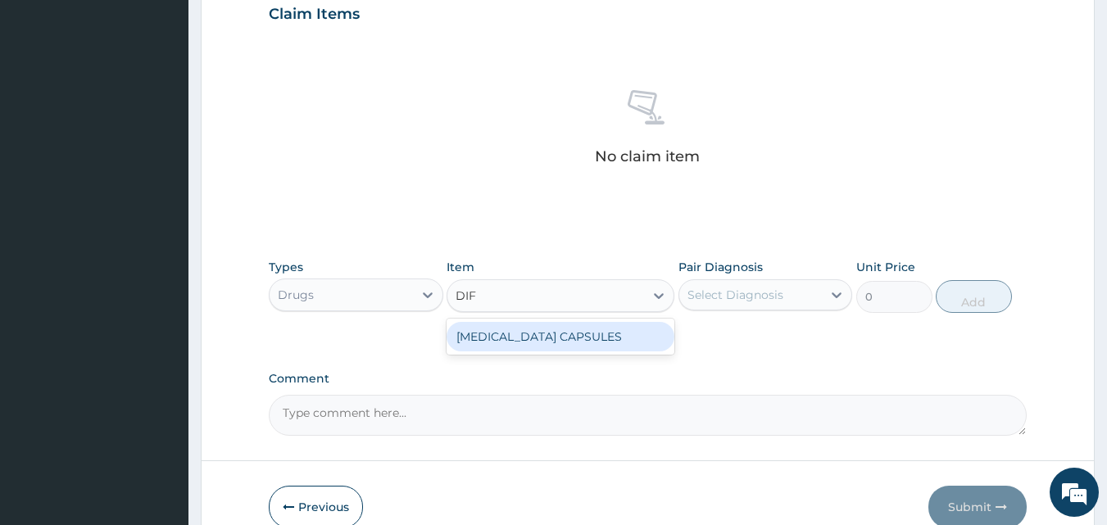
click at [487, 338] on div "[MEDICAL_DATA] CAPSULES" at bounding box center [561, 336] width 228 height 29
type input "160"
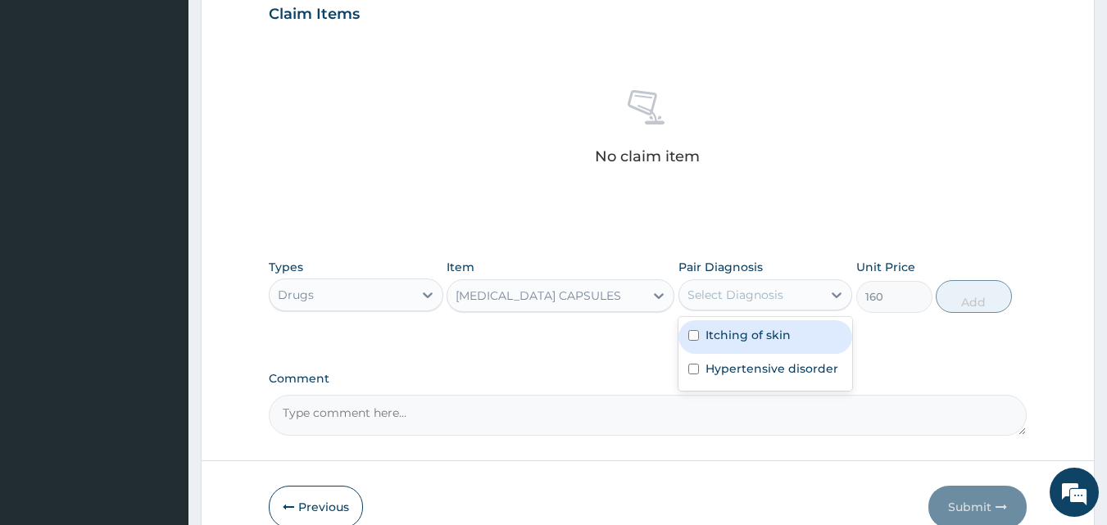
click at [716, 288] on div "Select Diagnosis" at bounding box center [735, 295] width 96 height 16
click at [793, 333] on div "Itching of skin" at bounding box center [765, 337] width 175 height 34
checkbox input "true"
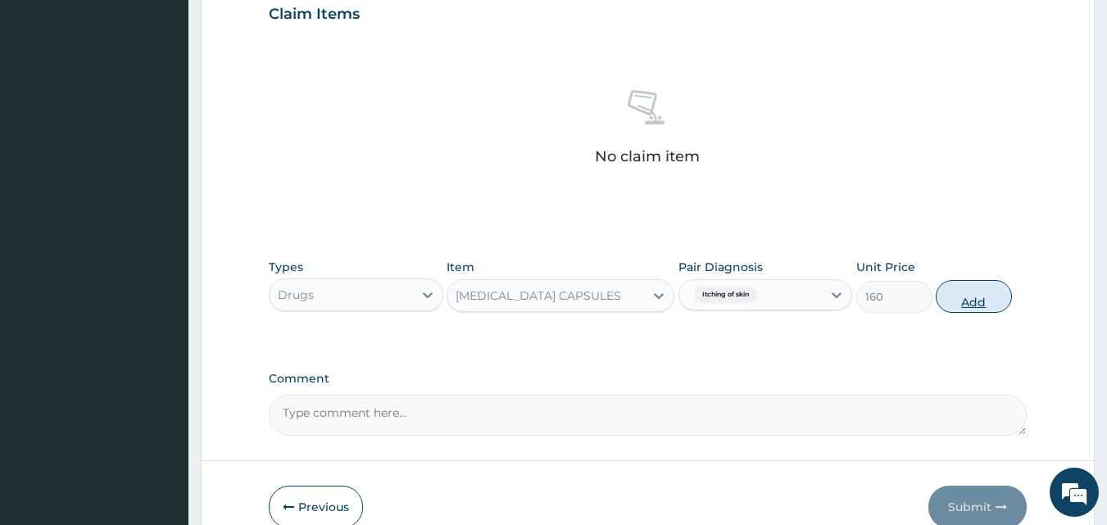
click at [979, 299] on button "Add" at bounding box center [974, 296] width 76 height 33
type input "0"
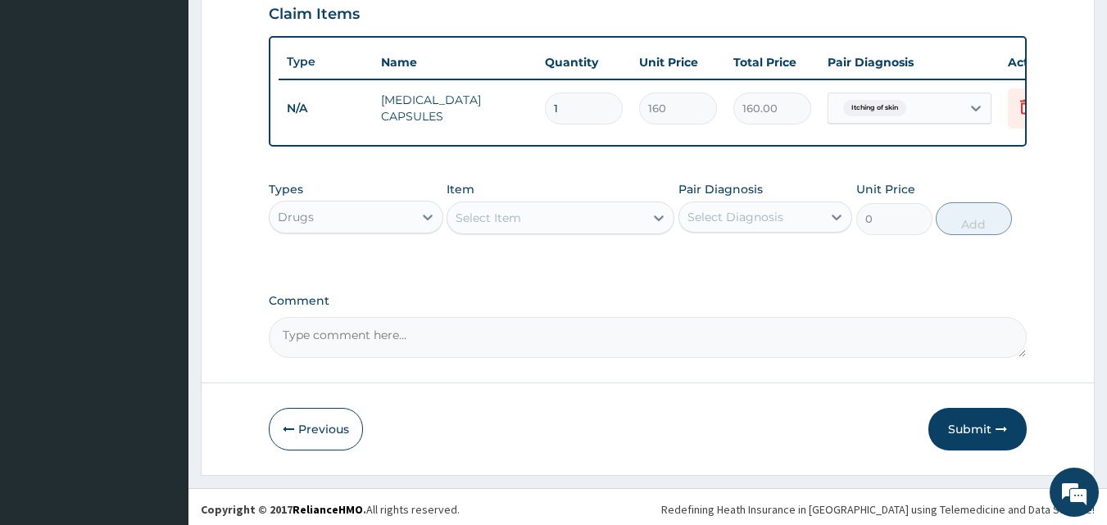
type input "0.00"
type input "4"
type input "640.00"
type input "42"
type input "6720.00"
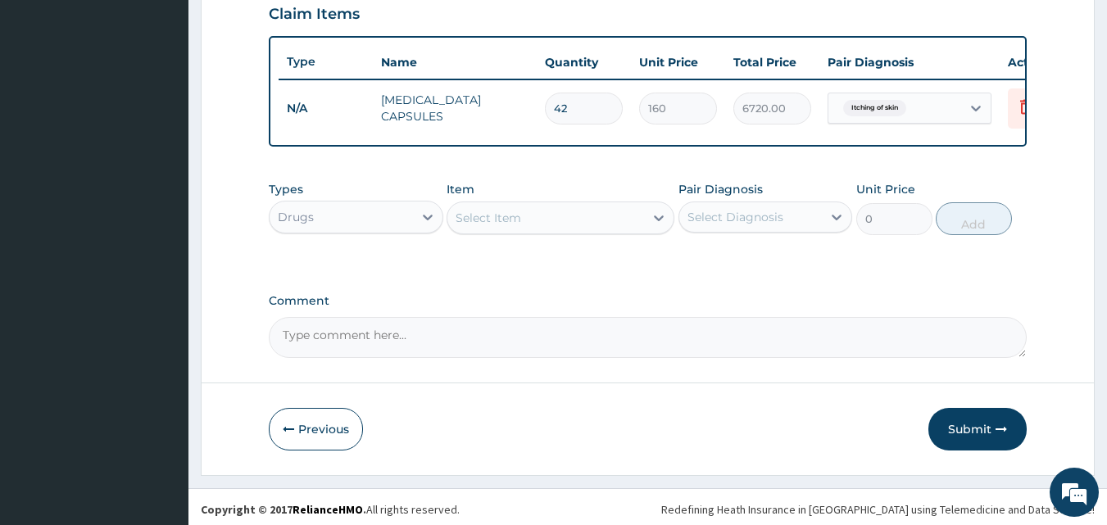
type input "42"
click at [398, 230] on div "Drugs" at bounding box center [341, 217] width 143 height 26
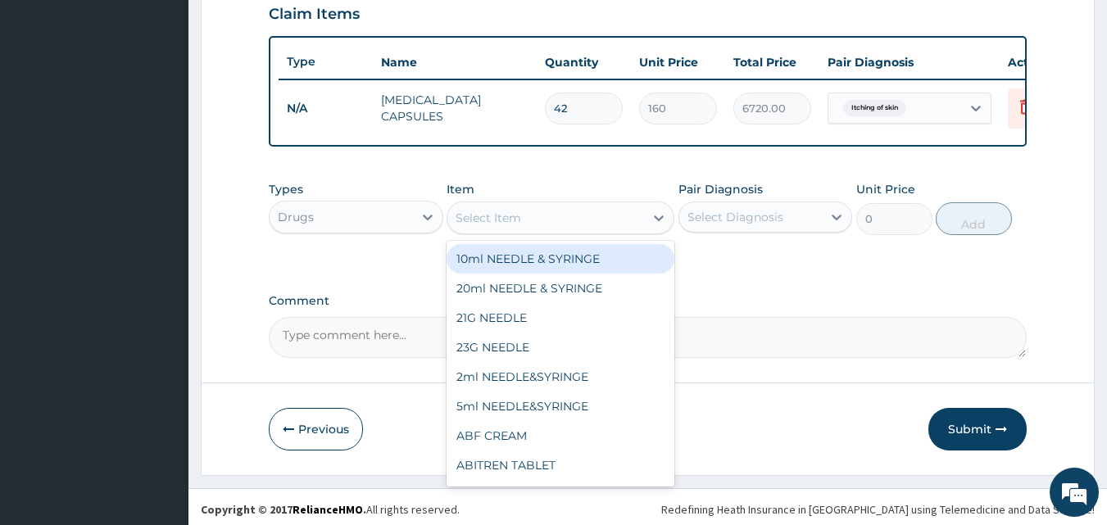
click at [478, 220] on div "Select Item" at bounding box center [545, 218] width 197 height 26
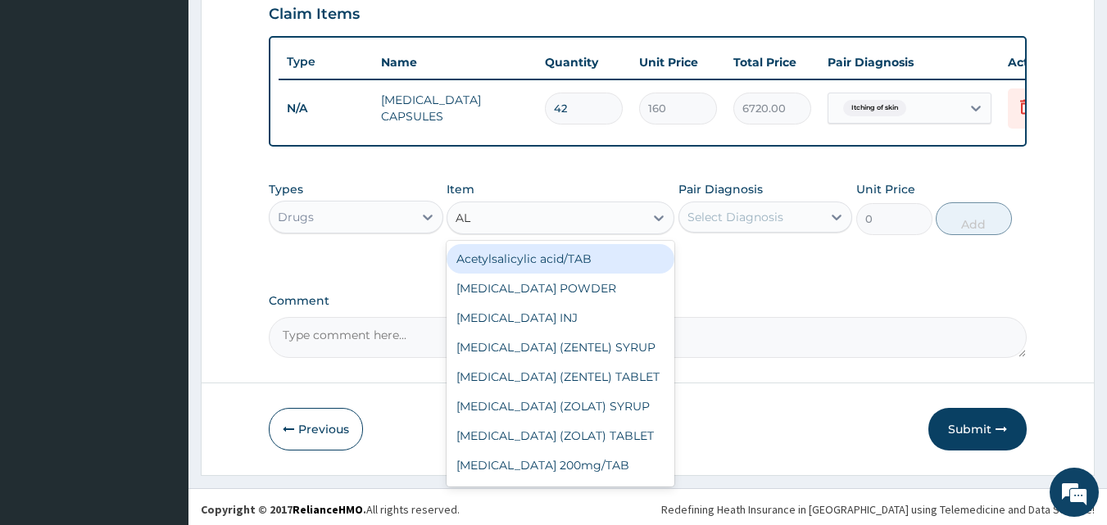
type input "ALB"
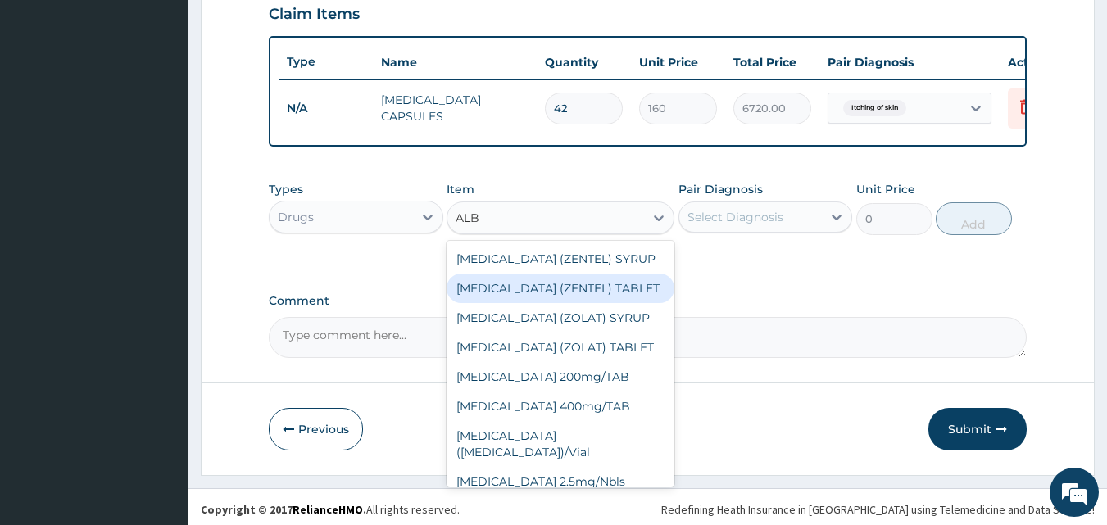
click at [520, 303] on div "[MEDICAL_DATA] (ZENTEL) TABLET" at bounding box center [561, 288] width 228 height 29
type input "200"
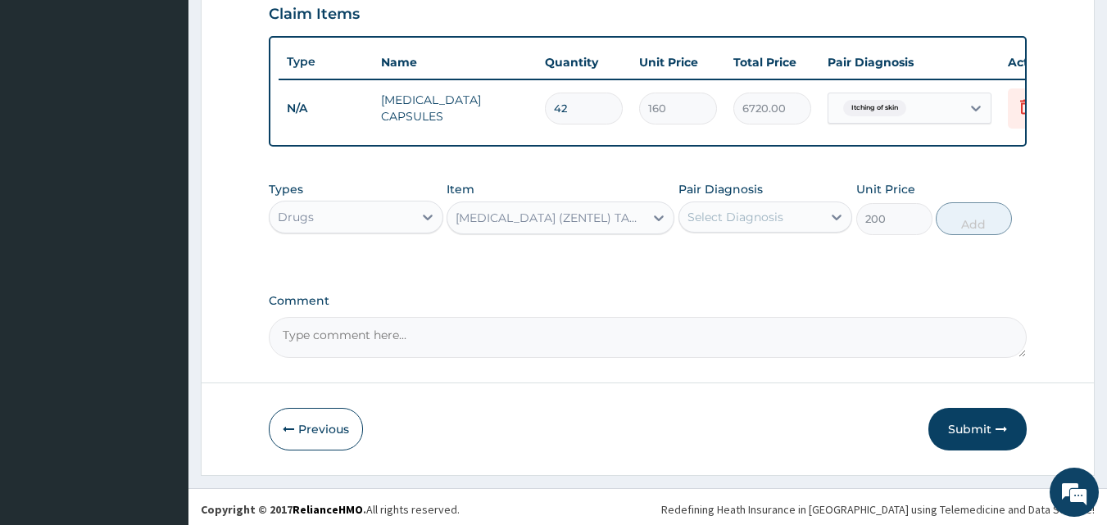
click at [710, 225] on div "Select Diagnosis" at bounding box center [735, 217] width 96 height 16
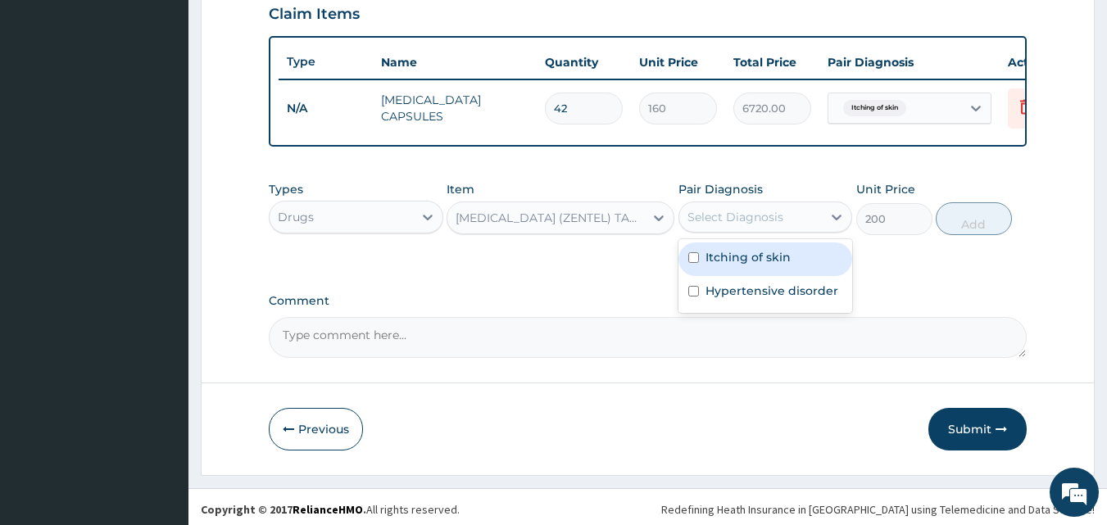
click at [804, 224] on div "Select Diagnosis" at bounding box center [750, 217] width 143 height 26
drag, startPoint x: 780, startPoint y: 286, endPoint x: 778, endPoint y: 277, distance: 9.2
click at [778, 276] on div "Itching of skin" at bounding box center [765, 260] width 175 height 34
checkbox input "true"
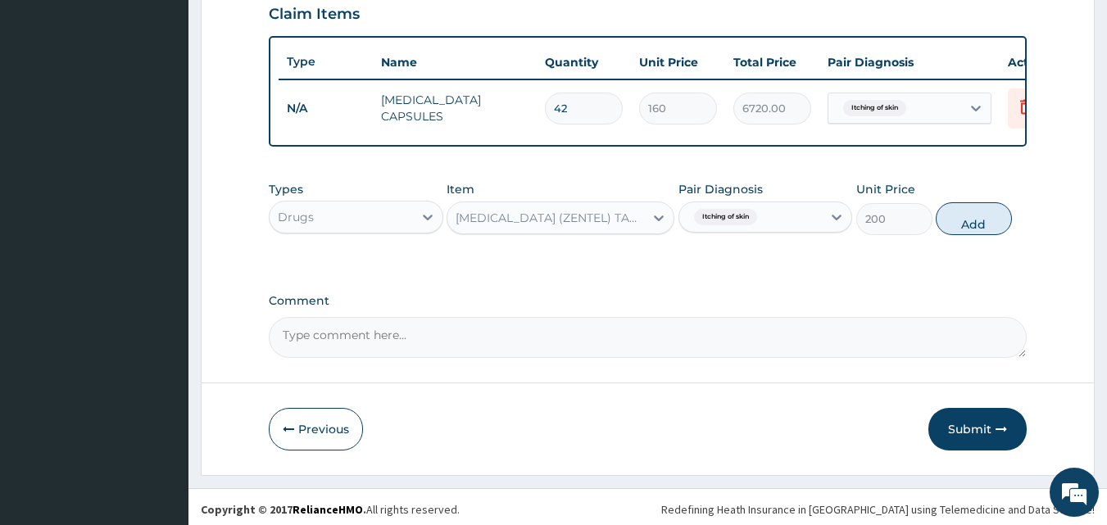
click at [953, 212] on div "Types Drugs Item [MEDICAL_DATA] (ZENTEL) TABLET Pair Diagnosis Itching of skin …" at bounding box center [648, 208] width 759 height 70
click at [956, 221] on button "Add" at bounding box center [974, 218] width 76 height 33
type input "0"
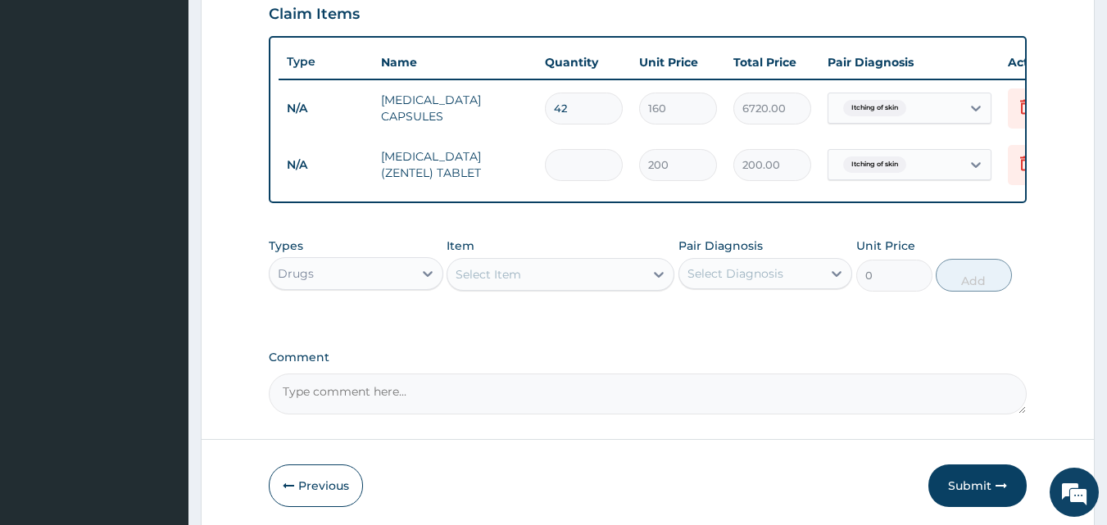
type input "0.00"
type input "4"
type input "800.00"
type input "4"
click at [972, 499] on button "Submit" at bounding box center [977, 486] width 98 height 43
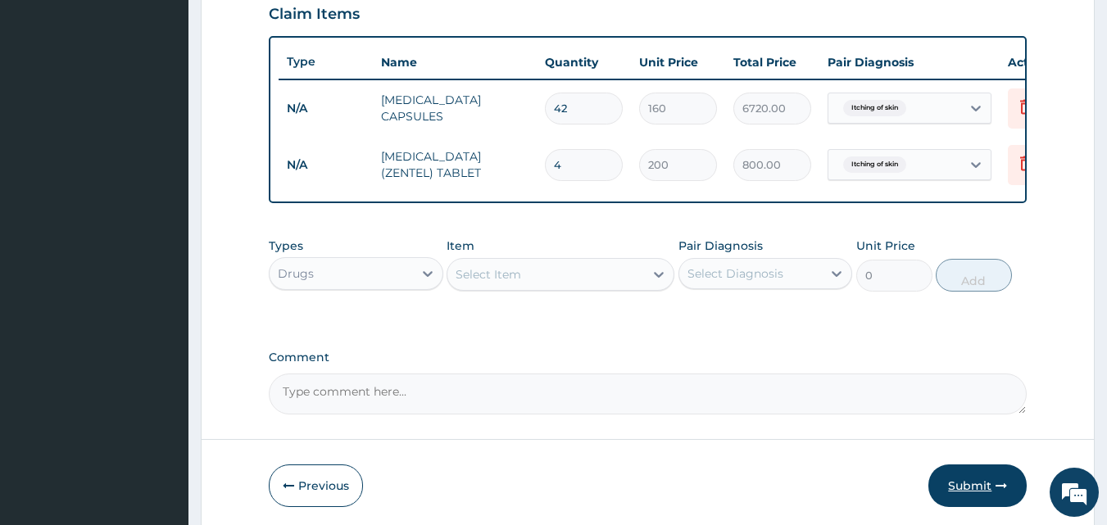
click at [966, 491] on button "Submit" at bounding box center [977, 486] width 98 height 43
click at [977, 495] on button "Submit" at bounding box center [977, 486] width 98 height 43
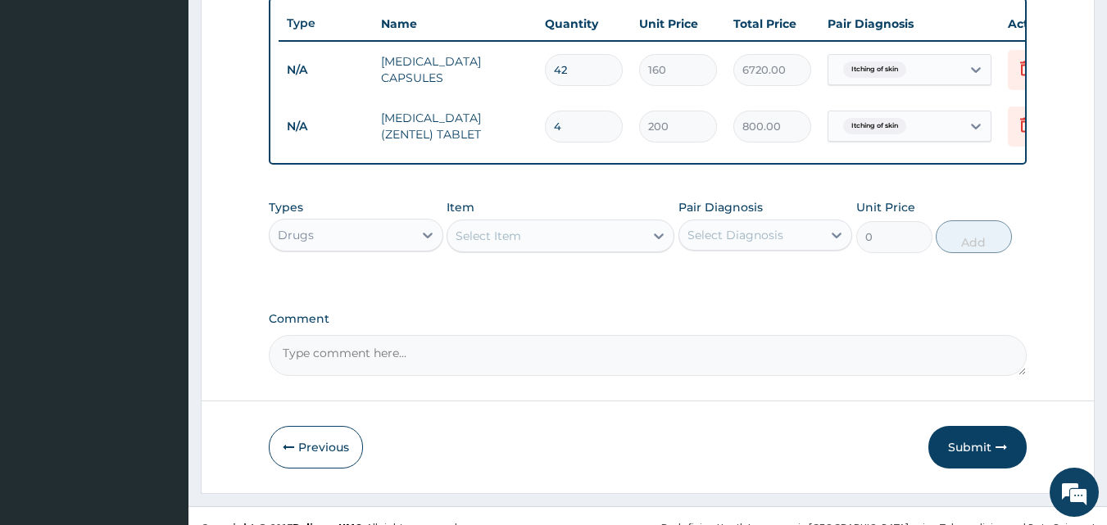
scroll to position [647, 0]
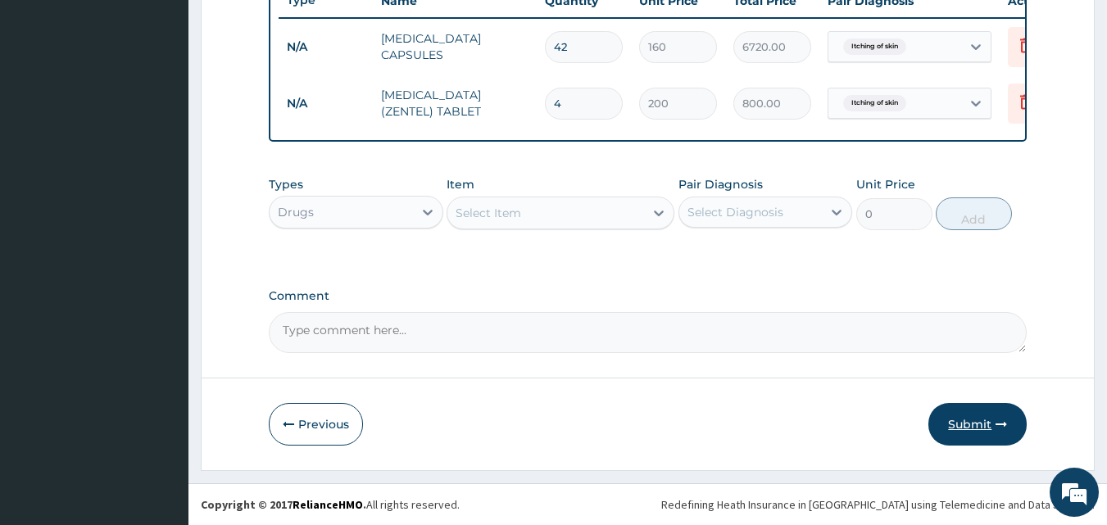
drag, startPoint x: 981, startPoint y: 459, endPoint x: 984, endPoint y: 433, distance: 25.6
click at [984, 425] on button "Submit" at bounding box center [977, 424] width 98 height 43
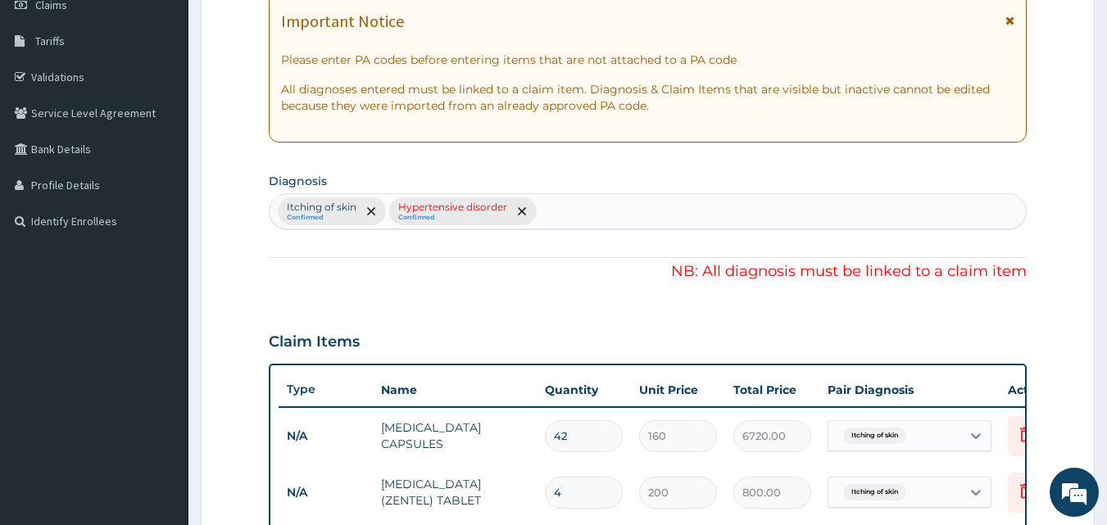
scroll to position [238, 0]
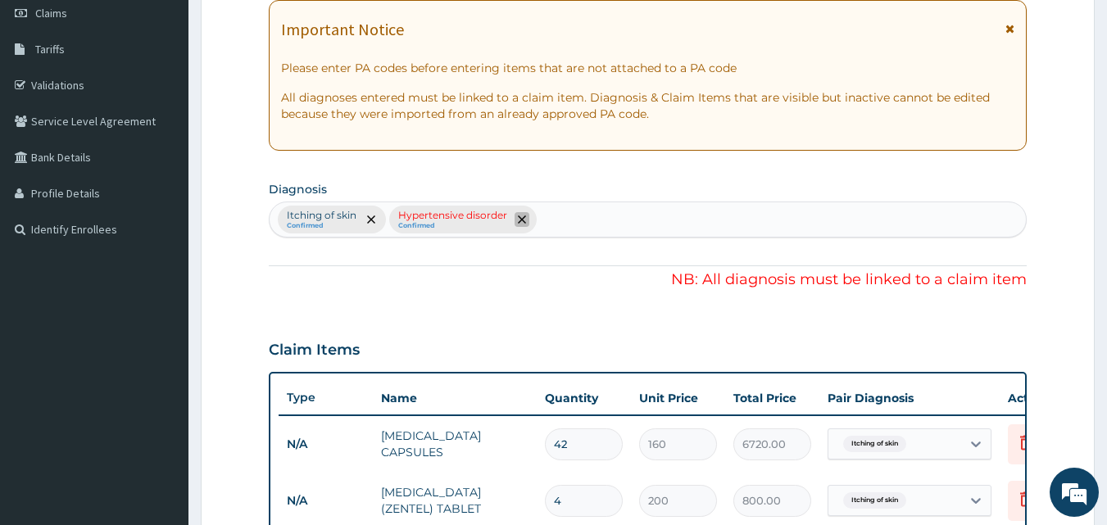
click at [520, 223] on icon "remove selection option" at bounding box center [522, 219] width 8 height 8
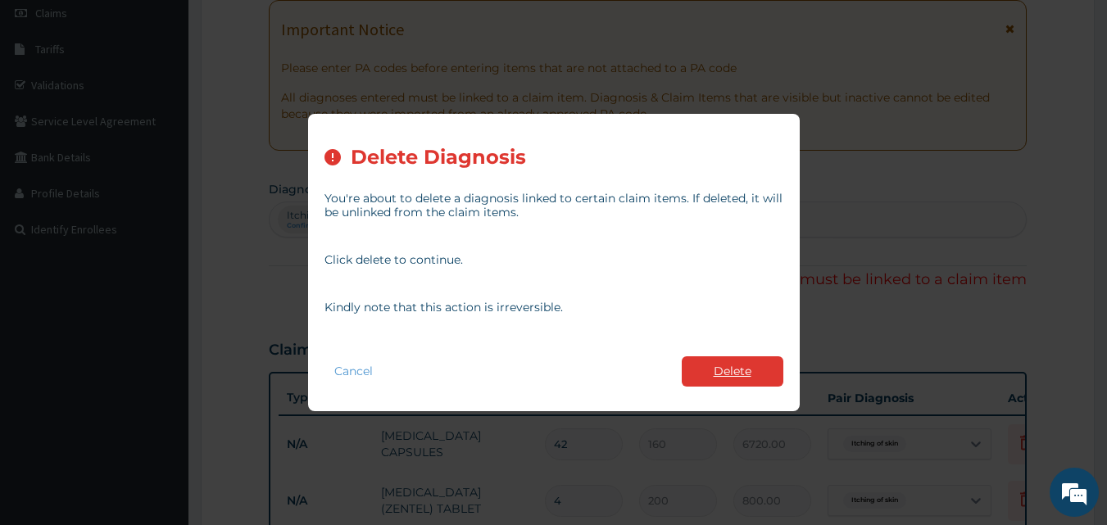
click at [744, 356] on button "Delete" at bounding box center [733, 371] width 102 height 30
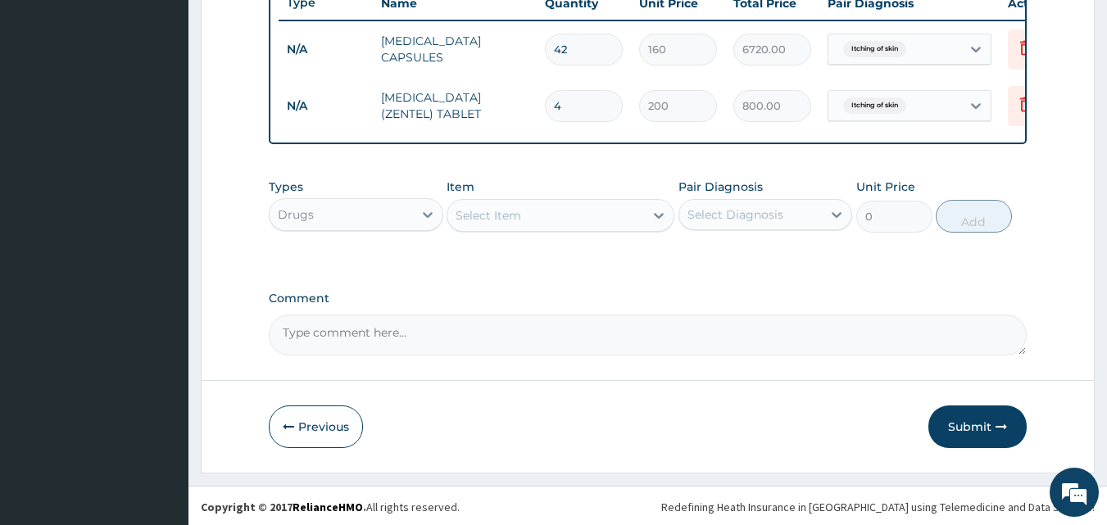
scroll to position [647, 0]
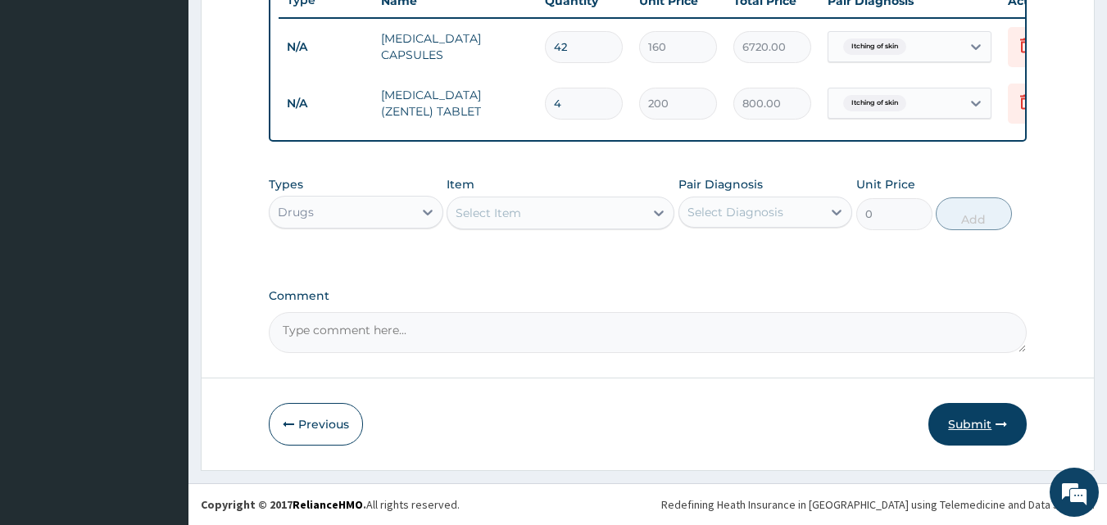
click at [988, 430] on button "Submit" at bounding box center [977, 424] width 98 height 43
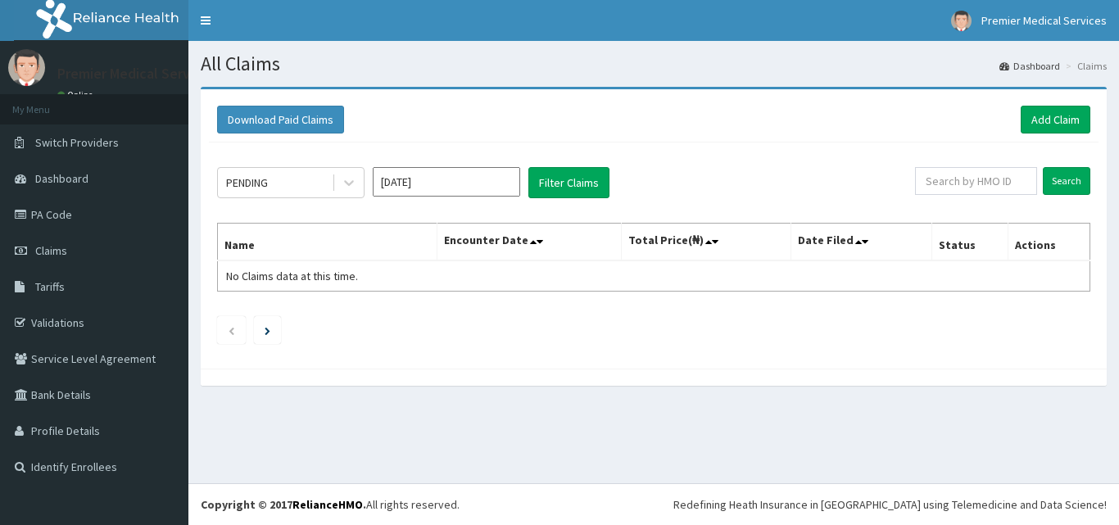
click at [488, 188] on input "[DATE]" at bounding box center [446, 181] width 147 height 29
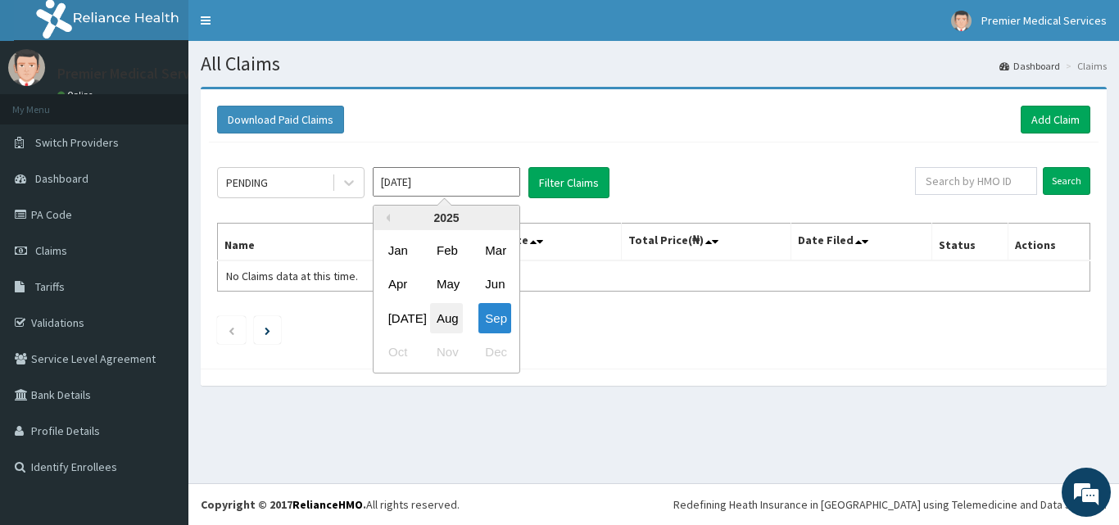
click at [458, 306] on div "Aug" at bounding box center [446, 318] width 33 height 30
type input "[DATE]"
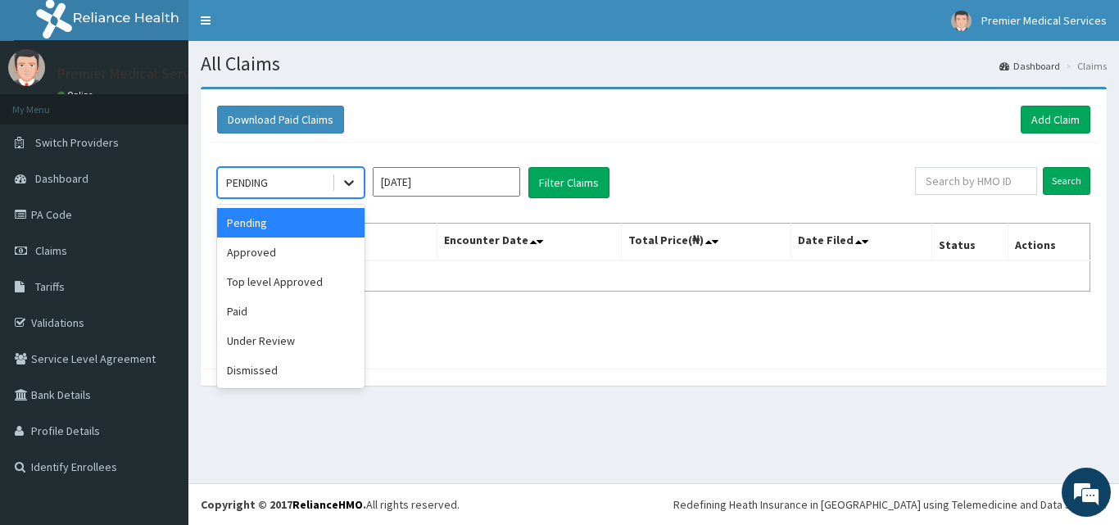
drag, startPoint x: 338, startPoint y: 172, endPoint x: 347, endPoint y: 186, distance: 16.6
click at [340, 174] on div at bounding box center [348, 182] width 29 height 29
click at [287, 259] on div "Approved" at bounding box center [290, 252] width 147 height 29
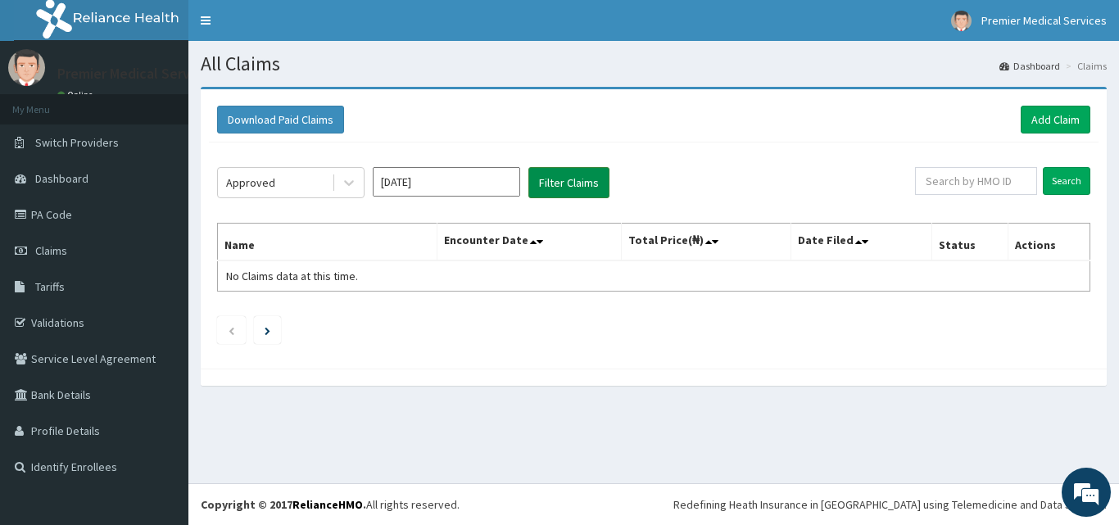
click at [575, 180] on button "Filter Claims" at bounding box center [568, 182] width 81 height 31
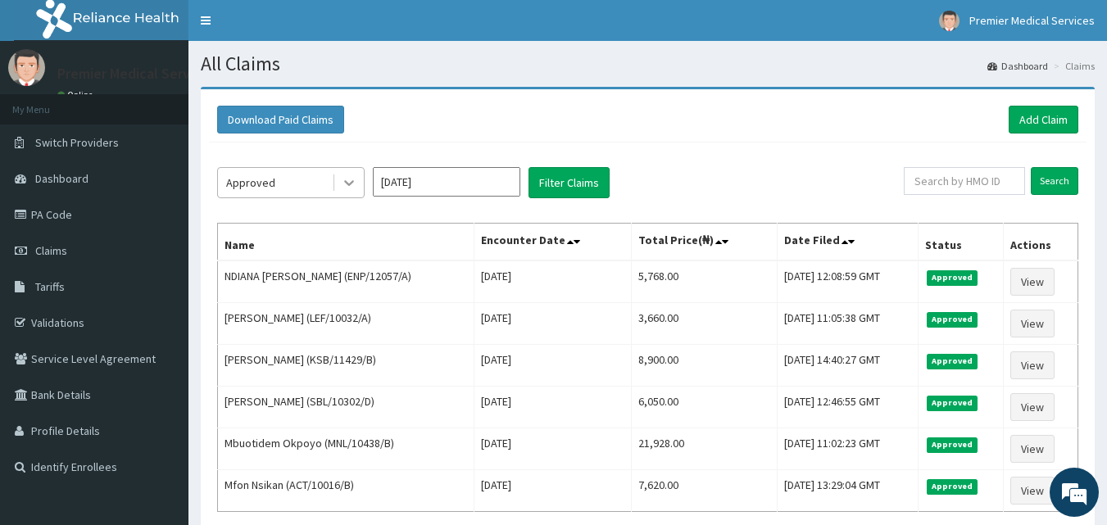
click at [355, 174] on div at bounding box center [348, 182] width 29 height 29
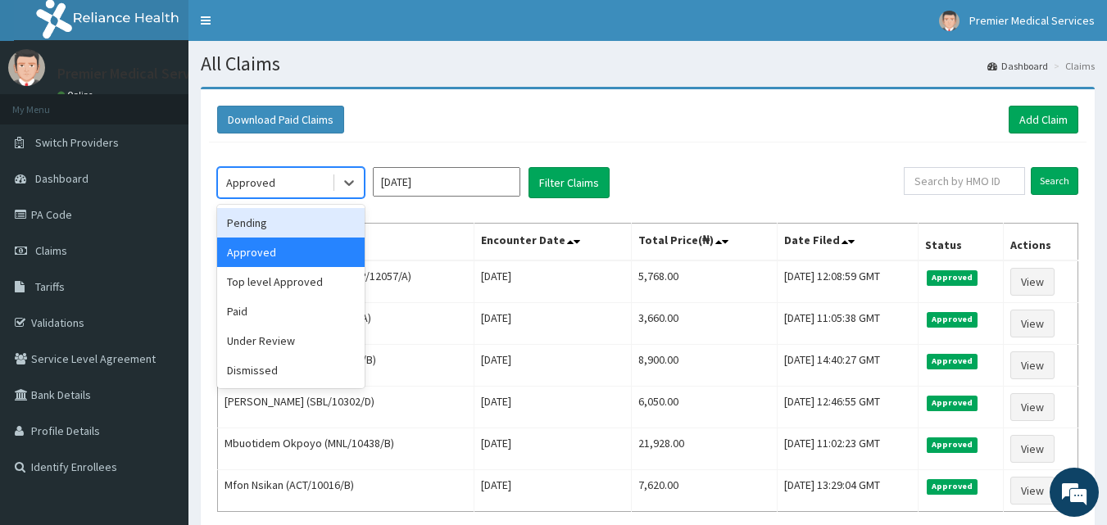
click at [261, 227] on div "Pending" at bounding box center [290, 222] width 147 height 29
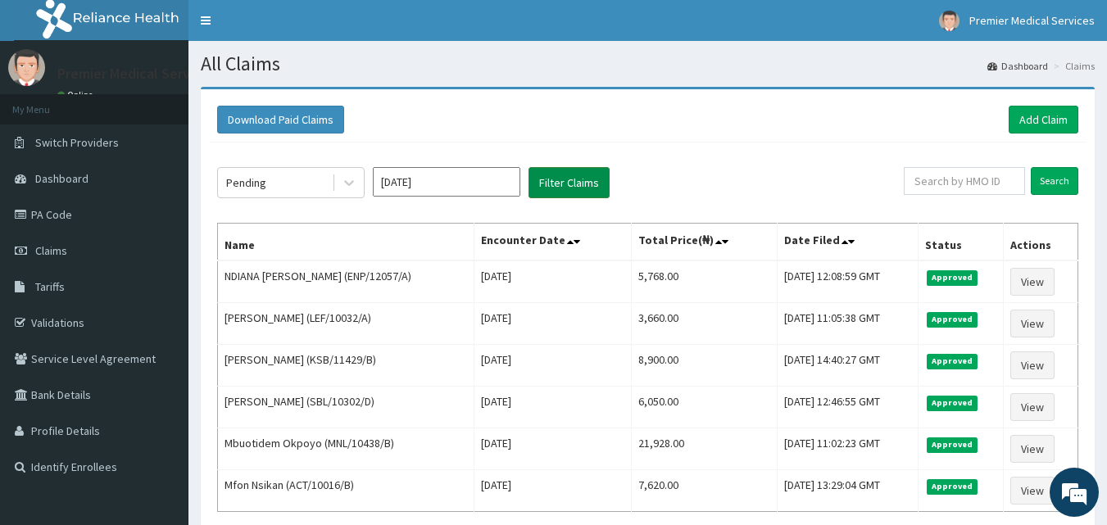
click at [564, 184] on button "Filter Claims" at bounding box center [568, 182] width 81 height 31
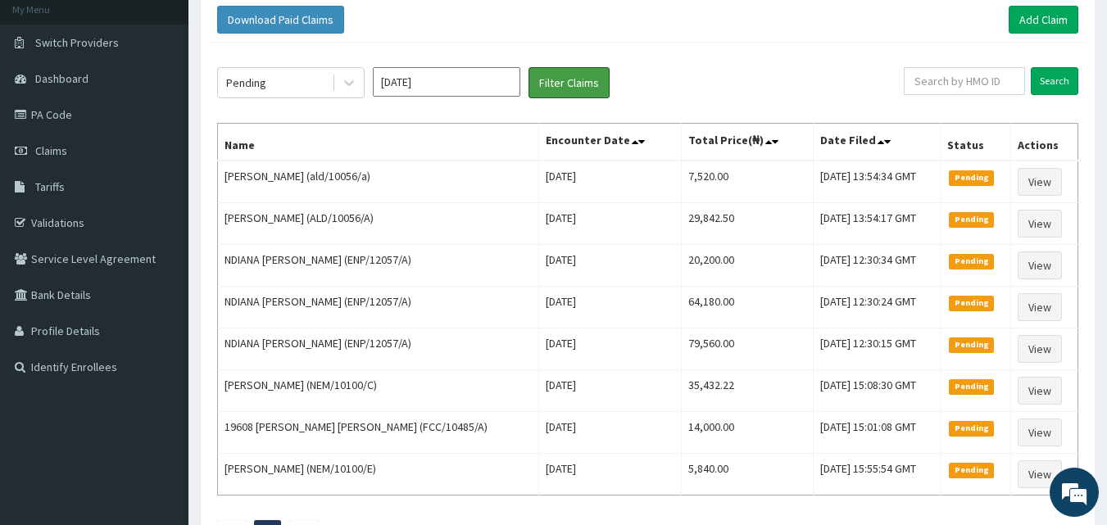
scroll to position [71, 0]
